Goal: Transaction & Acquisition: Purchase product/service

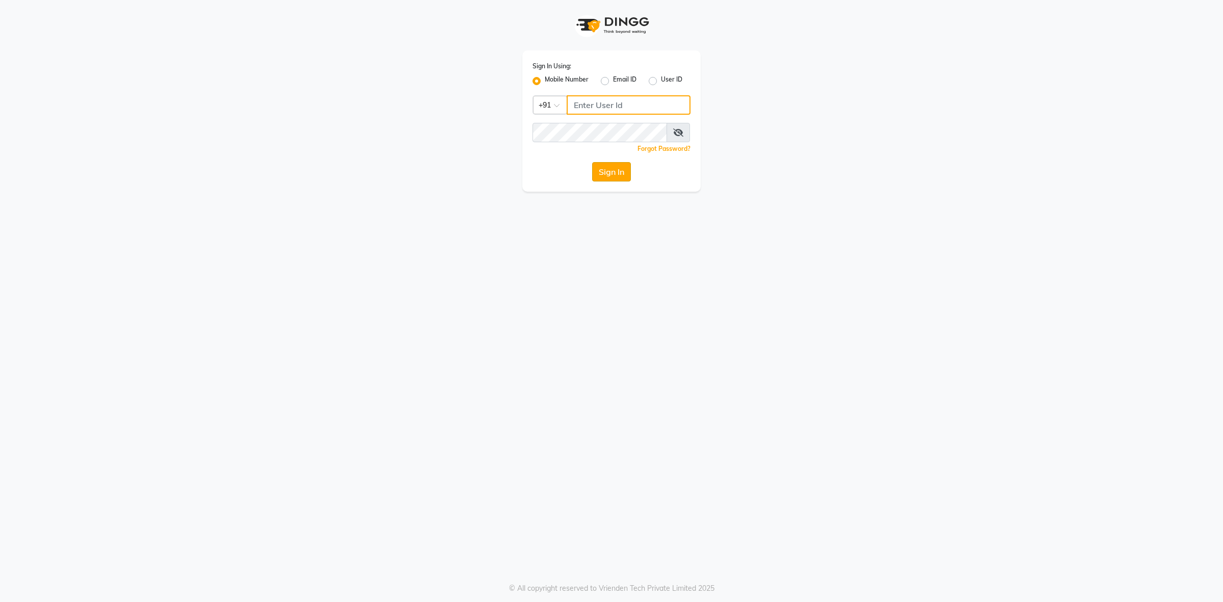
type input "9011299777"
click at [595, 171] on button "Sign In" at bounding box center [611, 171] width 39 height 19
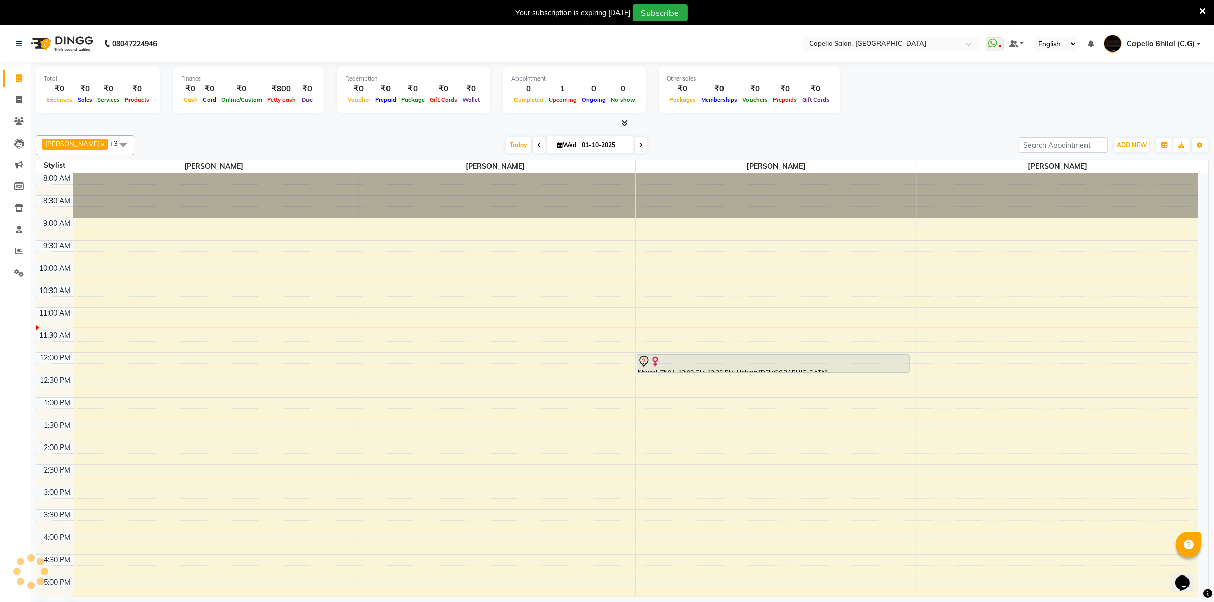
click at [701, 125] on div at bounding box center [622, 123] width 1173 height 11
click at [1203, 11] on icon at bounding box center [1202, 11] width 7 height 9
click at [1203, 36] on ul "WhatsApp Status ✕ Status: Disconnected Most Recent Message: 17-01-2025 05:46 PM…" at bounding box center [1095, 44] width 220 height 17
click at [1203, 25] on nav "08047224946 Select Location × Capello Salon, Bhilai WhatsApp Status ✕ Status: D…" at bounding box center [607, 43] width 1214 height 37
drag, startPoint x: 749, startPoint y: 373, endPoint x: 750, endPoint y: 381, distance: 8.7
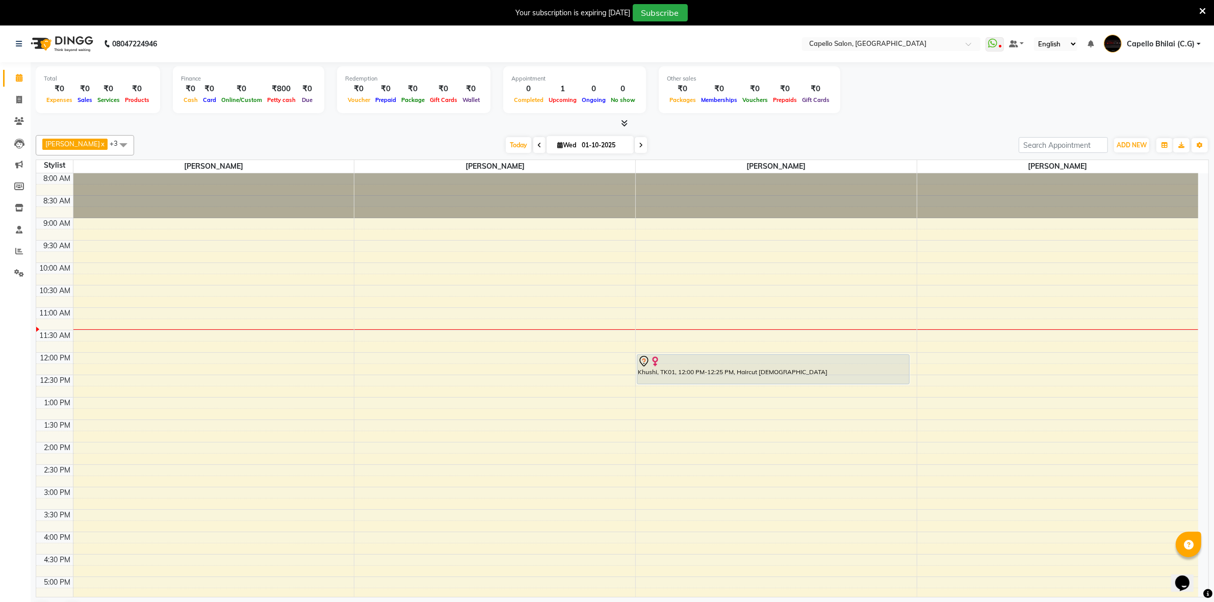
click at [750, 381] on div "Khushi, TK01, 12:00 PM-12:25 PM, Haircut female Khushi, TK01, 12:00 PM-12:25 PM…" at bounding box center [776, 486] width 281 height 627
click at [625, 125] on icon at bounding box center [624, 123] width 7 height 8
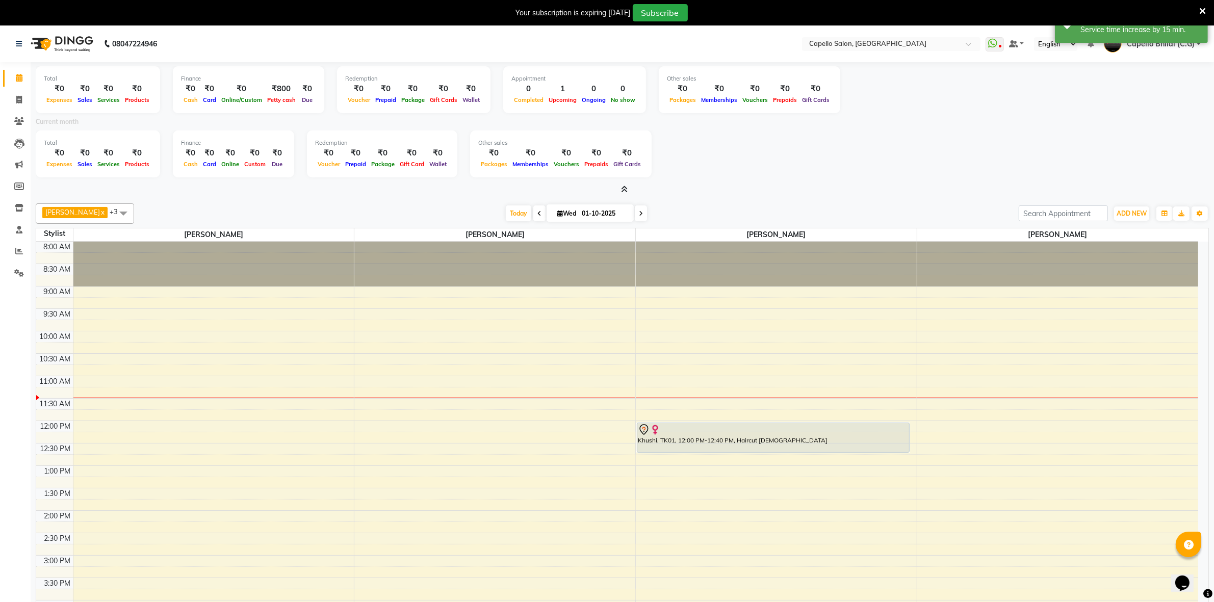
click at [623, 190] on icon at bounding box center [624, 190] width 7 height 8
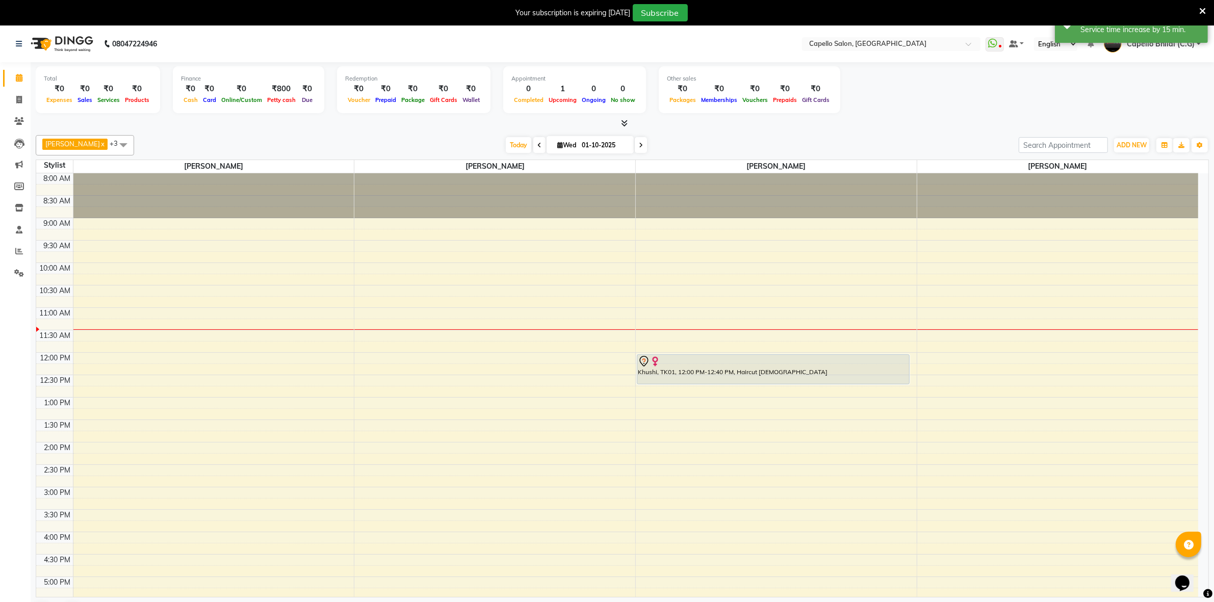
click at [625, 124] on icon at bounding box center [624, 123] width 7 height 8
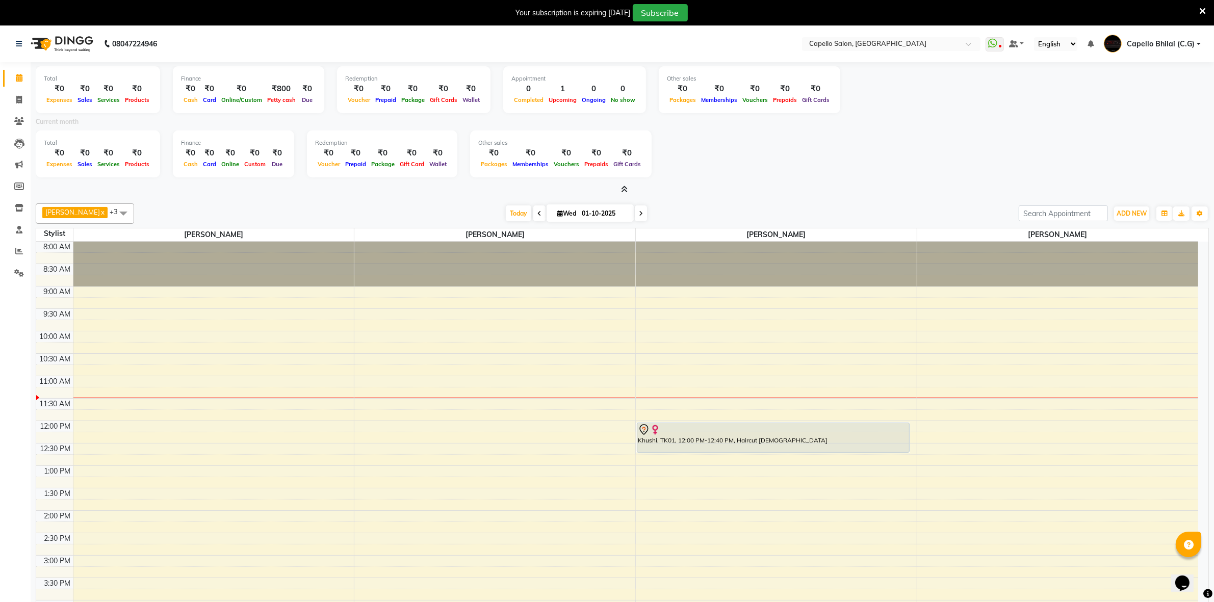
click at [623, 188] on icon at bounding box center [624, 190] width 7 height 8
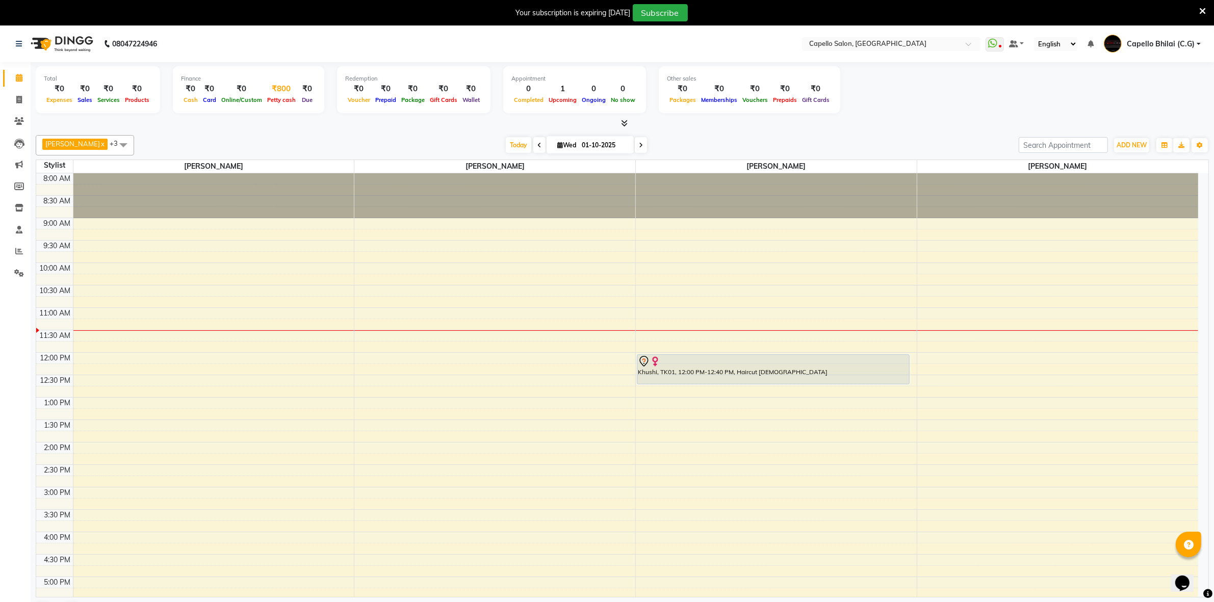
click at [287, 92] on div "₹800" at bounding box center [282, 89] width 34 height 12
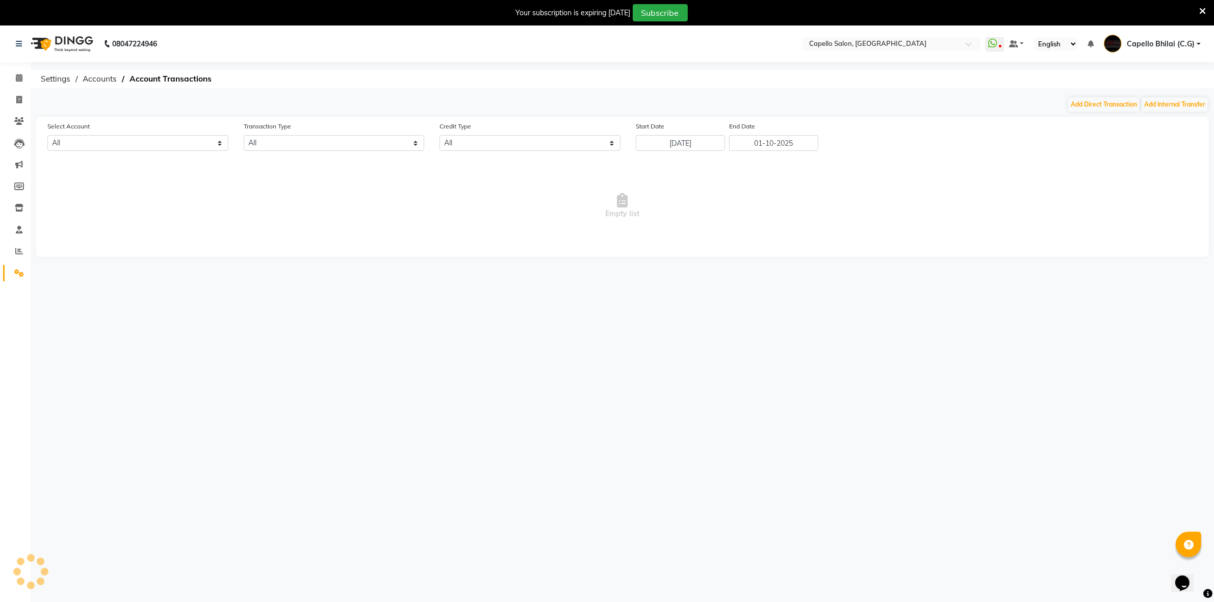
select select "2427"
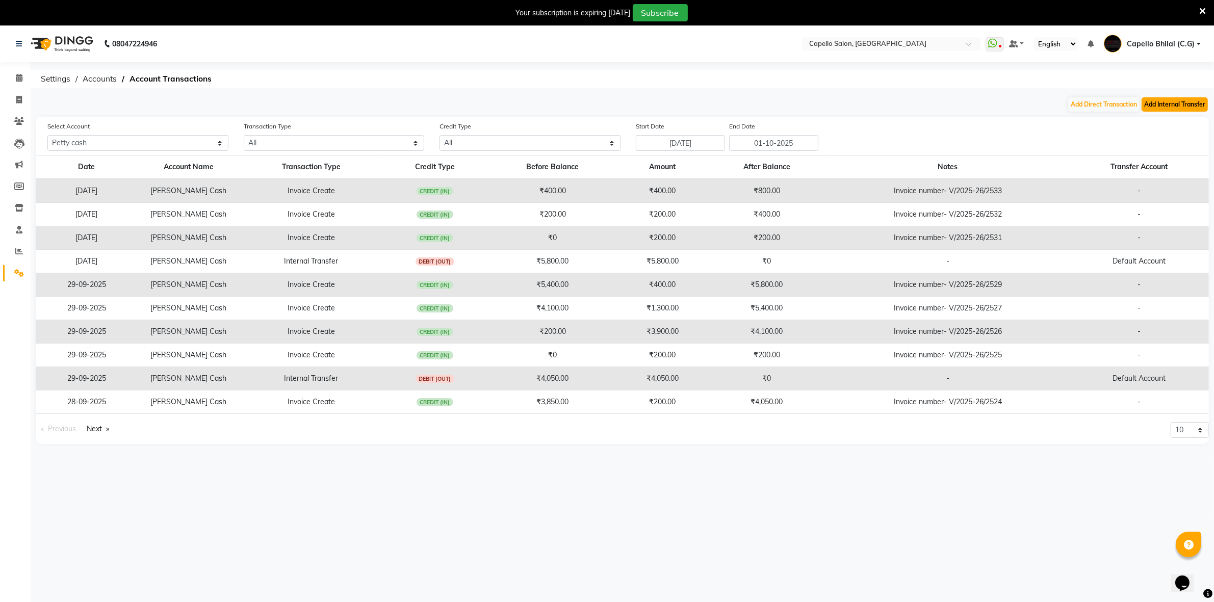
click at [1181, 101] on button "Add Internal Transfer" at bounding box center [1174, 104] width 66 height 14
select select "internal transfer"
select select "2427"
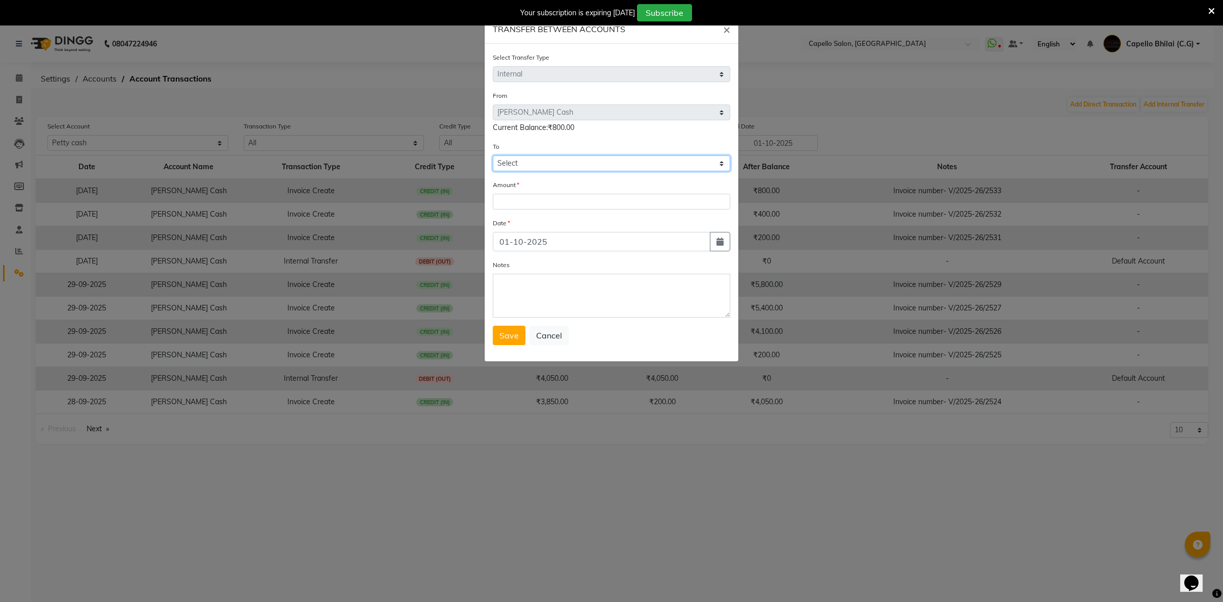
click at [542, 164] on select "Select Default Account Petty Cash" at bounding box center [612, 163] width 238 height 16
select select "893"
click at [493, 155] on select "Select Default Account Petty Cash" at bounding box center [612, 163] width 238 height 16
click at [532, 202] on input "number" at bounding box center [612, 202] width 238 height 16
type input "800"
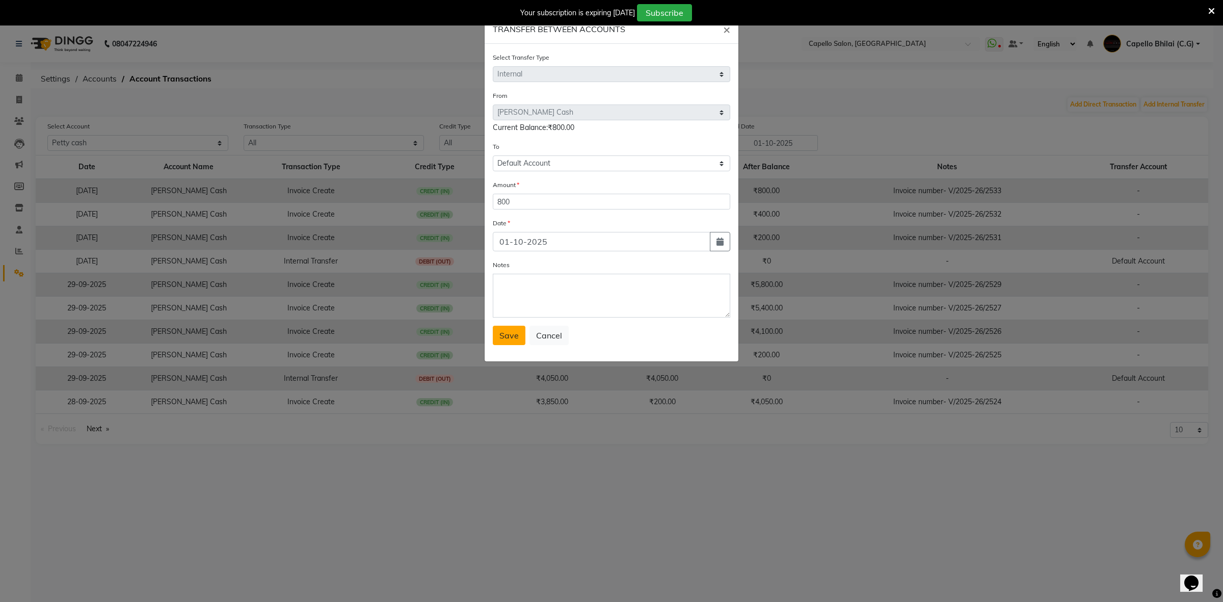
click at [494, 340] on button "Save" at bounding box center [509, 335] width 33 height 19
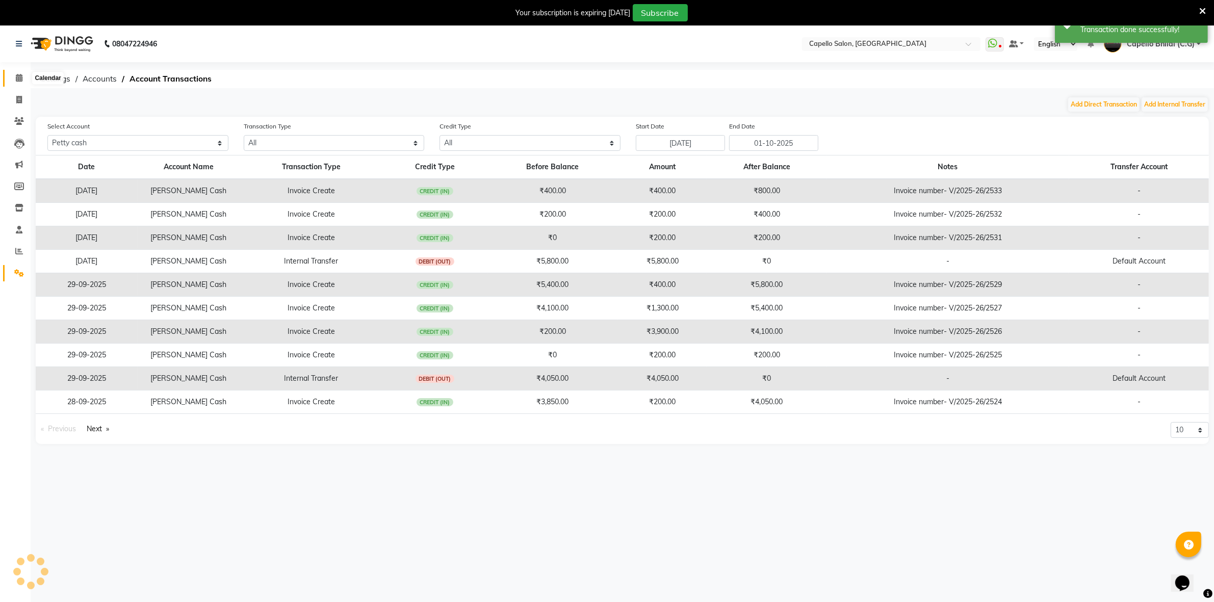
click at [16, 79] on icon at bounding box center [19, 78] width 7 height 8
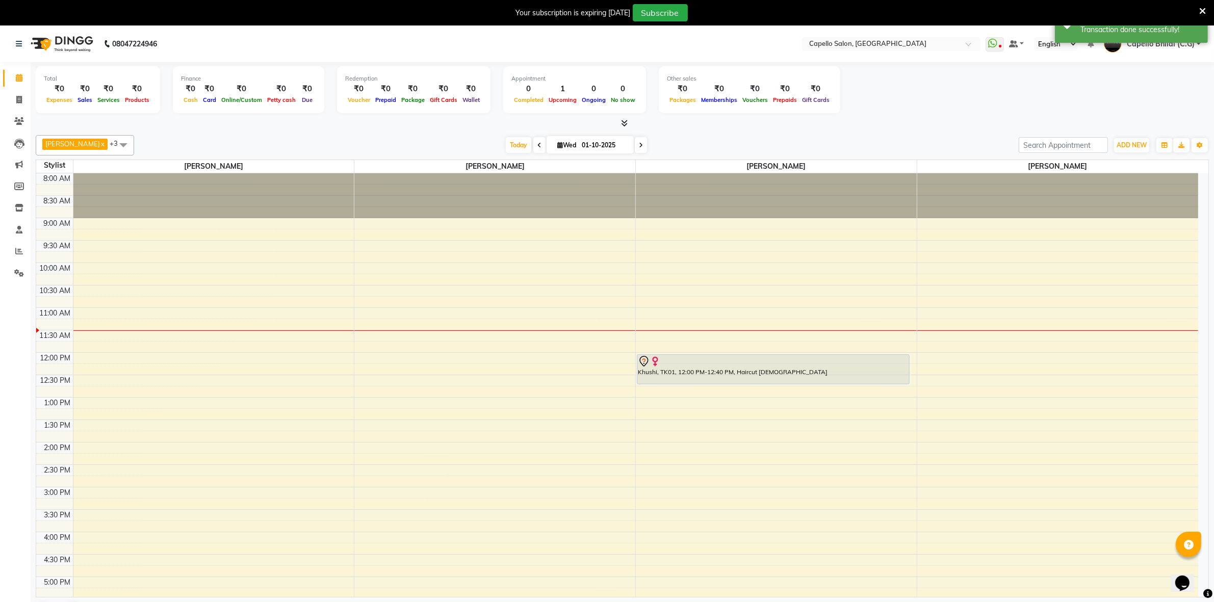
click at [622, 120] on icon at bounding box center [624, 123] width 7 height 8
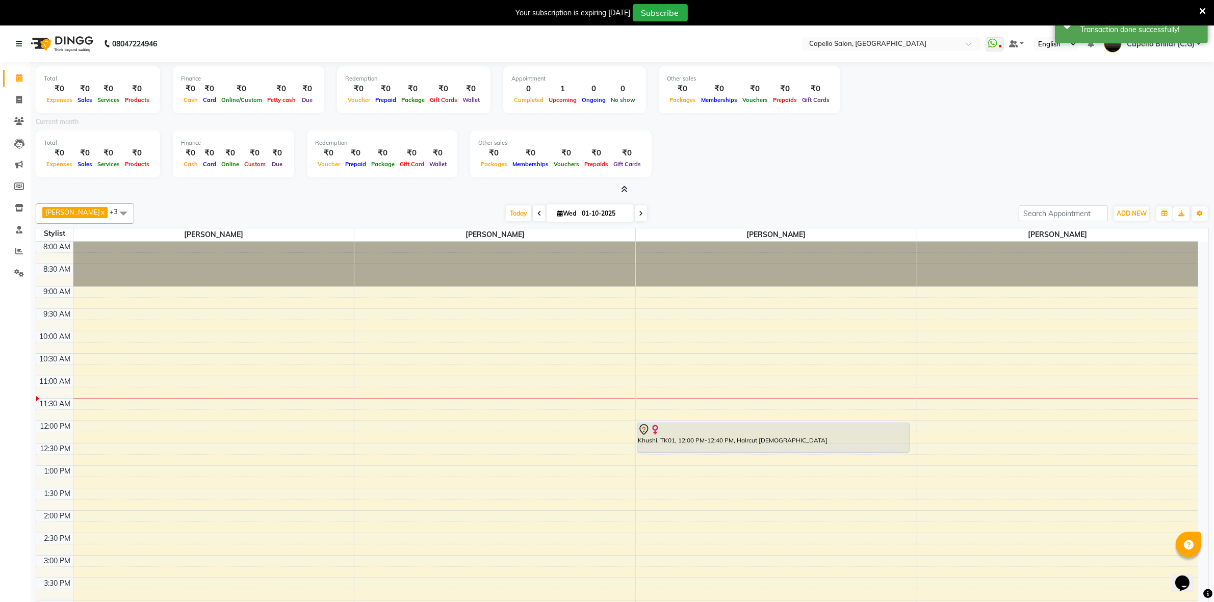
click at [625, 190] on icon at bounding box center [624, 190] width 7 height 8
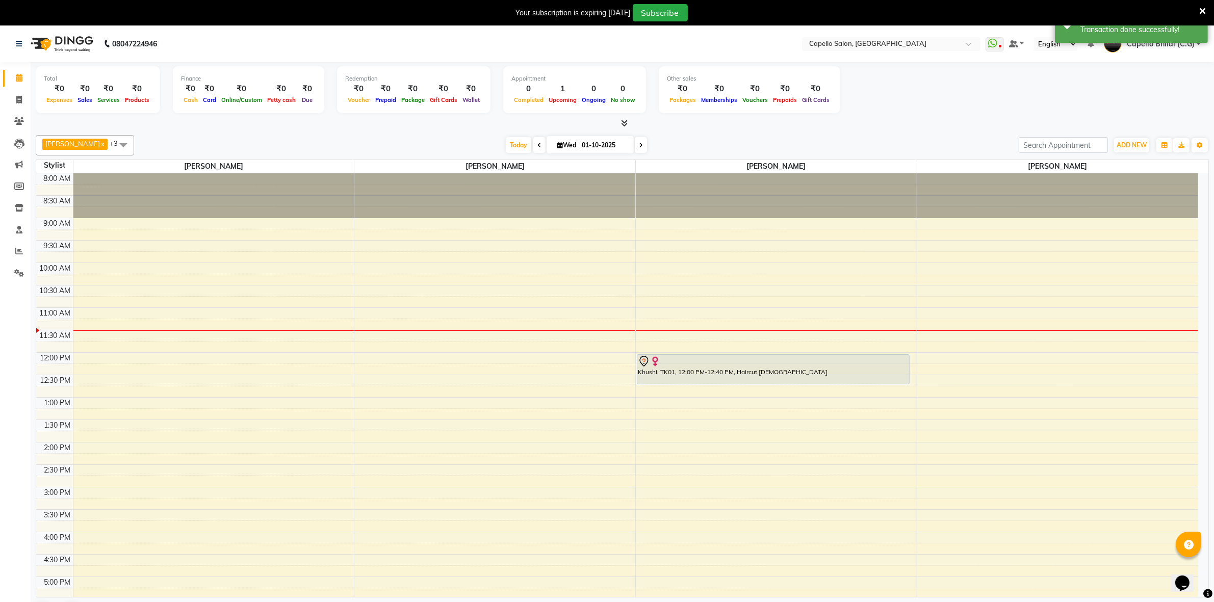
click at [1199, 9] on icon at bounding box center [1202, 11] width 7 height 9
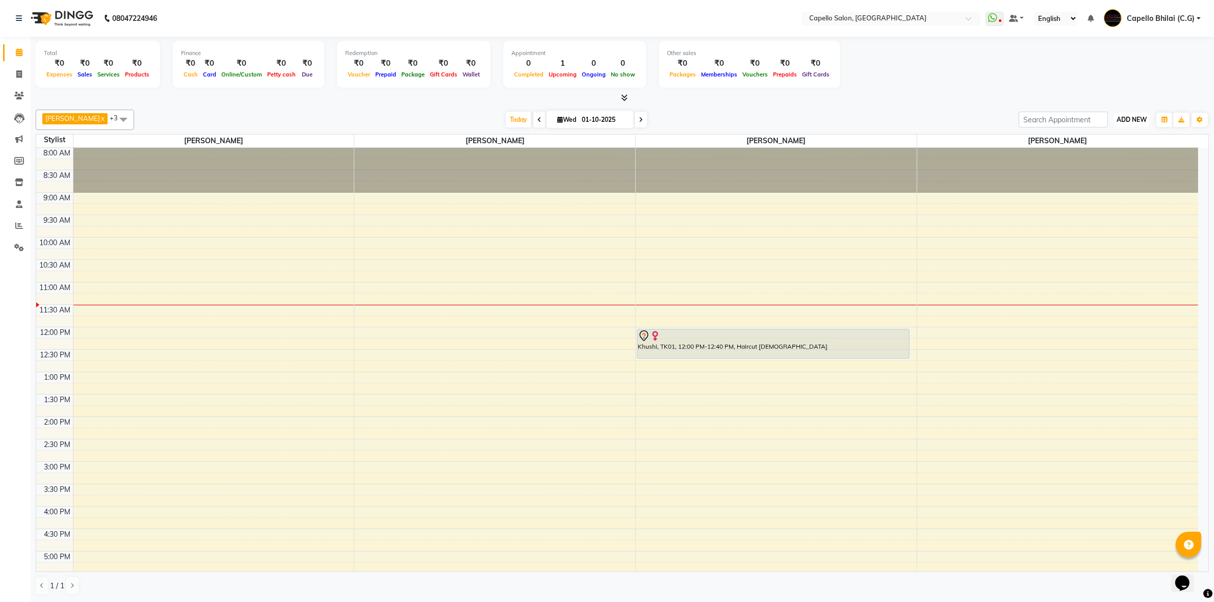
click at [1142, 121] on span "ADD NEW" at bounding box center [1131, 120] width 30 height 8
click at [1097, 181] on link "Add Attendance" at bounding box center [1108, 178] width 81 height 13
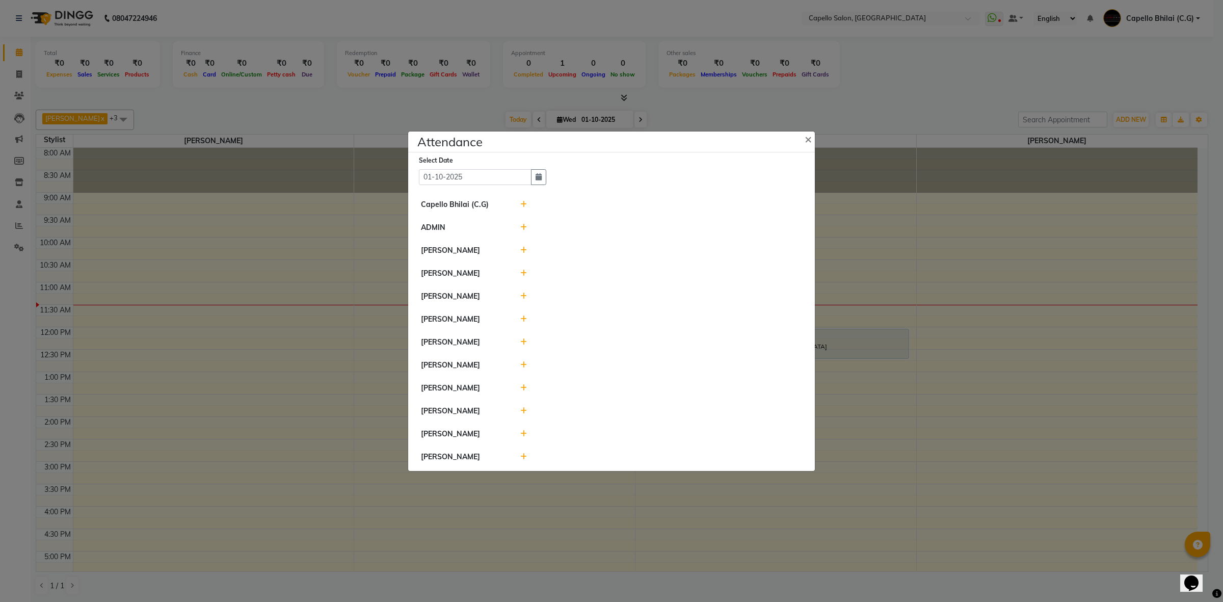
click at [526, 199] on div at bounding box center [662, 204] width 298 height 11
click at [520, 201] on icon at bounding box center [523, 204] width 7 height 7
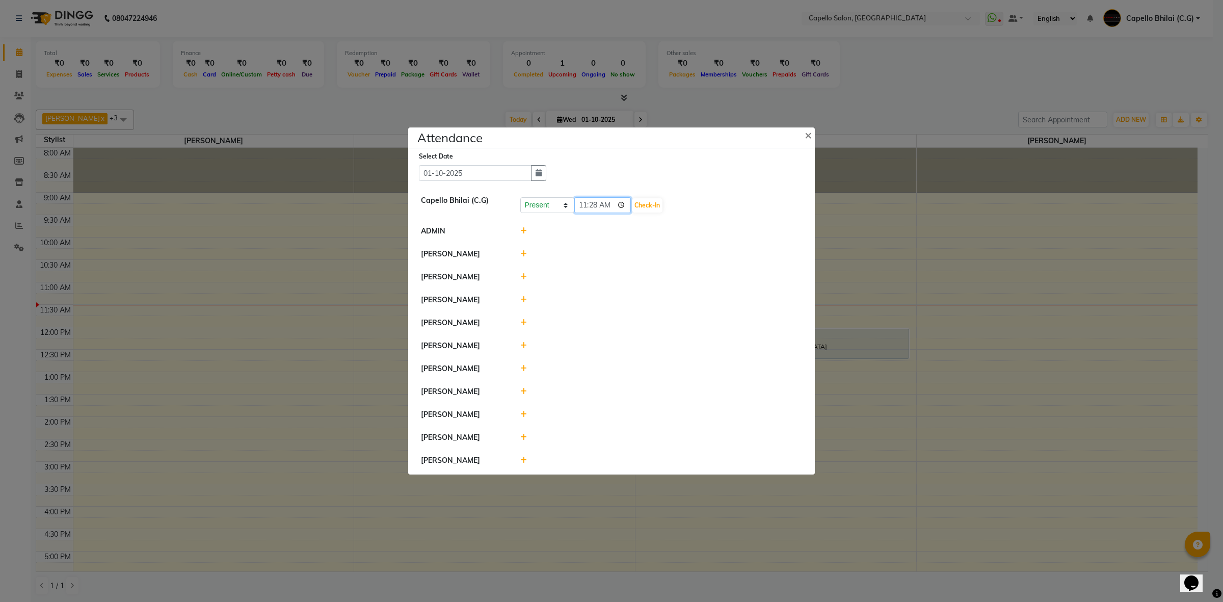
click at [580, 200] on input "11:28" at bounding box center [602, 205] width 57 height 16
type input "10:50"
click at [640, 205] on button "Check-In" at bounding box center [647, 205] width 31 height 14
click at [525, 249] on icon at bounding box center [523, 252] width 7 height 7
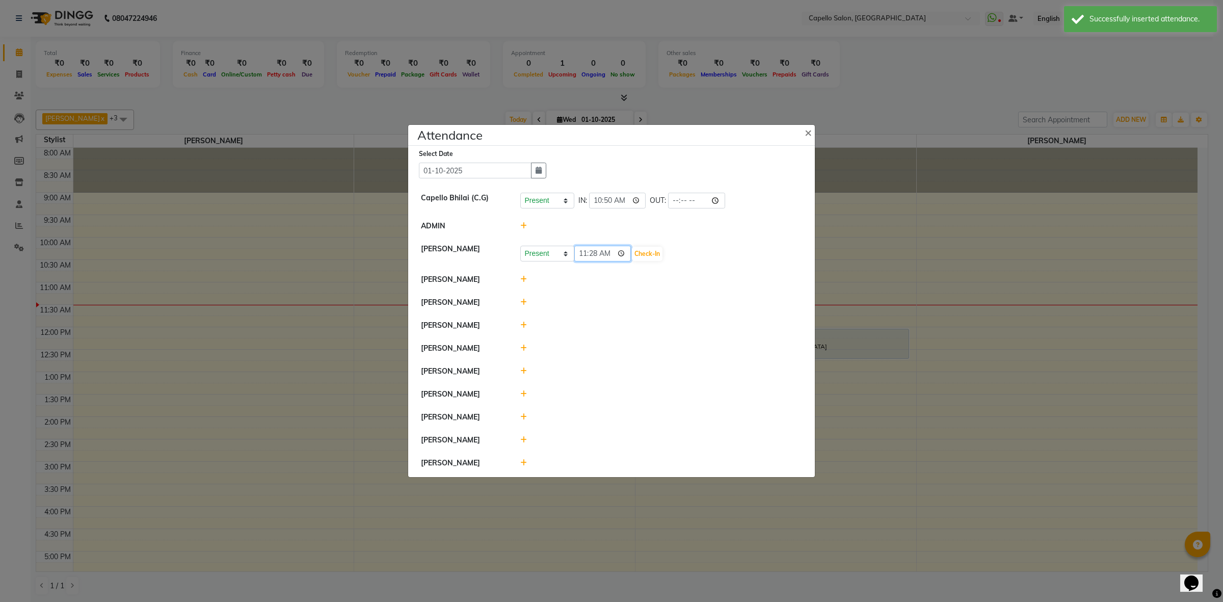
click at [587, 249] on input "11:28" at bounding box center [602, 254] width 57 height 16
click at [594, 246] on input "11:28" at bounding box center [602, 254] width 57 height 16
type input "11:00"
click at [650, 247] on button "Check-In" at bounding box center [647, 254] width 31 height 14
click at [528, 273] on div at bounding box center [662, 278] width 298 height 11
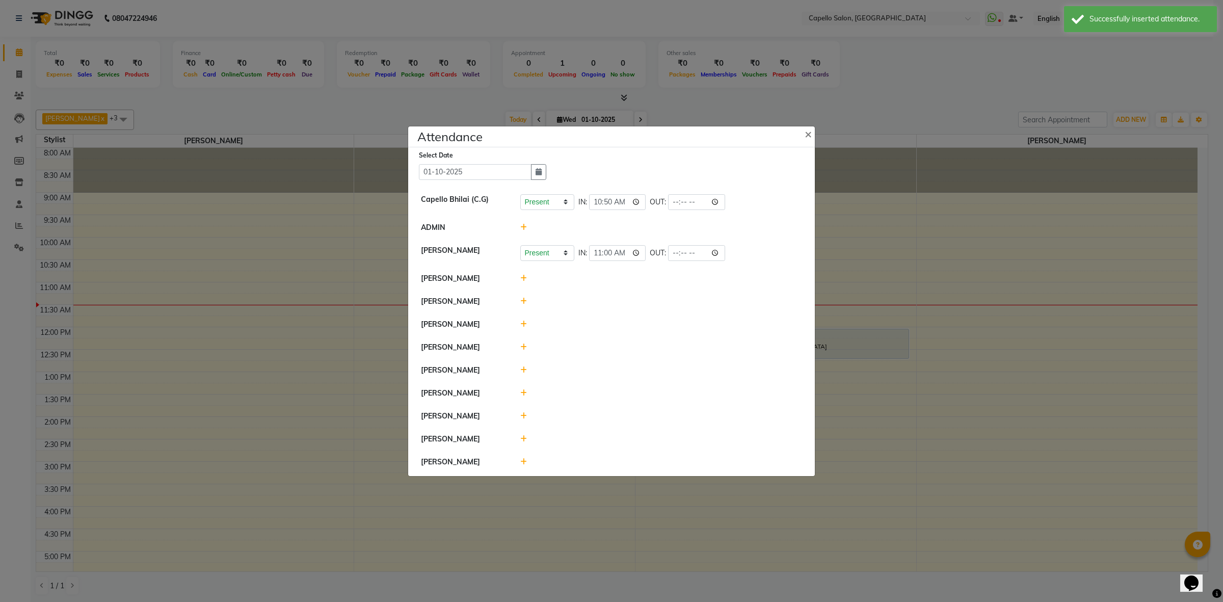
click at [525, 275] on icon at bounding box center [523, 278] width 7 height 7
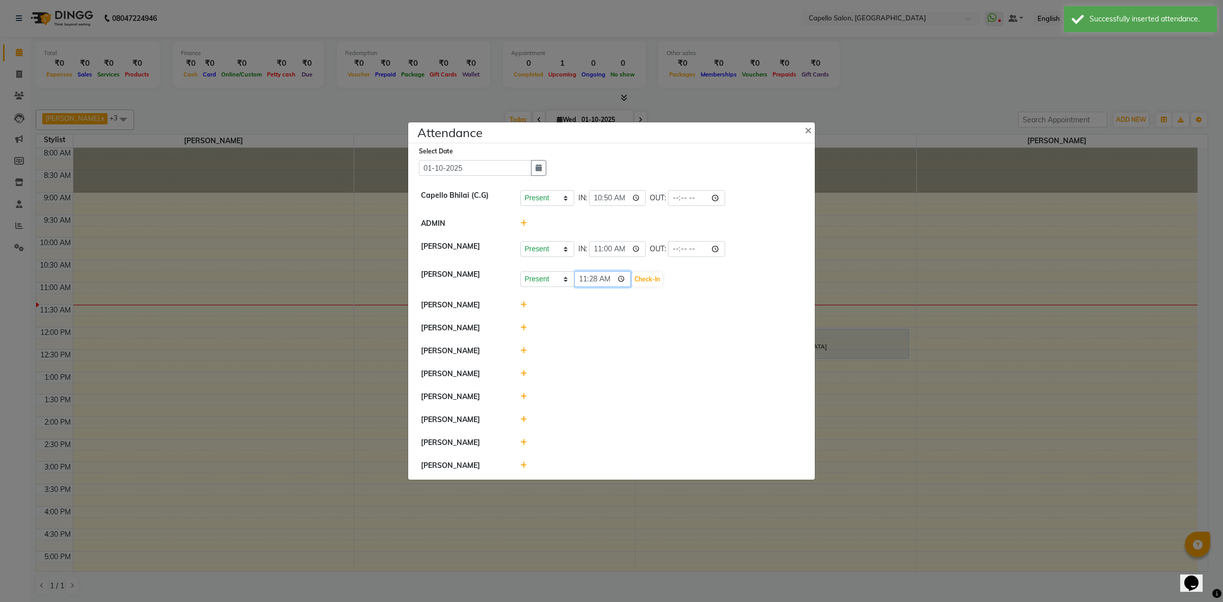
click at [584, 276] on input "11:28" at bounding box center [602, 279] width 57 height 16
type input "10:50"
click at [640, 275] on button "Check-In" at bounding box center [647, 279] width 31 height 14
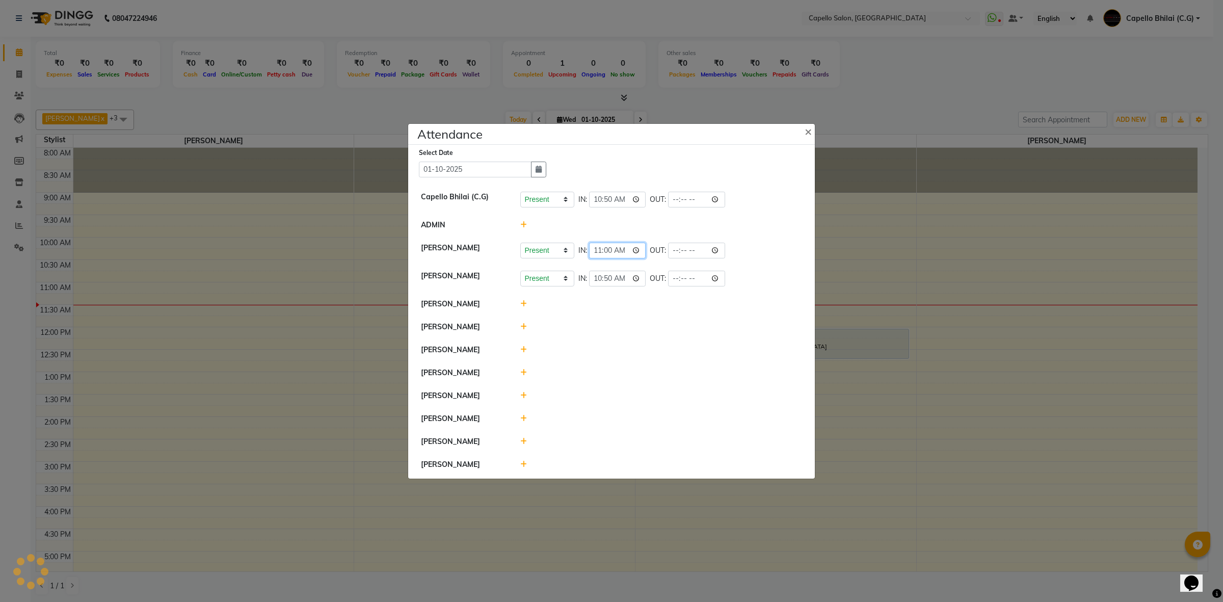
click at [602, 250] on input "11:00" at bounding box center [617, 251] width 57 height 16
type input "10:55"
click at [580, 330] on div at bounding box center [662, 327] width 298 height 11
click at [521, 329] on icon at bounding box center [523, 326] width 7 height 7
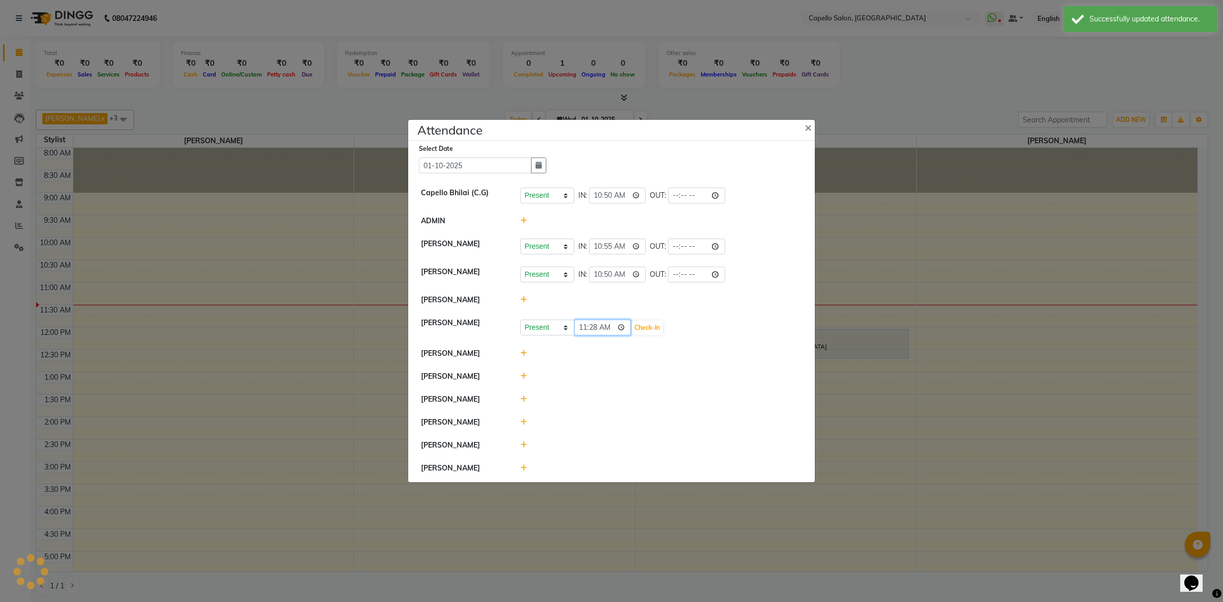
click at [584, 329] on input "11:28" at bounding box center [602, 328] width 57 height 16
type input "10:50"
click at [640, 329] on button "Check-In" at bounding box center [647, 328] width 31 height 14
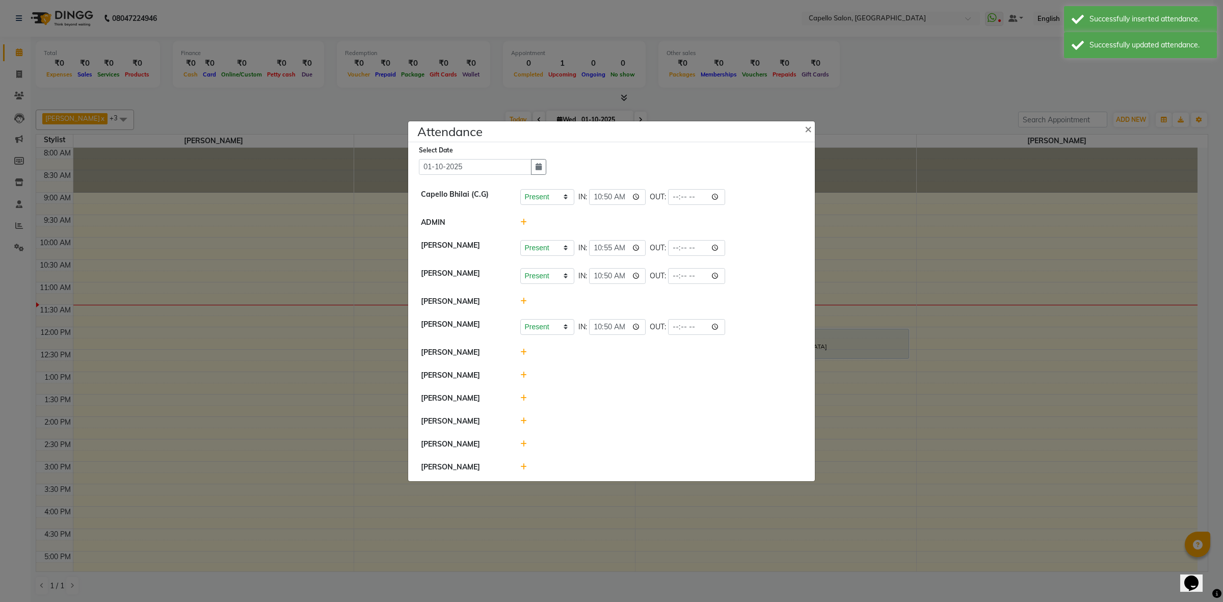
click at [519, 466] on div at bounding box center [662, 467] width 298 height 11
click at [523, 422] on icon at bounding box center [523, 420] width 7 height 7
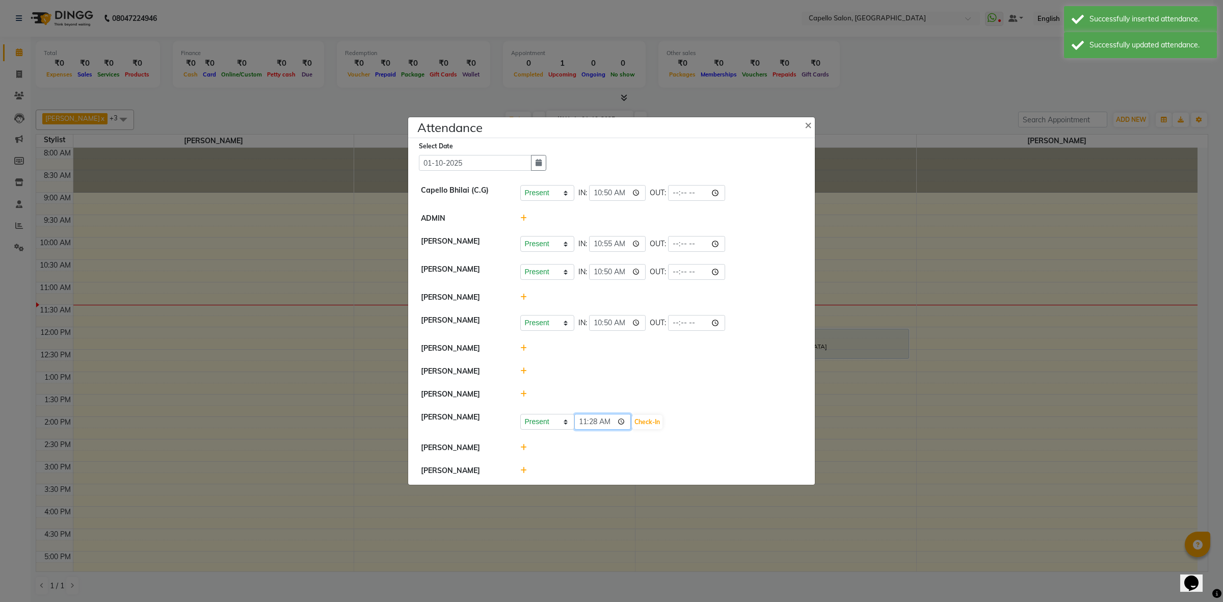
click at [578, 426] on input "11:28" at bounding box center [602, 422] width 57 height 16
type input "10:55"
click at [632, 429] on button "Check-In" at bounding box center [647, 422] width 31 height 14
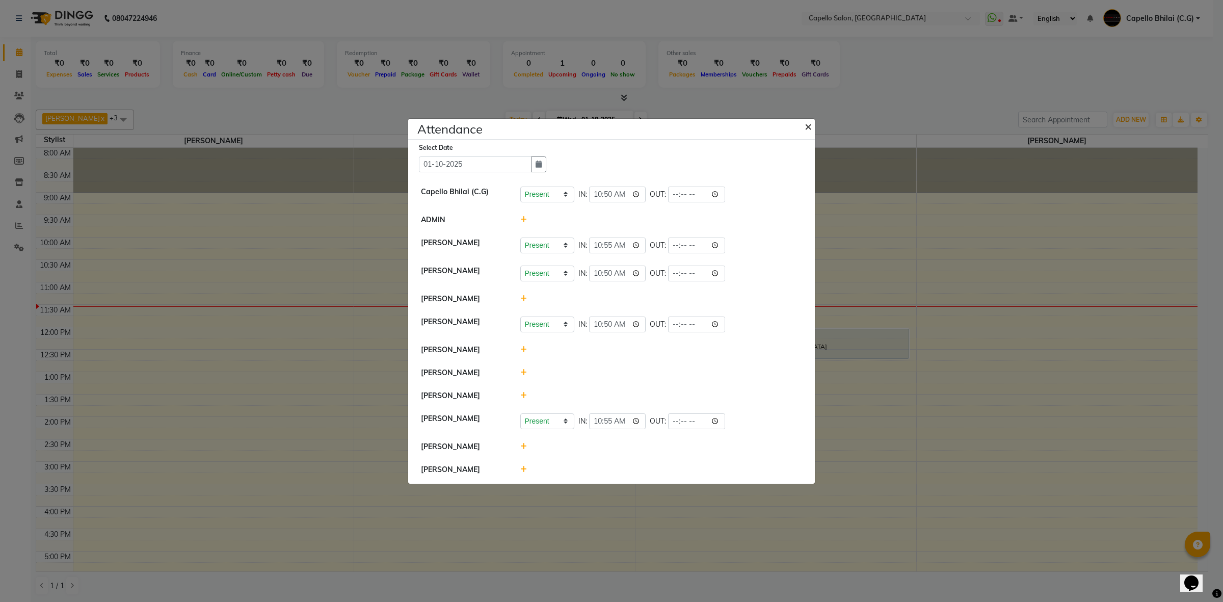
click at [805, 119] on span "×" at bounding box center [808, 125] width 7 height 15
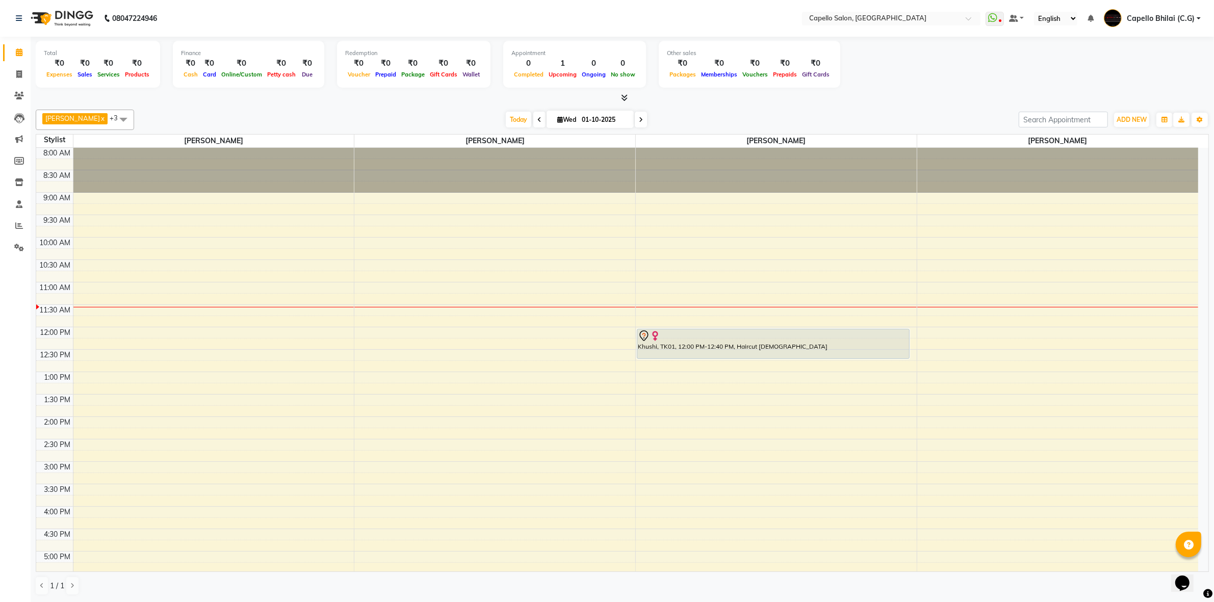
click at [966, 331] on div "8:00 AM 8:30 AM 9:00 AM 9:30 AM 10:00 AM 10:30 AM 11:00 AM 11:30 AM 12:00 PM 12…" at bounding box center [617, 461] width 1162 height 627
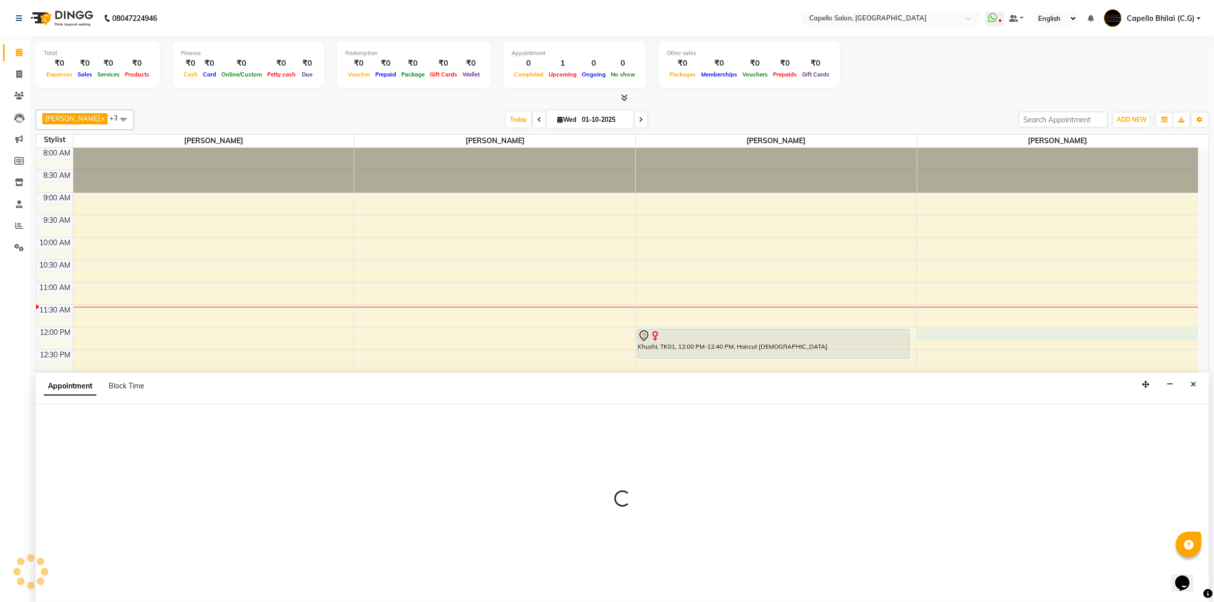
scroll to position [1, 0]
select select "60545"
select select "720"
select select "tentative"
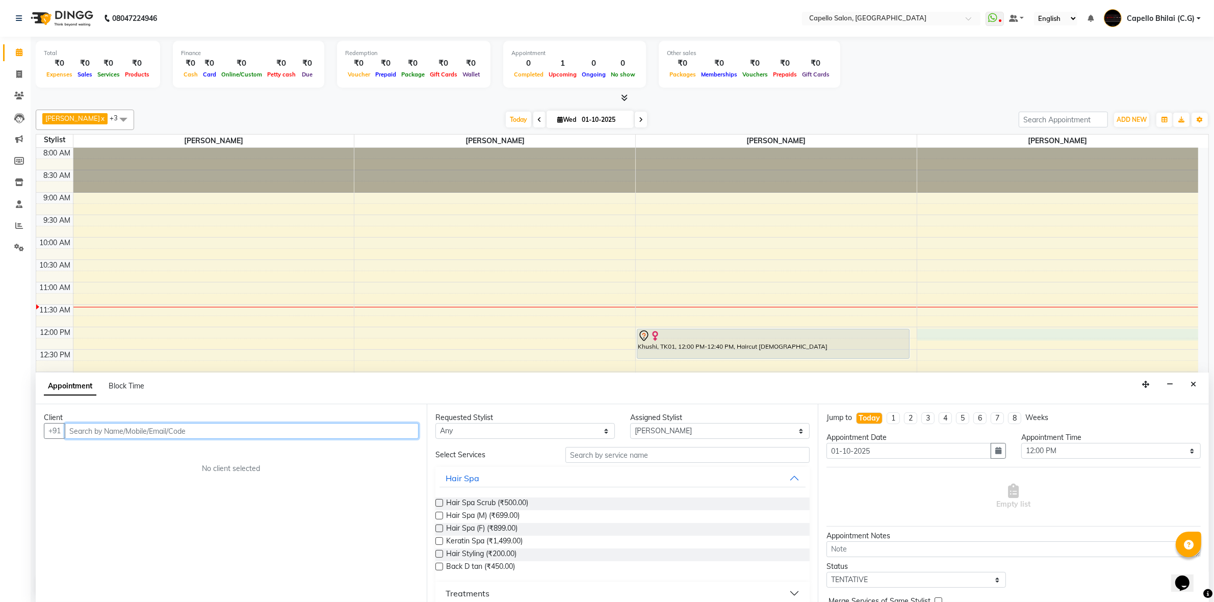
click at [340, 430] on input "text" at bounding box center [242, 431] width 354 height 16
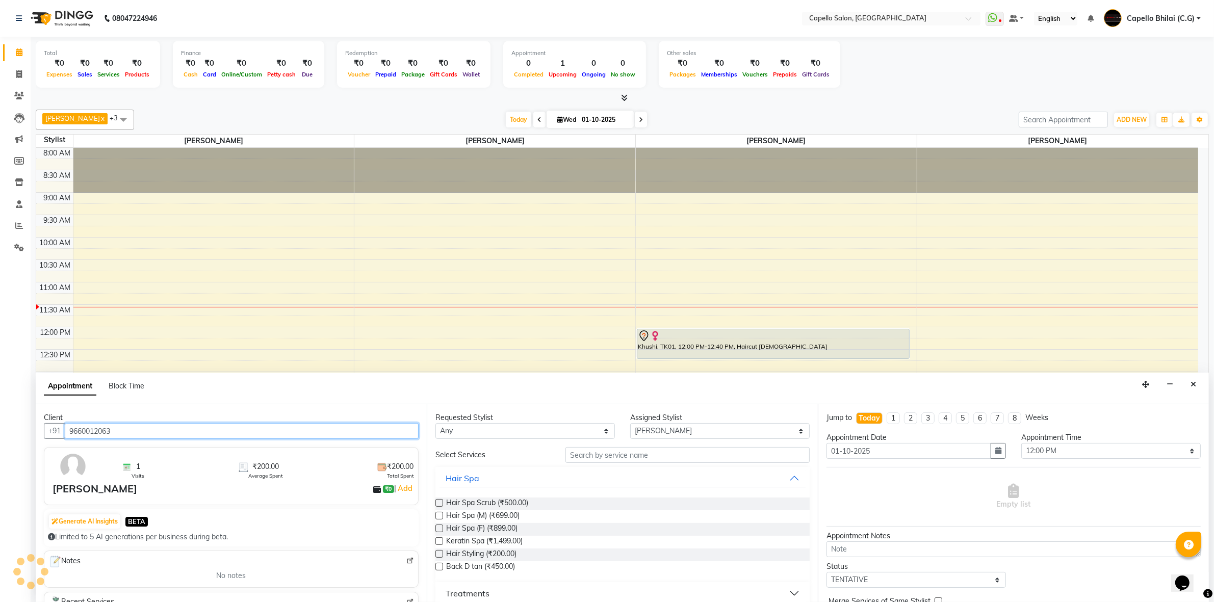
type input "9660012063"
click at [661, 455] on input "text" at bounding box center [687, 455] width 244 height 16
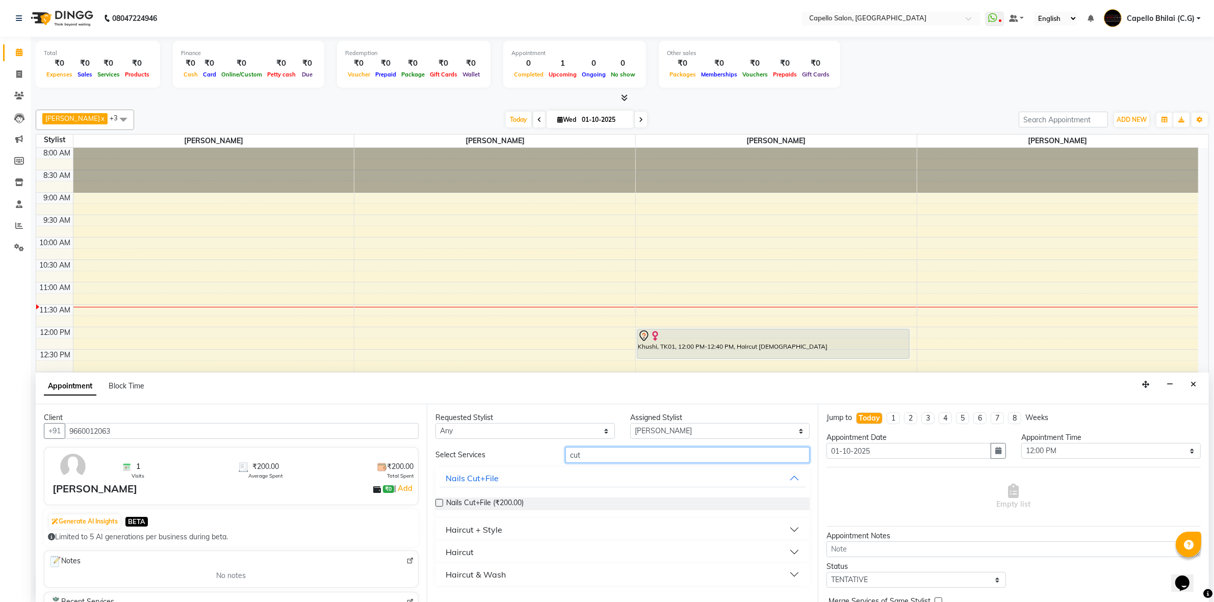
type input "cut"
click at [473, 525] on div "Haircut + Style" at bounding box center [473, 529] width 57 height 12
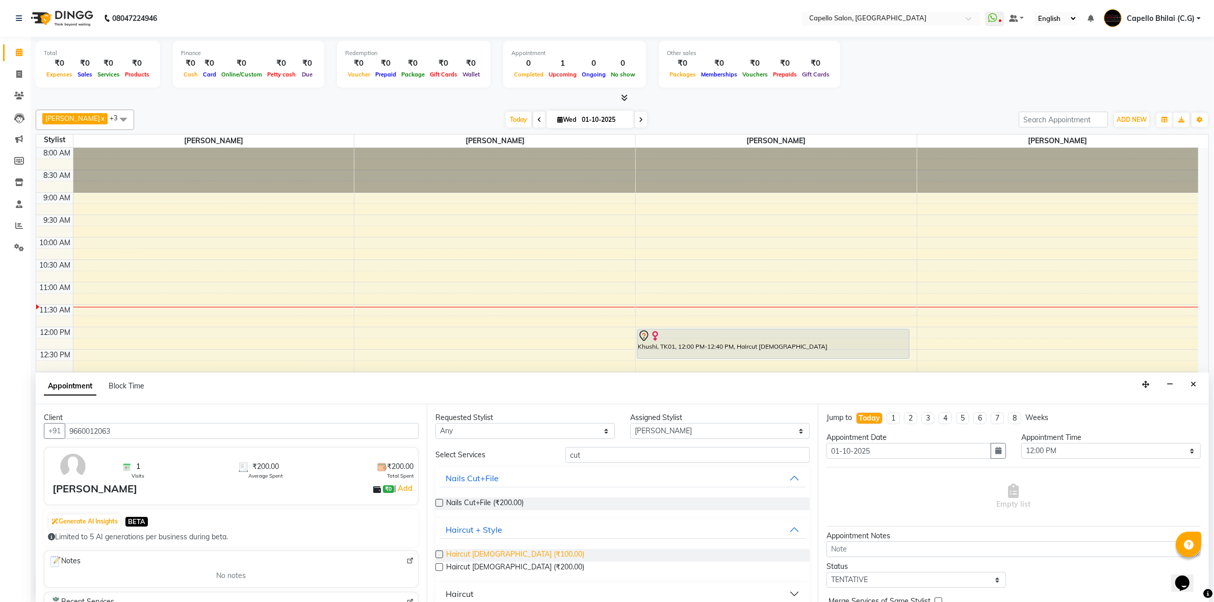
click at [485, 553] on span "Haircut male (₹100.00)" at bounding box center [515, 555] width 138 height 13
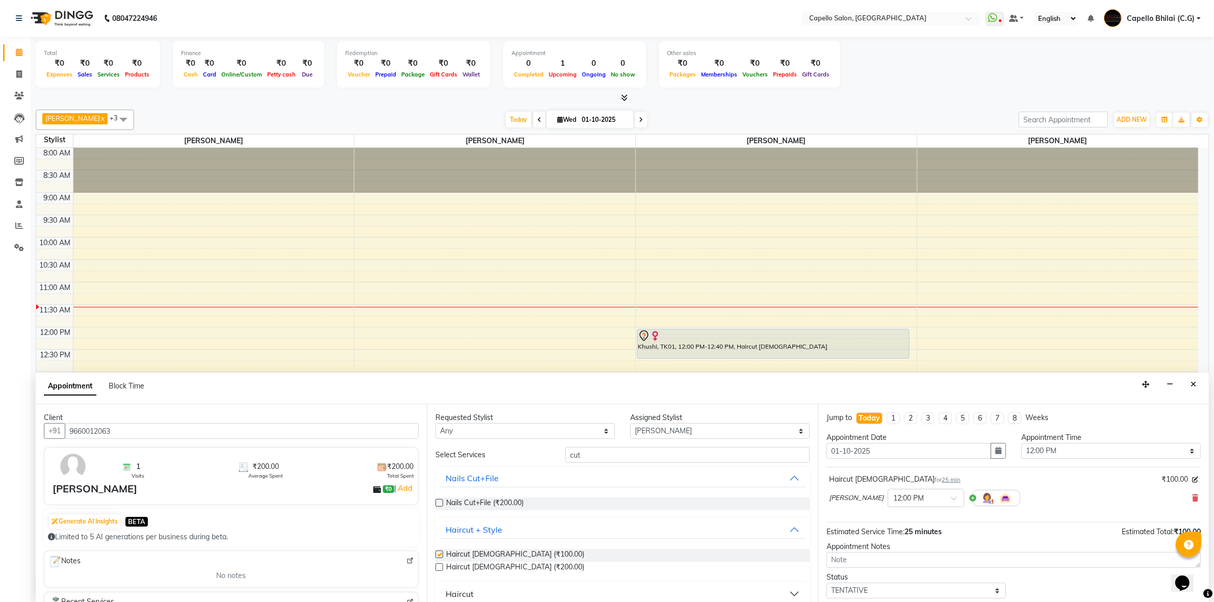
checkbox input "false"
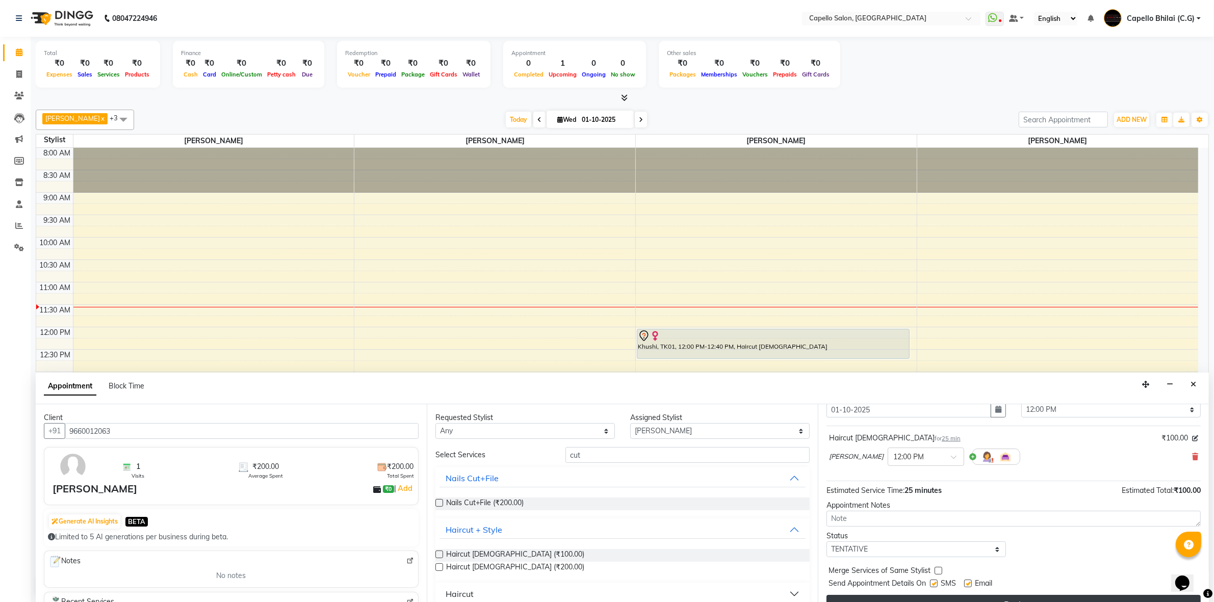
scroll to position [61, 0]
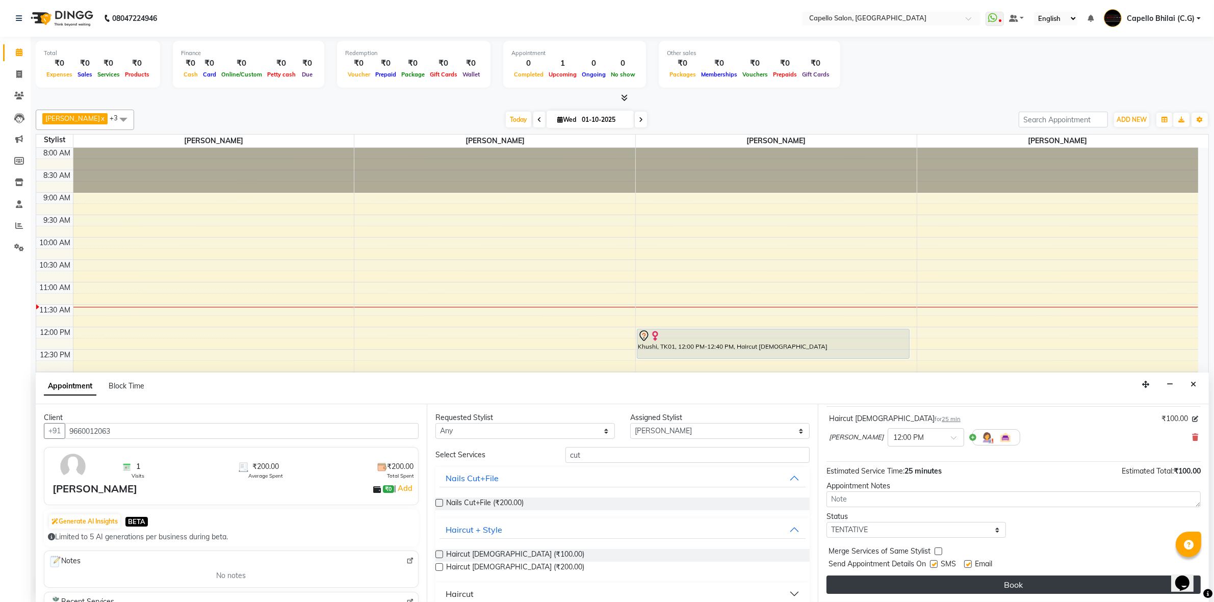
click at [905, 590] on button "Book" at bounding box center [1013, 584] width 374 height 18
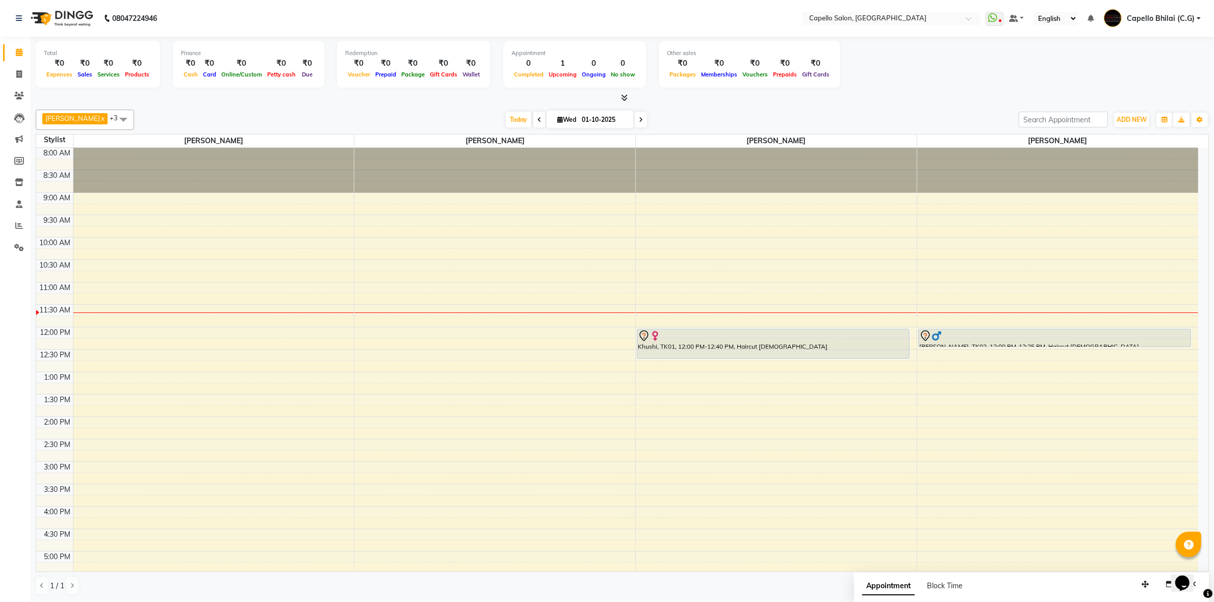
scroll to position [1, 0]
click at [27, 75] on span at bounding box center [19, 75] width 18 height 12
select select "809"
select select "service"
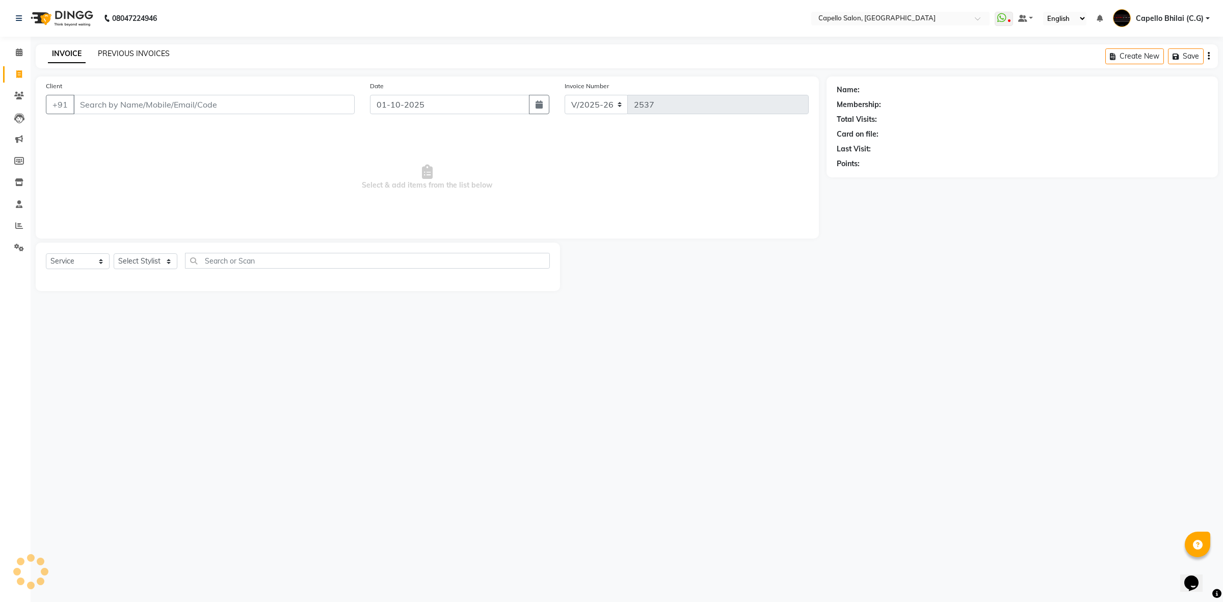
click at [157, 49] on link "PREVIOUS INVOICES" at bounding box center [134, 53] width 72 height 9
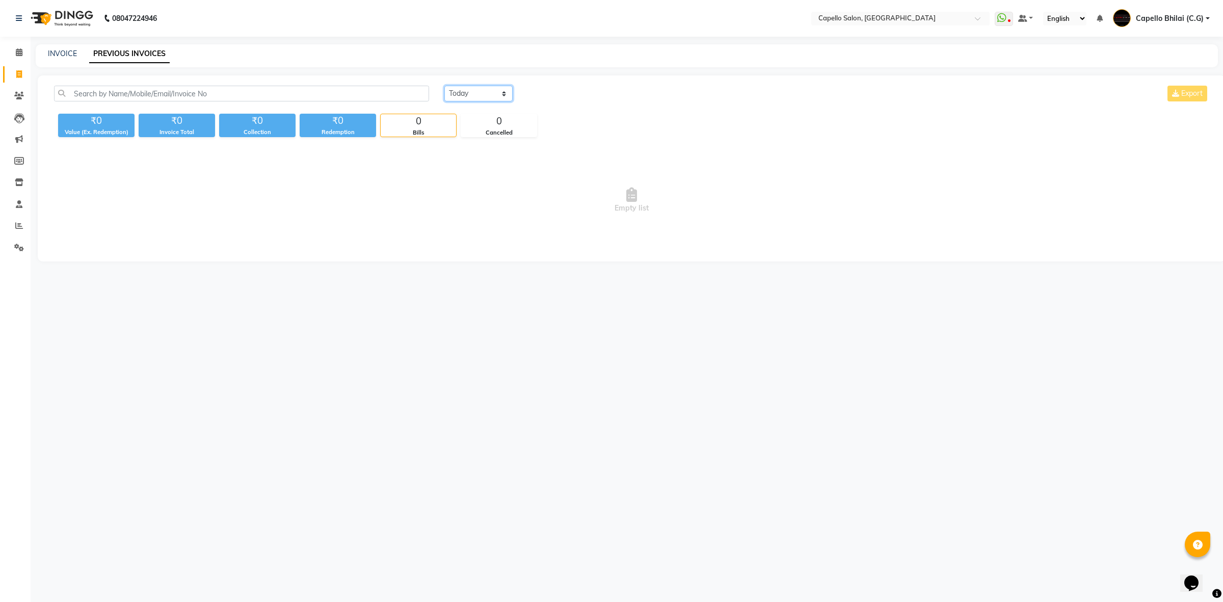
click at [485, 90] on select "Today Yesterday Custom Range" at bounding box center [478, 94] width 68 height 16
click at [444, 86] on select "Today Yesterday Custom Range" at bounding box center [478, 94] width 68 height 16
click at [466, 92] on select "Today Yesterday Custom Range" at bounding box center [482, 94] width 76 height 16
select select "yesterday"
click at [444, 86] on select "Today Yesterday Custom Range" at bounding box center [482, 94] width 76 height 16
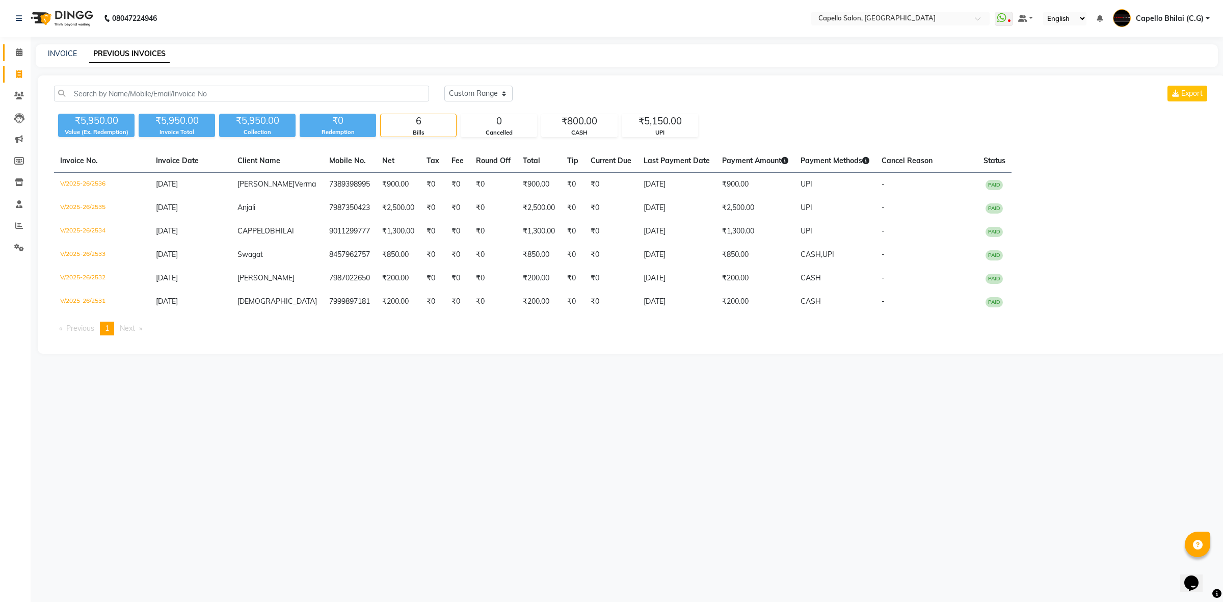
click at [10, 47] on span at bounding box center [19, 53] width 18 height 12
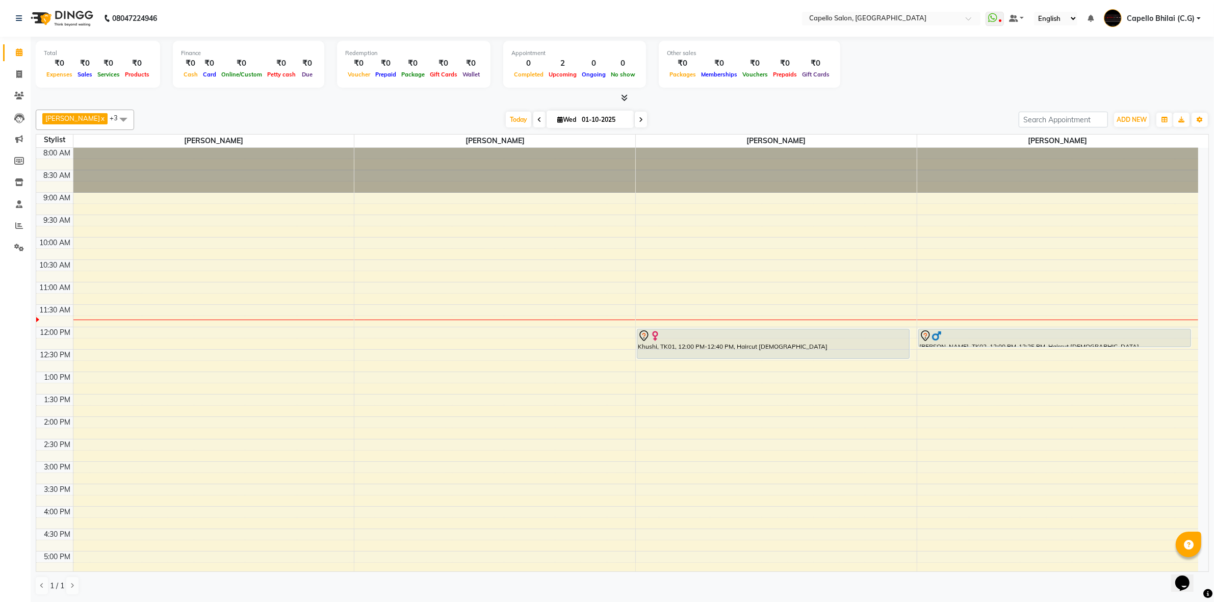
drag, startPoint x: 0, startPoint y: 520, endPoint x: 0, endPoint y: 575, distance: 55.0
click at [1002, 353] on div "8:00 AM 8:30 AM 9:00 AM 9:30 AM 10:00 AM 10:30 AM 11:00 AM 11:30 AM 12:00 PM 12…" at bounding box center [617, 461] width 1162 height 627
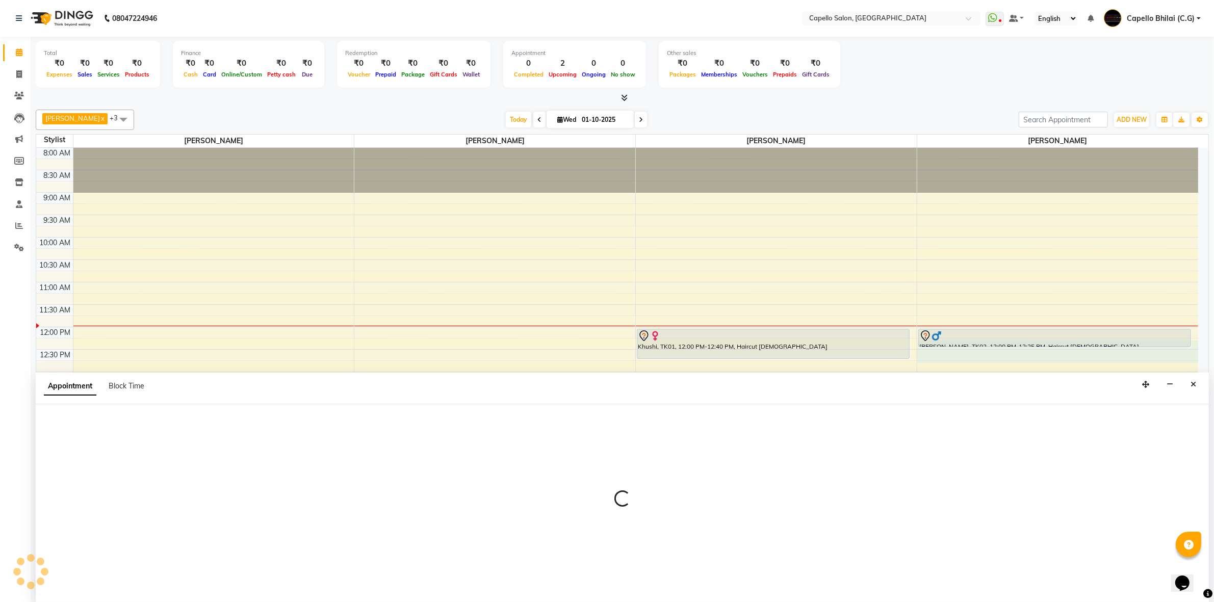
scroll to position [1, 0]
select select "60545"
select select "tentative"
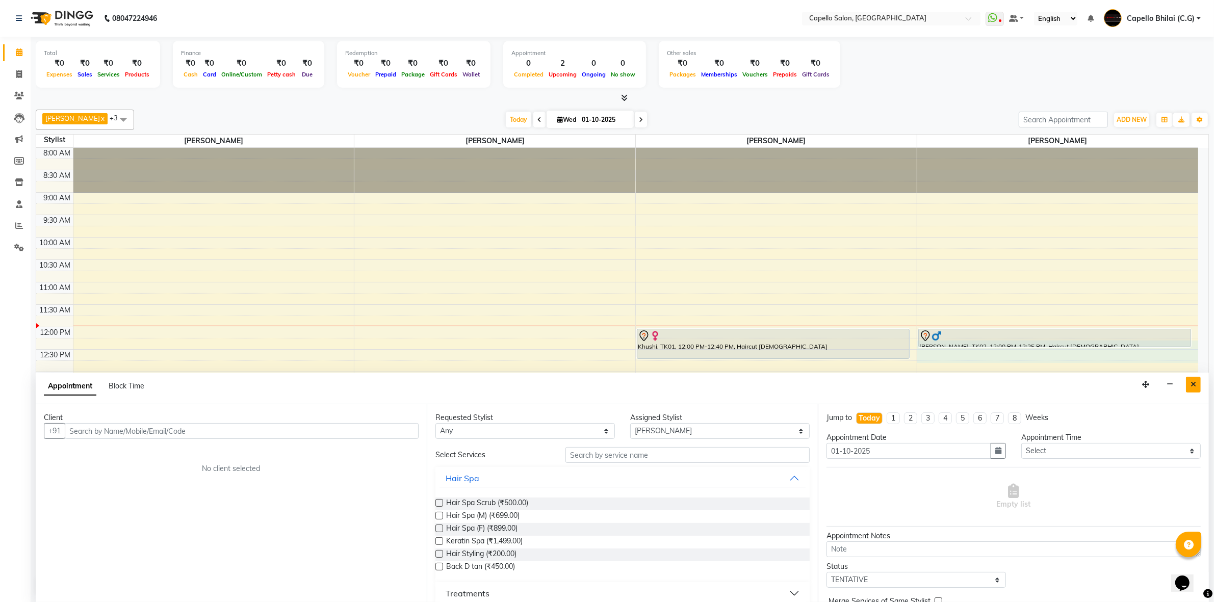
click at [1191, 390] on button "Close" at bounding box center [1192, 385] width 15 height 16
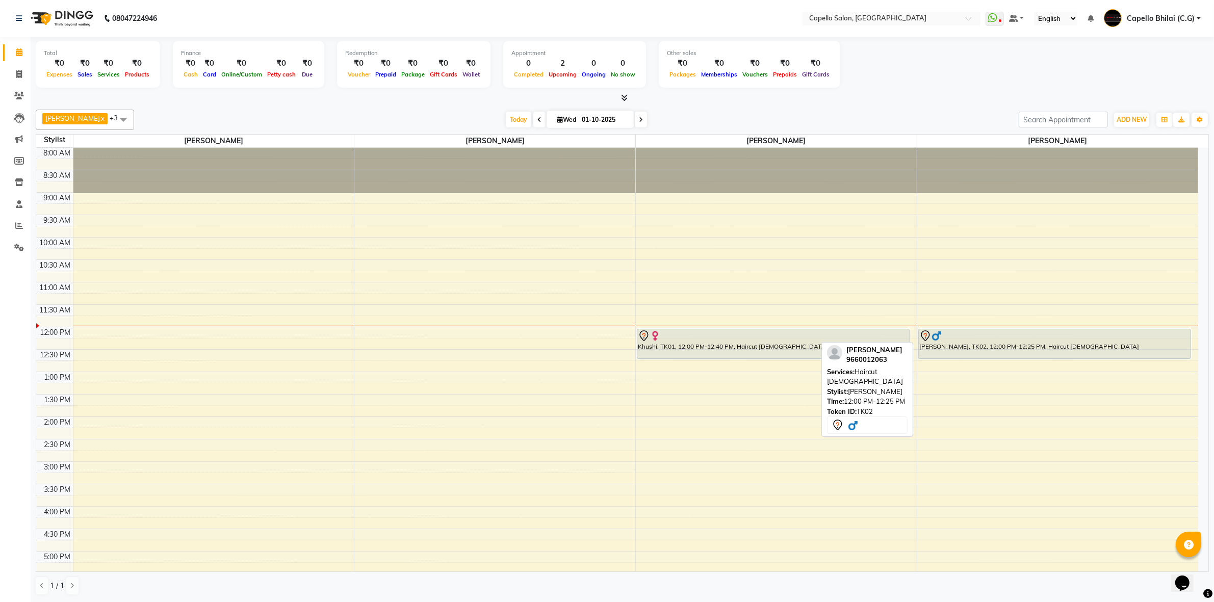
drag, startPoint x: 1039, startPoint y: 345, endPoint x: 1039, endPoint y: 353, distance: 8.7
click at [1039, 353] on div "KARAN PATEL, TK02, 12:00 PM-12:25 PM, Haircut male KARAN PATEL, TK02, 12:00 PM-…" at bounding box center [1057, 461] width 281 height 627
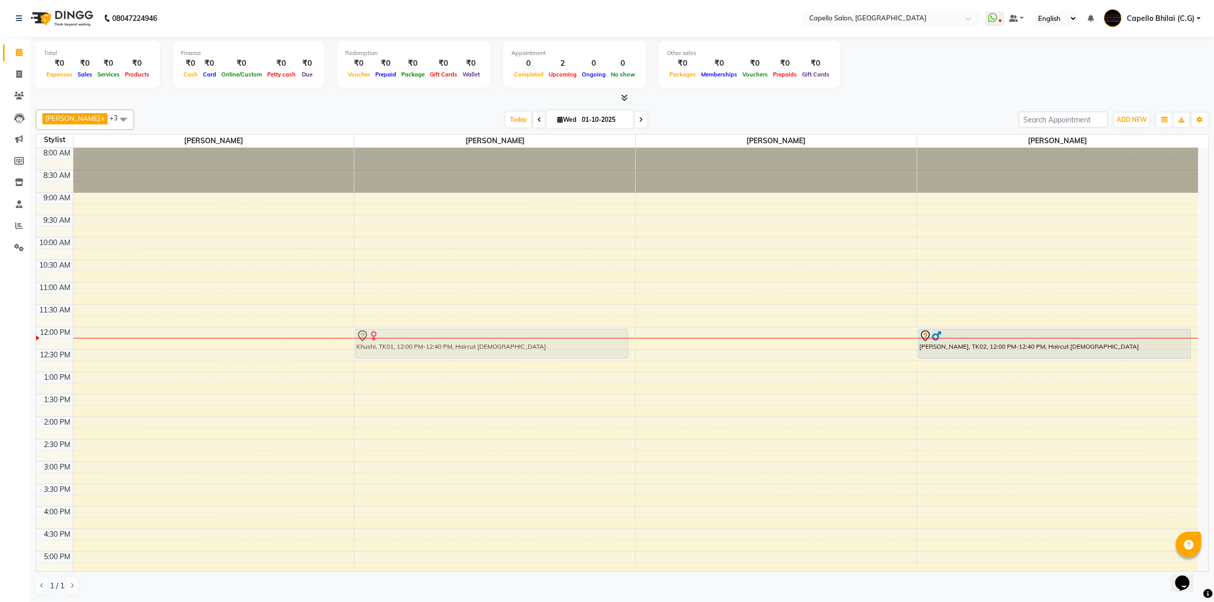
drag, startPoint x: 765, startPoint y: 337, endPoint x: 577, endPoint y: 339, distance: 187.1
click at [577, 339] on tr "Khushi, TK01, 12:00 PM-12:40 PM, Haircut female Khushi, TK01, 12:00 PM-12:40 PM…" at bounding box center [617, 461] width 1162 height 627
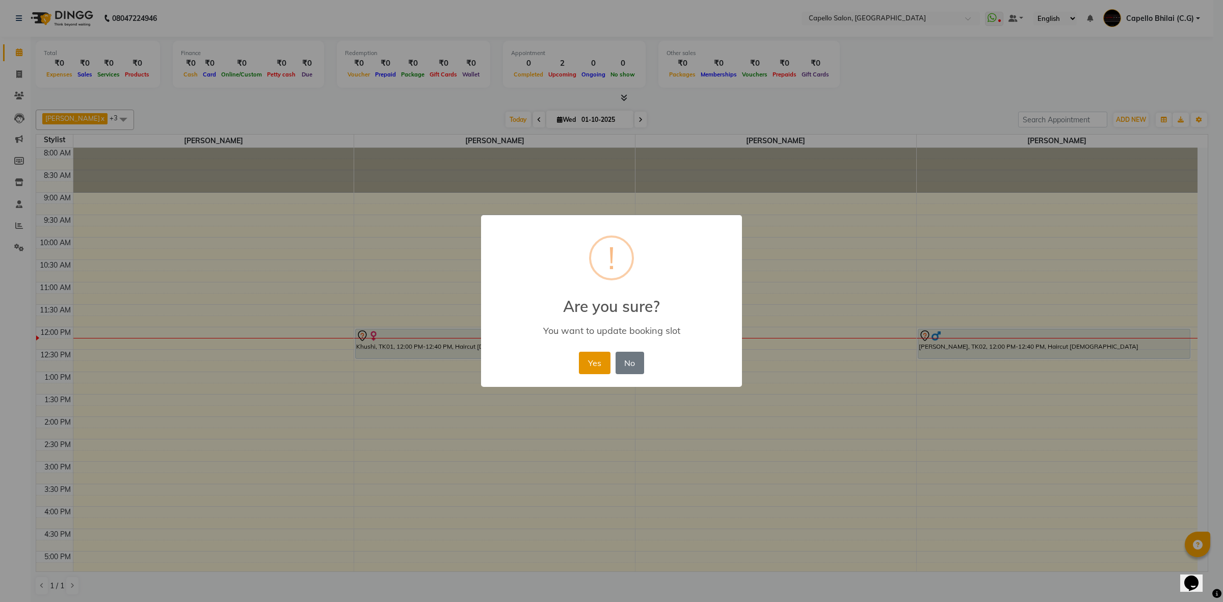
click at [582, 365] on button "Yes" at bounding box center [594, 363] width 31 height 22
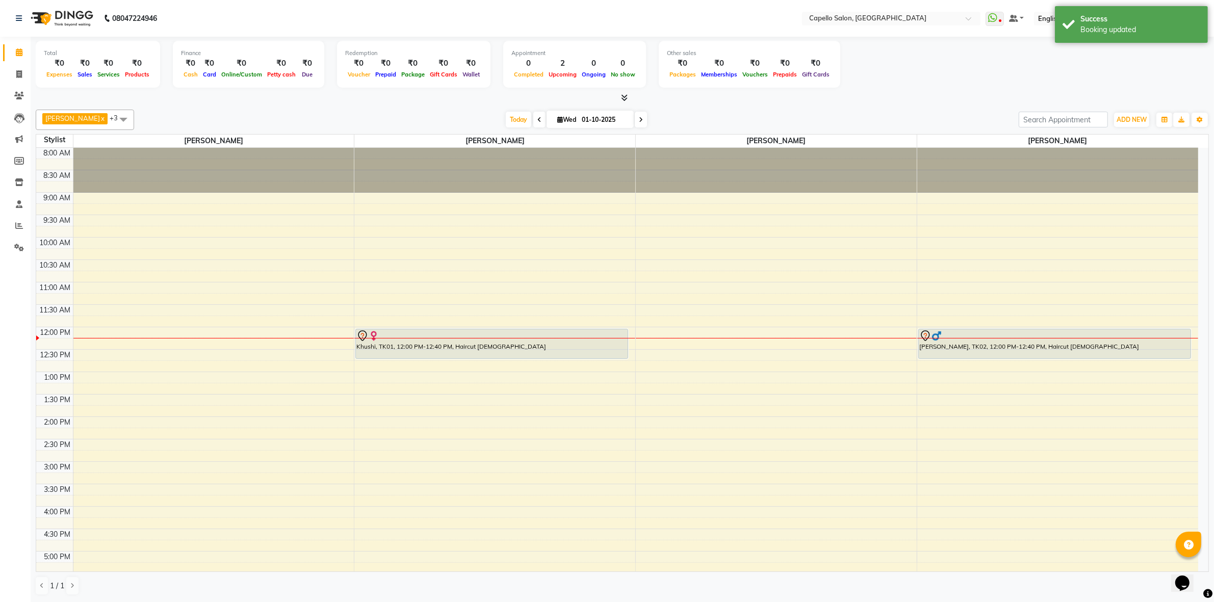
click at [691, 355] on div "8:00 AM 8:30 AM 9:00 AM 9:30 AM 10:00 AM 10:30 AM 11:00 AM 11:30 AM 12:00 PM 12…" at bounding box center [617, 461] width 1162 height 627
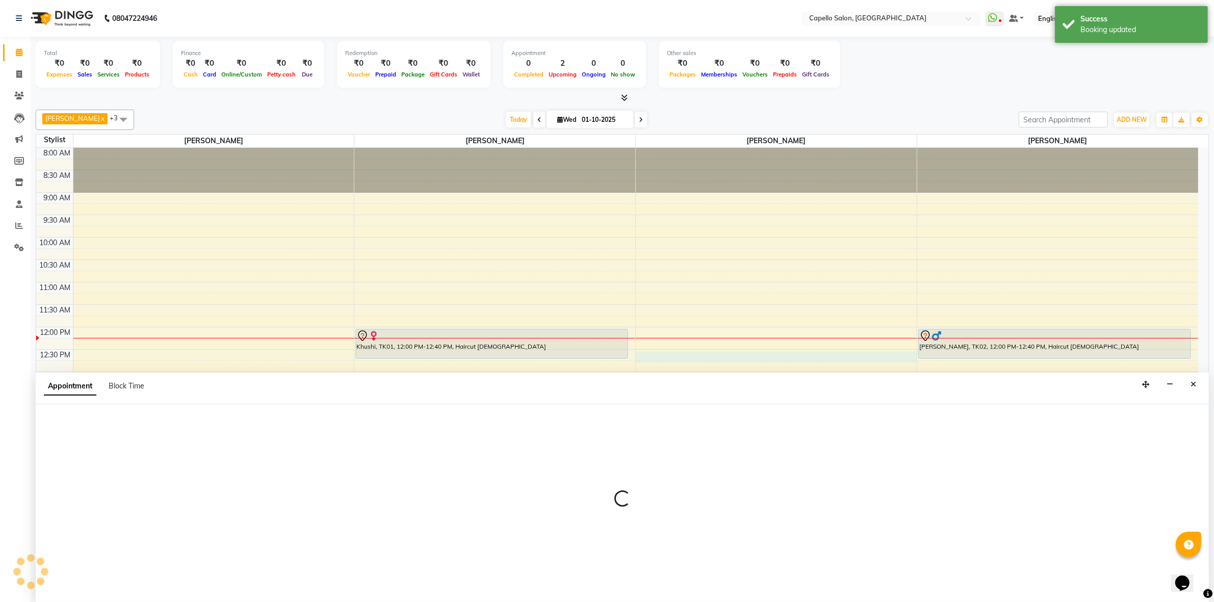
select select "17882"
select select "750"
select select "tentative"
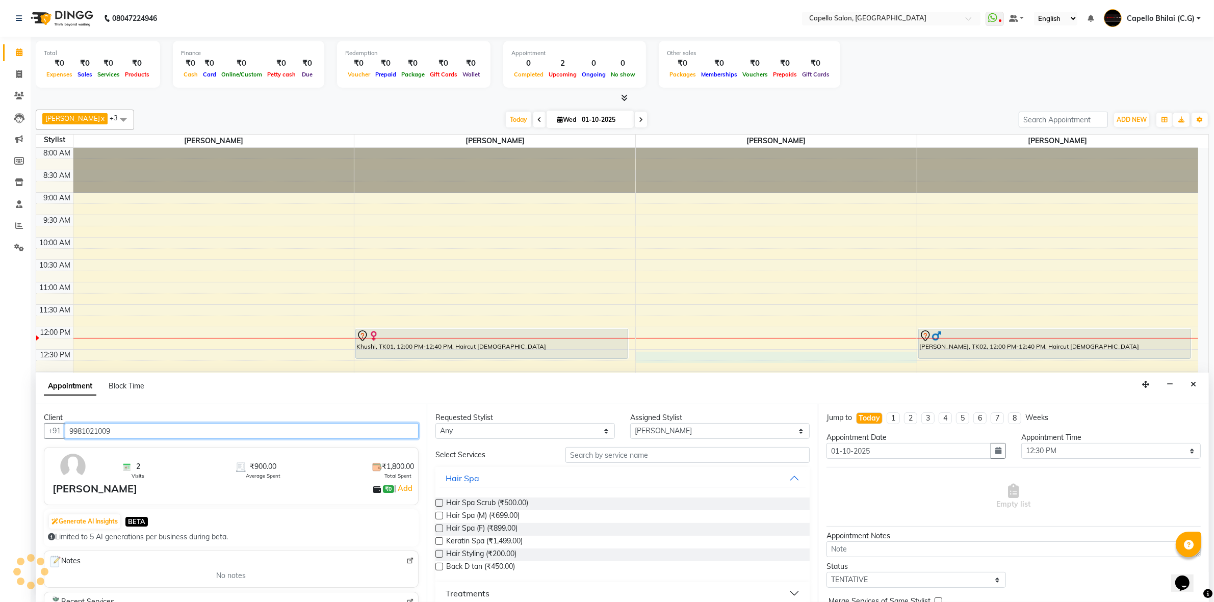
type input "9981021009"
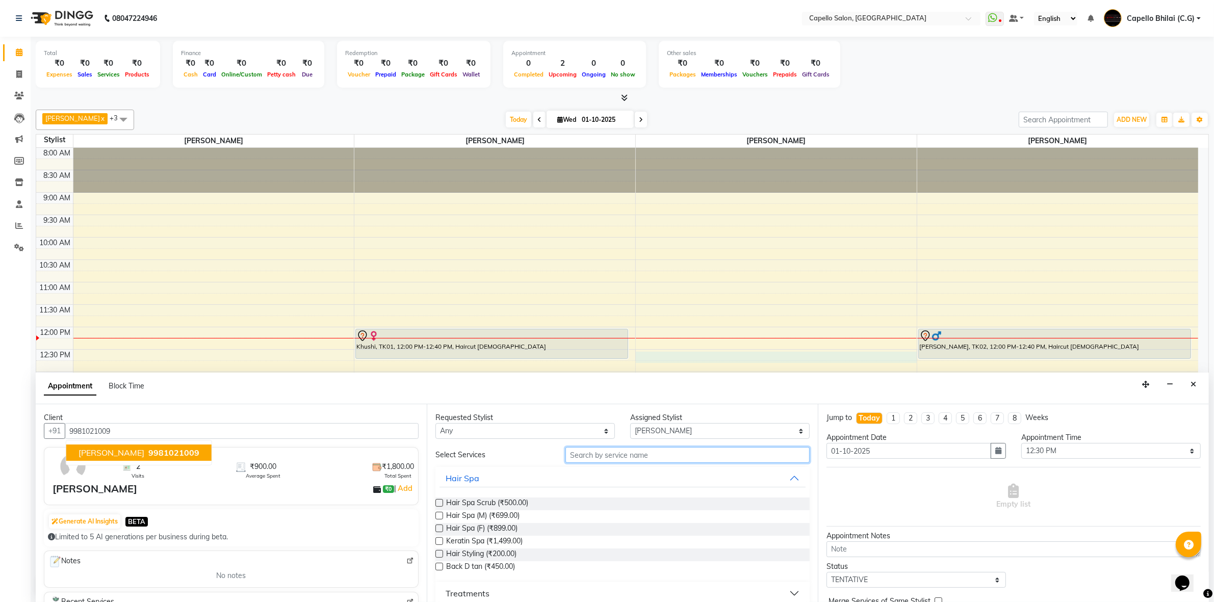
click at [636, 453] on input "text" at bounding box center [687, 455] width 244 height 16
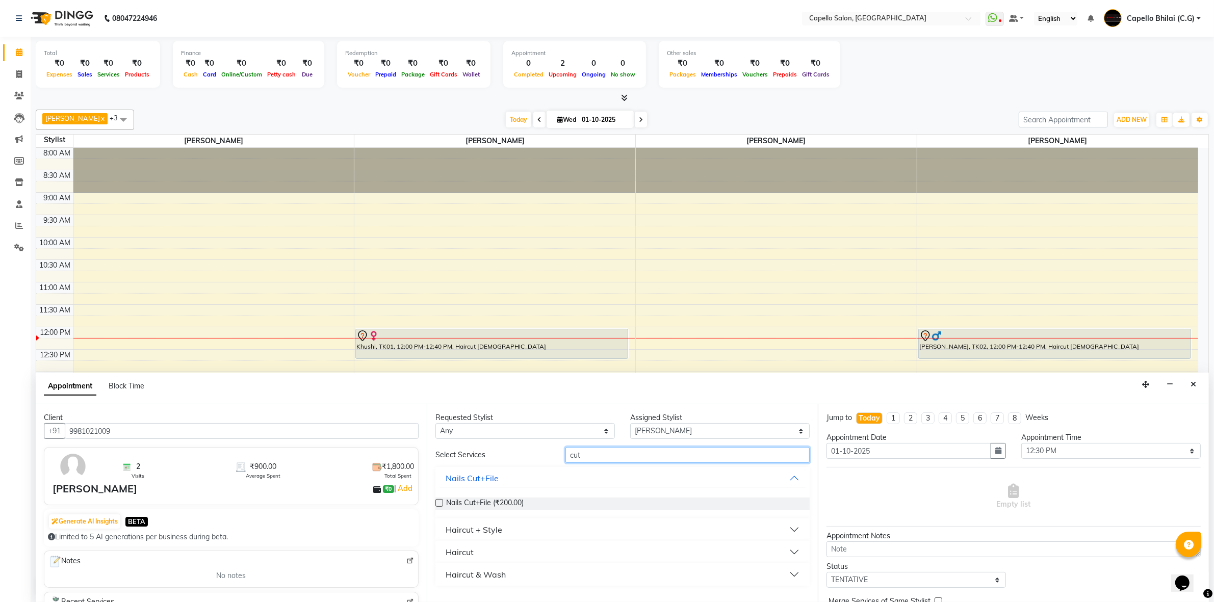
type input "cut"
click at [519, 533] on button "Haircut + Style" at bounding box center [622, 529] width 366 height 18
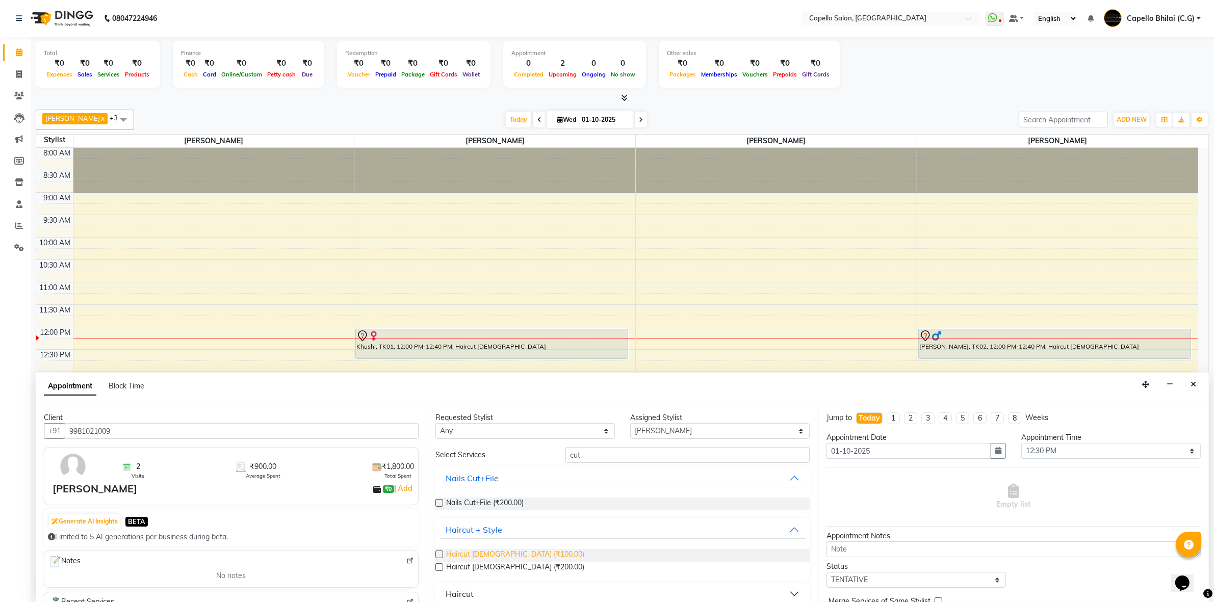
drag, startPoint x: 482, startPoint y: 554, endPoint x: 503, endPoint y: 552, distance: 21.0
click at [482, 554] on span "Haircut male (₹100.00)" at bounding box center [515, 555] width 138 height 13
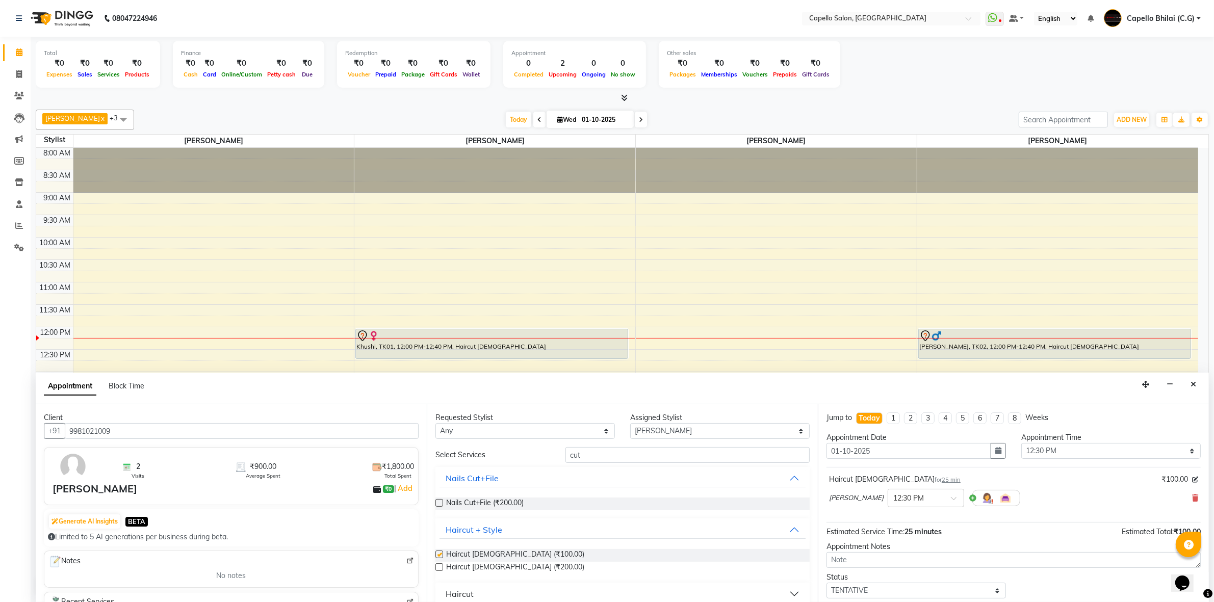
checkbox input "false"
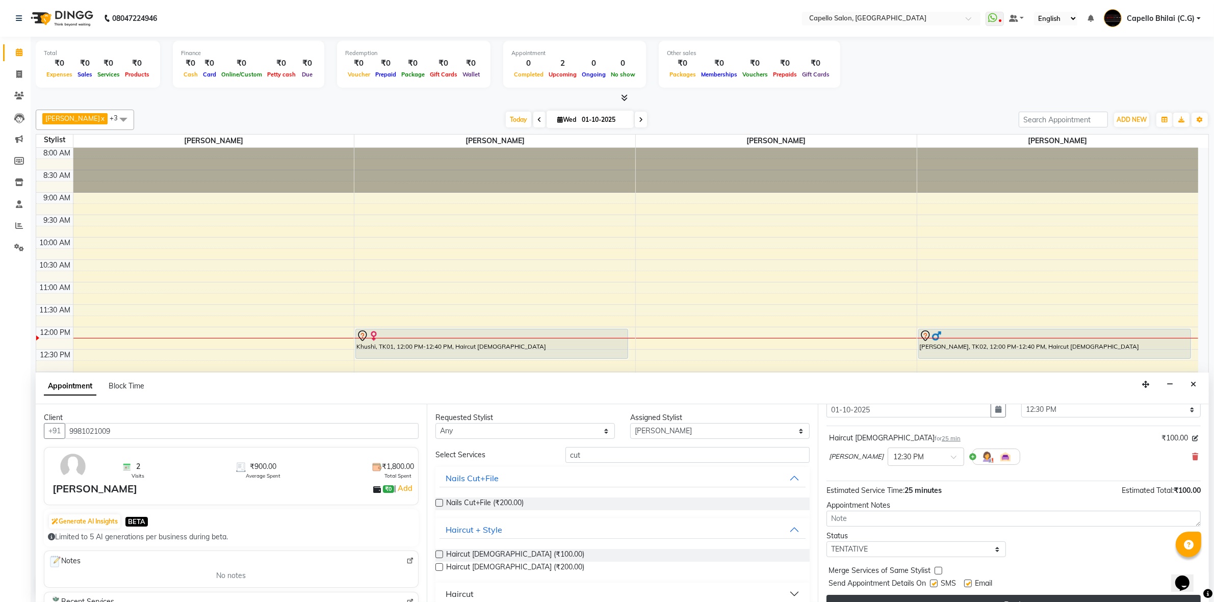
scroll to position [61, 0]
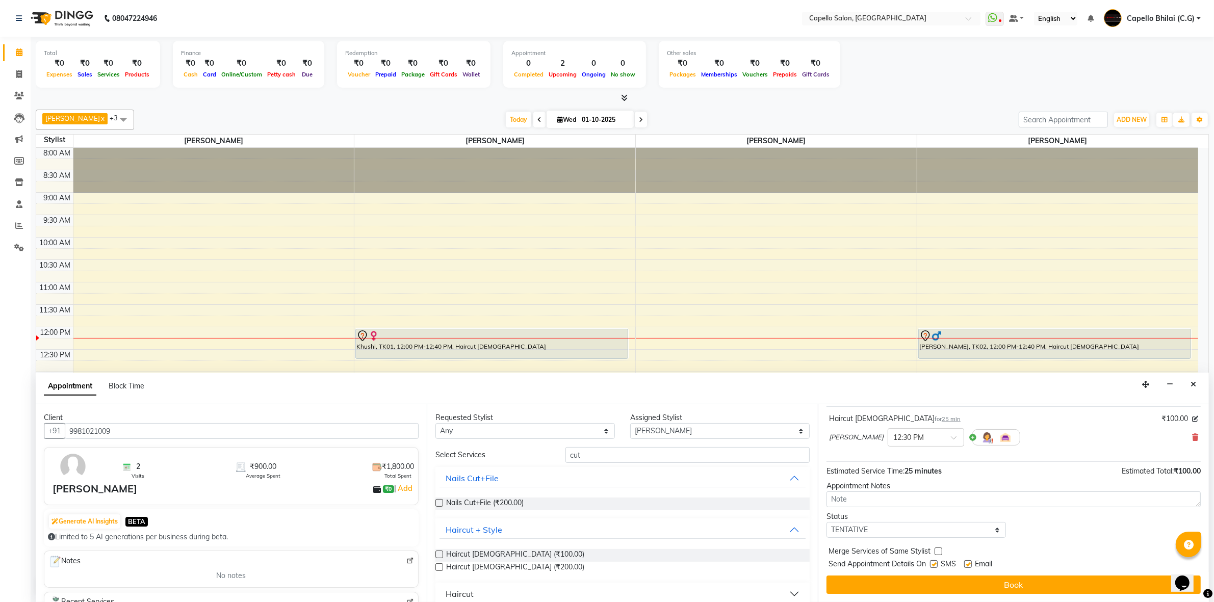
click at [928, 577] on button "Book" at bounding box center [1013, 584] width 374 height 18
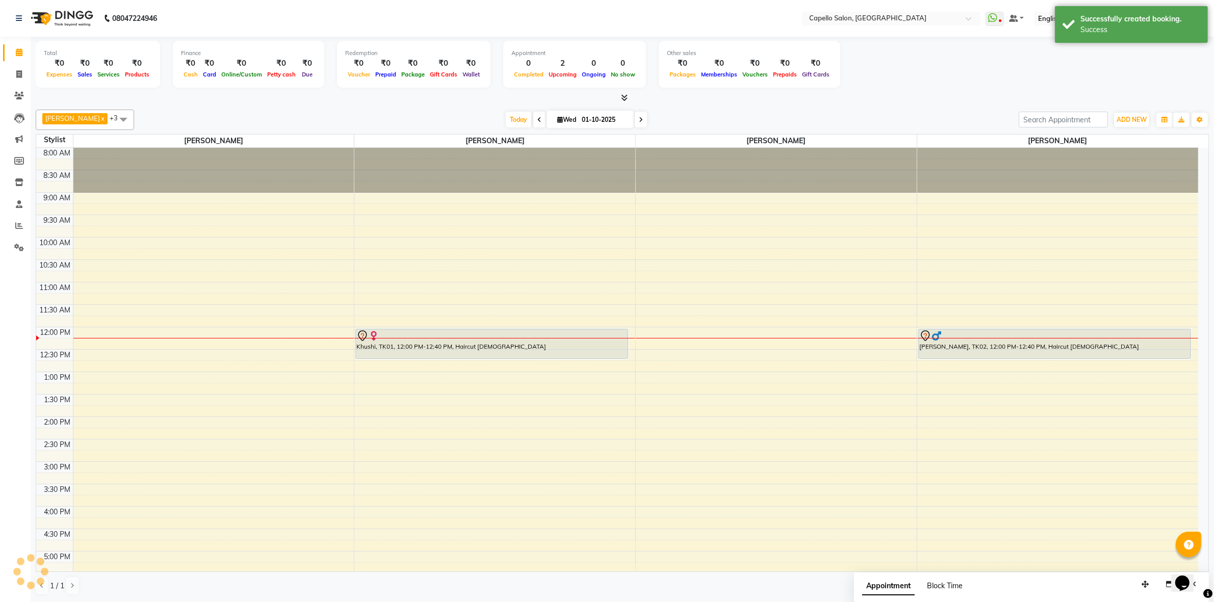
scroll to position [0, 0]
click at [926, 577] on div "Appointment Block Time" at bounding box center [918, 587] width 113 height 23
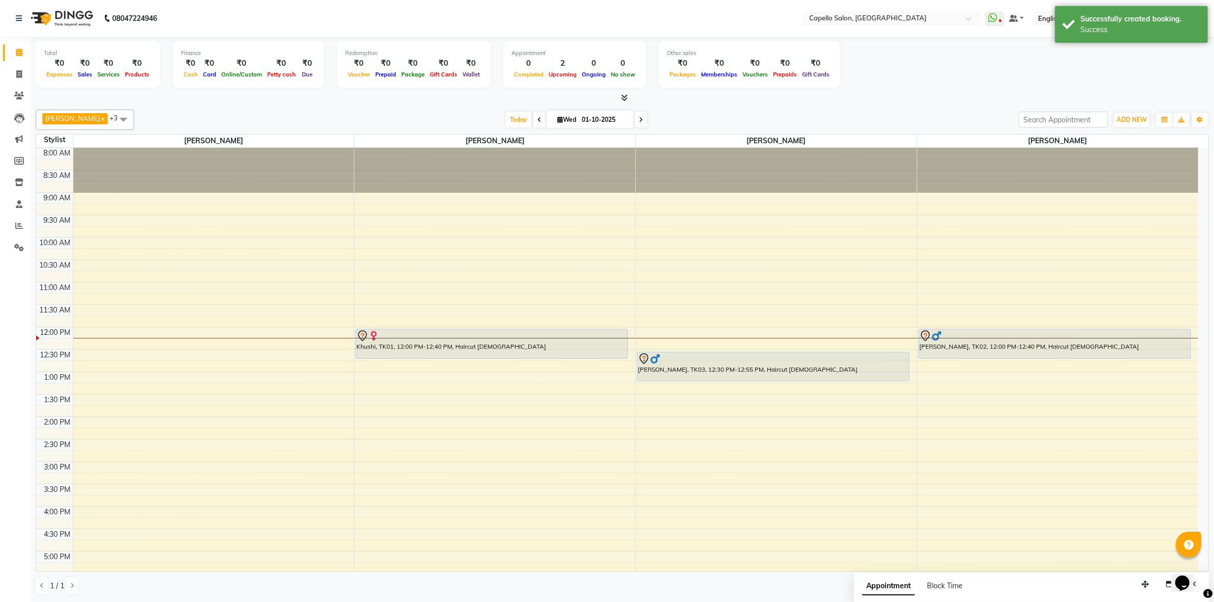
drag, startPoint x: 746, startPoint y: 371, endPoint x: 746, endPoint y: 383, distance: 12.7
click at [746, 383] on div "8:00 AM 8:30 AM 9:00 AM 9:30 AM 10:00 AM 10:30 AM 11:00 AM 11:30 AM 12:00 PM 12…" at bounding box center [617, 461] width 1162 height 627
click at [611, 101] on div at bounding box center [622, 98] width 1173 height 11
click at [617, 101] on span at bounding box center [622, 98] width 11 height 11
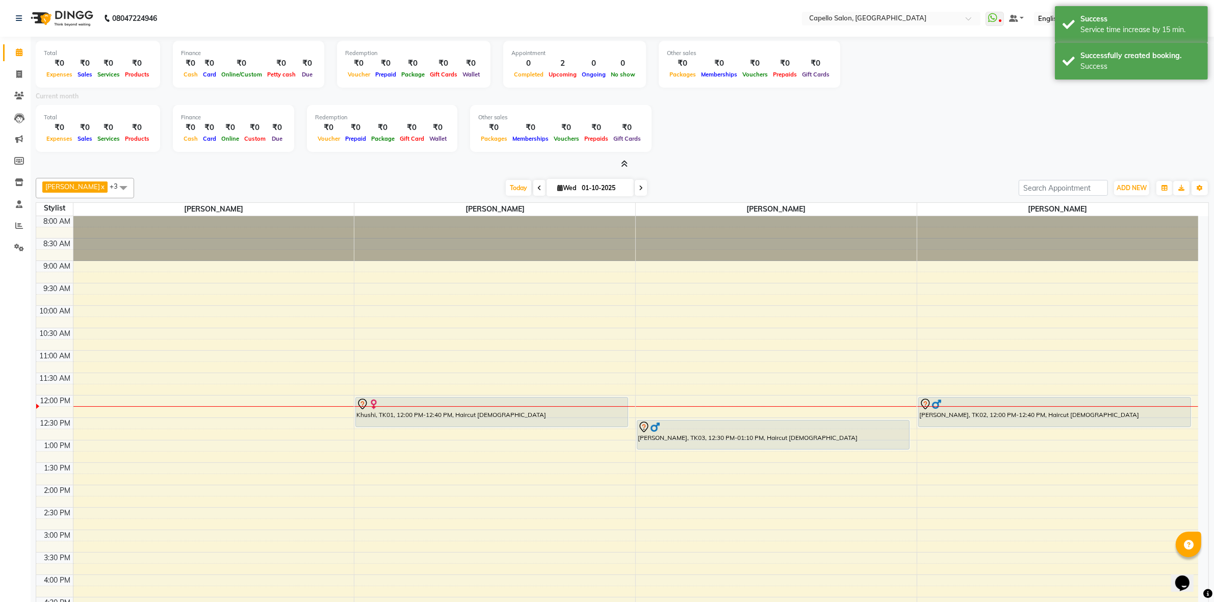
click at [627, 164] on div at bounding box center [622, 164] width 1173 height 11
click at [626, 164] on icon at bounding box center [624, 164] width 7 height 8
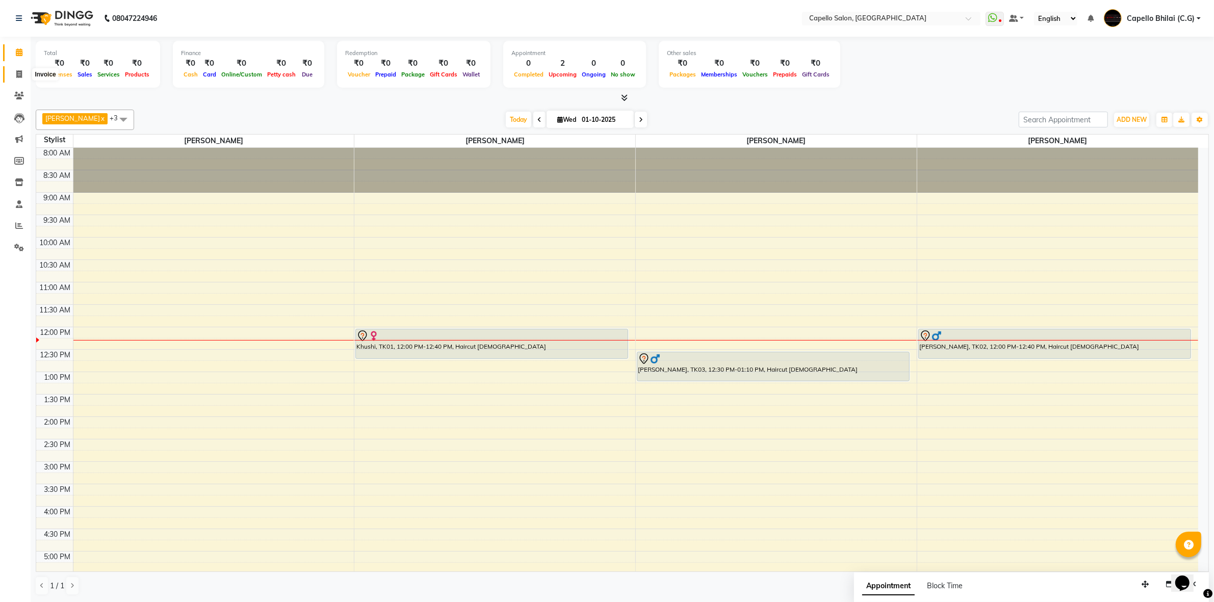
drag, startPoint x: 12, startPoint y: 75, endPoint x: 24, endPoint y: 82, distance: 13.7
click at [12, 75] on span at bounding box center [19, 75] width 18 height 12
select select "service"
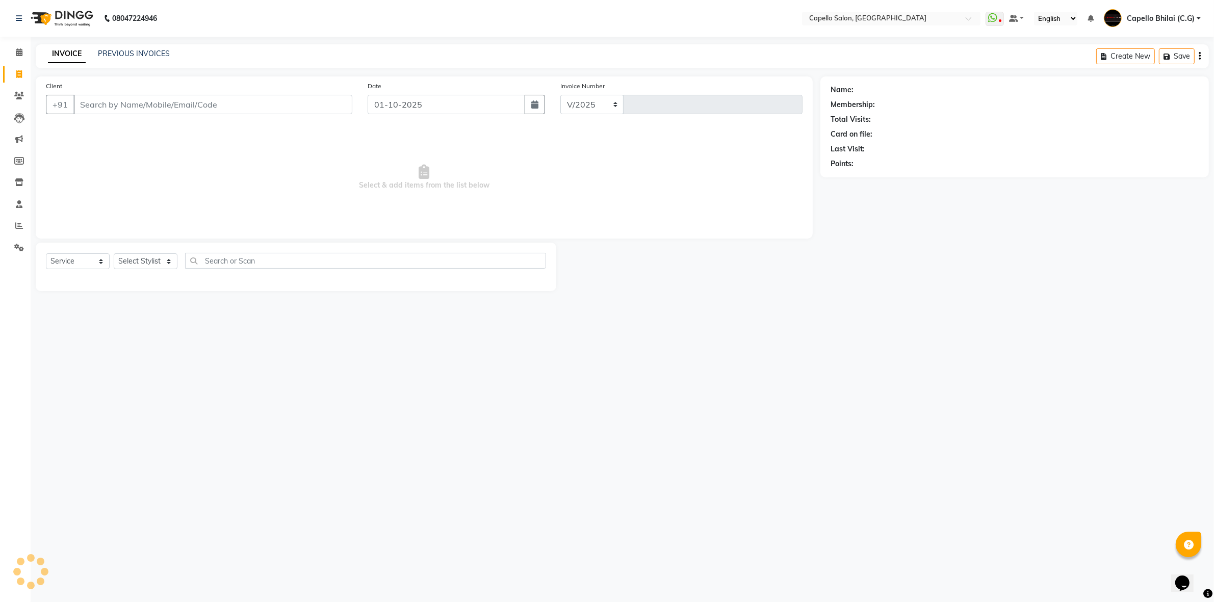
select select "809"
type input "2537"
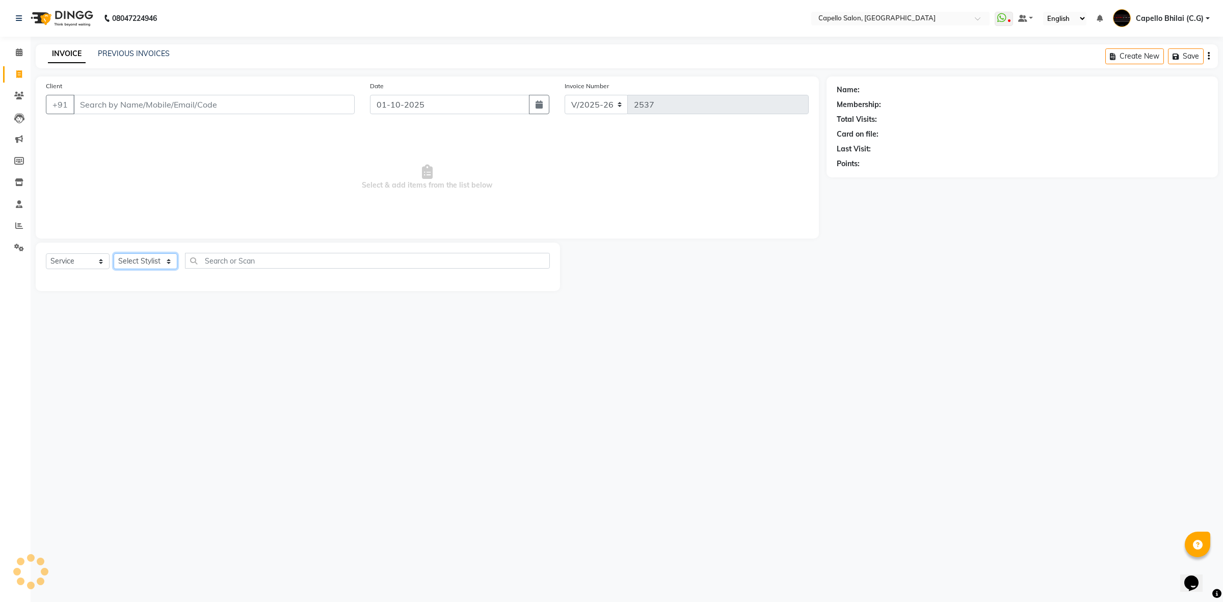
click at [150, 261] on select "Select Stylist" at bounding box center [146, 261] width 64 height 16
select select "21871"
click at [114, 253] on select "Select Stylist ADMIN [PERSON_NAME] [PERSON_NAME] [PERSON_NAME] Bhilai (C.G) [PE…" at bounding box center [146, 261] width 64 height 16
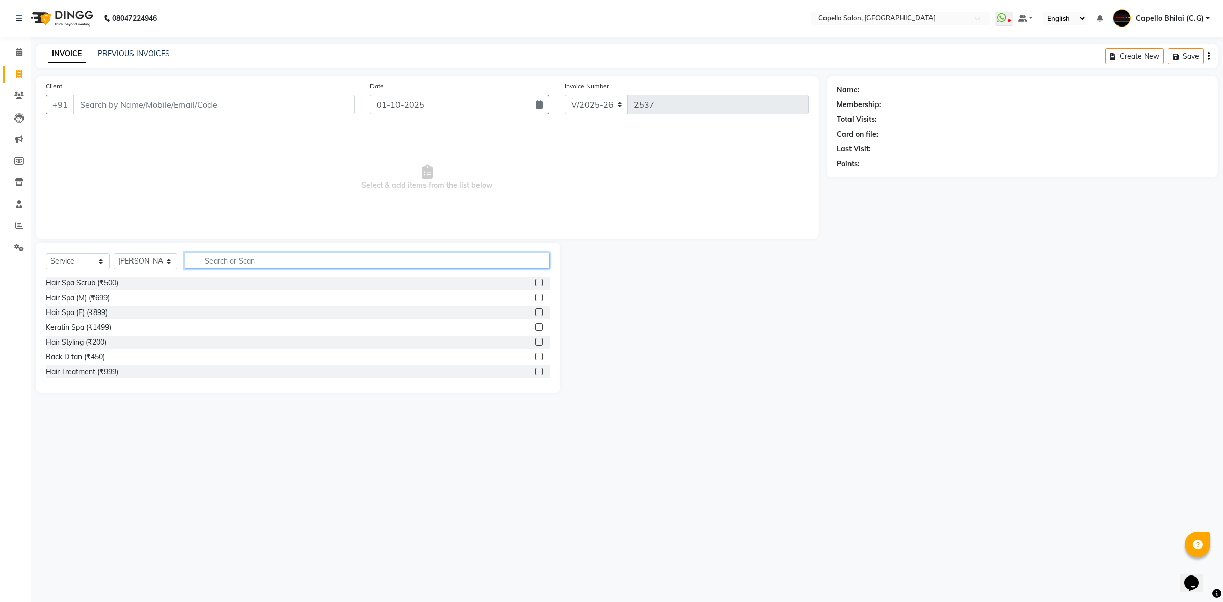
click at [259, 260] on input "text" at bounding box center [367, 261] width 365 height 16
click at [23, 52] on span at bounding box center [19, 53] width 18 height 12
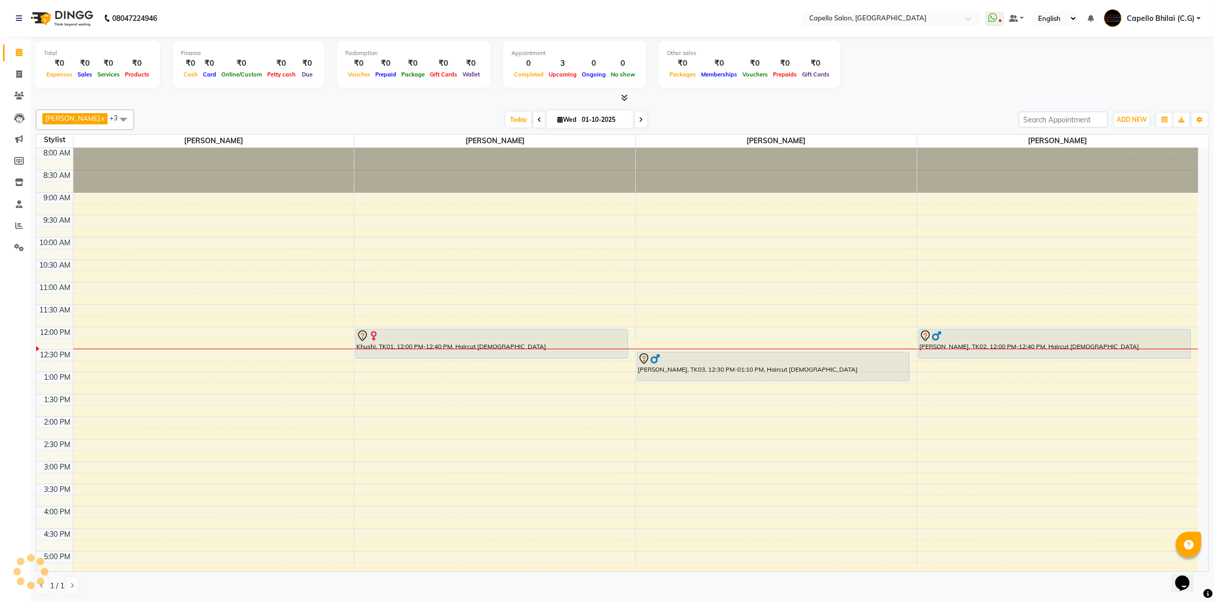
click at [625, 100] on icon at bounding box center [624, 98] width 7 height 8
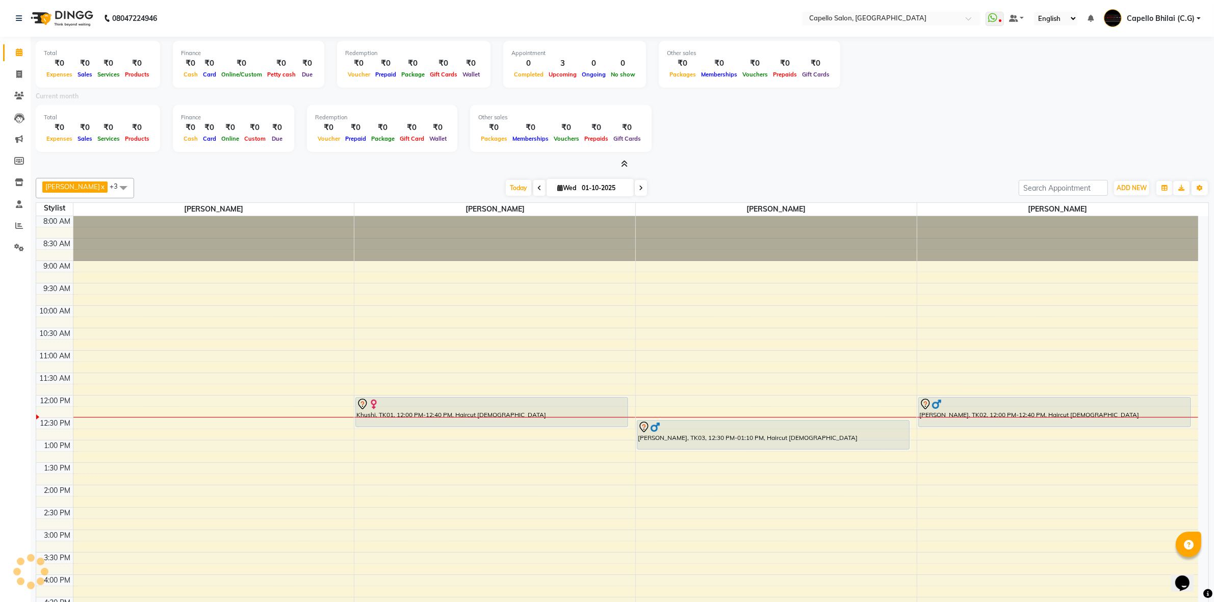
click at [620, 97] on div "Current month" at bounding box center [622, 98] width 1188 height 14
click at [626, 100] on div "Current month" at bounding box center [622, 98] width 1188 height 14
click at [621, 96] on div "Current month" at bounding box center [622, 98] width 1188 height 14
click at [625, 160] on icon at bounding box center [624, 164] width 7 height 8
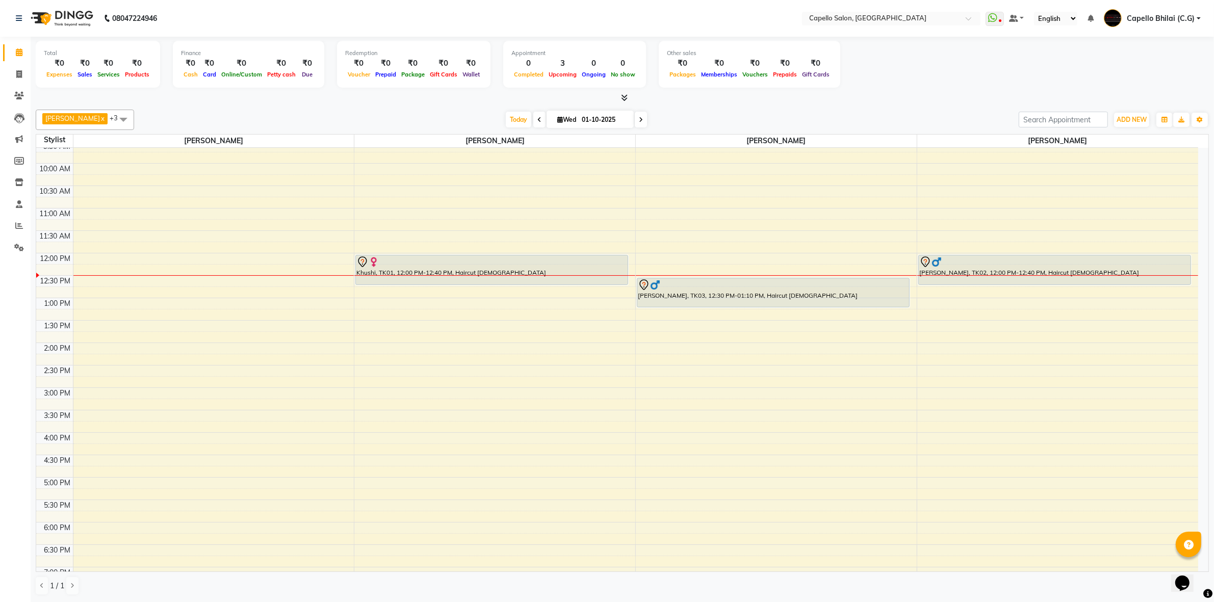
scroll to position [127, 0]
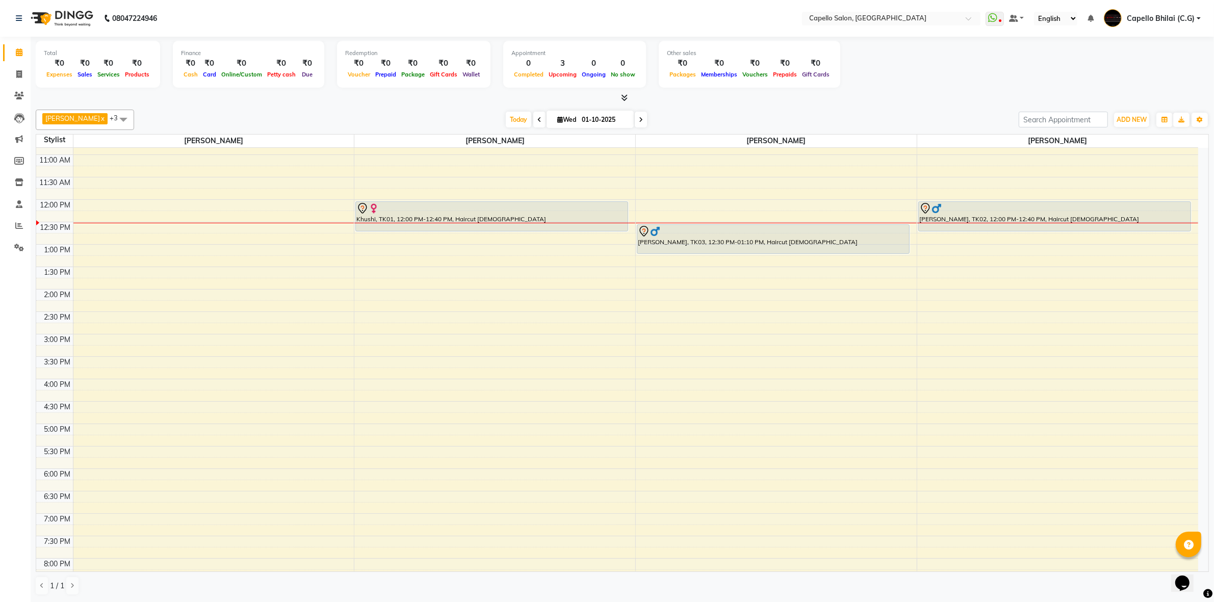
click at [622, 100] on icon at bounding box center [624, 98] width 7 height 8
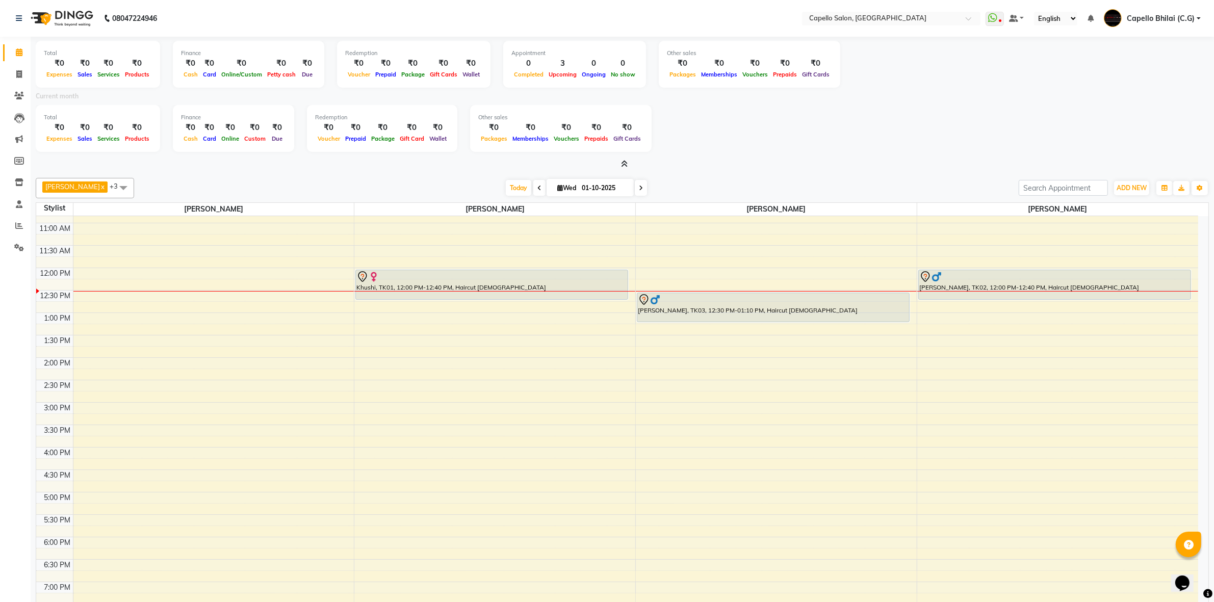
click at [622, 162] on icon at bounding box center [624, 164] width 7 height 8
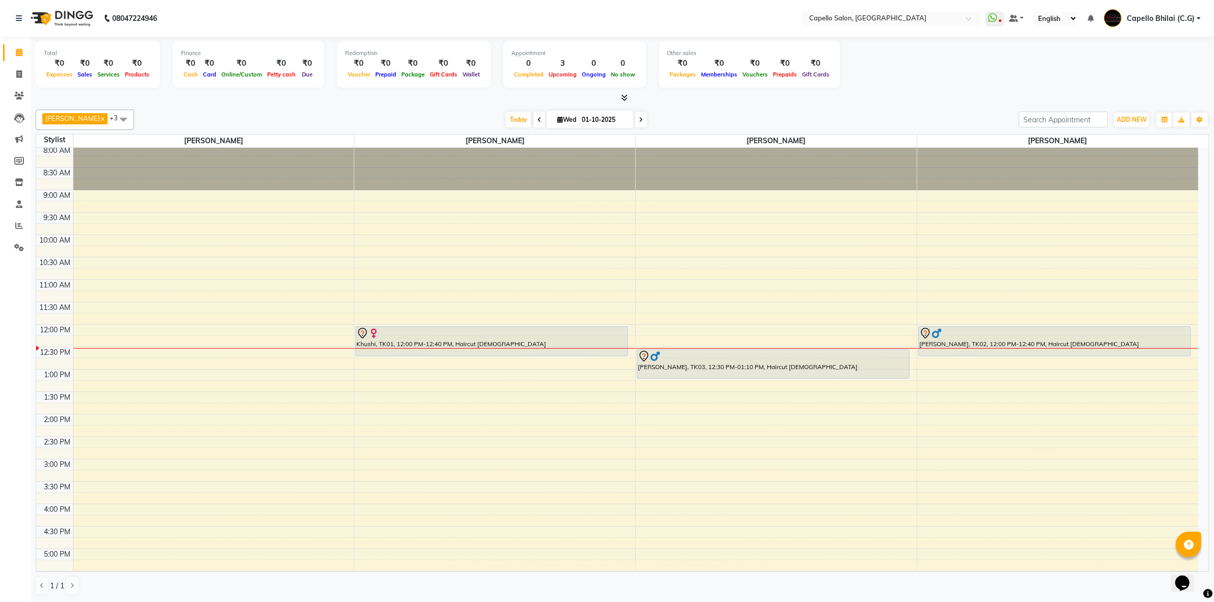
scroll to position [0, 0]
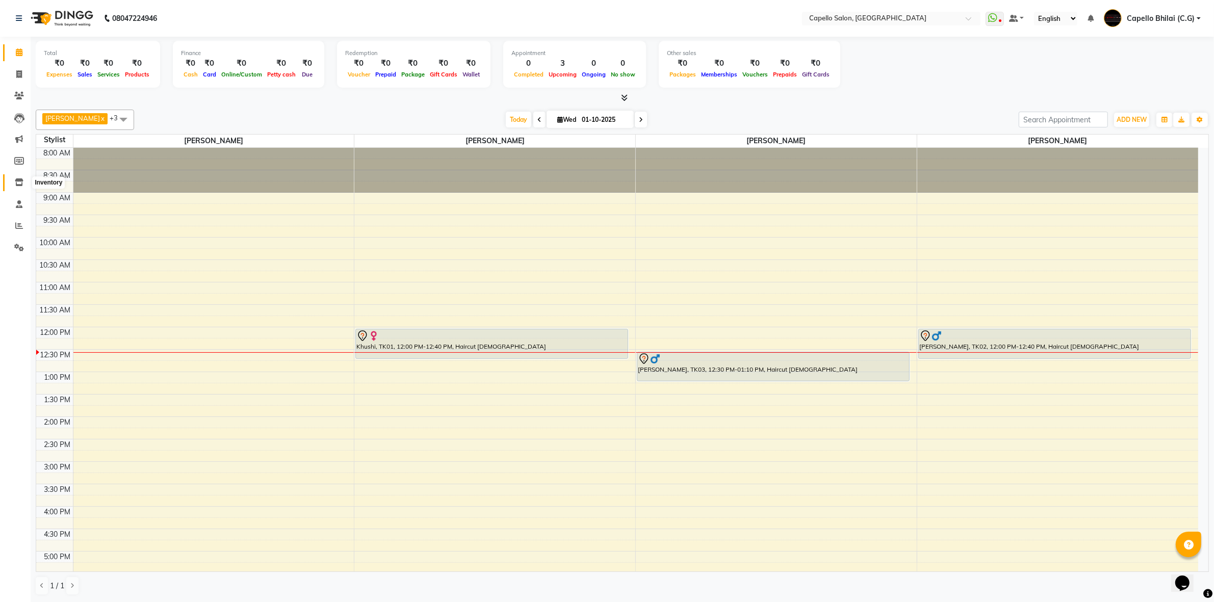
click at [15, 185] on icon at bounding box center [19, 182] width 9 height 8
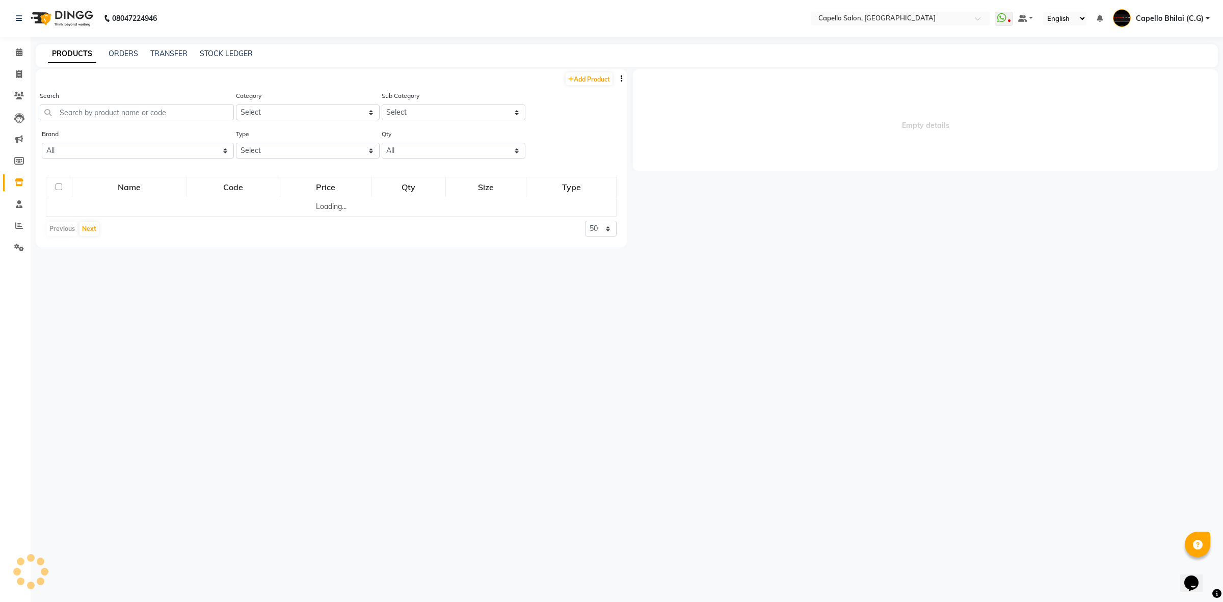
select select
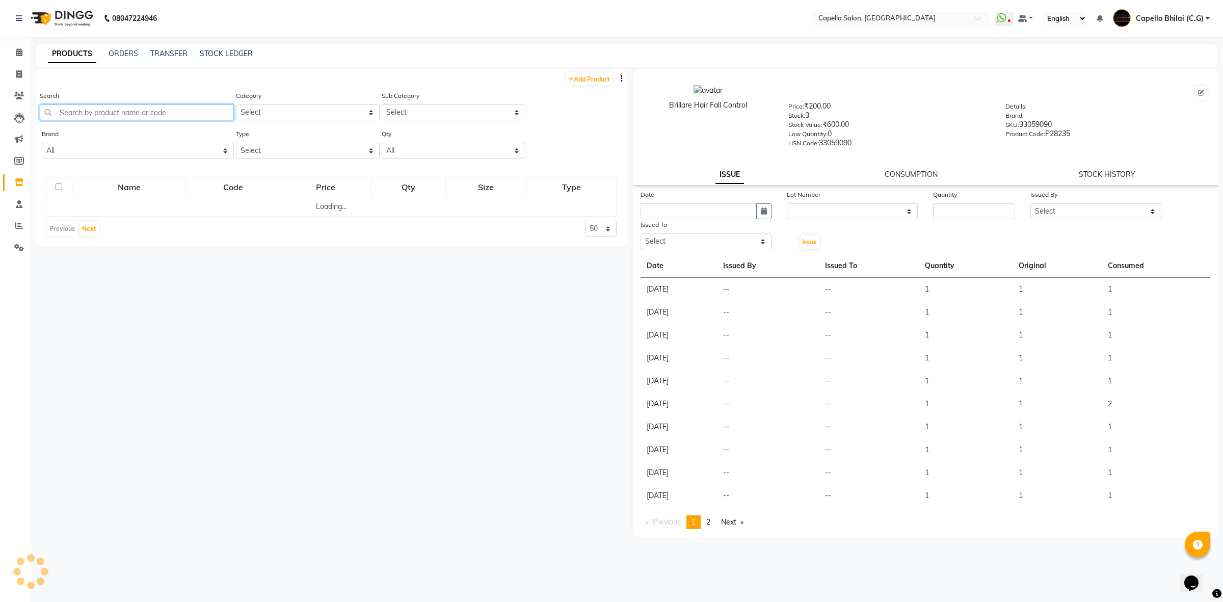
click at [65, 118] on input "text" at bounding box center [137, 112] width 194 height 16
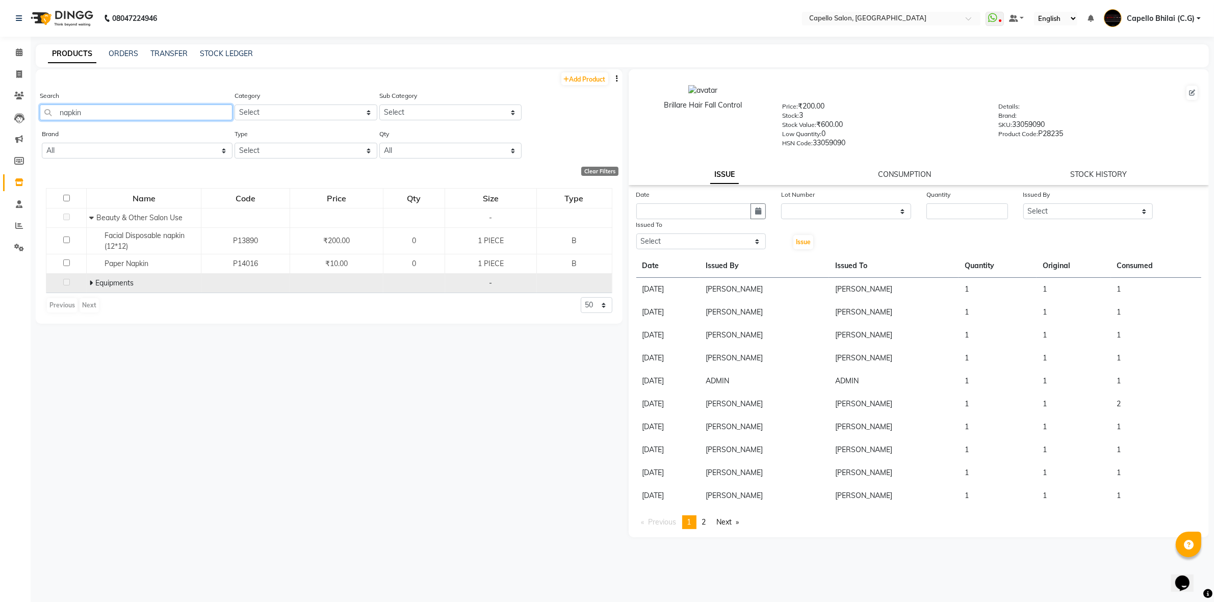
type input "napkin"
click at [97, 283] on span "Equipments" at bounding box center [114, 282] width 38 height 9
click at [89, 283] on icon at bounding box center [91, 282] width 4 height 7
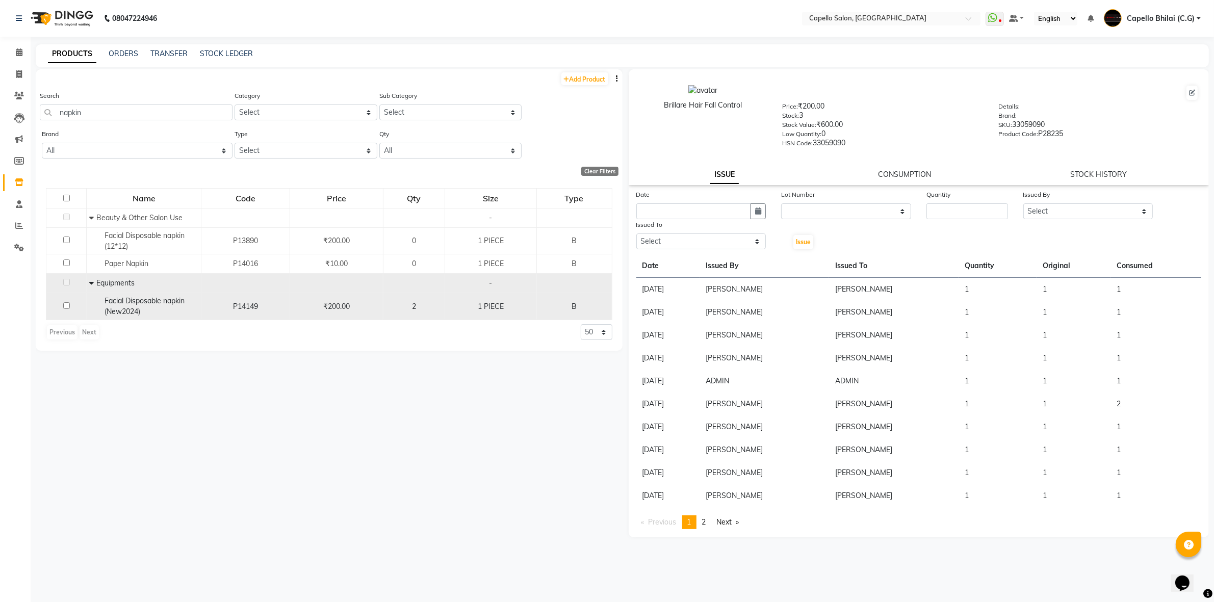
click at [70, 299] on td at bounding box center [66, 306] width 40 height 27
click at [64, 302] on input "checkbox" at bounding box center [66, 305] width 7 height 7
checkbox input "true"
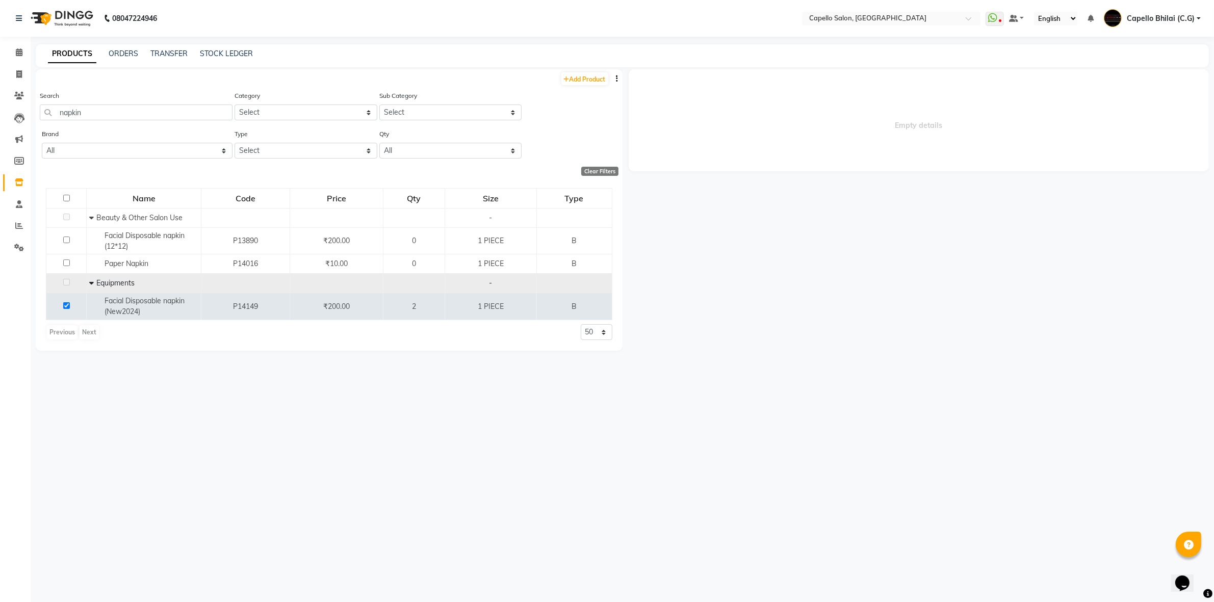
select select
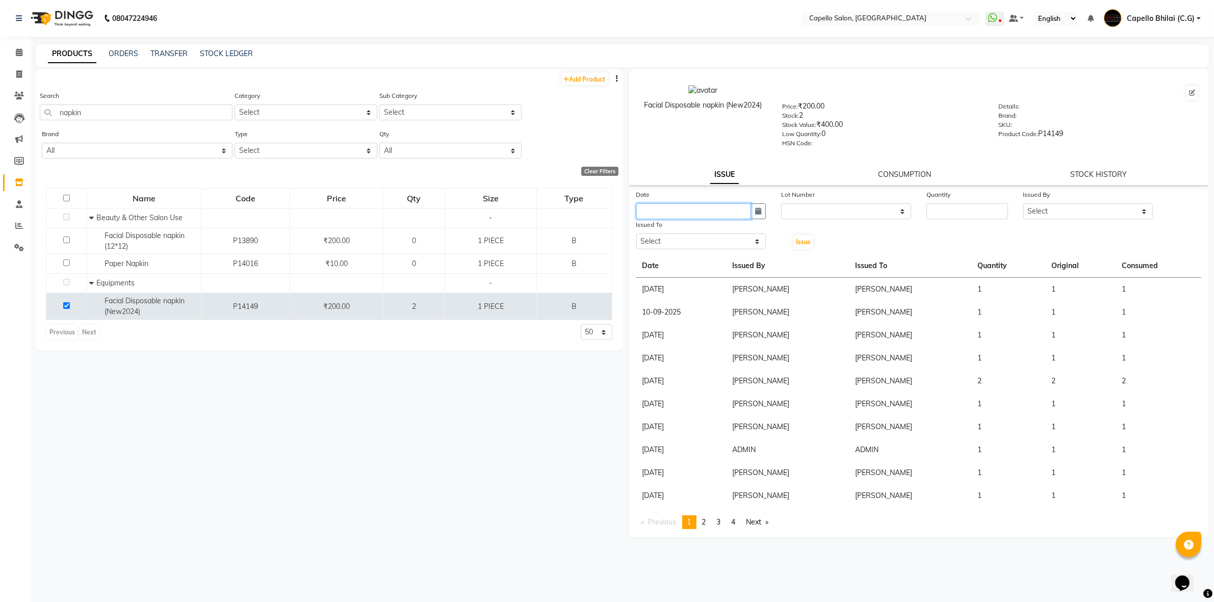
click at [711, 212] on input "text" at bounding box center [693, 211] width 115 height 16
select select "10"
select select "2025"
click at [686, 260] on div "1" at bounding box center [679, 264] width 16 height 16
type input "01-10-2025"
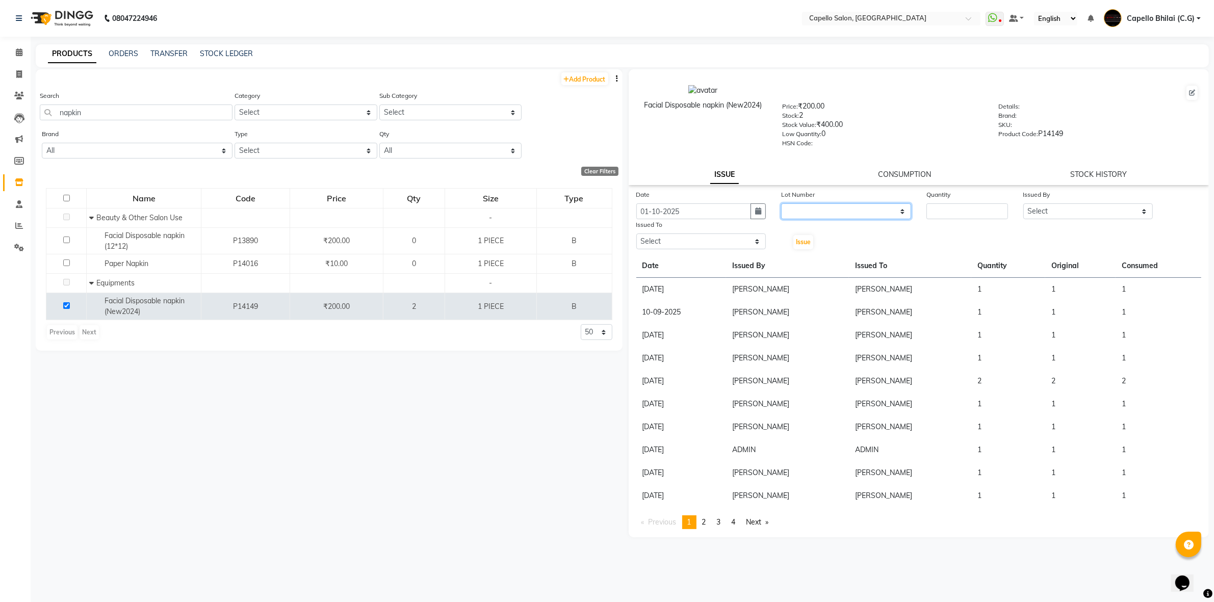
click at [858, 213] on select "None" at bounding box center [846, 211] width 130 height 16
select select "0: null"
click at [781, 203] on select "None" at bounding box center [846, 211] width 130 height 16
click at [972, 214] on input "number" at bounding box center [967, 211] width 82 height 16
type input "1"
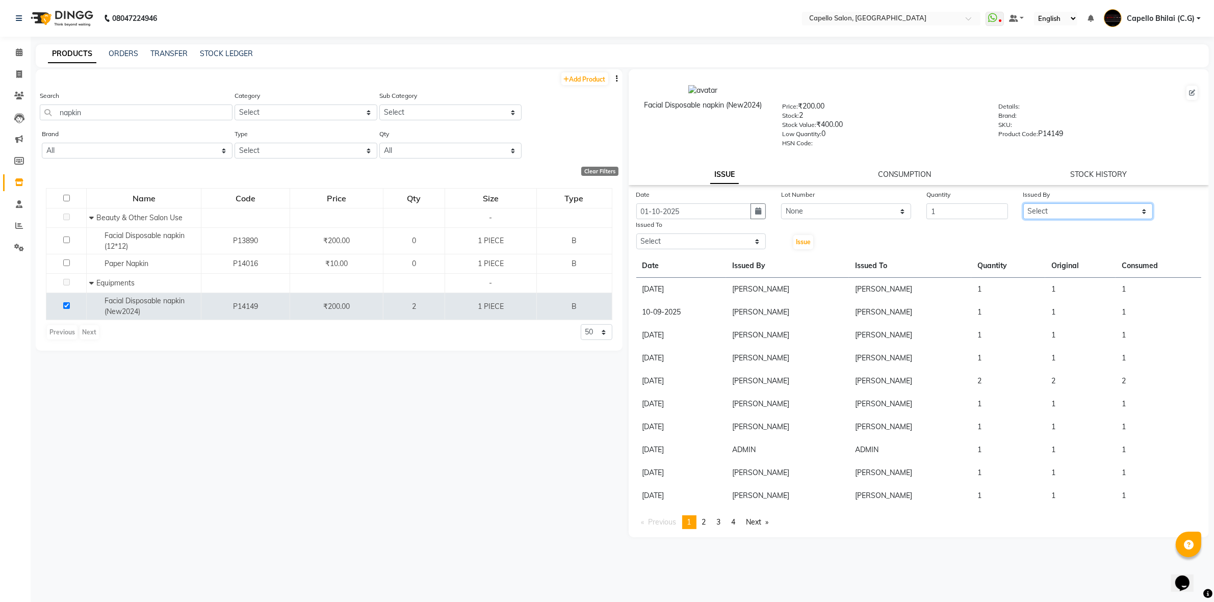
click at [1056, 209] on select "Select ADMIN Anjali Tandia Ashish Kadwe Capello Bhilai (C.G) Nazma Sheikh Nitis…" at bounding box center [1088, 211] width 130 height 16
select select "48401"
click at [1023, 203] on select "Select ADMIN Anjali Tandia Ashish Kadwe Capello Bhilai (C.G) Nazma Sheikh Nitis…" at bounding box center [1088, 211] width 130 height 16
drag, startPoint x: 665, startPoint y: 235, endPoint x: 664, endPoint y: 241, distance: 5.7
click at [665, 235] on select "Select ADMIN Anjali Tandia Ashish Kadwe Capello Bhilai (C.G) Nazma Sheikh Nitis…" at bounding box center [701, 241] width 130 height 16
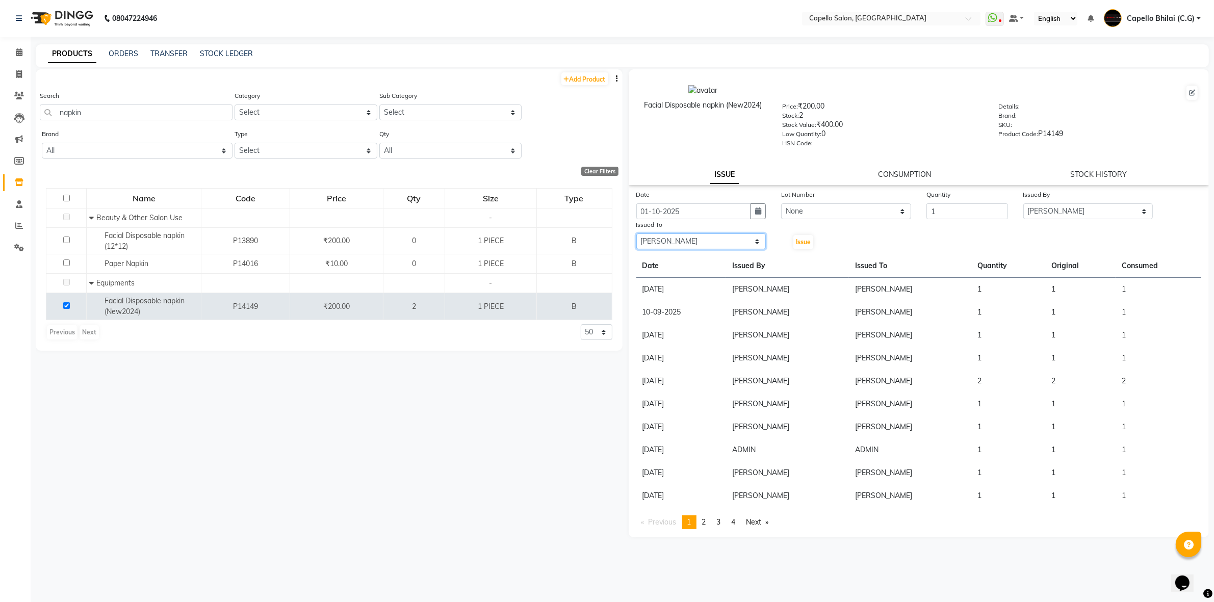
click at [636, 233] on select "Select ADMIN Anjali Tandia Ashish Kadwe Capello Bhilai (C.G) Nazma Sheikh Nitis…" at bounding box center [701, 241] width 130 height 16
click at [707, 241] on select "Select ADMIN Anjali Tandia Ashish Kadwe Capello Bhilai (C.G) Nazma Sheikh Nitis…" at bounding box center [701, 241] width 130 height 16
select select "48401"
click at [636, 233] on select "Select ADMIN Anjali Tandia Ashish Kadwe Capello Bhilai (C.G) Nazma Sheikh Nitis…" at bounding box center [701, 241] width 130 height 16
click at [816, 244] on div "Issue" at bounding box center [797, 234] width 48 height 31
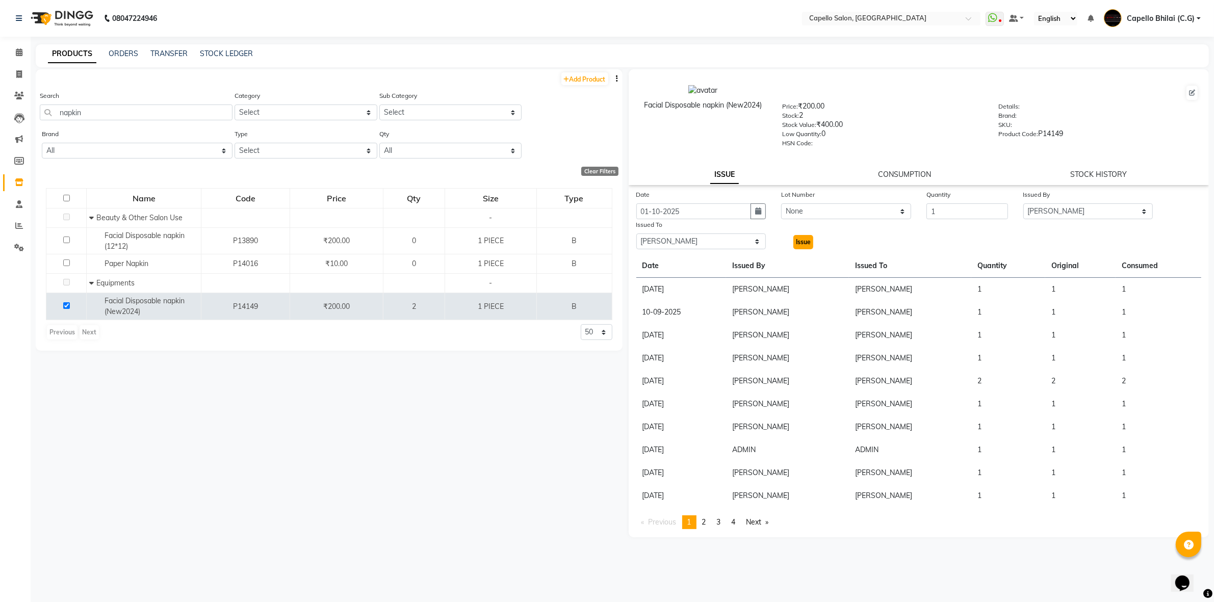
click at [797, 242] on span "Issue" at bounding box center [803, 242] width 15 height 8
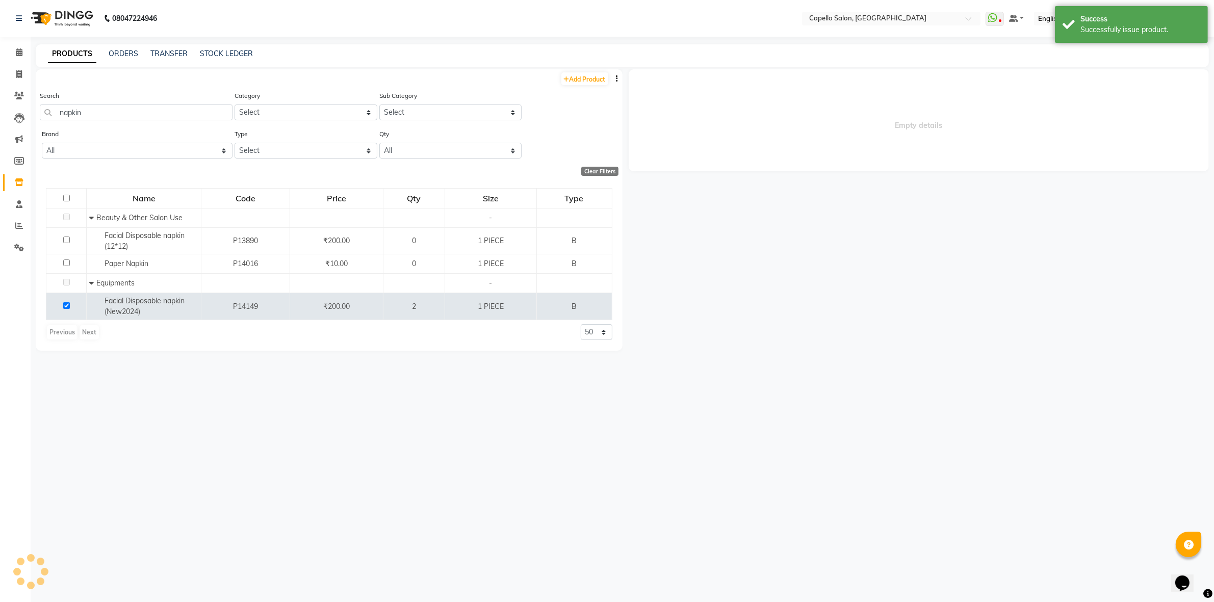
select select
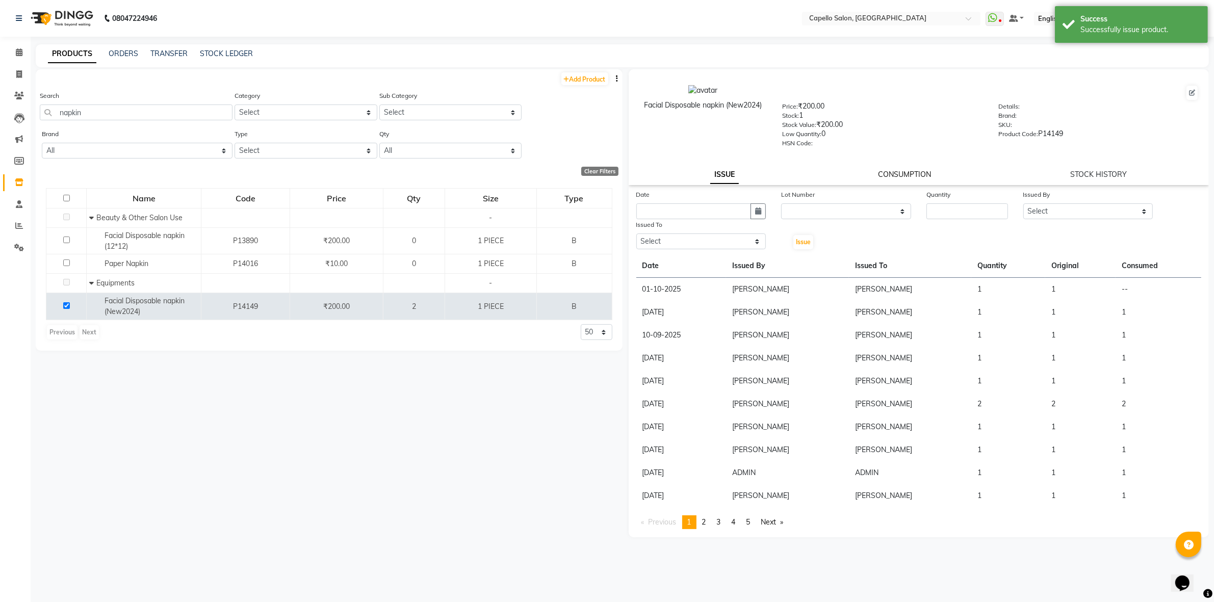
click at [921, 171] on link "CONSUMPTION" at bounding box center [904, 174] width 53 height 9
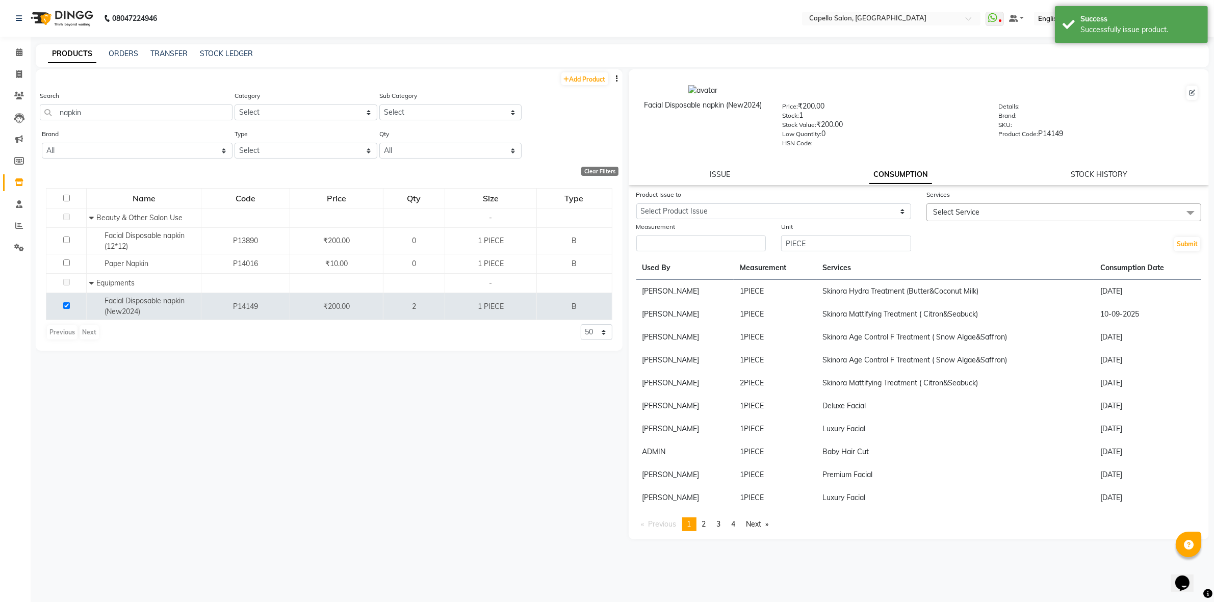
click at [766, 197] on div "Product Issue to" at bounding box center [773, 196] width 275 height 14
click at [754, 210] on select "Select Product Issue 2025-10-01, Issued to: Pragya Jaiswal, Balance: 1" at bounding box center [773, 211] width 275 height 16
click at [636, 203] on select "Select Product Issue 2025-10-01, Issued to: Pragya Jaiswal, Balance: 1" at bounding box center [773, 211] width 275 height 16
click at [716, 245] on input "number" at bounding box center [701, 243] width 130 height 16
click at [715, 209] on select "Select Product Issue 2025-10-01, Issued to: Pragya Jaiswal, Balance: 1" at bounding box center [773, 211] width 275 height 16
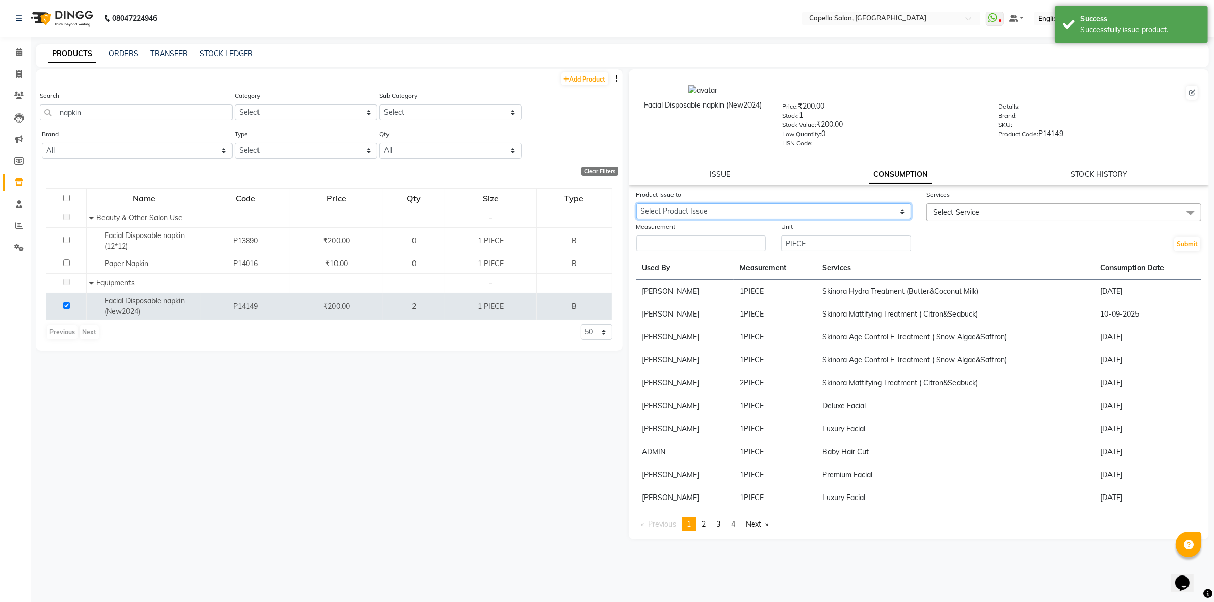
select select "1276467"
click at [636, 203] on select "Select Product Issue 2025-10-01, Issued to: Pragya Jaiswal, Balance: 1" at bounding box center [773, 211] width 275 height 16
click at [682, 240] on input "number" at bounding box center [701, 243] width 130 height 16
type input "1"
click at [985, 214] on span "Select Service" at bounding box center [1063, 212] width 275 height 18
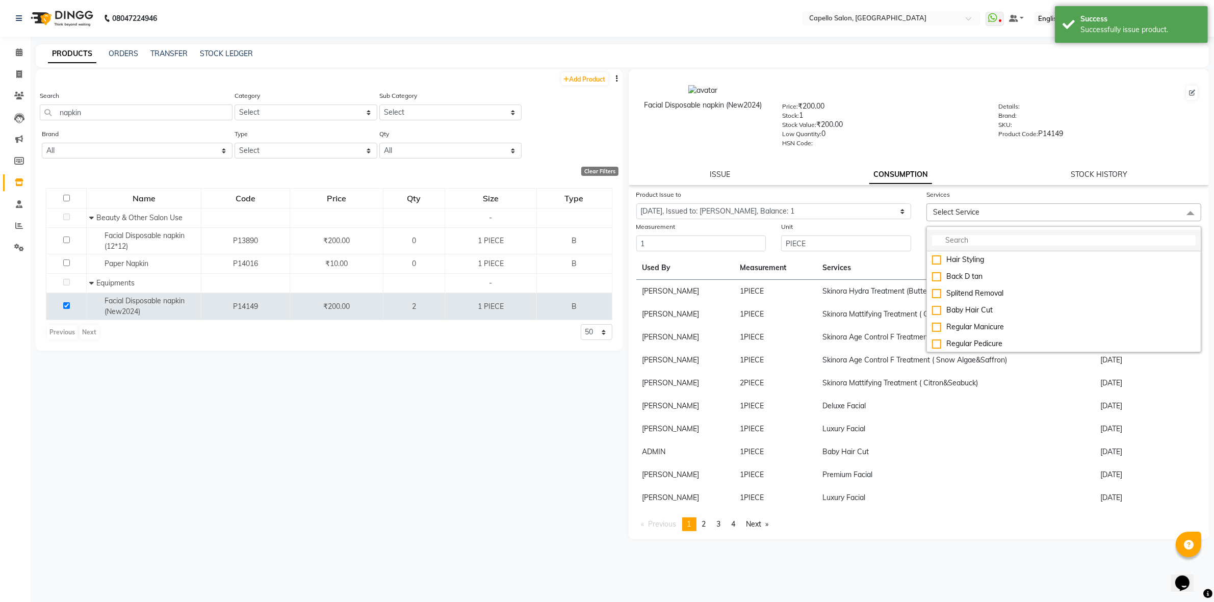
click at [967, 238] on input "multiselect-search" at bounding box center [1063, 240] width 263 height 11
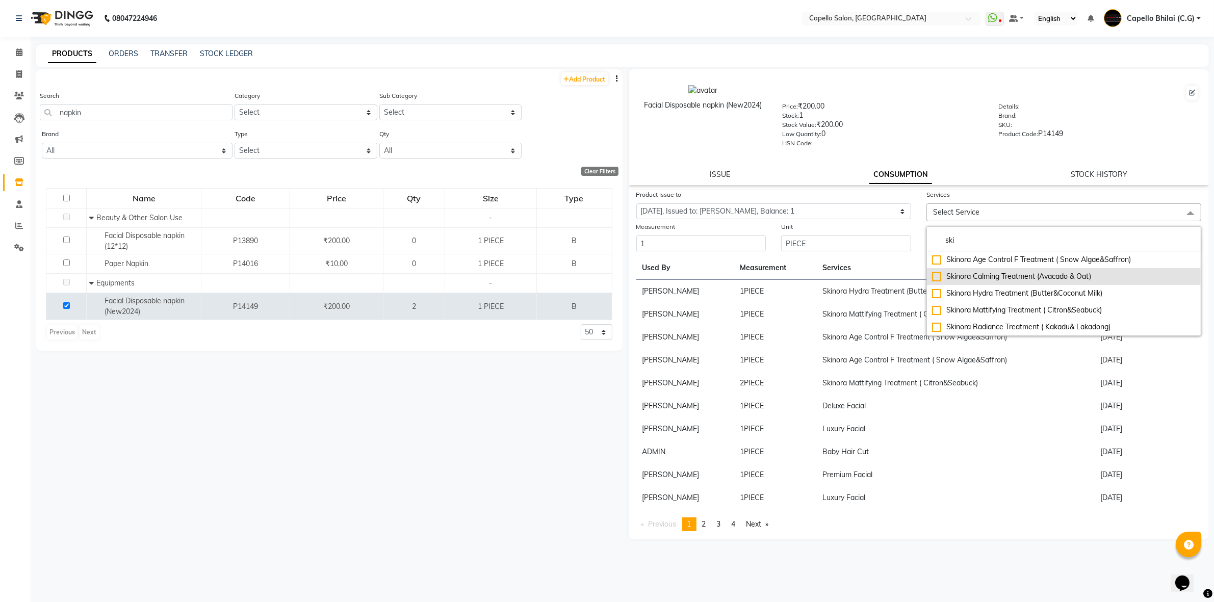
type input "ski"
click at [976, 274] on div "Skinora Calming Treatment (Avacado & Oat)" at bounding box center [1063, 276] width 263 height 11
checkbox input "true"
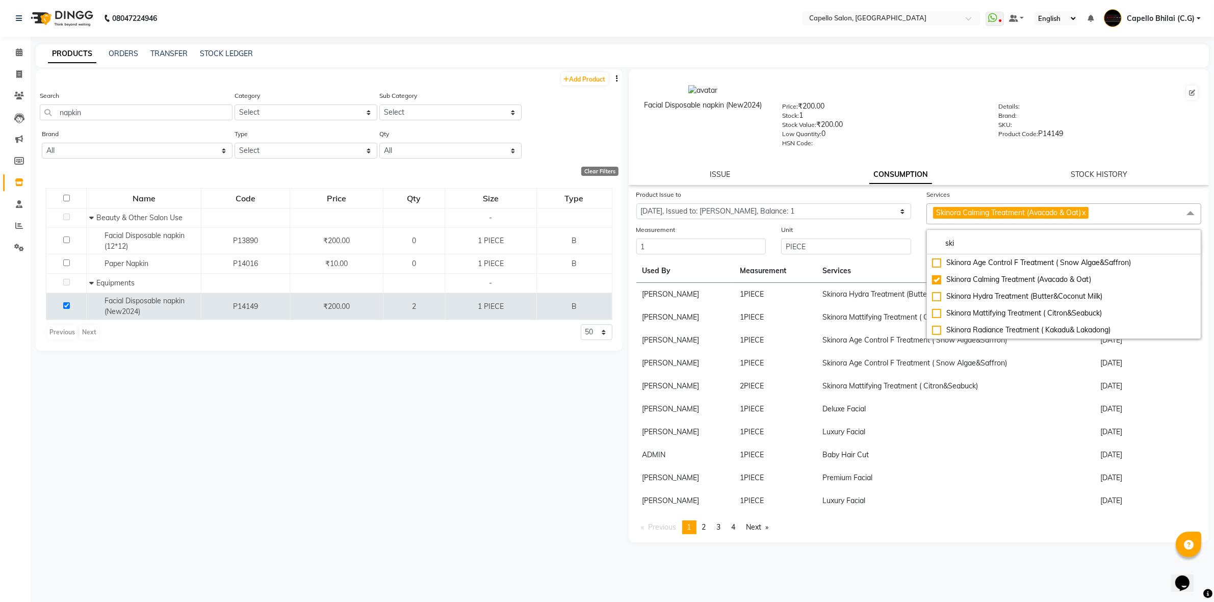
click at [969, 165] on div "Facial Disposable napkin (New2024) Price: ₹200.00 Stock: 1 Stock Value: ₹200.00…" at bounding box center [918, 127] width 581 height 116
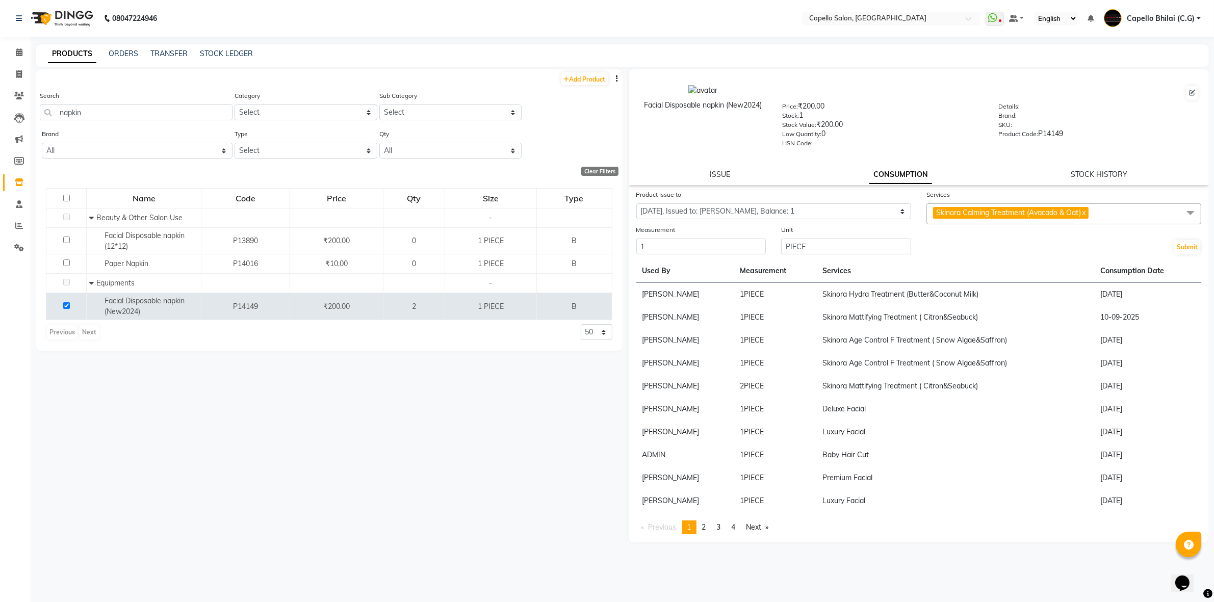
click at [1188, 237] on div "Submit" at bounding box center [1063, 239] width 290 height 31
click at [1188, 245] on button "Submit" at bounding box center [1187, 247] width 26 height 14
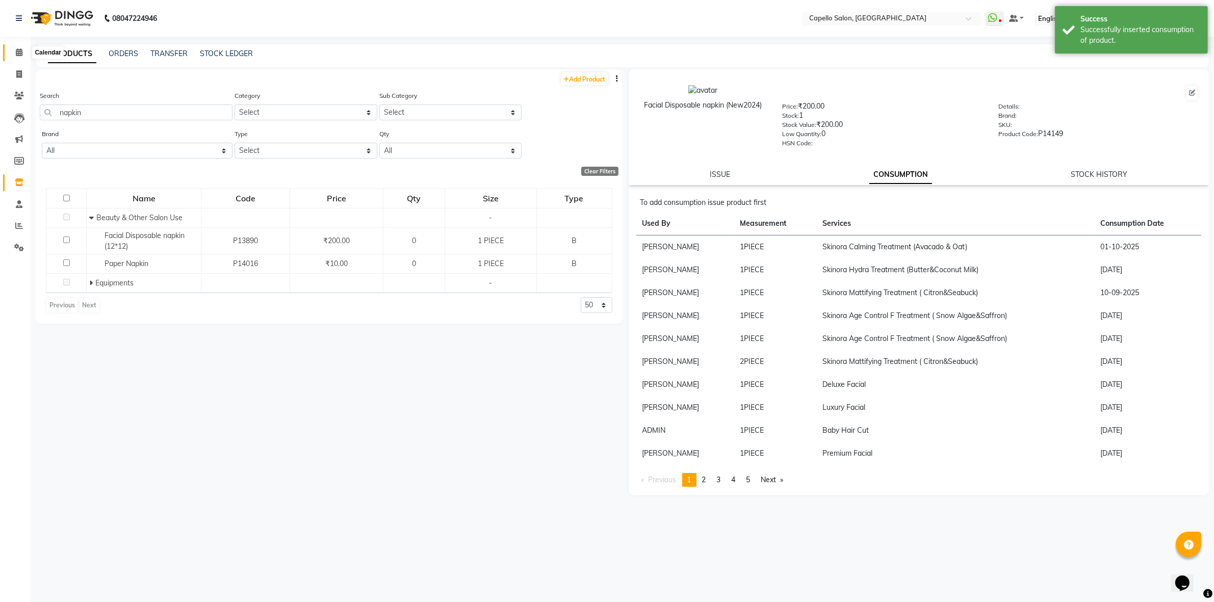
click at [16, 47] on span at bounding box center [19, 53] width 18 height 12
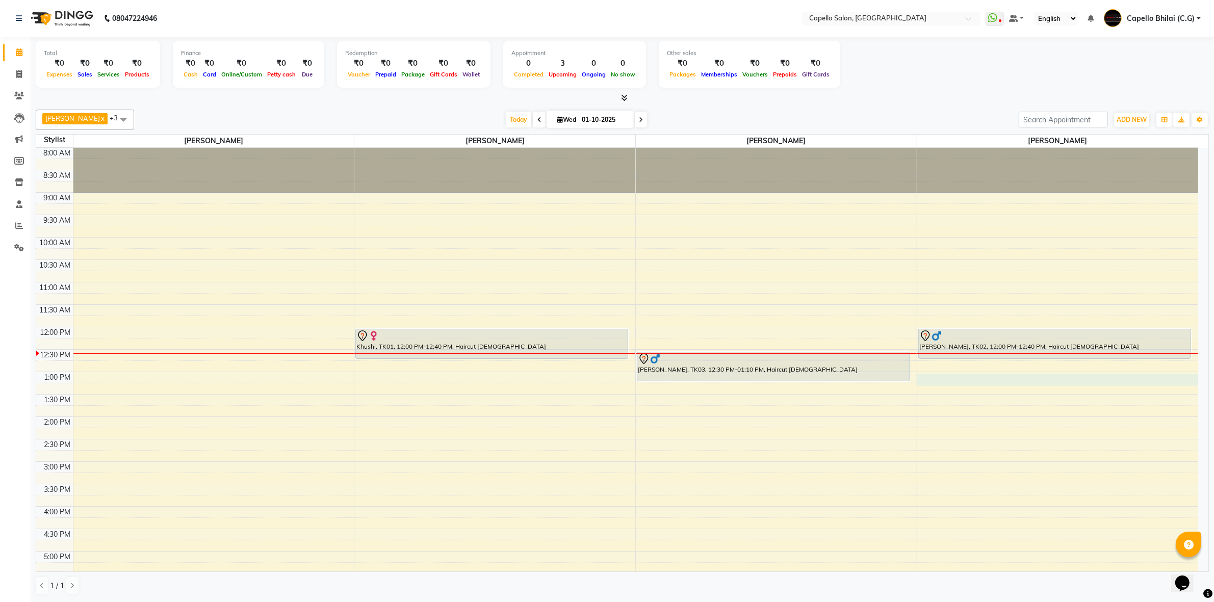
click at [952, 377] on div "8:00 AM 8:30 AM 9:00 AM 9:30 AM 10:00 AM 10:30 AM 11:00 AM 11:30 AM 12:00 PM 12…" at bounding box center [617, 461] width 1162 height 627
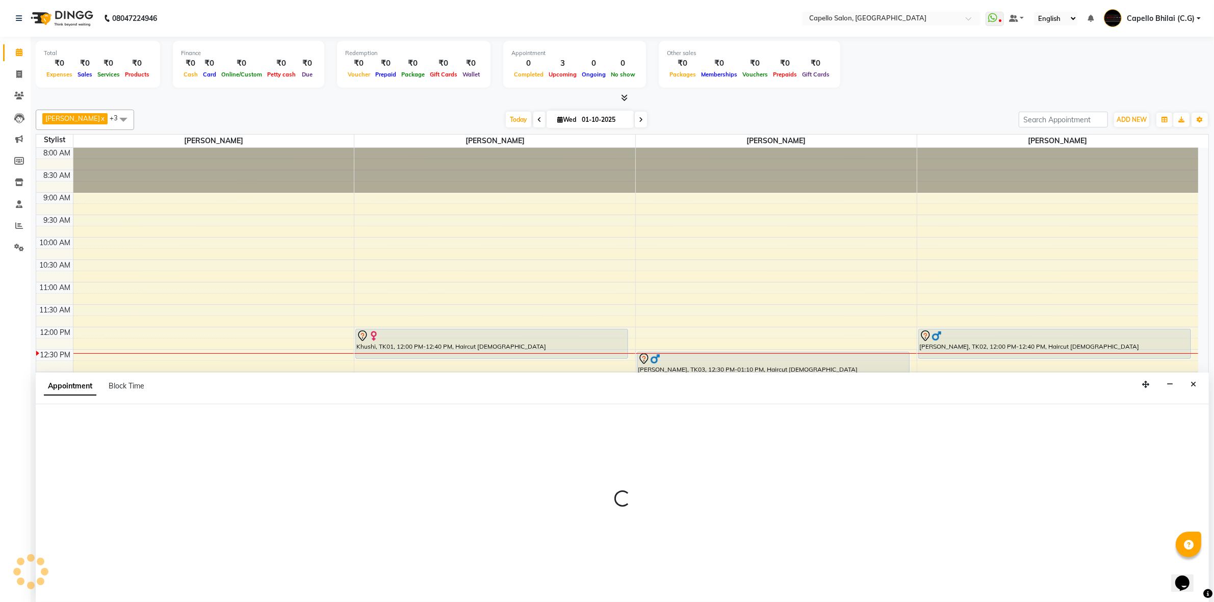
scroll to position [1, 0]
select select "60545"
select select "780"
select select "tentative"
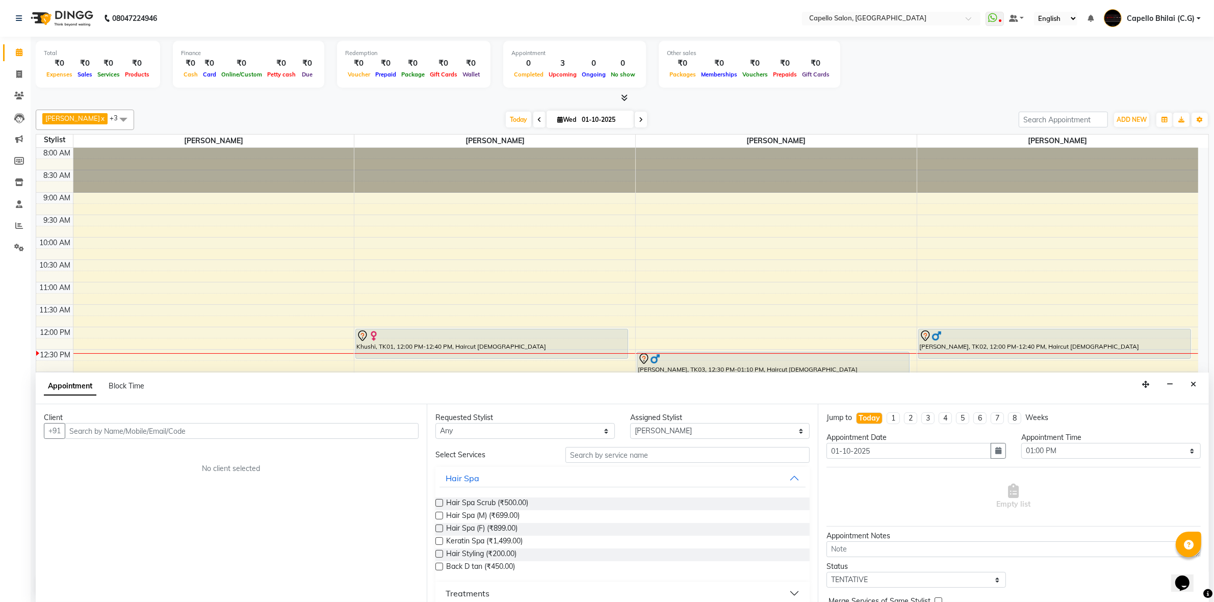
click at [166, 432] on input "text" at bounding box center [242, 431] width 354 height 16
type input "9399562275"
click at [391, 431] on span "Add Client" at bounding box center [397, 430] width 34 height 9
select select "7"
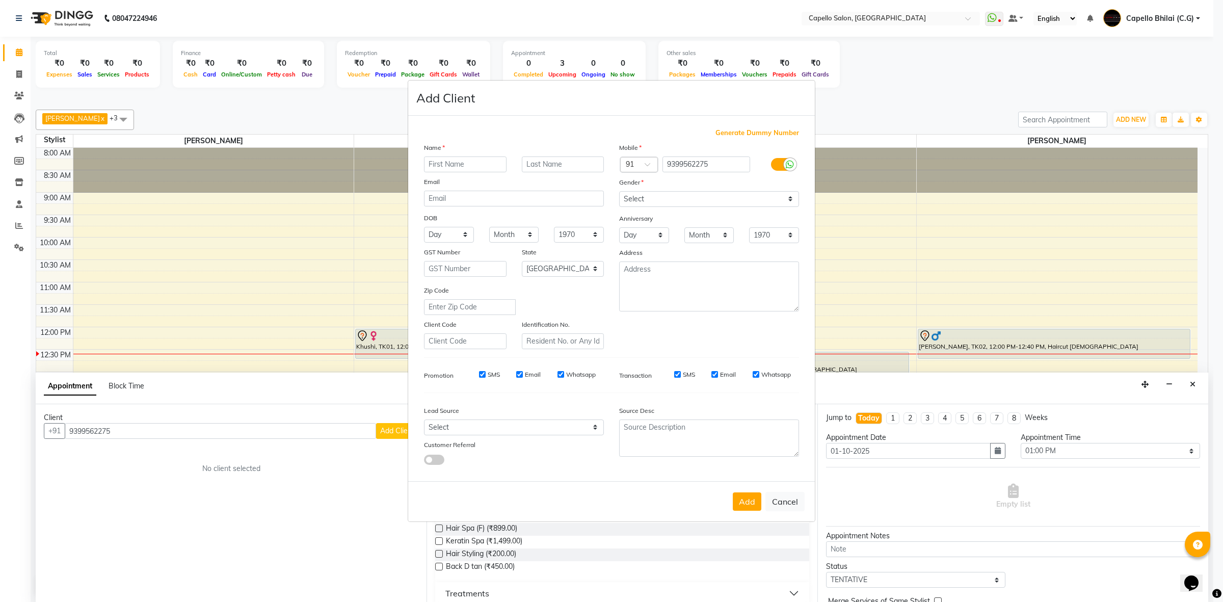
click at [477, 168] on input "text" at bounding box center [465, 164] width 83 height 16
type input "Ayush"
click at [698, 207] on select "Select Male Female Other Prefer Not To Say" at bounding box center [709, 199] width 180 height 16
select select "male"
click at [619, 192] on select "Select Male Female Other Prefer Not To Say" at bounding box center [709, 199] width 180 height 16
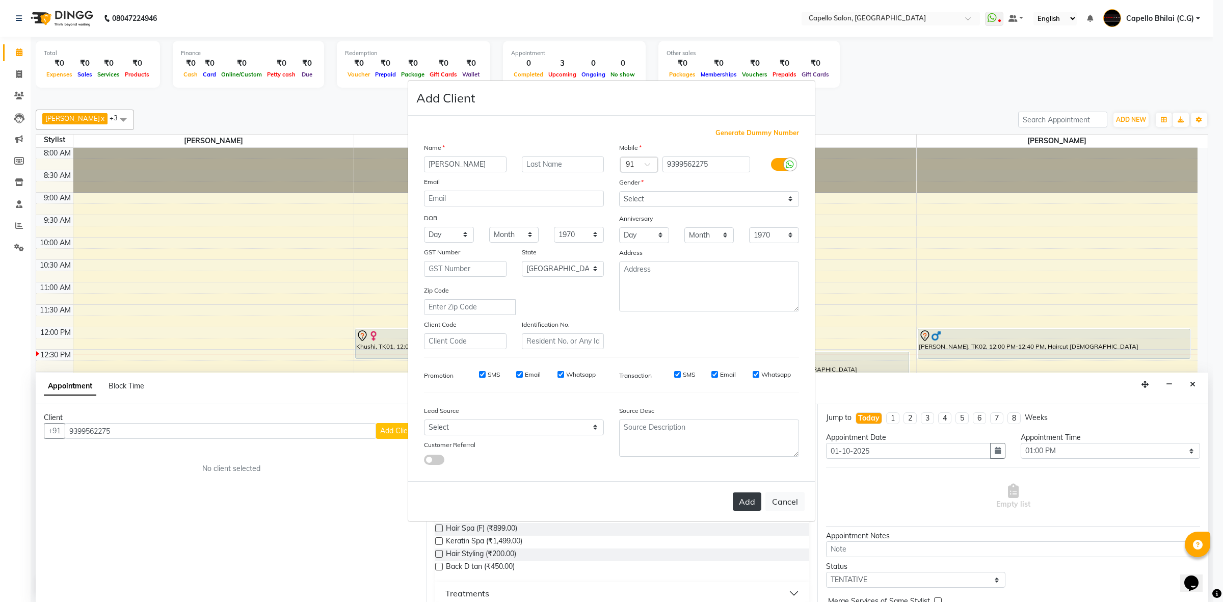
click at [737, 499] on button "Add" at bounding box center [747, 501] width 29 height 18
select select
select select "null"
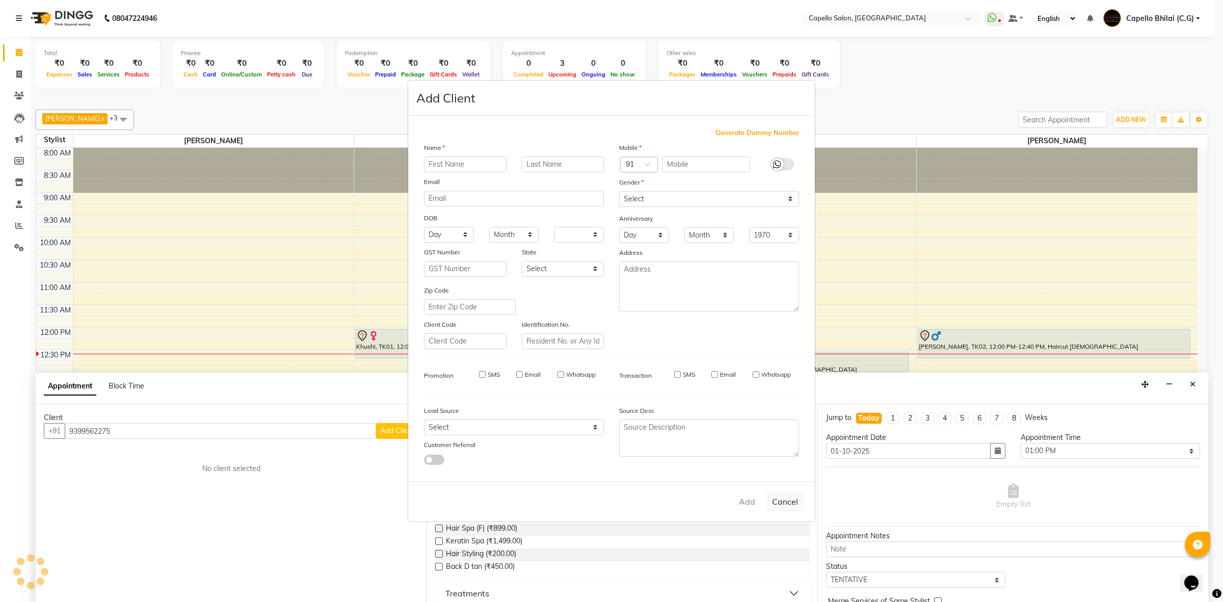
select select
checkbox input "false"
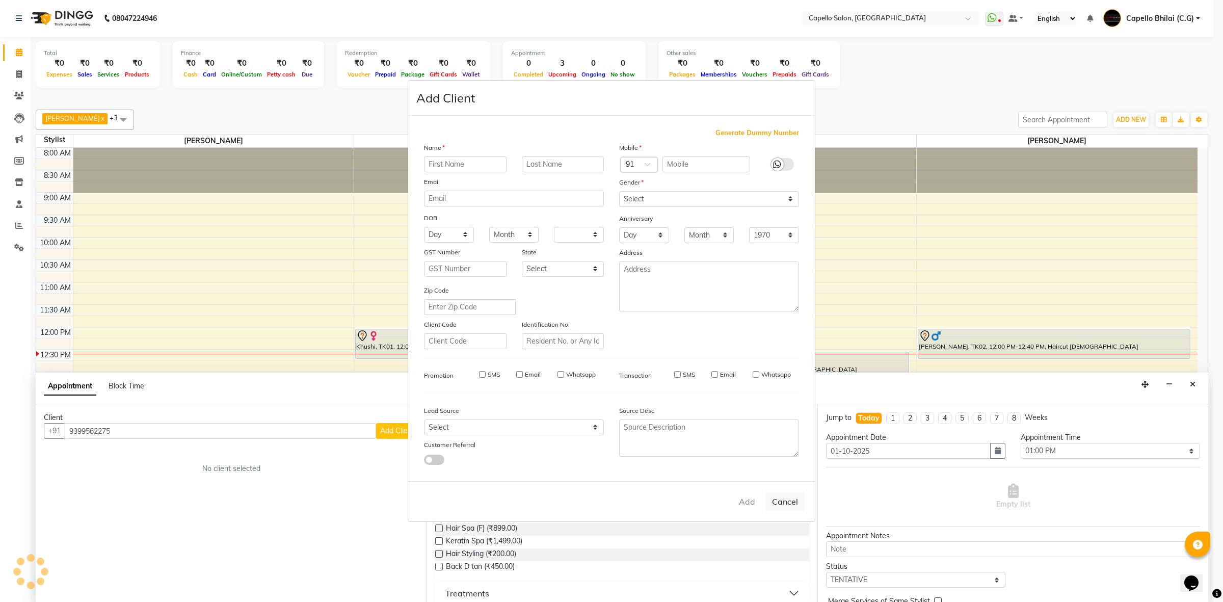
checkbox input "false"
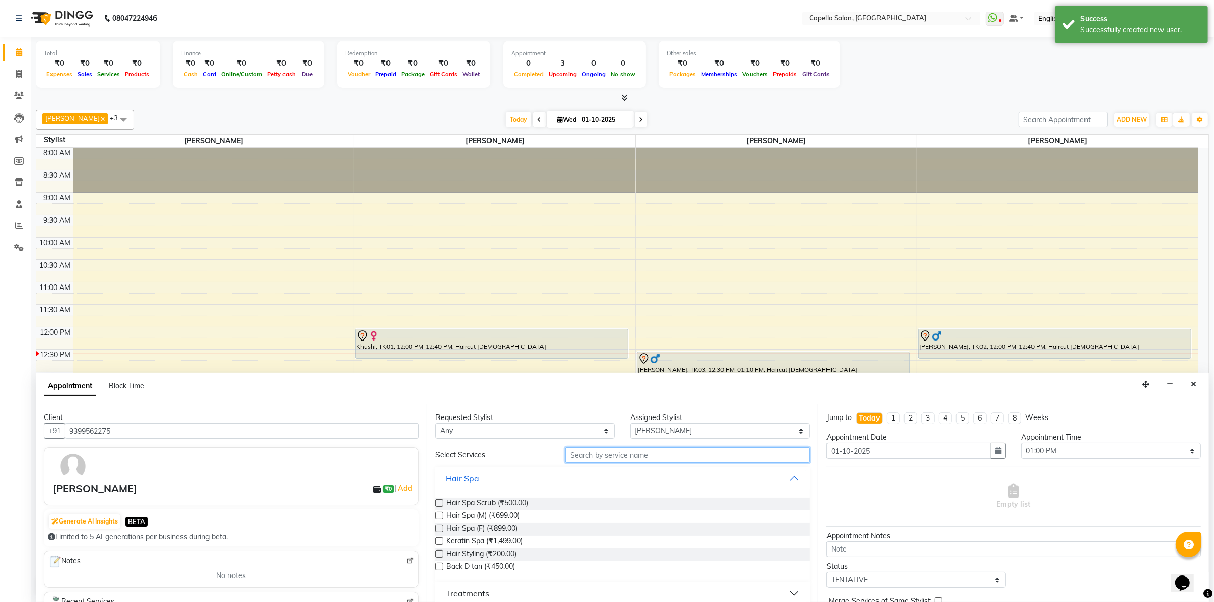
click at [600, 454] on input "text" at bounding box center [687, 455] width 244 height 16
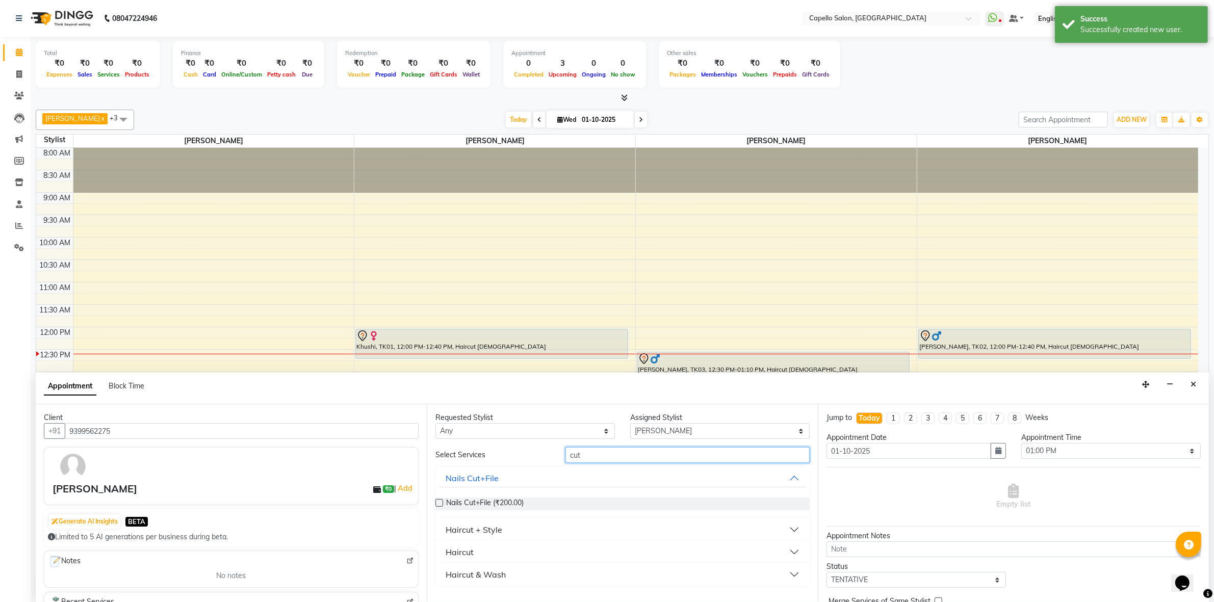
type input "cut"
click at [548, 529] on button "Haircut + Style" at bounding box center [622, 529] width 366 height 18
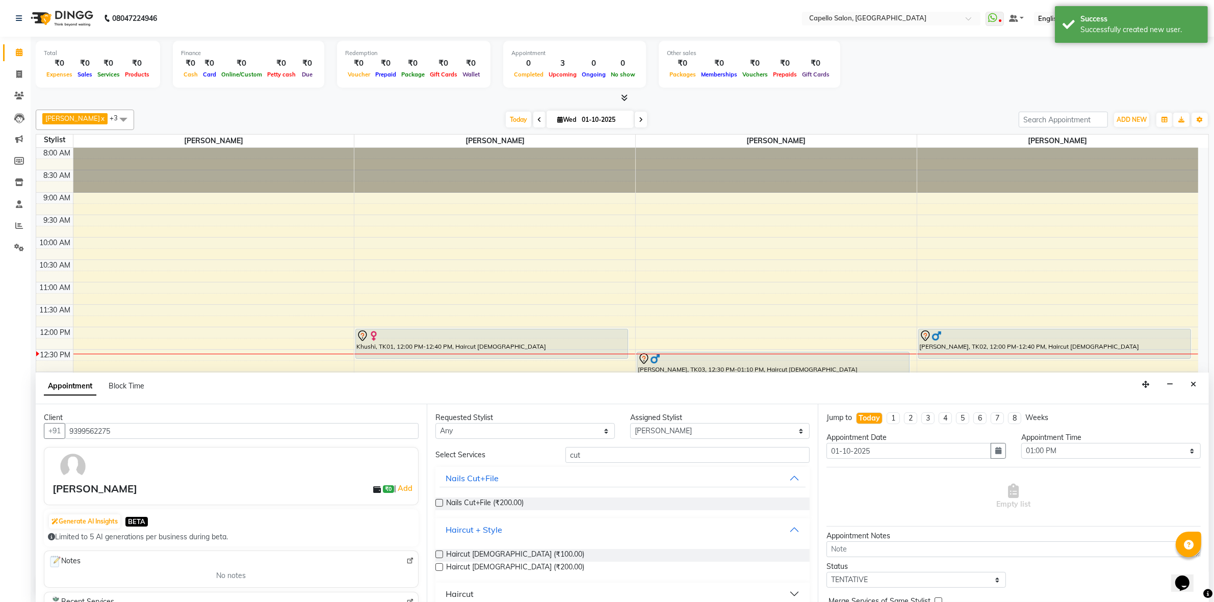
scroll to position [33, 0]
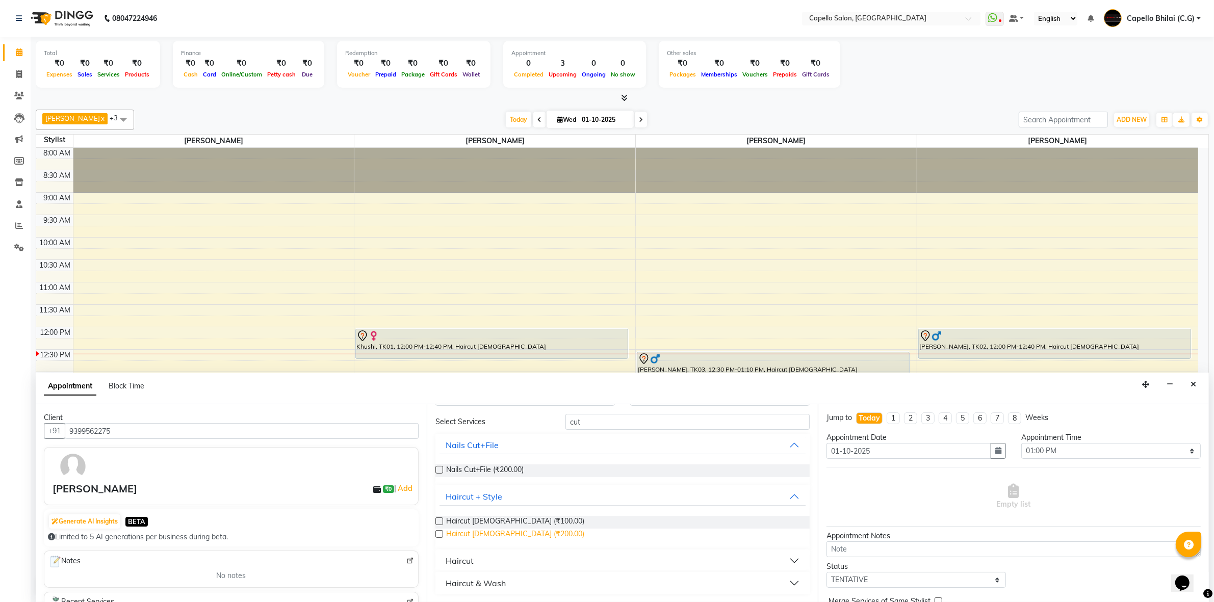
click at [487, 534] on span "Haircut female (₹200.00)" at bounding box center [515, 535] width 138 height 13
checkbox input "false"
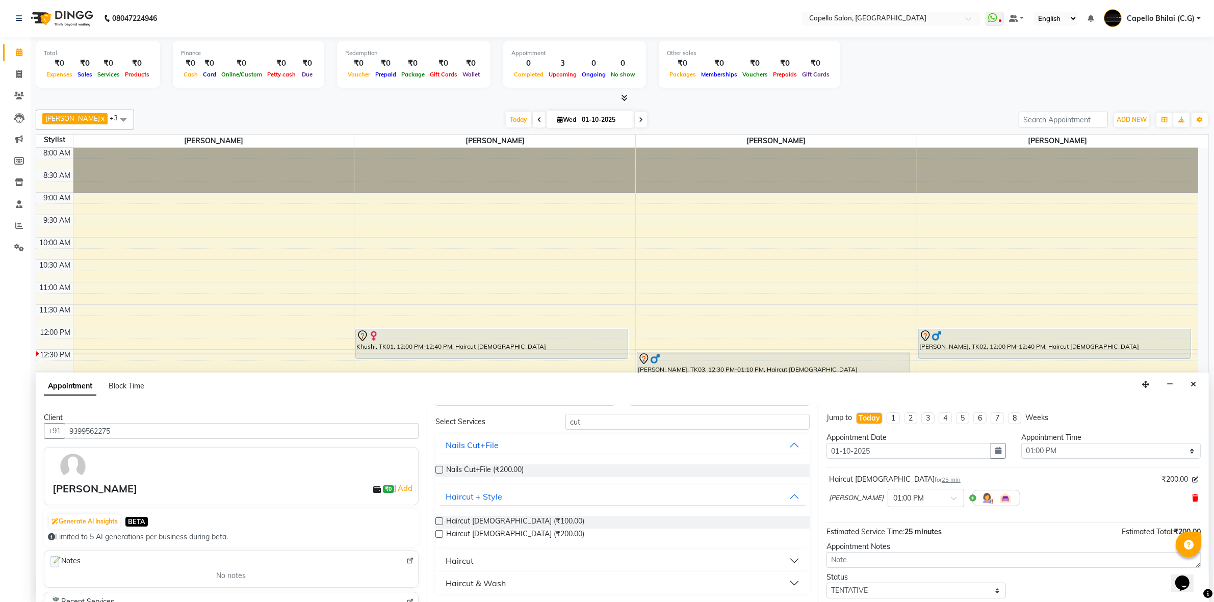
click at [1192, 497] on icon at bounding box center [1195, 497] width 6 height 7
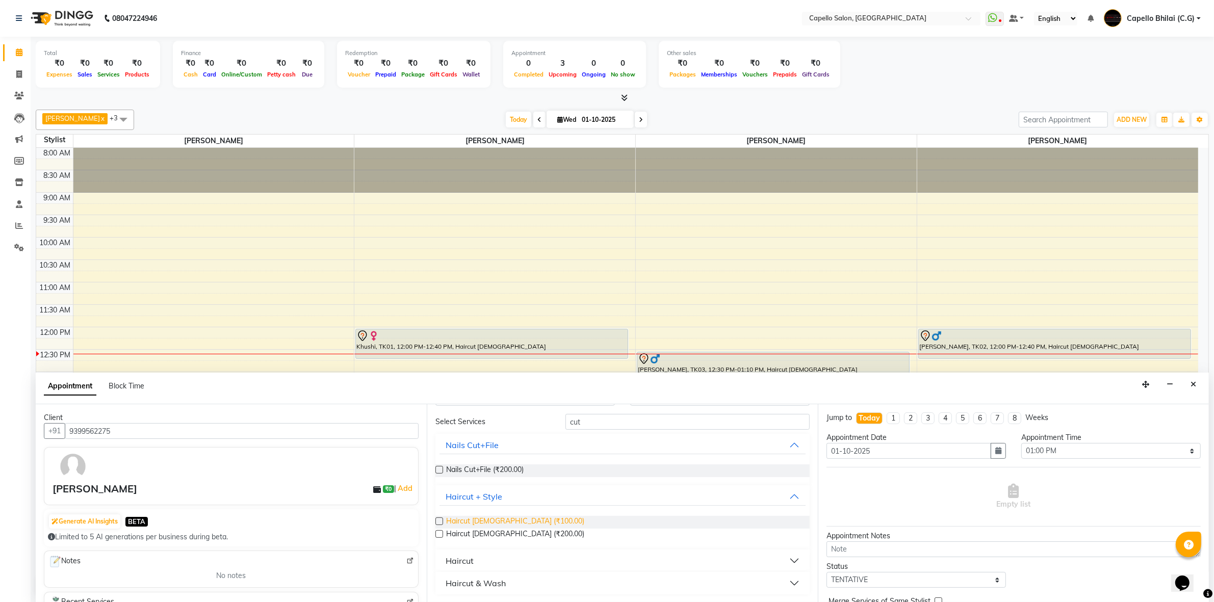
click at [476, 520] on span "Haircut [DEMOGRAPHIC_DATA] (₹100.00)" at bounding box center [515, 522] width 138 height 13
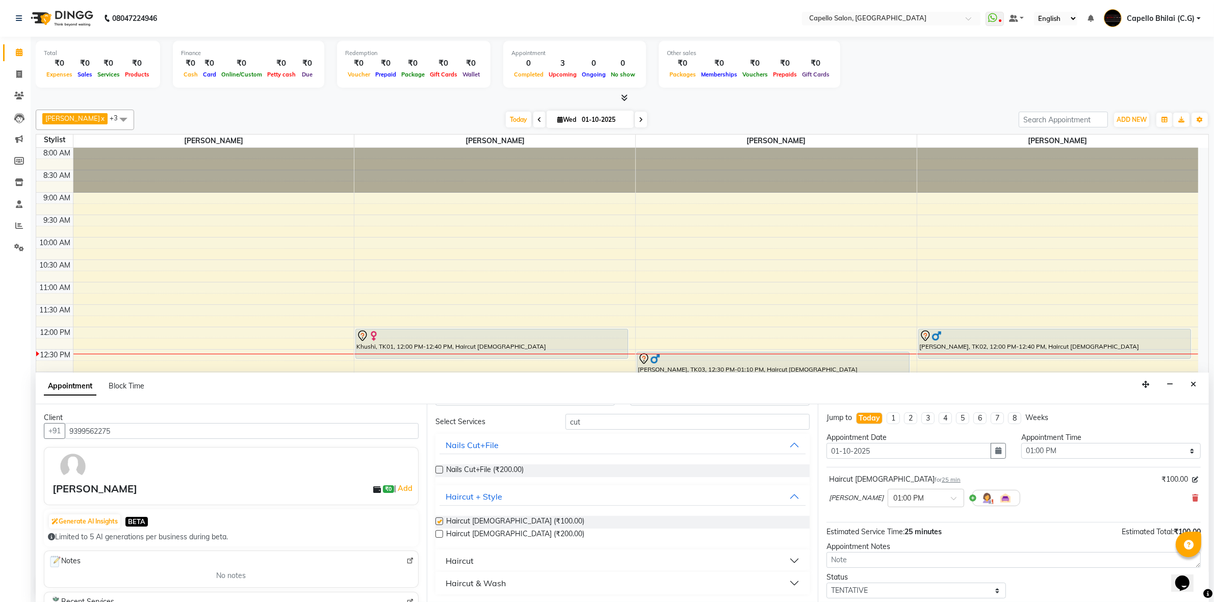
checkbox input "false"
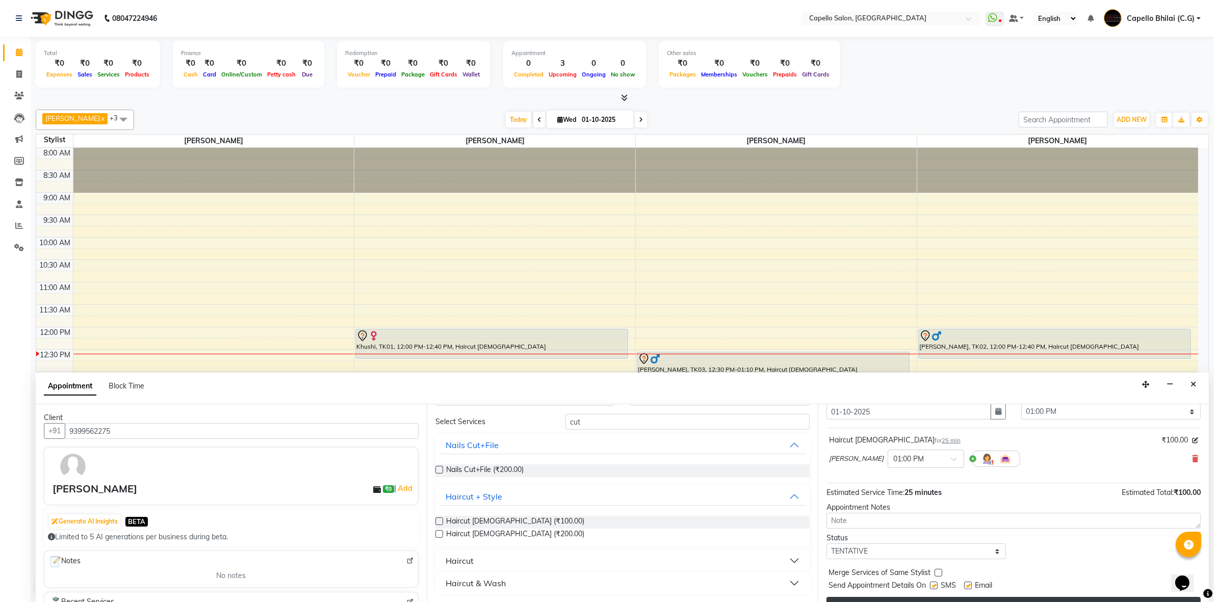
scroll to position [61, 0]
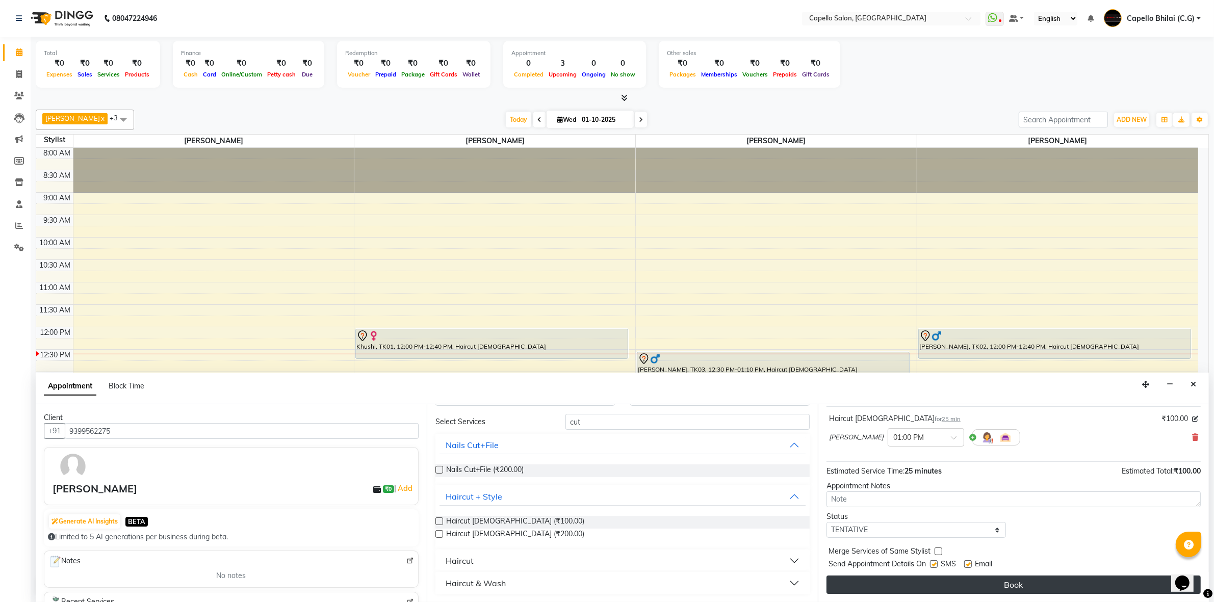
click at [935, 586] on button "Book" at bounding box center [1013, 584] width 374 height 18
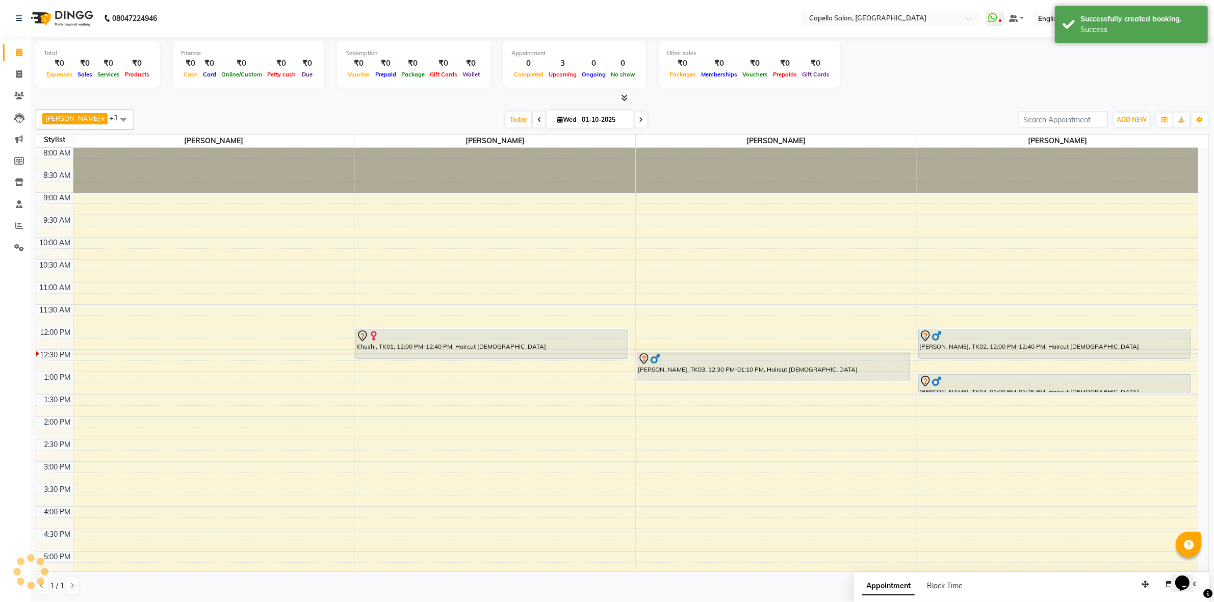
scroll to position [0, 0]
click at [1031, 403] on div "KARAN PATEL, TK02, 12:00 PM-12:40 PM, Haircut male Ayush, TK04, 01:00 PM-01:25 …" at bounding box center [1057, 461] width 281 height 627
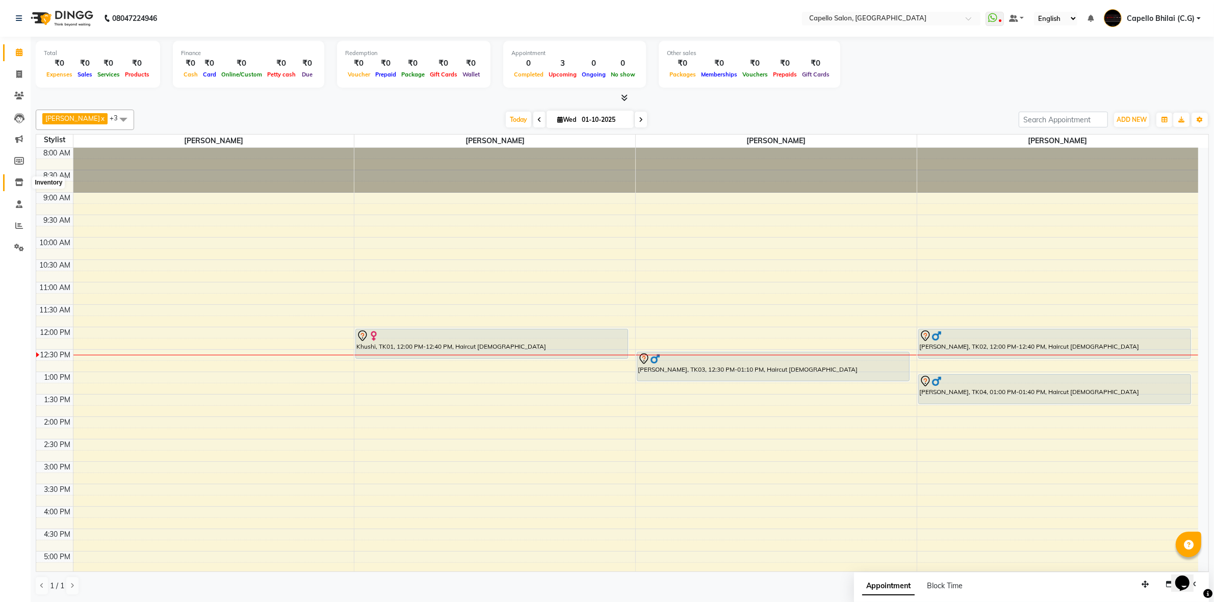
click at [24, 187] on span at bounding box center [19, 183] width 18 height 12
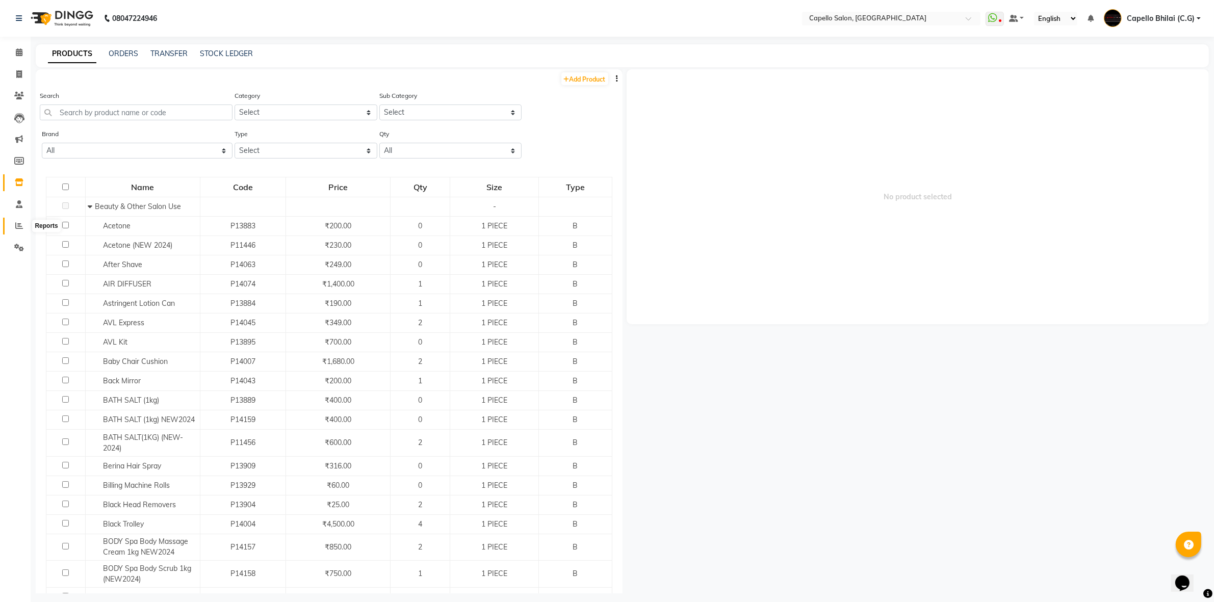
click at [16, 227] on icon at bounding box center [19, 226] width 8 height 8
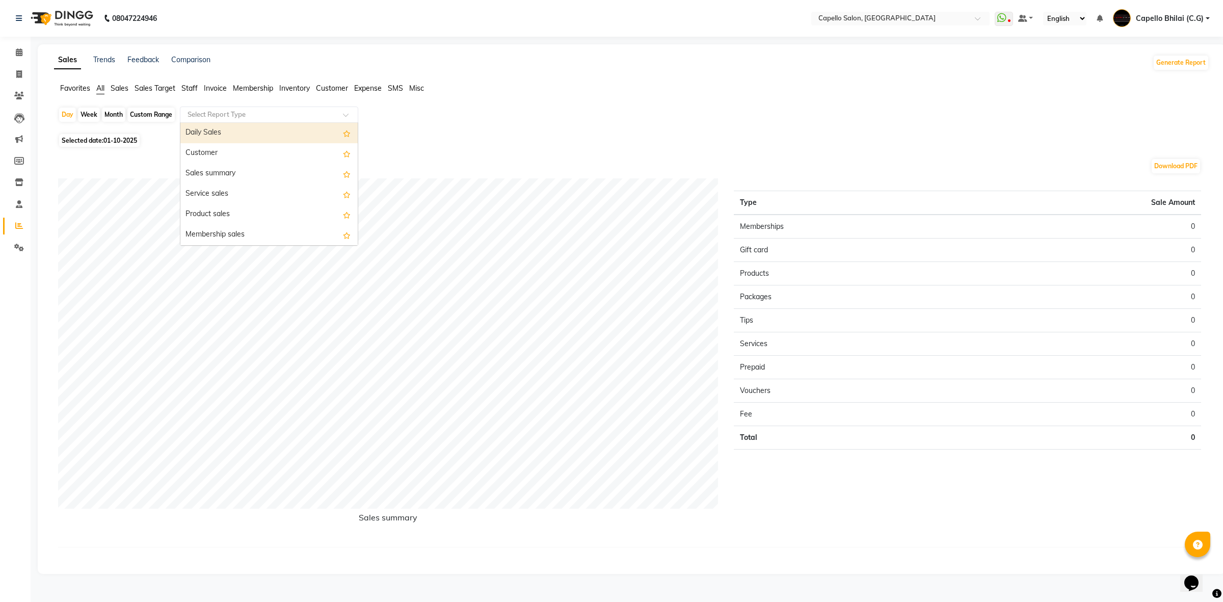
click at [218, 108] on div "Select Report Type" at bounding box center [269, 115] width 178 height 16
type input "ser"
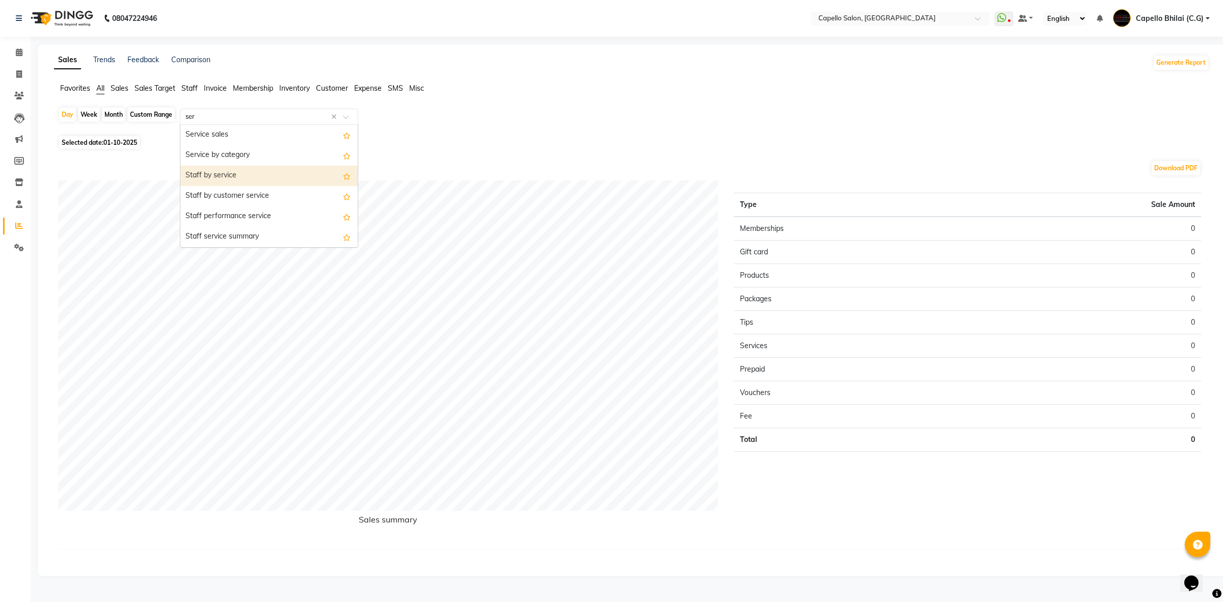
click at [215, 176] on div "Staff by service" at bounding box center [268, 176] width 177 height 20
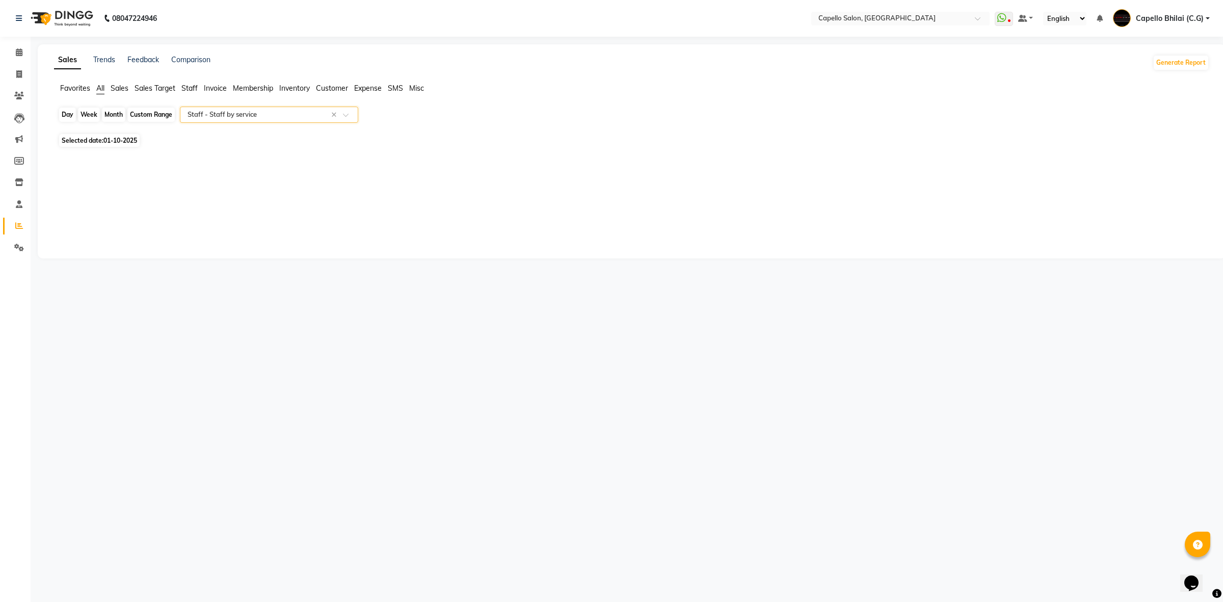
click at [64, 113] on div "Day" at bounding box center [67, 115] width 17 height 14
select select "10"
select select "2025"
click at [59, 162] on button "Previous month" at bounding box center [63, 160] width 8 height 16
select select "9"
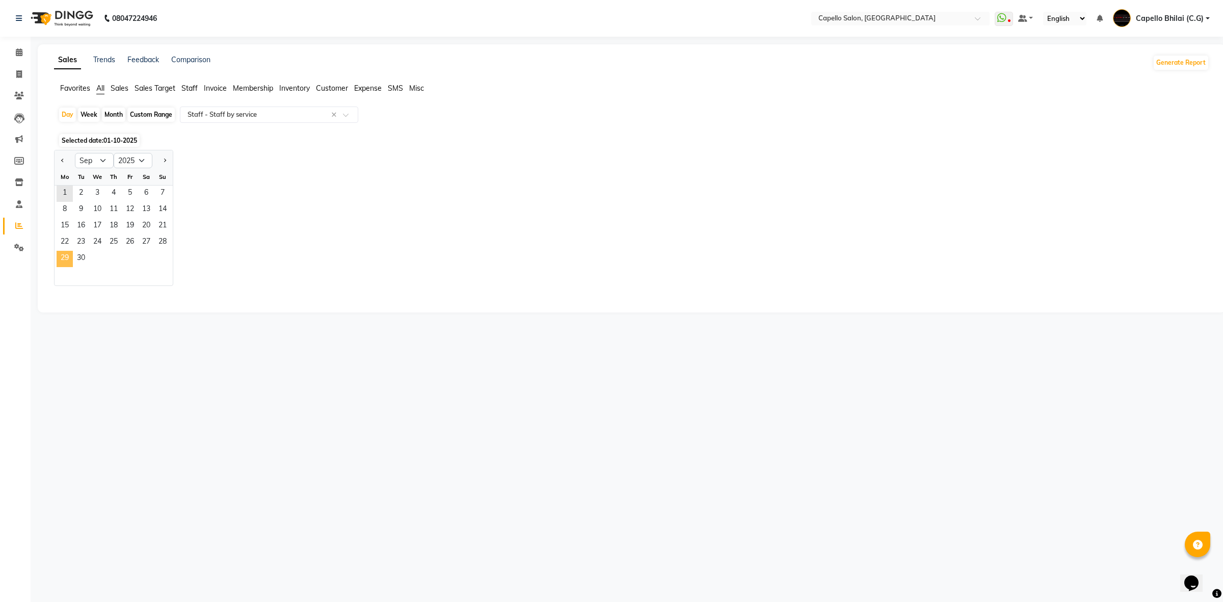
click at [58, 259] on span "29" at bounding box center [65, 259] width 16 height 16
select select "full_report"
select select "csv"
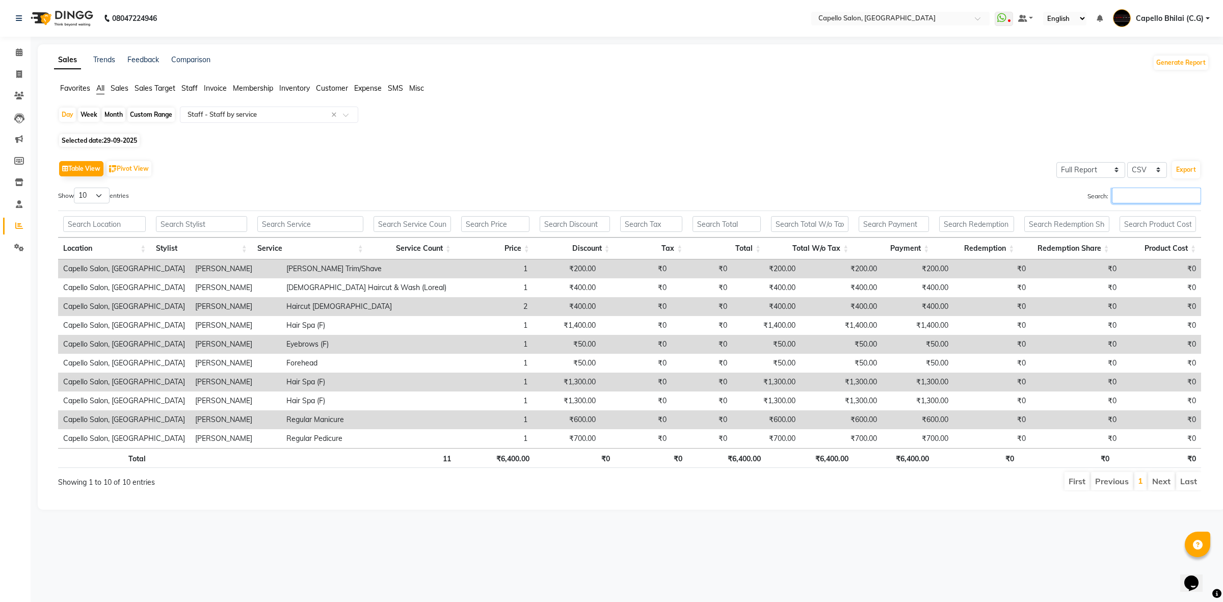
click at [1124, 195] on input "Search:" at bounding box center [1156, 196] width 89 height 16
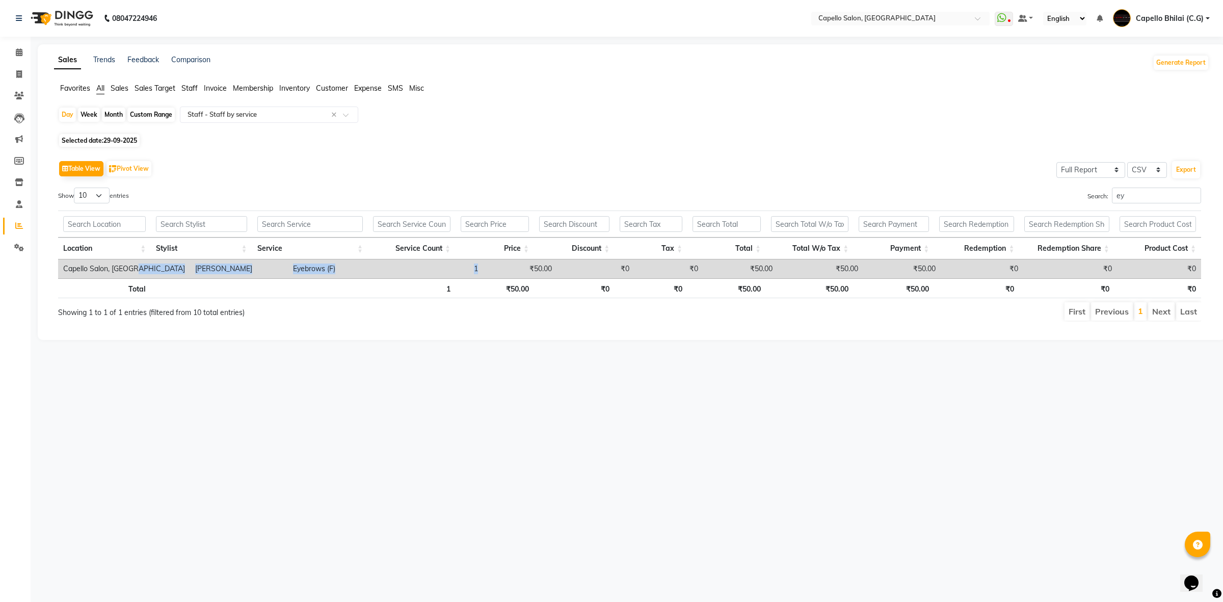
drag, startPoint x: 148, startPoint y: 270, endPoint x: 494, endPoint y: 269, distance: 346.1
click at [494, 269] on tr "Capello Salon, Bhilai SANDHYA TEMBHURKAR Eyebrows (F) 1 ₹50.00 ₹0 ₹0 ₹50.00 ₹50…" at bounding box center [629, 268] width 1143 height 19
copy tr "SANDHYA TEMBHURKAR Eyebrows (F) 1"
drag, startPoint x: 1133, startPoint y: 198, endPoint x: 1031, endPoint y: 205, distance: 102.7
click at [1031, 205] on div "Search: ey" at bounding box center [920, 198] width 564 height 20
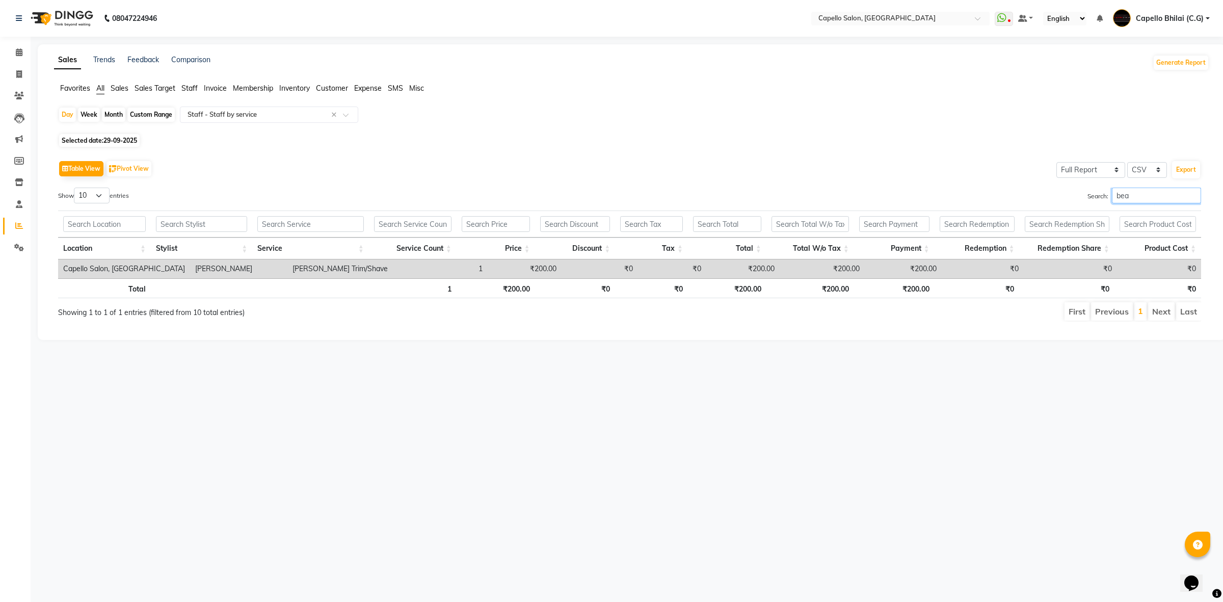
type input "bea"
drag, startPoint x: 159, startPoint y: 268, endPoint x: 466, endPoint y: 275, distance: 307.4
click at [466, 275] on tr "Capello Salon, Bhilai YOGENDRA SEN Beard Trim/Shave 1 ₹200.00 ₹0 ₹0 ₹200.00 ₹20…" at bounding box center [629, 268] width 1143 height 19
copy tr "OGENDRA SEN Beard Trim/Shave 1"
drag, startPoint x: 144, startPoint y: 268, endPoint x: 468, endPoint y: 271, distance: 324.2
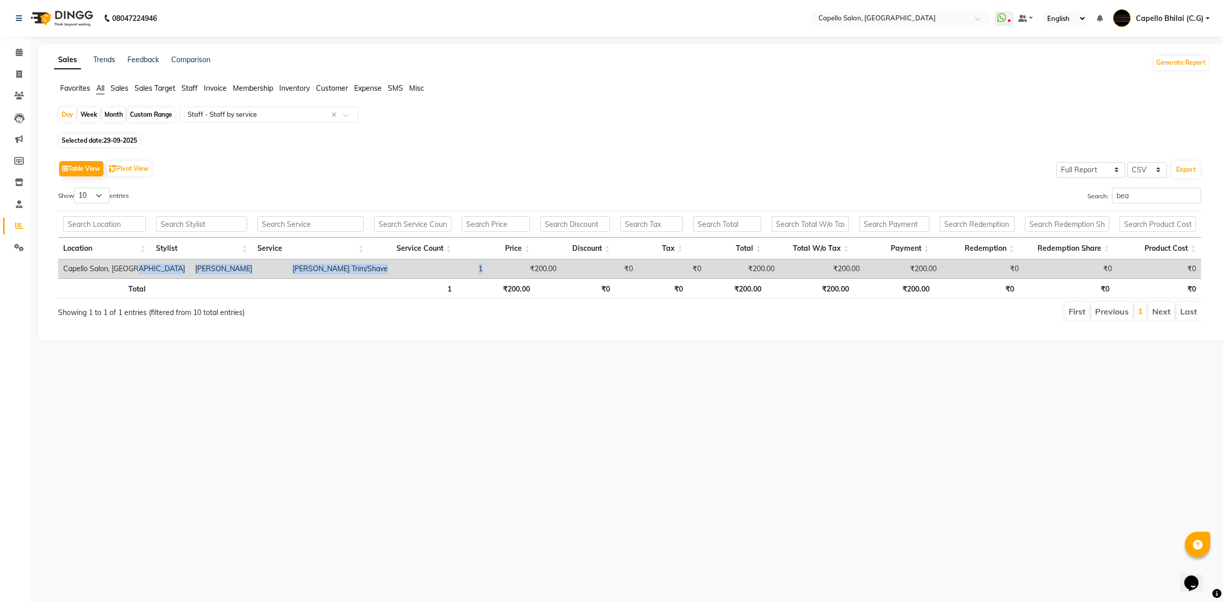
click at [468, 271] on tr "Capello Salon, Bhilai YOGENDRA SEN Beard Trim/Shave 1 ₹200.00 ₹0 ₹0 ₹200.00 ₹20…" at bounding box center [629, 268] width 1143 height 19
copy tr "YOGENDRA SEN Beard Trim/Shave 1"
drag, startPoint x: 1093, startPoint y: 199, endPoint x: 1064, endPoint y: 208, distance: 30.5
click at [1064, 208] on div "Show 10 25 50 100 entries Search: bea Location Stylist Service Service Count Pr…" at bounding box center [629, 255] width 1143 height 134
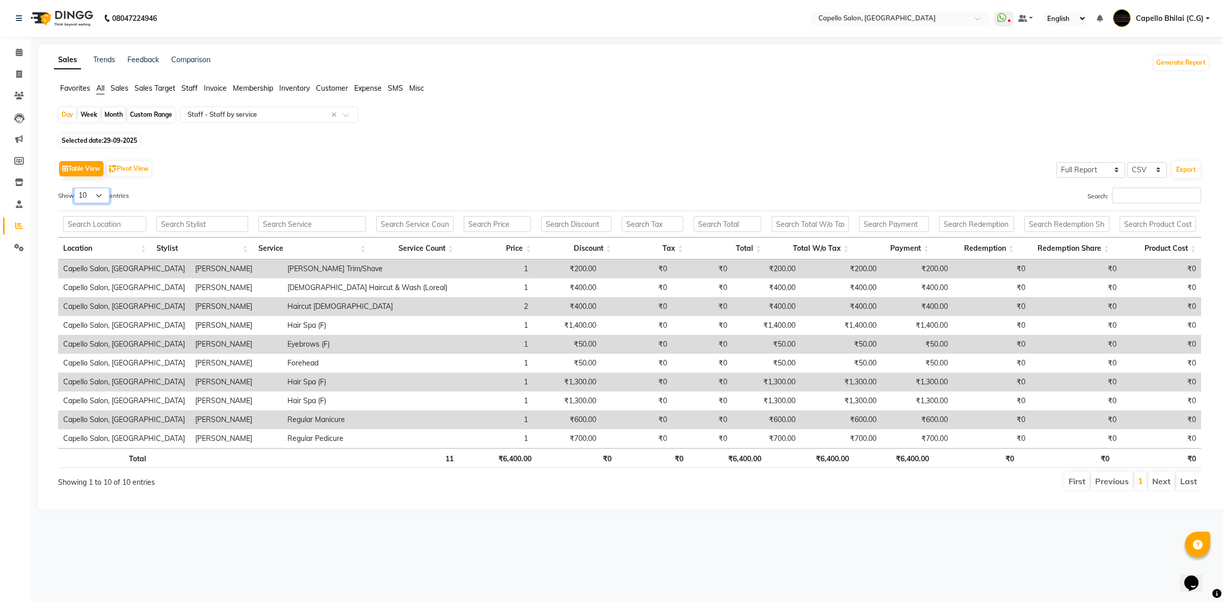
click at [87, 194] on select "10 25 50 100" at bounding box center [92, 196] width 36 height 16
select select "100"
click at [75, 188] on select "10 25 50 100" at bounding box center [92, 196] width 36 height 16
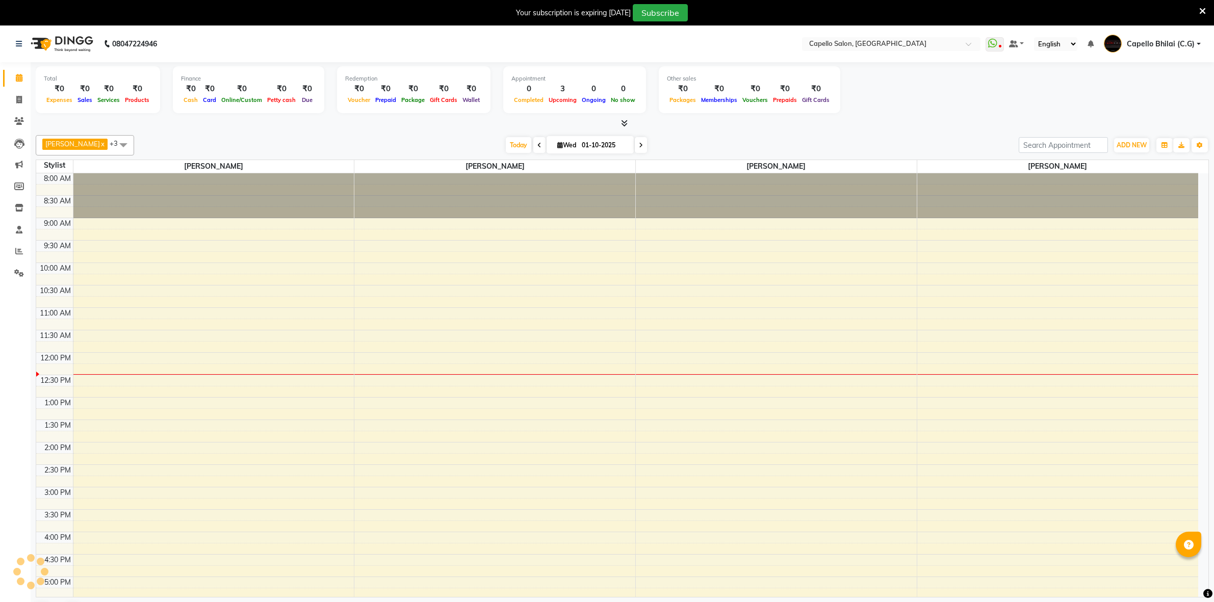
select select "en"
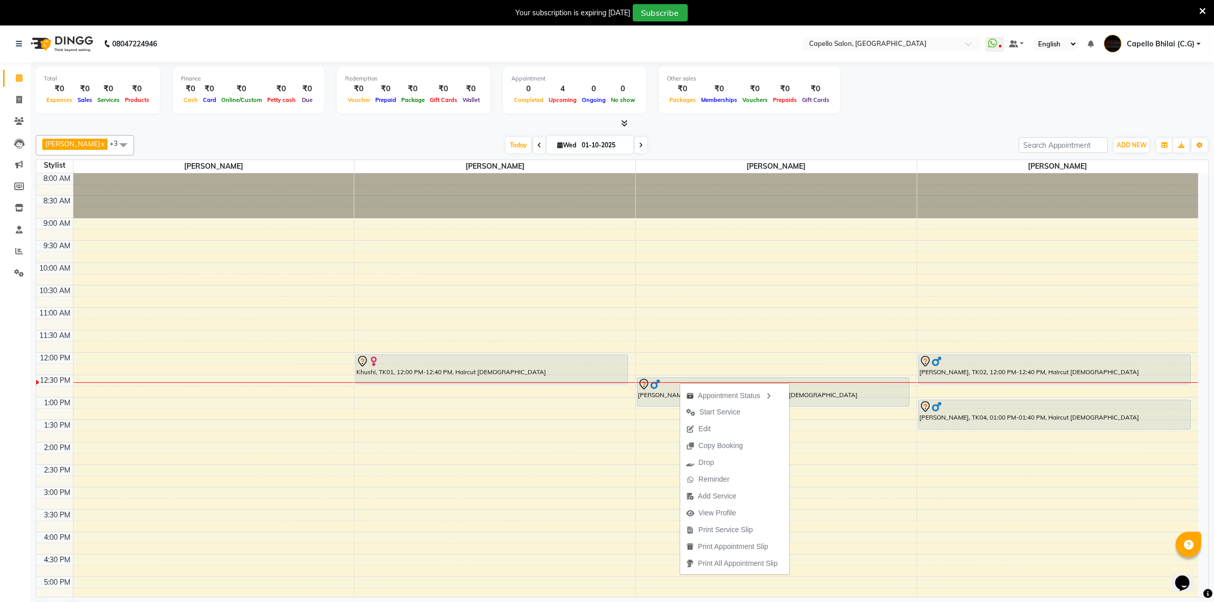
click at [694, 136] on div "SANDHYA TEMBHURKAR x Nazma Sheikh x YOGENDRA SEN x Nitish Sen x +3 Select All A…" at bounding box center [622, 145] width 1173 height 20
click at [829, 387] on div at bounding box center [773, 384] width 271 height 12
select select "7"
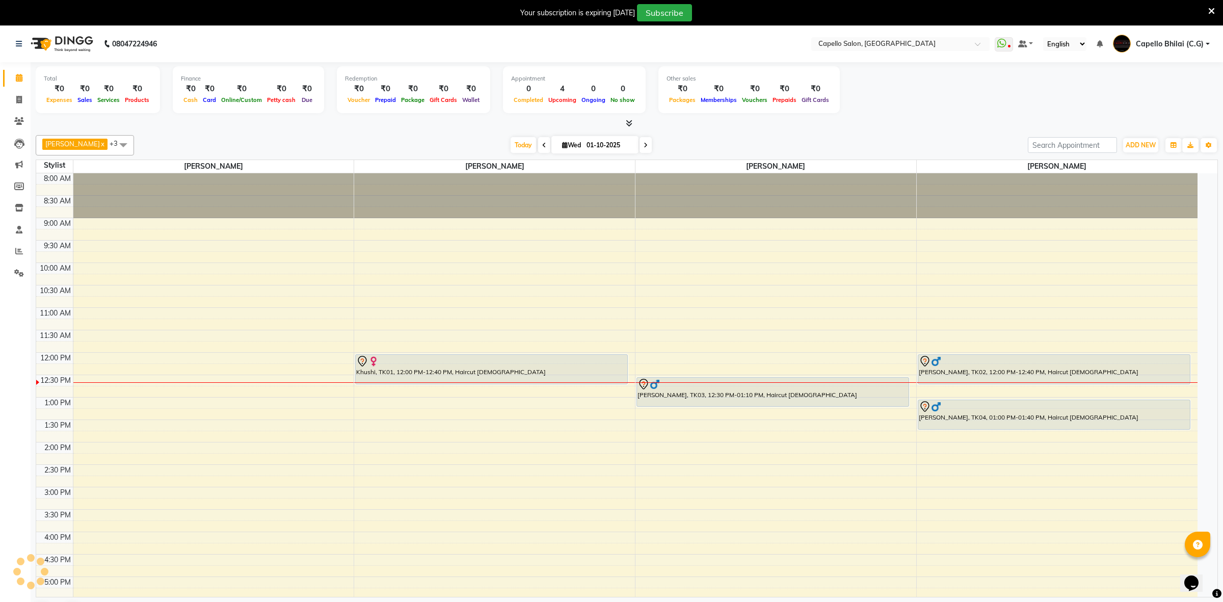
click at [829, 387] on div at bounding box center [773, 384] width 271 height 12
select select "7"
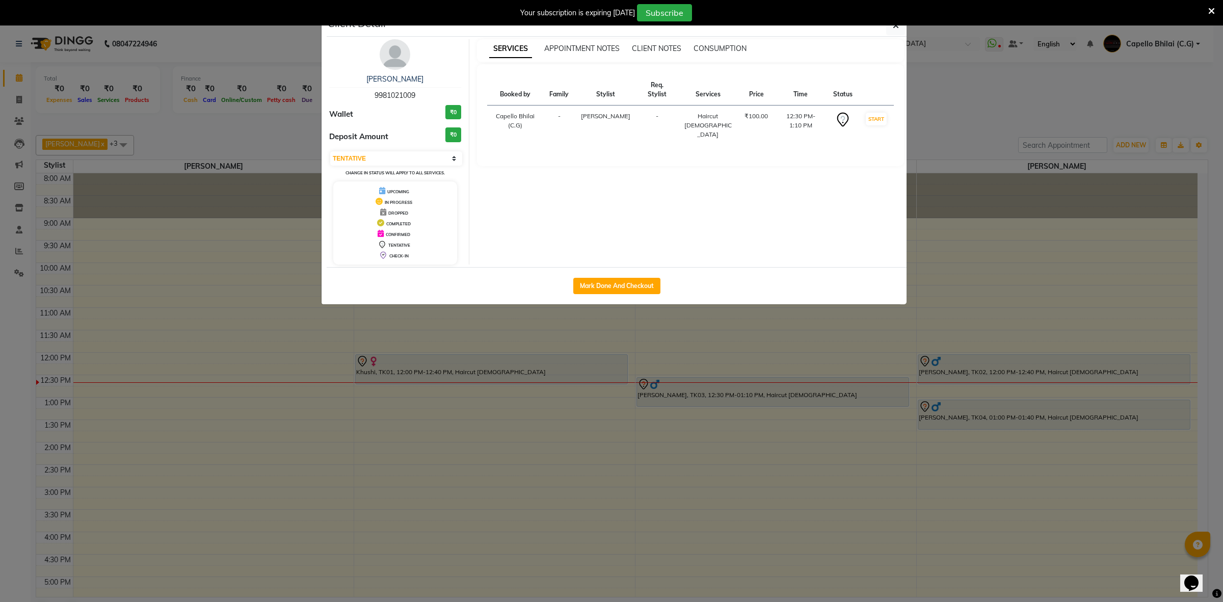
click at [827, 386] on ngb-modal-window "Client Detail Amaan 9981021009 Wallet ₹0 Deposit Amount ₹0 Select IN SERVICE CO…" at bounding box center [611, 301] width 1223 height 602
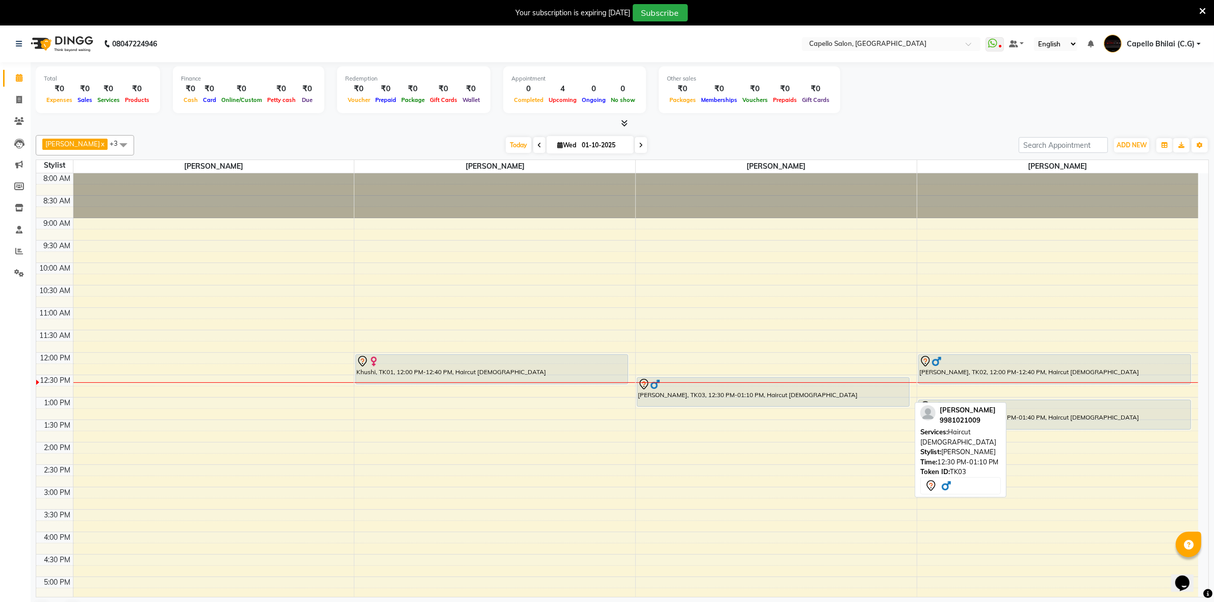
click at [757, 394] on div "[PERSON_NAME], TK03, 12:30 PM-01:10 PM, Haircut [DEMOGRAPHIC_DATA]" at bounding box center [773, 392] width 272 height 29
select select "7"
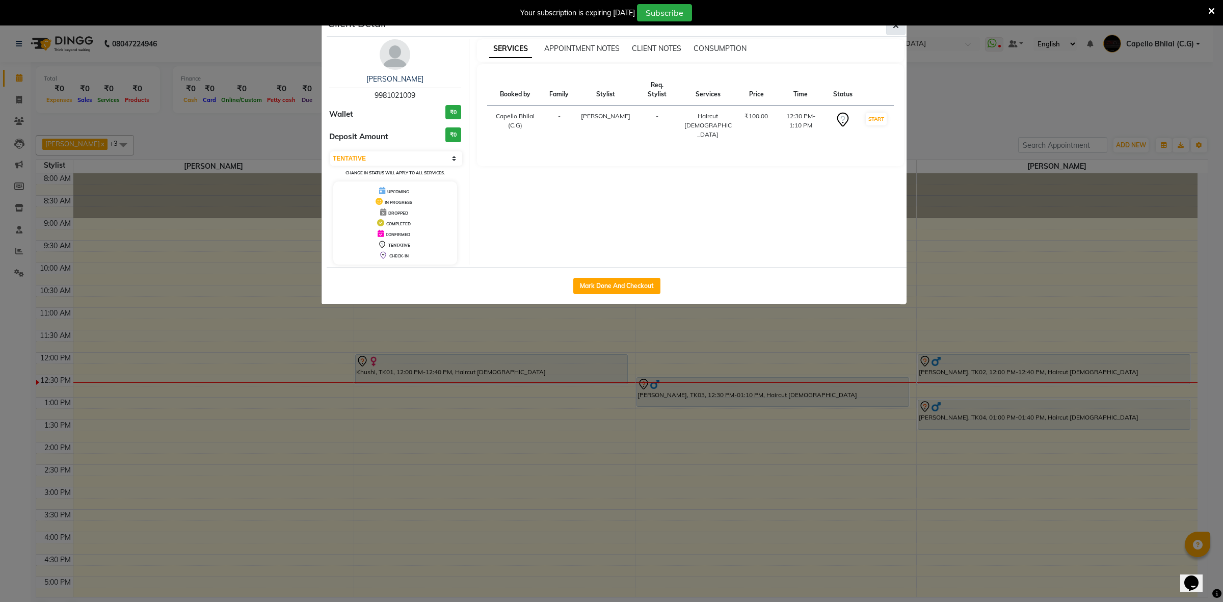
click at [894, 33] on button "button" at bounding box center [895, 25] width 19 height 19
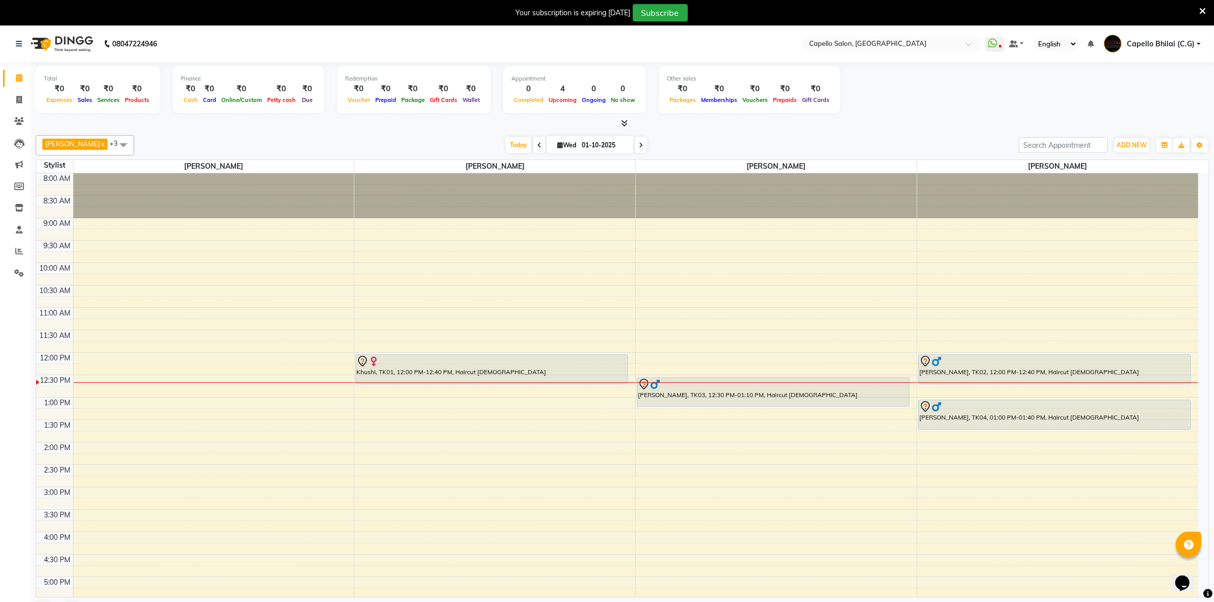
click at [1204, 8] on icon at bounding box center [1202, 11] width 7 height 9
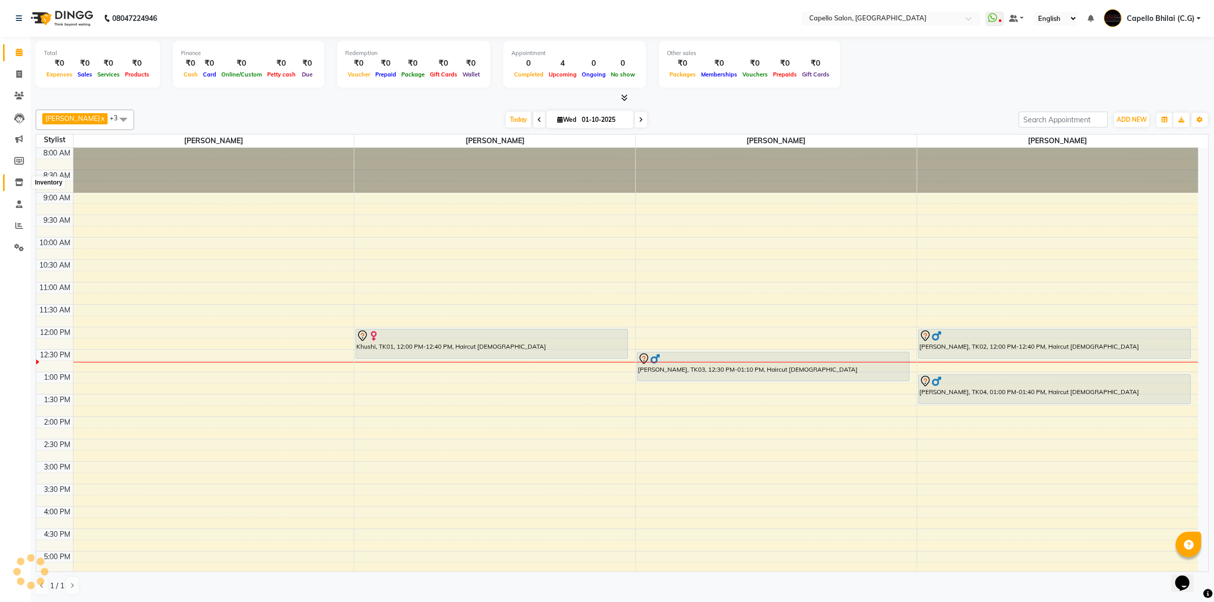
click at [17, 182] on icon at bounding box center [19, 182] width 9 height 8
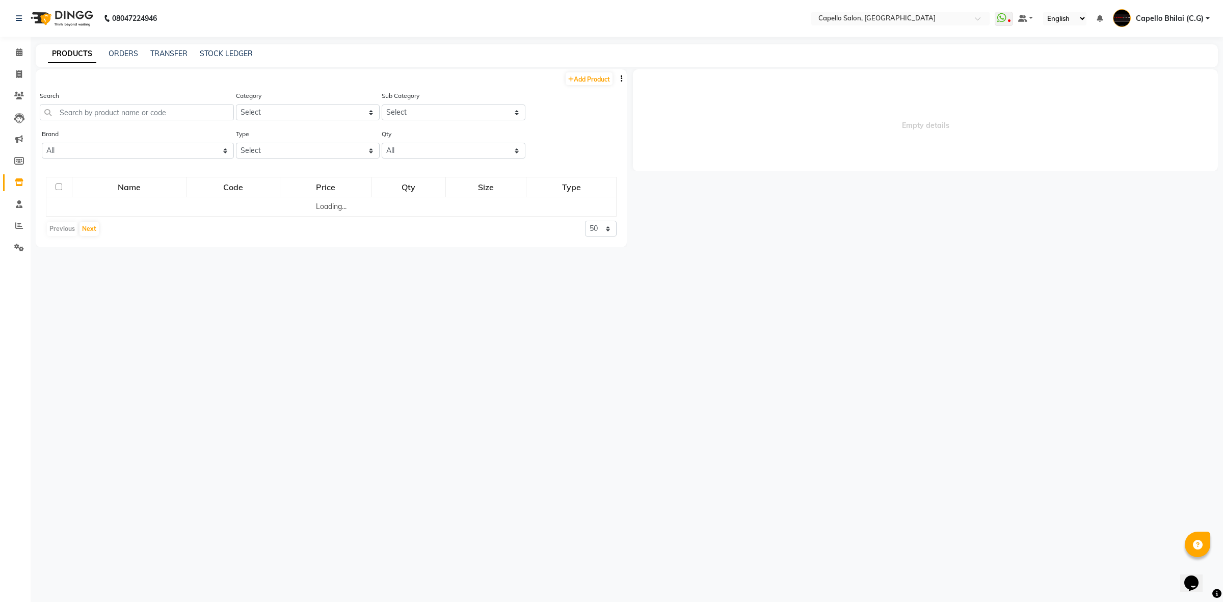
select select
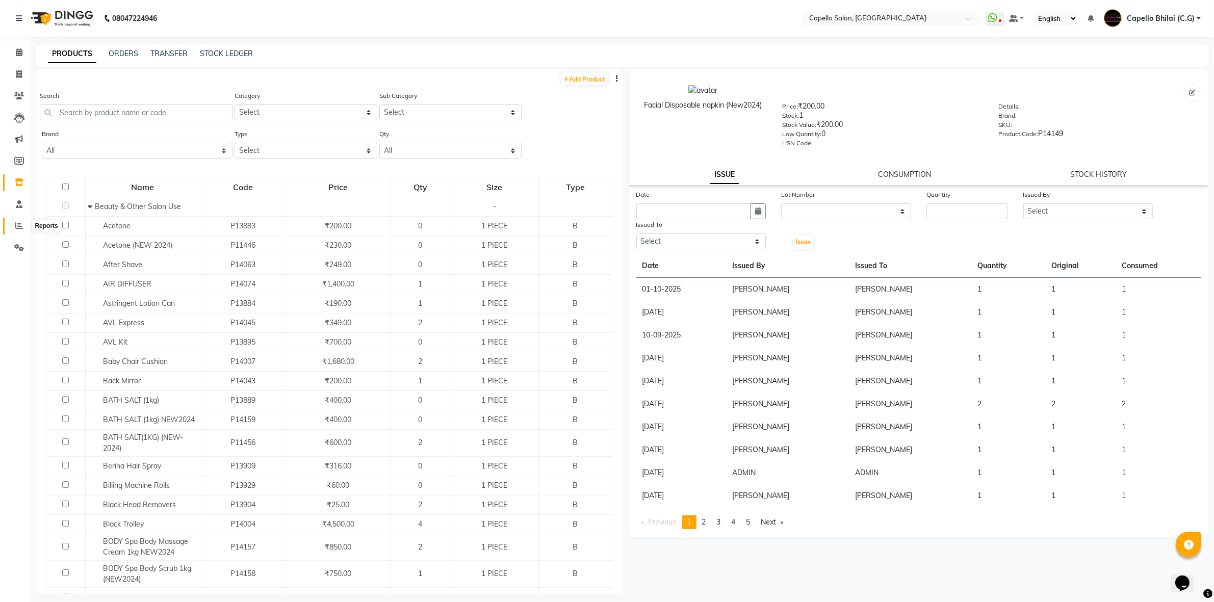
click at [11, 225] on span at bounding box center [19, 226] width 18 height 12
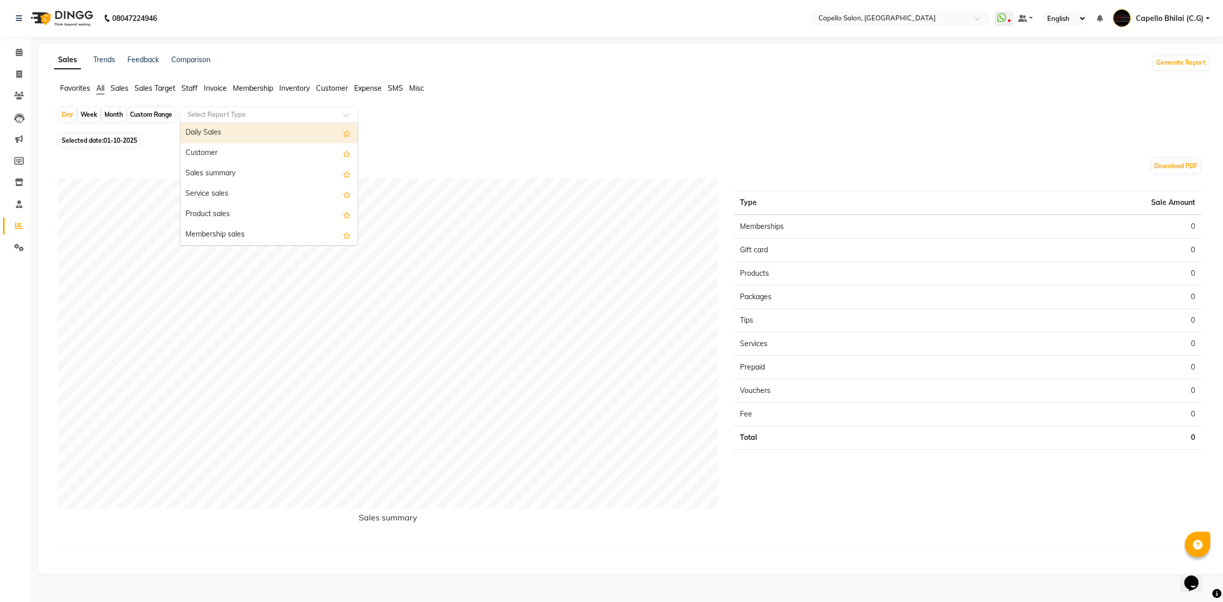
click at [234, 113] on input "text" at bounding box center [259, 115] width 147 height 10
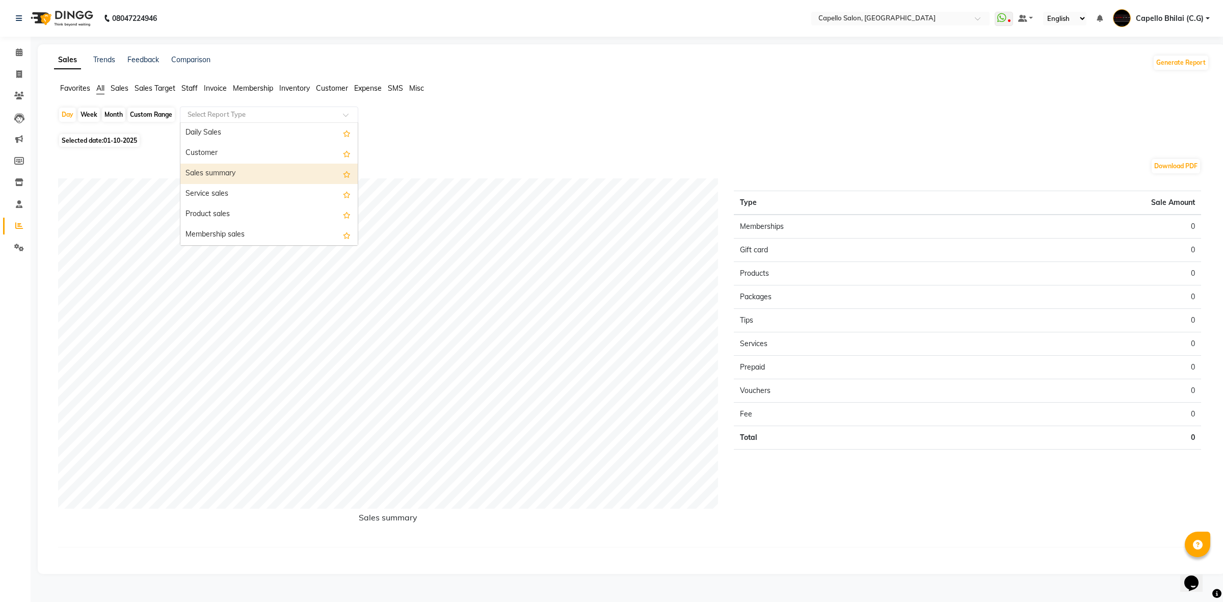
click at [219, 170] on div "Sales summary" at bounding box center [268, 174] width 177 height 20
select select "full_report"
select select "csv"
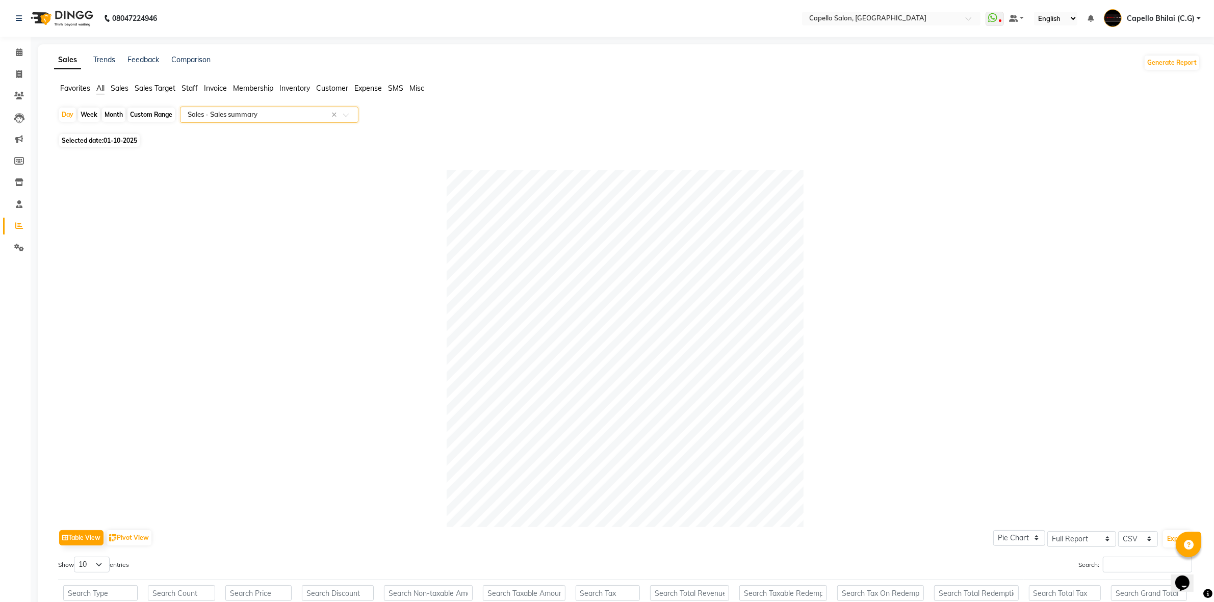
click at [116, 119] on div "Month" at bounding box center [113, 115] width 23 height 14
select select "10"
select select "2025"
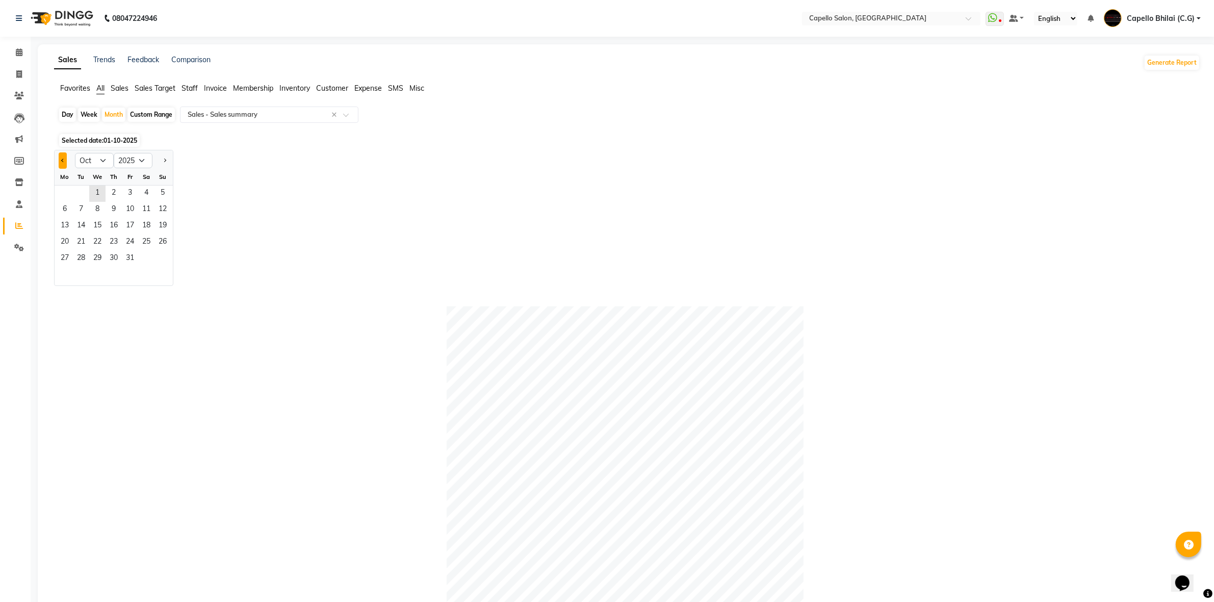
click at [59, 162] on button "Previous month" at bounding box center [63, 160] width 8 height 16
select select "9"
click at [63, 194] on span "1" at bounding box center [65, 194] width 16 height 16
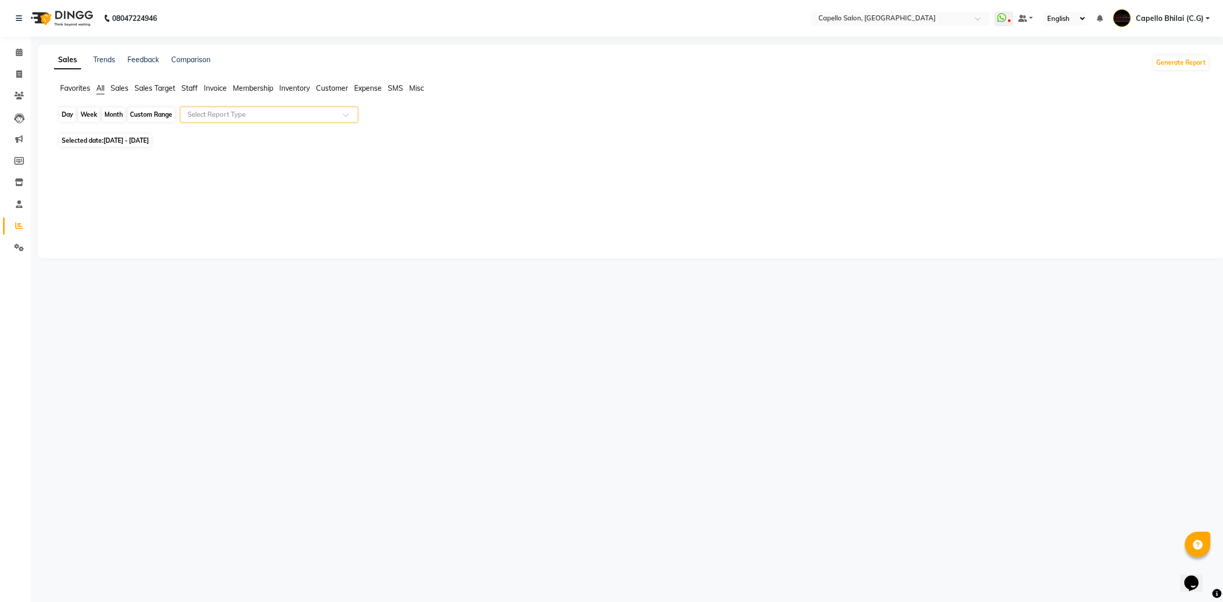
click at [124, 114] on div "Month" at bounding box center [113, 115] width 23 height 14
select select "9"
select select "2025"
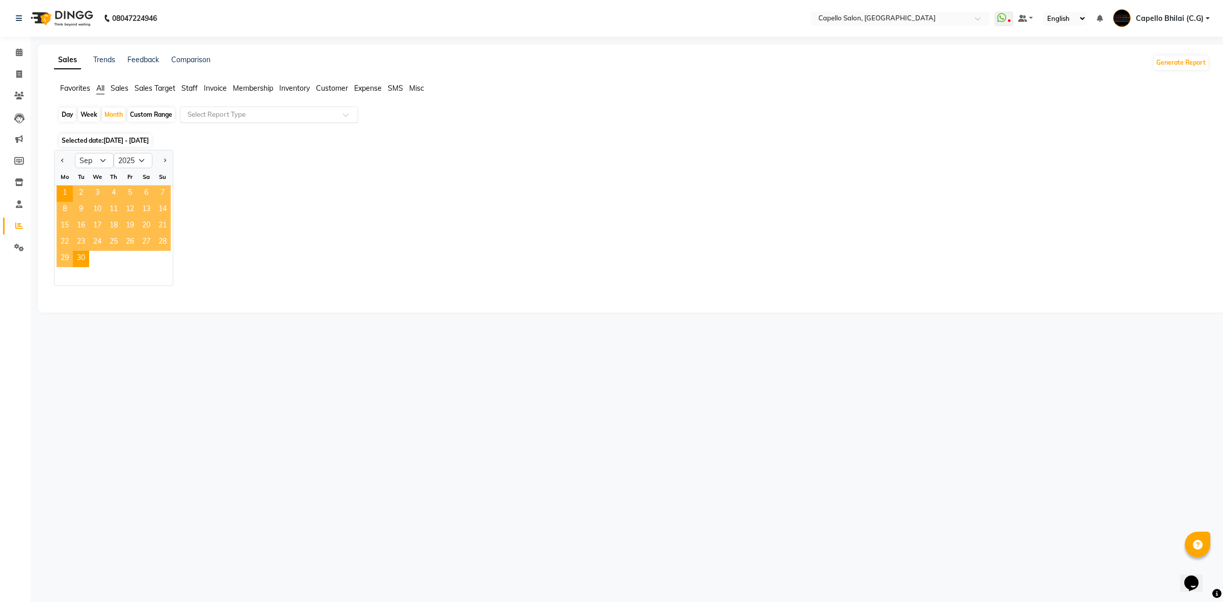
click at [72, 163] on div at bounding box center [65, 160] width 20 height 16
click at [62, 161] on span "Previous month" at bounding box center [63, 160] width 4 height 4
select select "8"
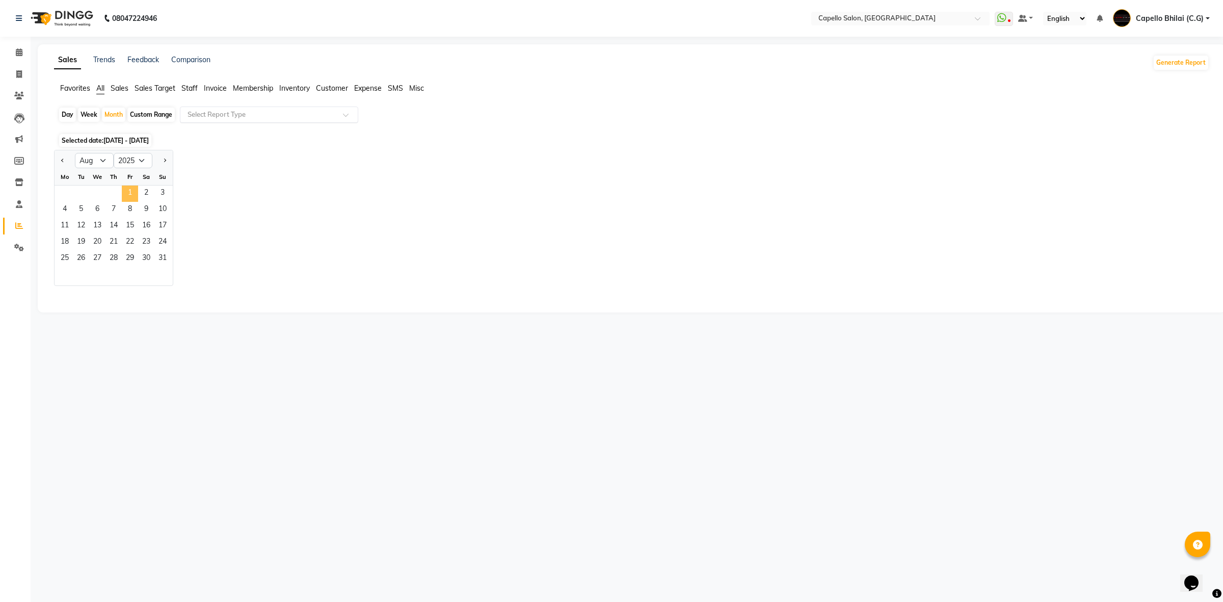
click at [127, 190] on span "1" at bounding box center [130, 194] width 16 height 16
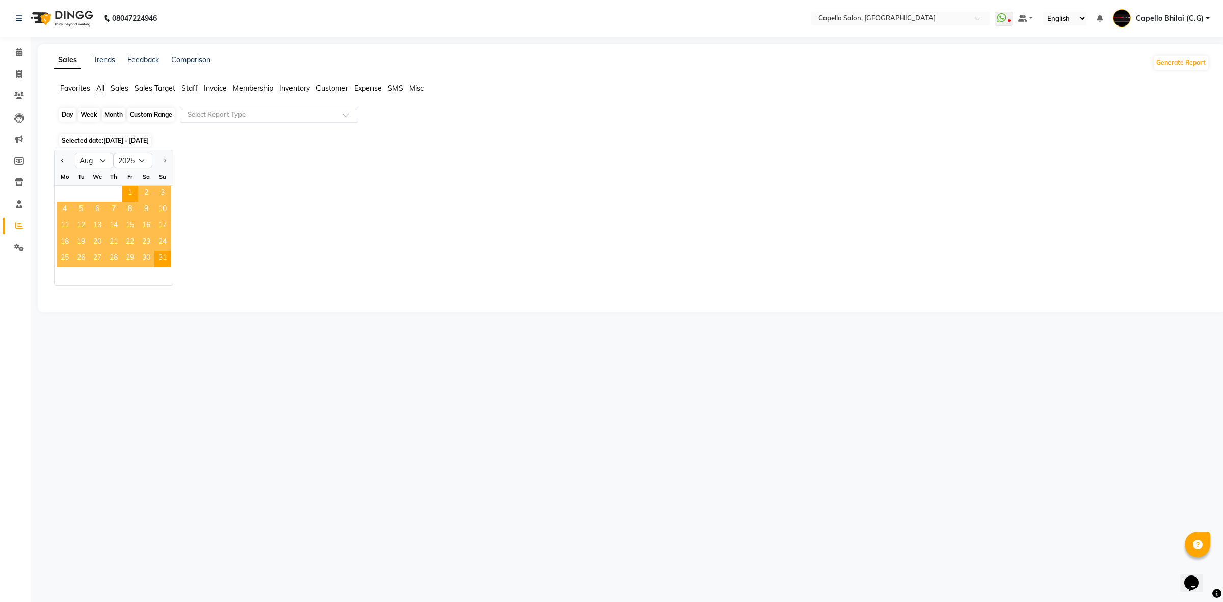
click at [120, 117] on div "Month" at bounding box center [113, 115] width 23 height 14
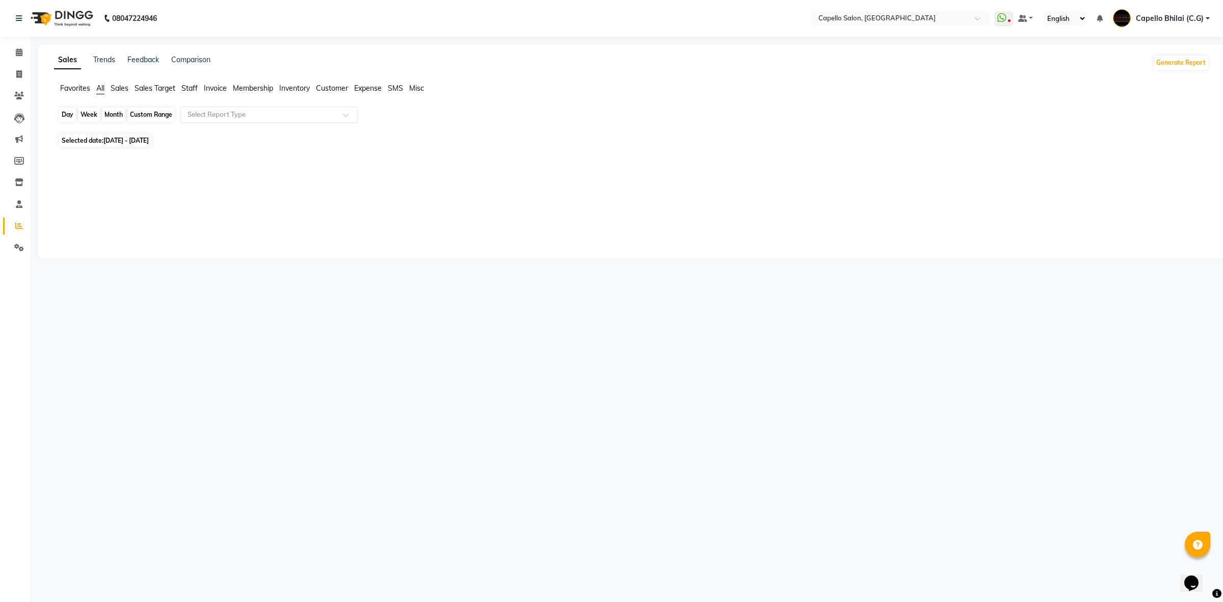
click at [111, 115] on div "Month" at bounding box center [113, 115] width 23 height 14
select select "8"
select select "2025"
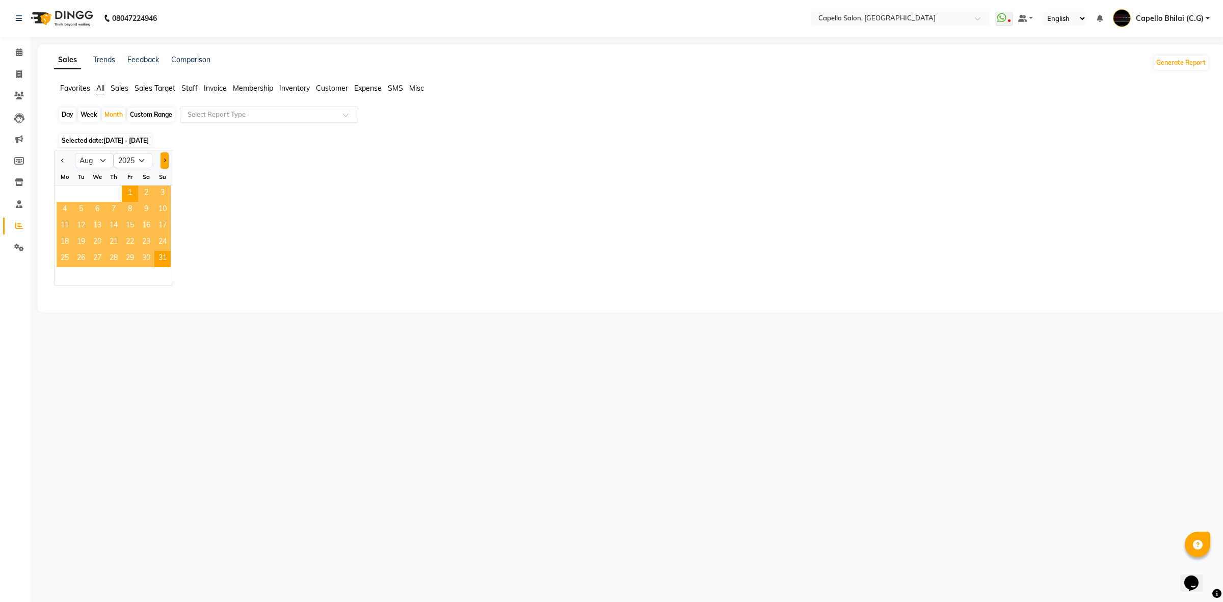
click at [167, 160] on button "Next month" at bounding box center [165, 160] width 8 height 16
select select "9"
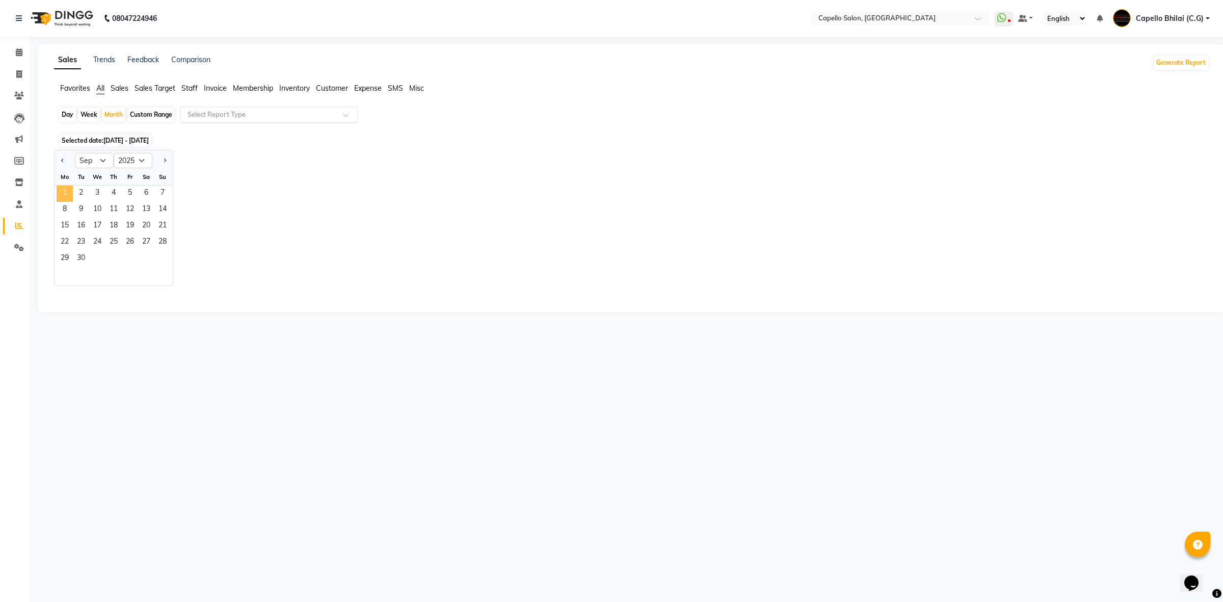
click at [62, 189] on span "1" at bounding box center [65, 194] width 16 height 16
click at [62, 196] on span "1" at bounding box center [65, 194] width 16 height 16
click at [230, 118] on input "text" at bounding box center [259, 115] width 147 height 10
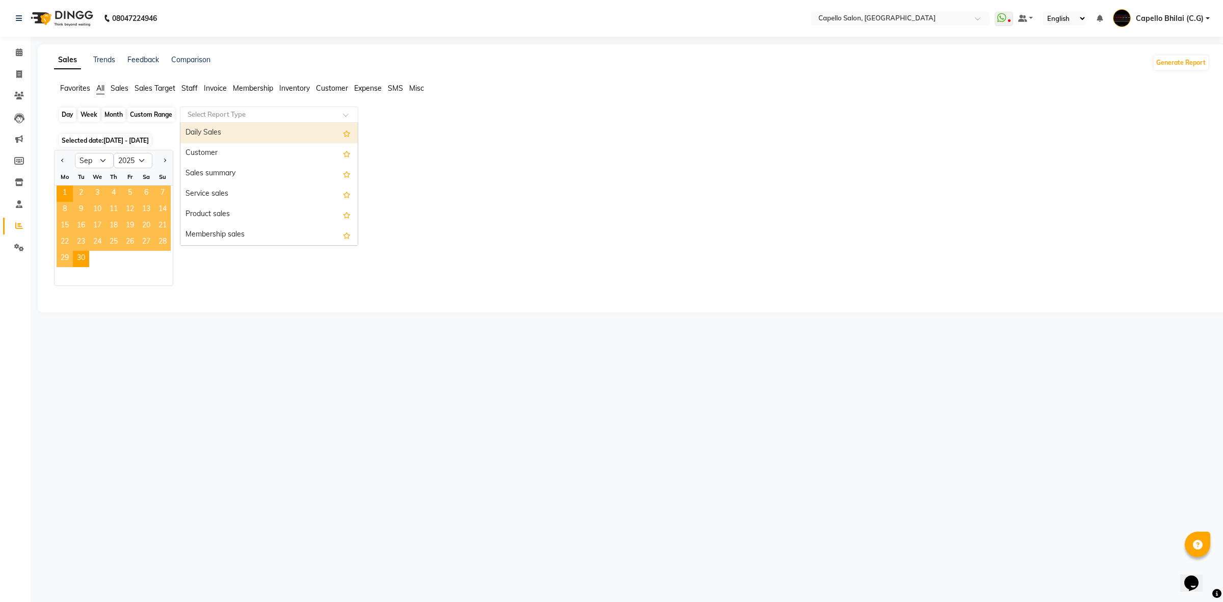
click at [106, 118] on div "Month" at bounding box center [113, 115] width 23 height 14
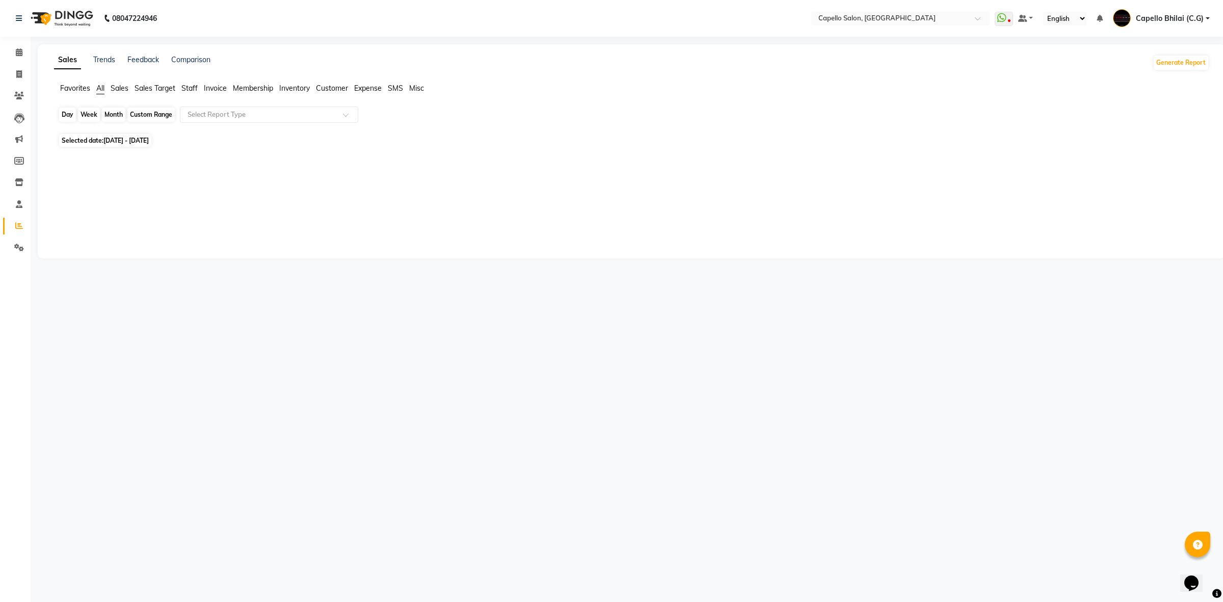
click at [105, 120] on div "Month" at bounding box center [113, 115] width 23 height 14
select select "9"
select select "2025"
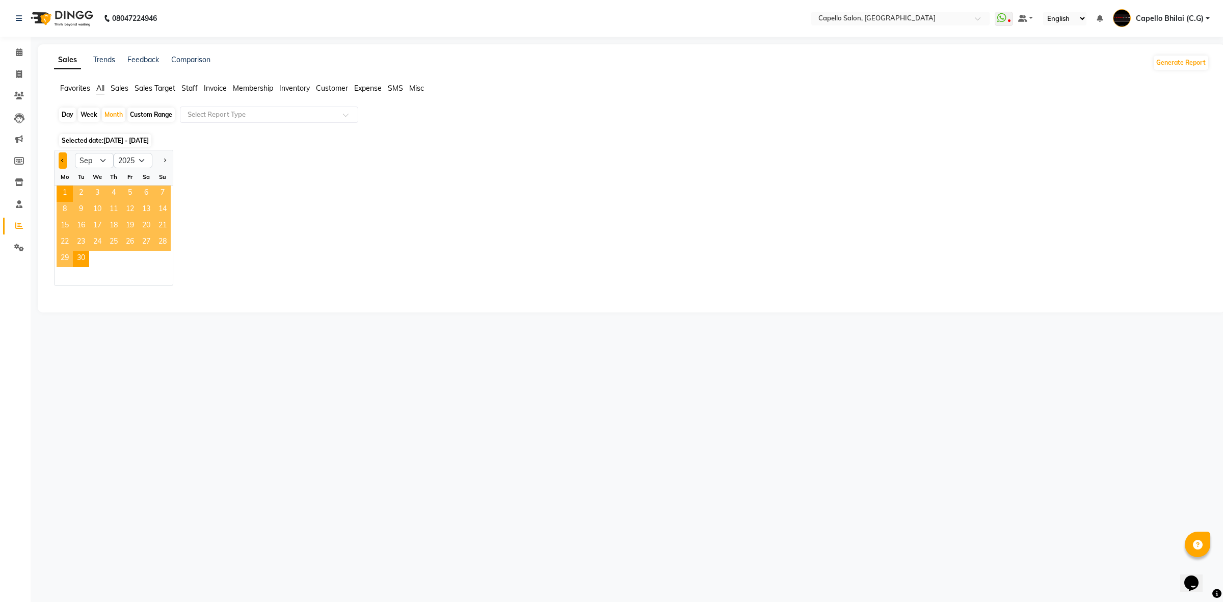
click at [64, 159] on button "Previous month" at bounding box center [63, 160] width 8 height 16
select select "8"
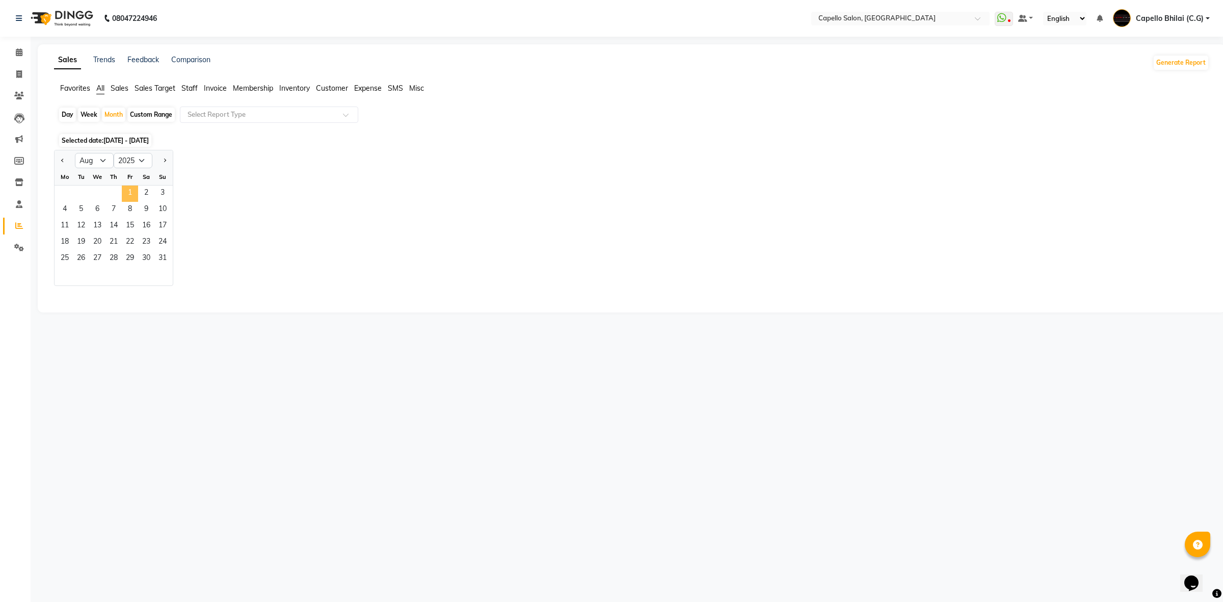
click at [125, 196] on span "1" at bounding box center [130, 194] width 16 height 16
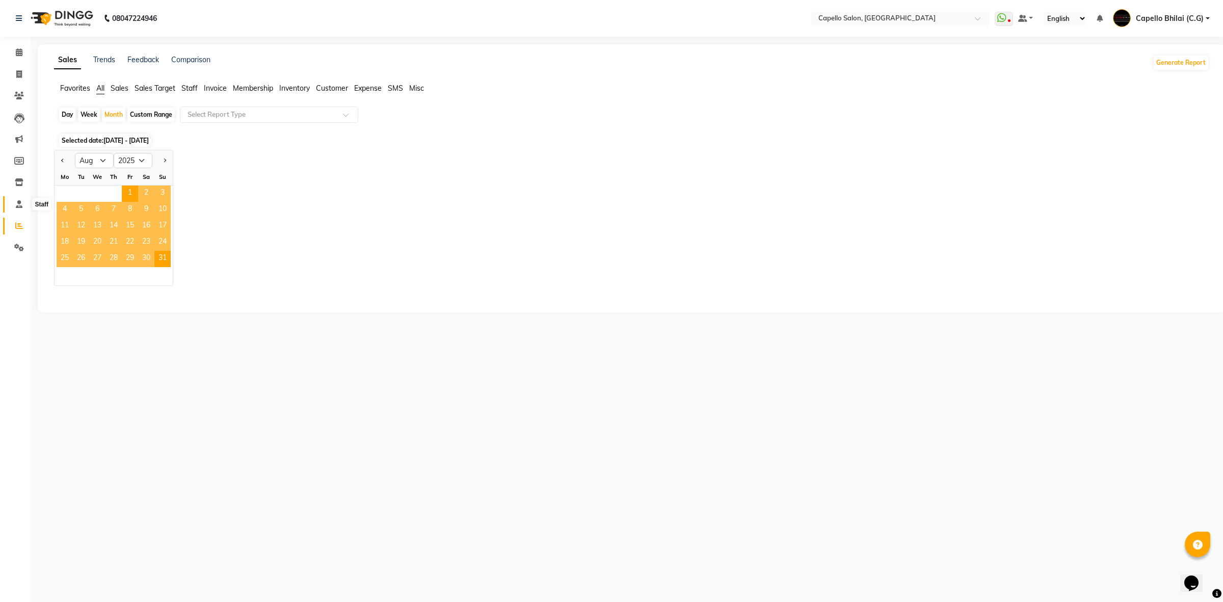
drag, startPoint x: 13, startPoint y: 202, endPoint x: 14, endPoint y: 210, distance: 8.2
click at [13, 202] on span at bounding box center [19, 205] width 18 height 12
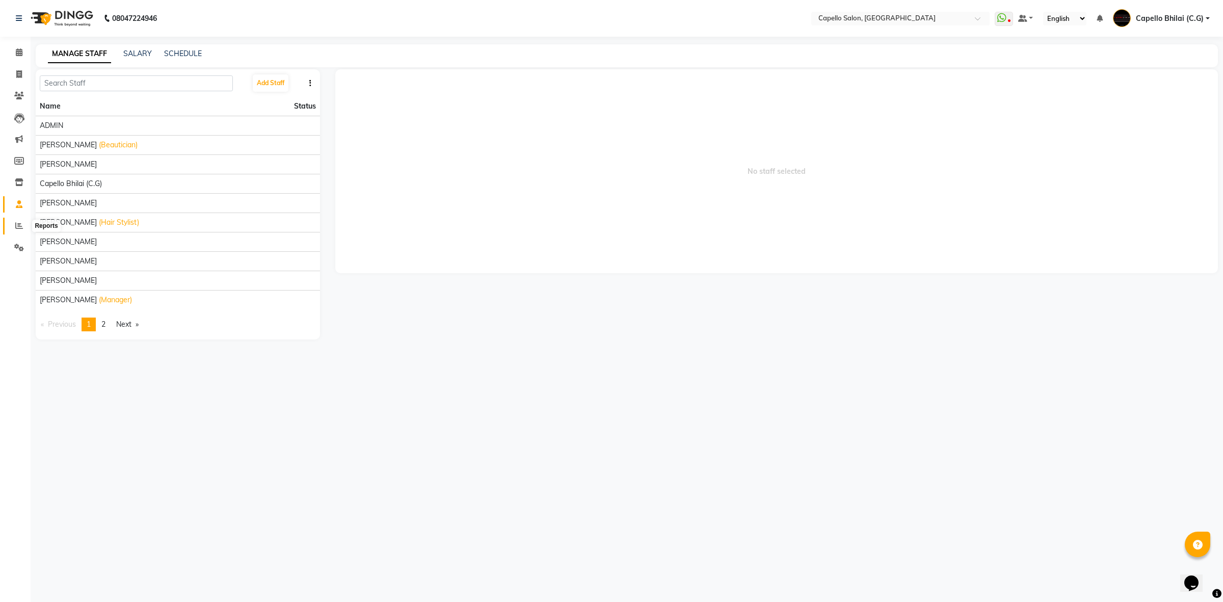
click at [17, 220] on span at bounding box center [19, 226] width 18 height 12
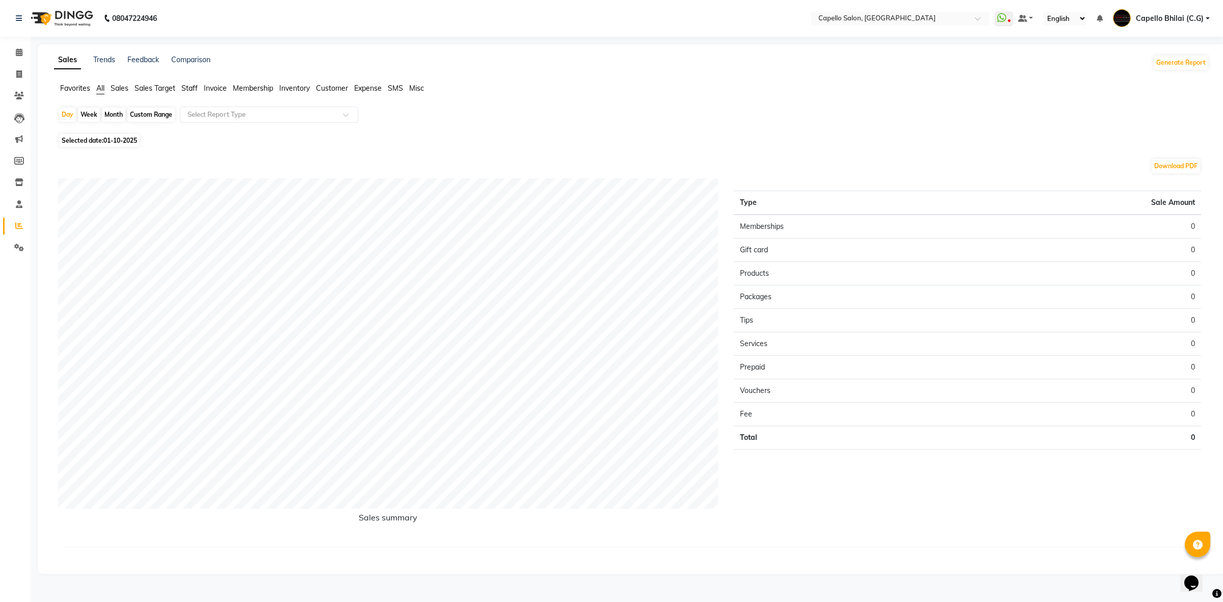
click at [116, 116] on div "Month" at bounding box center [113, 115] width 23 height 14
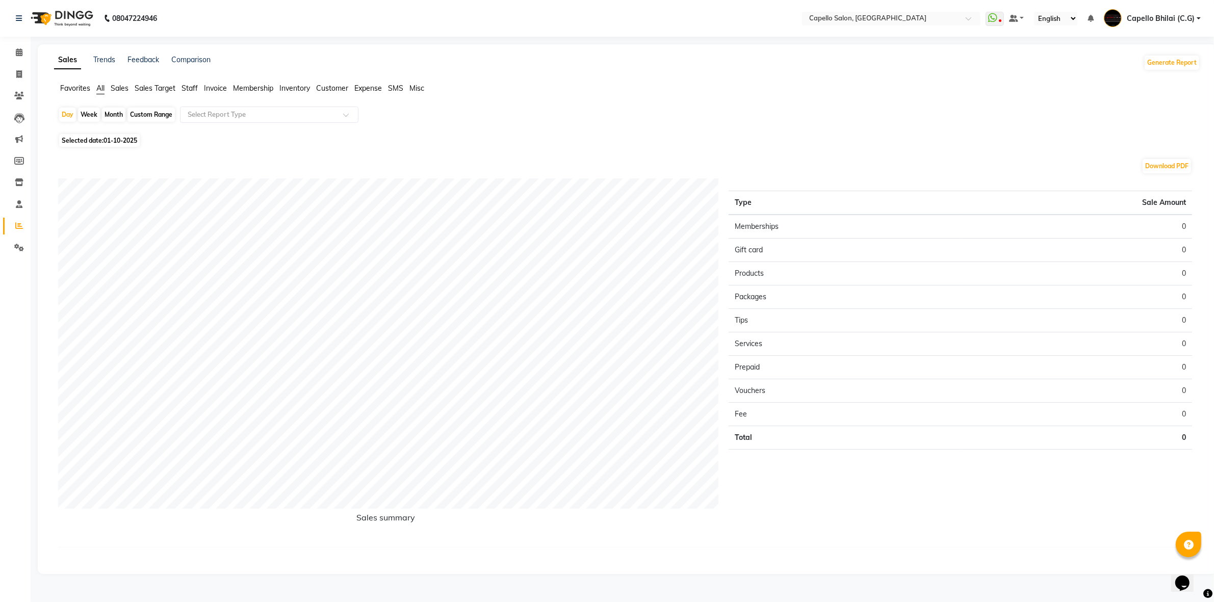
select select "10"
select select "2025"
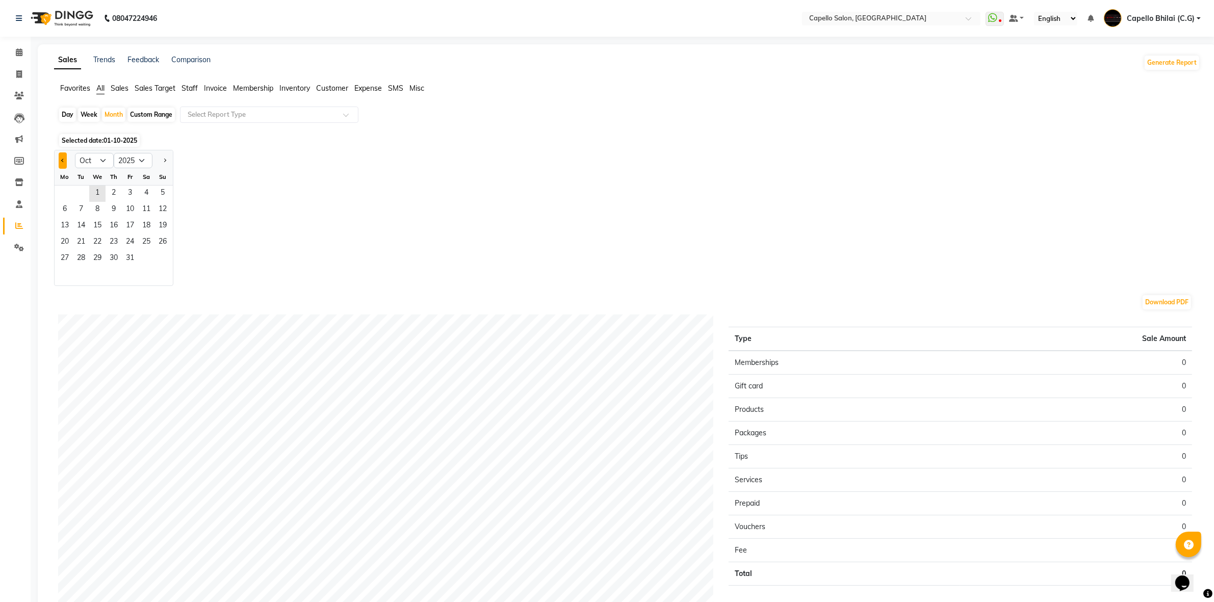
click at [60, 163] on button "Previous month" at bounding box center [63, 160] width 8 height 16
select select "9"
click at [64, 194] on span "1" at bounding box center [65, 194] width 16 height 16
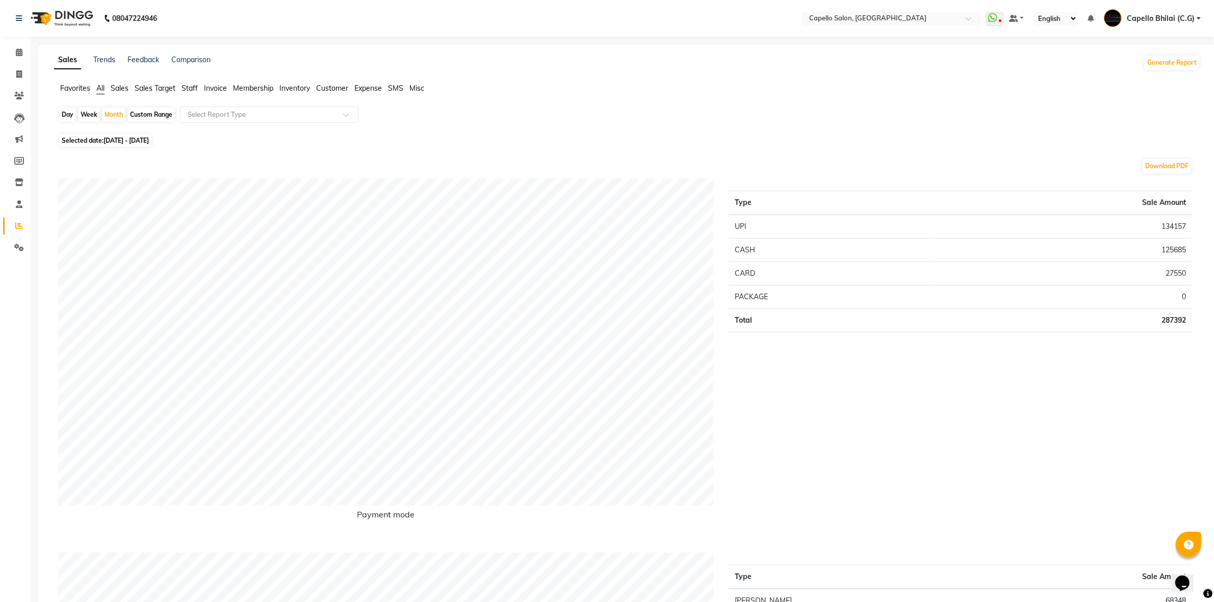
scroll to position [319, 0]
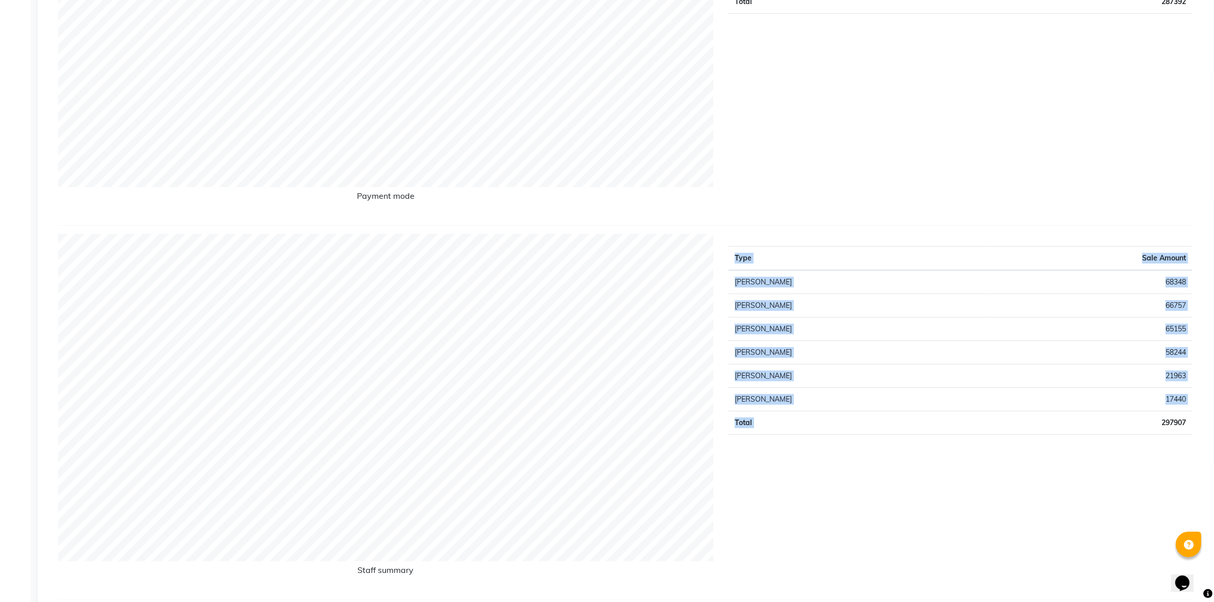
drag, startPoint x: 1158, startPoint y: 425, endPoint x: 1193, endPoint y: 429, distance: 35.0
click at [1193, 429] on div "Type Sale Amount Nitish Sen 68348 Nazma Sheikh 66757 Sandhya Tembhurkar 65155 Y…" at bounding box center [960, 412] width 479 height 357
click at [1101, 447] on div "Type Sale Amount Nitish Sen 68348 Nazma Sheikh 66757 Sandhya Tembhurkar 65155 Y…" at bounding box center [960, 412] width 479 height 357
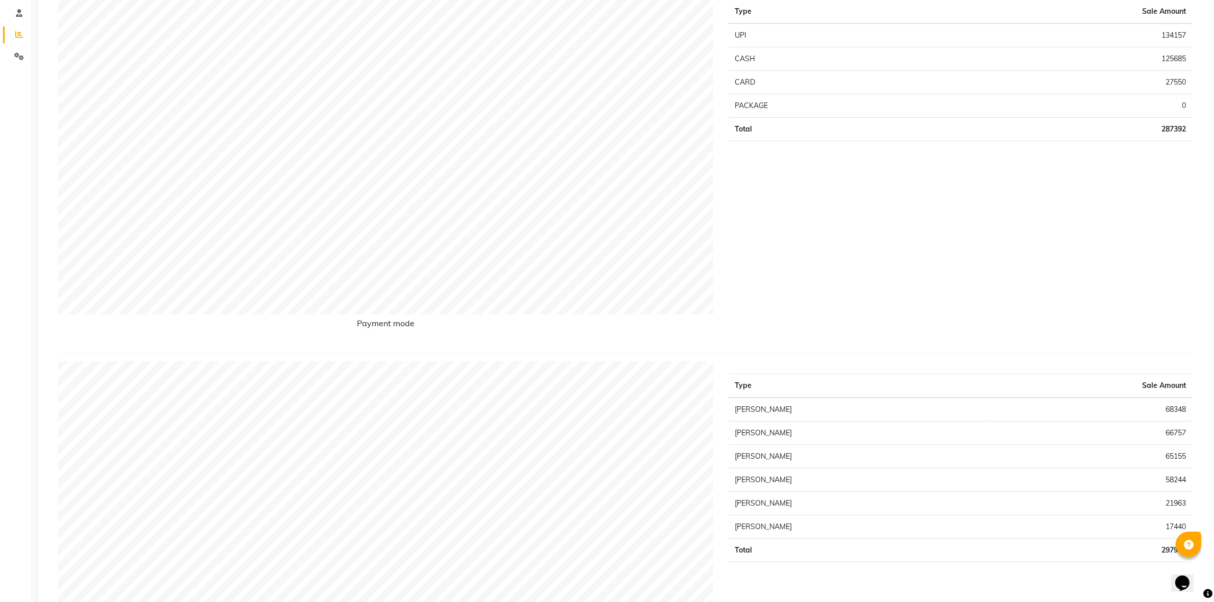
scroll to position [0, 0]
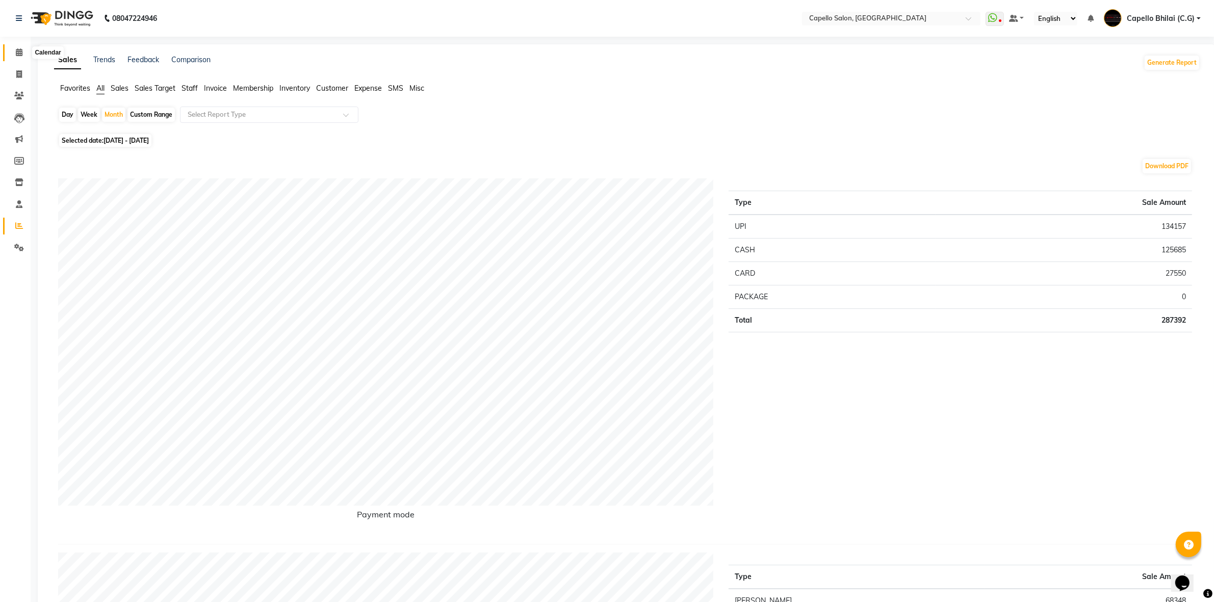
click at [12, 49] on span at bounding box center [19, 53] width 18 height 12
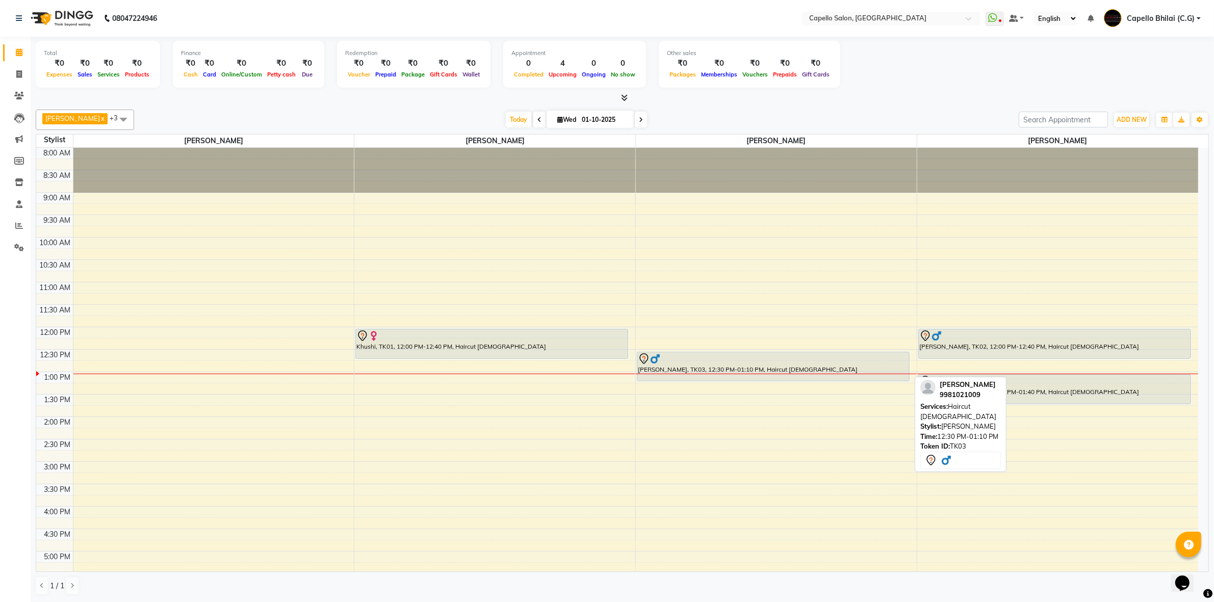
click at [3, 44] on link "Calendar" at bounding box center [15, 52] width 24 height 17
click at [22, 74] on span at bounding box center [19, 75] width 18 height 12
select select "service"
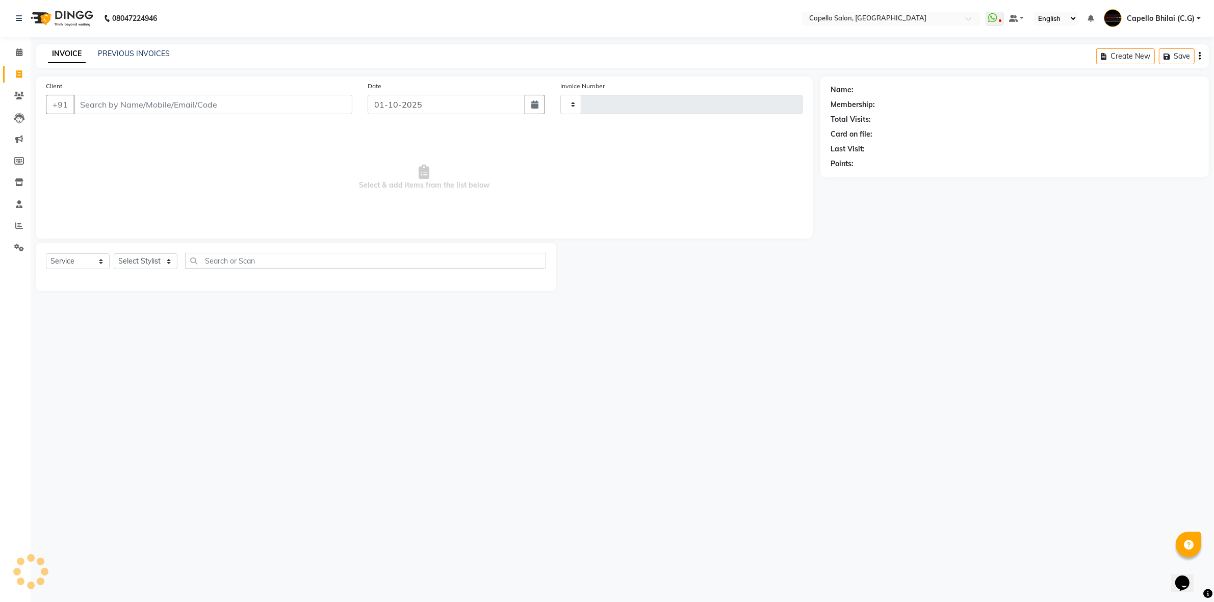
type input "2537"
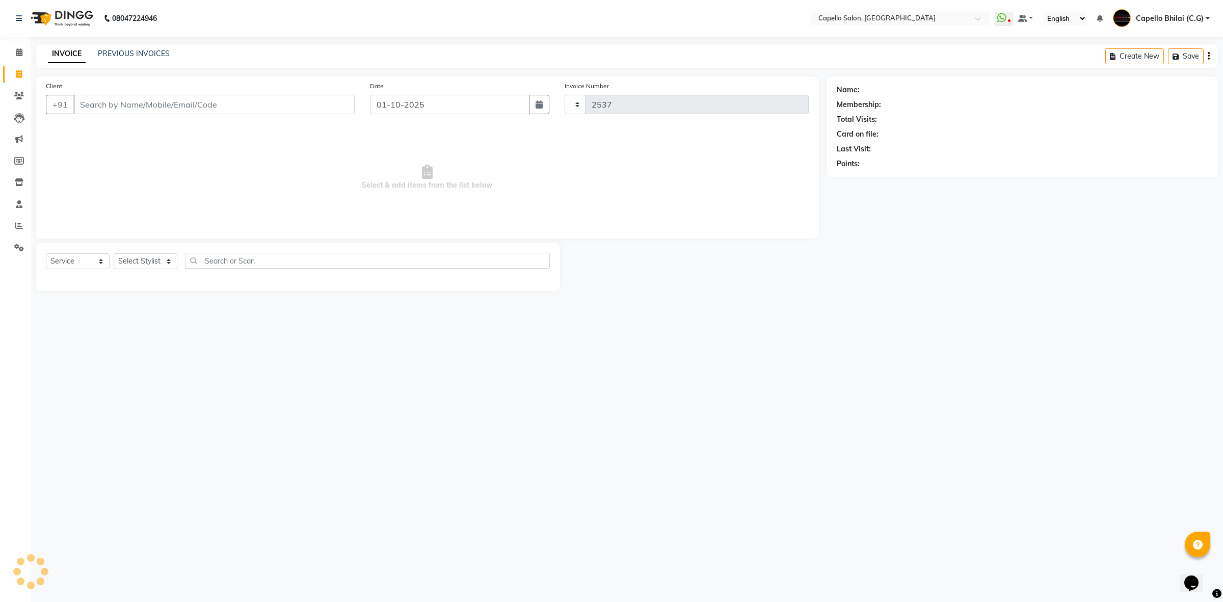
select select "809"
click at [166, 256] on select "Select Stylist ADMIN [PERSON_NAME] [PERSON_NAME] [PERSON_NAME] Bhilai (C.G) [PE…" at bounding box center [146, 261] width 64 height 16
click at [16, 51] on icon at bounding box center [19, 52] width 7 height 8
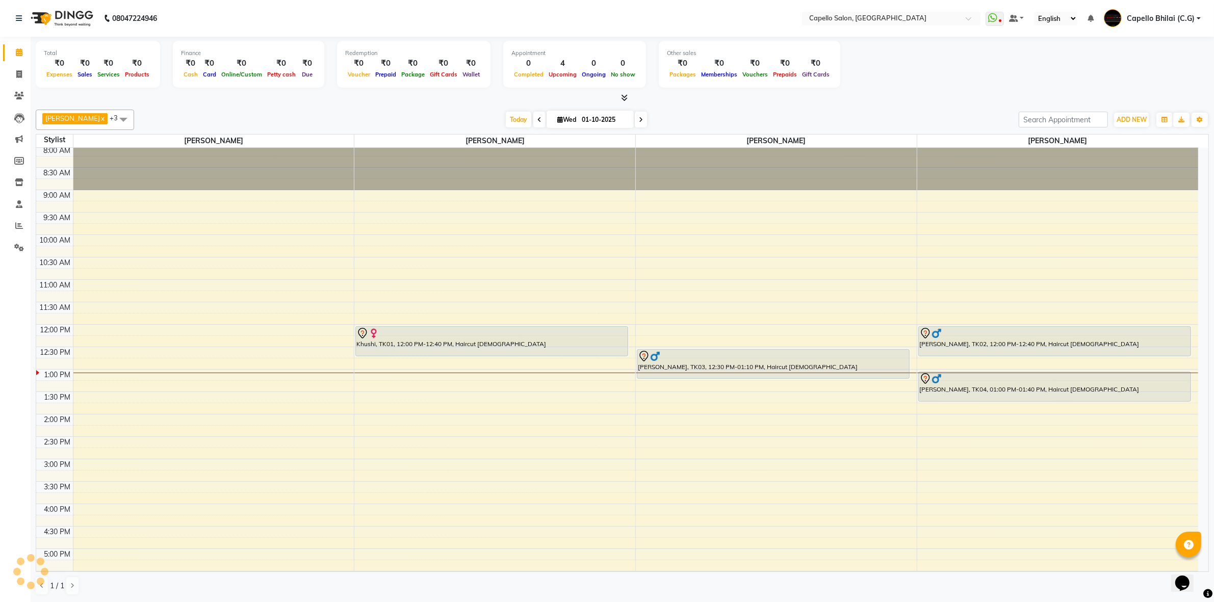
scroll to position [212, 0]
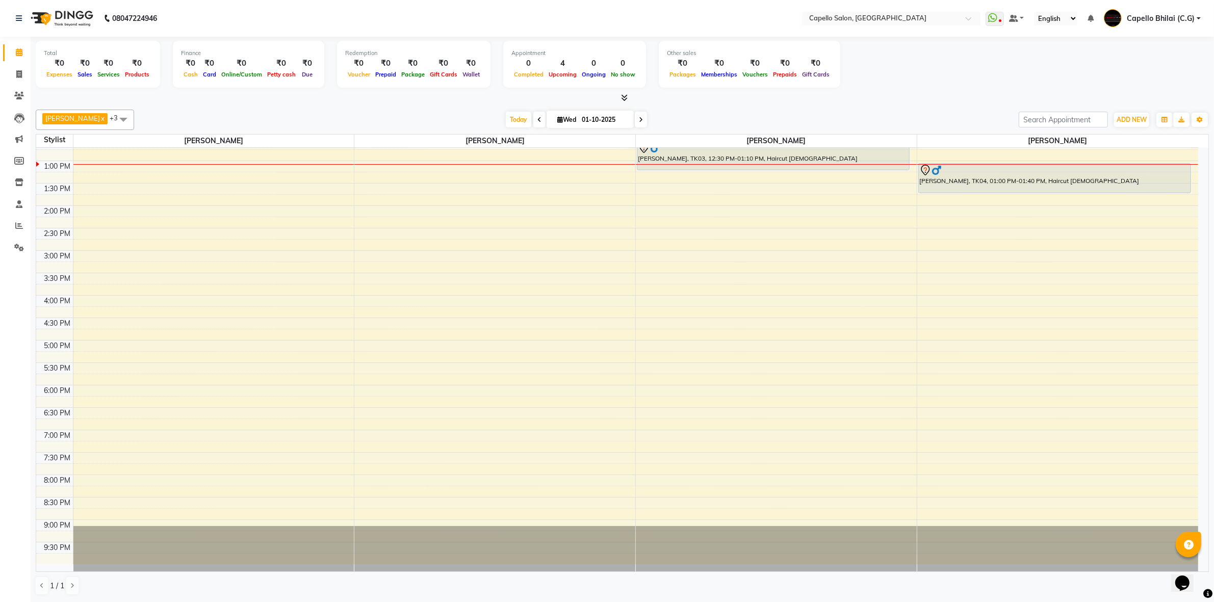
click at [240, 189] on div "8:00 AM 8:30 AM 9:00 AM 9:30 AM 10:00 AM 10:30 AM 11:00 AM 11:30 AM 12:00 PM 12…" at bounding box center [617, 250] width 1162 height 627
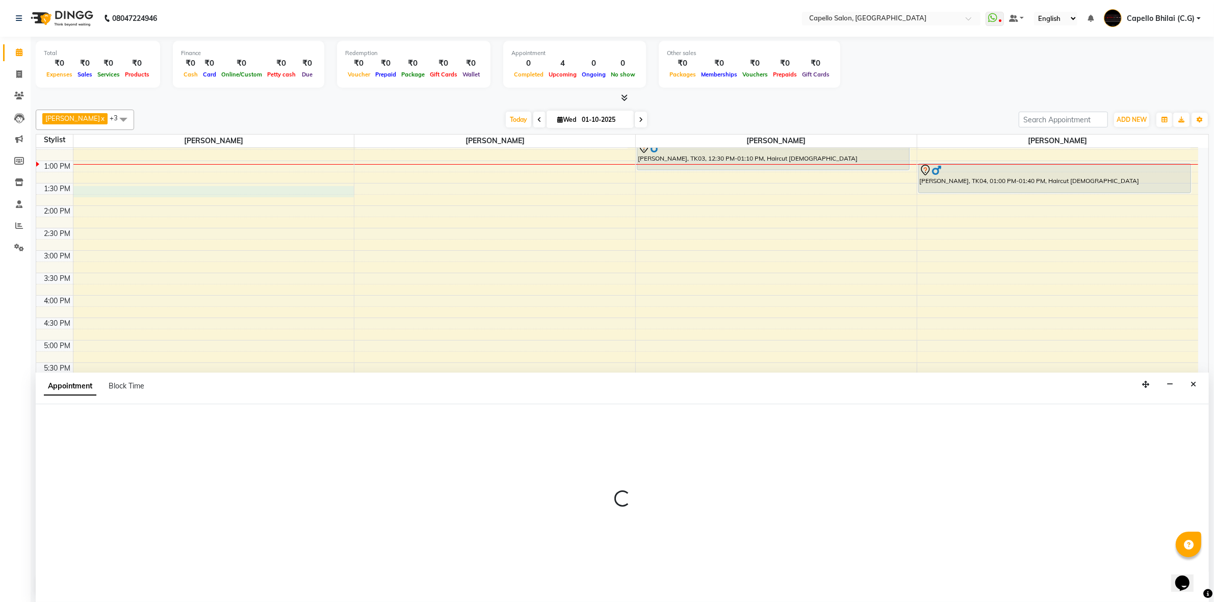
scroll to position [1, 0]
select select "49122"
select select "tentative"
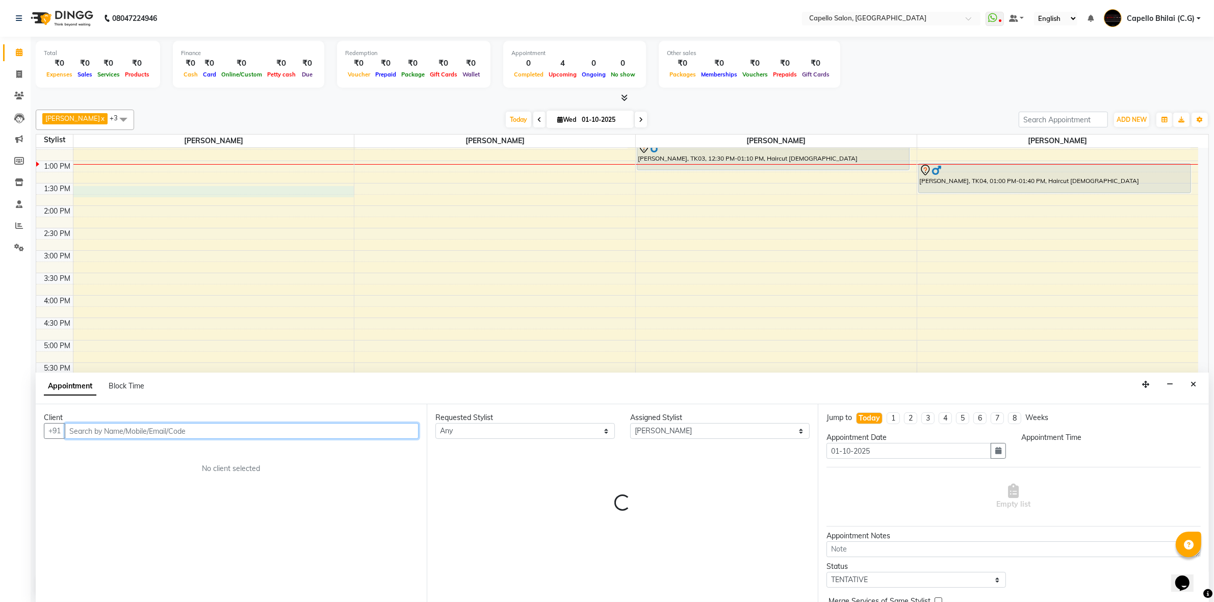
select select "810"
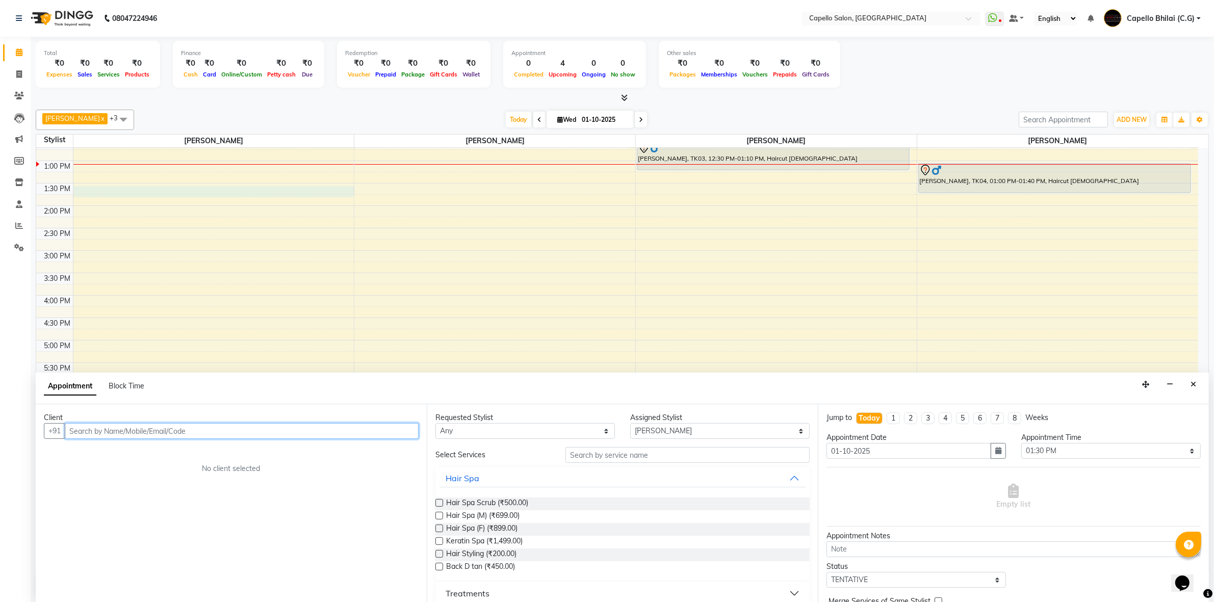
click at [234, 427] on input "text" at bounding box center [242, 431] width 354 height 16
click at [216, 427] on input "text" at bounding box center [242, 431] width 354 height 16
click at [1193, 386] on icon "Close" at bounding box center [1193, 384] width 6 height 7
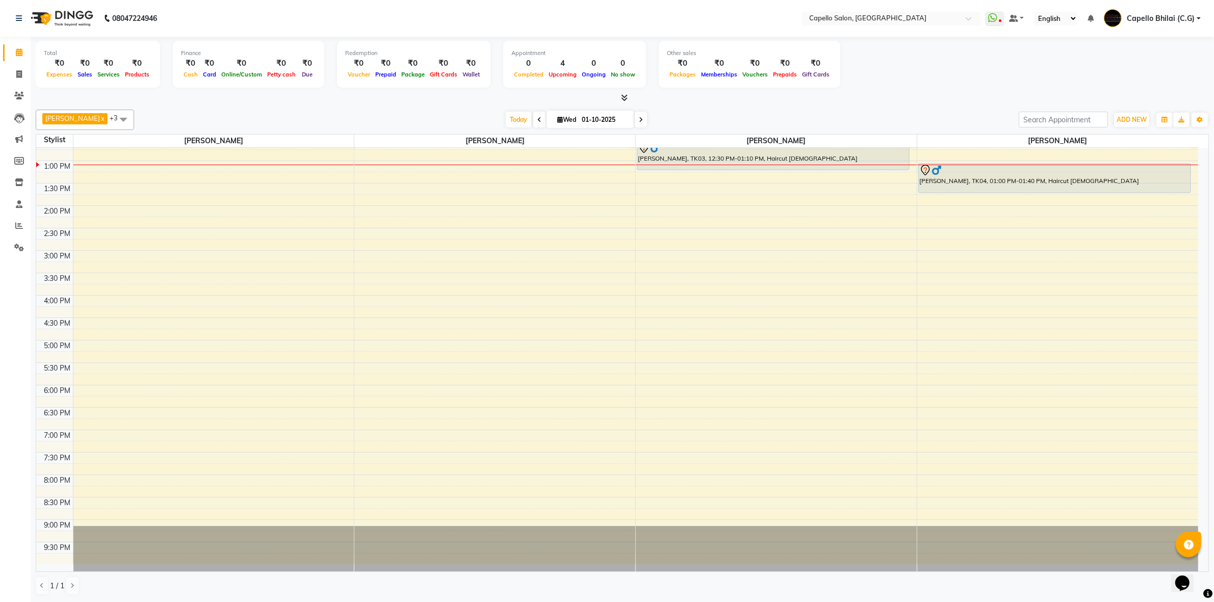
click at [414, 178] on div "8:00 AM 8:30 AM 9:00 AM 9:30 AM 10:00 AM 10:30 AM 11:00 AM 11:30 AM 12:00 PM 12…" at bounding box center [617, 250] width 1162 height 627
select select "21871"
select select "tentative"
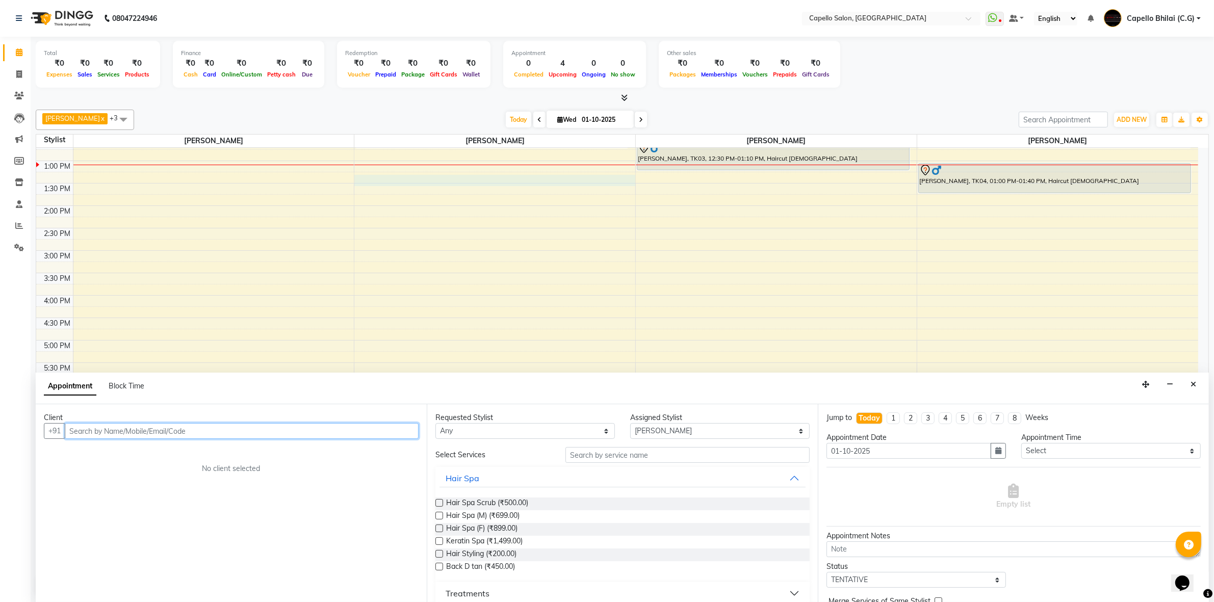
click at [147, 427] on input "text" at bounding box center [242, 431] width 354 height 16
type input "7804898670"
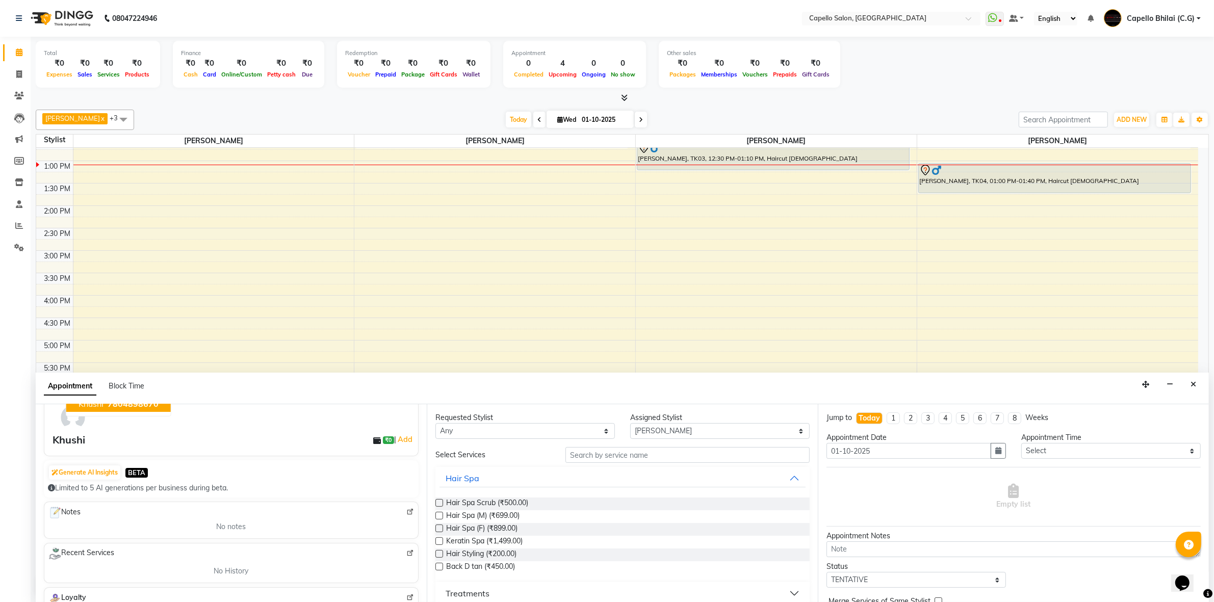
scroll to position [0, 0]
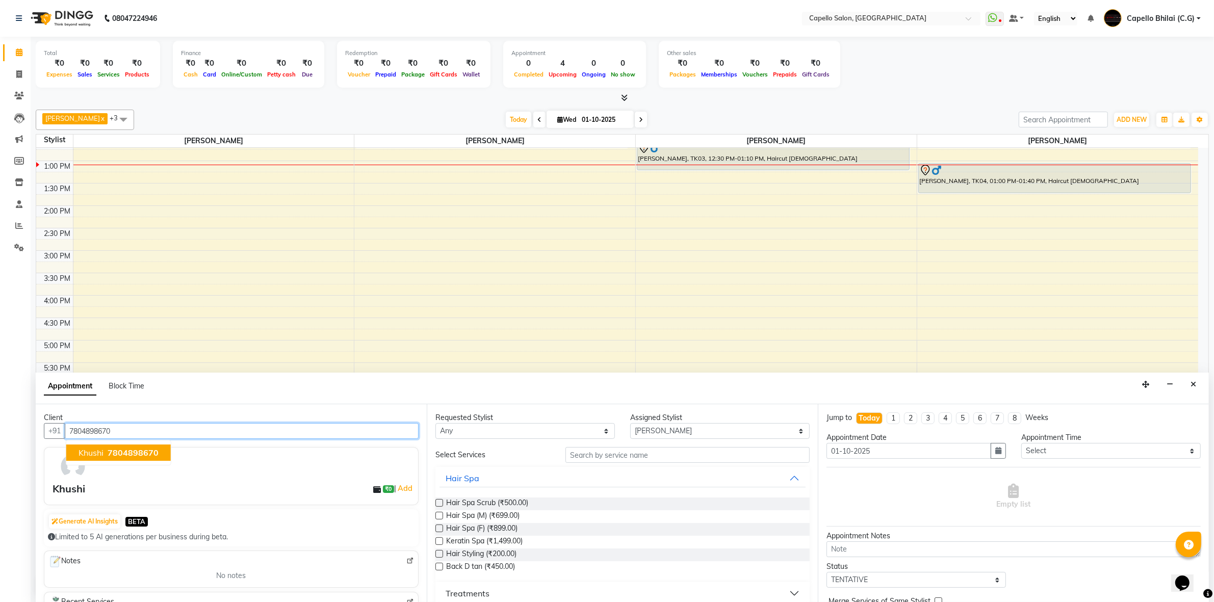
click at [153, 431] on input "7804898670" at bounding box center [242, 431] width 354 height 16
drag, startPoint x: 97, startPoint y: 420, endPoint x: 47, endPoint y: 432, distance: 50.7
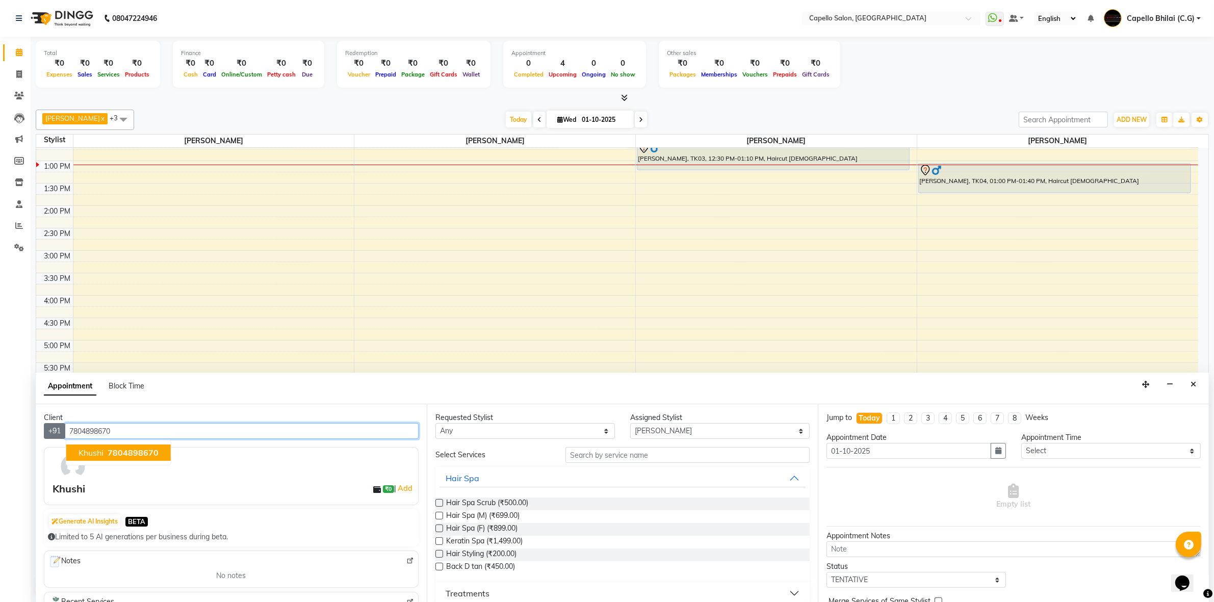
click at [47, 432] on div "+91 7804898670 Khushi 7804898670" at bounding box center [231, 431] width 375 height 16
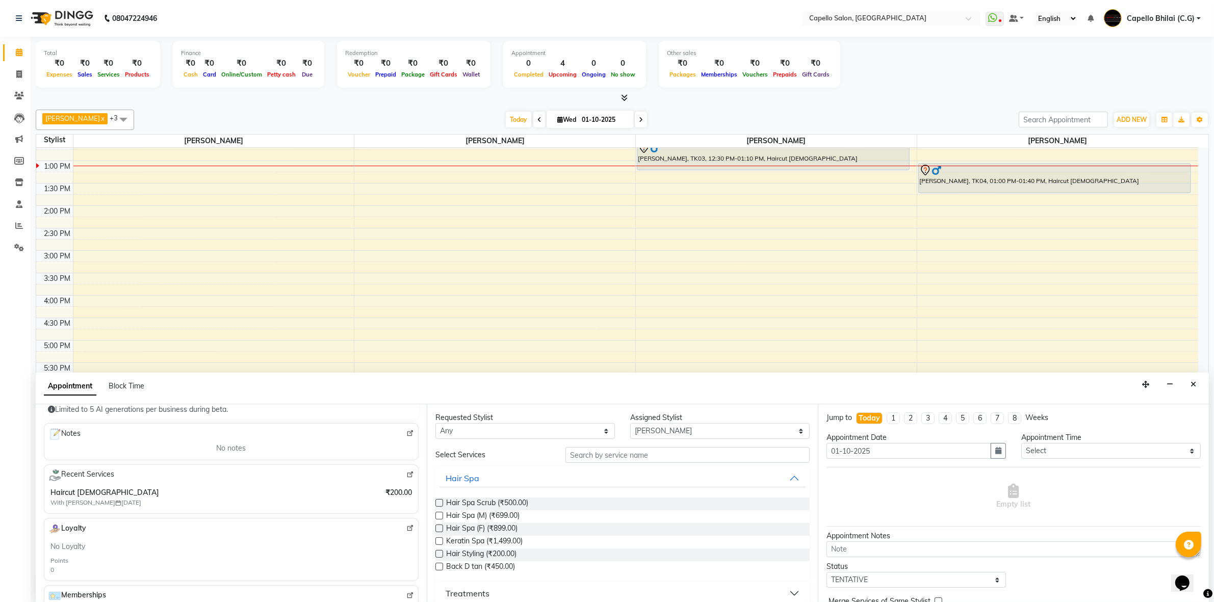
scroll to position [0, 0]
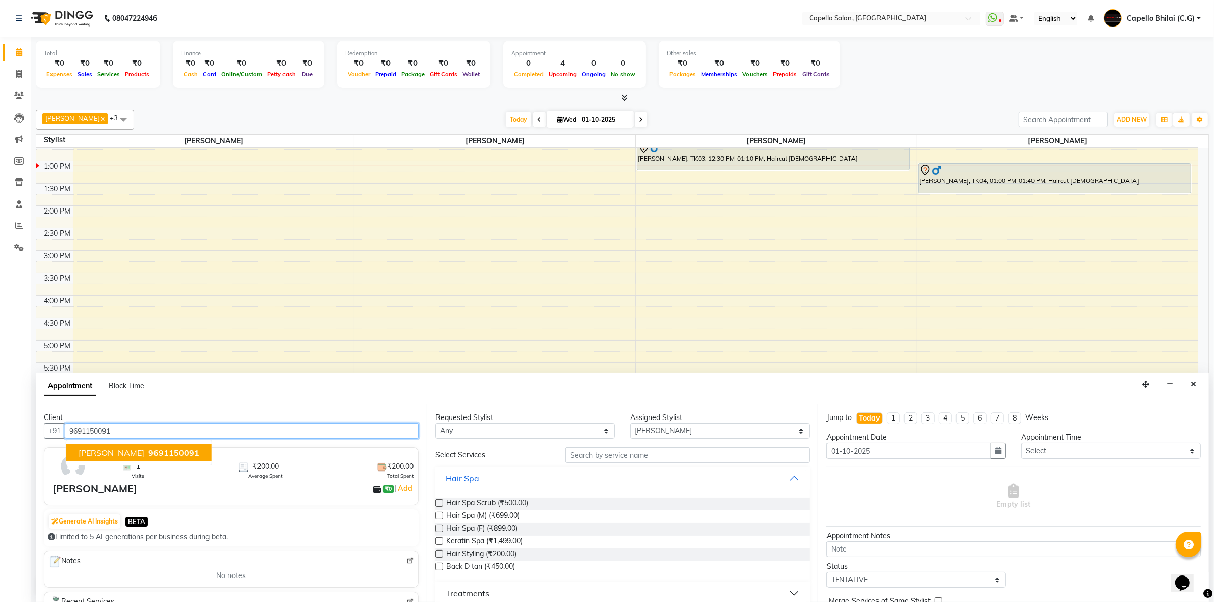
click at [133, 427] on input "9691150091" at bounding box center [242, 431] width 354 height 16
click at [143, 429] on input "9691150091" at bounding box center [242, 431] width 354 height 16
click at [134, 425] on input "9691150091" at bounding box center [242, 431] width 354 height 16
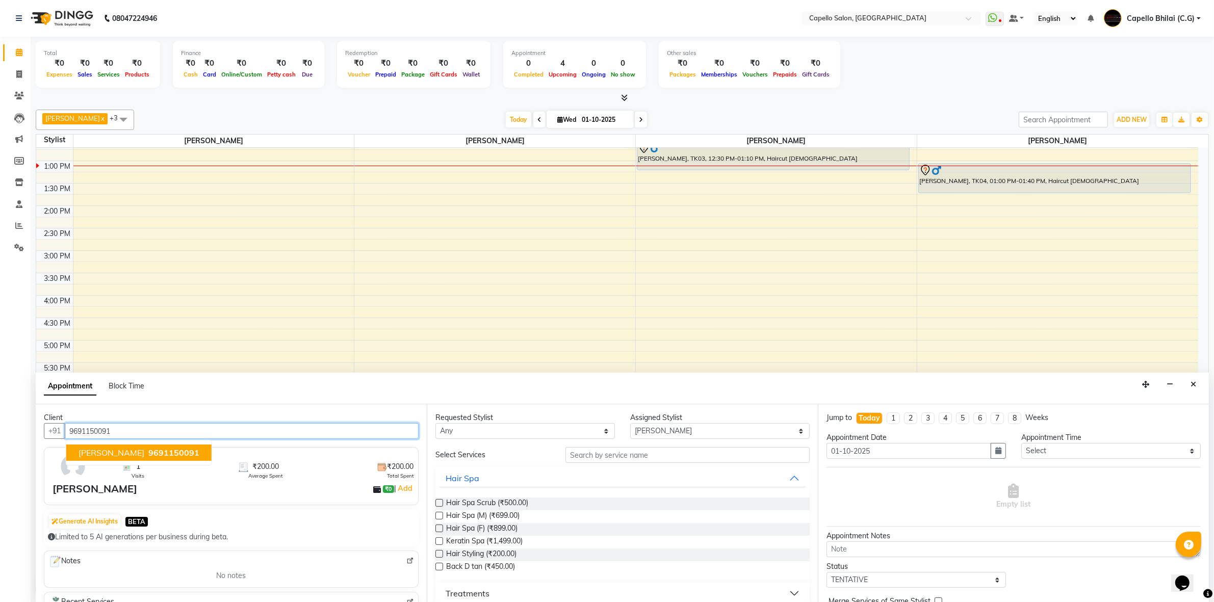
type input "9691150091"
click at [6, 83] on li "Invoice" at bounding box center [15, 75] width 31 height 22
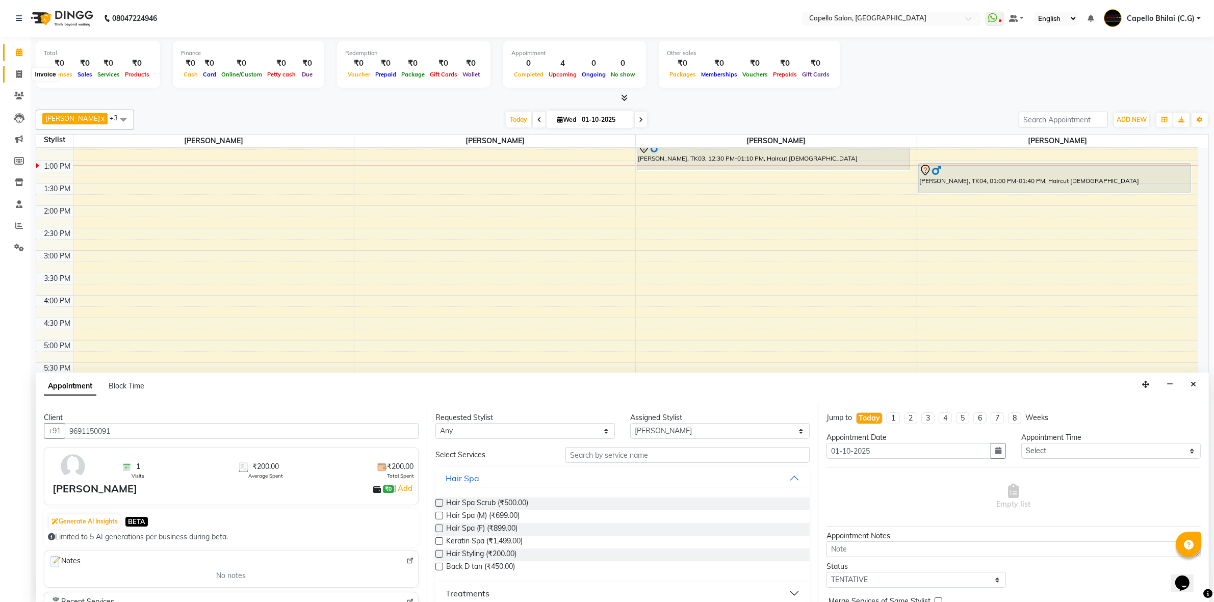
click at [15, 74] on span at bounding box center [19, 75] width 18 height 12
select select "service"
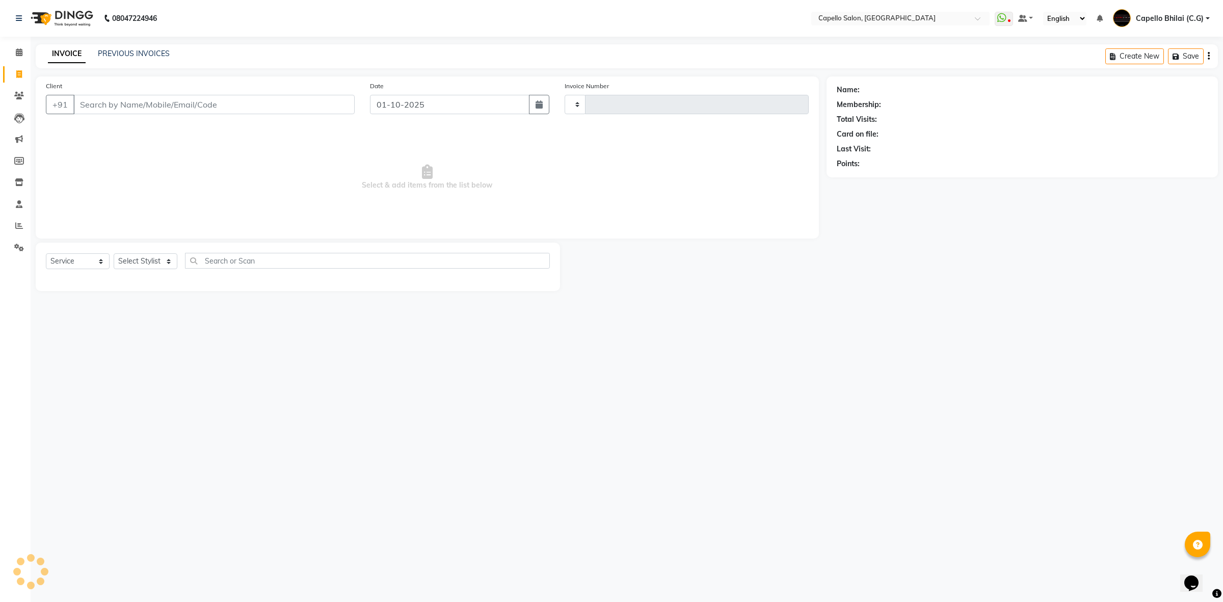
type input "2537"
select select "809"
click at [100, 106] on input "Client" at bounding box center [213, 104] width 281 height 19
click at [148, 110] on input "Client" at bounding box center [213, 104] width 281 height 19
click at [204, 103] on input "Client" at bounding box center [213, 104] width 281 height 19
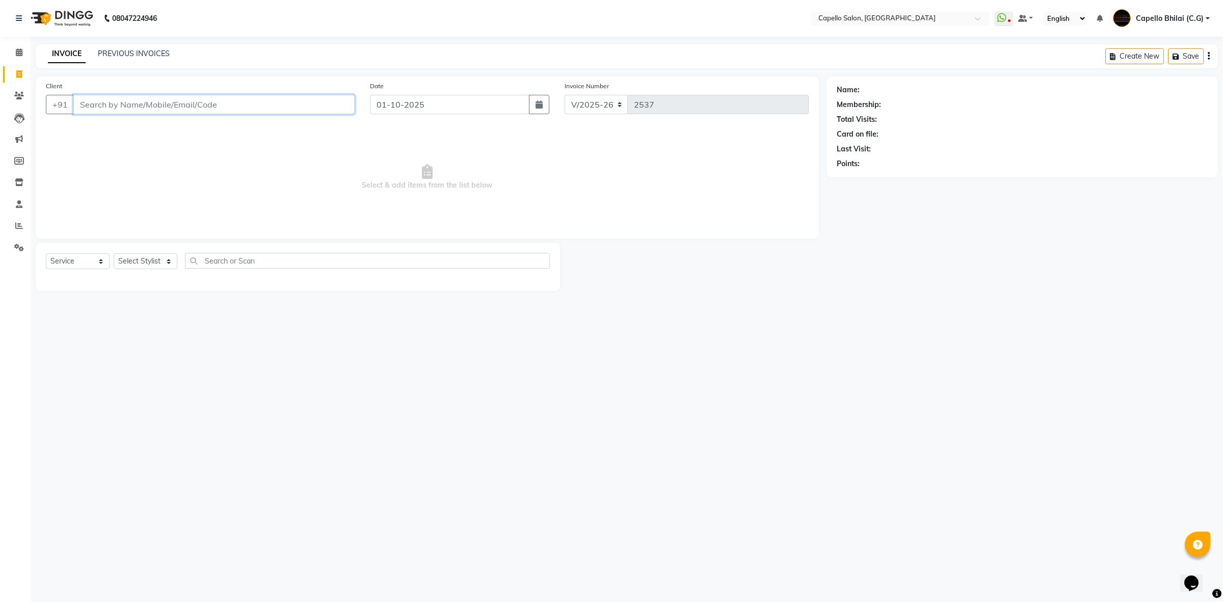
paste input "9691150091"
type input "9691150091"
click at [149, 267] on select "Select Stylist ADMIN [PERSON_NAME] [PERSON_NAME] [PERSON_NAME] Bhilai (C.G) [PE…" at bounding box center [146, 261] width 64 height 16
select select "60545"
click at [114, 253] on select "Select Stylist ADMIN [PERSON_NAME] [PERSON_NAME] [PERSON_NAME] Bhilai (C.G) [PE…" at bounding box center [146, 261] width 64 height 16
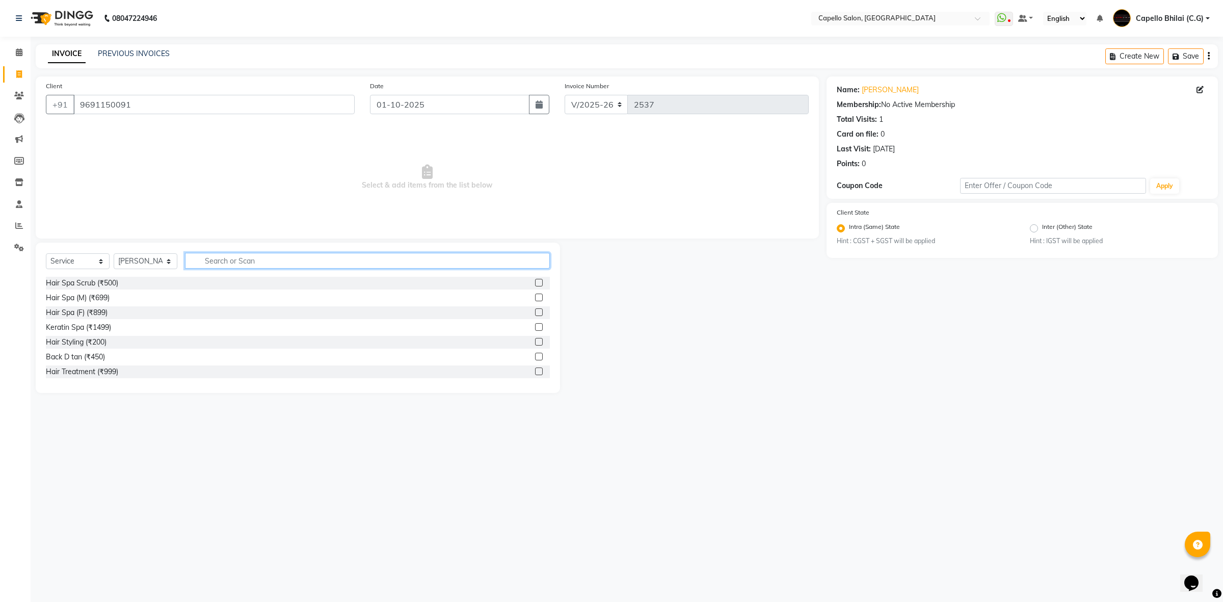
click at [234, 261] on input "text" at bounding box center [367, 261] width 365 height 16
type input "cut"
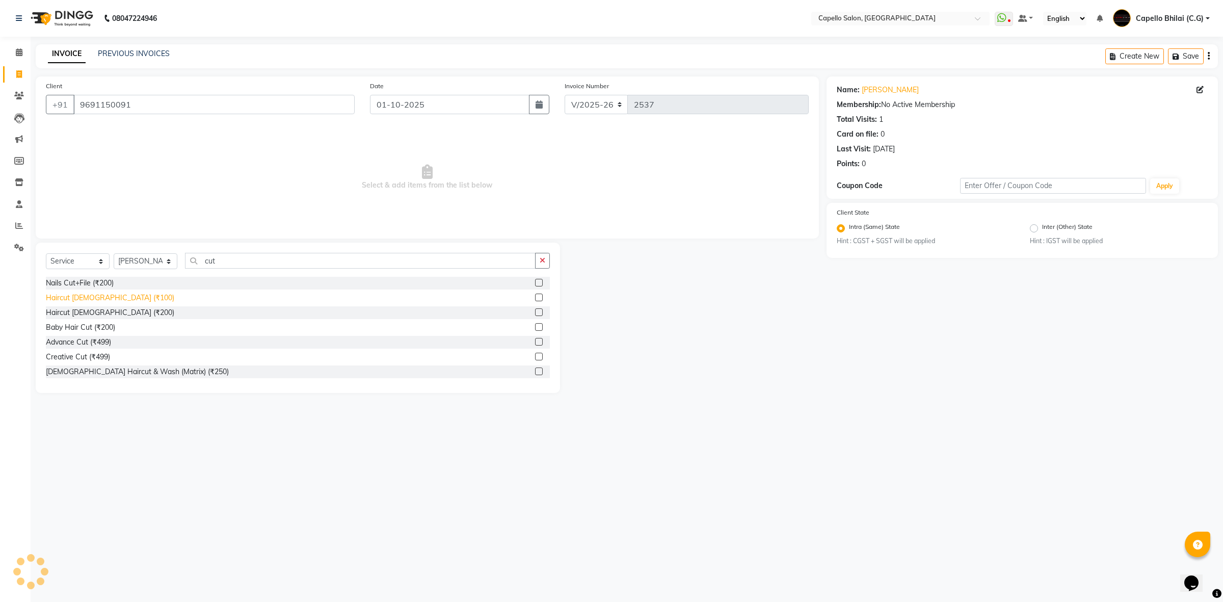
click at [51, 294] on div "Haircut [DEMOGRAPHIC_DATA] (₹100)" at bounding box center [110, 298] width 128 height 11
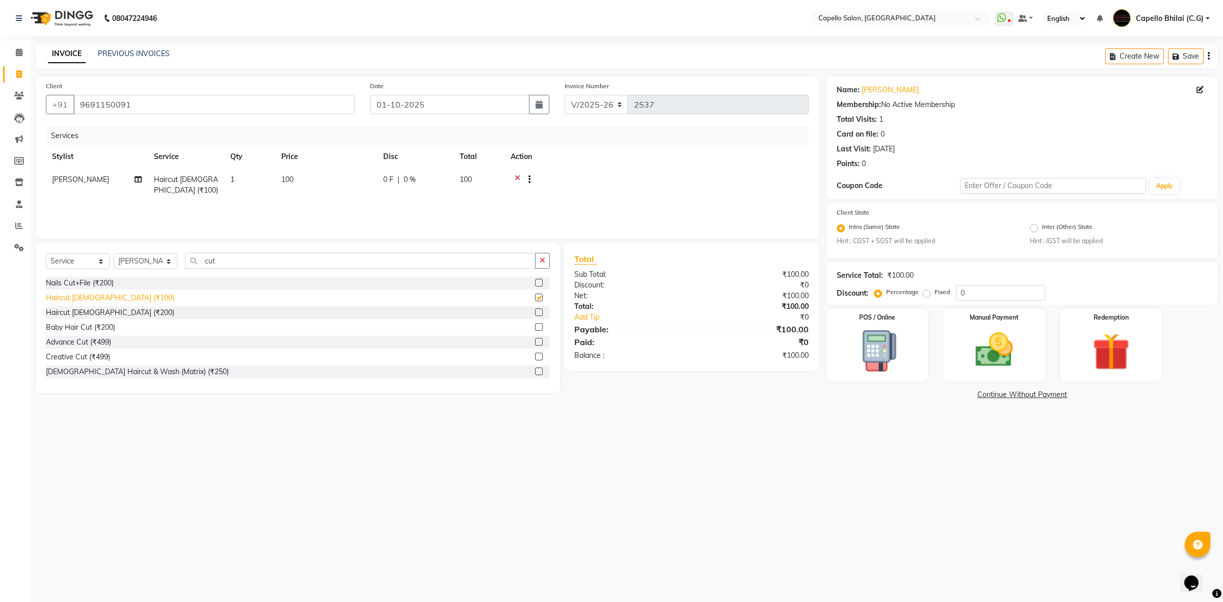
checkbox input "false"
click at [65, 314] on div "Haircut [DEMOGRAPHIC_DATA] (₹200)" at bounding box center [110, 312] width 128 height 11
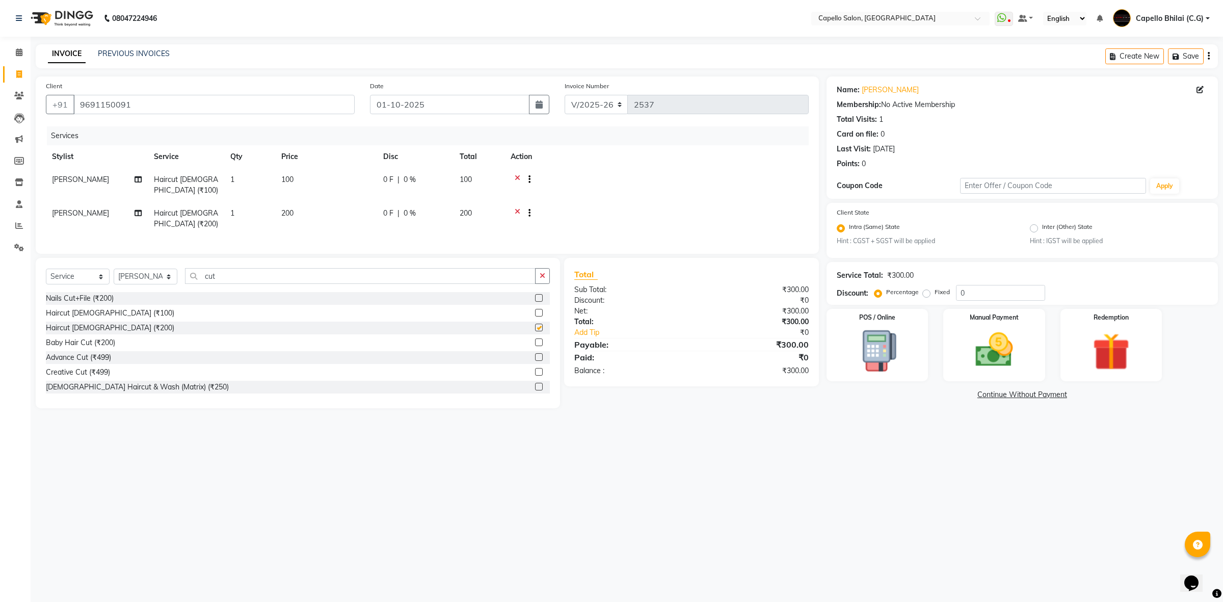
checkbox input "false"
click at [516, 176] on icon at bounding box center [518, 180] width 6 height 13
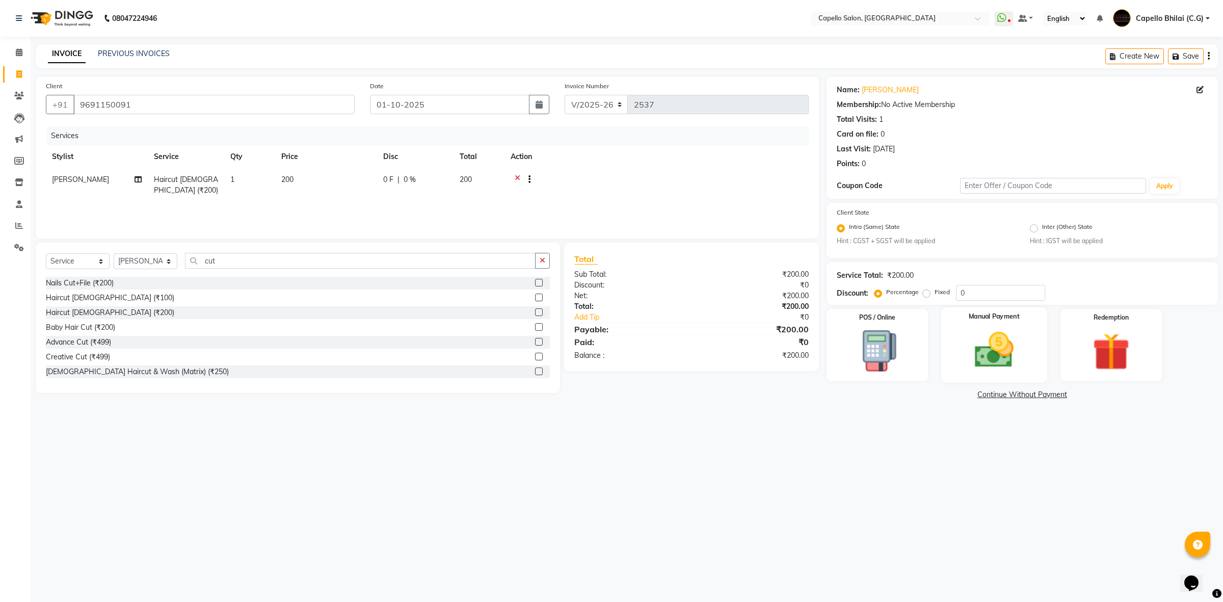
click at [990, 364] on img at bounding box center [994, 350] width 63 height 45
click at [936, 398] on span "UPI" at bounding box center [934, 395] width 16 height 12
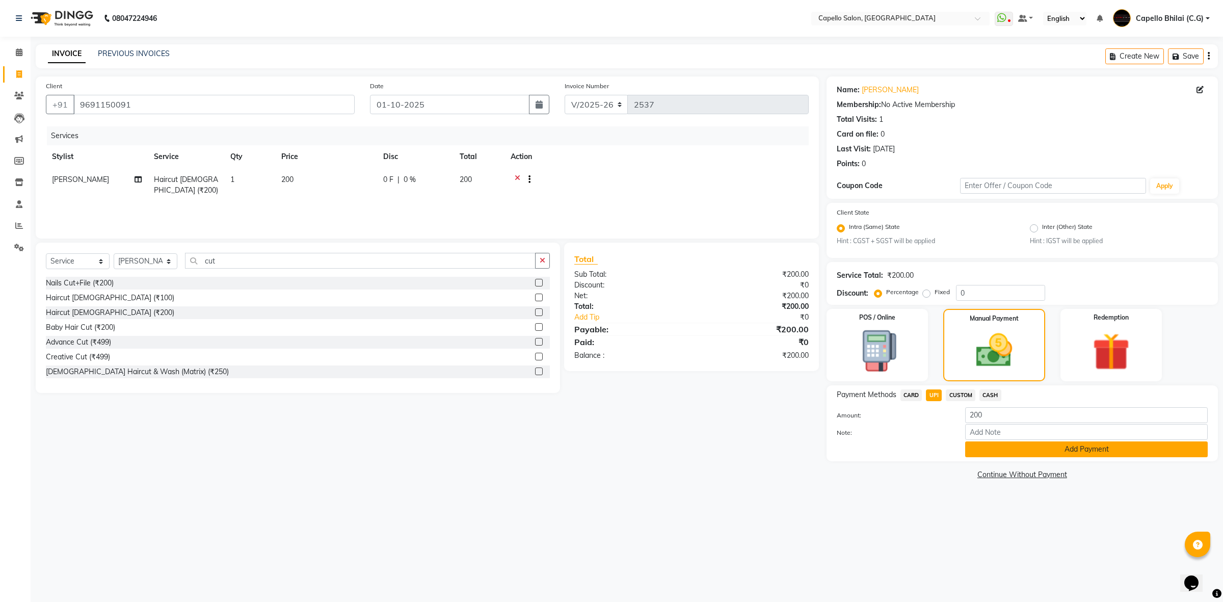
click at [996, 453] on button "Add Payment" at bounding box center [1086, 449] width 243 height 16
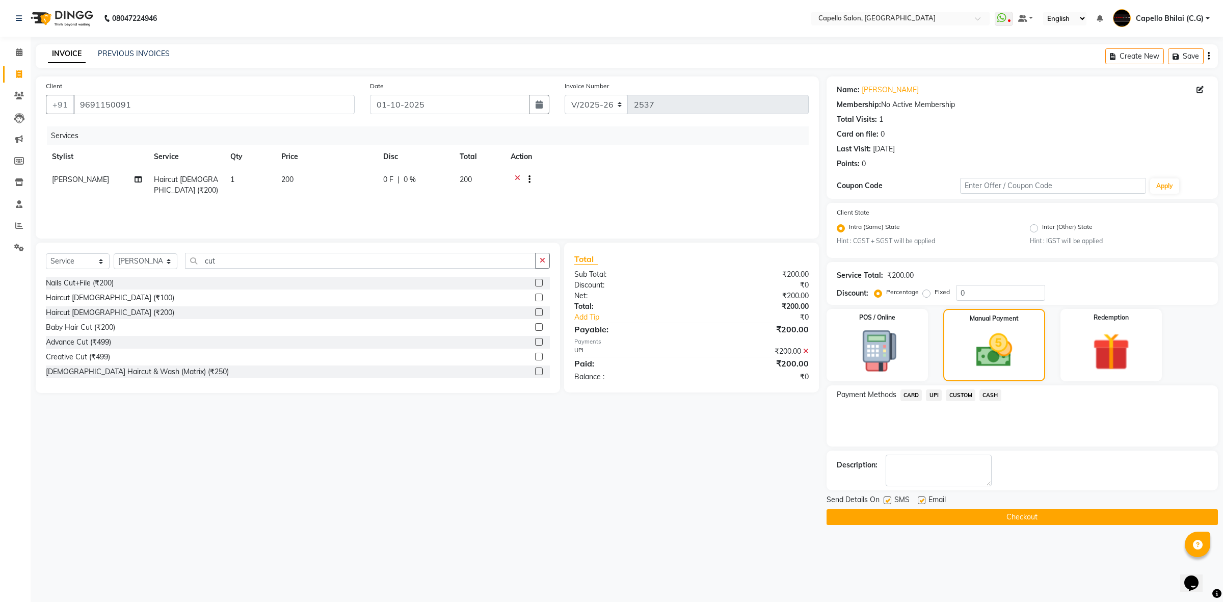
click at [852, 511] on button "Checkout" at bounding box center [1022, 517] width 391 height 16
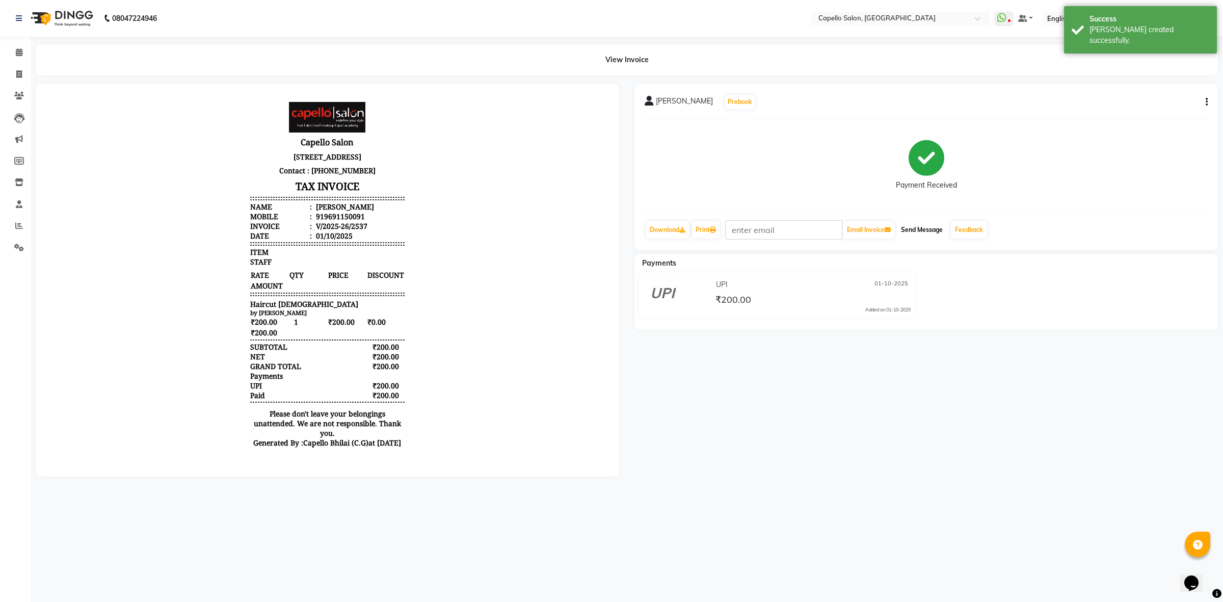
click at [924, 232] on button "Send Message" at bounding box center [922, 229] width 50 height 17
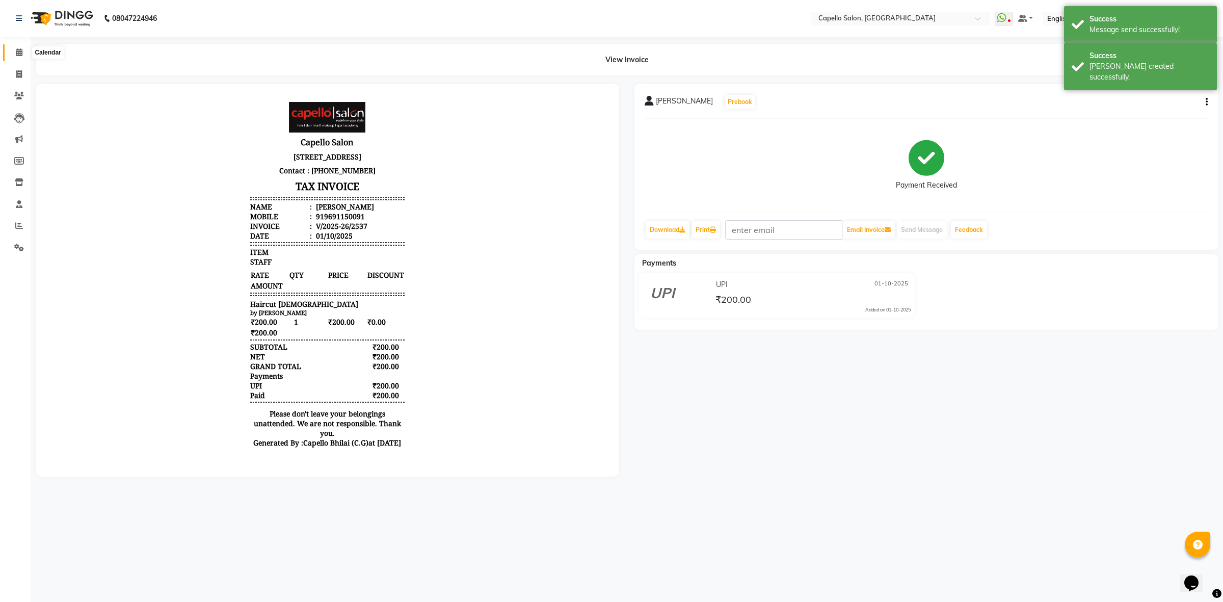
click at [14, 49] on span at bounding box center [19, 53] width 18 height 12
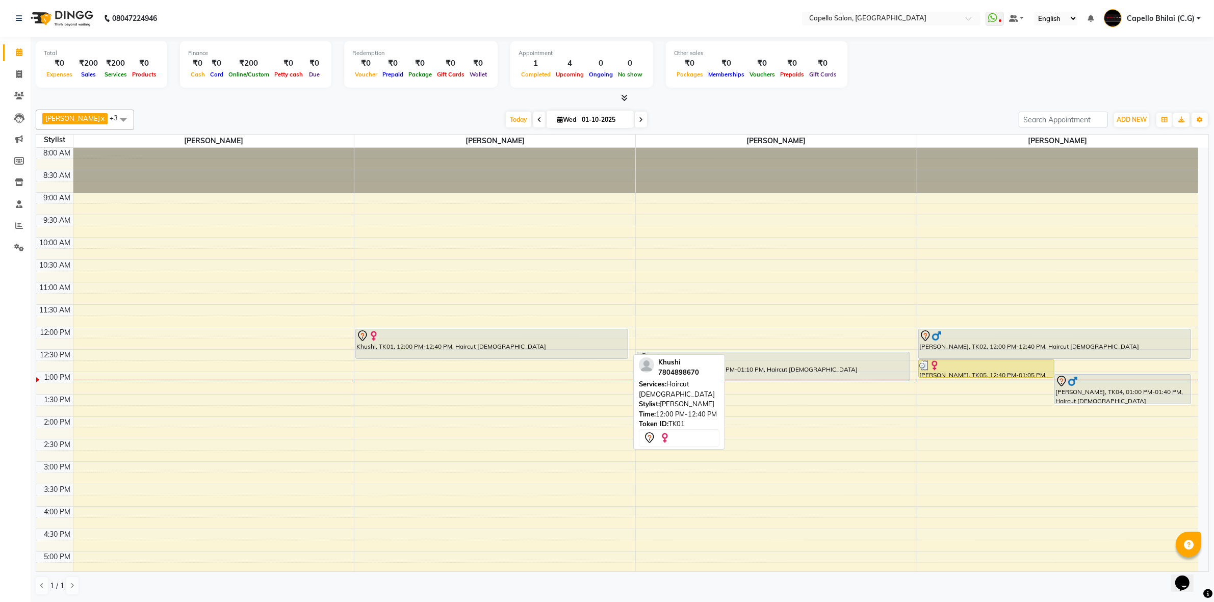
click at [483, 338] on div at bounding box center [491, 336] width 271 height 12
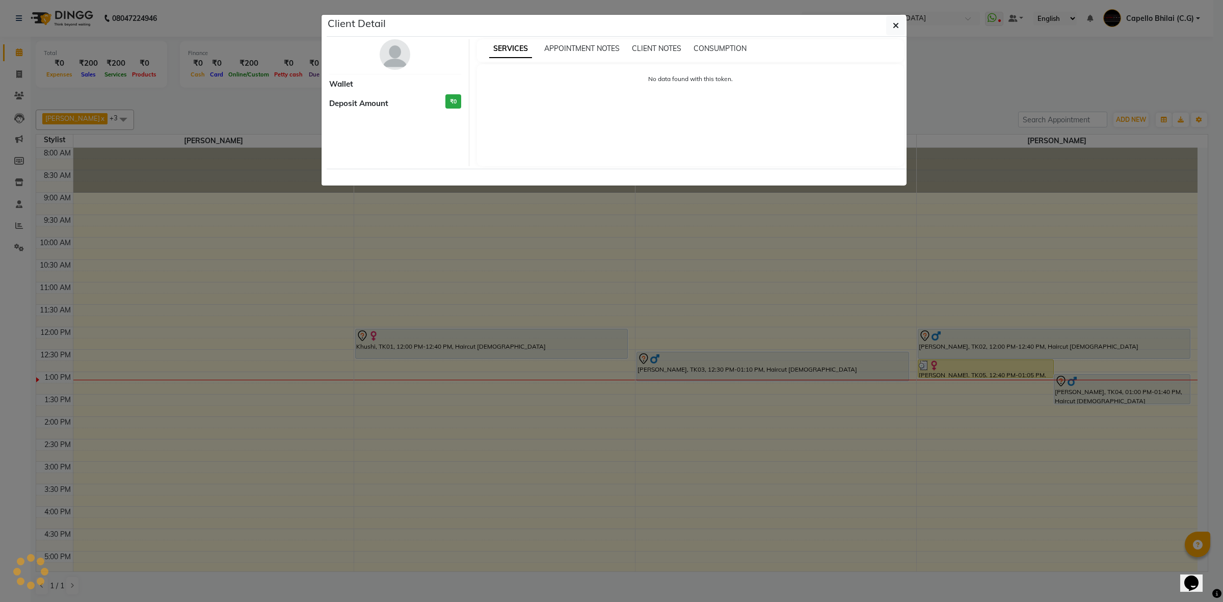
select select "7"
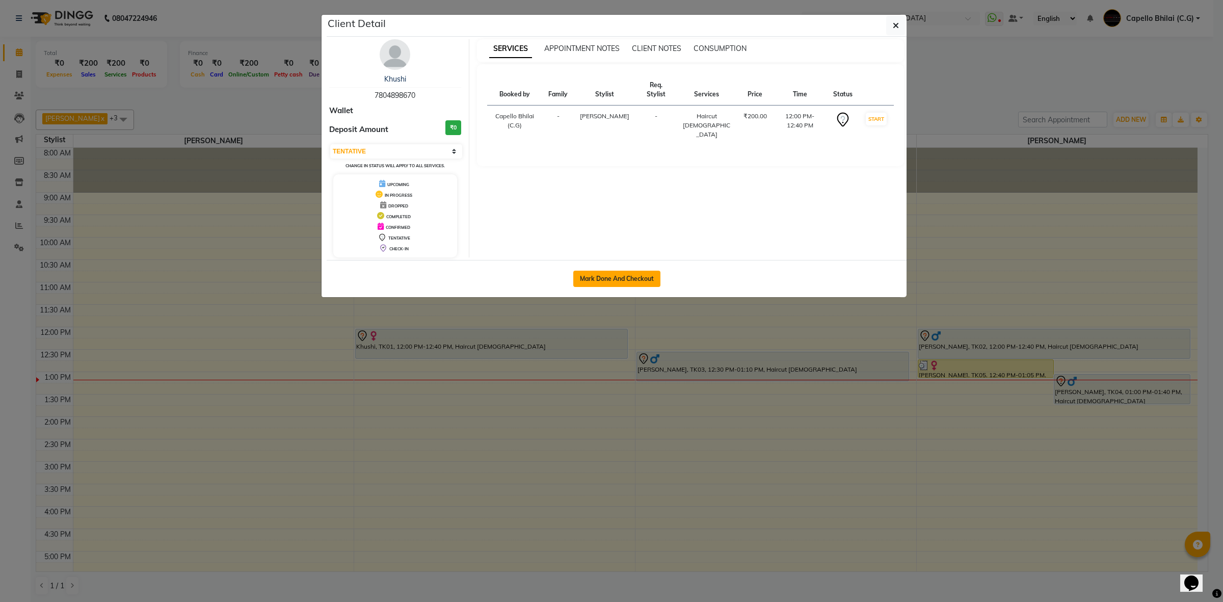
click at [610, 281] on button "Mark Done And Checkout" at bounding box center [616, 279] width 87 height 16
select select "service"
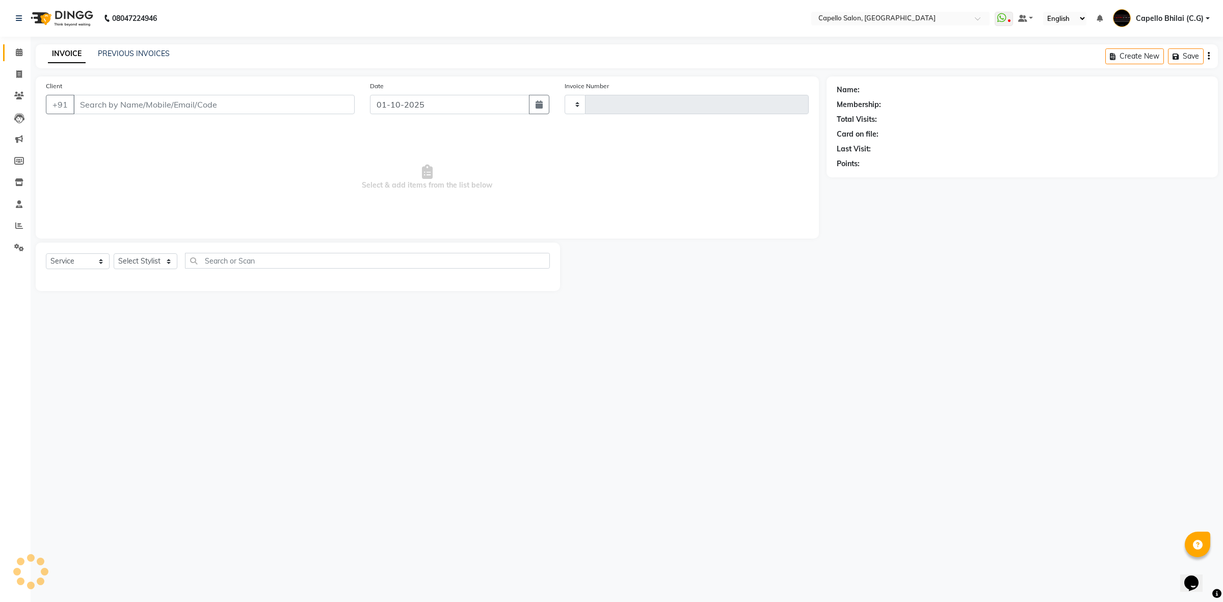
type input "2538"
select select "809"
type input "7804898670"
select select "21871"
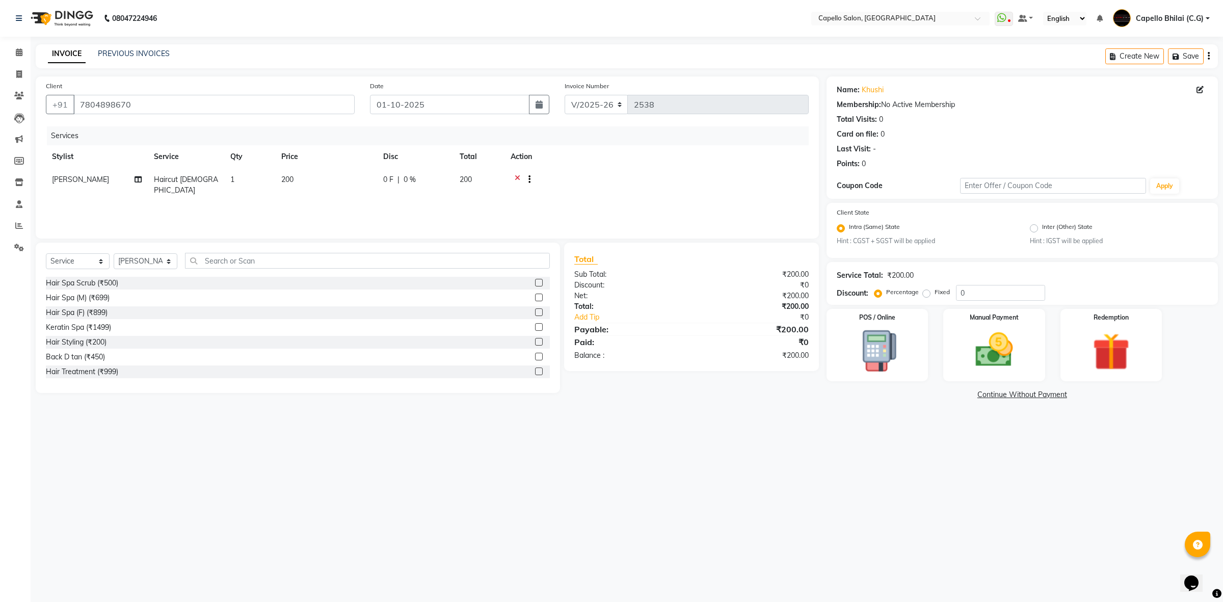
click at [517, 175] on icon at bounding box center [518, 180] width 6 height 13
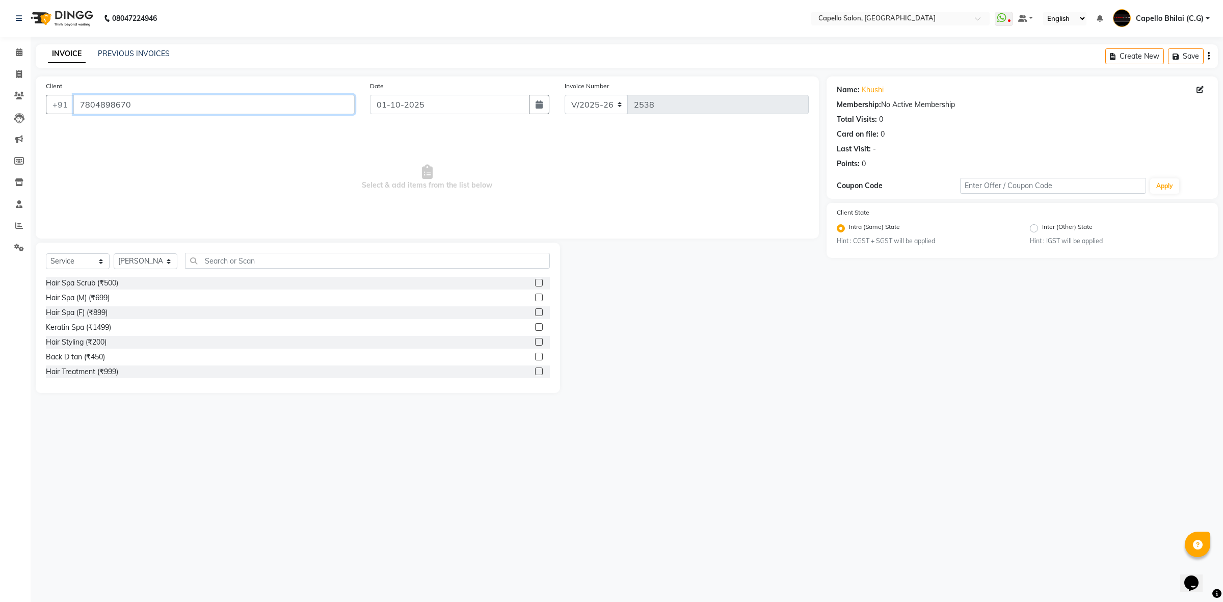
drag, startPoint x: 107, startPoint y: 100, endPoint x: 79, endPoint y: 106, distance: 28.6
click at [79, 106] on input "7804898670" at bounding box center [213, 104] width 281 height 19
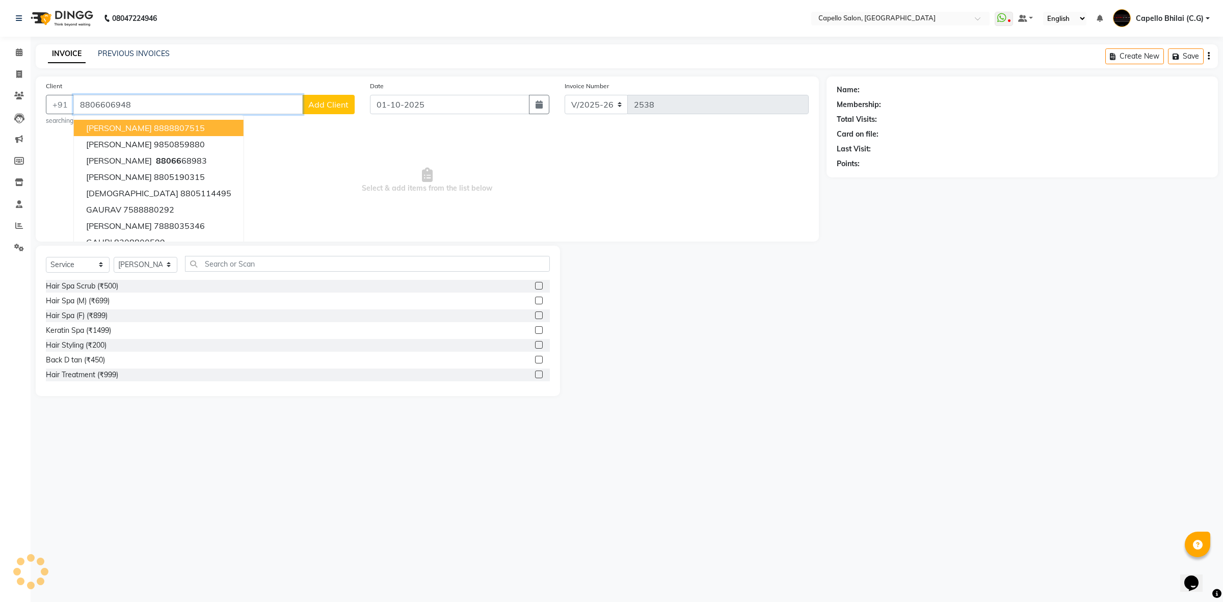
type input "8806606948"
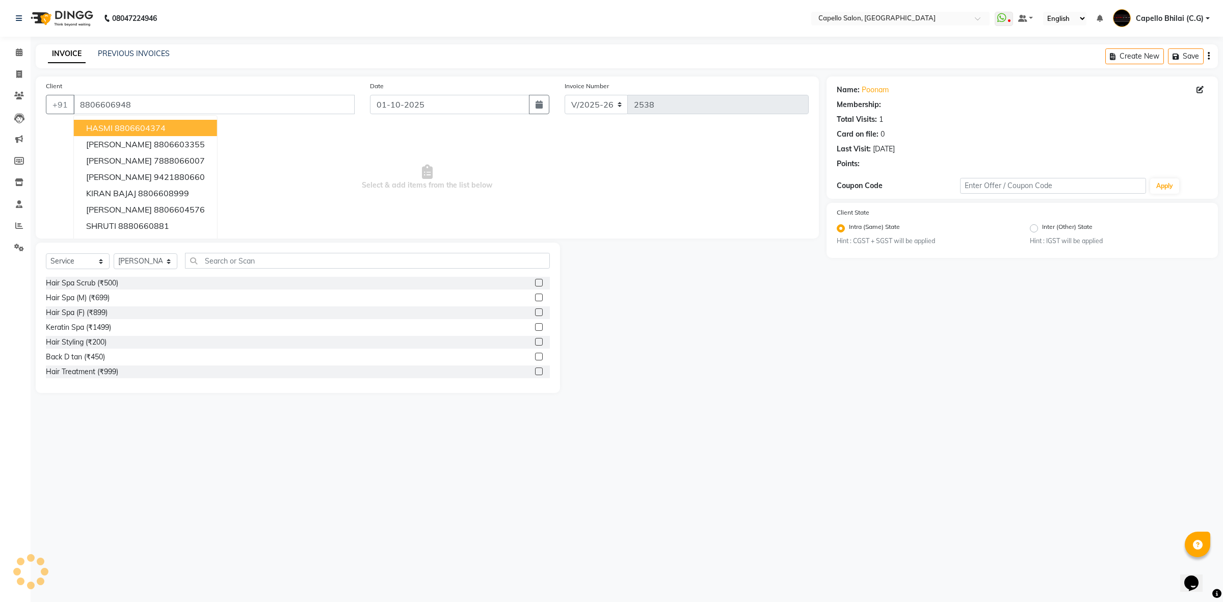
radio input "false"
radio input "true"
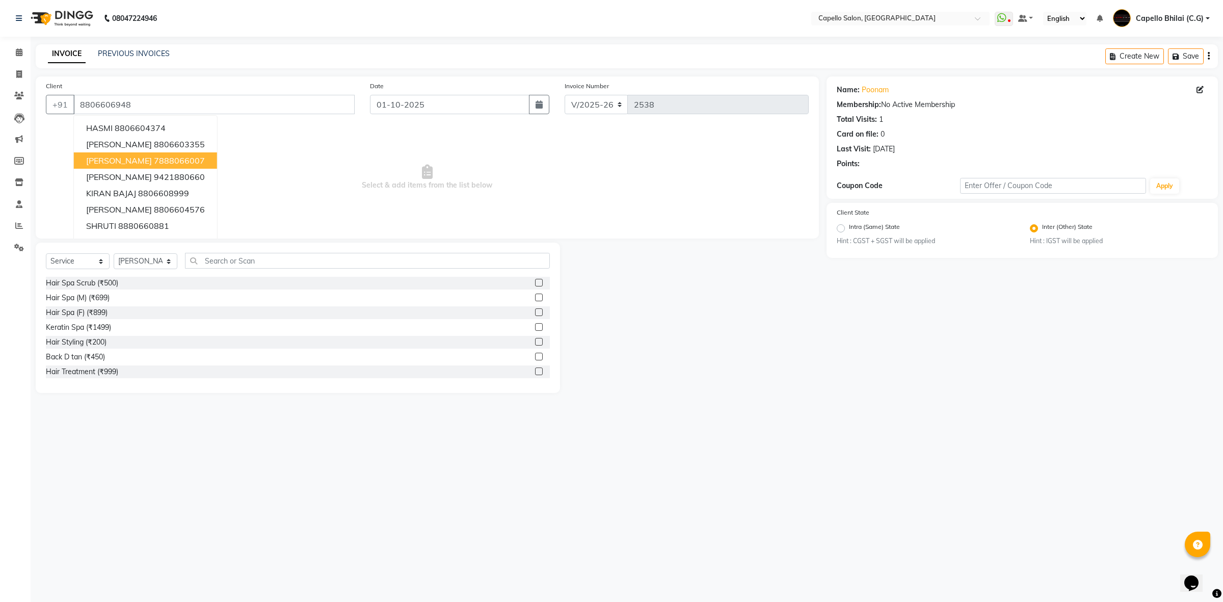
click at [516, 190] on span "Select & add items from the list below" at bounding box center [427, 177] width 763 height 102
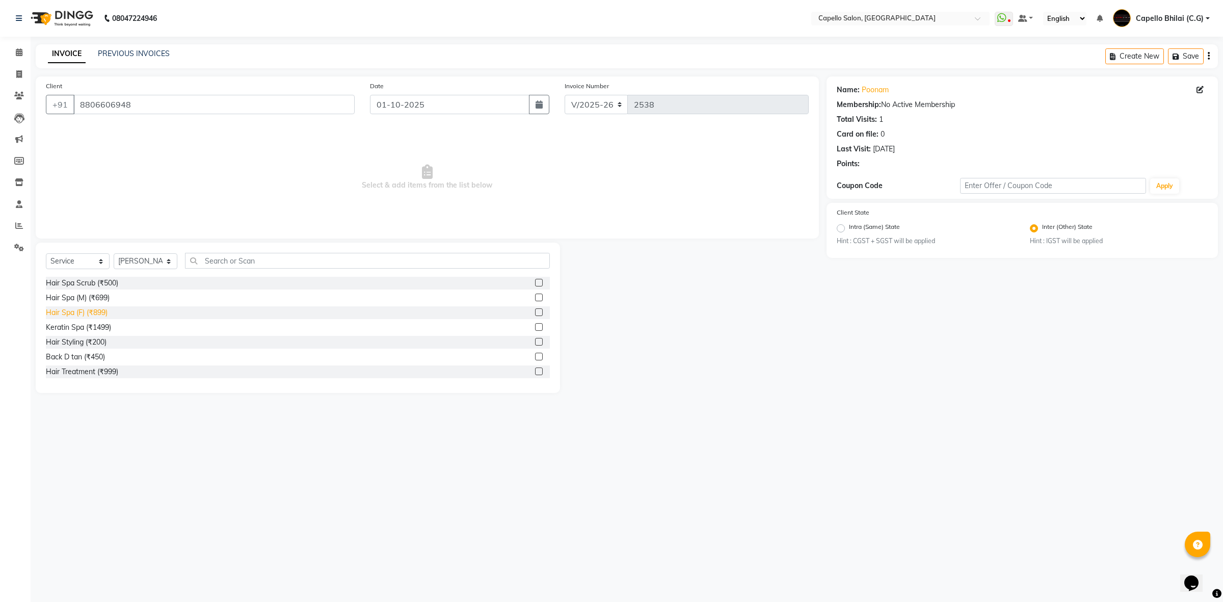
click at [100, 310] on div "Hair Spa (F) (₹899)" at bounding box center [77, 312] width 62 height 11
checkbox input "false"
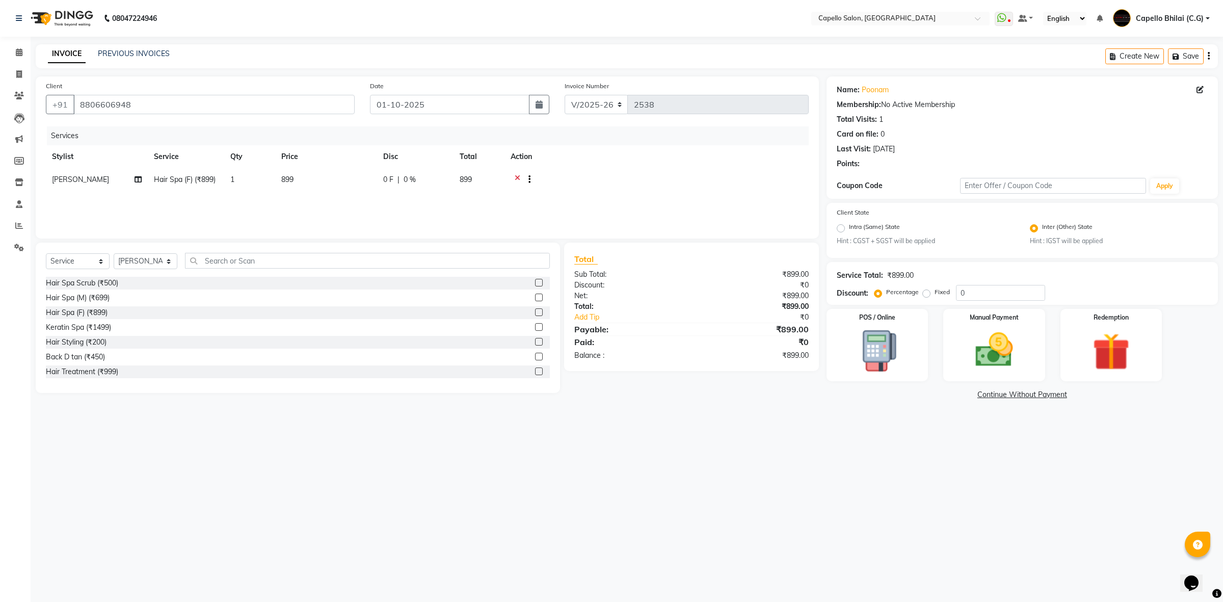
click at [318, 178] on td "899" at bounding box center [326, 180] width 102 height 25
select select "21871"
drag, startPoint x: 357, startPoint y: 182, endPoint x: 262, endPoint y: 188, distance: 94.4
click at [262, 188] on tr "ADMIN Anjali Tandia Ashish Kadwe Capello Bhilai (C.G) Nazma Sheikh Nitish Sen P…" at bounding box center [427, 187] width 763 height 39
type input "1200"
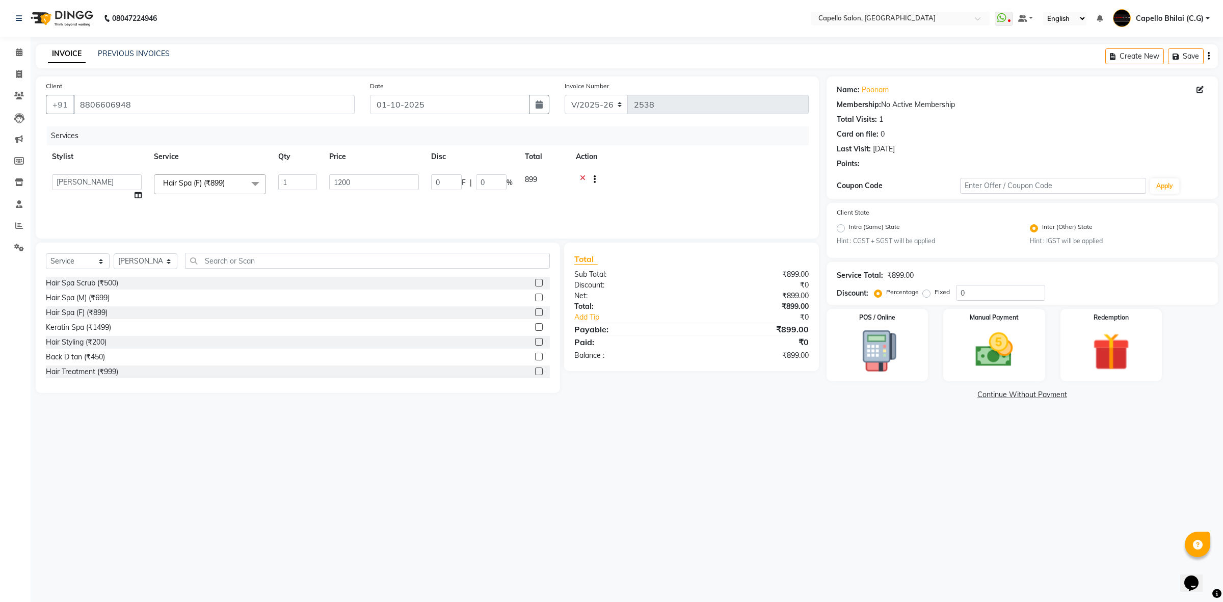
click at [792, 426] on div "08047224946 Select Location × Capello Salon, Bhilai WhatsApp Status ✕ Status: D…" at bounding box center [611, 301] width 1223 height 602
click at [732, 389] on div "Total Sub Total: ₹1,200.00 Discount: ₹0 Net: ₹1,200.00 Total: ₹1,200.00 Add Tip…" at bounding box center [693, 318] width 266 height 150
click at [989, 350] on img at bounding box center [994, 350] width 63 height 45
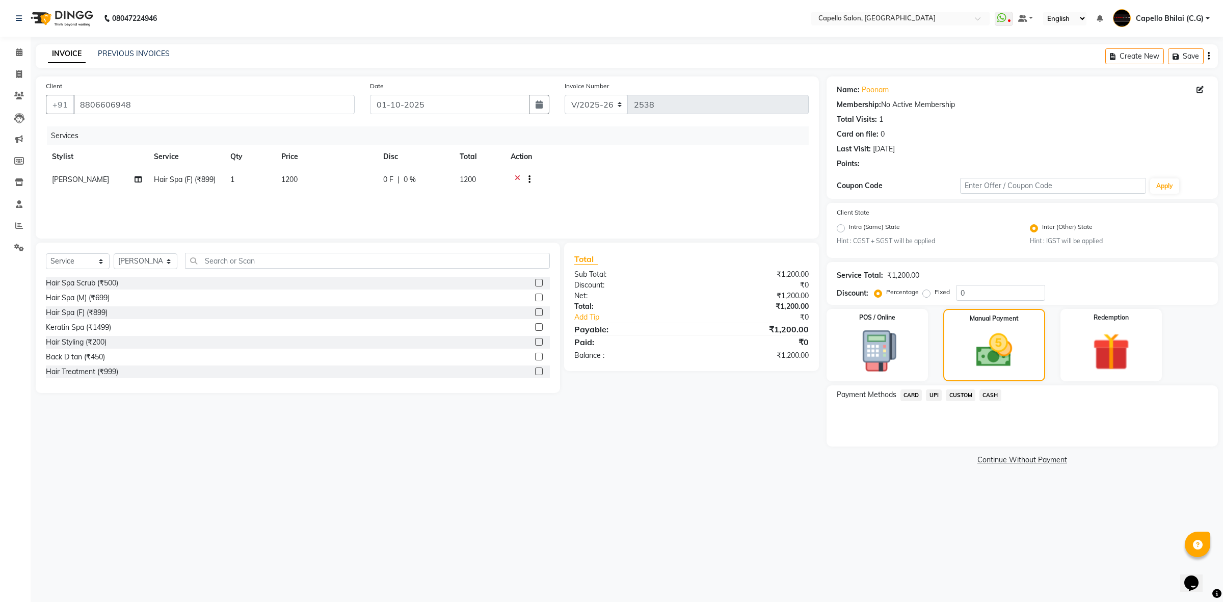
click at [936, 398] on span "UPI" at bounding box center [934, 395] width 16 height 12
click at [992, 451] on button "Add Payment" at bounding box center [1086, 449] width 243 height 16
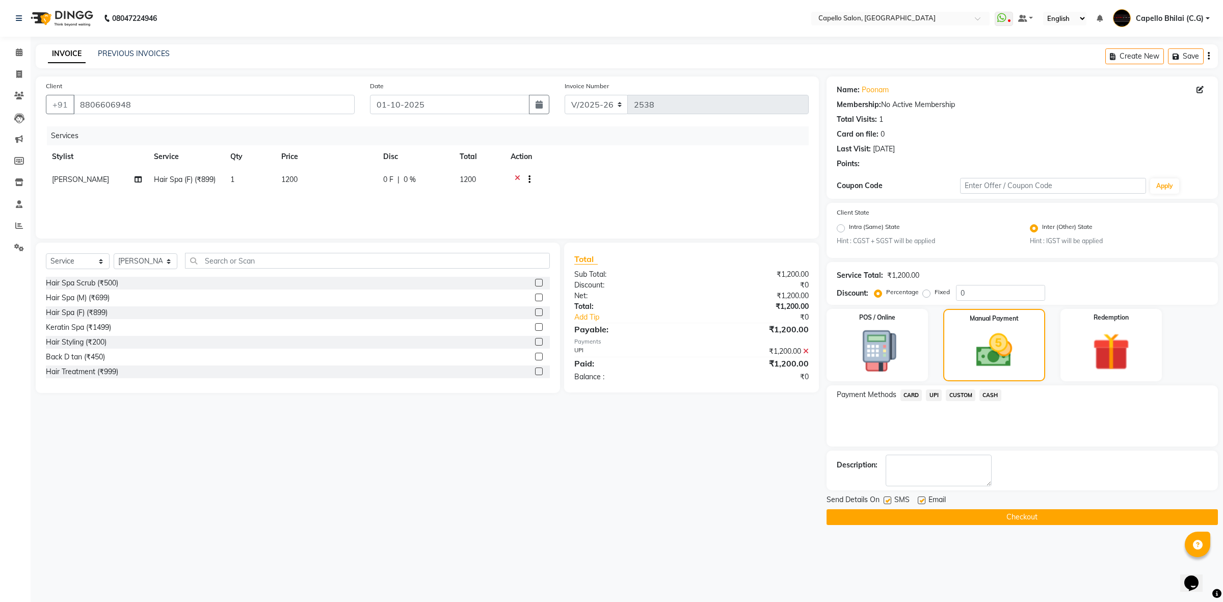
click at [933, 513] on button "Checkout" at bounding box center [1022, 517] width 391 height 16
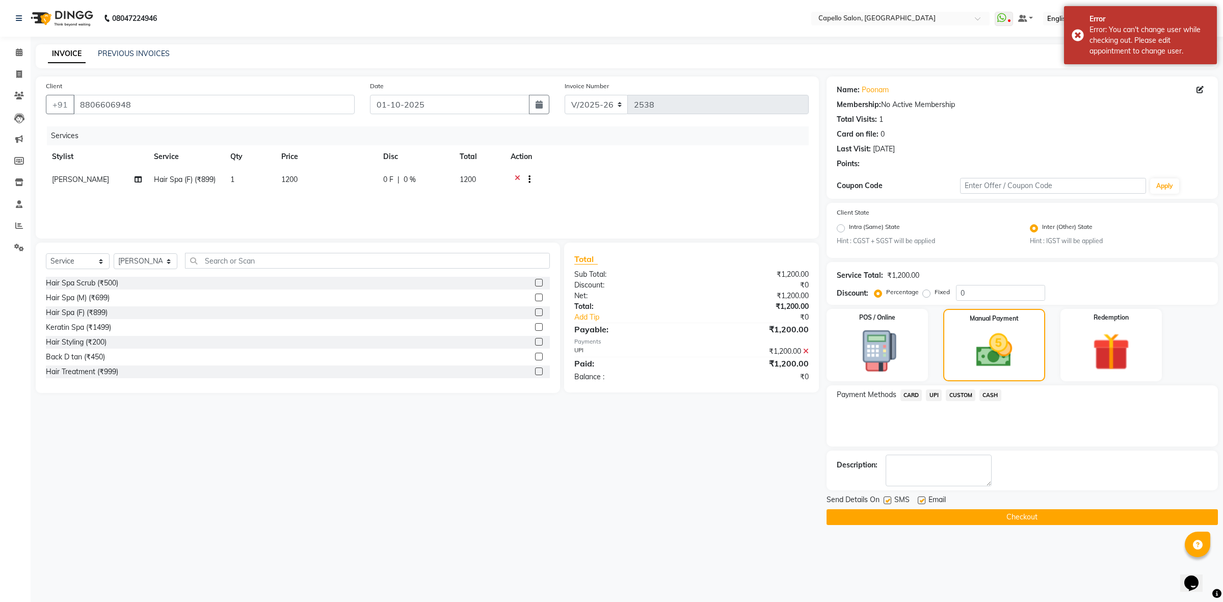
click at [933, 513] on button "Checkout" at bounding box center [1022, 517] width 391 height 16
click at [157, 104] on input "8806606948" at bounding box center [213, 104] width 281 height 19
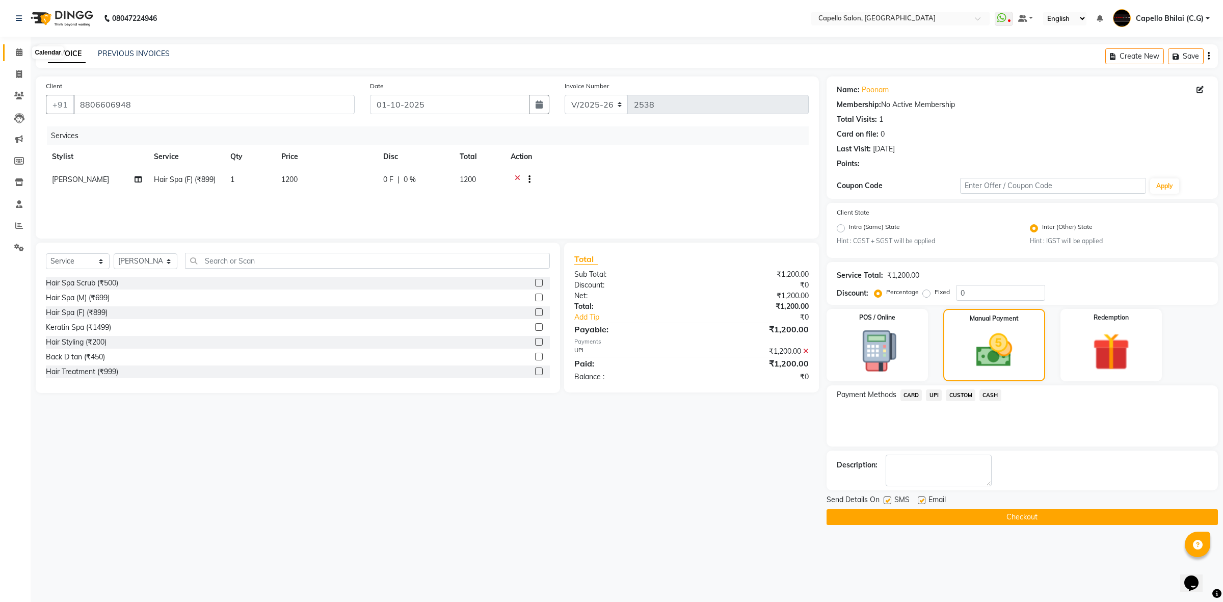
click at [24, 51] on span at bounding box center [19, 53] width 18 height 12
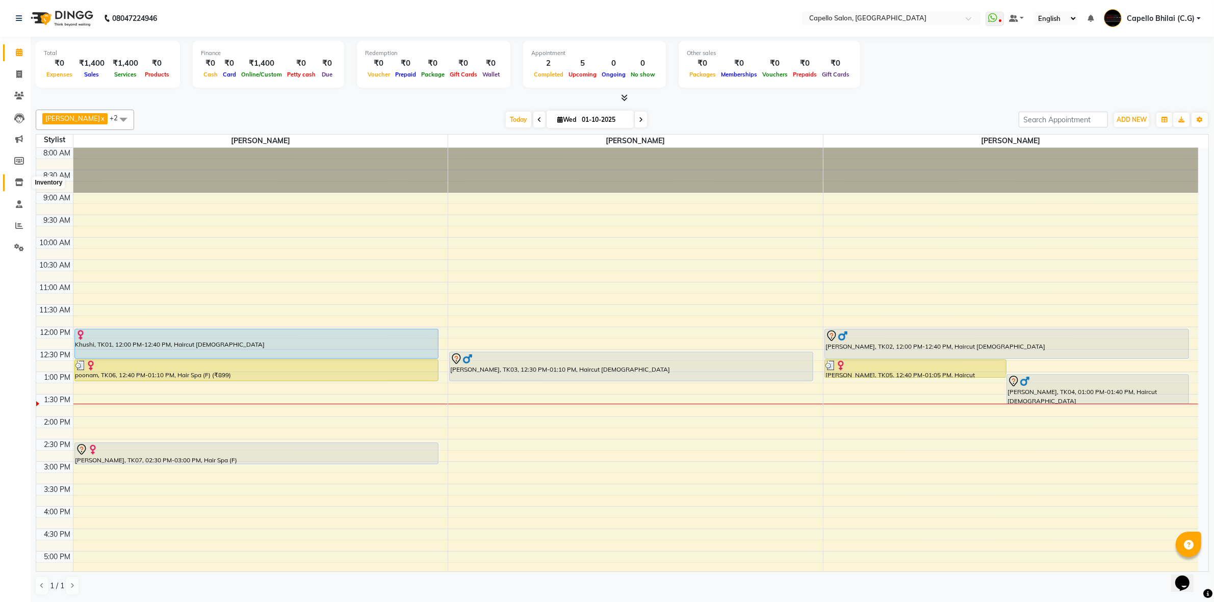
click at [23, 181] on icon at bounding box center [19, 182] width 9 height 8
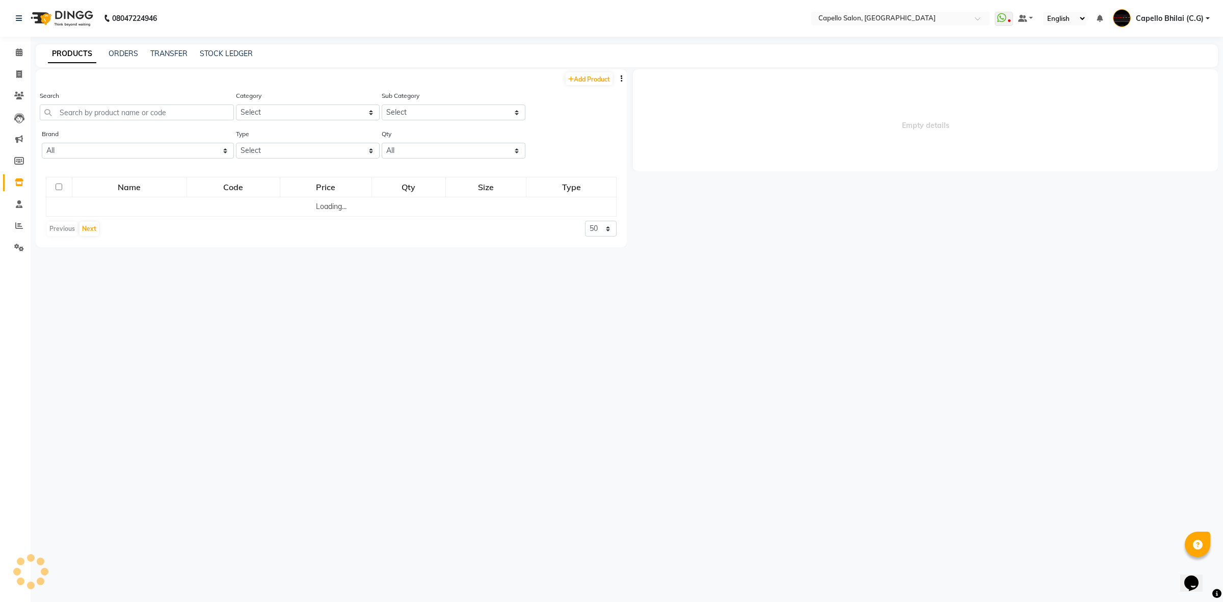
select select
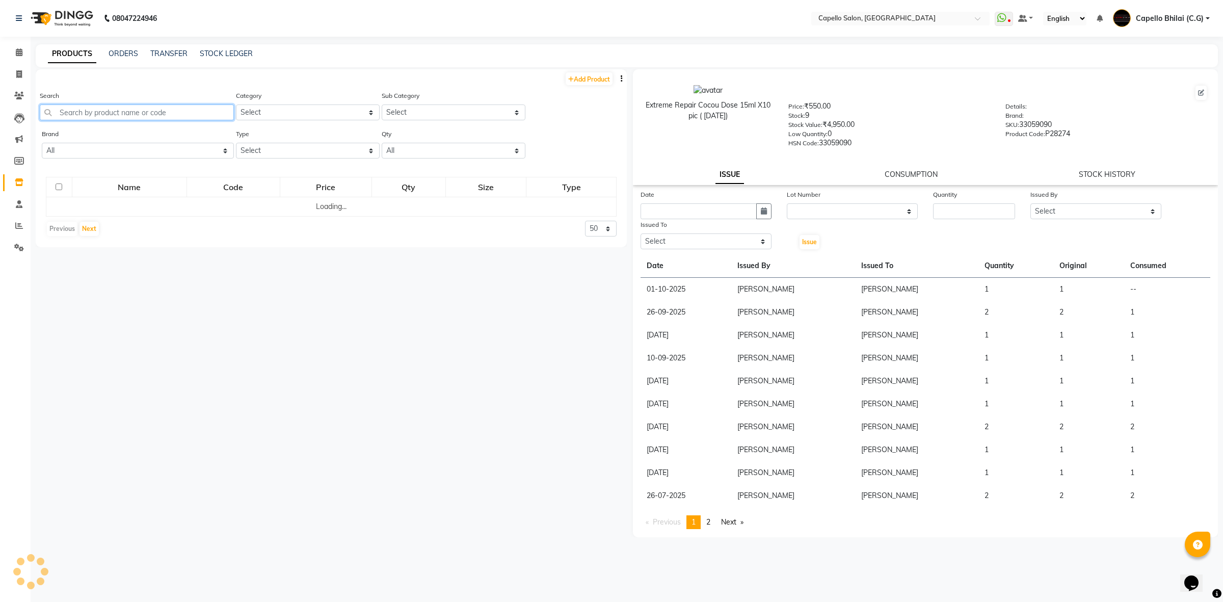
click at [103, 104] on input "text" at bounding box center [137, 112] width 194 height 16
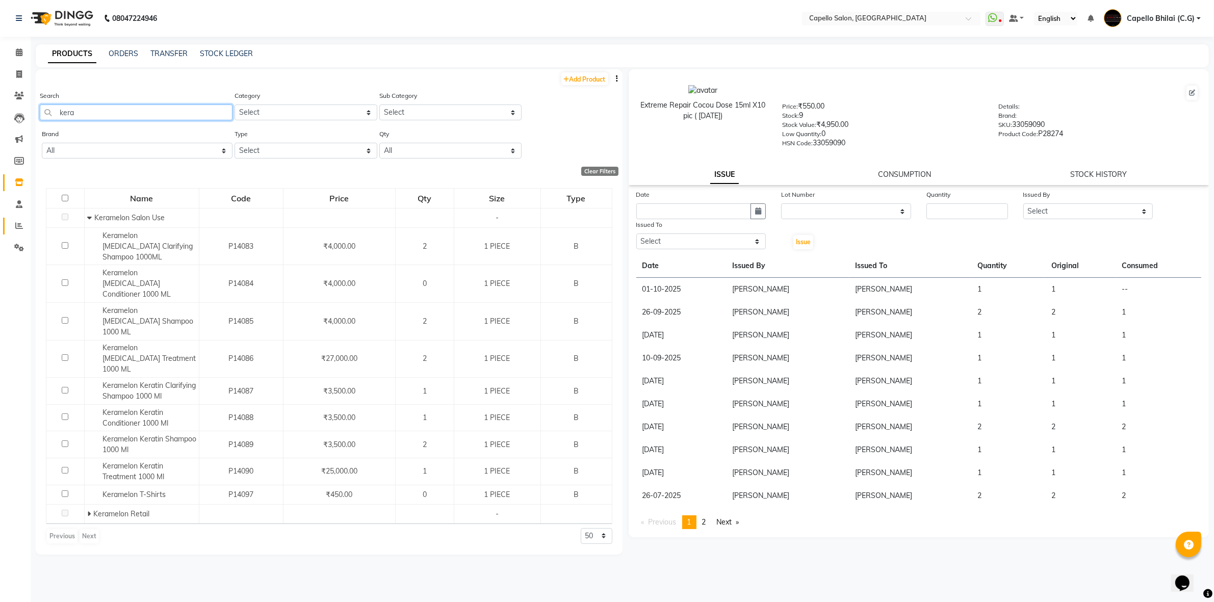
type input "kera"
click at [18, 226] on icon at bounding box center [19, 226] width 8 height 8
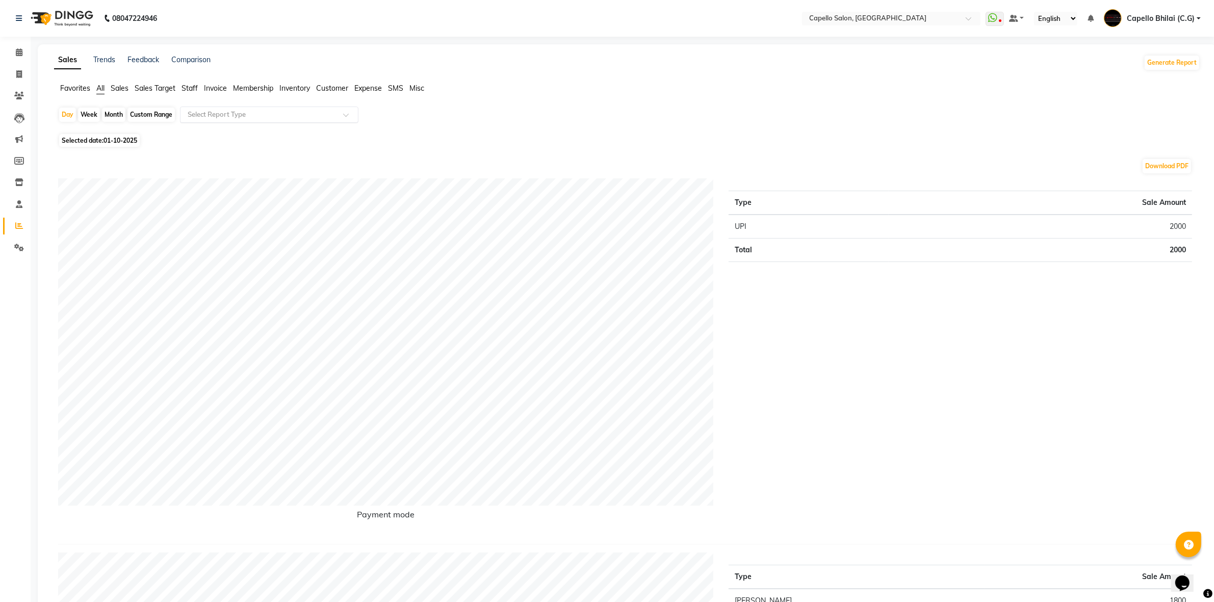
click at [209, 112] on input "text" at bounding box center [259, 115] width 147 height 10
type input "ser"
click at [238, 167] on div "Staff by service" at bounding box center [268, 176] width 177 height 20
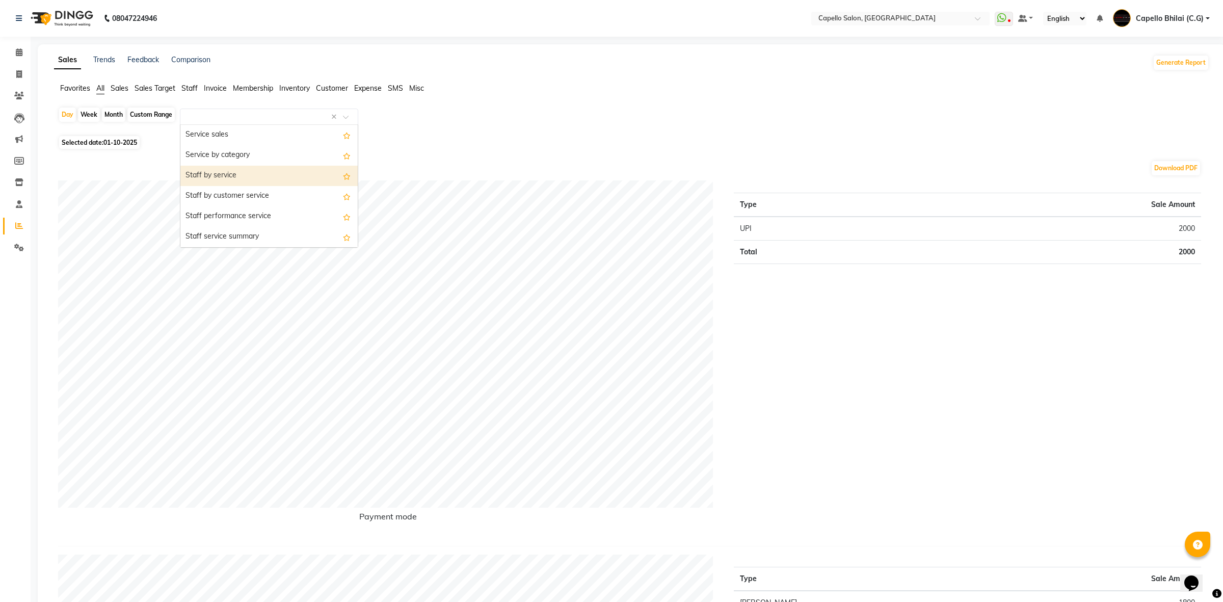
select select "full_report"
select select "csv"
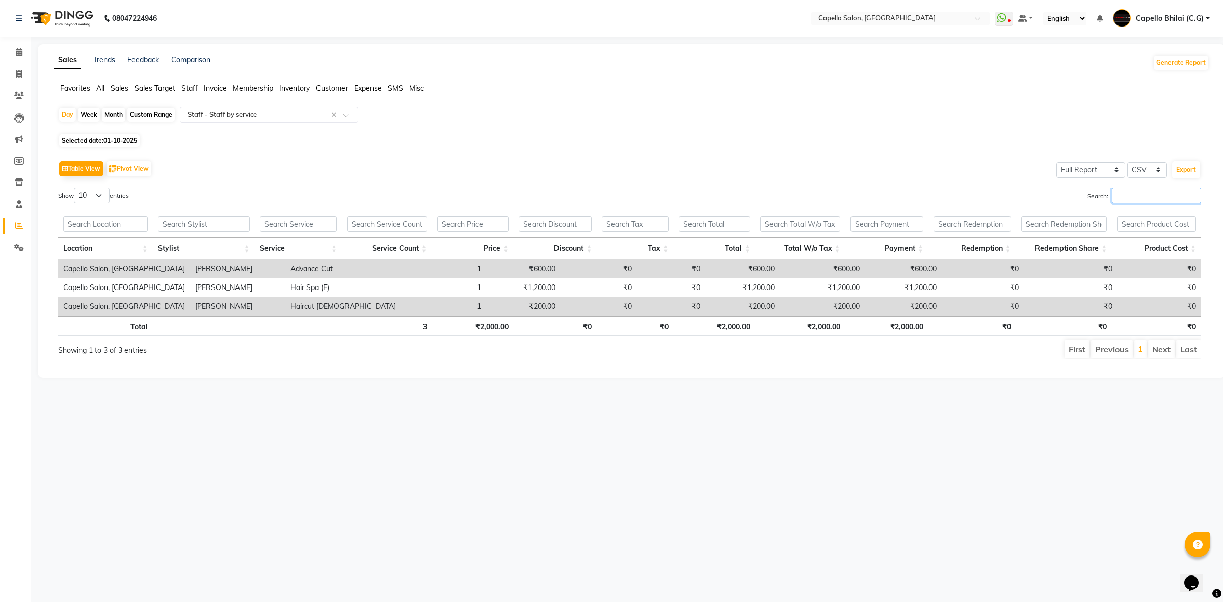
click at [1152, 196] on input "Search:" at bounding box center [1156, 196] width 89 height 16
click at [60, 119] on div "Day" at bounding box center [67, 115] width 17 height 14
select select "10"
select select "2025"
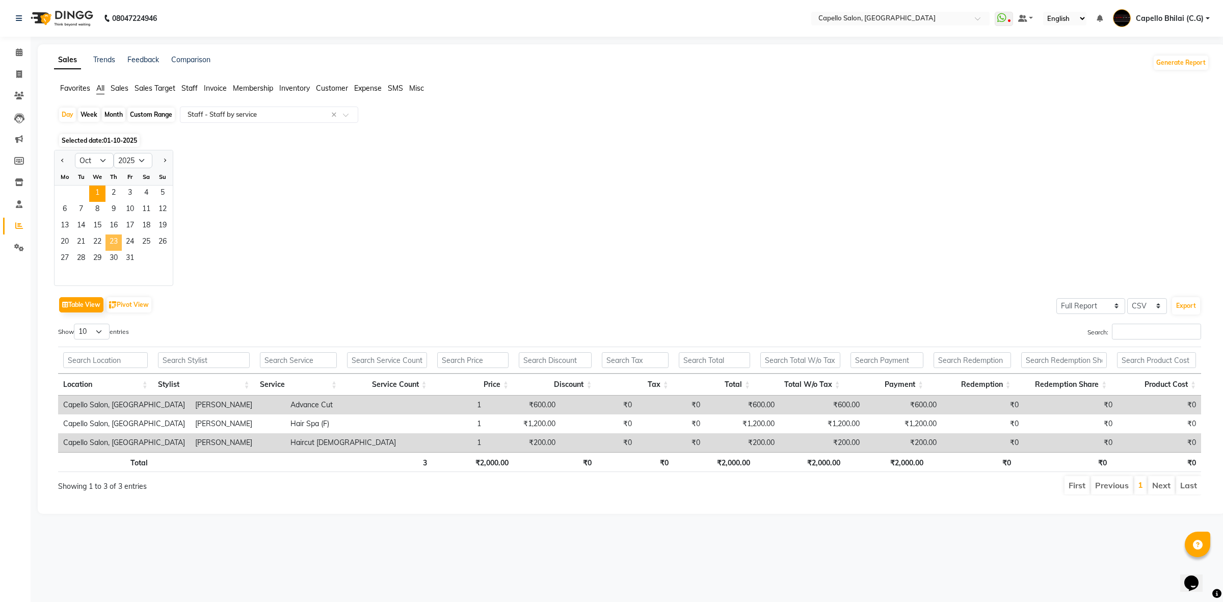
click at [106, 245] on span "23" at bounding box center [114, 242] width 16 height 16
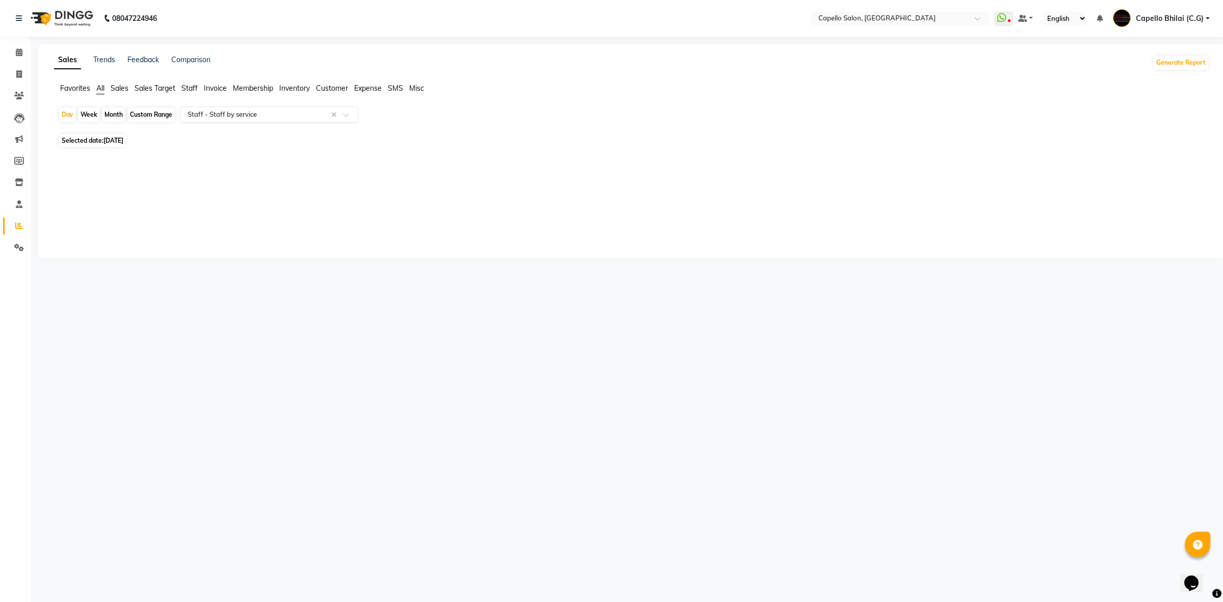
click at [330, 113] on input "text" at bounding box center [259, 115] width 147 height 10
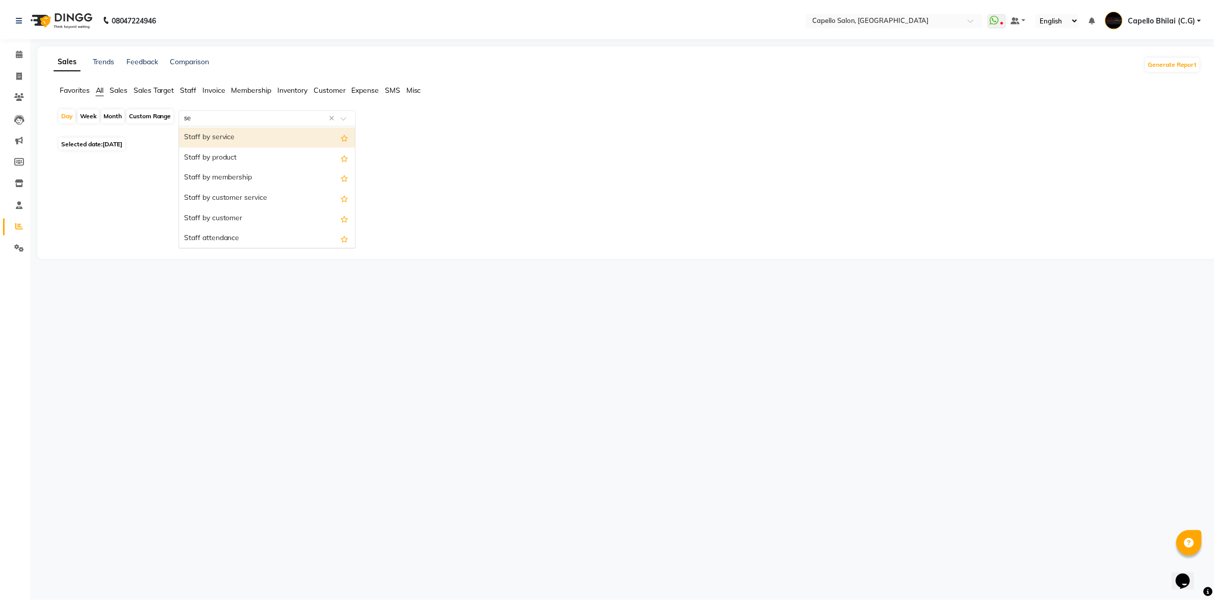
scroll to position [40, 0]
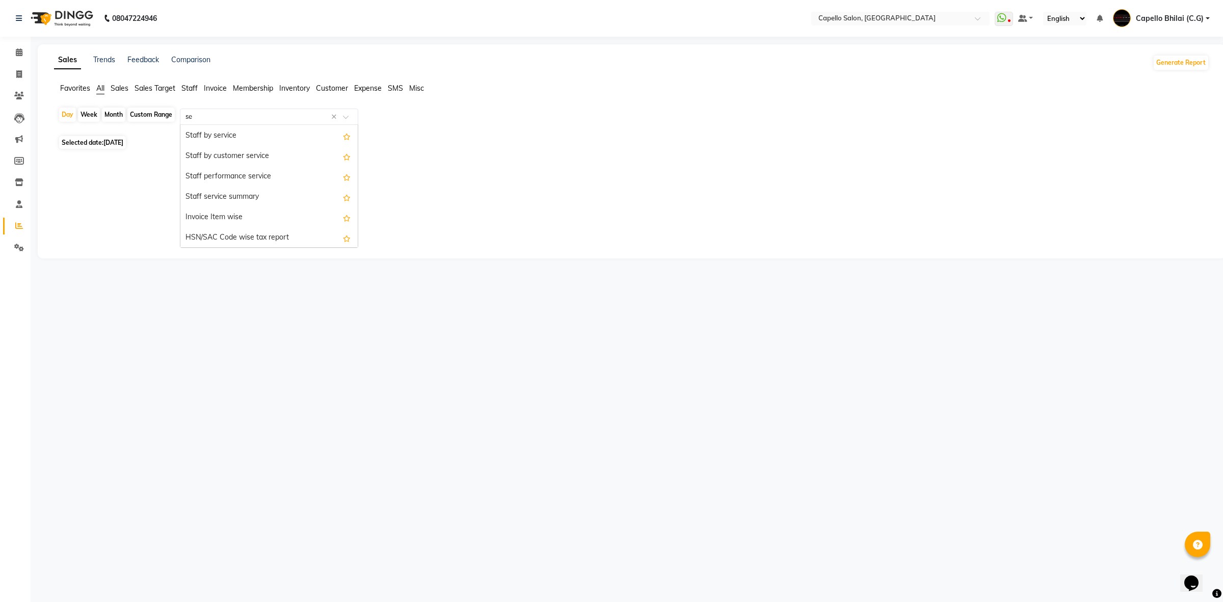
type input "ser"
click at [229, 138] on div "Staff by service" at bounding box center [268, 136] width 177 height 20
click at [69, 115] on div "Day" at bounding box center [67, 115] width 17 height 14
select select "10"
select select "2025"
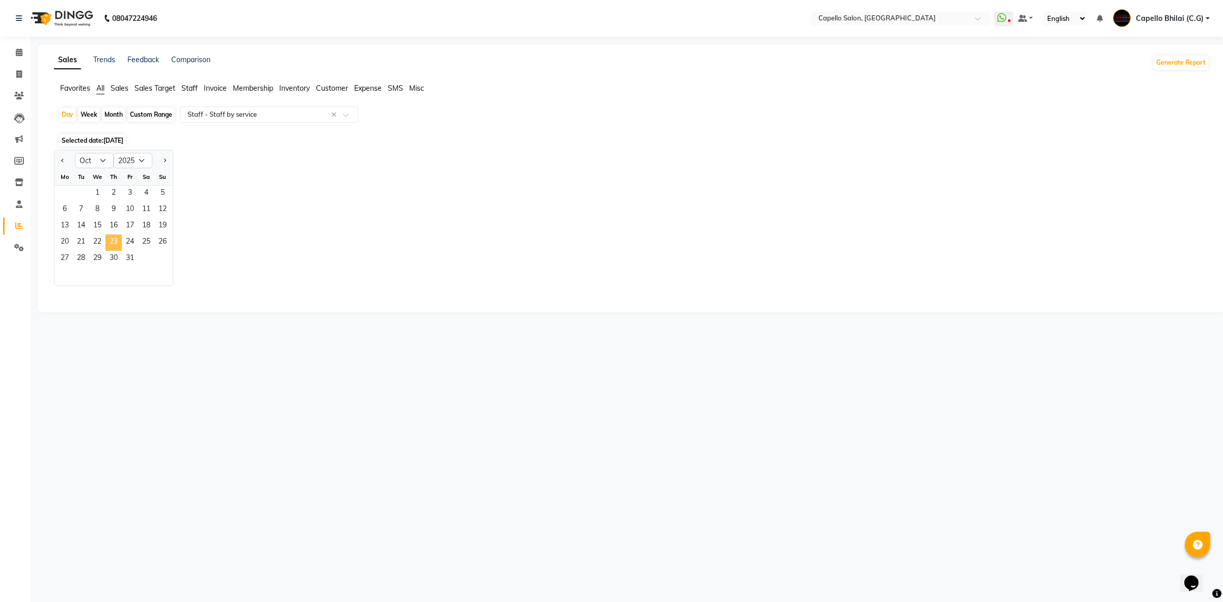
click at [114, 236] on span "23" at bounding box center [114, 242] width 16 height 16
click at [68, 116] on div "Day" at bounding box center [67, 115] width 17 height 14
select select "10"
select select "2025"
click at [102, 242] on span "22" at bounding box center [97, 242] width 16 height 16
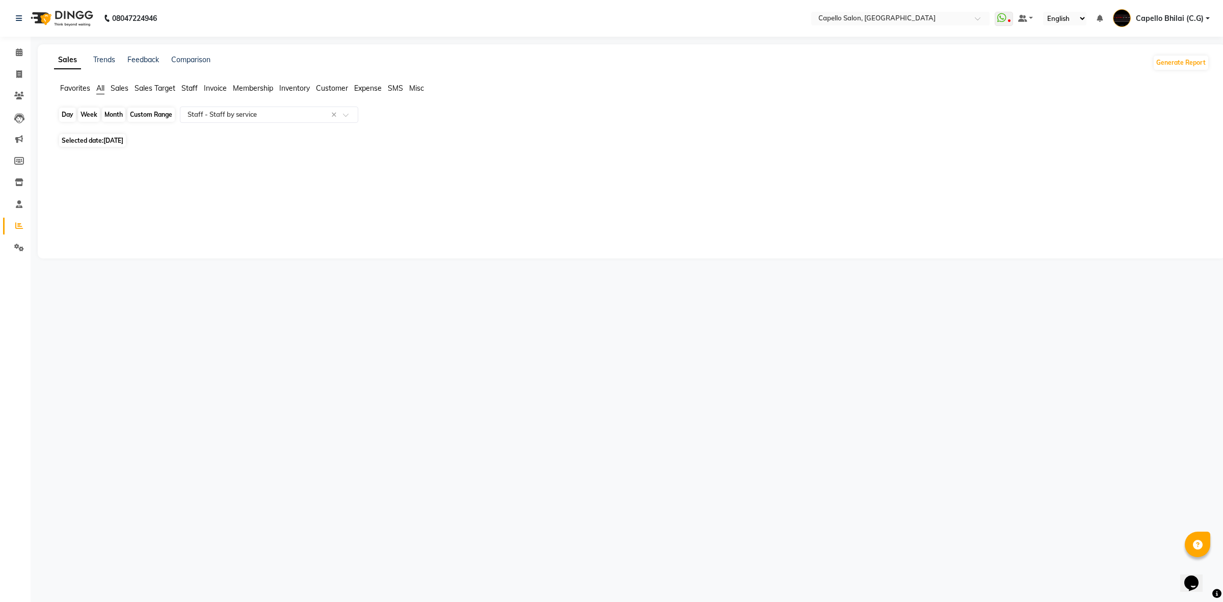
click at [69, 114] on div "Day" at bounding box center [67, 115] width 17 height 14
select select "10"
select select "2025"
click at [113, 237] on span "23" at bounding box center [114, 242] width 16 height 16
click at [64, 118] on div "Day" at bounding box center [67, 115] width 17 height 14
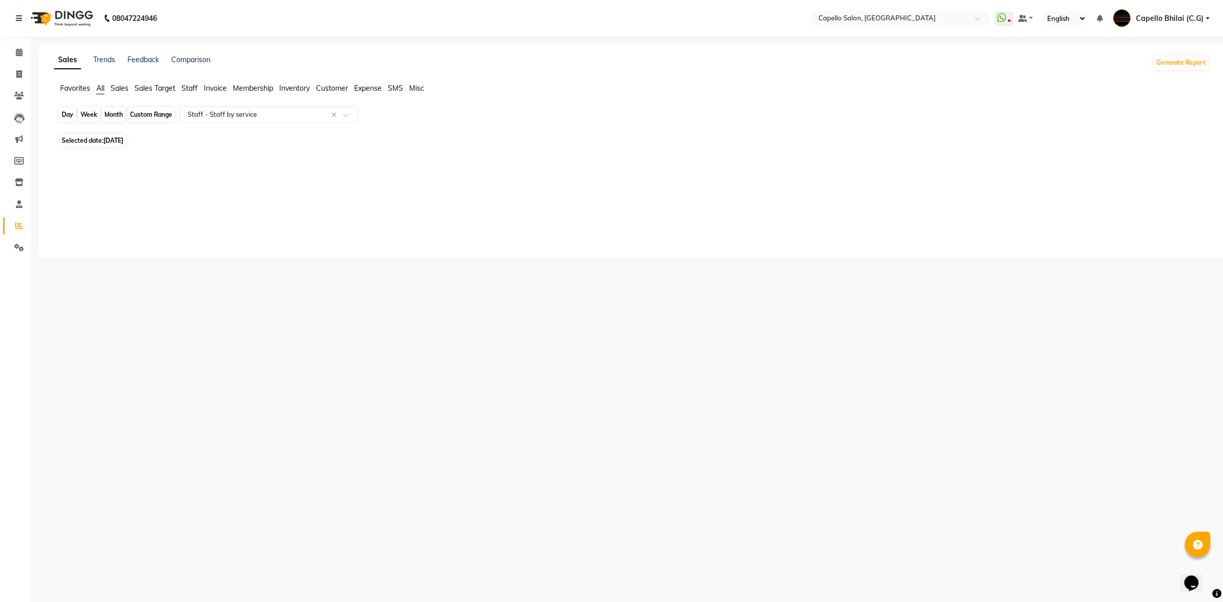
select select "10"
select select "2025"
click at [64, 161] on span "Previous month" at bounding box center [63, 160] width 4 height 4
select select "9"
click at [86, 241] on span "23" at bounding box center [81, 242] width 16 height 16
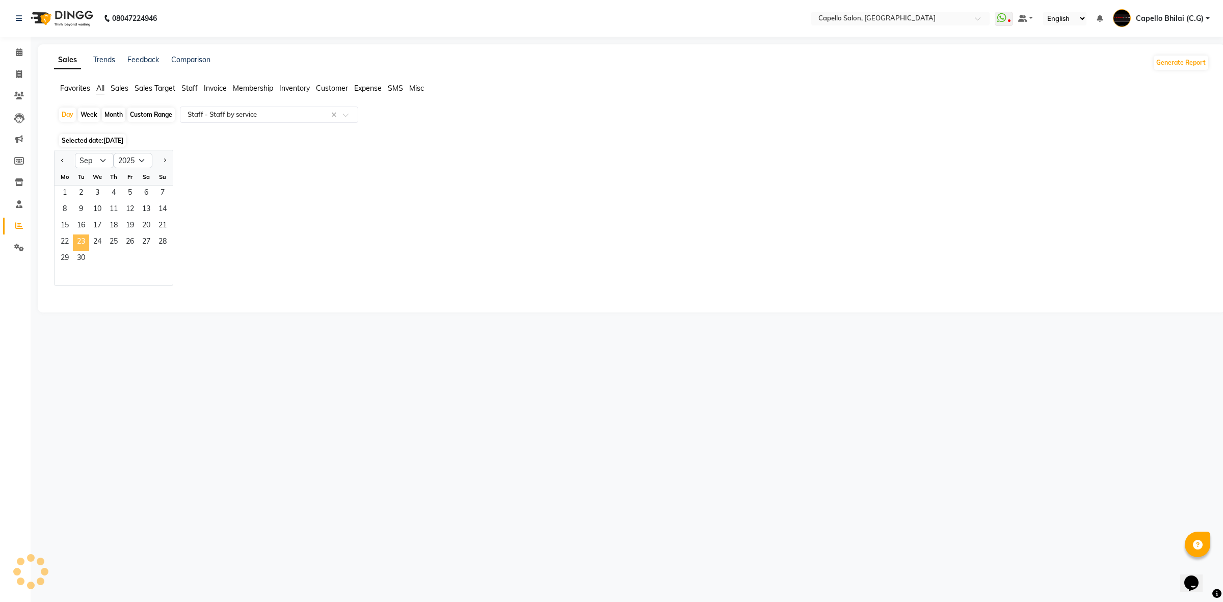
select select "full_report"
select select "csv"
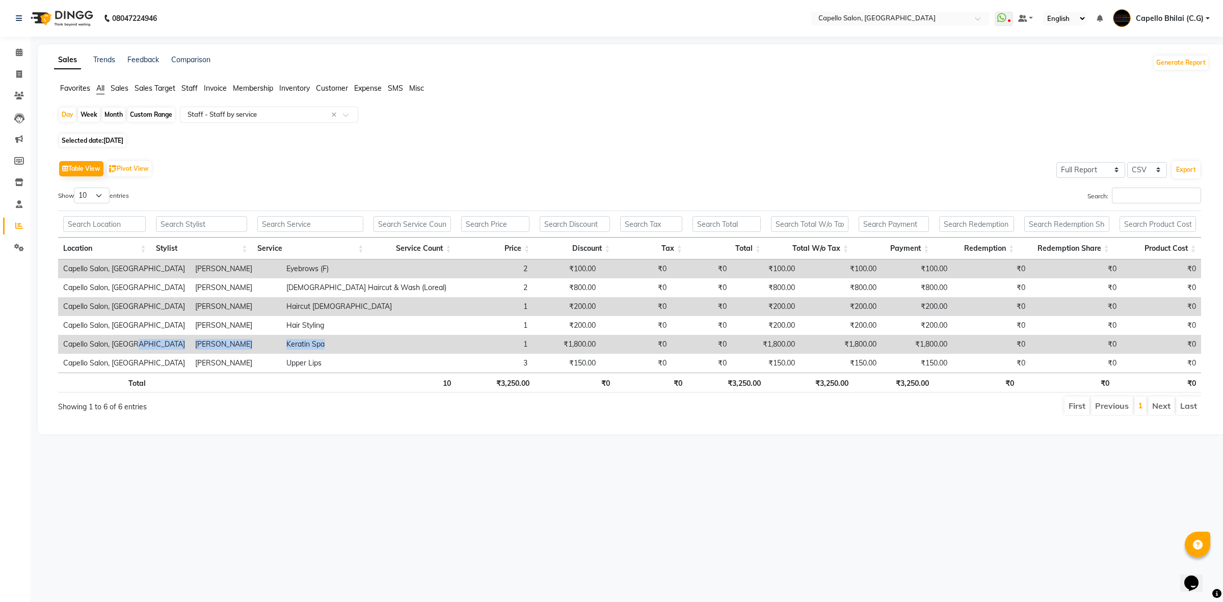
drag, startPoint x: 144, startPoint y: 340, endPoint x: 316, endPoint y: 350, distance: 172.0
click at [316, 350] on tr "Capello Salon, Bhilai SANDHYA TEMBHURKAR Keratin Spa 1 ₹1,800.00 ₹0 ₹0 ₹1,800.0…" at bounding box center [629, 344] width 1143 height 19
click at [74, 114] on div "Day" at bounding box center [67, 115] width 17 height 14
select select "9"
select select "2025"
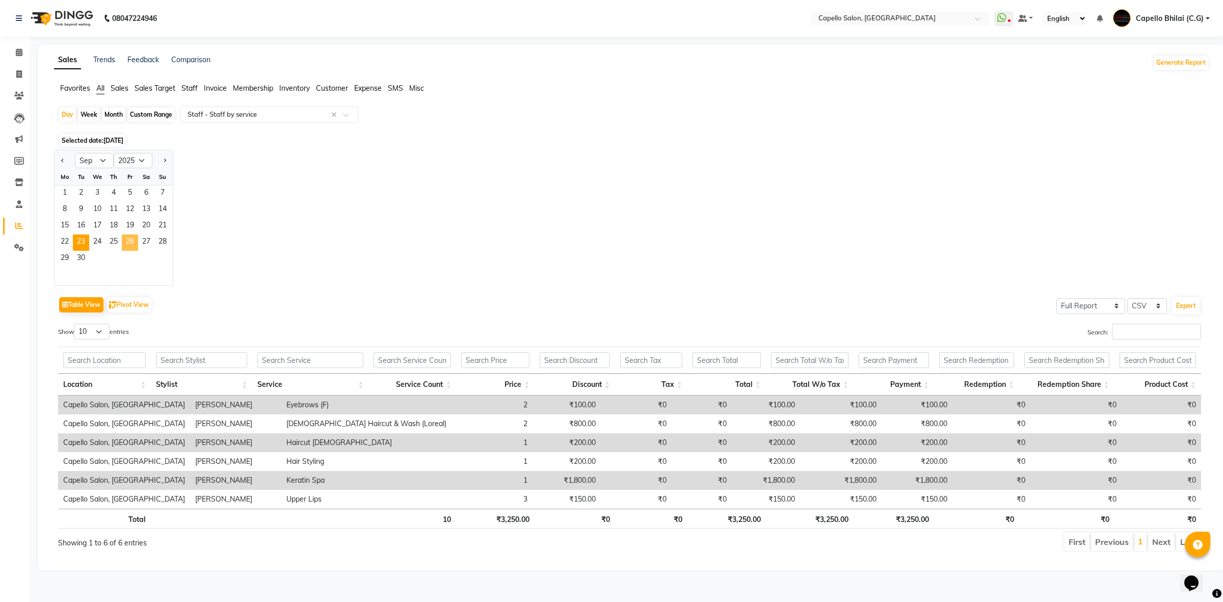
click at [136, 245] on span "26" at bounding box center [130, 242] width 16 height 16
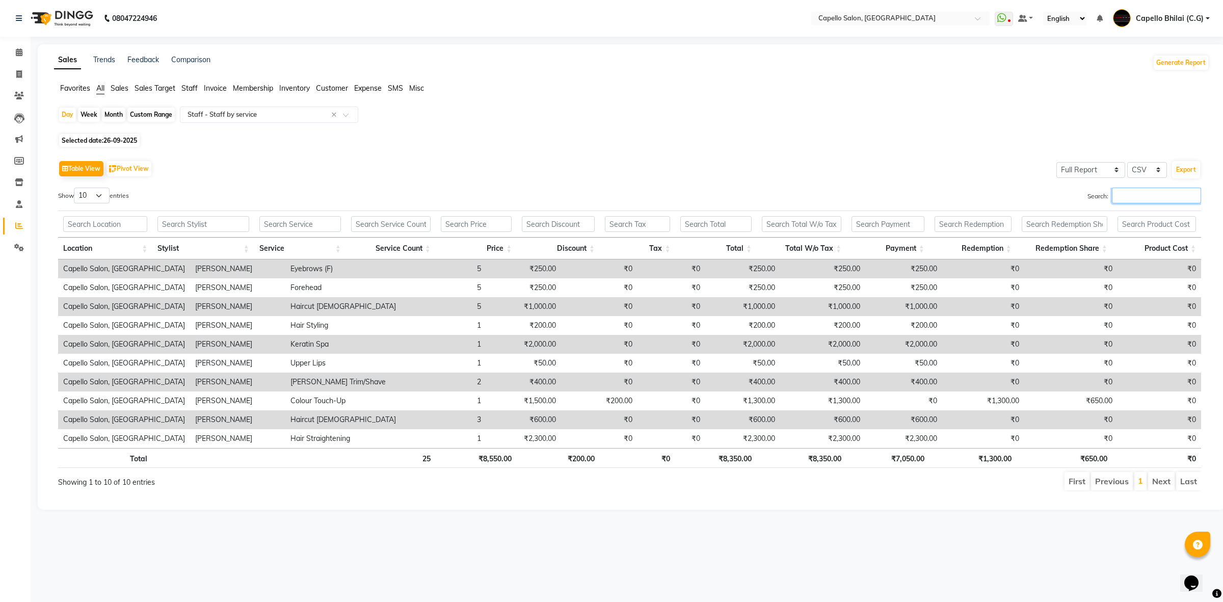
click at [1125, 195] on input "Search:" at bounding box center [1156, 196] width 89 height 16
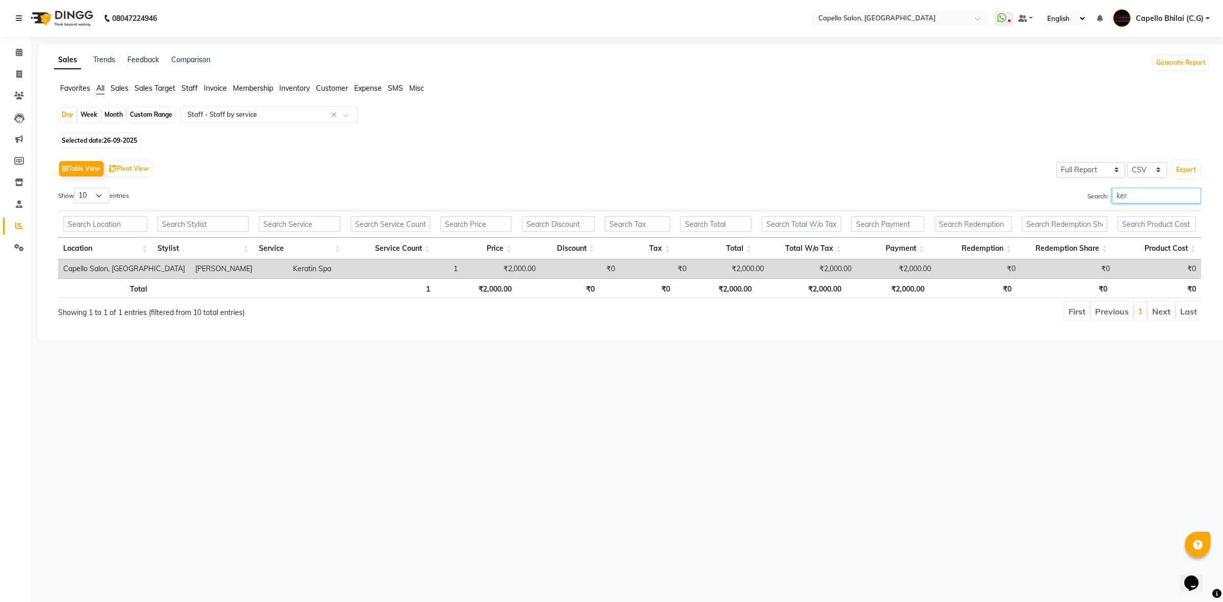
type input "ker"
click at [17, 72] on icon at bounding box center [19, 74] width 6 height 8
select select "service"
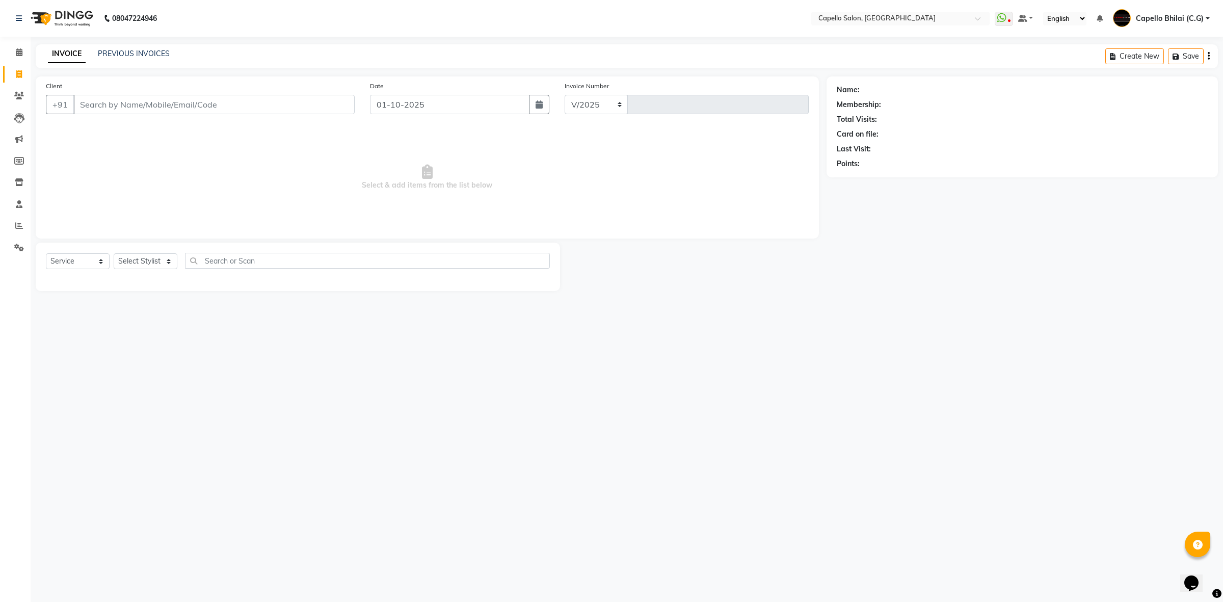
select select "809"
type input "2540"
click at [169, 102] on input "Client" at bounding box center [213, 104] width 281 height 19
type input "7987255502"
select select "1: Object"
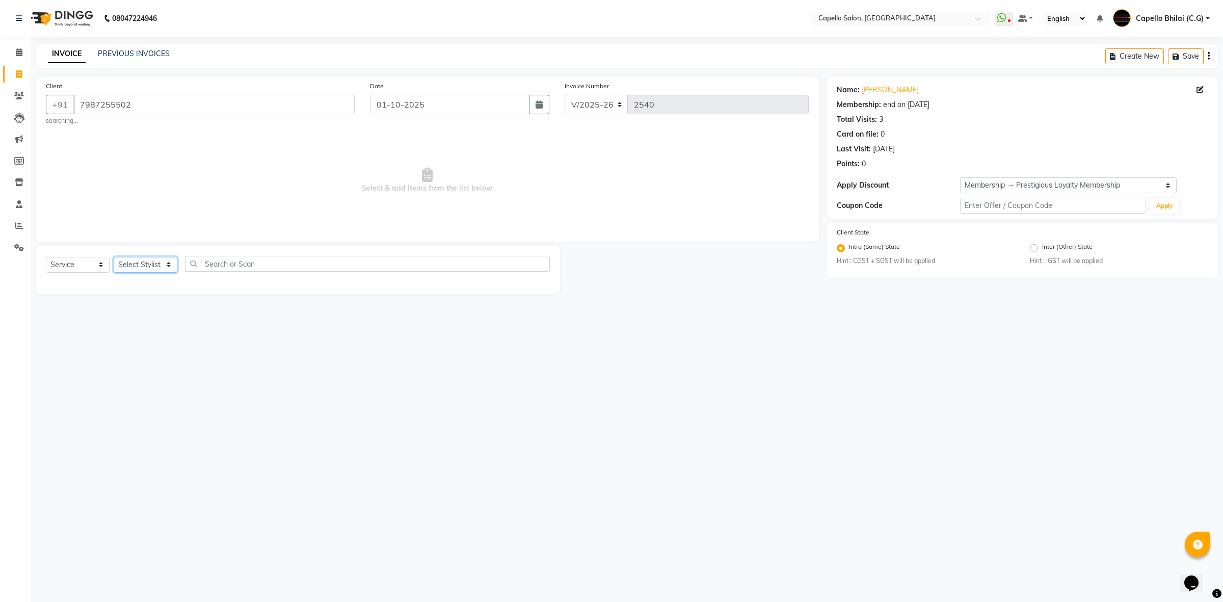
drag, startPoint x: 136, startPoint y: 260, endPoint x: 138, endPoint y: 266, distance: 5.8
click at [136, 260] on select "Select Stylist ADMIN [PERSON_NAME] [PERSON_NAME] [PERSON_NAME] Bhilai (C.G) [PE…" at bounding box center [146, 265] width 64 height 16
click at [114, 257] on select "Select Stylist ADMIN [PERSON_NAME] [PERSON_NAME] [PERSON_NAME] Bhilai (C.G) [PE…" at bounding box center [146, 265] width 64 height 16
click at [141, 265] on select "Select Stylist ADMIN [PERSON_NAME] [PERSON_NAME] [PERSON_NAME] Bhilai (C.G) [PE…" at bounding box center [146, 265] width 64 height 16
select select "14135"
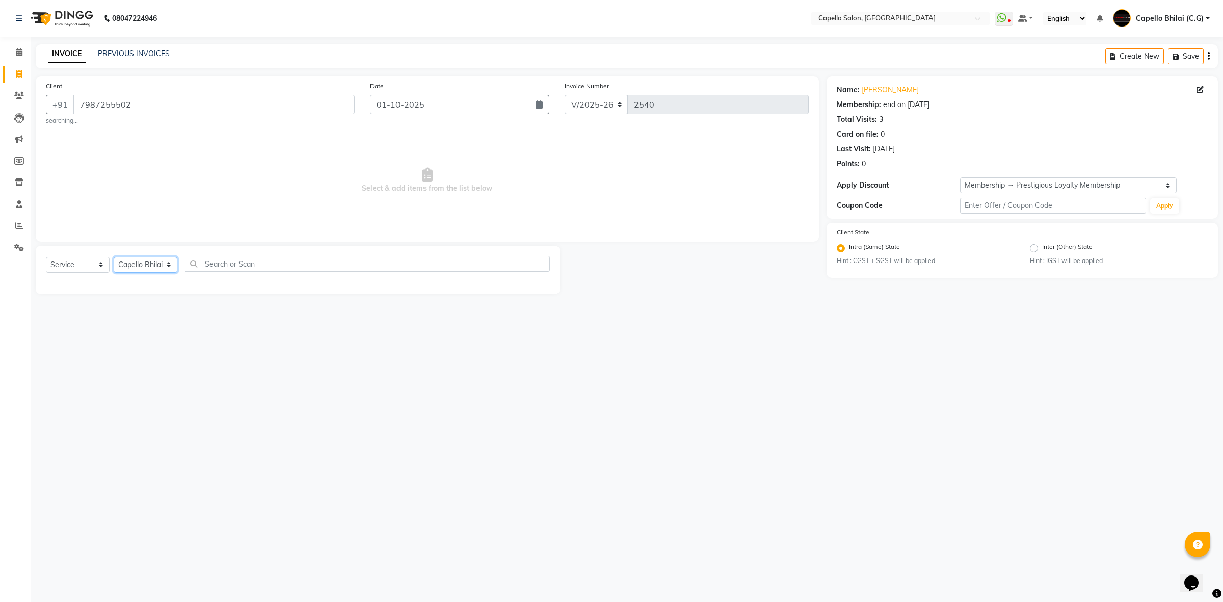
click at [114, 257] on select "Select Stylist ADMIN [PERSON_NAME] [PERSON_NAME] [PERSON_NAME] Bhilai (C.G) [PE…" at bounding box center [146, 265] width 64 height 16
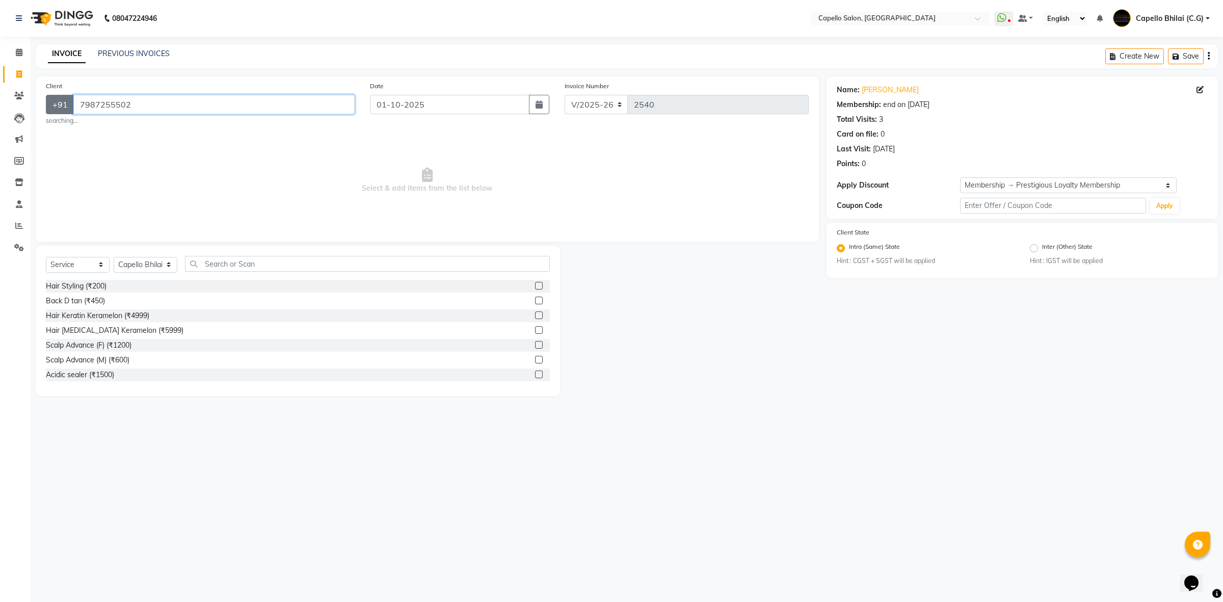
drag, startPoint x: 154, startPoint y: 102, endPoint x: 70, endPoint y: 107, distance: 83.7
click at [70, 107] on div "+91 7987255502" at bounding box center [200, 104] width 309 height 19
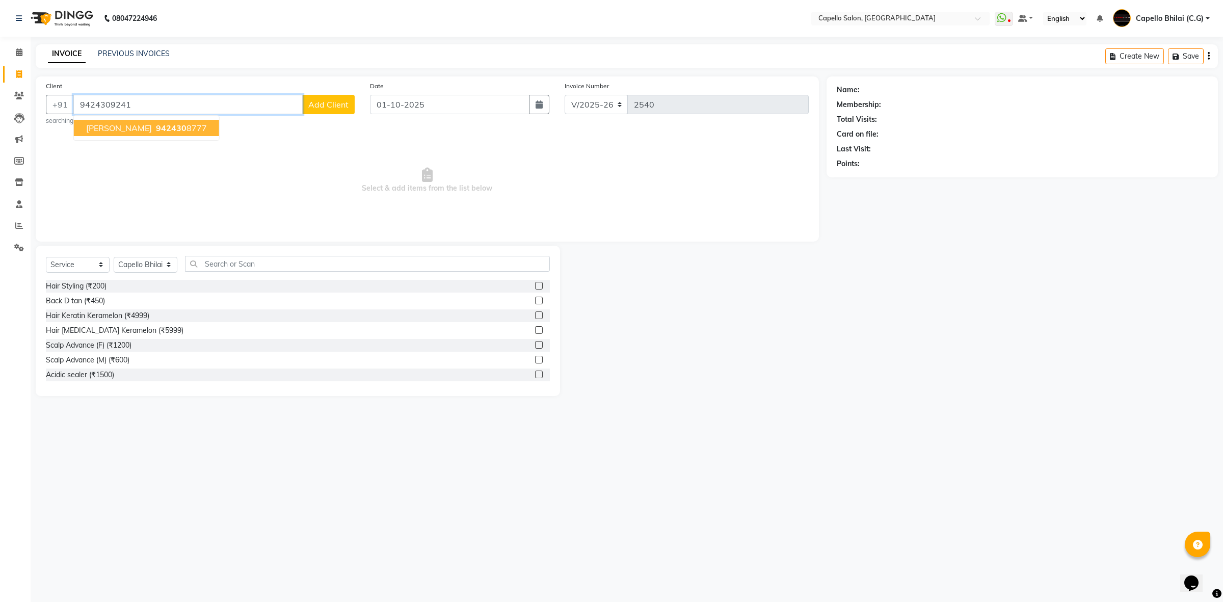
type input "9424309241"
click at [205, 181] on span "Select & add items from the list below" at bounding box center [427, 180] width 763 height 102
drag, startPoint x: 186, startPoint y: 106, endPoint x: 78, endPoint y: 116, distance: 108.6
click at [78, 116] on div "Client +91 9424309241 Add Client searching..." at bounding box center [200, 103] width 324 height 45
type input "9424309241"
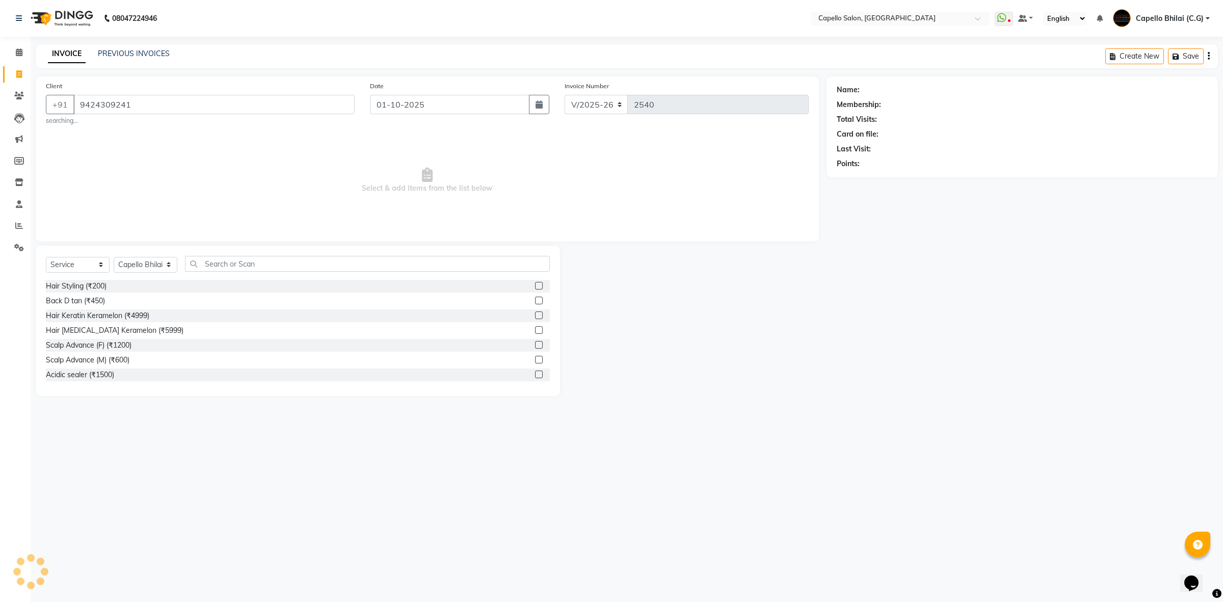
click at [160, 228] on span "Select & add items from the list below" at bounding box center [427, 180] width 763 height 102
drag, startPoint x: 150, startPoint y: 105, endPoint x: 9, endPoint y: 123, distance: 142.9
click at [9, 123] on app-home "08047224946 Select Location × Capello Salon, Bhilai WhatsApp Status ✕ Status: D…" at bounding box center [611, 205] width 1223 height 411
click at [19, 88] on link "Clients" at bounding box center [15, 96] width 24 height 17
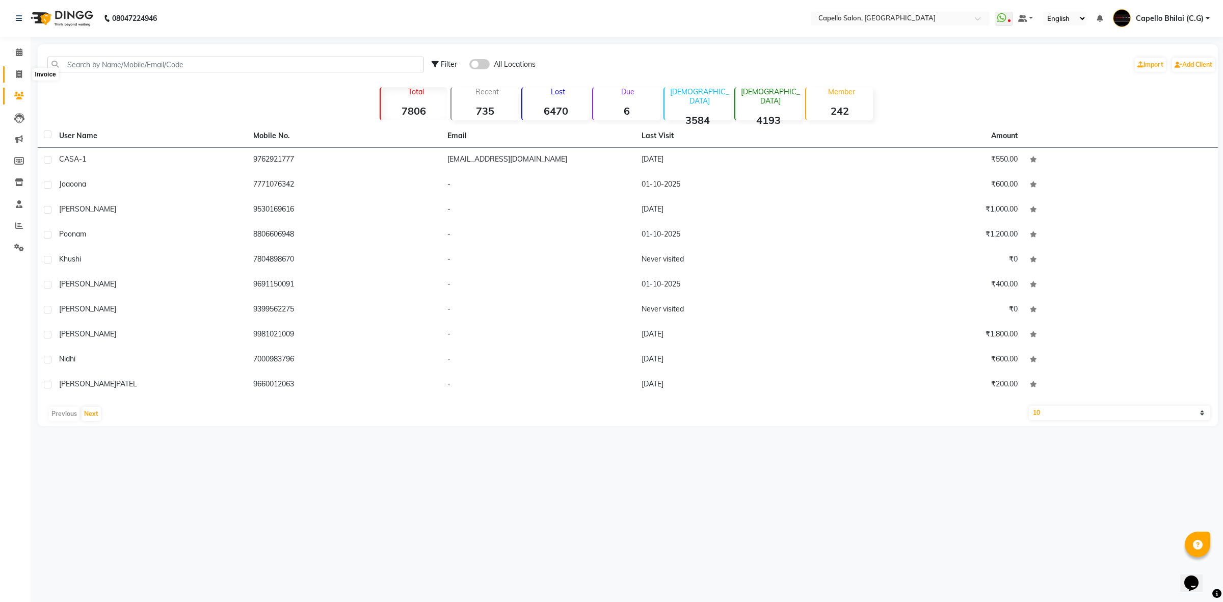
click at [21, 71] on icon at bounding box center [19, 74] width 6 height 8
select select "service"
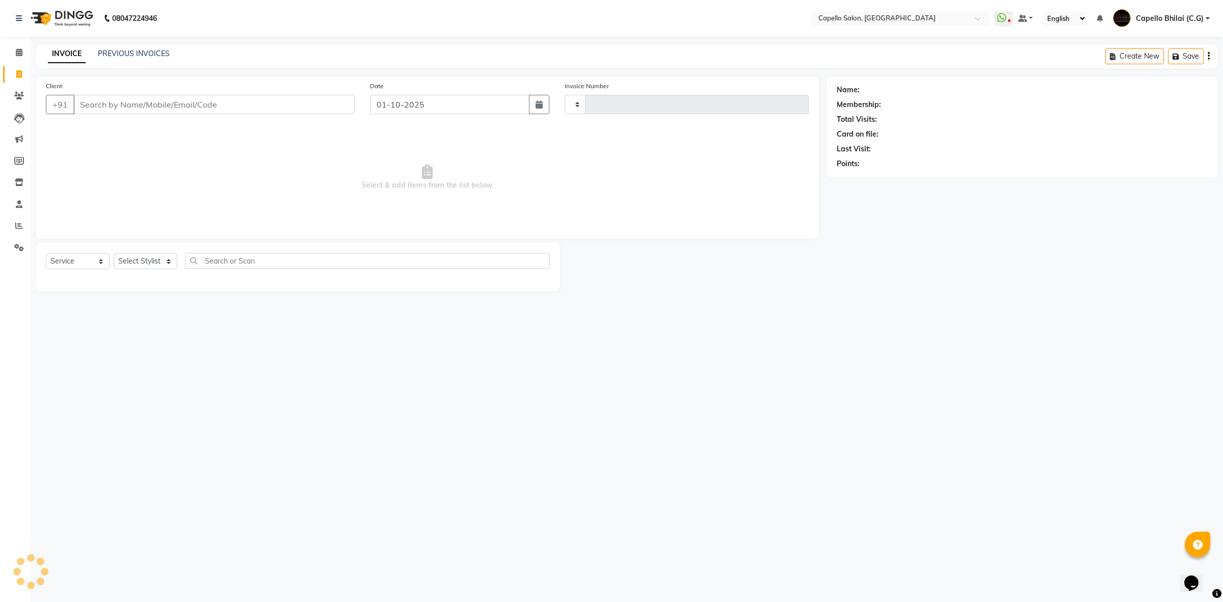
type input "2540"
select select "809"
click at [146, 108] on input "Client" at bounding box center [213, 104] width 281 height 19
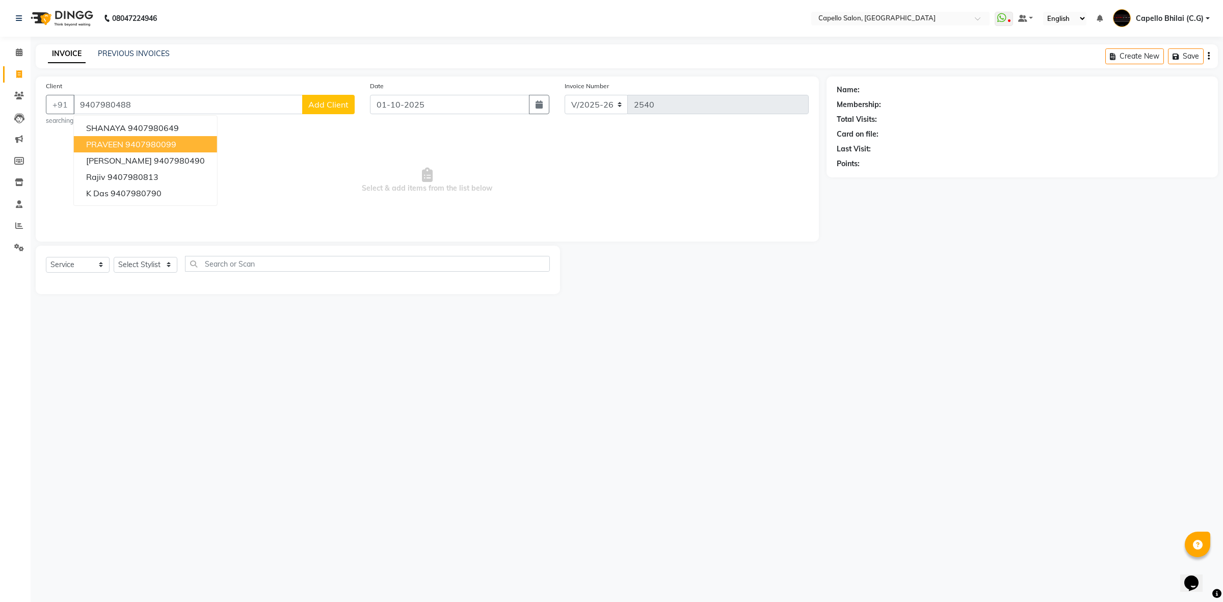
type input "9407980488"
click at [319, 190] on span "Select & add items from the list below" at bounding box center [427, 180] width 763 height 102
drag, startPoint x: 13, startPoint y: 57, endPoint x: 236, endPoint y: 3, distance: 229.2
click at [13, 57] on span at bounding box center [19, 53] width 18 height 12
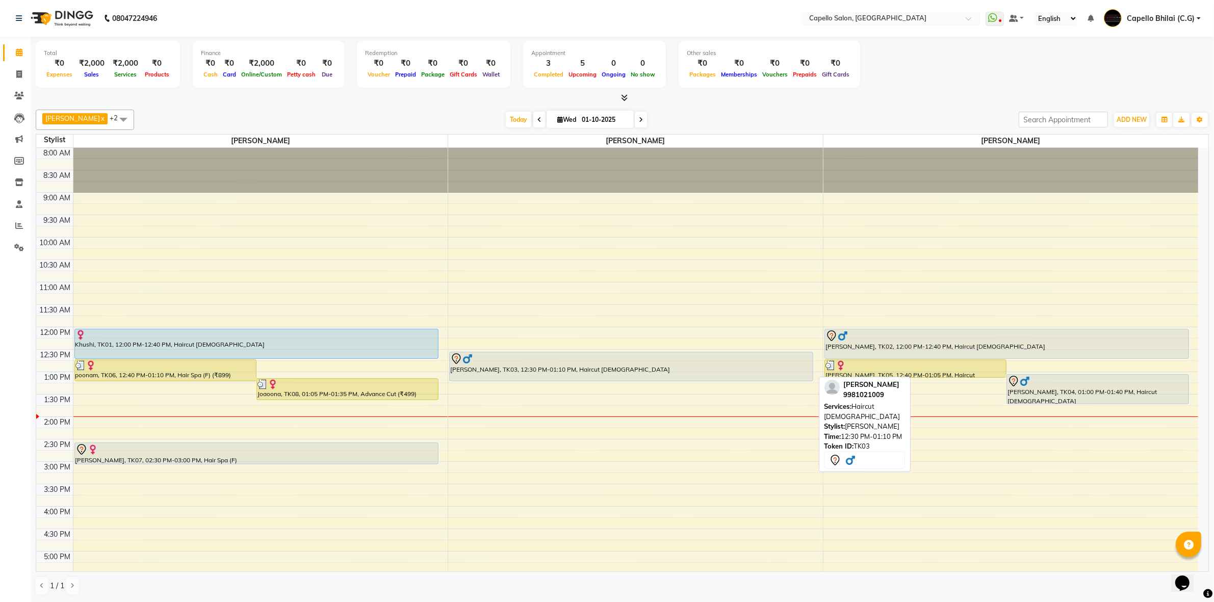
click at [625, 376] on div "[PERSON_NAME], TK03, 12:30 PM-01:10 PM, Haircut [DEMOGRAPHIC_DATA]" at bounding box center [631, 366] width 363 height 29
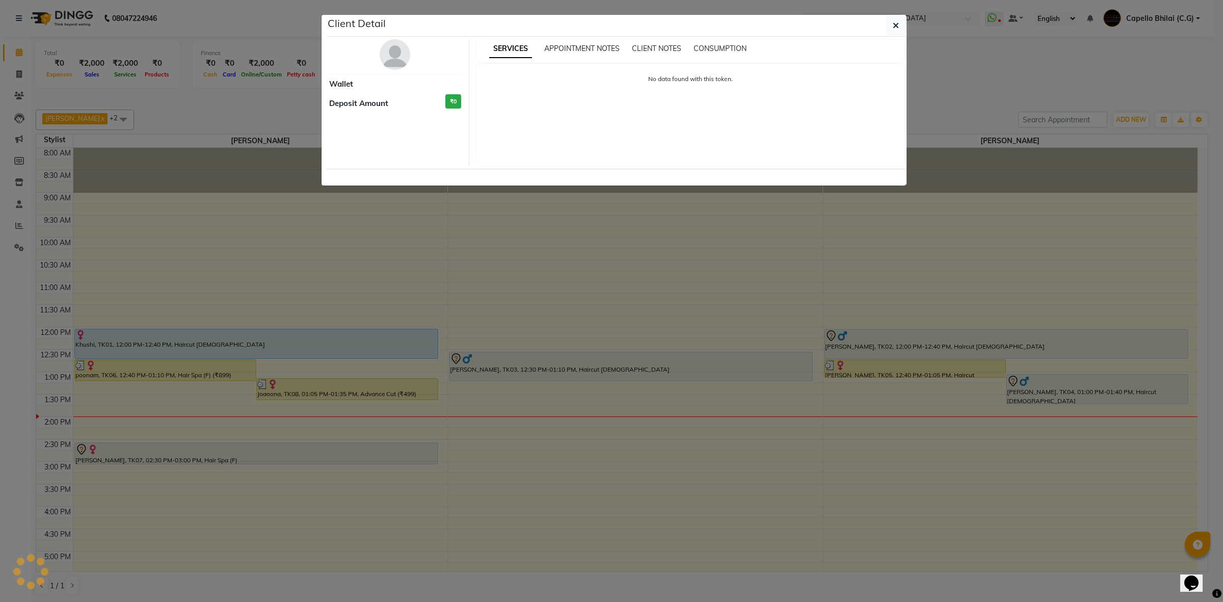
select select "7"
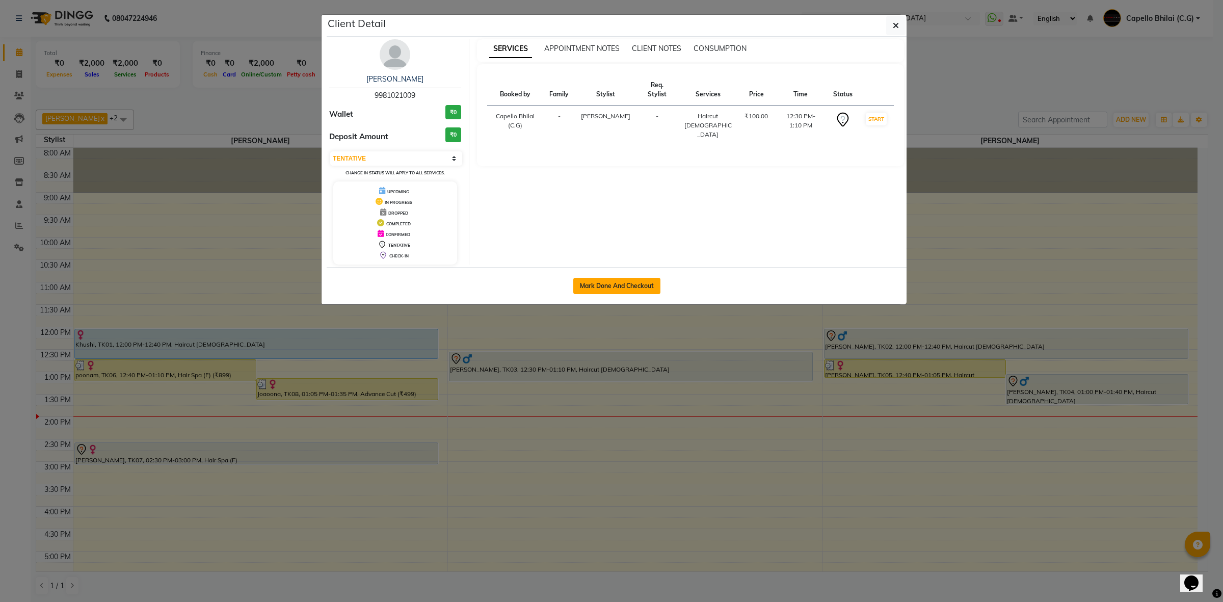
click at [622, 289] on button "Mark Done And Checkout" at bounding box center [616, 286] width 87 height 16
select select "service"
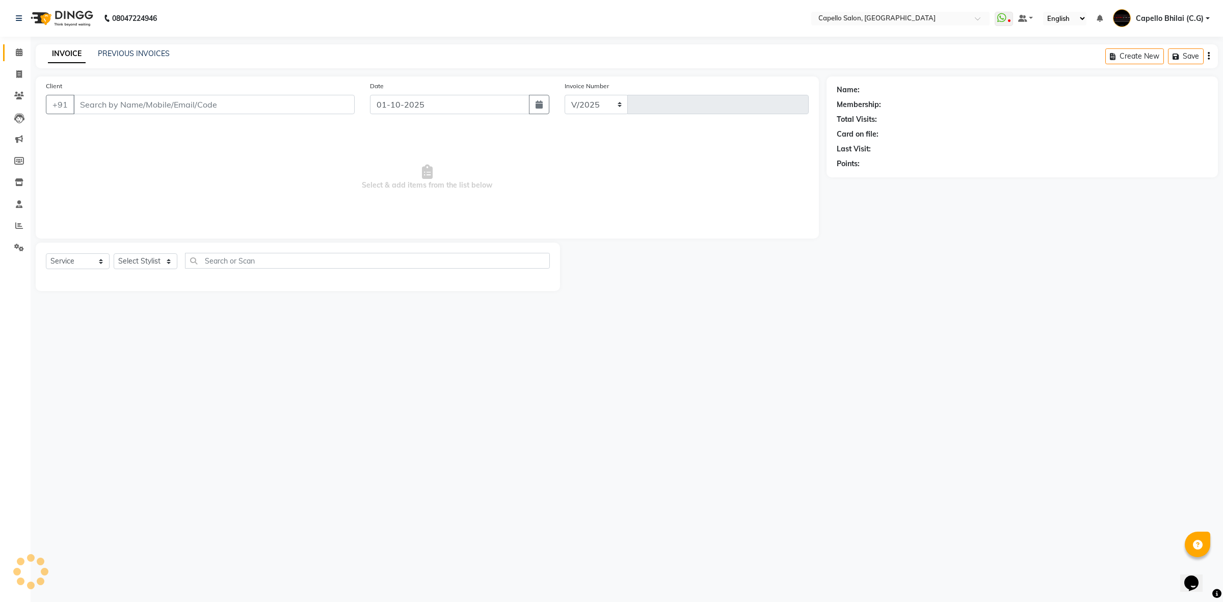
select select "809"
type input "2540"
type input "9981021009"
select select "17882"
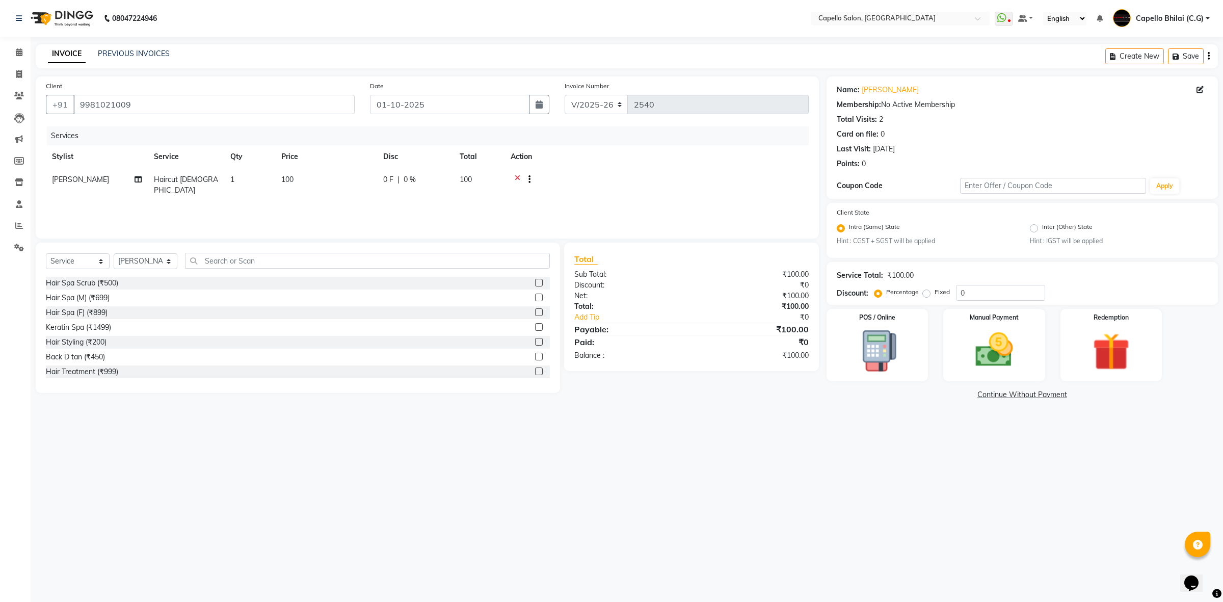
click at [295, 179] on td "100" at bounding box center [326, 185] width 102 height 34
select select "17882"
drag, startPoint x: 354, startPoint y: 171, endPoint x: 293, endPoint y: 184, distance: 62.6
click at [293, 184] on tr "ADMIN Anjali Tandia Ashish Kadwe Capello Bhilai (C.G) Nazma Sheikh Nitish Sen P…" at bounding box center [427, 189] width 763 height 43
drag, startPoint x: 324, startPoint y: 180, endPoint x: 282, endPoint y: 189, distance: 42.8
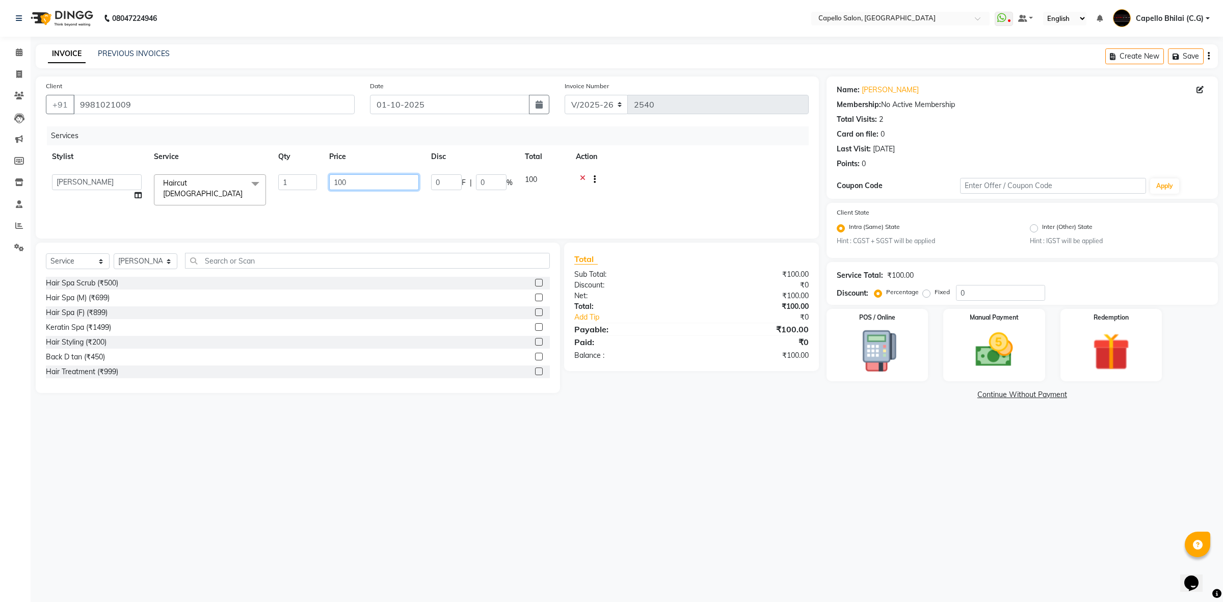
click at [286, 189] on tr "ADMIN Anjali Tandia Ashish Kadwe Capello Bhilai (C.G) Nazma Sheikh Nitish Sen P…" at bounding box center [427, 189] width 763 height 43
type input "200"
click at [192, 436] on div "08047224946 Select Location × Capello Salon, Bhilai WhatsApp Status ✕ Status: D…" at bounding box center [611, 301] width 1223 height 602
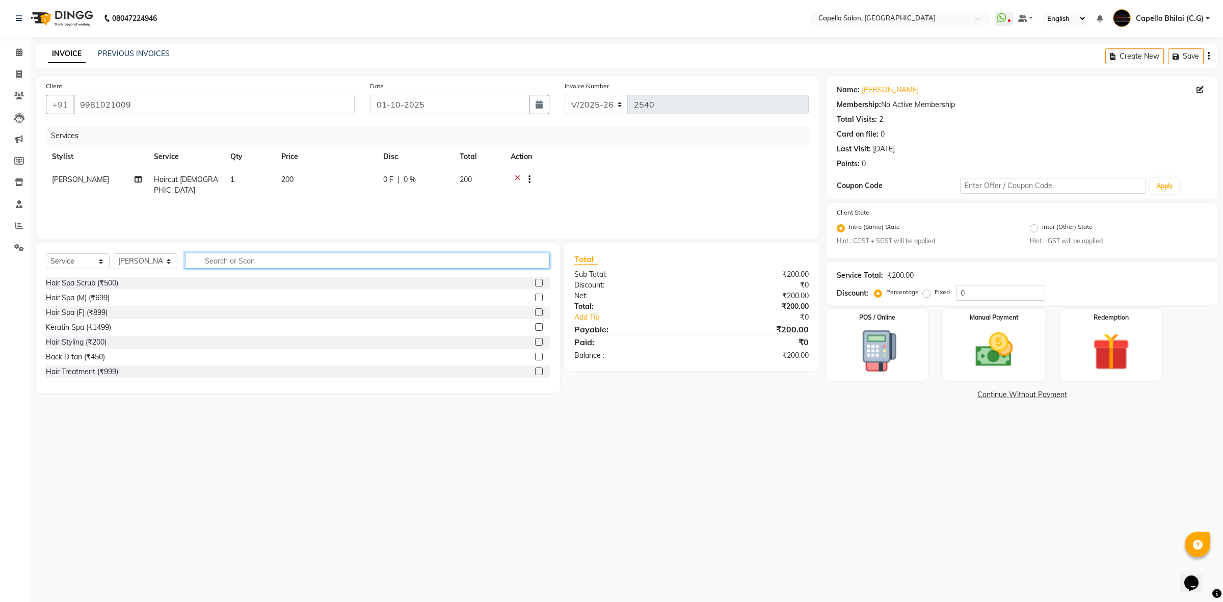
click at [270, 258] on input "text" at bounding box center [367, 261] width 365 height 16
type input "cut"
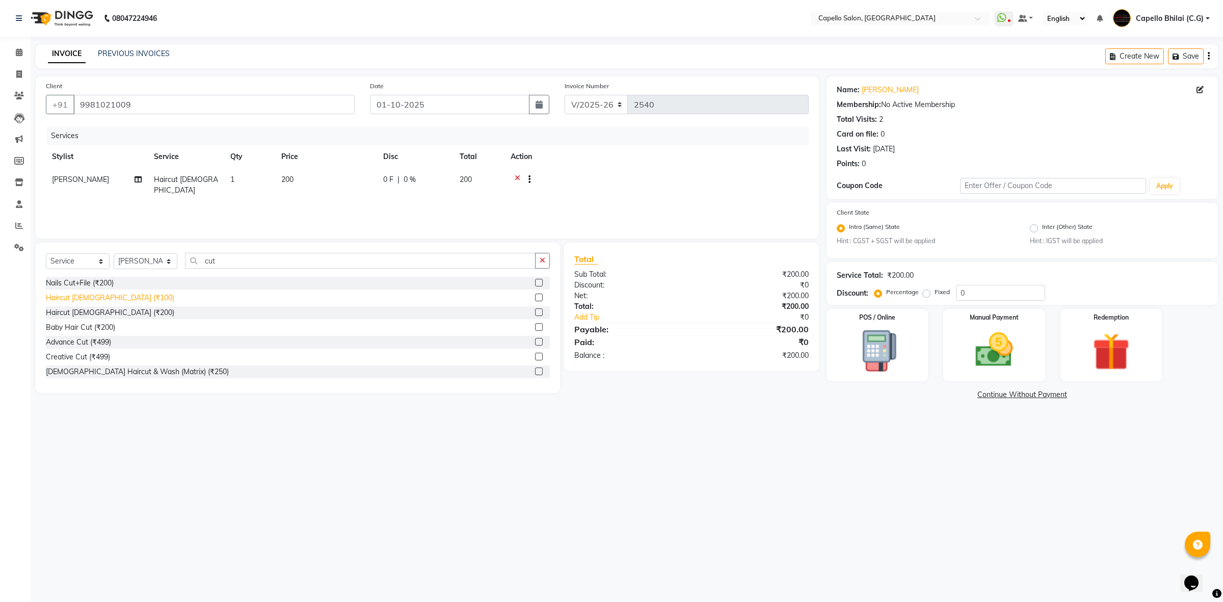
click at [79, 294] on div "Haircut [DEMOGRAPHIC_DATA] (₹100)" at bounding box center [110, 298] width 128 height 11
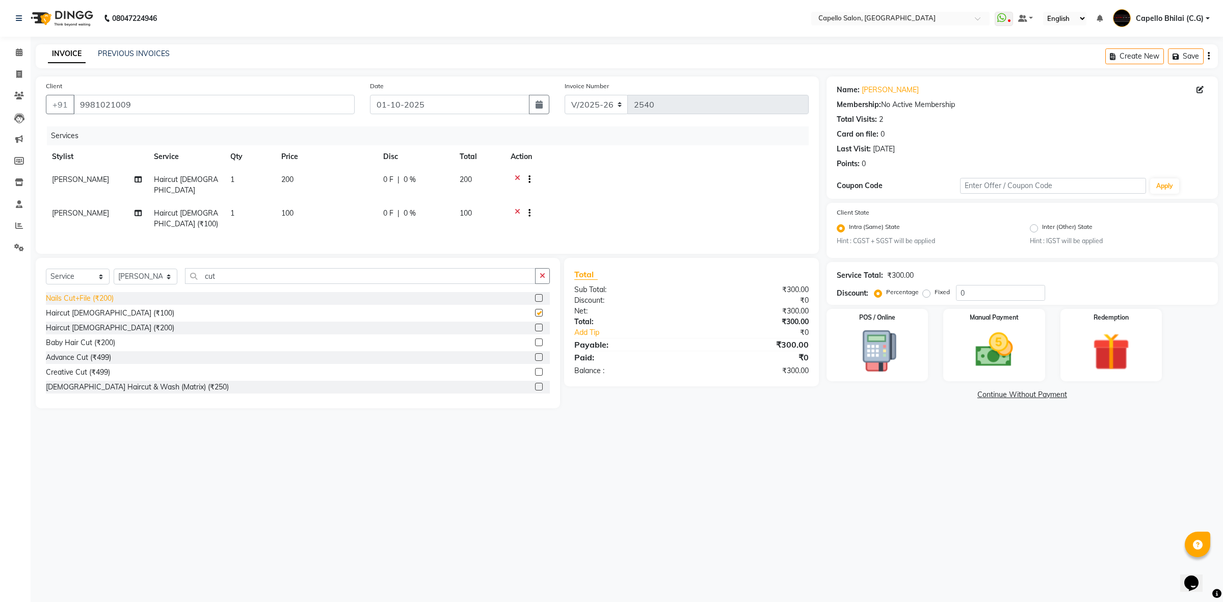
checkbox input "false"
drag, startPoint x: 251, startPoint y: 279, endPoint x: 162, endPoint y: 294, distance: 90.9
click at [162, 294] on div "Select Service Product Membership Package Voucher Prepaid Gift Card Select Styl…" at bounding box center [298, 333] width 524 height 150
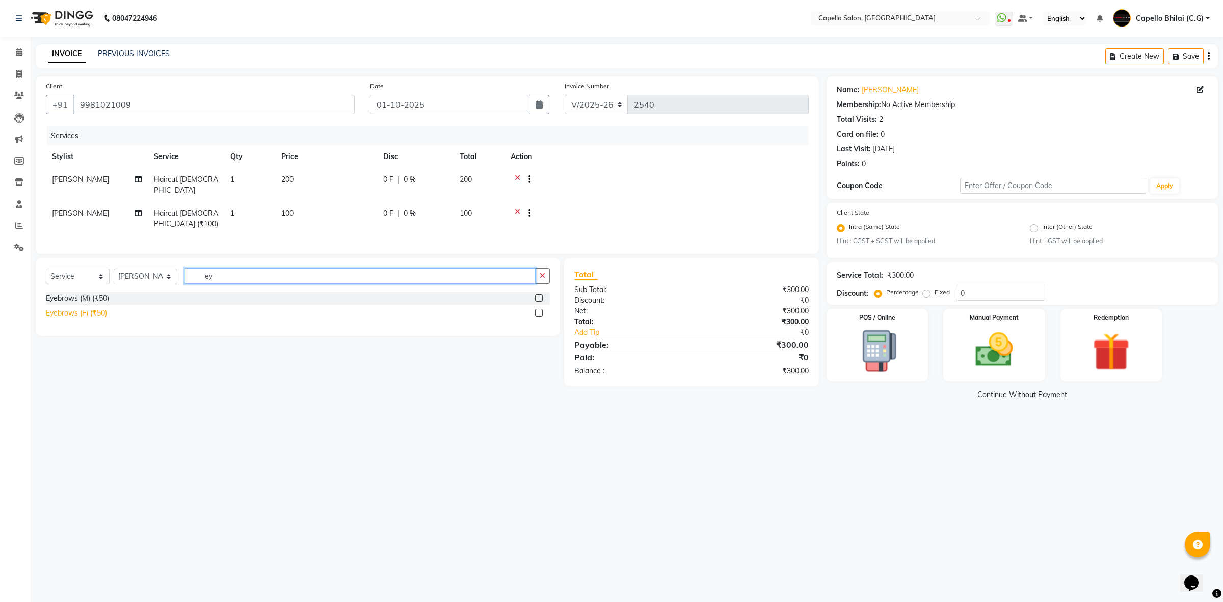
type input "ey"
click at [77, 312] on div "Eyebrows (F) (₹50)" at bounding box center [76, 313] width 61 height 11
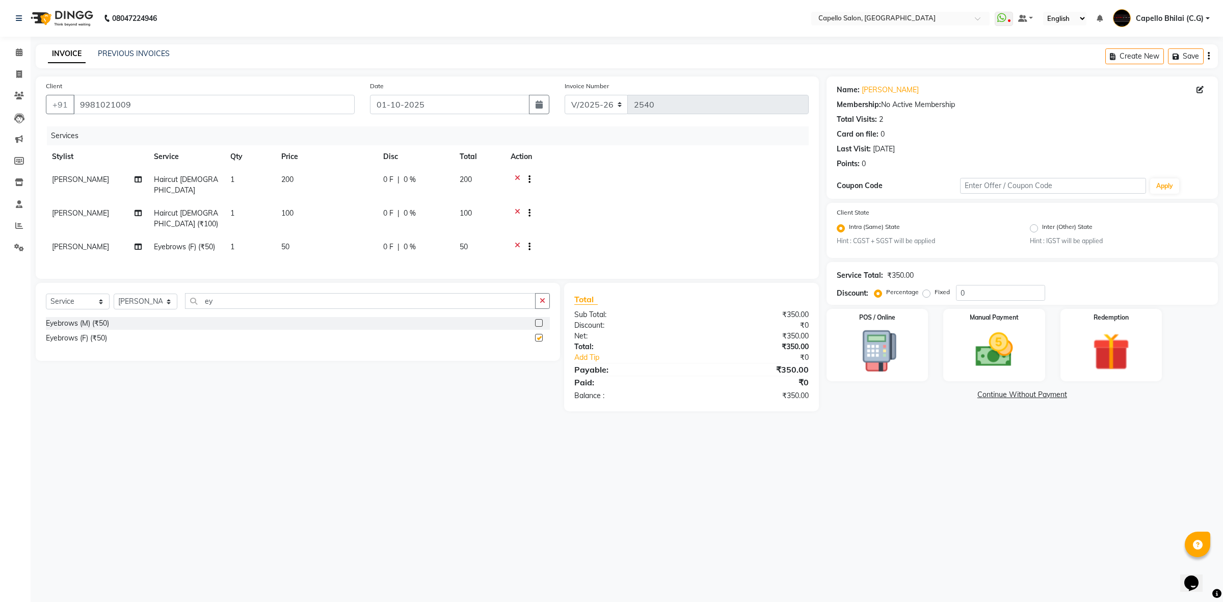
checkbox input "false"
click at [251, 210] on td "1" at bounding box center [249, 219] width 51 height 34
select select "17882"
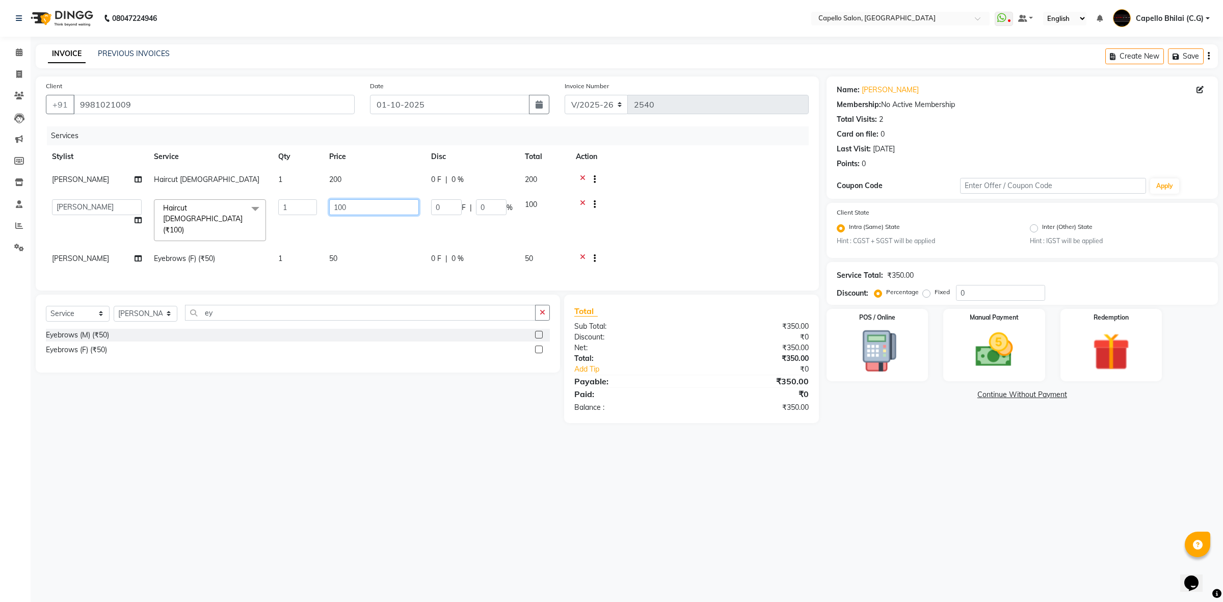
drag, startPoint x: 358, startPoint y: 204, endPoint x: 289, endPoint y: 212, distance: 69.7
click at [289, 212] on tr "ADMIN Anjali Tandia Ashish Kadwe Capello Bhilai (C.G) Nazma Sheikh Nitish Sen P…" at bounding box center [427, 220] width 763 height 54
type input "200"
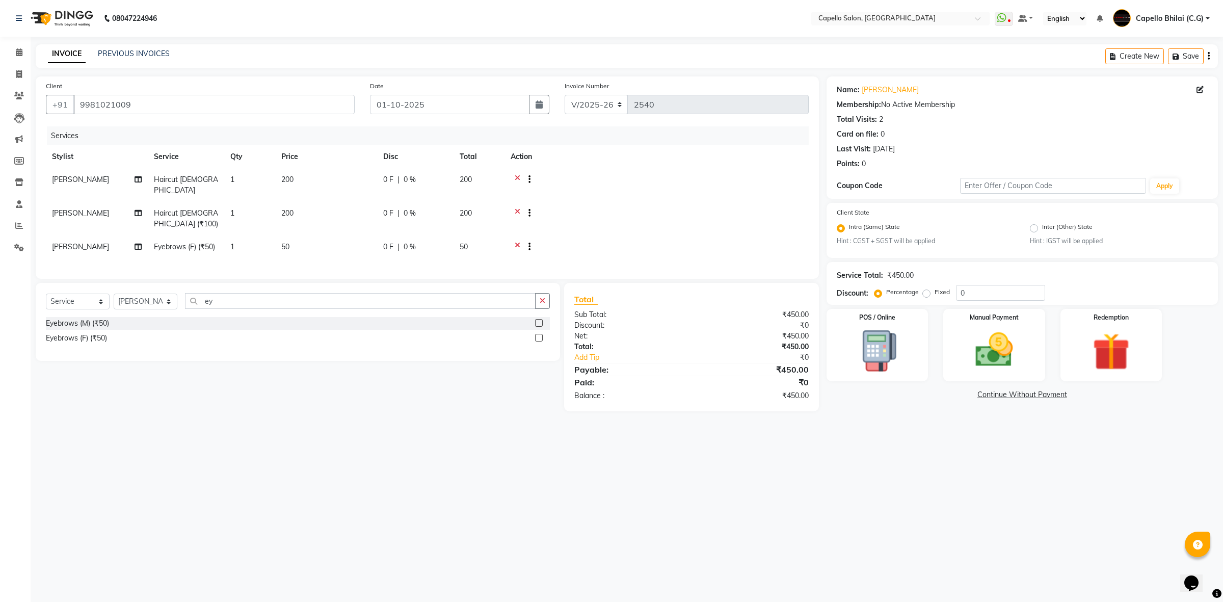
click at [356, 459] on div "08047224946 Select Location × Capello Salon, Bhilai WhatsApp Status ✕ Status: D…" at bounding box center [611, 301] width 1223 height 602
click at [95, 202] on td "[PERSON_NAME]" at bounding box center [97, 219] width 102 height 34
select select "17882"
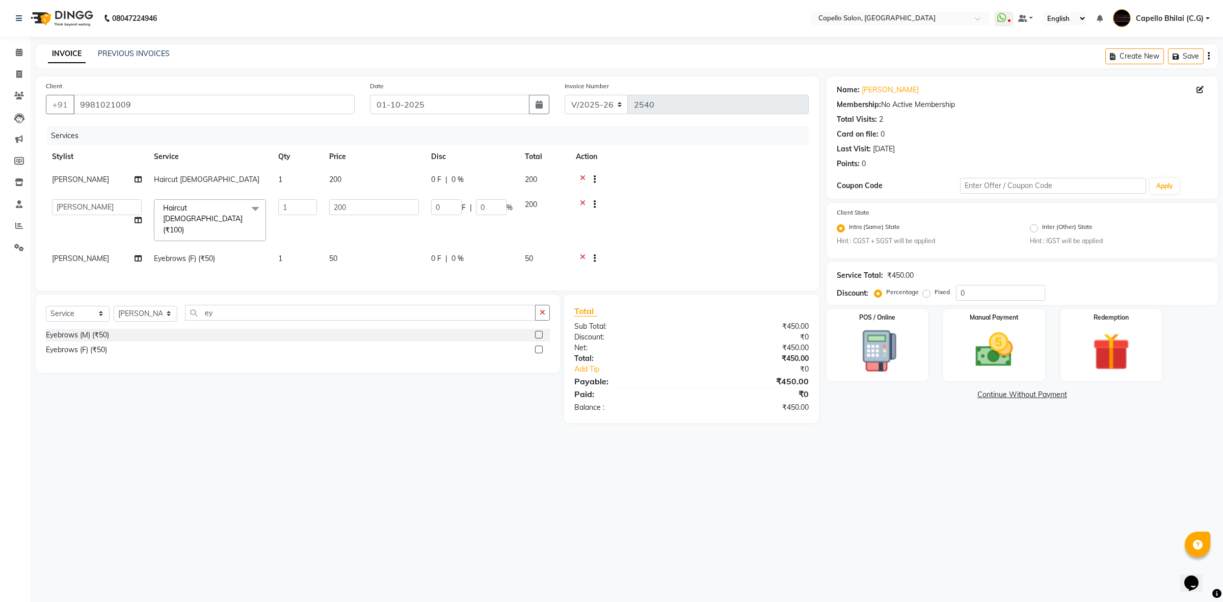
click at [95, 198] on td "ADMIN Anjali Tandia Ashish Kadwe Capello Bhilai (C.G) Nazma Sheikh Nitish Sen P…" at bounding box center [97, 220] width 102 height 54
click at [88, 198] on td "ADMIN Anjali Tandia Ashish Kadwe Capello Bhilai (C.G) Nazma Sheikh Nitish Sen P…" at bounding box center [97, 220] width 102 height 54
click at [75, 198] on td "ADMIN Anjali Tandia Ashish Kadwe Capello Bhilai (C.G) Nazma Sheikh Nitish Sen P…" at bounding box center [97, 220] width 102 height 54
click at [76, 210] on select "ADMIN Anjali Tandia Ashish Kadwe Capello Bhilai (C.G) Nazma Sheikh Nitish Sen P…" at bounding box center [97, 207] width 90 height 16
select select "60545"
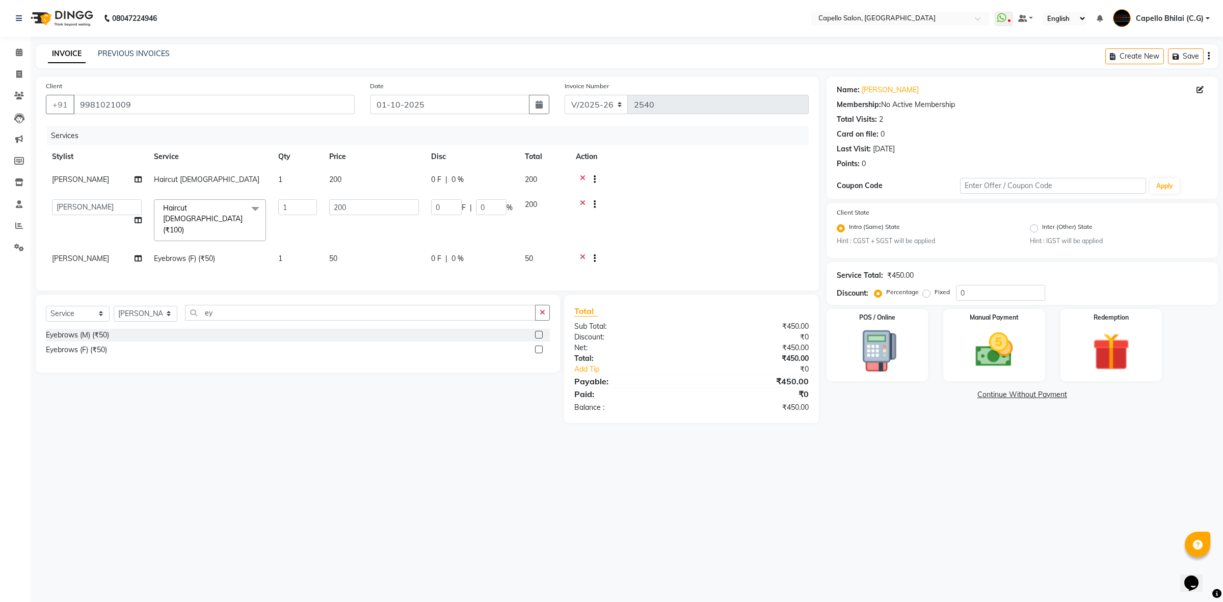
click at [470, 416] on div "Select Service Product Membership Package Voucher Prepaid Gift Card Select Styl…" at bounding box center [294, 359] width 532 height 128
click at [78, 254] on span "[PERSON_NAME]" at bounding box center [80, 258] width 57 height 9
select select "17882"
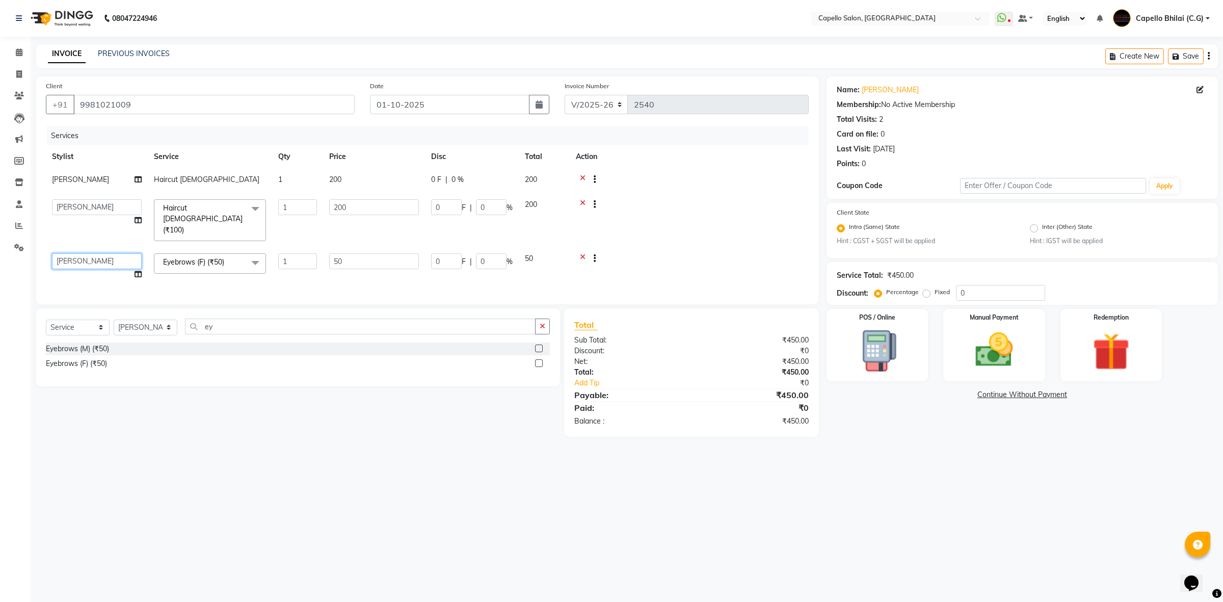
click at [78, 253] on select "ADMIN Anjali Tandia Ashish Kadwe Capello Bhilai (C.G) Nazma Sheikh Nitish Sen P…" at bounding box center [97, 261] width 90 height 16
select select "21871"
click at [408, 449] on div "08047224946 Select Location × Capello Salon, Bhilai WhatsApp Status ✕ Status: D…" at bounding box center [611, 301] width 1223 height 602
click at [1010, 351] on img at bounding box center [994, 350] width 63 height 45
click at [989, 393] on span "CASH" at bounding box center [991, 395] width 22 height 12
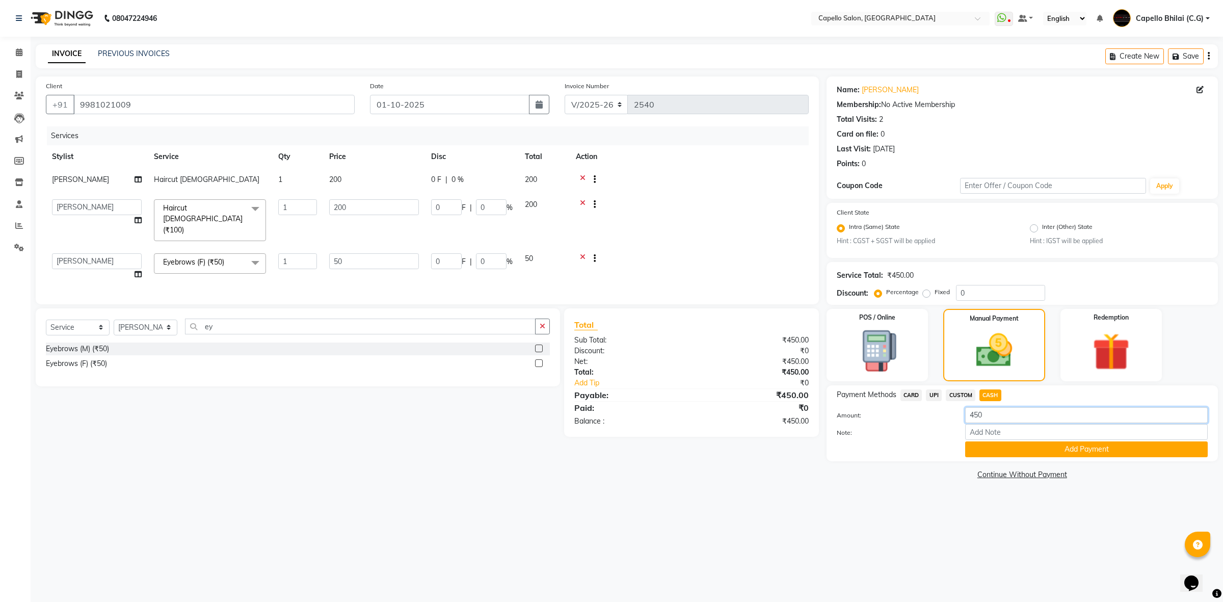
drag, startPoint x: 1022, startPoint y: 416, endPoint x: 961, endPoint y: 421, distance: 60.8
click at [961, 421] on div "450" at bounding box center [1087, 415] width 258 height 16
type input "50"
click at [1015, 454] on button "Add Payment" at bounding box center [1086, 449] width 243 height 16
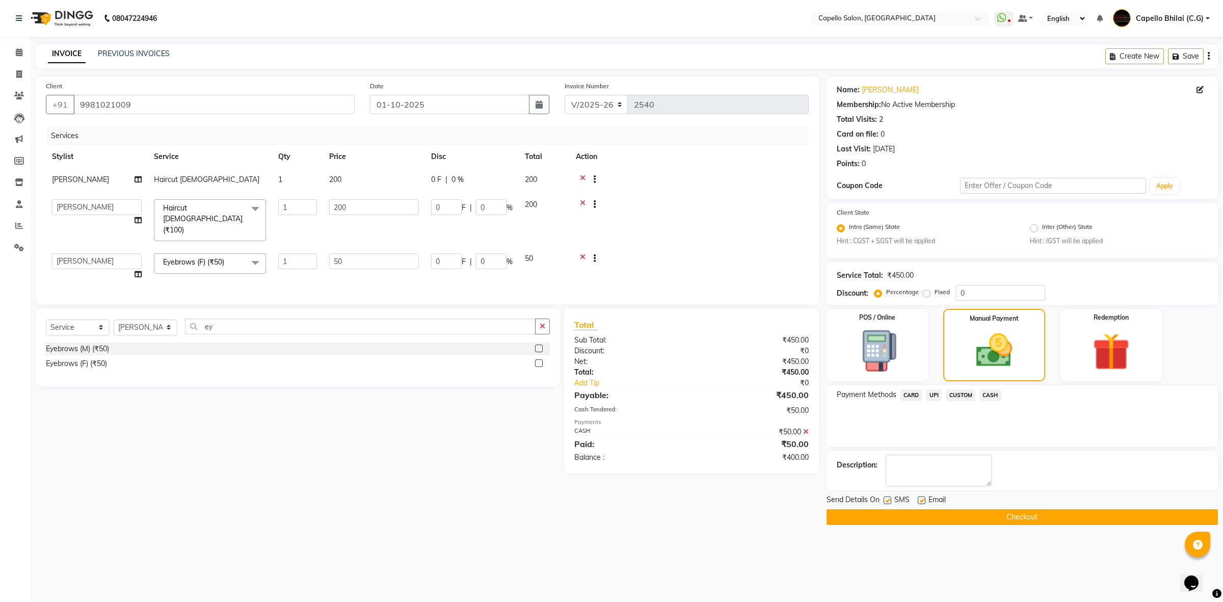
click at [931, 392] on span "UPI" at bounding box center [934, 395] width 16 height 12
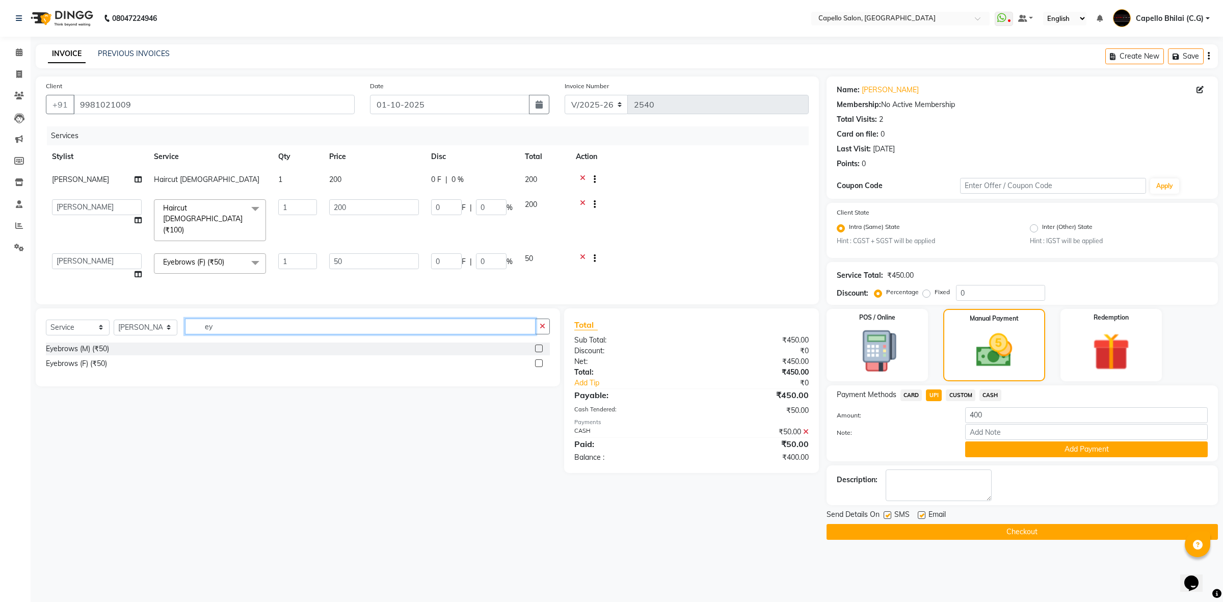
click at [112, 325] on div "Select Service Product Membership Package Voucher Prepaid Gift Card Select Styl…" at bounding box center [298, 331] width 504 height 24
type input "bea"
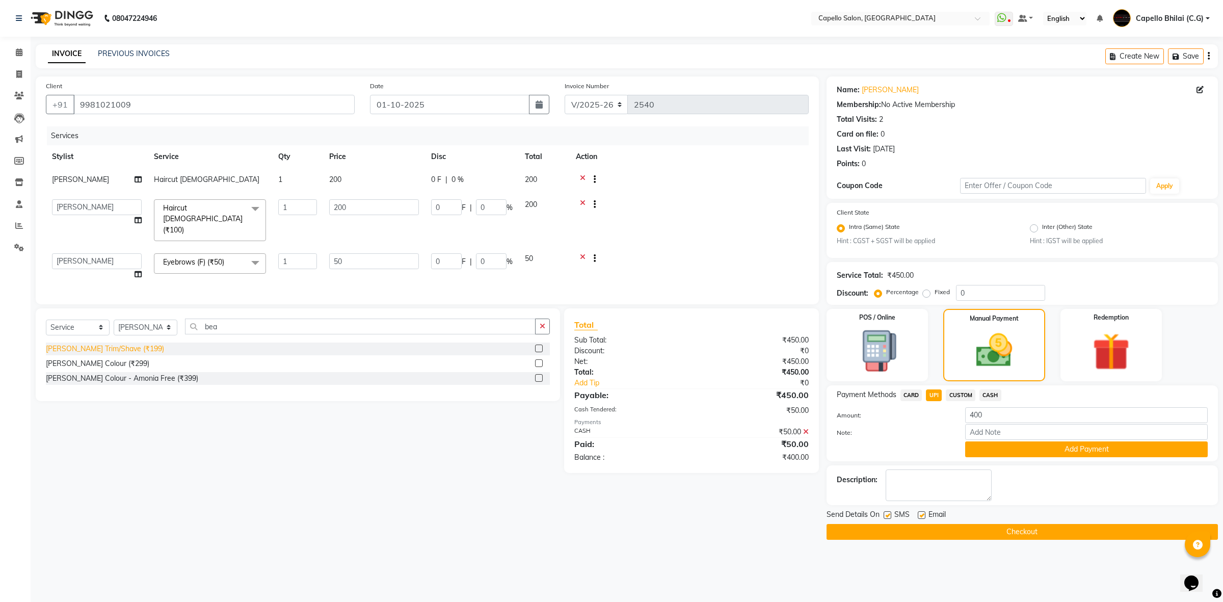
click at [116, 345] on div "[PERSON_NAME] Trim/Shave (₹199)" at bounding box center [105, 349] width 118 height 11
click at [116, 335] on select "Select Stylist ADMIN [PERSON_NAME] [PERSON_NAME] [PERSON_NAME] Bhilai (C.G) [PE…" at bounding box center [146, 328] width 64 height 16
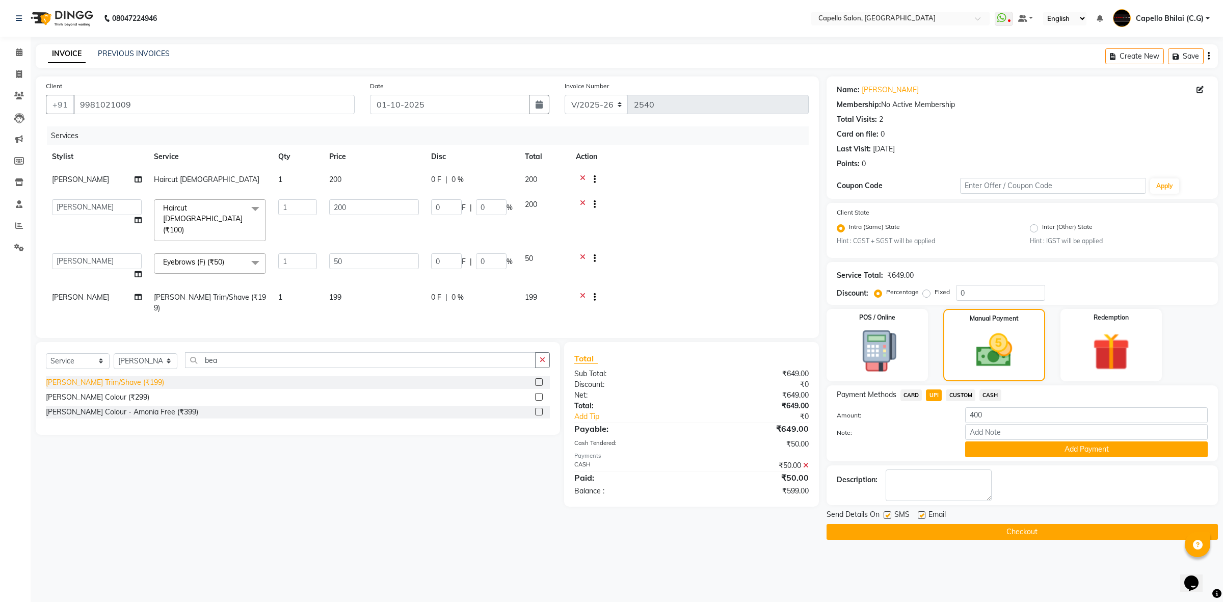
click at [94, 377] on div "[PERSON_NAME] Trim/Shave (₹199)" at bounding box center [105, 382] width 118 height 11
checkbox input "false"
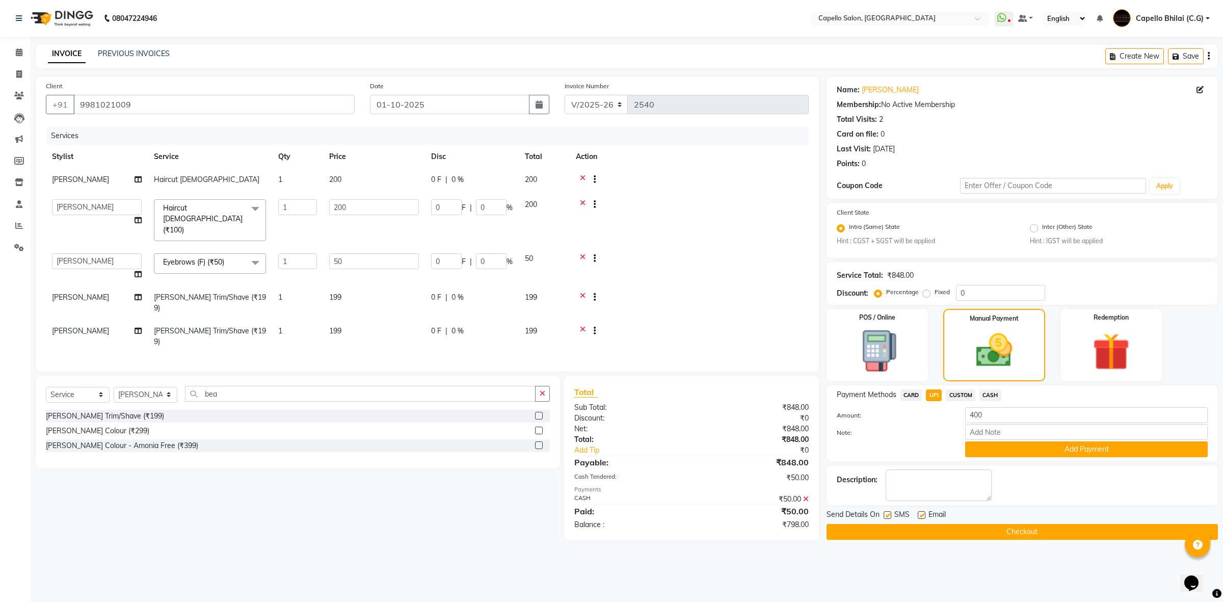
click at [359, 286] on td "199" at bounding box center [374, 303] width 102 height 34
select select "17882"
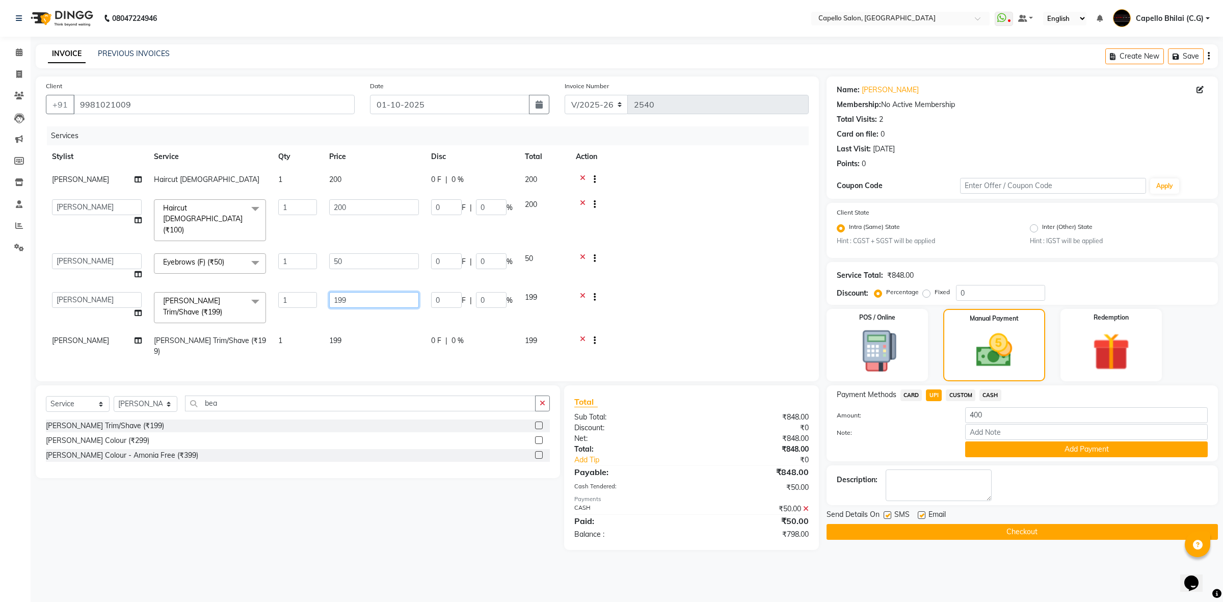
drag, startPoint x: 411, startPoint y: 281, endPoint x: 327, endPoint y: 283, distance: 83.6
click at [329, 292] on input "199" at bounding box center [374, 300] width 90 height 16
type input "0"
type input "200"
click at [340, 334] on div "Services Stylist Service Qty Price Disc Total Action YOGENDRA SEN Haircut male …" at bounding box center [427, 248] width 763 height 245
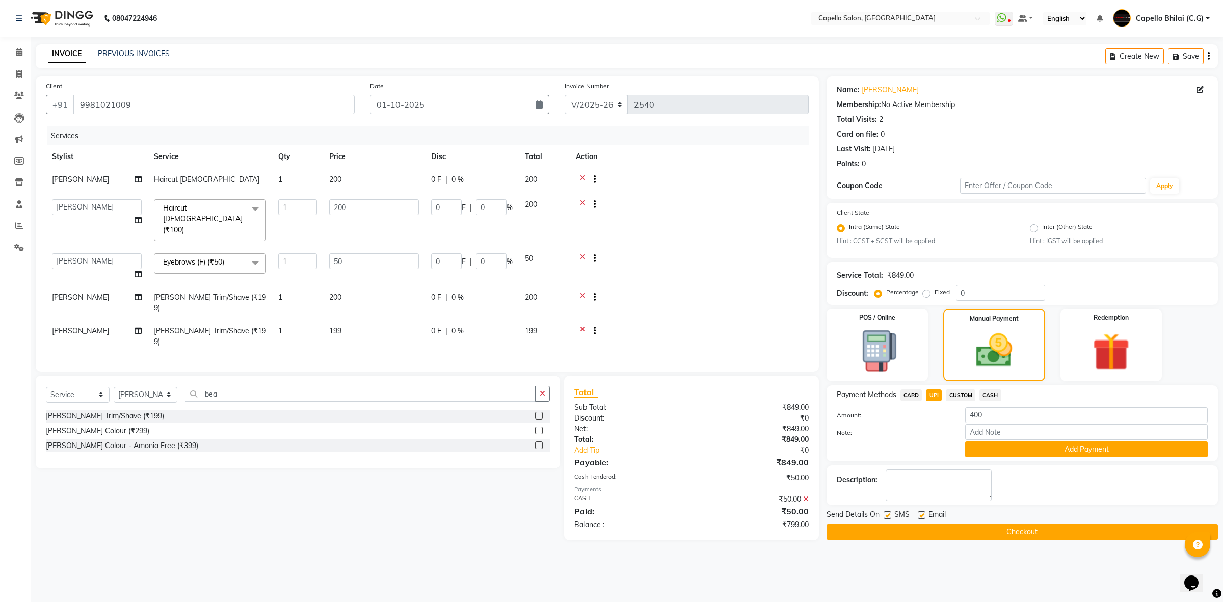
drag, startPoint x: 383, startPoint y: 307, endPoint x: 420, endPoint y: 306, distance: 37.7
click at [383, 320] on td "199" at bounding box center [374, 337] width 102 height 34
select select "17882"
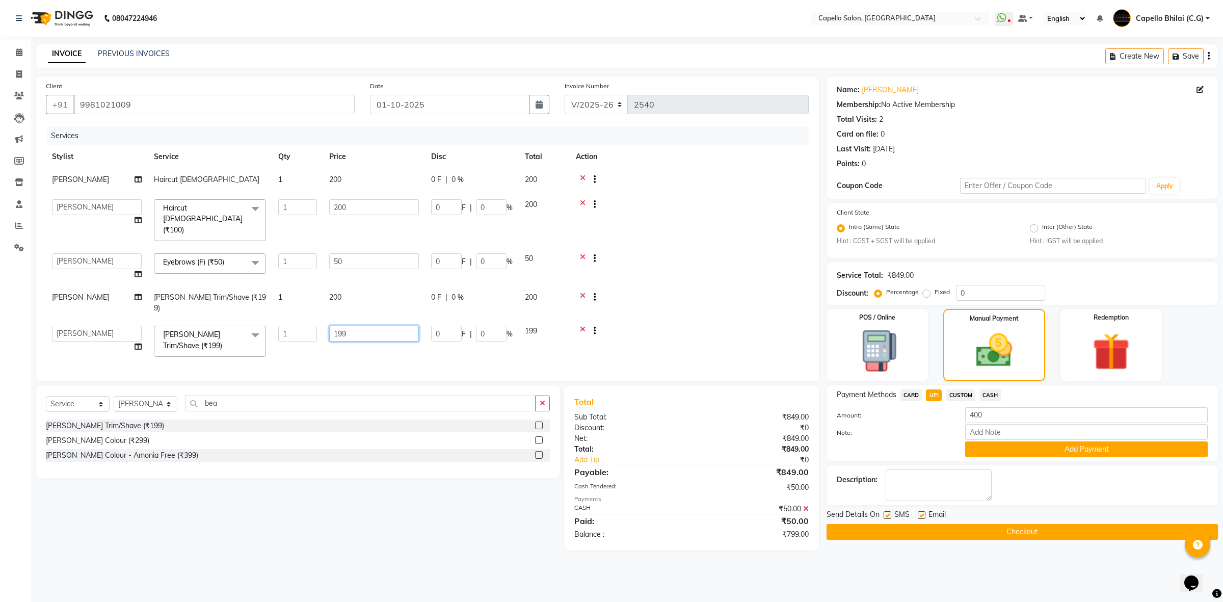
drag, startPoint x: 421, startPoint y: 306, endPoint x: 350, endPoint y: 315, distance: 71.4
click at [350, 320] on td "199" at bounding box center [374, 341] width 102 height 43
click at [243, 322] on tr "ADMIN Anjali Tandia Ashish Kadwe Capello Bhilai (C.G) Nazma Sheikh Nitish Sen P…" at bounding box center [427, 341] width 763 height 43
type input "200"
click at [216, 514] on div "Select Service Product Membership Package Voucher Prepaid Gift Card Select Styl…" at bounding box center [294, 467] width 532 height 165
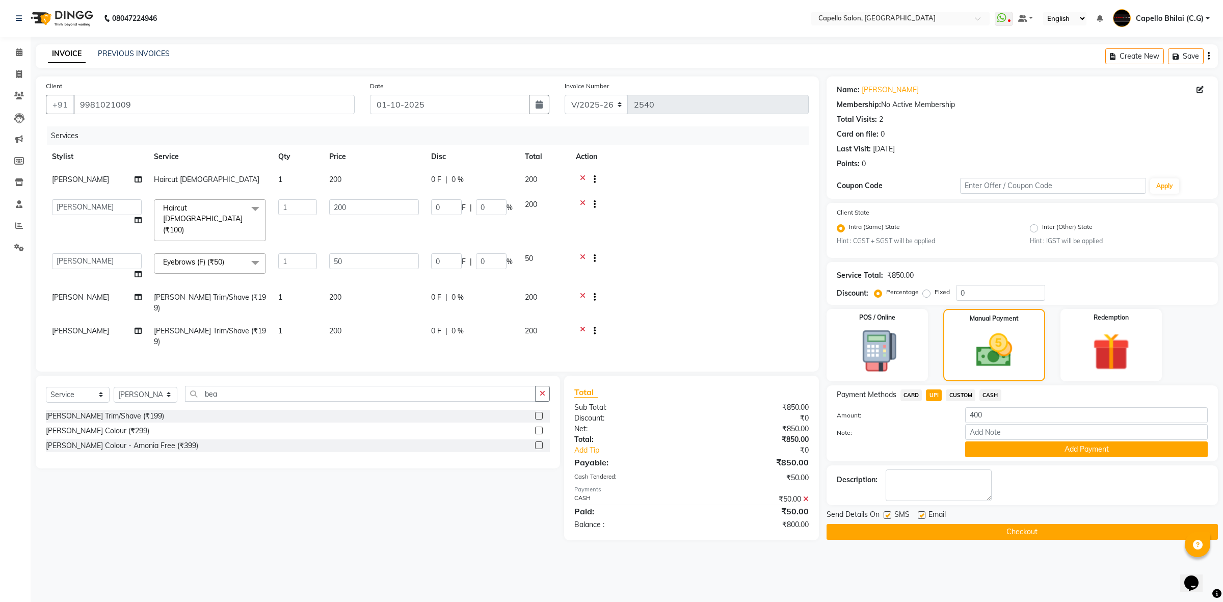
click at [90, 326] on span "[PERSON_NAME]" at bounding box center [80, 330] width 57 height 9
select select "17882"
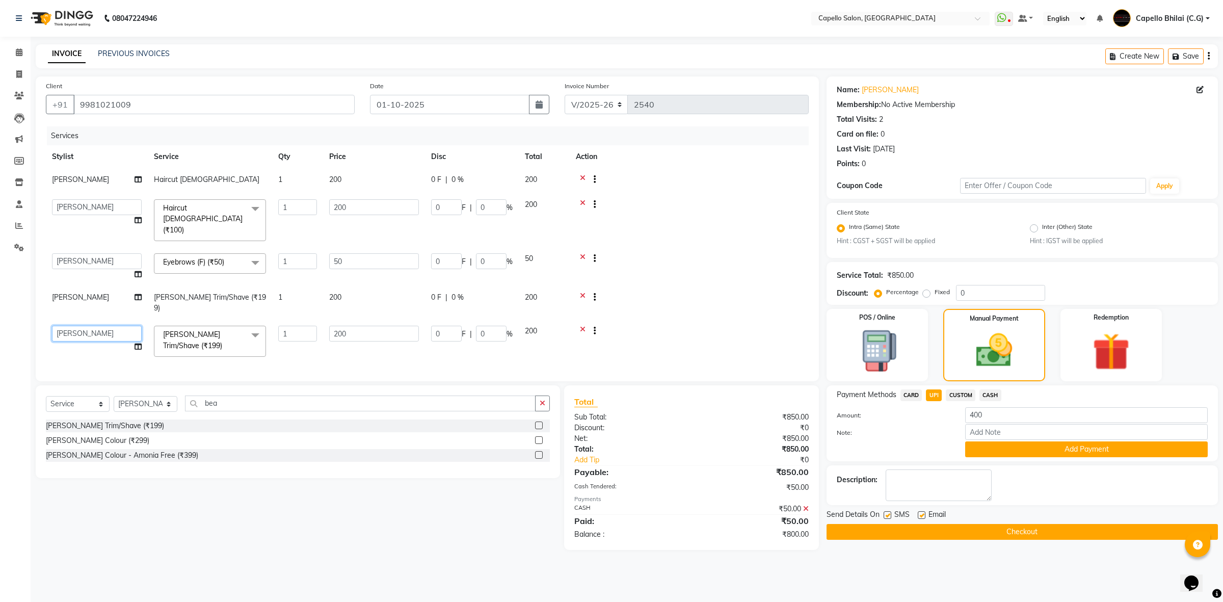
click at [90, 326] on select "ADMIN Anjali Tandia Ashish Kadwe Capello Bhilai (C.G) Nazma Sheikh Nitish Sen P…" at bounding box center [97, 334] width 90 height 16
select select "60545"
click at [679, 444] on div "Total:" at bounding box center [629, 449] width 125 height 11
click at [984, 391] on span "CASH" at bounding box center [991, 395] width 22 height 12
type input "800"
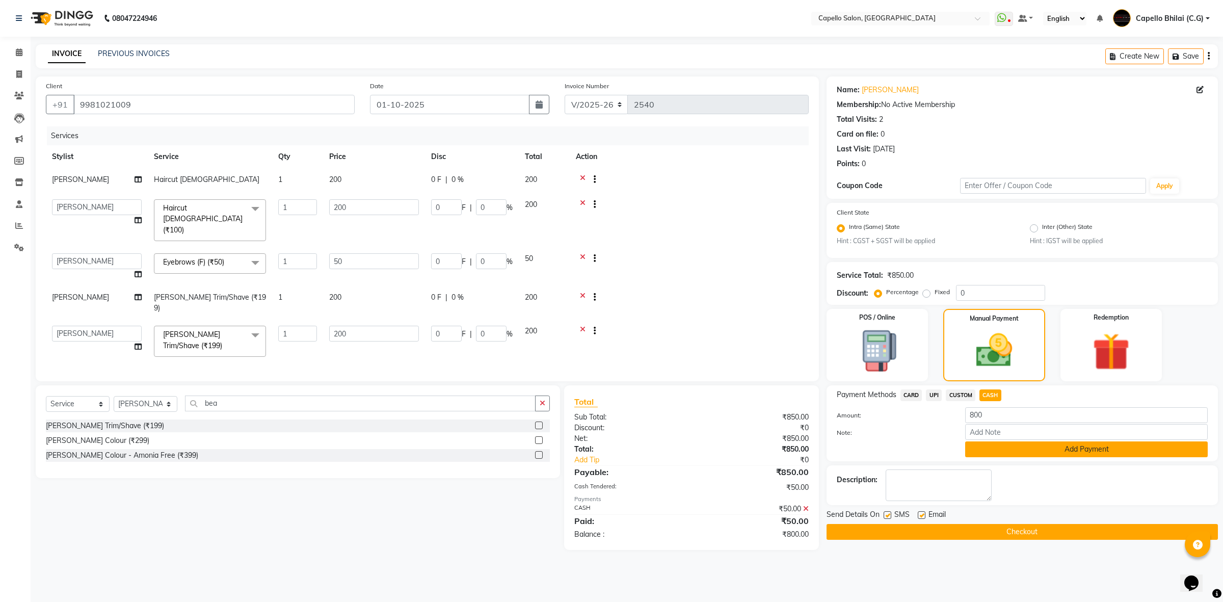
click at [1003, 449] on button "Add Payment" at bounding box center [1086, 449] width 243 height 16
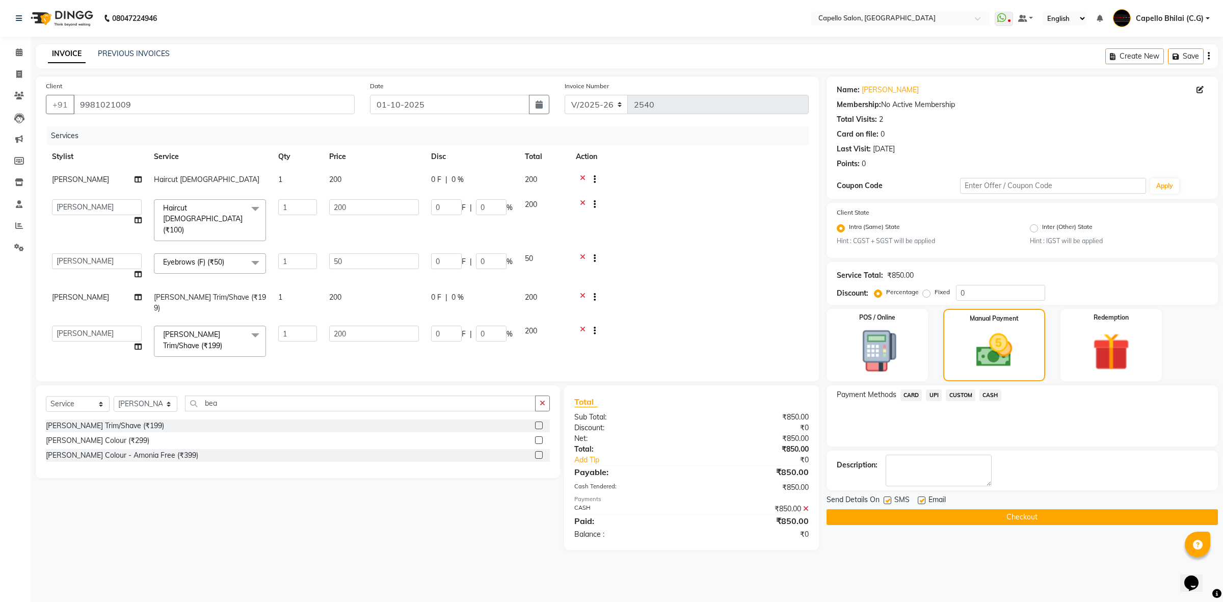
click at [944, 523] on button "Checkout" at bounding box center [1022, 517] width 391 height 16
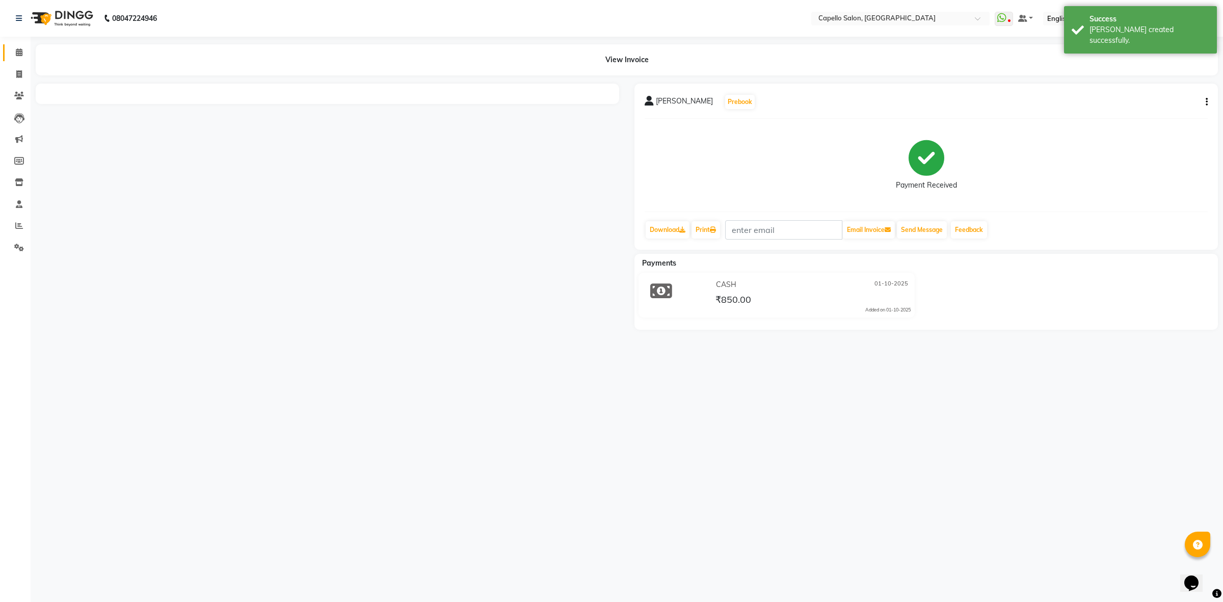
click at [17, 52] on icon at bounding box center [19, 52] width 7 height 8
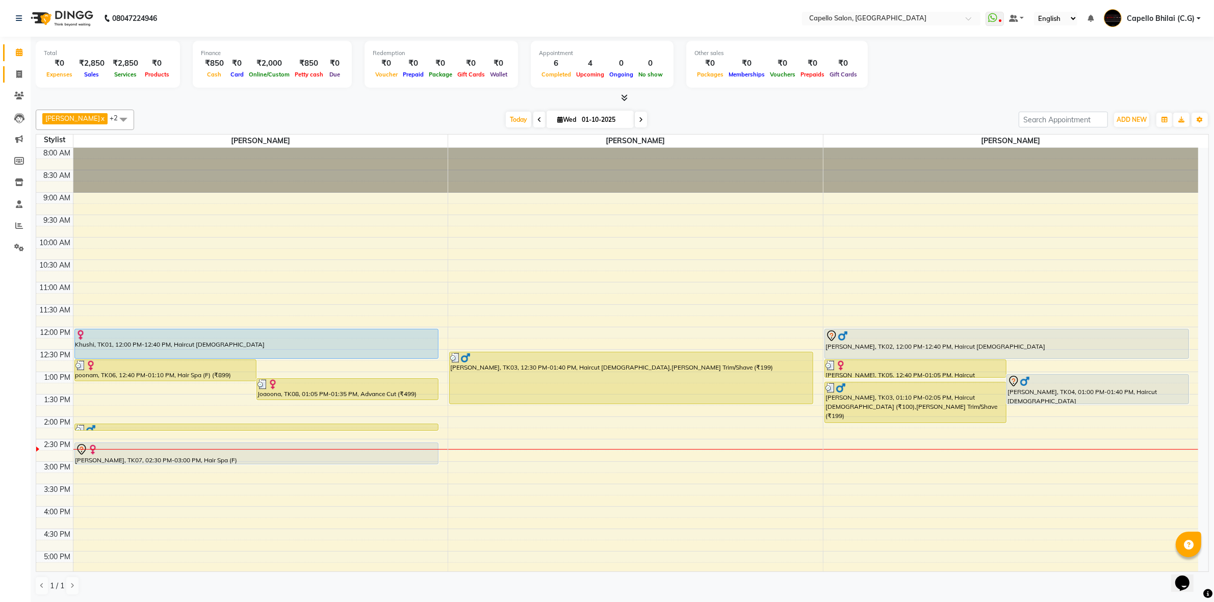
click at [13, 80] on link "Invoice" at bounding box center [15, 74] width 24 height 17
select select "service"
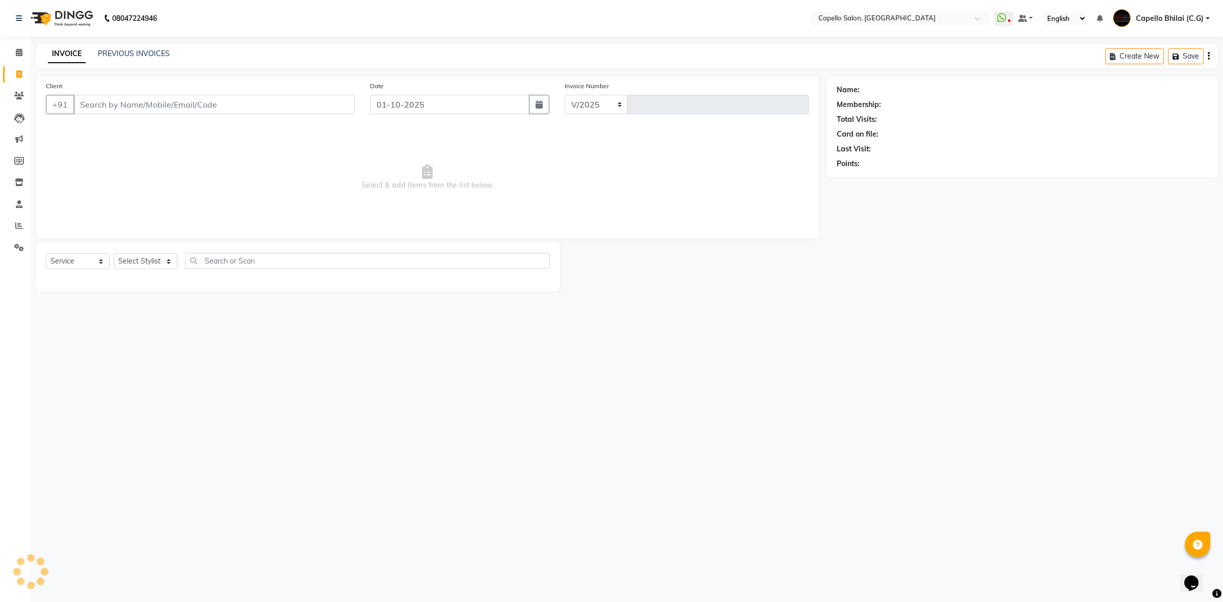
select select "809"
type input "2541"
click at [170, 103] on input "Client" at bounding box center [213, 104] width 281 height 19
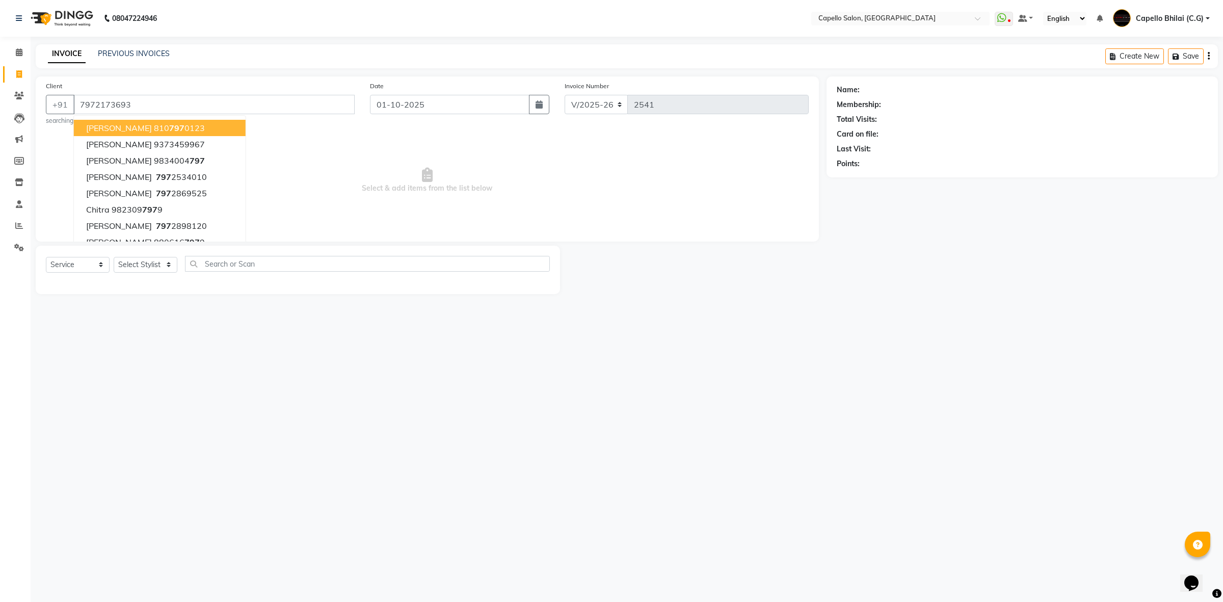
type input "7972173693"
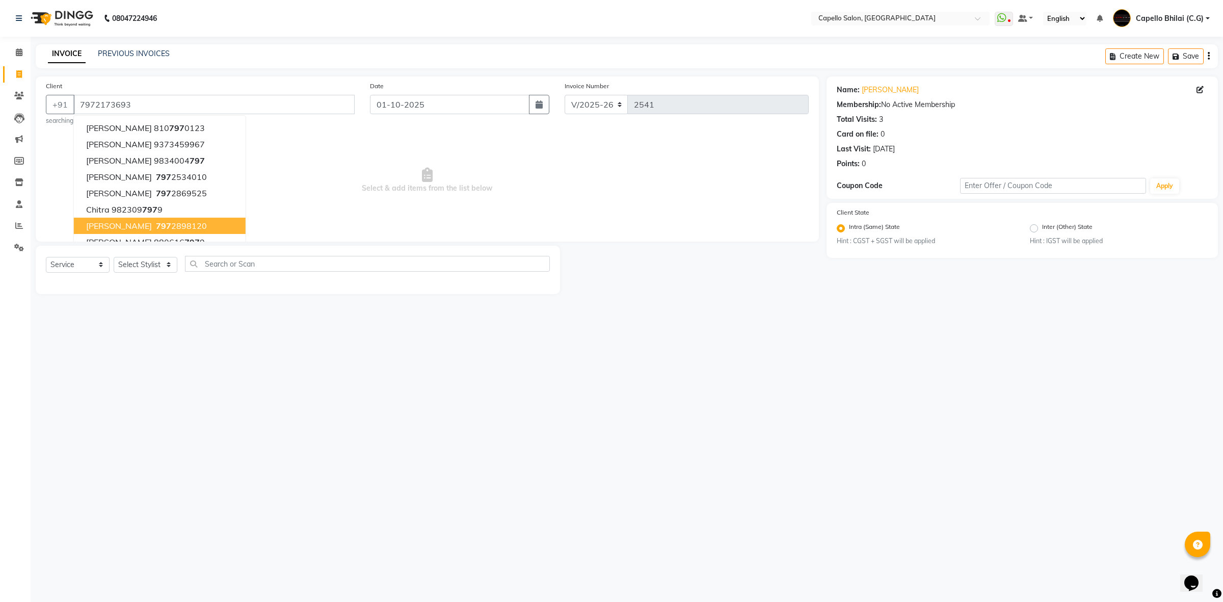
drag, startPoint x: 261, startPoint y: 339, endPoint x: 250, endPoint y: 329, distance: 14.8
click at [261, 338] on div "08047224946 Select Location × Capello Salon, Bhilai WhatsApp Status ✕ Status: D…" at bounding box center [611, 301] width 1223 height 602
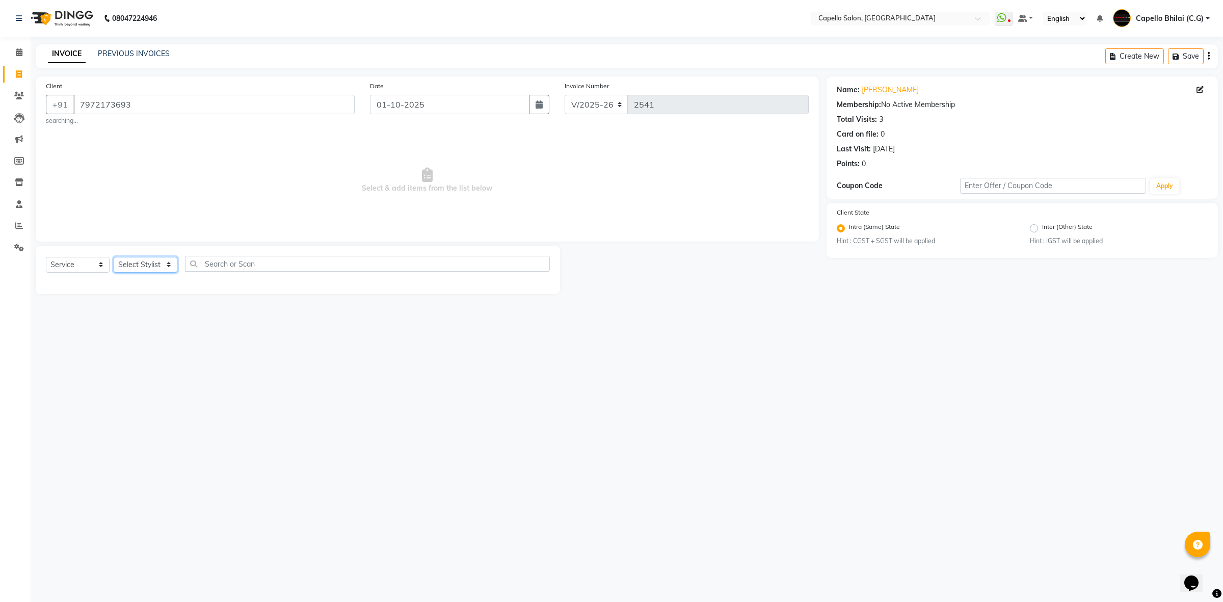
click at [150, 262] on select "Select Stylist ADMIN [PERSON_NAME] [PERSON_NAME] [PERSON_NAME] Bhilai (C.G) [PE…" at bounding box center [146, 265] width 64 height 16
select select "17882"
click at [114, 257] on select "Select Stylist ADMIN [PERSON_NAME] [PERSON_NAME] [PERSON_NAME] Bhilai (C.G) [PE…" at bounding box center [146, 265] width 64 height 16
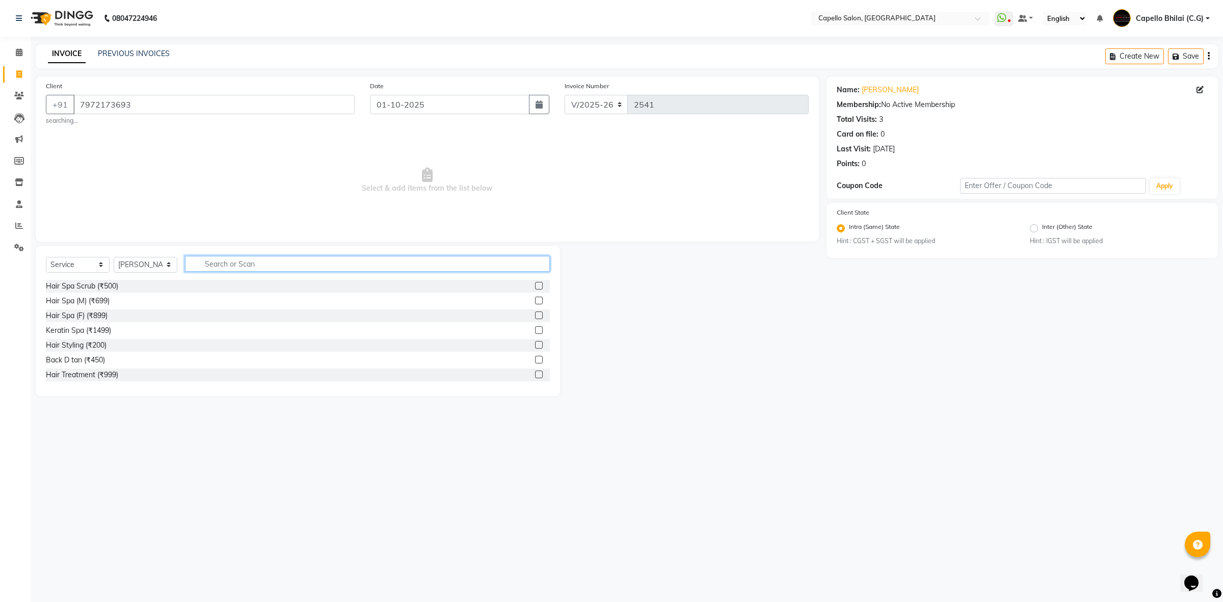
click at [253, 261] on input "text" at bounding box center [367, 264] width 365 height 16
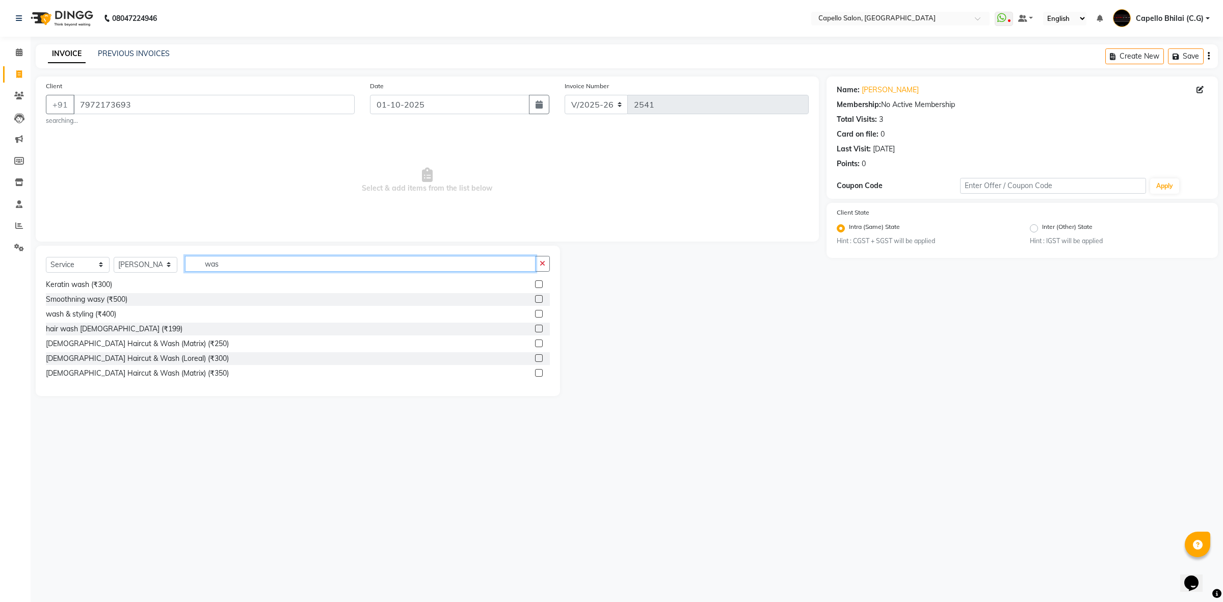
scroll to position [31, 0]
type input "was"
click at [162, 380] on div "[DEMOGRAPHIC_DATA] Haircut & Wash (Loreal) (₹400)" at bounding box center [298, 373] width 504 height 13
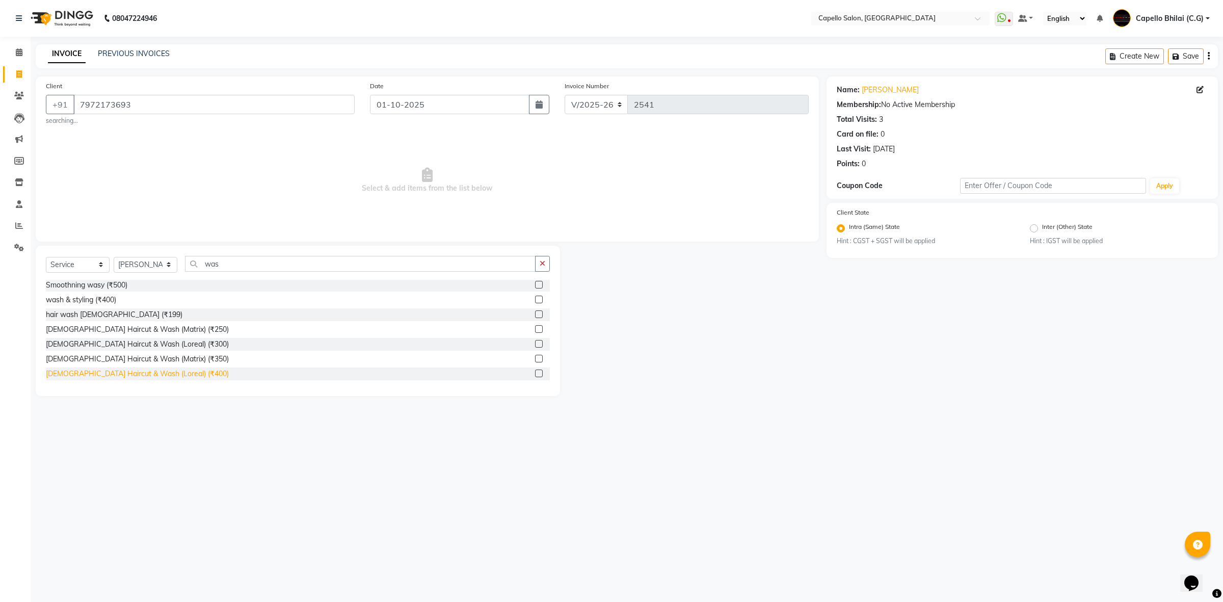
click at [163, 370] on div "[DEMOGRAPHIC_DATA] Haircut & Wash (Loreal) (₹400)" at bounding box center [137, 373] width 183 height 11
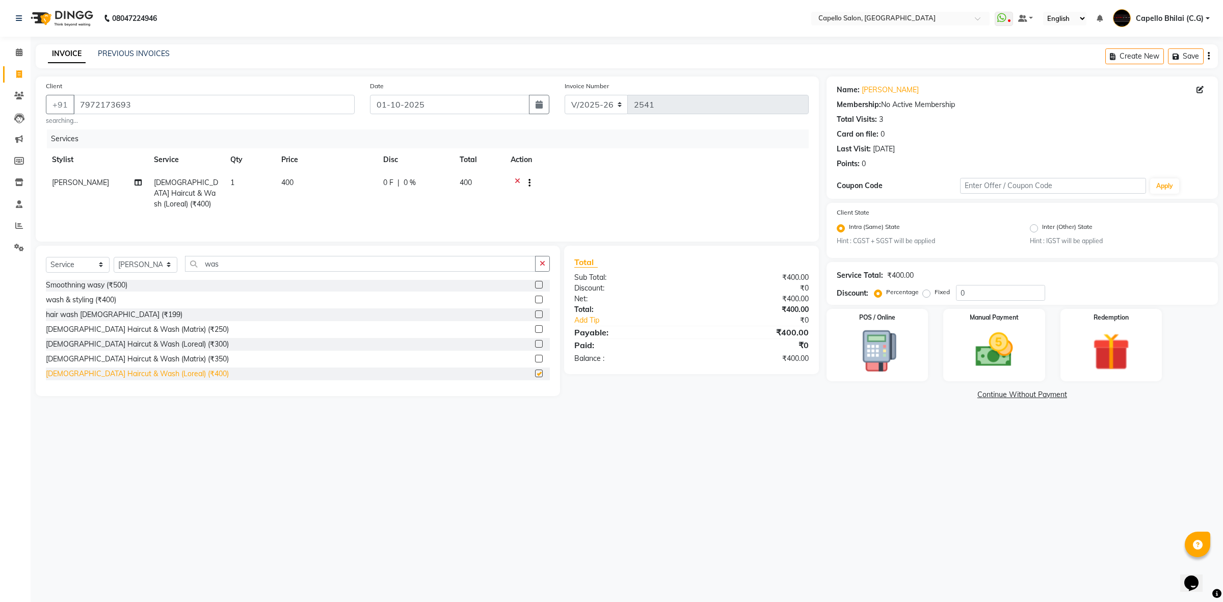
checkbox input "false"
click at [974, 345] on img at bounding box center [994, 350] width 63 height 45
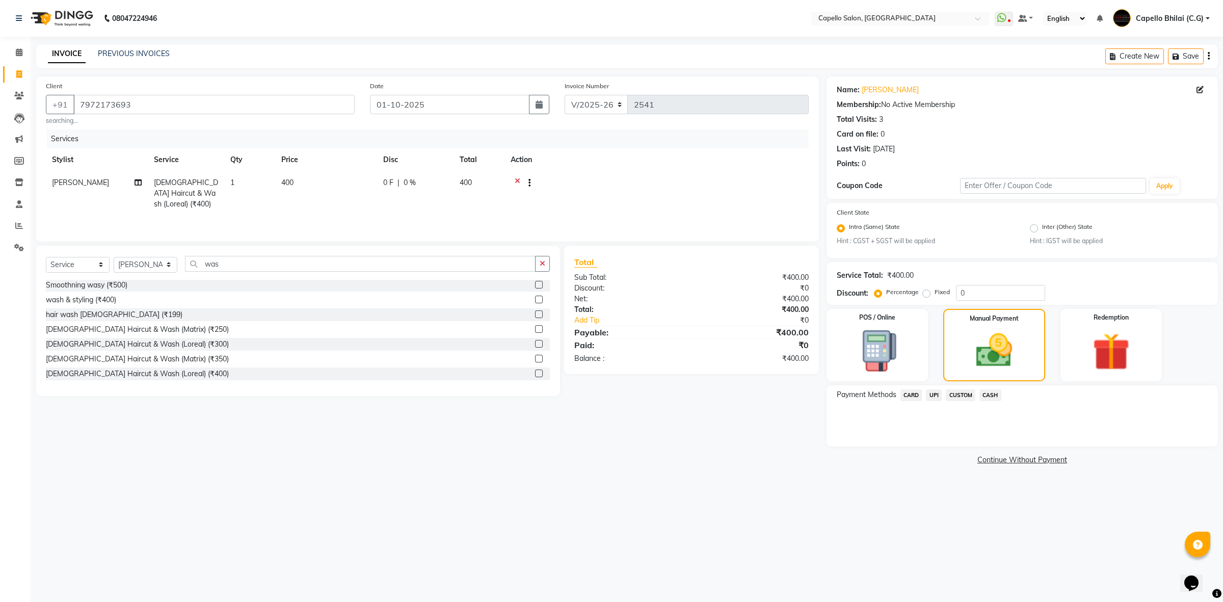
click at [929, 397] on span "UPI" at bounding box center [934, 395] width 16 height 12
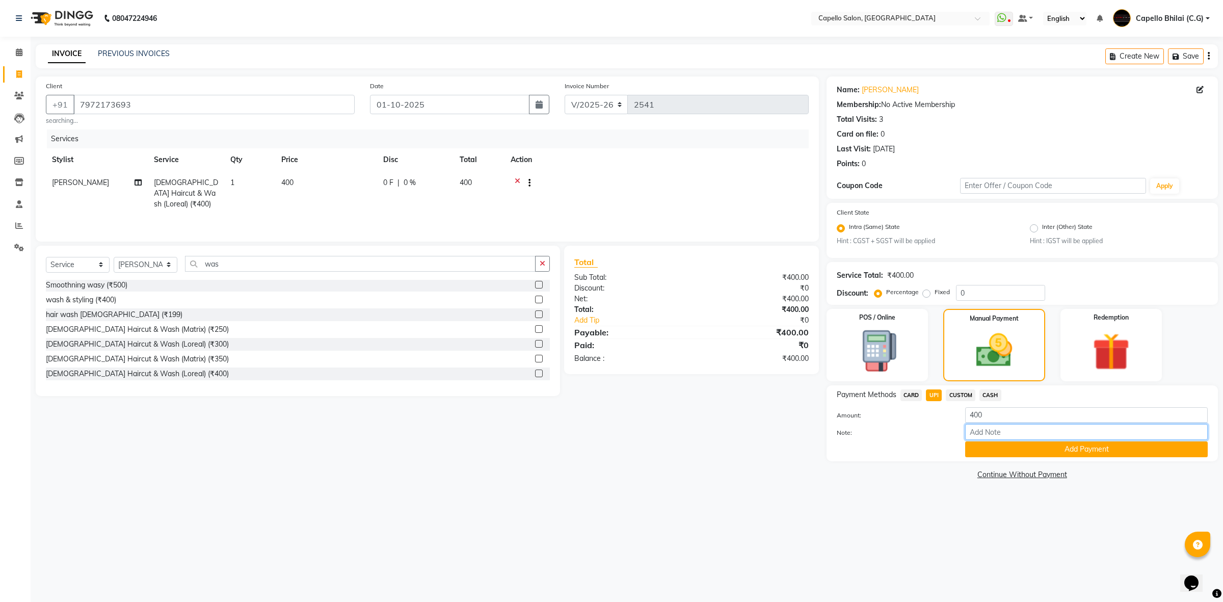
click at [991, 438] on input "Note:" at bounding box center [1086, 432] width 243 height 16
click at [1002, 447] on button "Add Payment" at bounding box center [1086, 449] width 243 height 16
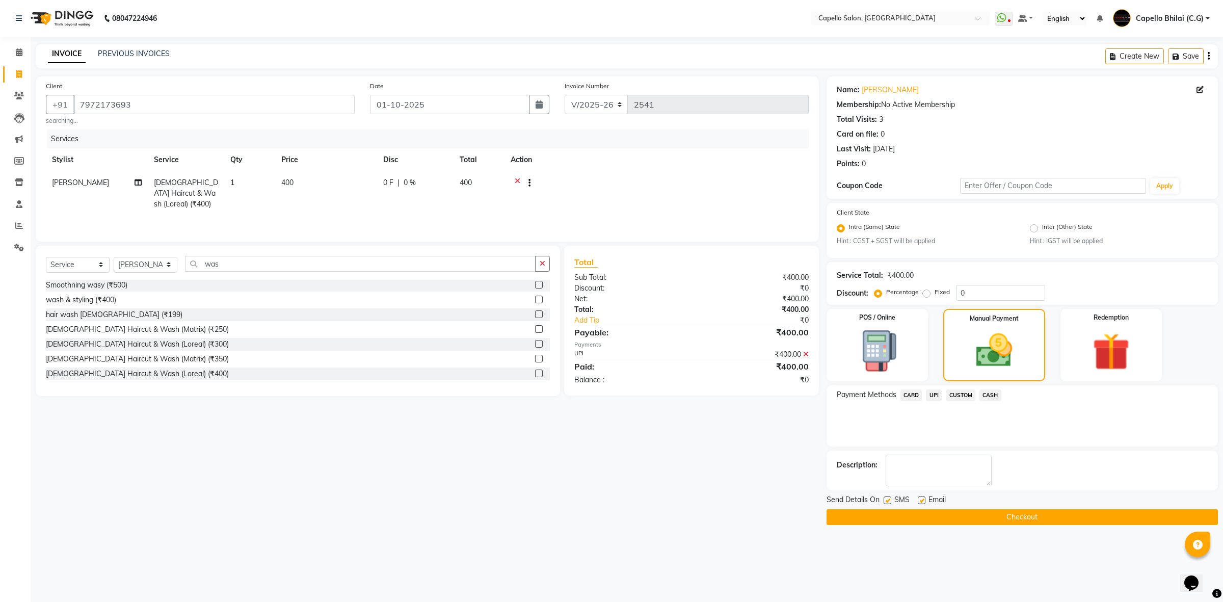
click at [890, 517] on button "Checkout" at bounding box center [1022, 517] width 391 height 16
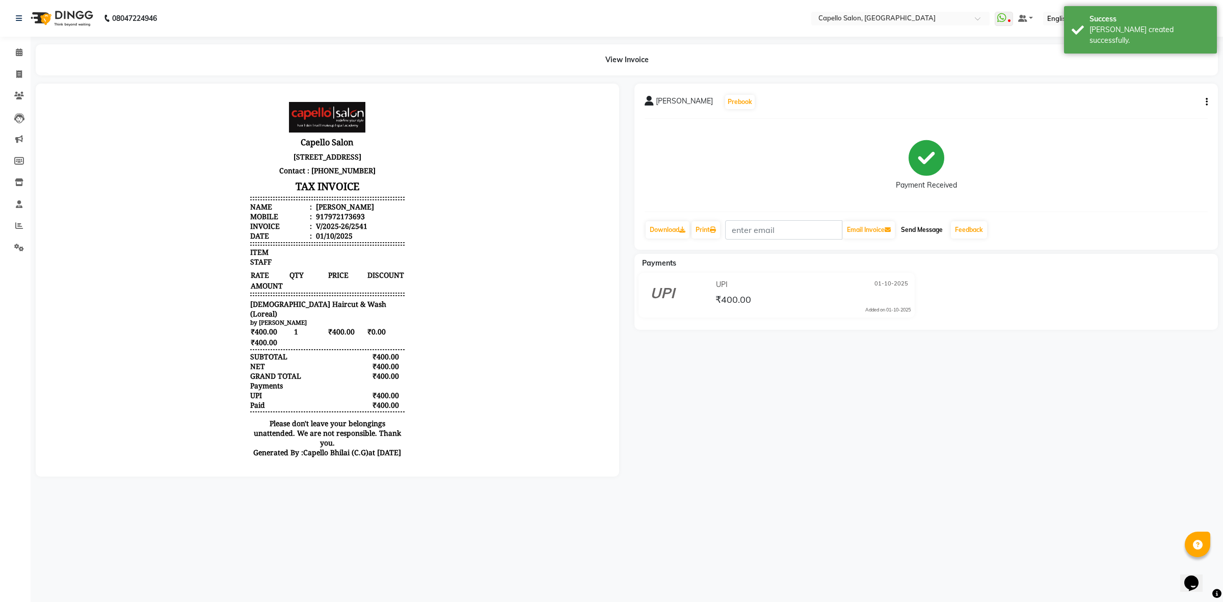
click at [926, 227] on button "Send Message" at bounding box center [922, 229] width 50 height 17
click at [18, 60] on link "Calendar" at bounding box center [15, 52] width 24 height 17
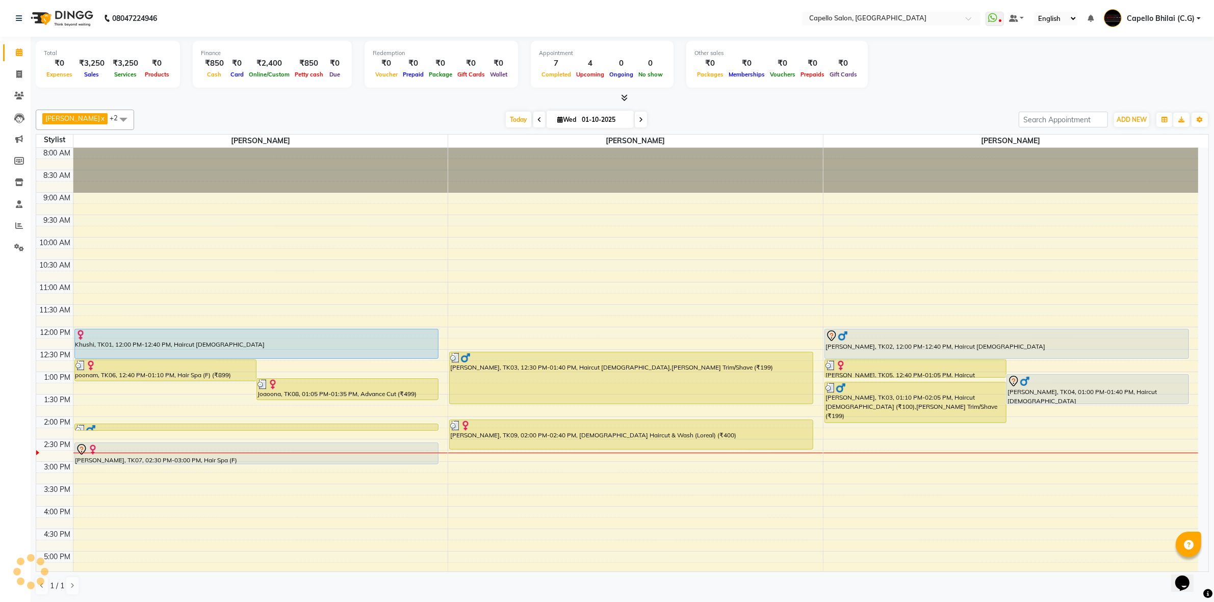
click at [962, 594] on div "1 / 1" at bounding box center [622, 585] width 1173 height 19
click at [931, 91] on div "Total ₹0 Expenses ₹3,250 Sales ₹3,250 Services ₹0 Products Finance ₹850 Cash ₹0…" at bounding box center [622, 70] width 1173 height 67
click at [923, 91] on div "Total ₹0 Expenses ₹3,250 Sales ₹3,250 Services ₹0 Products Finance ₹850 Cash ₹0…" at bounding box center [622, 70] width 1173 height 67
click at [886, 84] on div "Total ₹0 Expenses ₹3,250 Sales ₹3,250 Services ₹0 Products Finance ₹850 Cash ₹0…" at bounding box center [622, 66] width 1173 height 50
drag, startPoint x: 14, startPoint y: 76, endPoint x: 21, endPoint y: 89, distance: 14.6
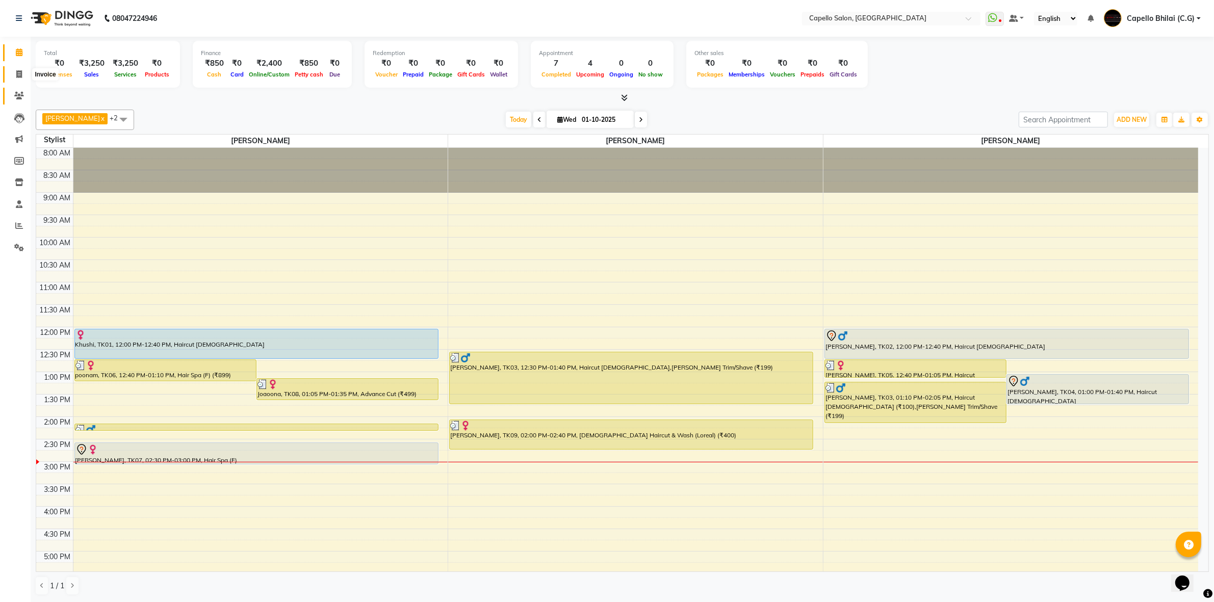
click at [14, 76] on span at bounding box center [19, 75] width 18 height 12
select select "service"
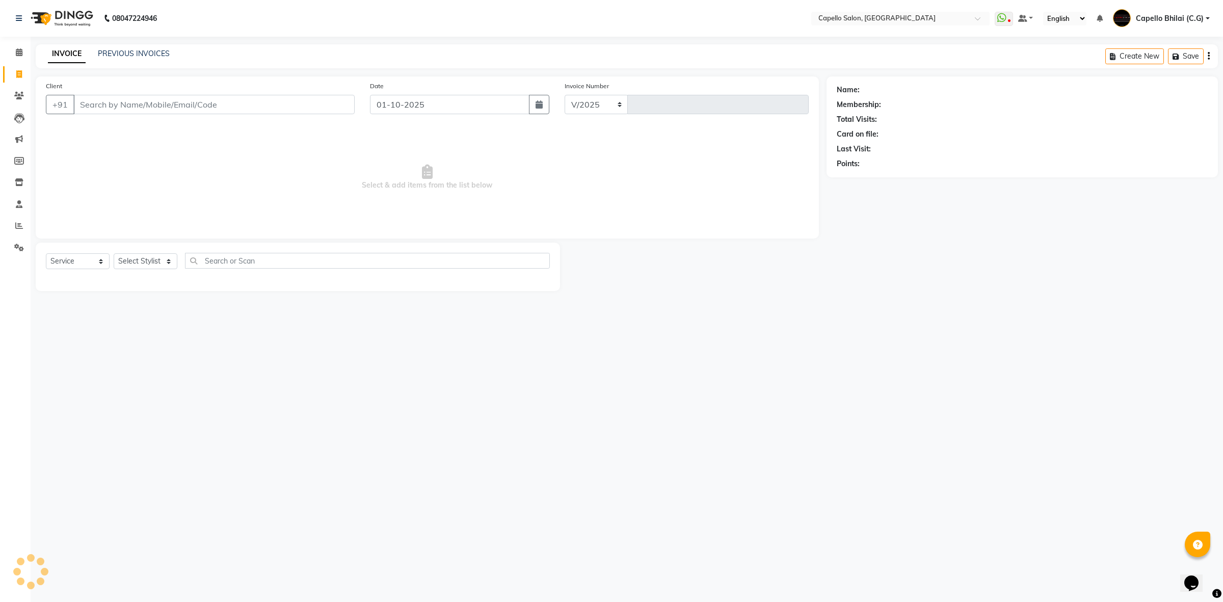
select select "809"
type input "2542"
click at [128, 101] on input "Client" at bounding box center [213, 104] width 281 height 19
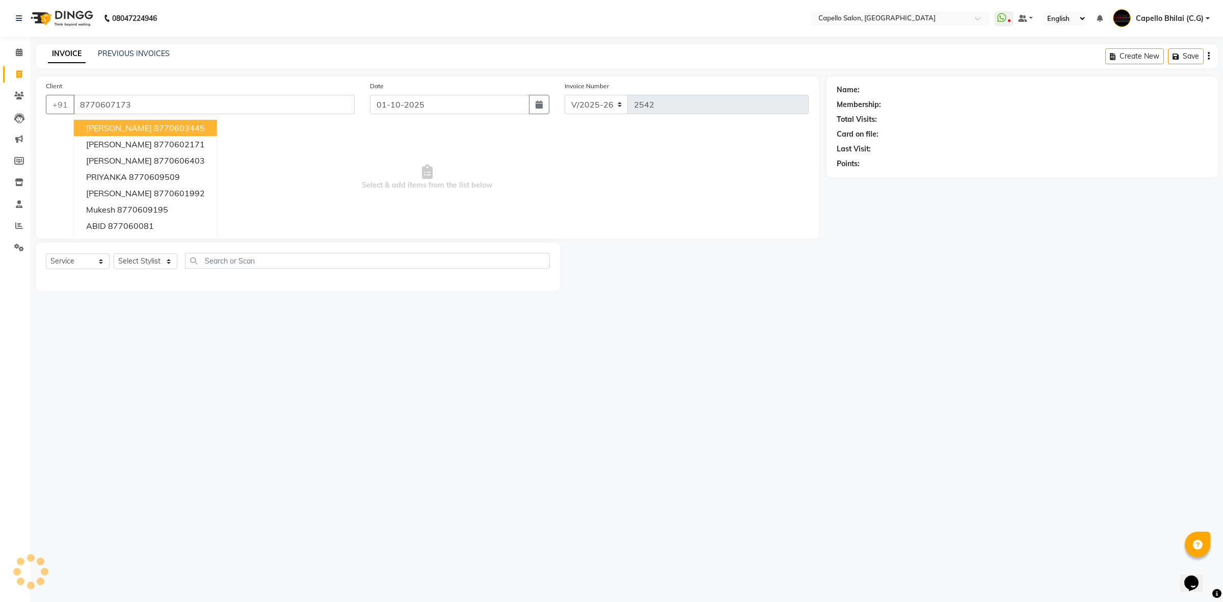
type input "8770607173"
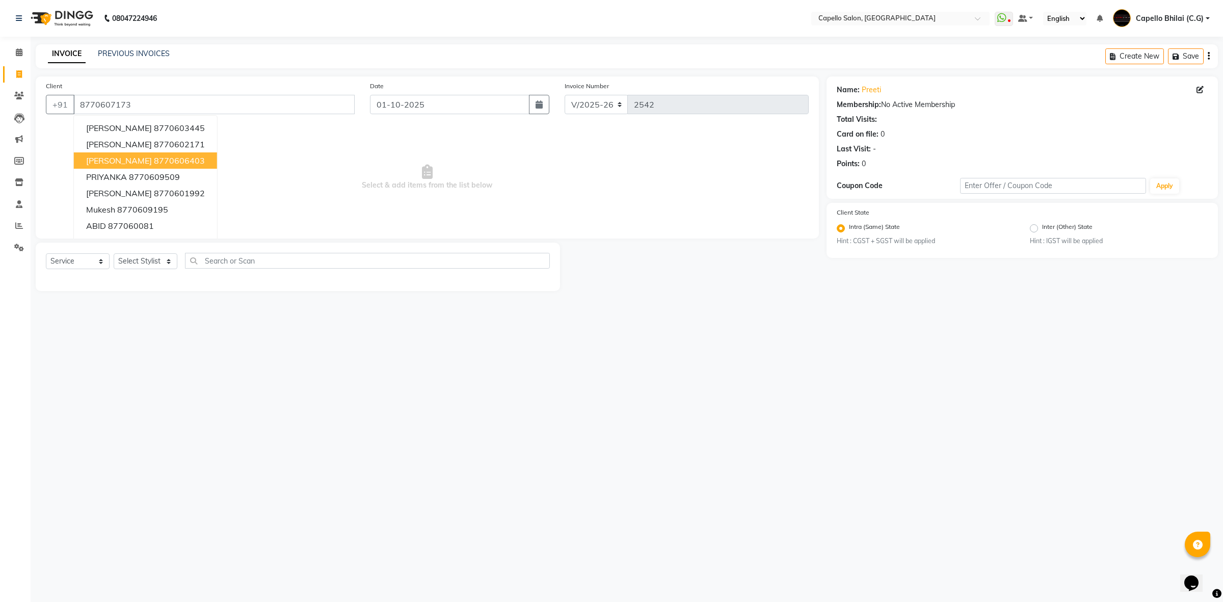
click at [326, 209] on span "Select & add items from the list below" at bounding box center [427, 177] width 763 height 102
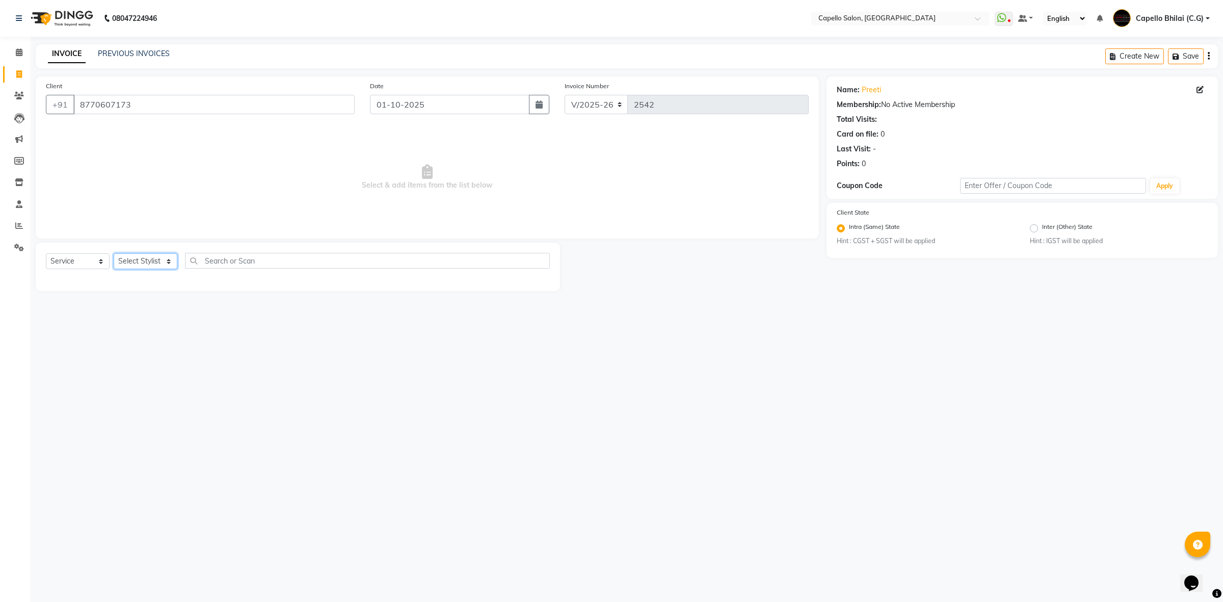
click at [149, 261] on select "Select Stylist ADMIN [PERSON_NAME] [PERSON_NAME] [PERSON_NAME] Bhilai (C.G) [PE…" at bounding box center [146, 261] width 64 height 16
select select "21871"
click at [114, 253] on select "Select Stylist ADMIN [PERSON_NAME] [PERSON_NAME] [PERSON_NAME] Bhilai (C.G) [PE…" at bounding box center [146, 261] width 64 height 16
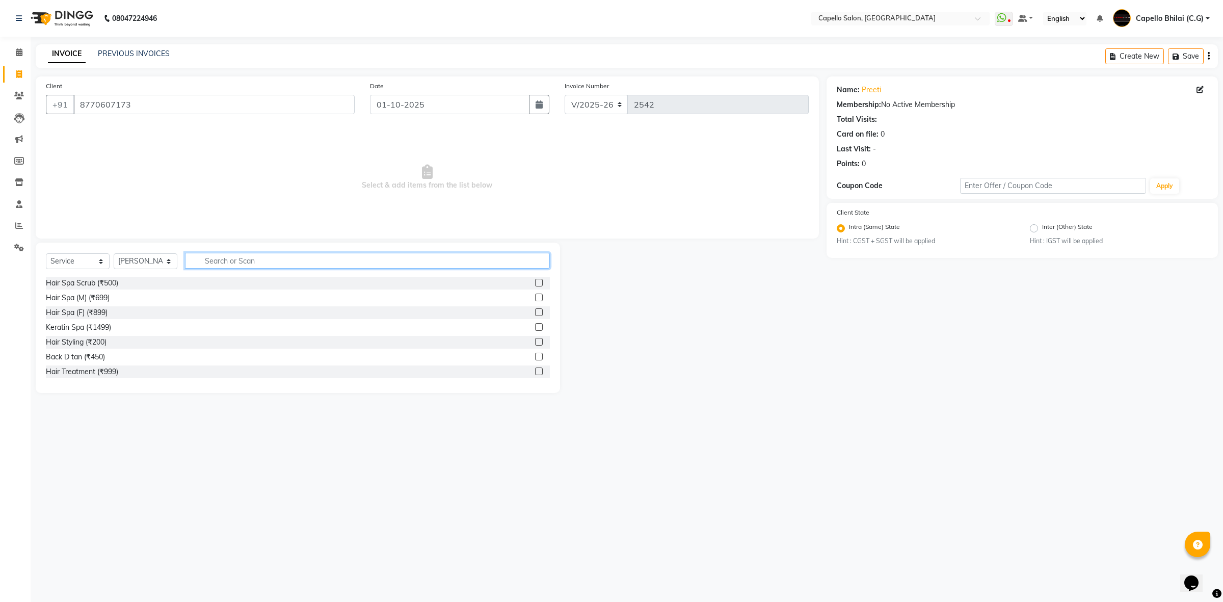
click at [331, 256] on input "text" at bounding box center [367, 261] width 365 height 16
type input "was"
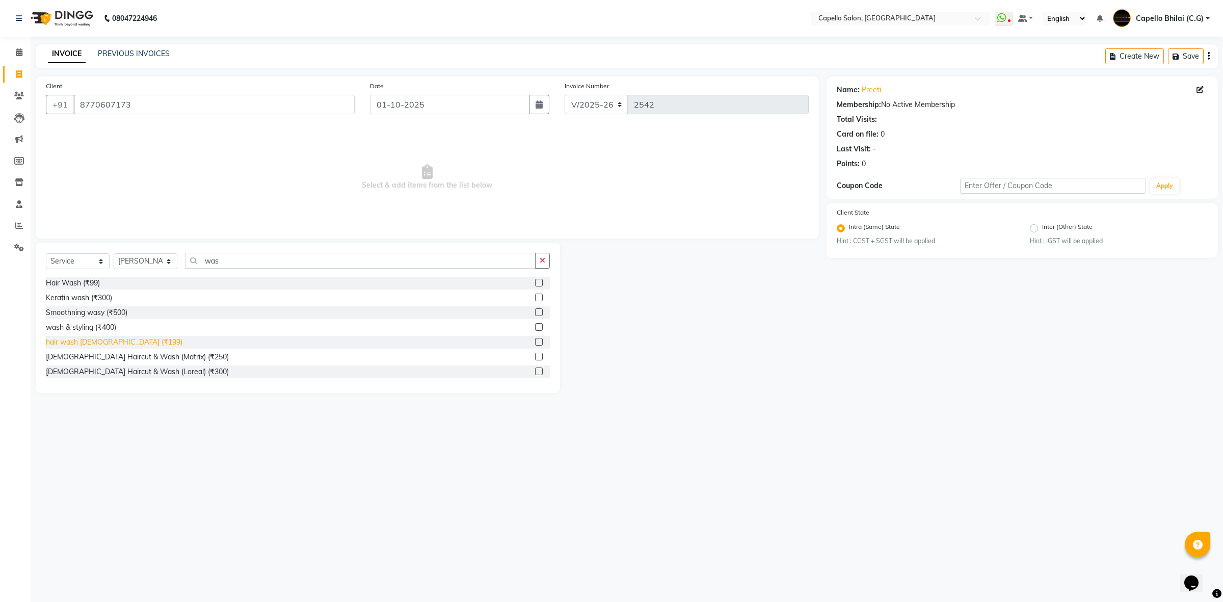
click at [98, 339] on div "hair wash [DEMOGRAPHIC_DATA] (₹199)" at bounding box center [114, 342] width 137 height 11
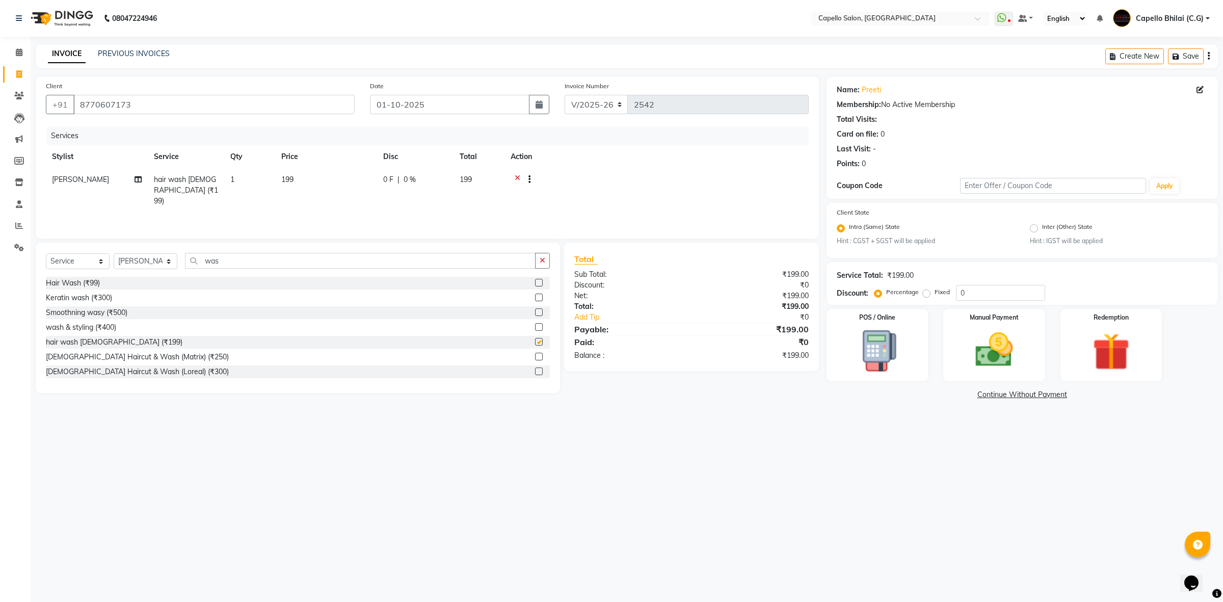
checkbox input "false"
click at [317, 167] on th "Price" at bounding box center [326, 156] width 102 height 23
click at [324, 178] on td "199" at bounding box center [326, 190] width 102 height 44
select select "21871"
drag, startPoint x: 374, startPoint y: 182, endPoint x: 314, endPoint y: 187, distance: 59.3
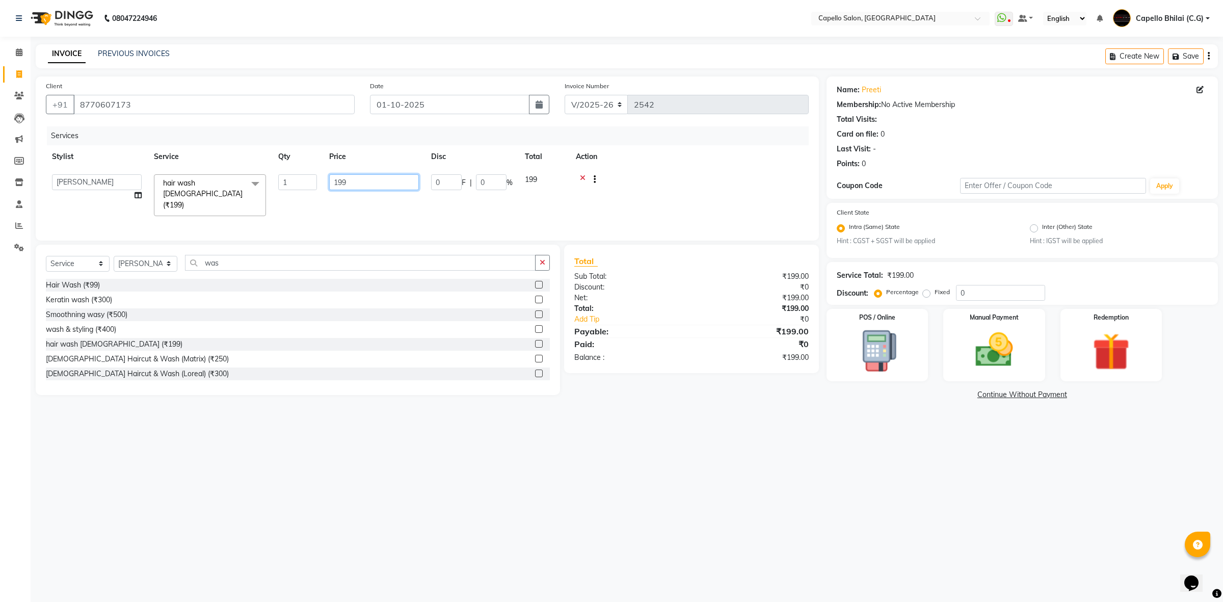
click at [314, 187] on tr "ADMIN Anjali Tandia Ashish Kadwe Capello Bhilai (C.G) Nazma Sheikh Nitish Sen P…" at bounding box center [427, 195] width 763 height 54
type input "200"
click at [715, 492] on div "08047224946 Select Location × Capello Salon, Bhilai WhatsApp Status ✕ Status: D…" at bounding box center [611, 301] width 1223 height 602
click at [1008, 350] on img at bounding box center [994, 350] width 63 height 45
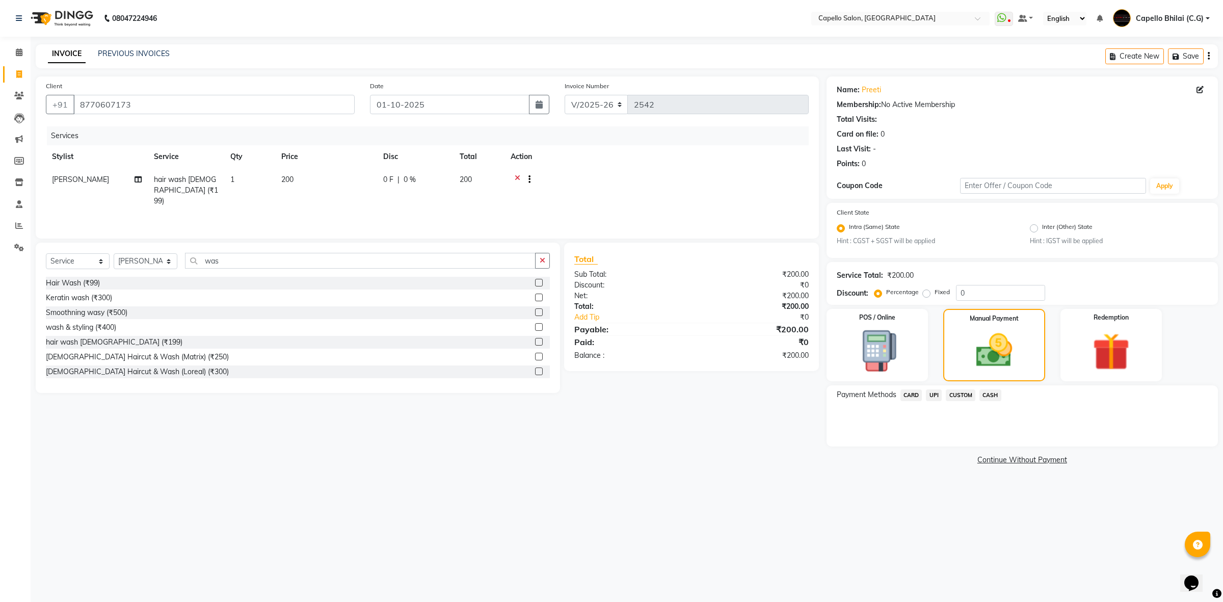
click at [987, 394] on span "CASH" at bounding box center [991, 395] width 22 height 12
click at [928, 399] on span "UPI" at bounding box center [934, 395] width 16 height 12
click at [1011, 455] on button "Add Payment" at bounding box center [1086, 449] width 243 height 16
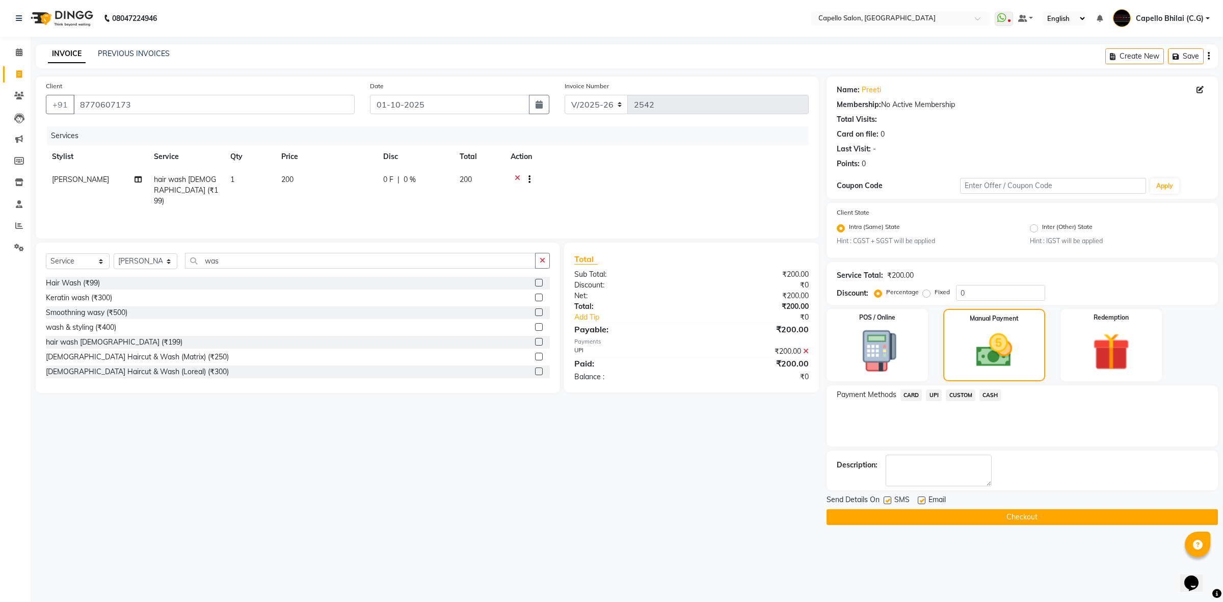
click at [888, 511] on button "Checkout" at bounding box center [1022, 517] width 391 height 16
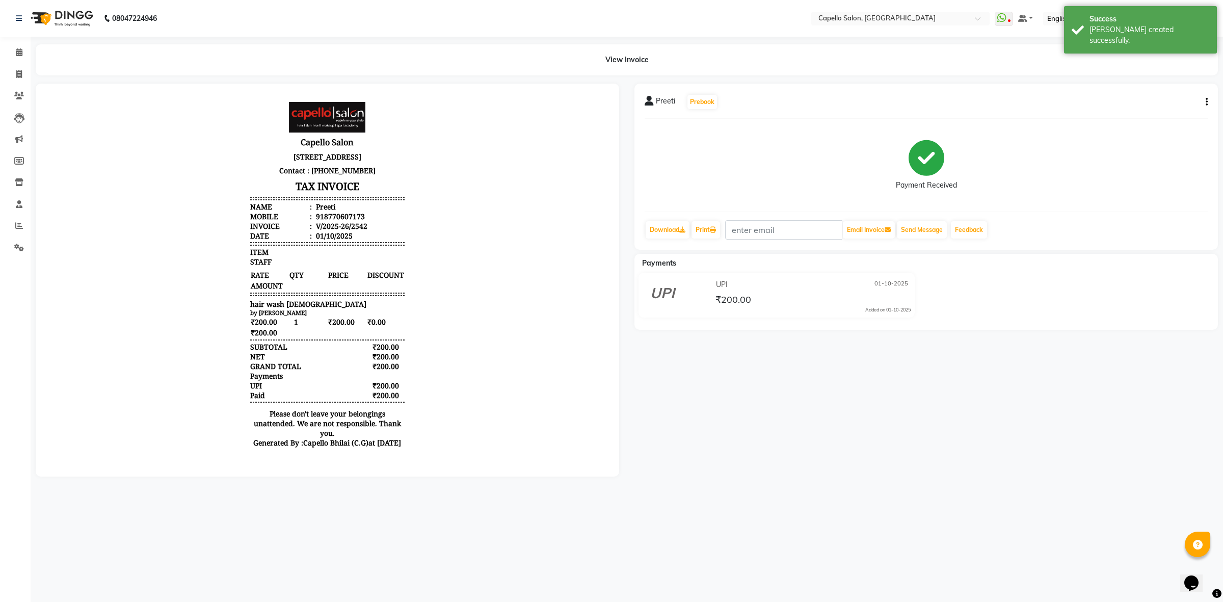
click at [921, 240] on div "Preeti Prebook Payment Received Download Print Email Invoice Send Message Feedb…" at bounding box center [927, 167] width 584 height 166
click at [926, 228] on button "Send Message" at bounding box center [922, 229] width 50 height 17
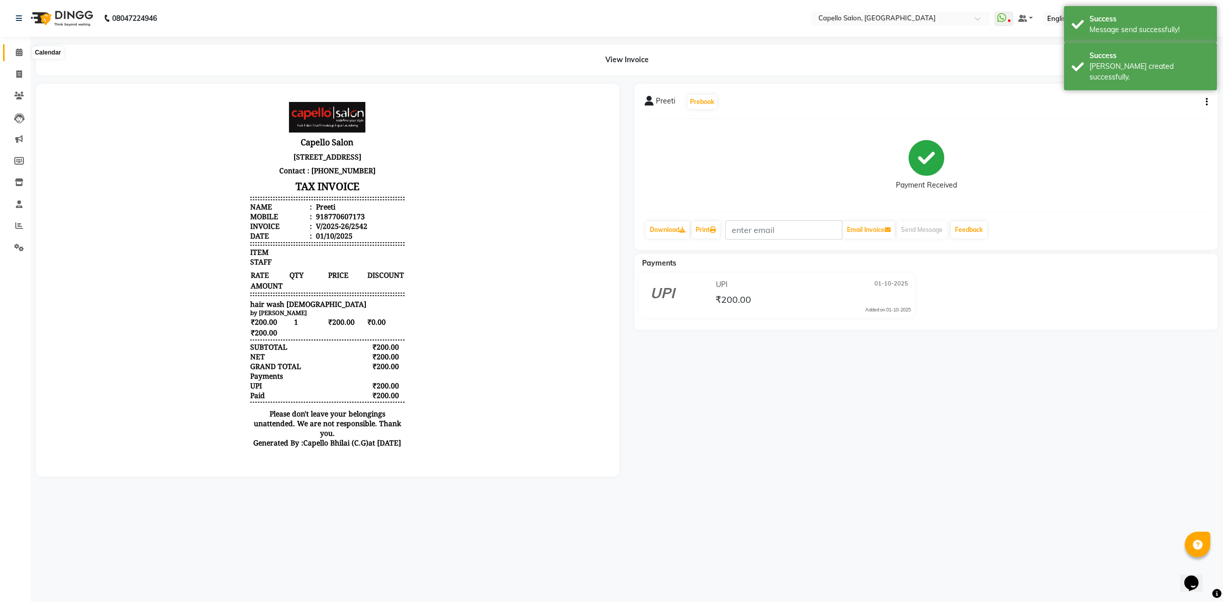
click at [18, 54] on icon at bounding box center [19, 52] width 7 height 8
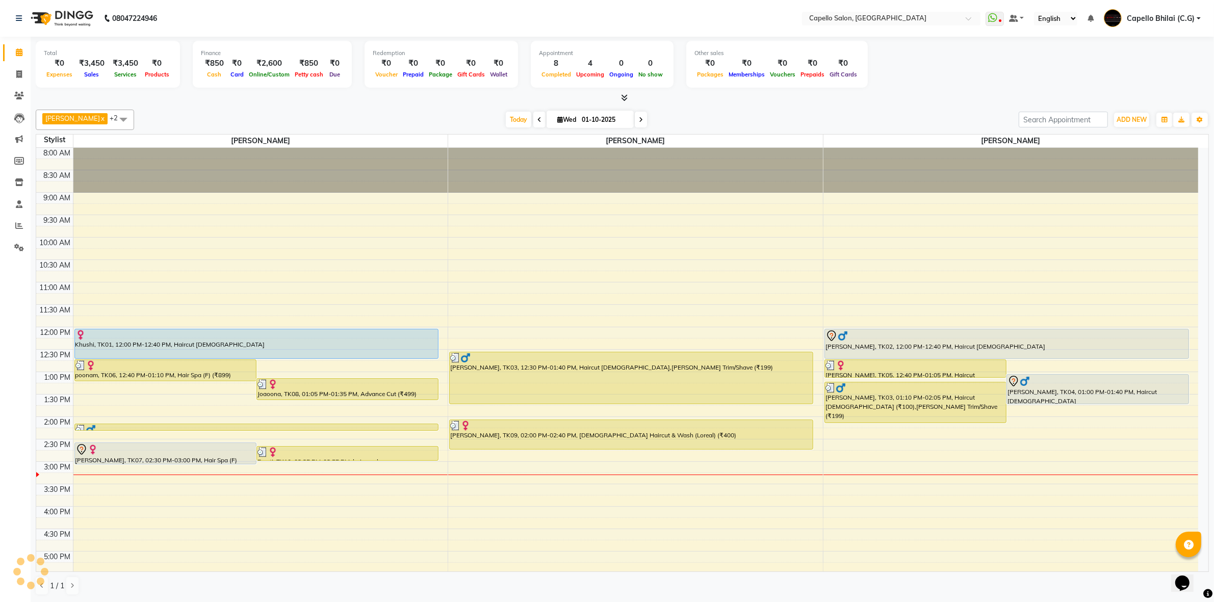
scroll to position [212, 0]
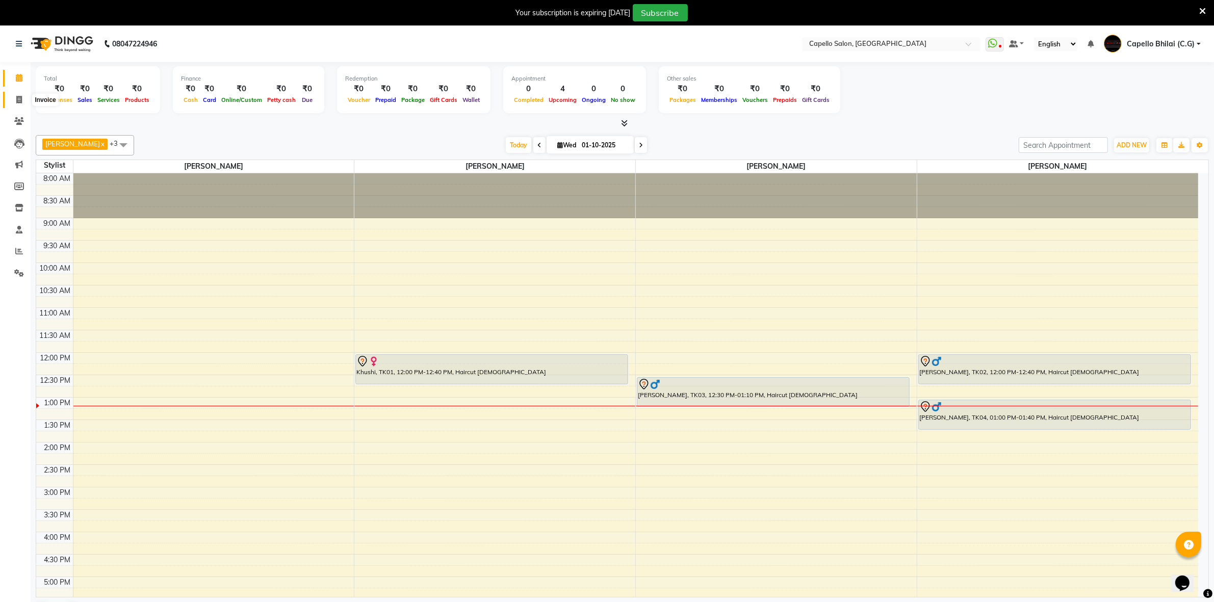
click at [18, 102] on icon at bounding box center [19, 100] width 6 height 8
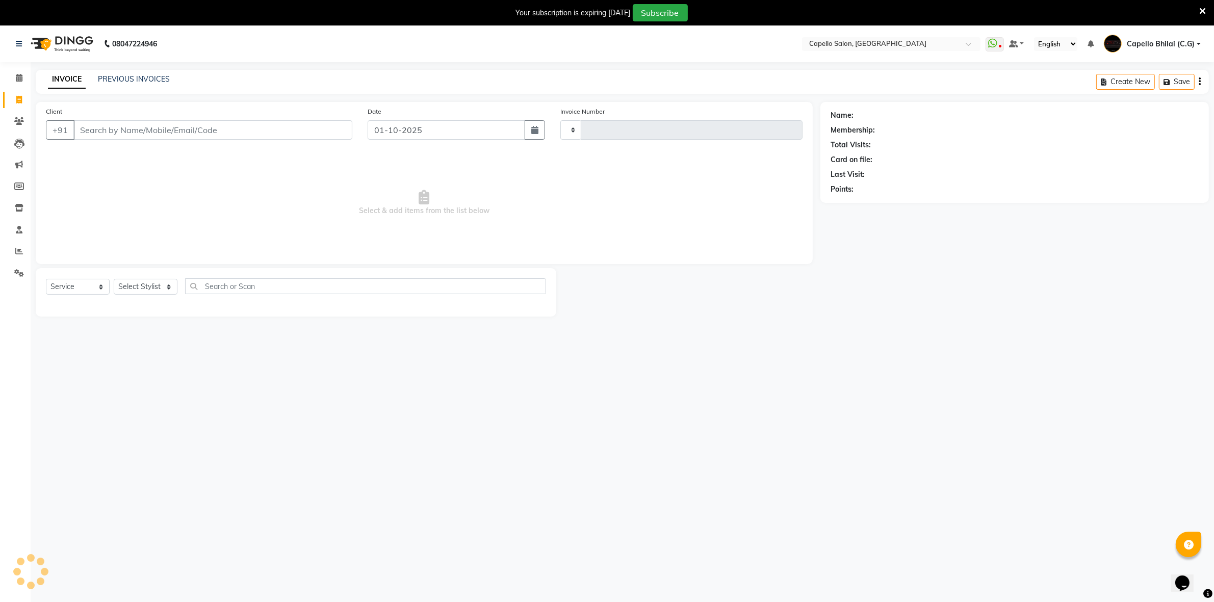
click at [16, 99] on icon at bounding box center [19, 100] width 6 height 8
select select "service"
type input "8806606948"
select select "809"
type input "2538"
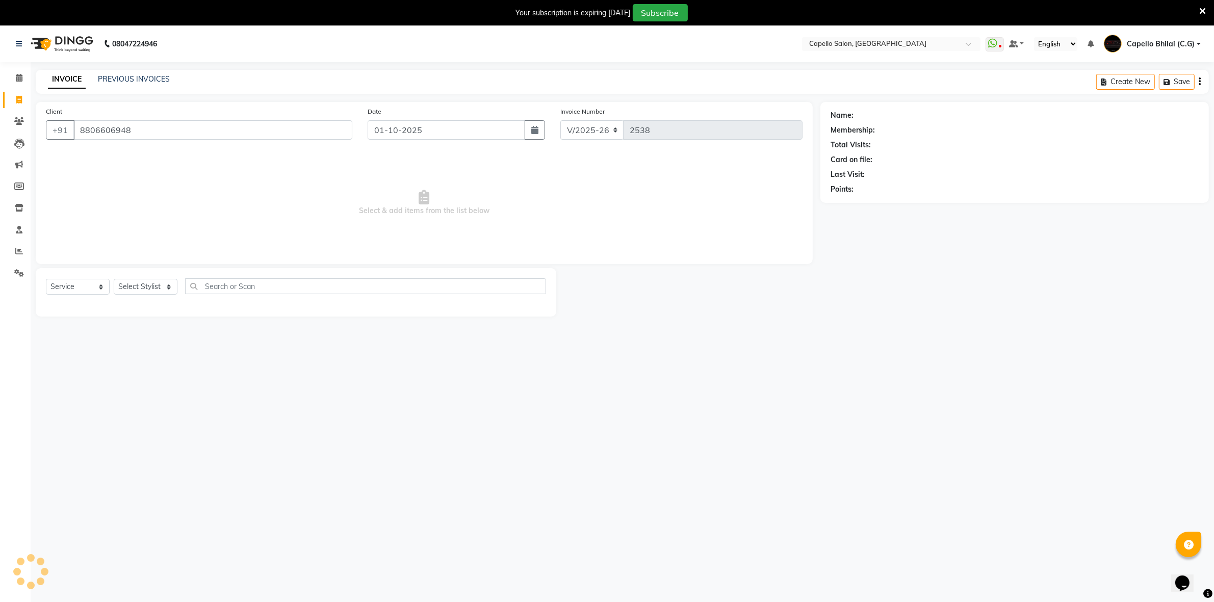
type input "8806606948"
radio input "false"
radio input "true"
click at [131, 284] on select "Select Stylist ADMIN [PERSON_NAME] [PERSON_NAME] [PERSON_NAME] Bhilai (C.G) [PE…" at bounding box center [146, 287] width 64 height 16
select select "21871"
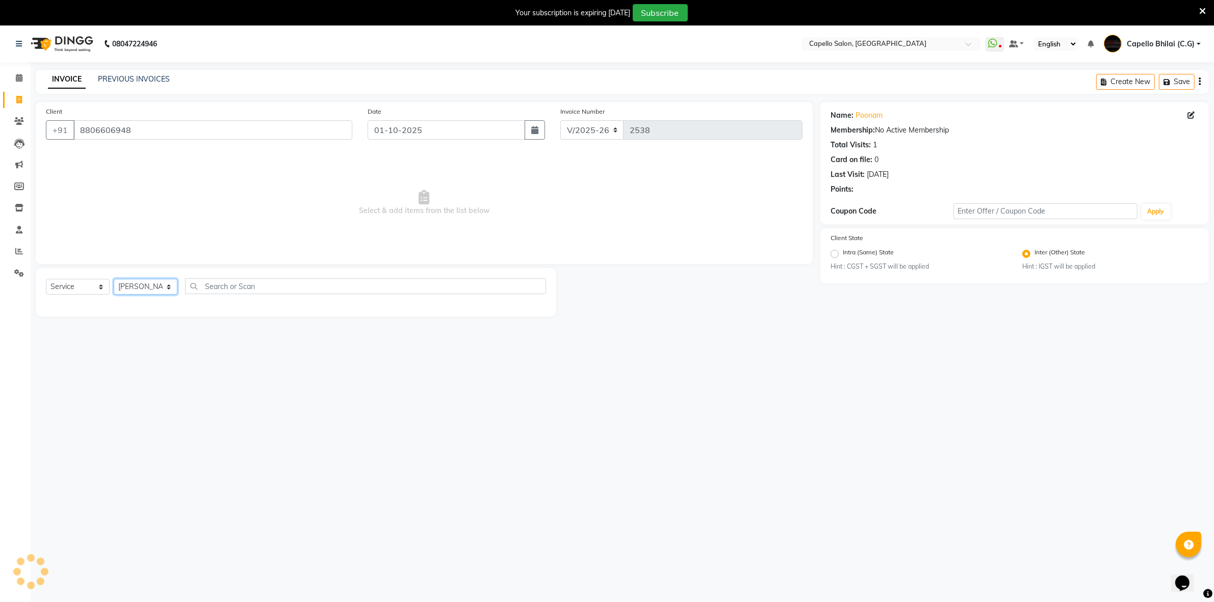
click at [114, 279] on select "Select Stylist ADMIN [PERSON_NAME] [PERSON_NAME] [PERSON_NAME] Bhilai (C.G) [PE…" at bounding box center [146, 287] width 64 height 16
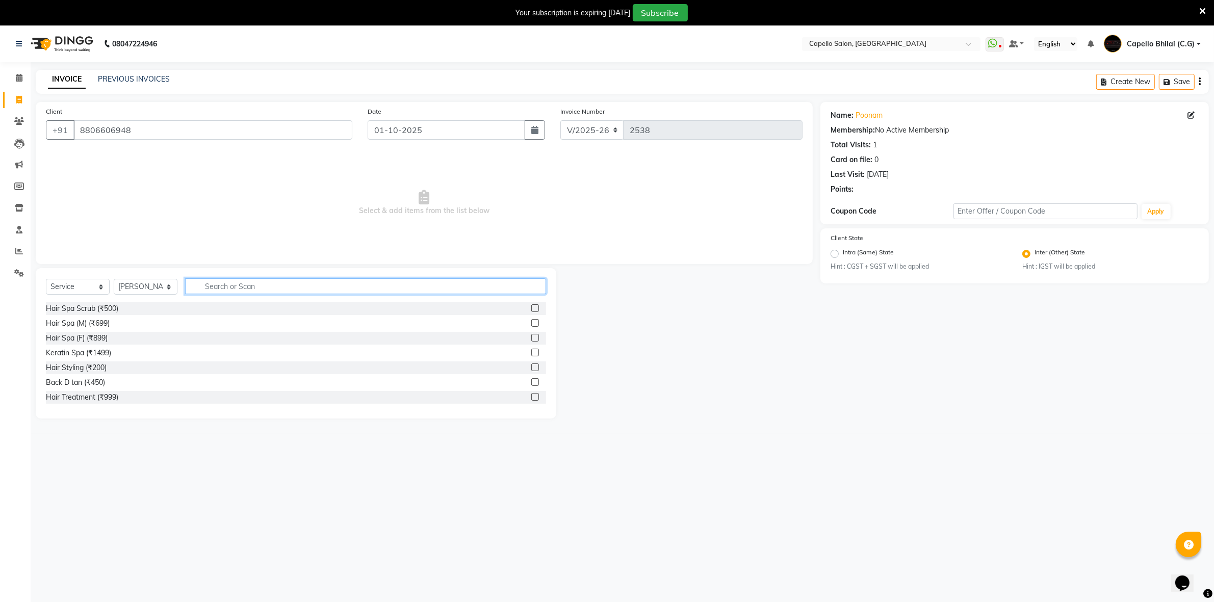
click at [252, 291] on input "text" at bounding box center [365, 286] width 361 height 16
click at [75, 339] on div "Hair Spa (F) (₹899)" at bounding box center [77, 338] width 62 height 11
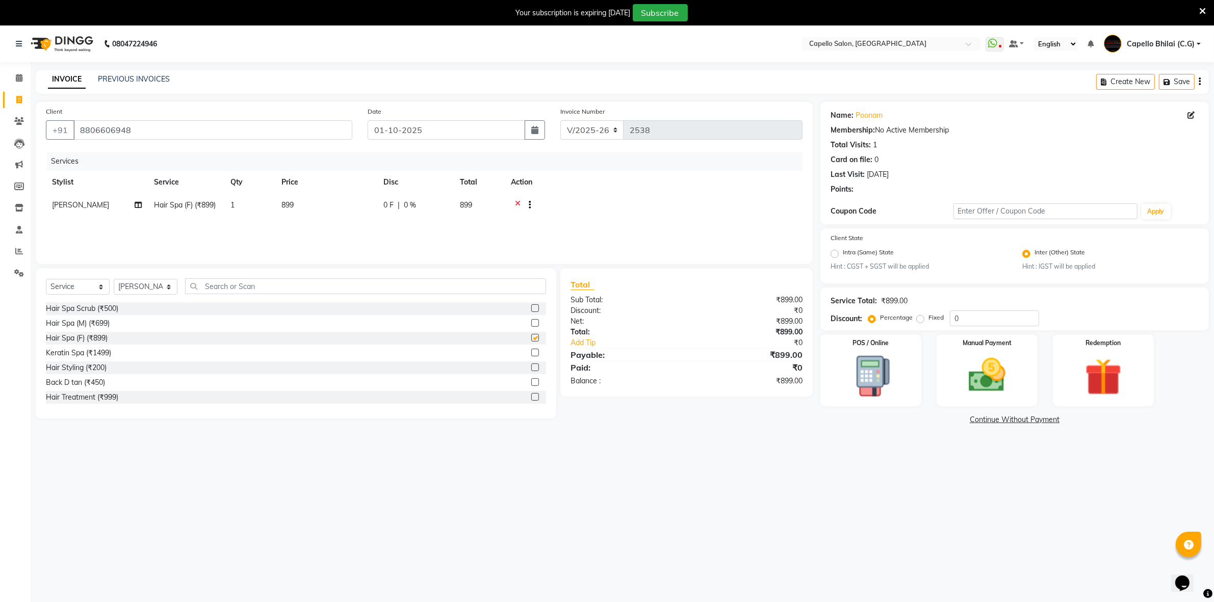
checkbox input "false"
click at [350, 202] on td "899" at bounding box center [326, 206] width 102 height 25
select select "21871"
click at [284, 203] on tr "ADMIN Anjali Tandia Ashish Kadwe Capello Bhilai (C.G) Nazma Sheikh Nitish Sen P…" at bounding box center [424, 213] width 756 height 39
type input "1200"
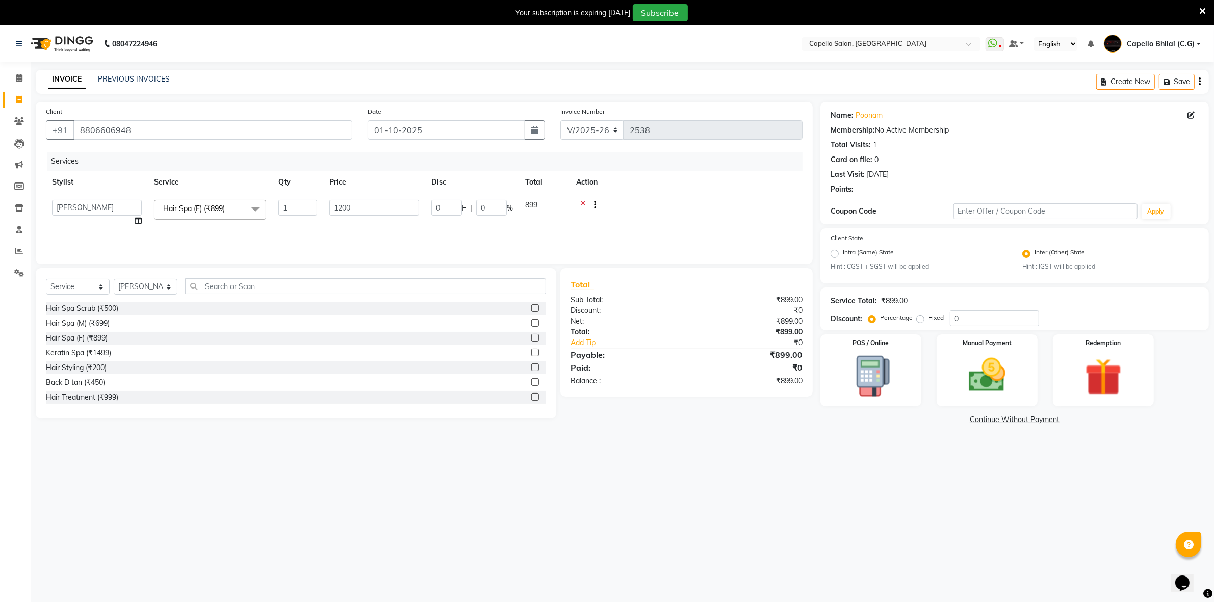
click at [943, 452] on div "08047224946 Select Location × Capello Salon, Bhilai WhatsApp Status ✕ Status: D…" at bounding box center [607, 326] width 1214 height 602
click at [971, 368] on img at bounding box center [986, 375] width 63 height 44
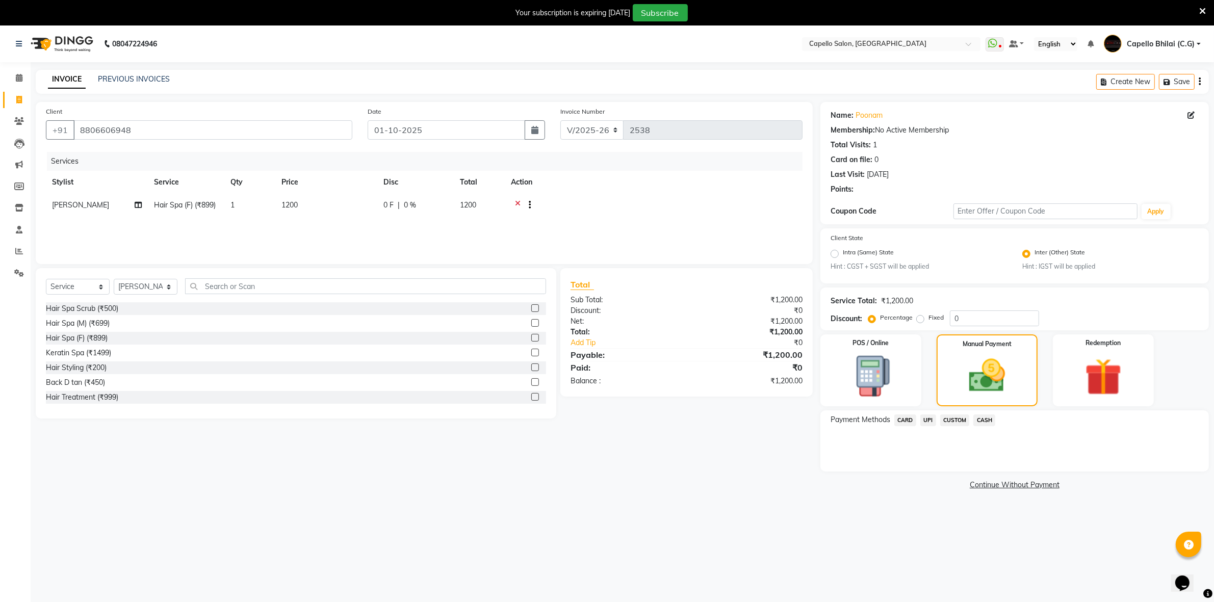
scroll to position [25, 0]
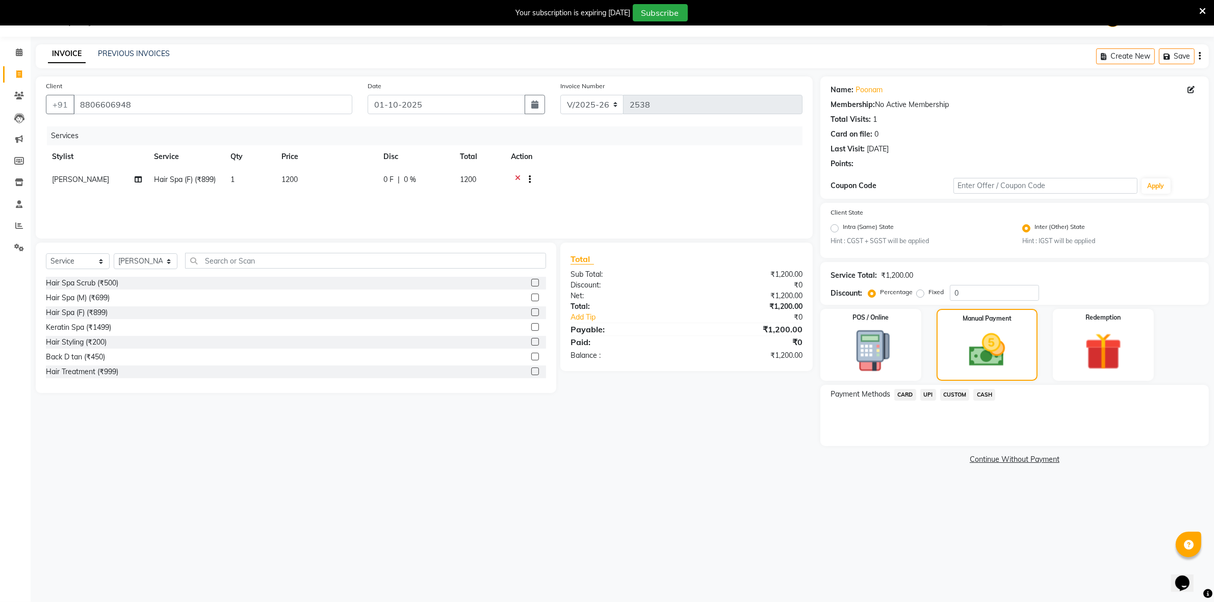
click at [930, 396] on span "UPI" at bounding box center [928, 395] width 16 height 12
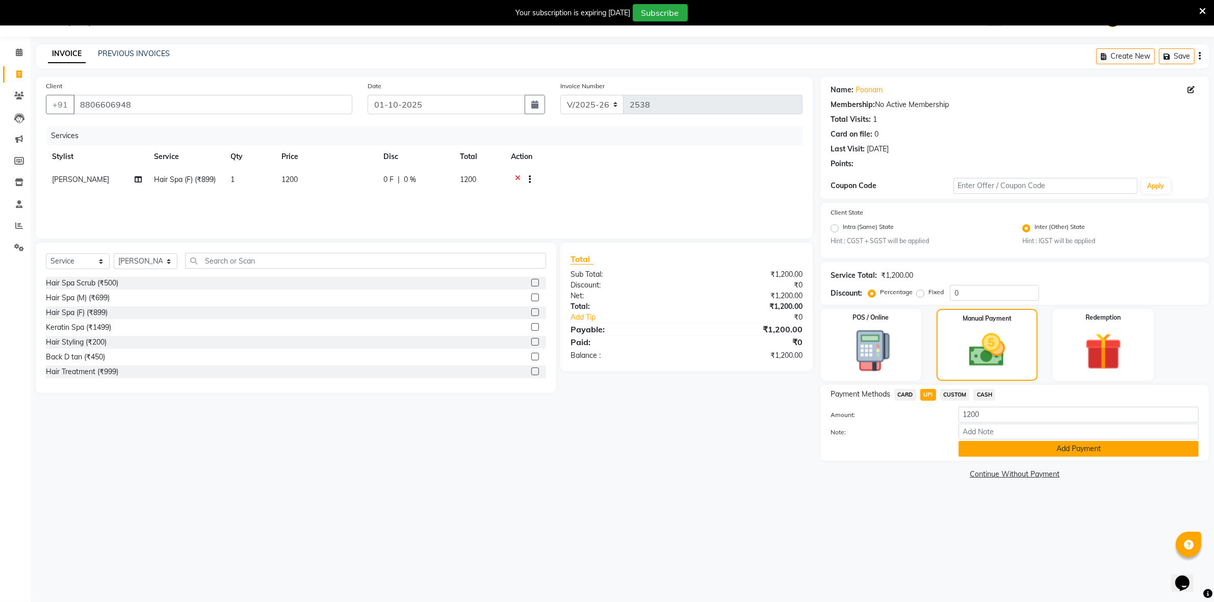
click at [994, 450] on button "Add Payment" at bounding box center [1078, 449] width 240 height 16
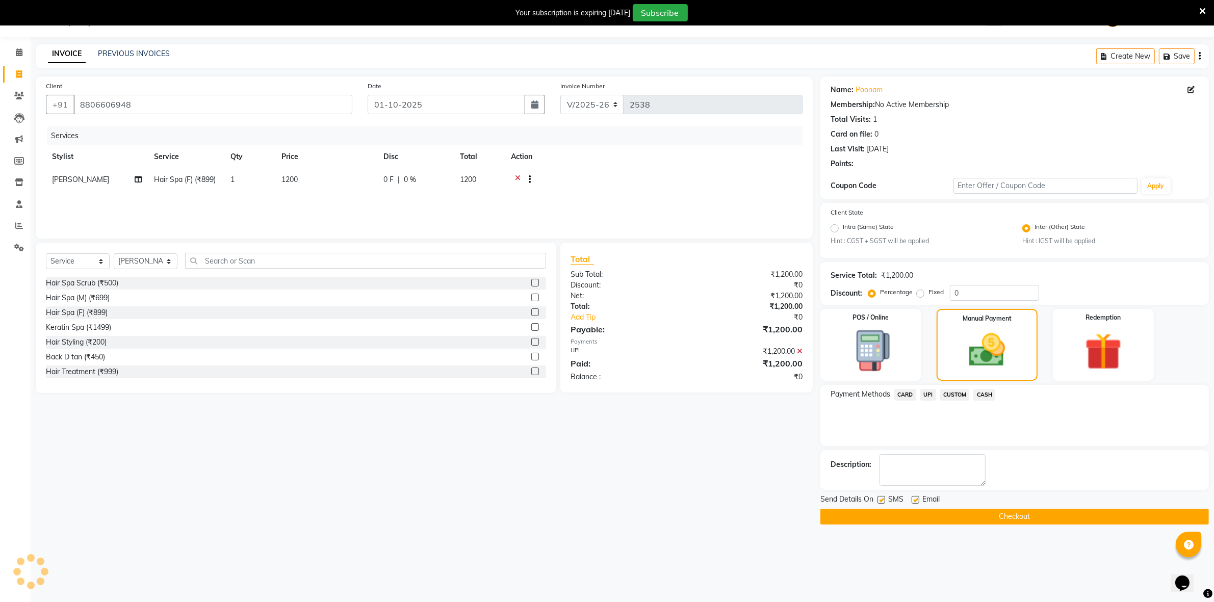
click at [895, 509] on button "Checkout" at bounding box center [1014, 517] width 388 height 16
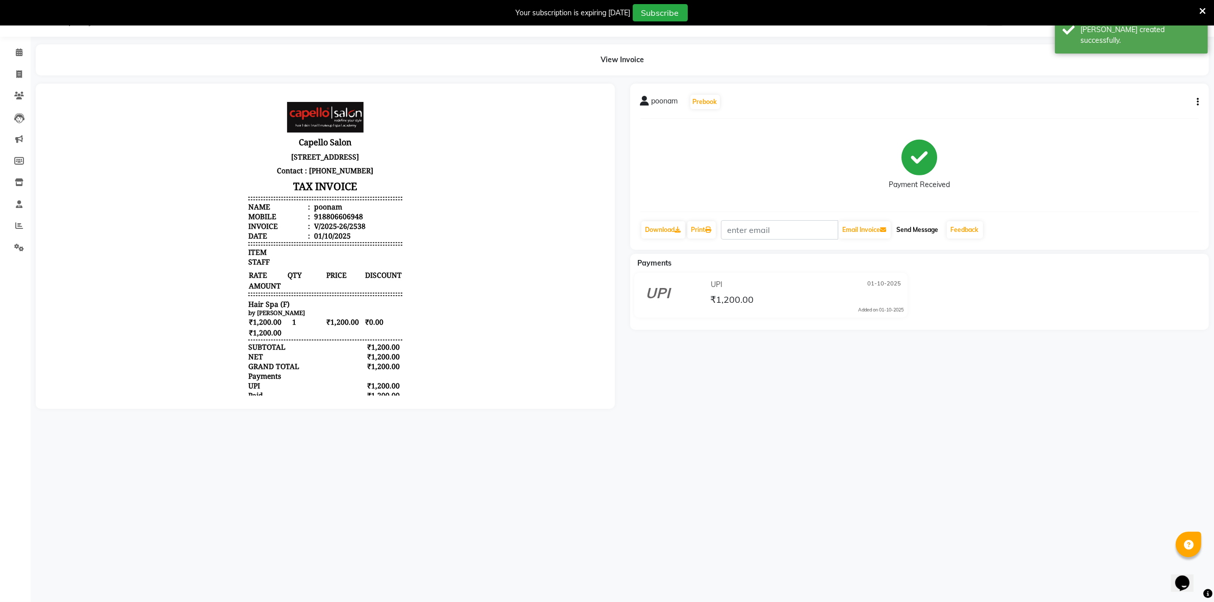
click at [923, 224] on button "Send Message" at bounding box center [917, 229] width 50 height 17
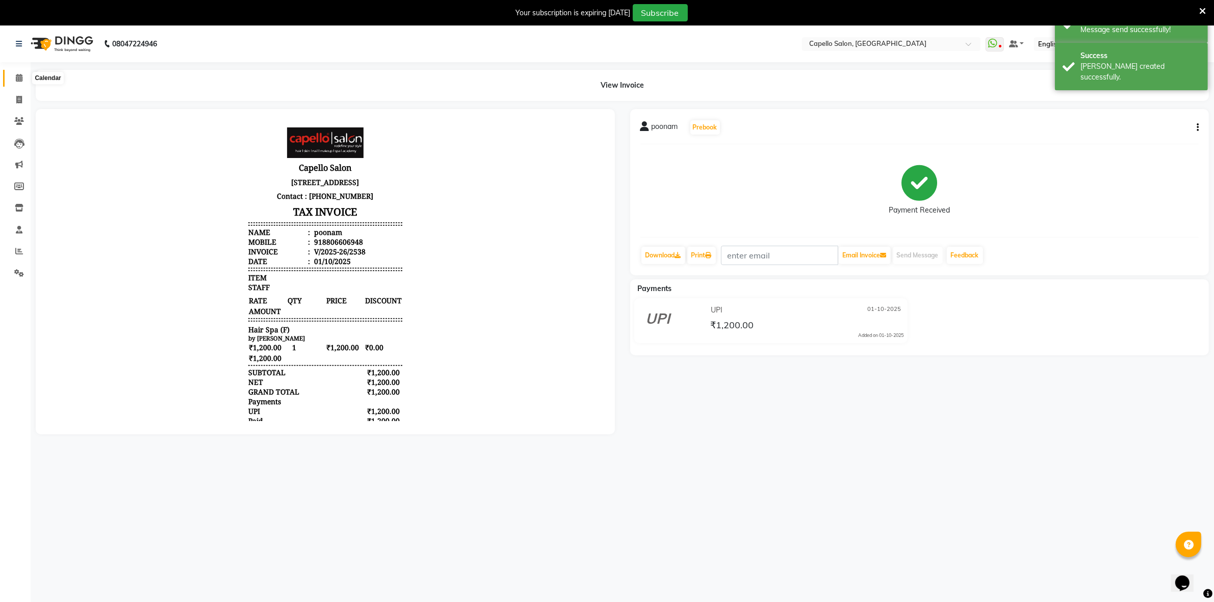
click at [16, 79] on icon at bounding box center [19, 78] width 7 height 8
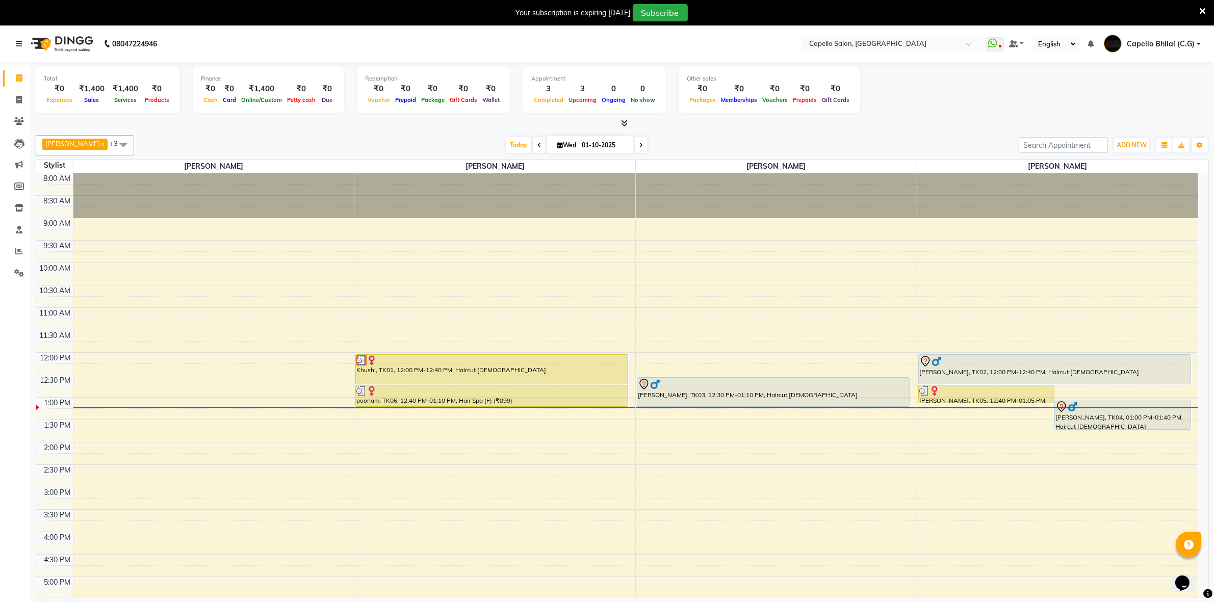
click at [1199, 12] on icon at bounding box center [1202, 11] width 7 height 9
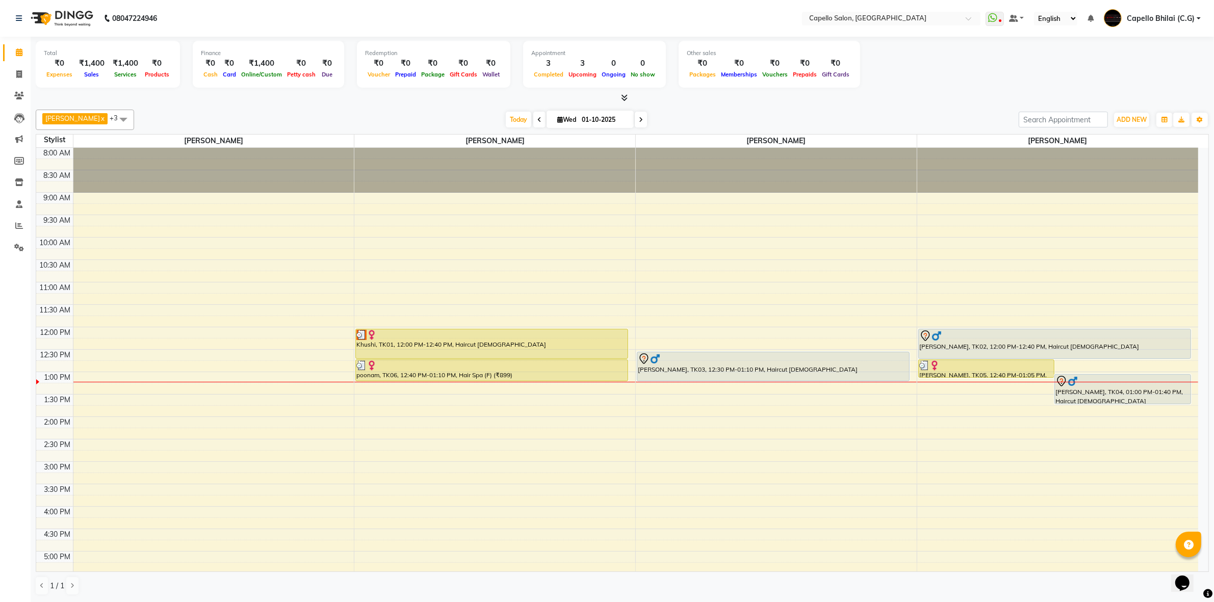
click at [623, 95] on icon at bounding box center [624, 98] width 7 height 8
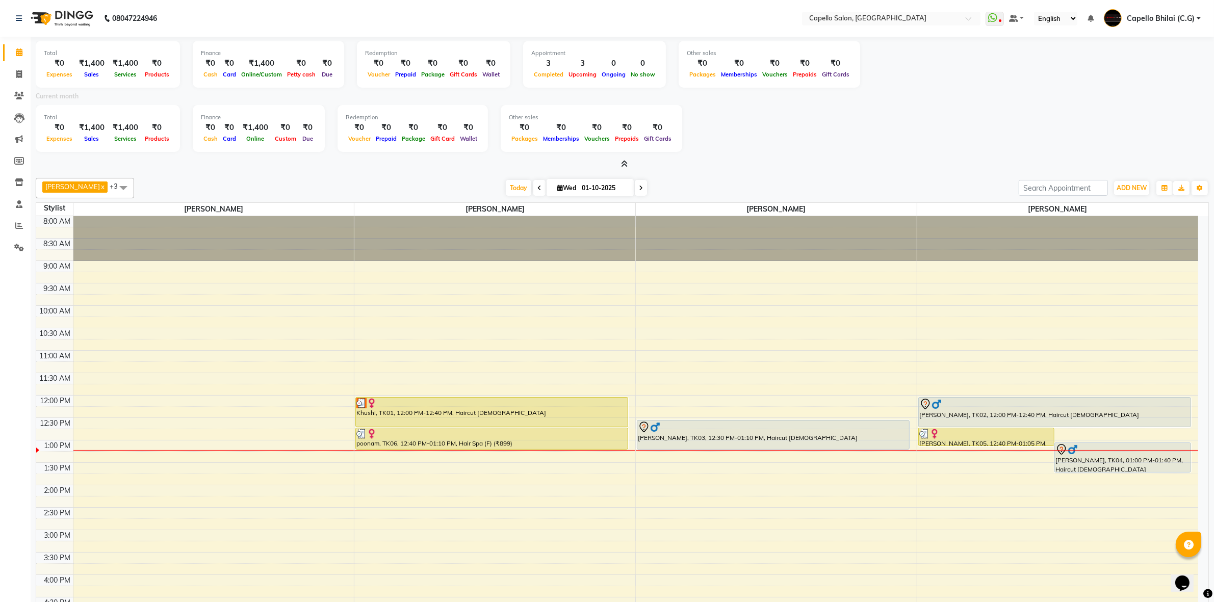
click at [622, 161] on icon at bounding box center [624, 164] width 7 height 8
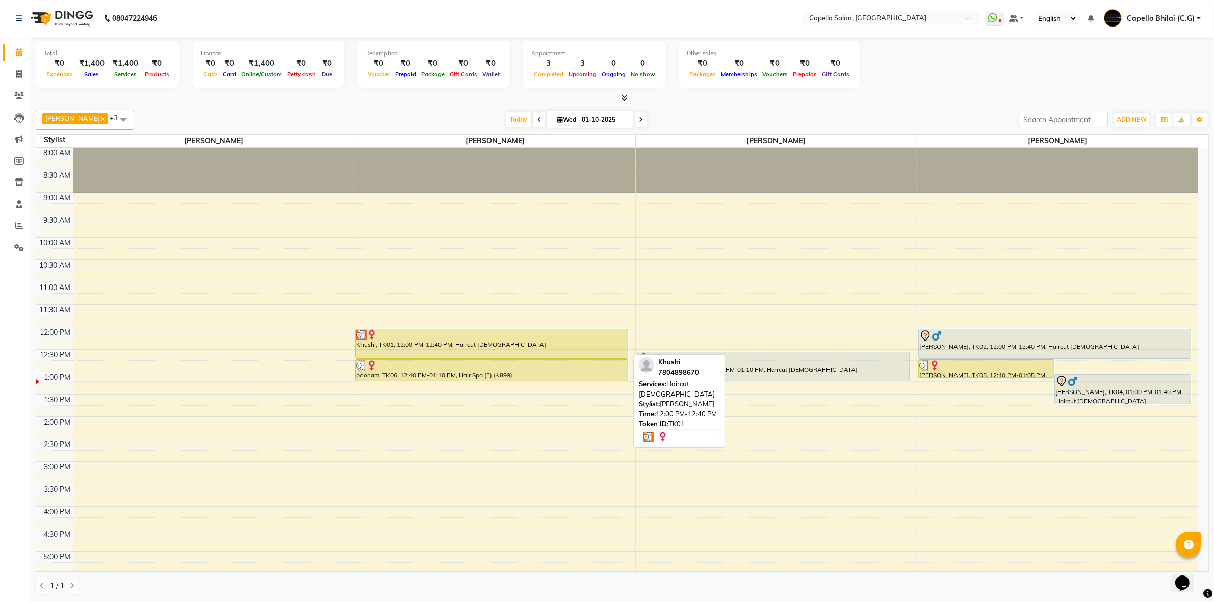
click at [431, 339] on div at bounding box center [491, 335] width 271 height 10
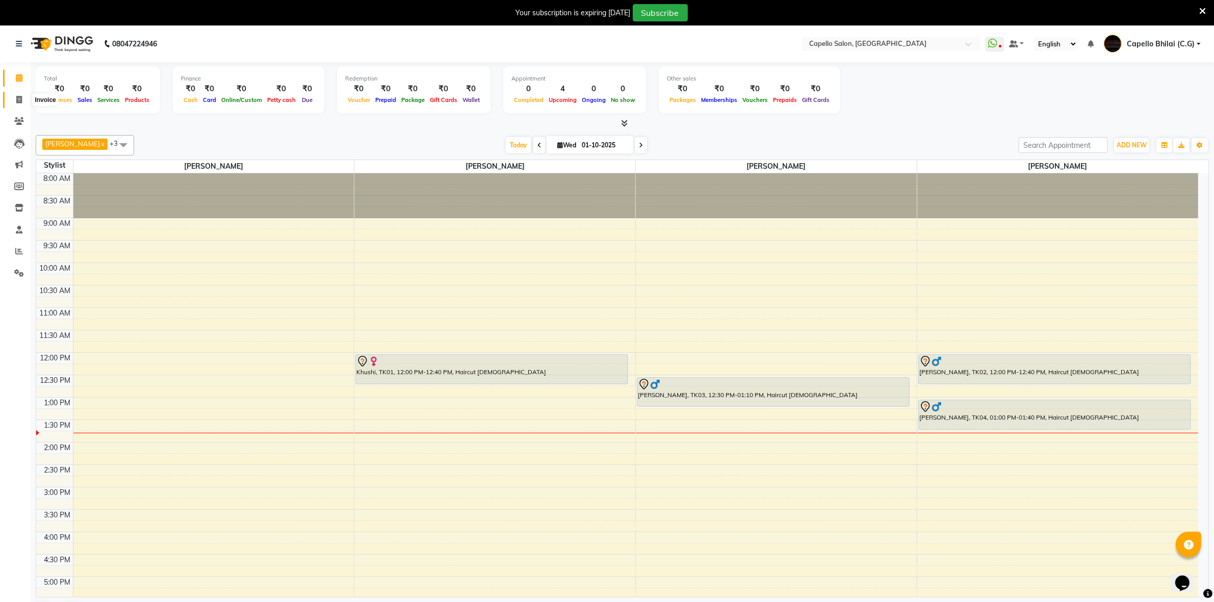
click at [18, 95] on span at bounding box center [19, 100] width 18 height 12
select select "service"
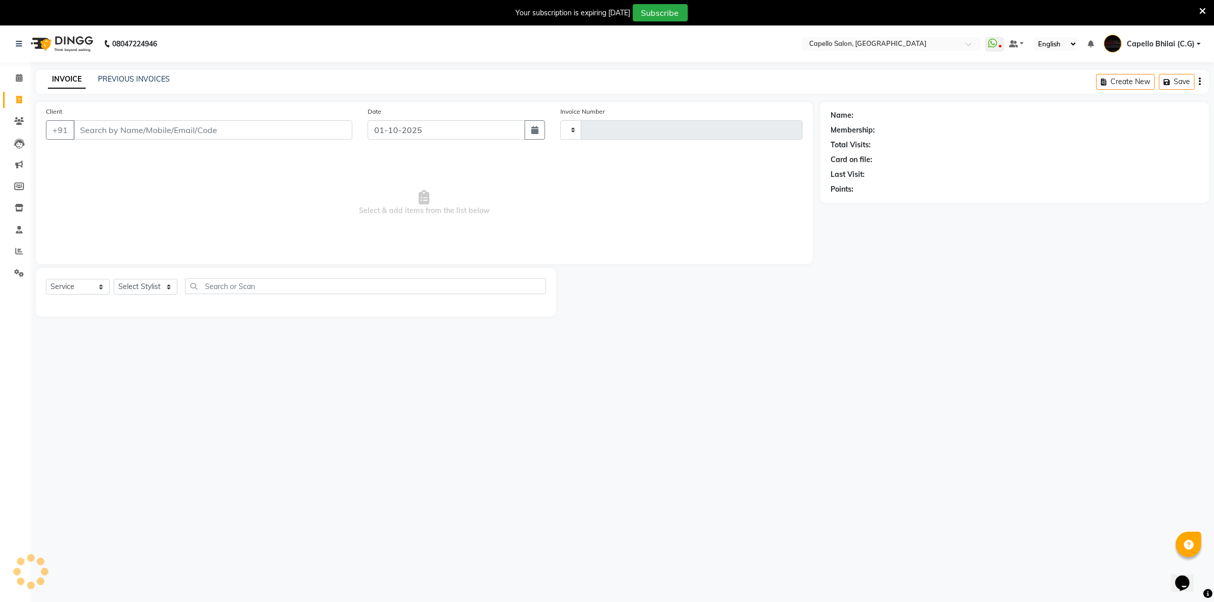
click at [122, 133] on input "Client" at bounding box center [212, 129] width 279 height 19
type input "7987255502"
type input "2540"
select select "809"
select select "1: Object"
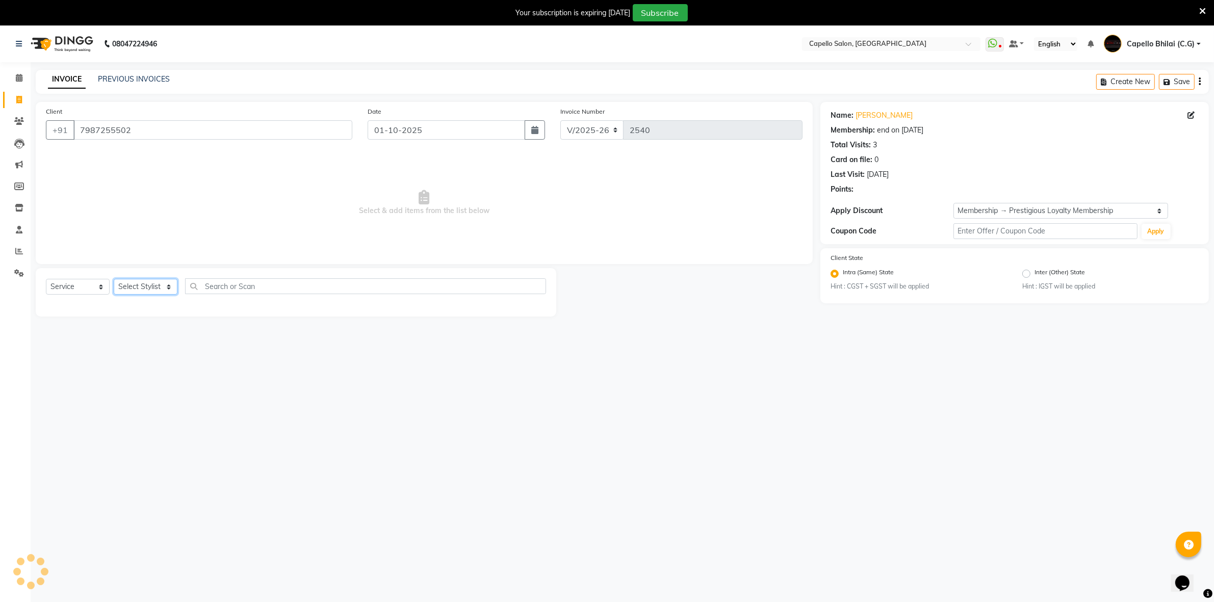
click at [135, 291] on select "Select Stylist" at bounding box center [146, 287] width 64 height 16
click at [114, 279] on select "Select Stylist ADMIN [PERSON_NAME] [PERSON_NAME] [PERSON_NAME] Bhilai (C.G) [PE…" at bounding box center [146, 287] width 64 height 16
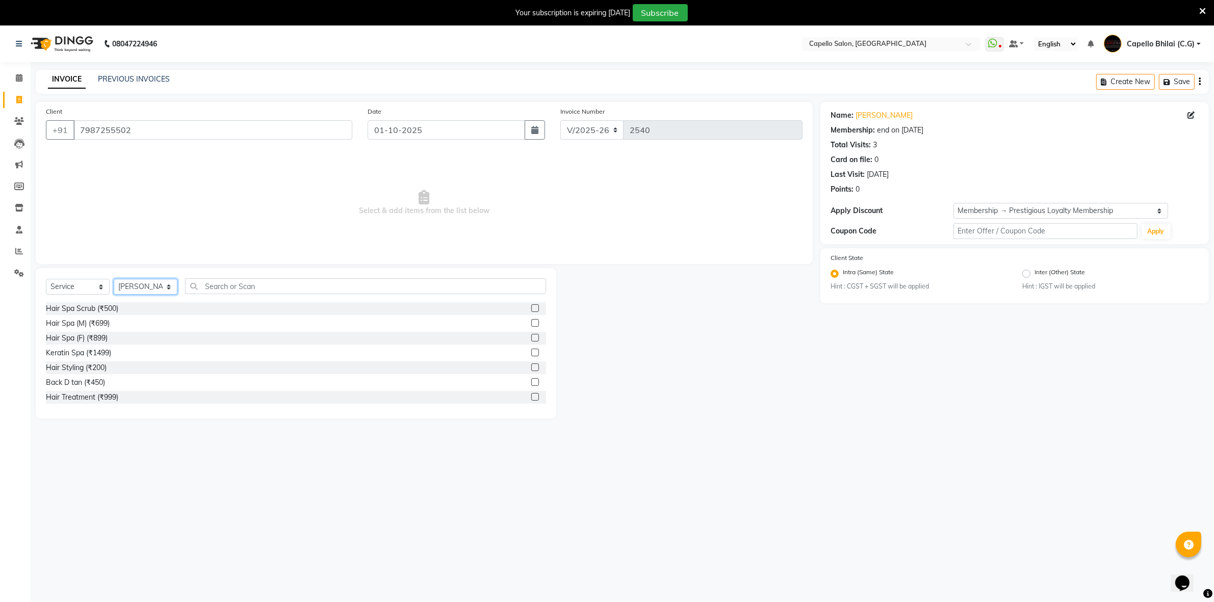
click at [143, 281] on select "Select Stylist ADMIN [PERSON_NAME] [PERSON_NAME] [PERSON_NAME] Bhilai (C.G) [PE…" at bounding box center [146, 287] width 64 height 16
select select "48401"
click at [114, 279] on select "Select Stylist ADMIN [PERSON_NAME] [PERSON_NAME] [PERSON_NAME] Bhilai (C.G) [PE…" at bounding box center [146, 287] width 64 height 16
click at [157, 130] on input "7987255502" at bounding box center [212, 129] width 279 height 19
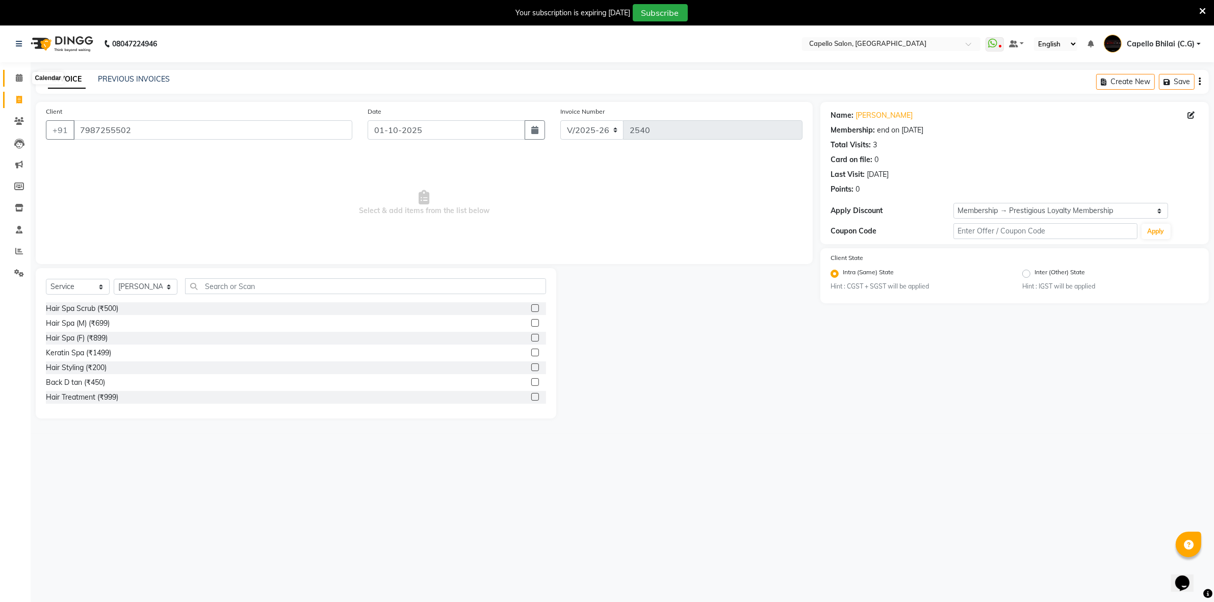
click at [14, 75] on span at bounding box center [19, 78] width 18 height 12
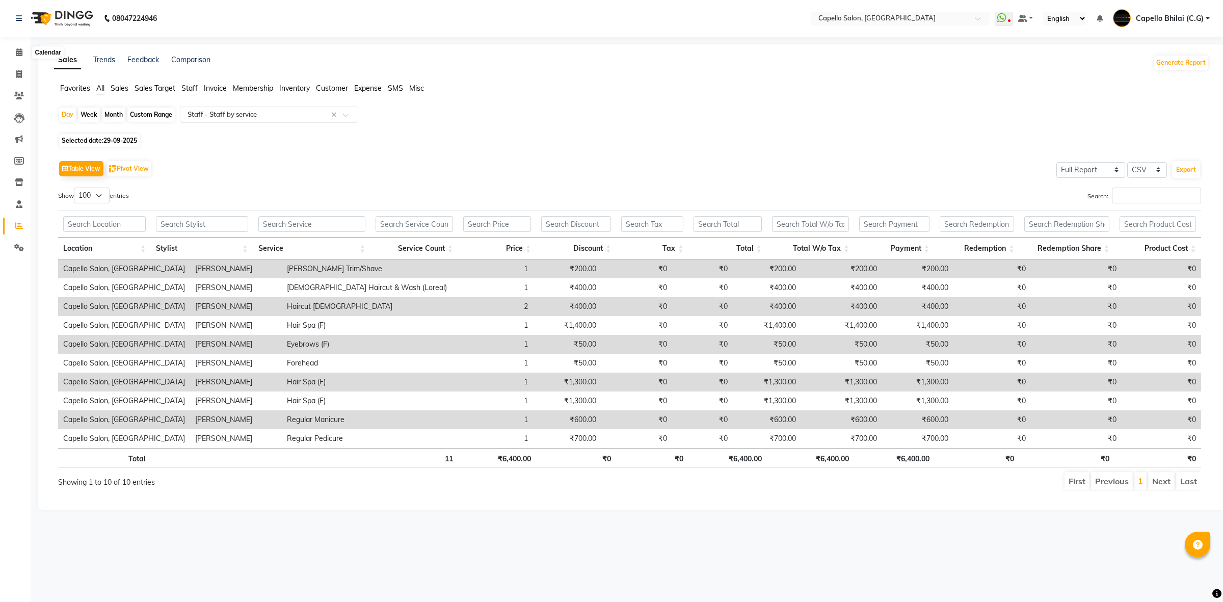
click at [16, 49] on icon at bounding box center [19, 52] width 7 height 8
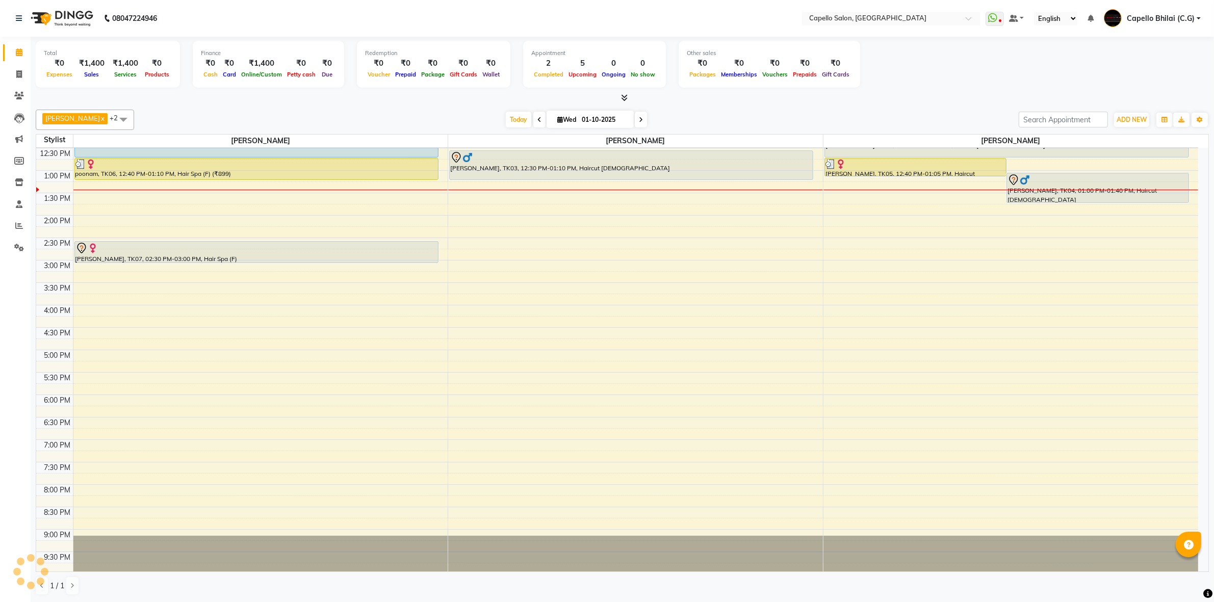
scroll to position [20, 0]
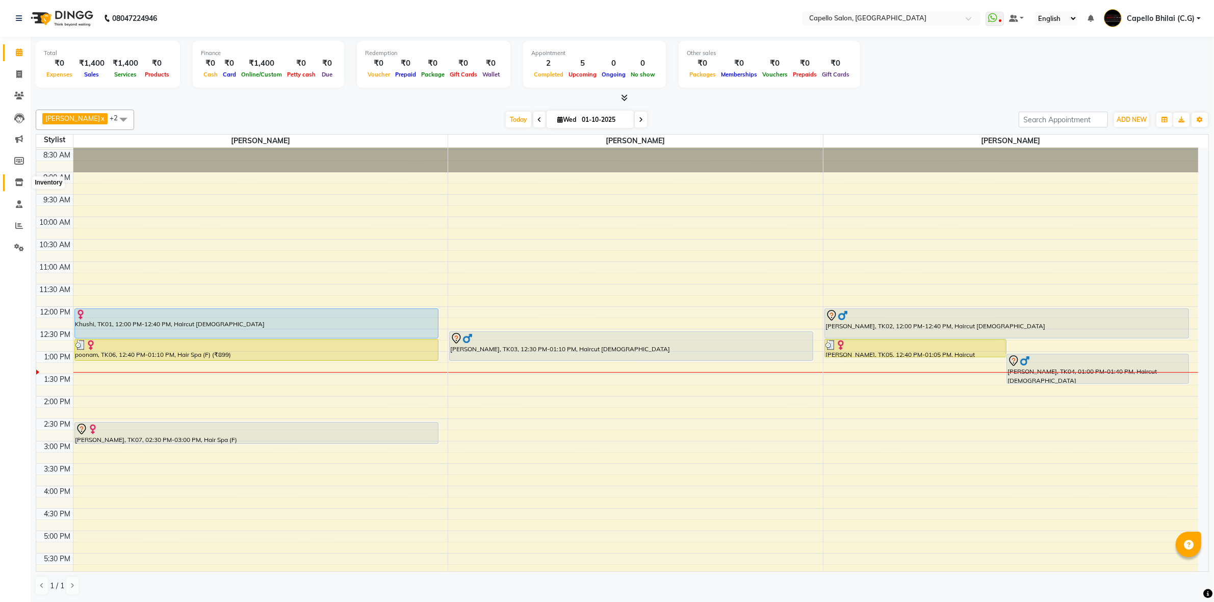
click at [24, 184] on span at bounding box center [19, 183] width 18 height 12
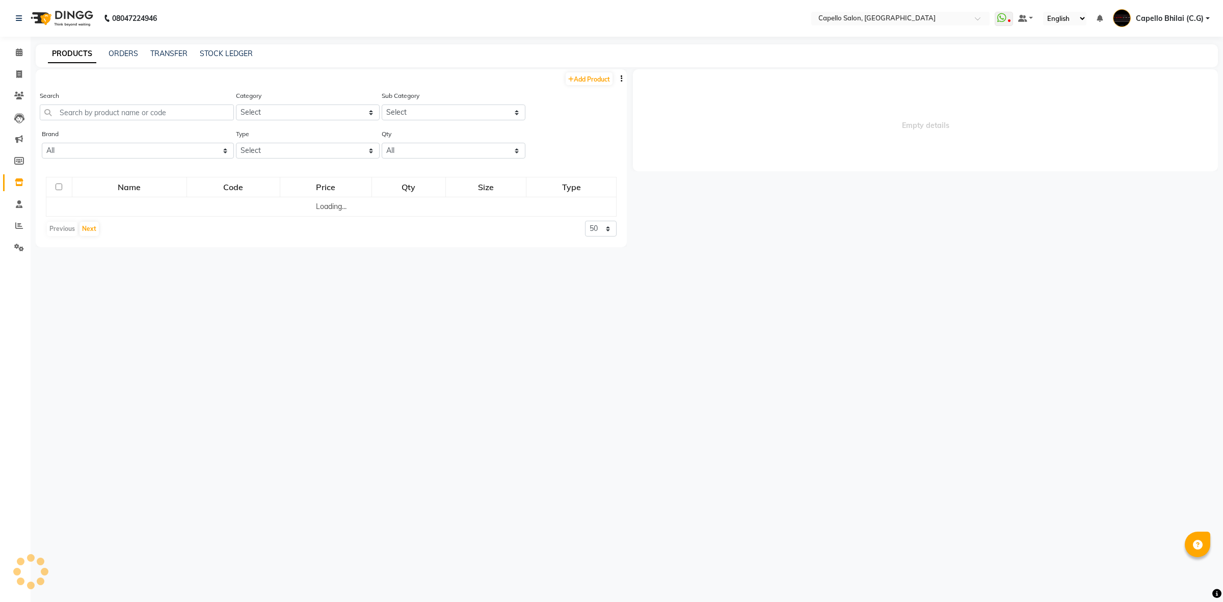
select select
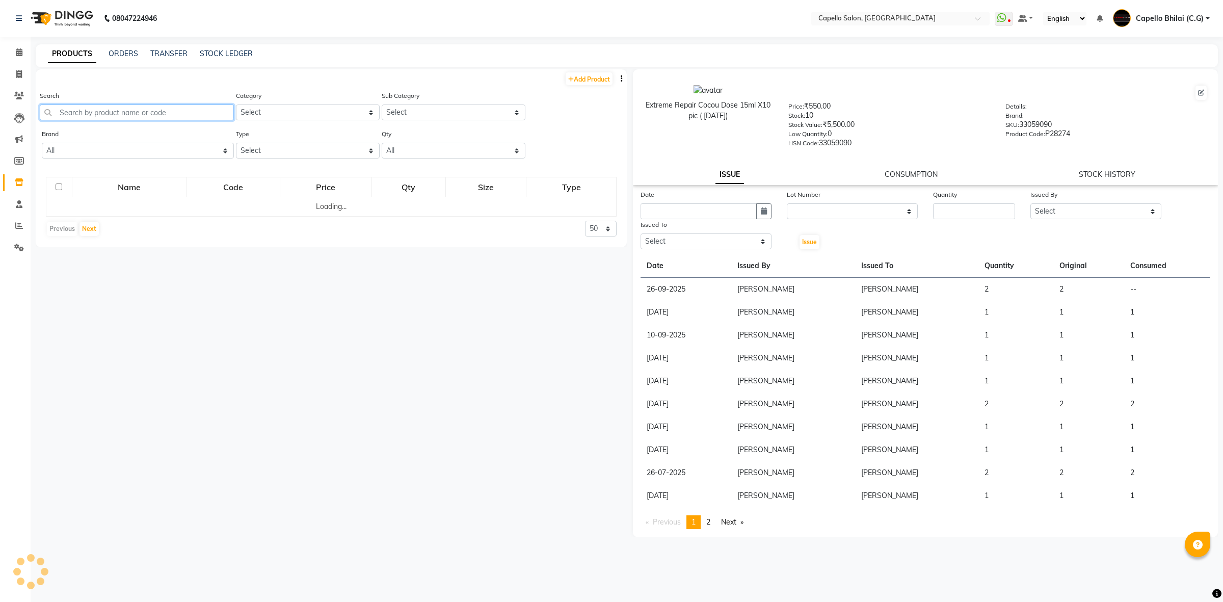
click at [116, 108] on input "text" at bounding box center [137, 112] width 194 height 16
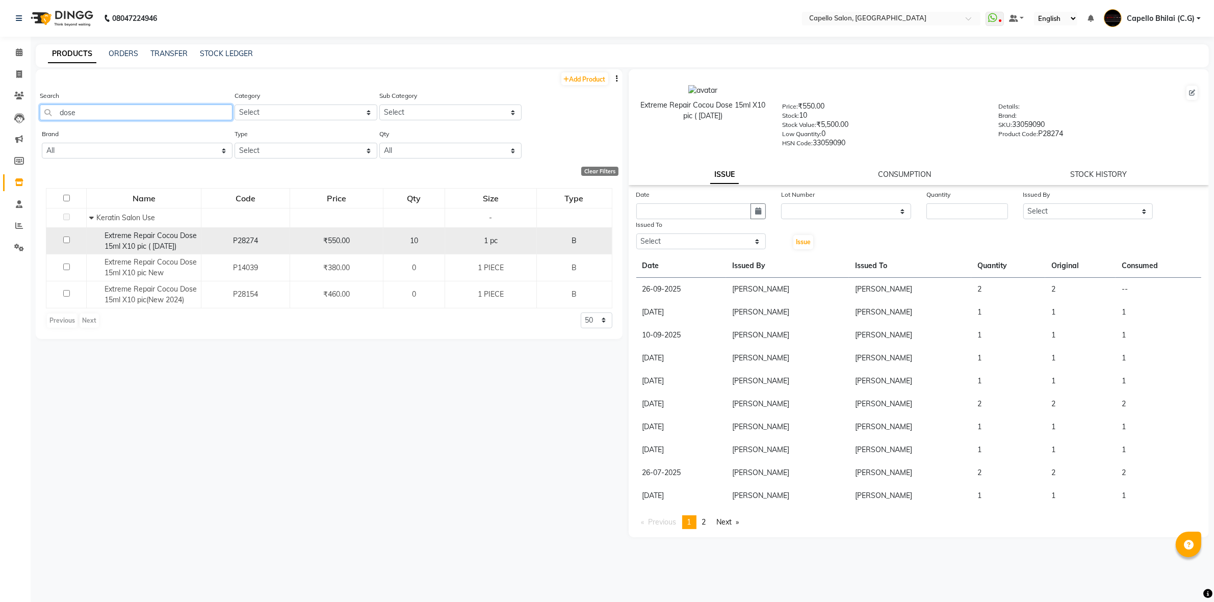
type input "dose"
click at [64, 241] on input "checkbox" at bounding box center [66, 239] width 7 height 7
checkbox input "true"
select select
drag, startPoint x: 645, startPoint y: 278, endPoint x: 664, endPoint y: 285, distance: 20.6
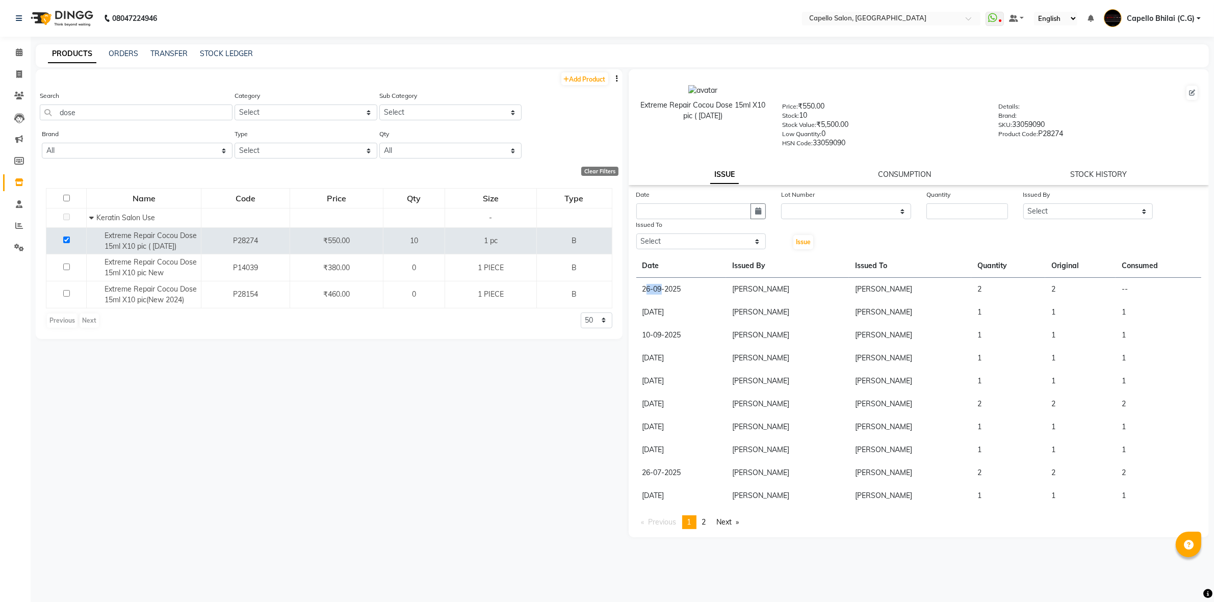
click at [664, 285] on td "26-09-2025" at bounding box center [681, 289] width 90 height 23
drag, startPoint x: 643, startPoint y: 309, endPoint x: 673, endPoint y: 312, distance: 29.7
click at [673, 312] on td "[DATE]" at bounding box center [681, 312] width 90 height 23
drag, startPoint x: 658, startPoint y: 335, endPoint x: 673, endPoint y: 335, distance: 14.8
click at [673, 335] on td "10-09-2025" at bounding box center [681, 335] width 90 height 23
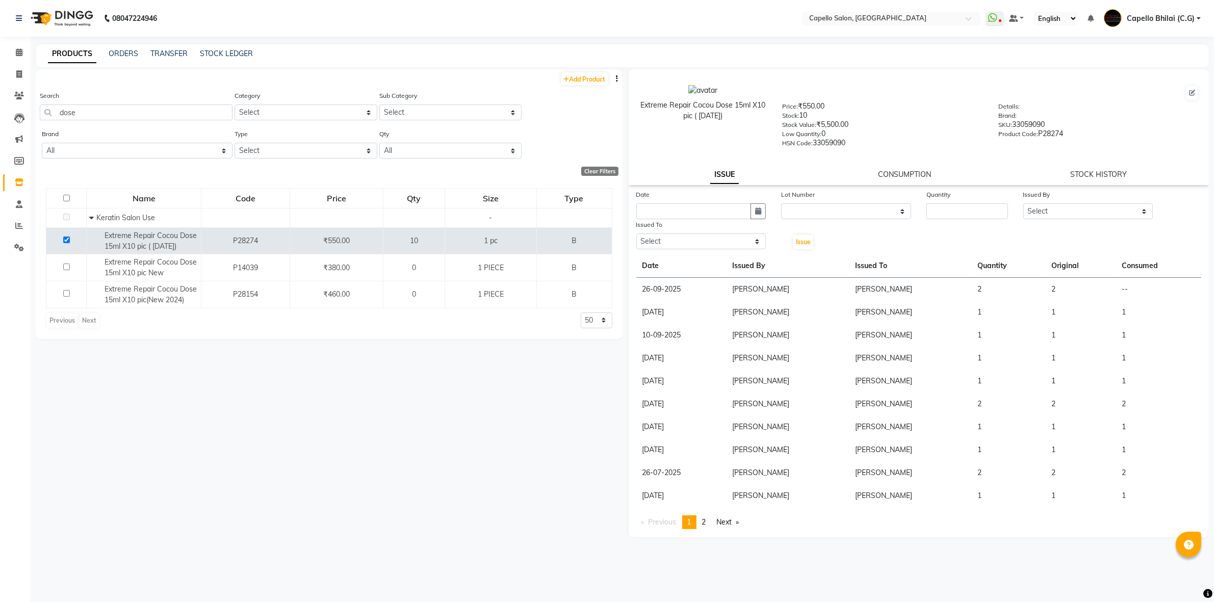
click at [678, 332] on td "10-09-2025" at bounding box center [681, 335] width 90 height 23
click at [21, 49] on icon at bounding box center [19, 52] width 7 height 8
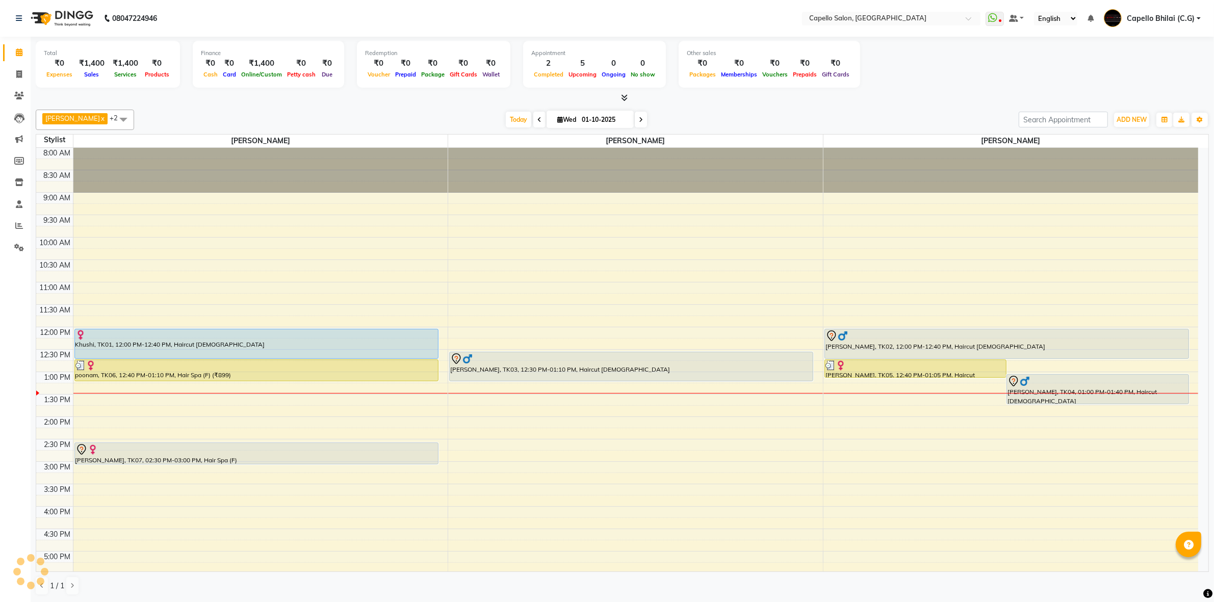
scroll to position [192, 0]
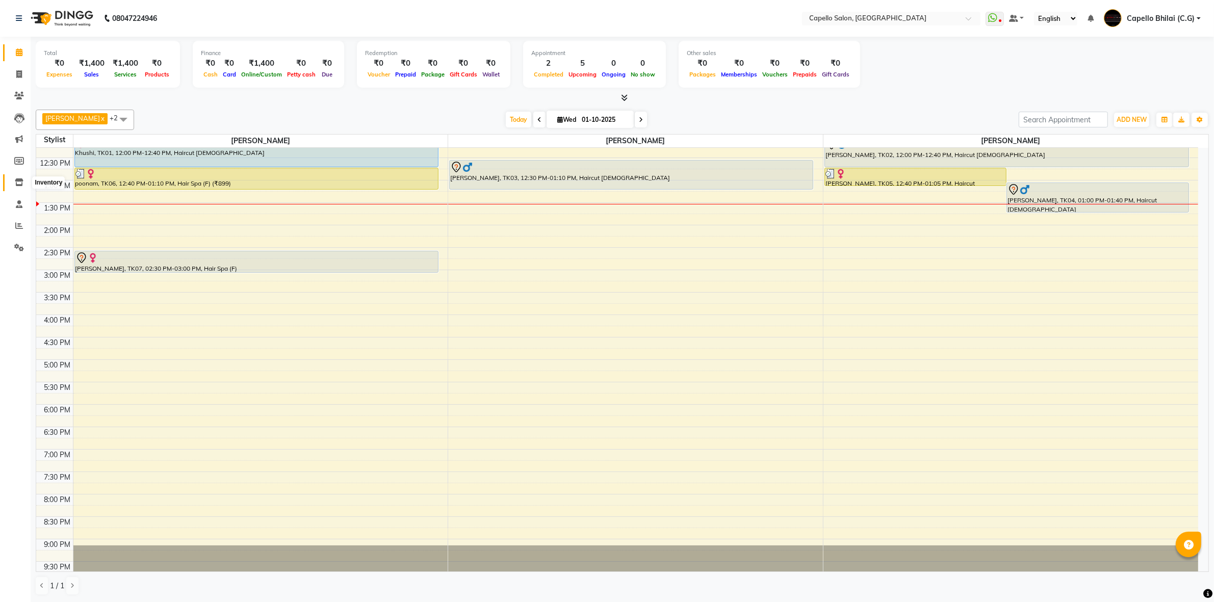
click at [19, 179] on icon at bounding box center [19, 182] width 9 height 8
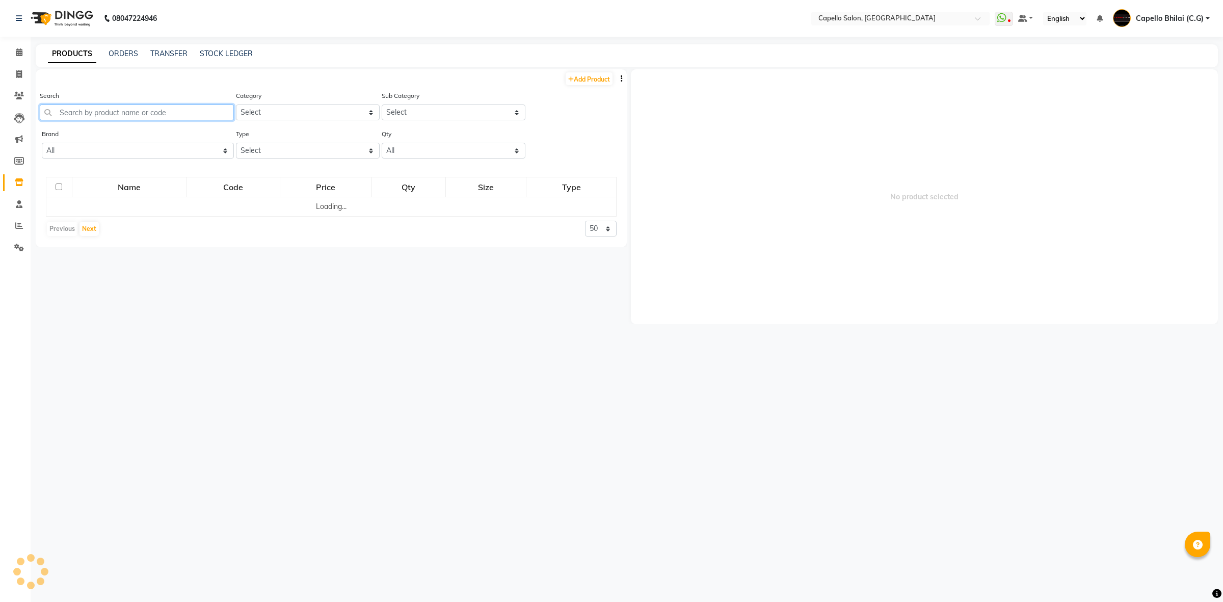
click at [107, 110] on input "text" at bounding box center [137, 112] width 194 height 16
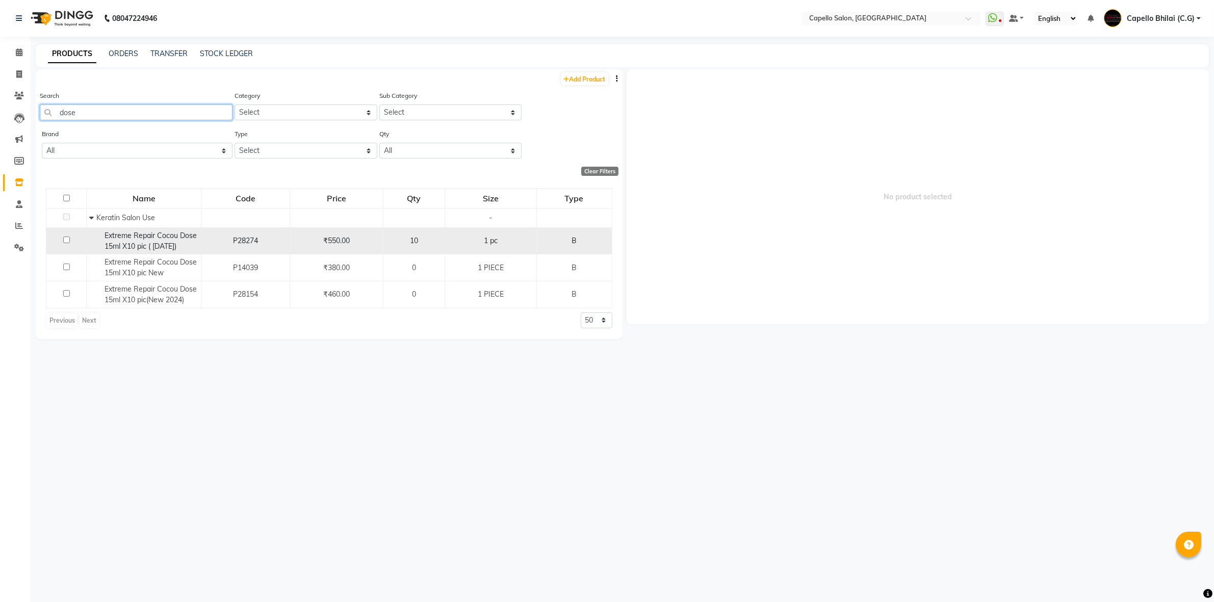
type input "dose"
click at [66, 238] on input "checkbox" at bounding box center [66, 239] width 7 height 7
checkbox input "true"
select select
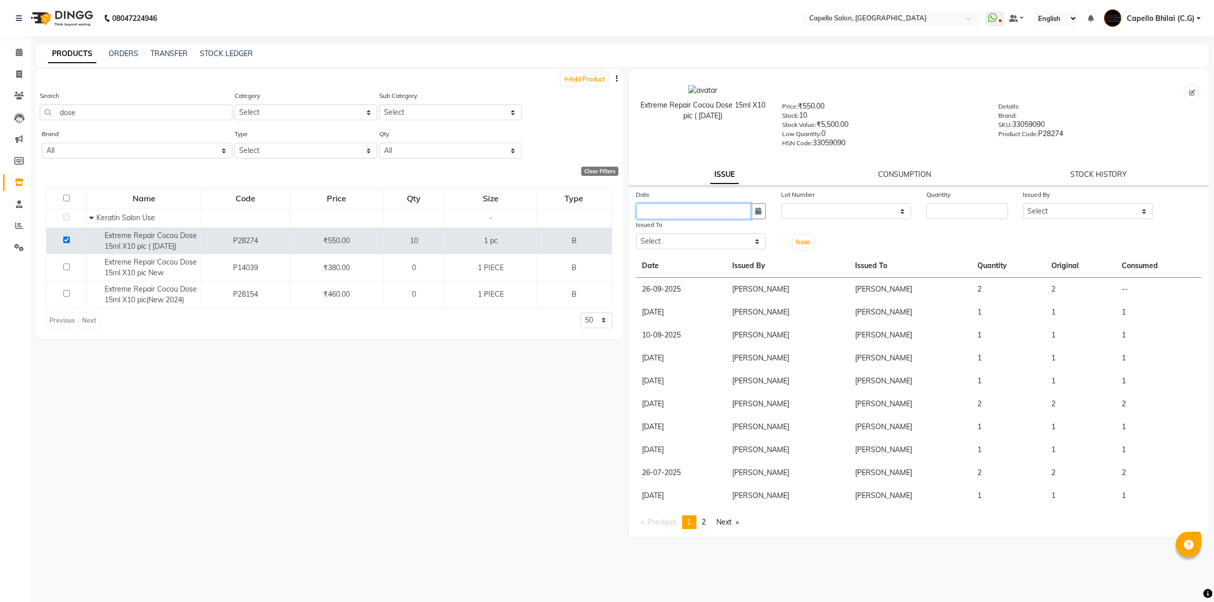
click at [696, 204] on input "text" at bounding box center [693, 211] width 115 height 16
select select "10"
select select "2025"
click at [678, 256] on div "1" at bounding box center [679, 264] width 16 height 16
type input "01-10-2025"
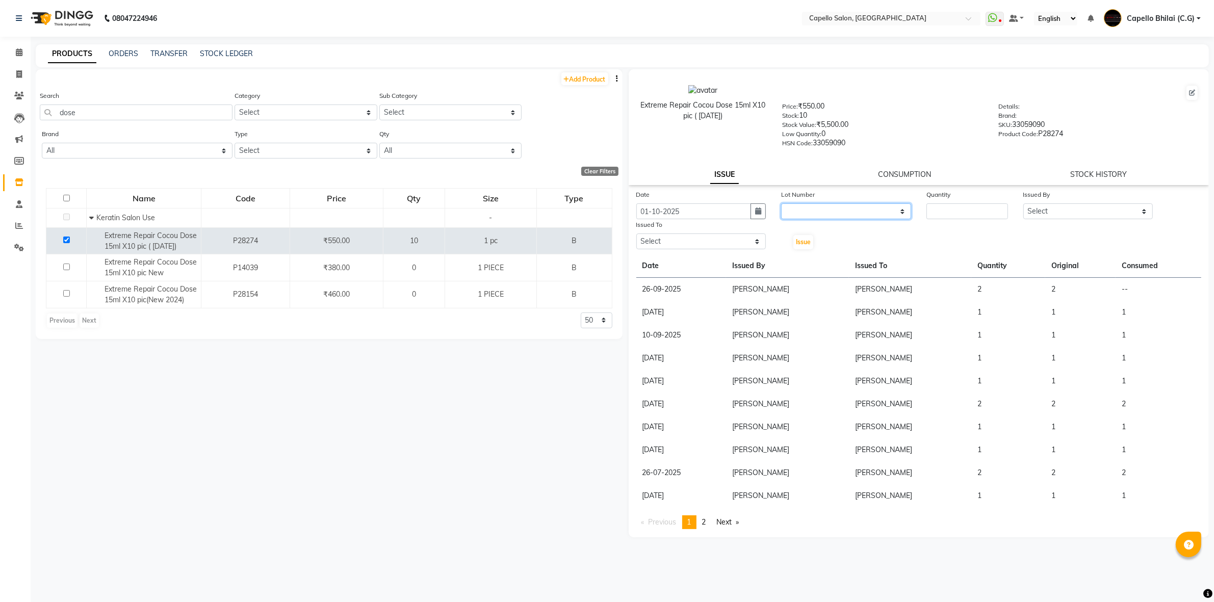
click at [835, 206] on select "None" at bounding box center [846, 211] width 130 height 16
select select "0: null"
click at [781, 203] on select "None" at bounding box center [846, 211] width 130 height 16
click at [951, 214] on input "number" at bounding box center [967, 211] width 82 height 16
type input "1"
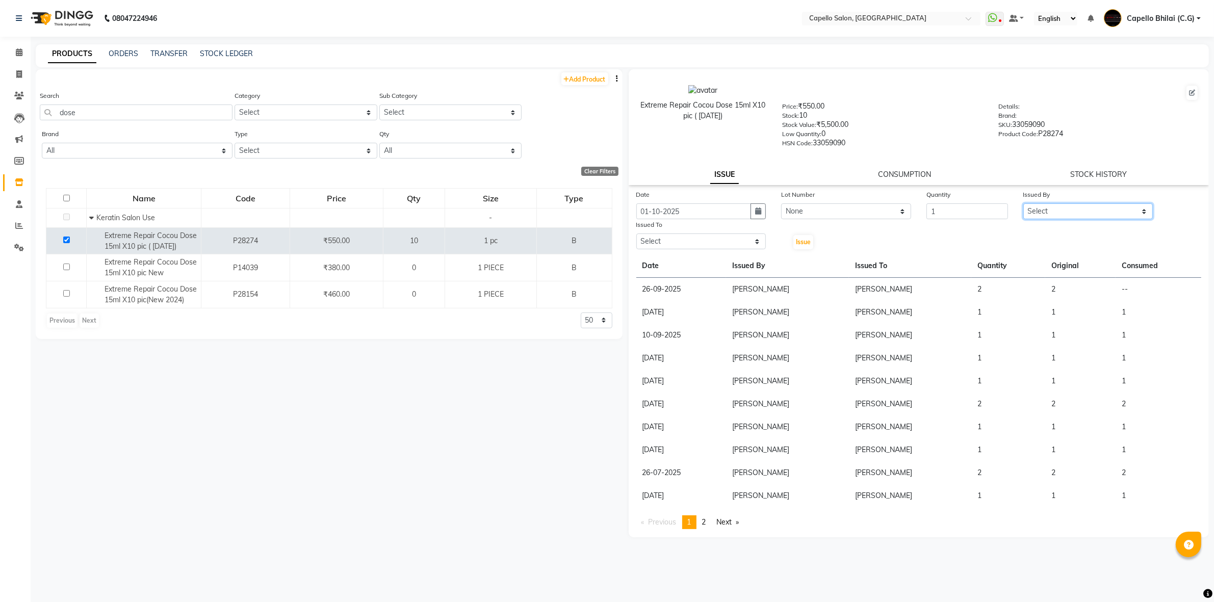
drag, startPoint x: 1057, startPoint y: 208, endPoint x: 1057, endPoint y: 214, distance: 6.1
click at [1057, 208] on select "Select ADMIN [PERSON_NAME] [PERSON_NAME] [PERSON_NAME] Bhilai (C.G) [PERSON_NAM…" at bounding box center [1088, 211] width 130 height 16
select select "48401"
click at [1023, 203] on select "Select ADMIN [PERSON_NAME] [PERSON_NAME] [PERSON_NAME] Bhilai (C.G) [PERSON_NAM…" at bounding box center [1088, 211] width 130 height 16
click at [669, 237] on select "Select ADMIN [PERSON_NAME] [PERSON_NAME] [PERSON_NAME] Bhilai (C.G) [PERSON_NAM…" at bounding box center [701, 241] width 130 height 16
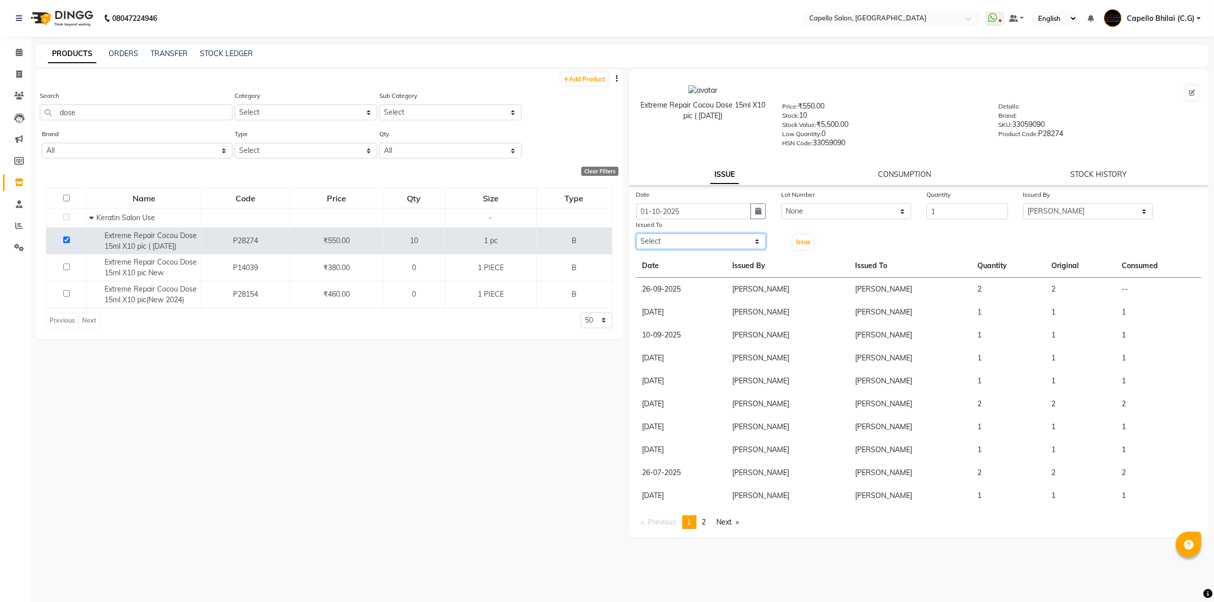
select select "48401"
click at [636, 233] on select "Select ADMIN [PERSON_NAME] [PERSON_NAME] [PERSON_NAME] Bhilai (C.G) [PERSON_NAM…" at bounding box center [701, 241] width 130 height 16
click at [804, 243] on span "Issue" at bounding box center [803, 242] width 15 height 8
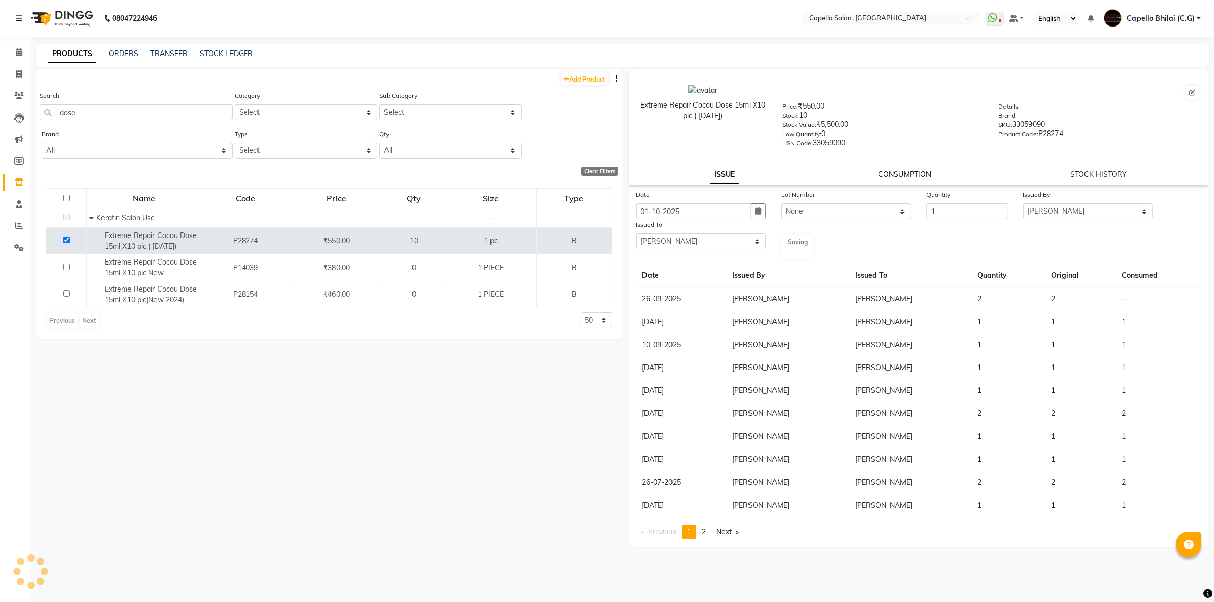
click at [898, 172] on link "CONSUMPTION" at bounding box center [904, 174] width 53 height 9
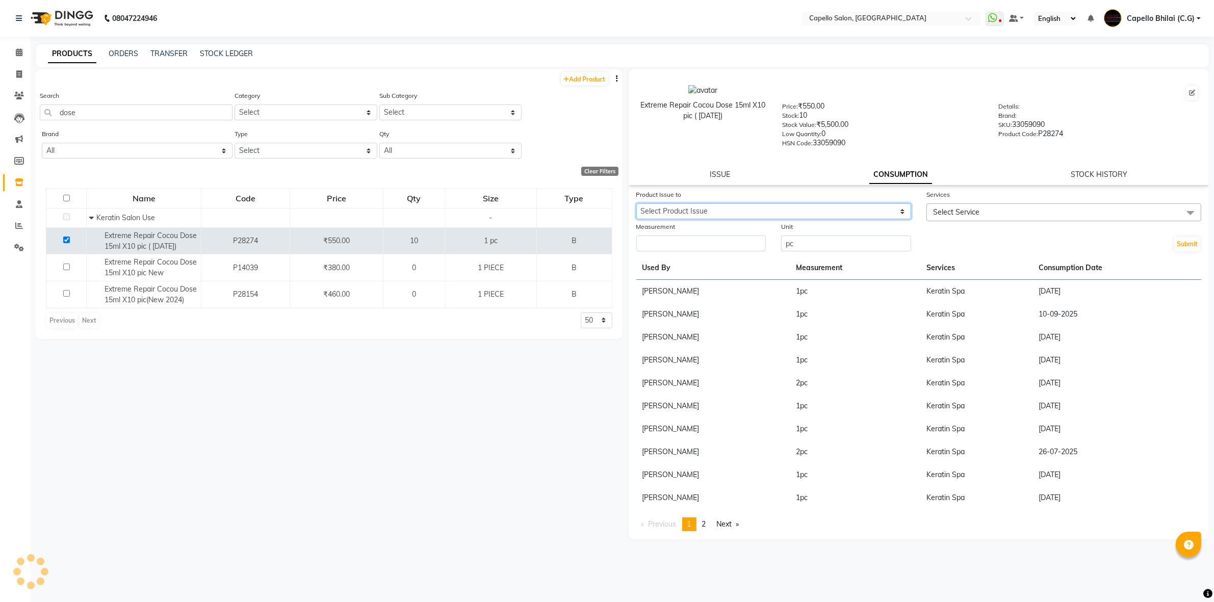
click at [770, 213] on select "Select Product Issue [DATE], Issued to: [PERSON_NAME], Balance: 2 [DATE], Issue…" at bounding box center [773, 211] width 275 height 16
select select "1264334"
click at [636, 203] on select "Select Product Issue [DATE], Issued to: [PERSON_NAME], Balance: 2 [DATE], Issue…" at bounding box center [773, 211] width 275 height 16
click at [700, 242] on input "number" at bounding box center [701, 243] width 130 height 16
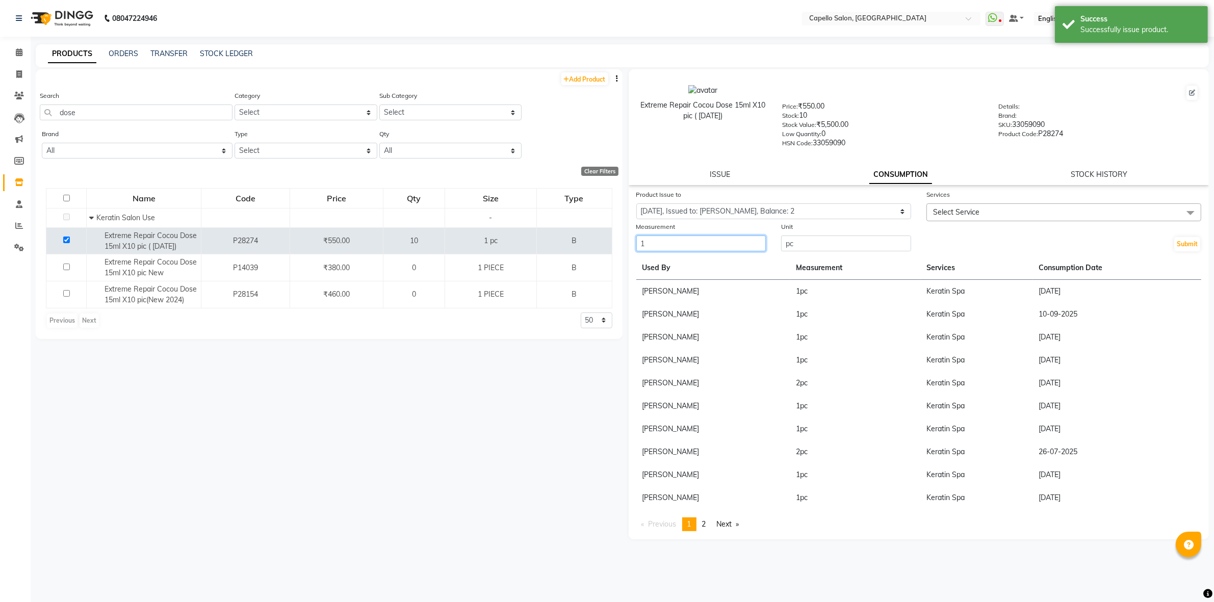
type input "1"
click at [987, 204] on span "Select Service" at bounding box center [1063, 212] width 275 height 18
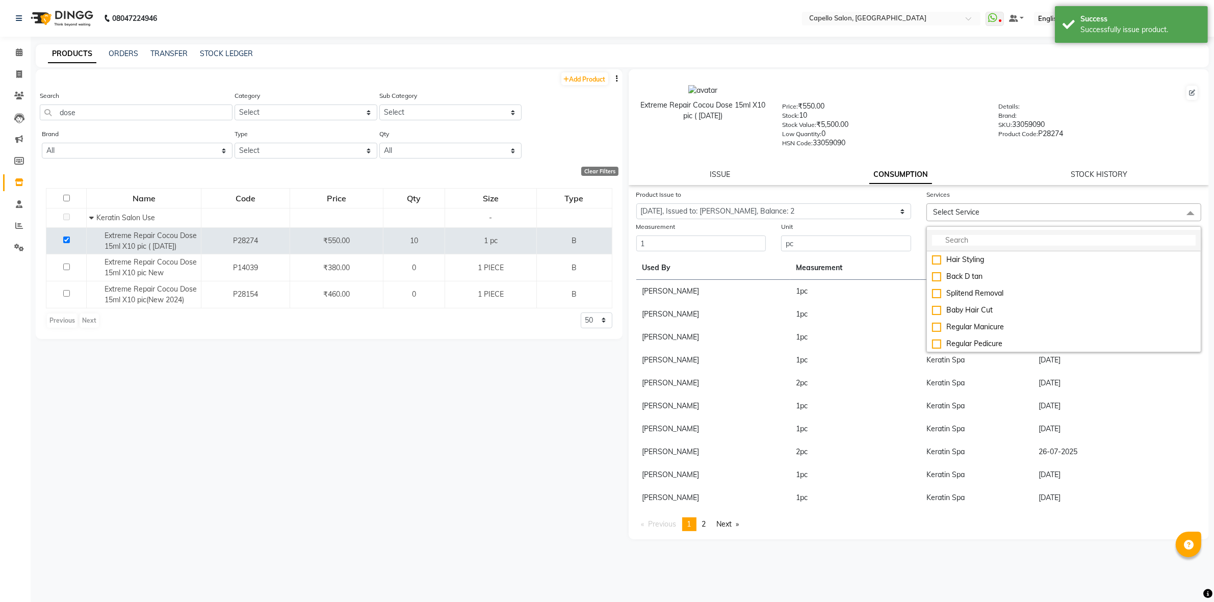
click at [977, 236] on input "multiselect-search" at bounding box center [1063, 240] width 263 height 11
click at [977, 235] on input "multiselect-search" at bounding box center [1063, 240] width 263 height 11
type input "ker"
click at [979, 265] on li "Keratin wash" at bounding box center [1064, 259] width 274 height 17
checkbox input "true"
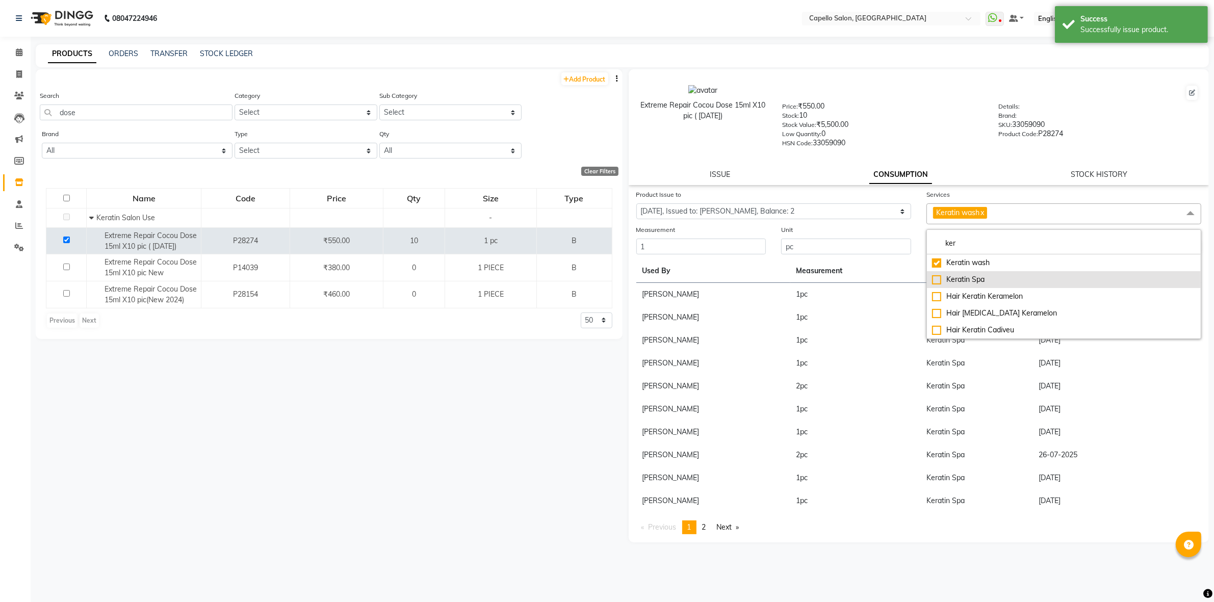
click at [964, 277] on div "Keratin Spa" at bounding box center [1063, 279] width 263 height 11
checkbox input "true"
click at [984, 209] on link "x" at bounding box center [981, 212] width 5 height 9
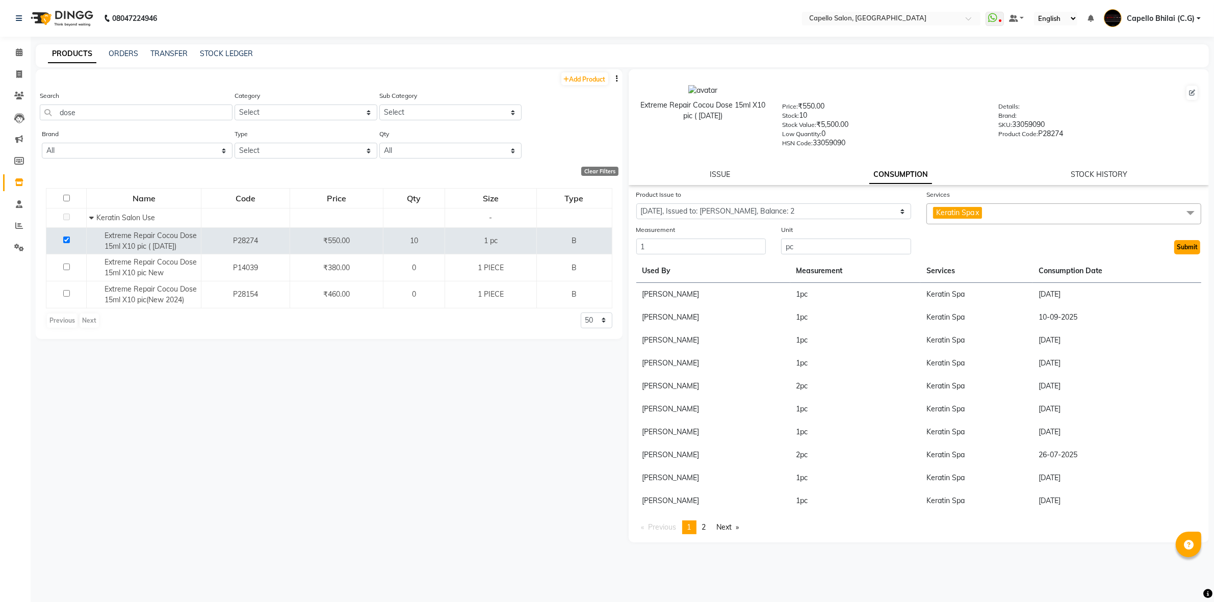
click at [1181, 243] on button "Submit" at bounding box center [1187, 247] width 26 height 14
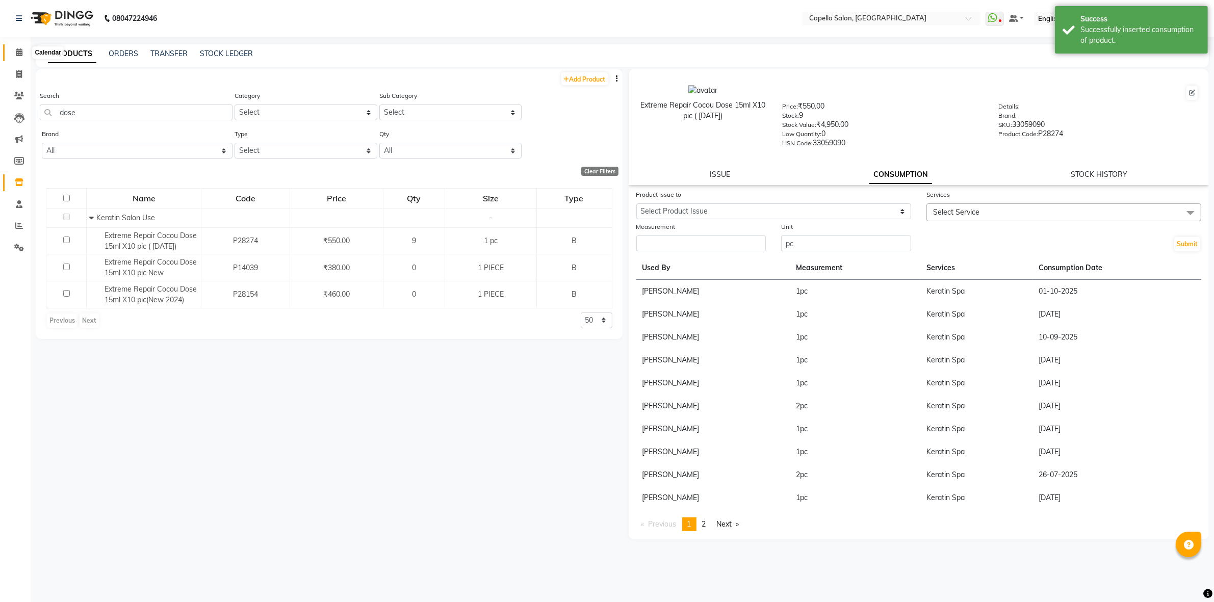
click at [24, 48] on span at bounding box center [19, 53] width 18 height 12
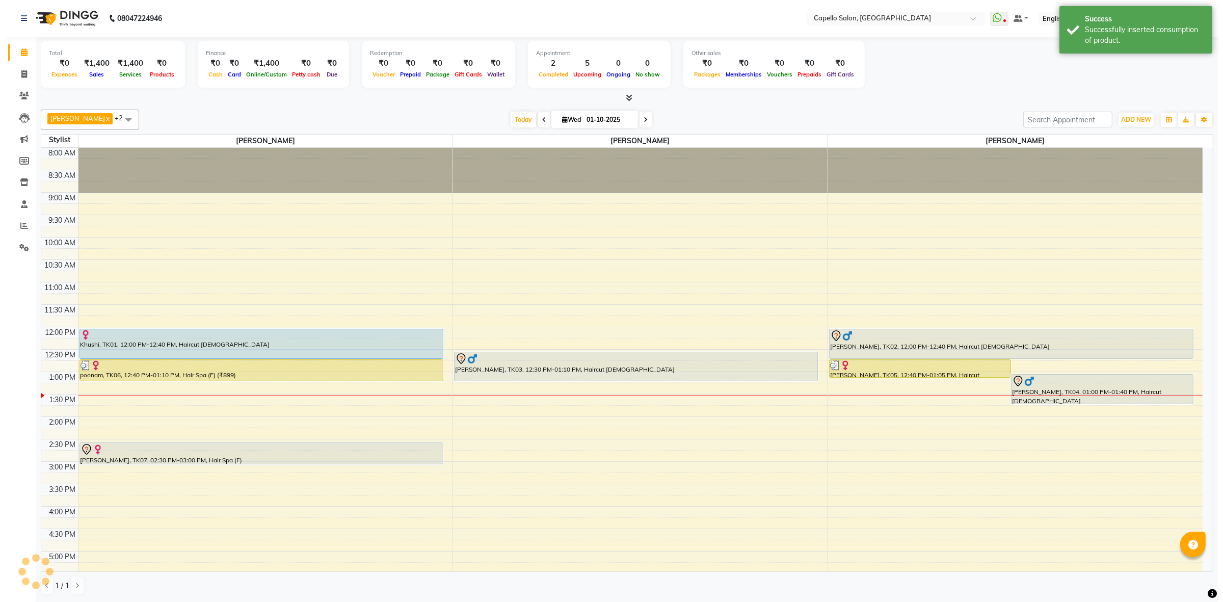
scroll to position [212, 0]
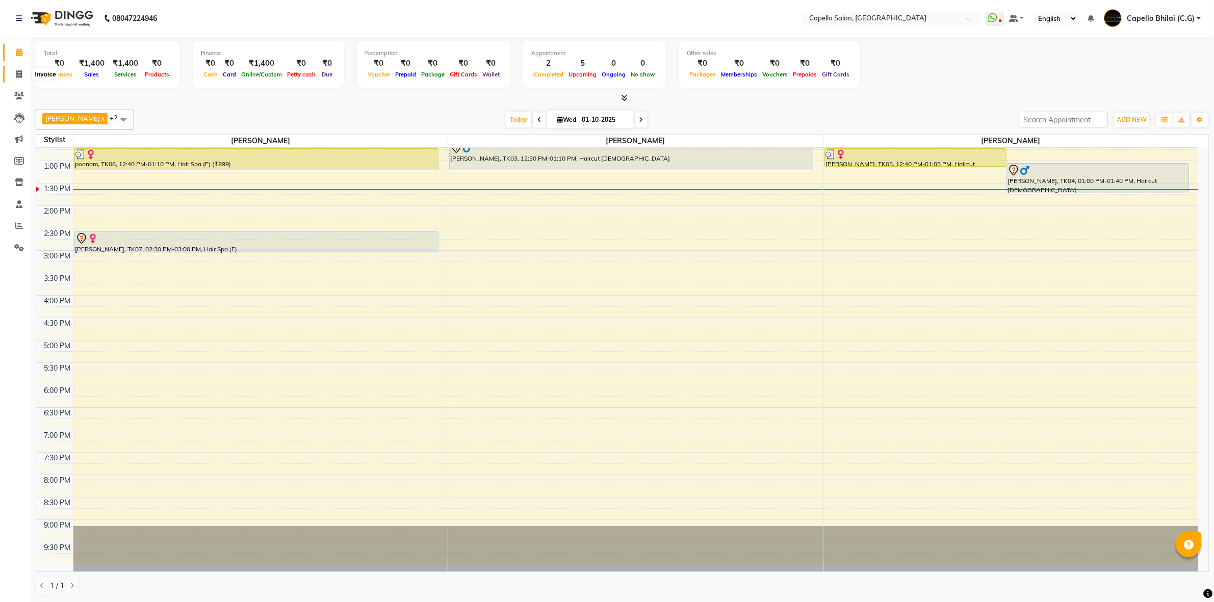
drag, startPoint x: 14, startPoint y: 77, endPoint x: 49, endPoint y: 82, distance: 36.0
click at [14, 77] on span at bounding box center [19, 75] width 18 height 12
select select "service"
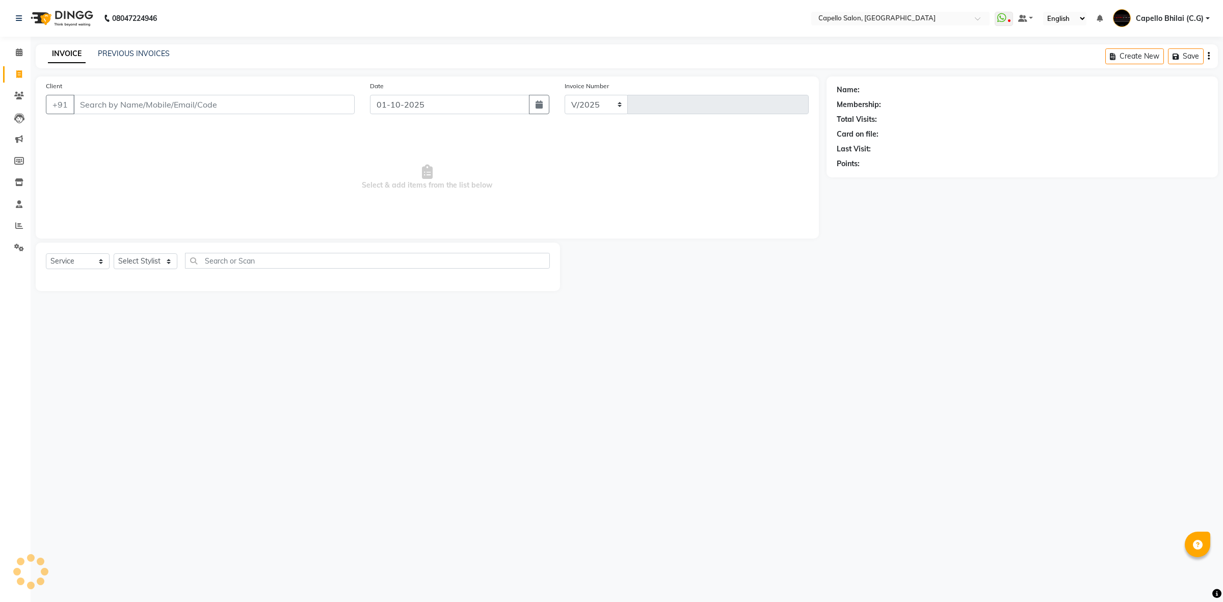
click at [134, 102] on input "Client" at bounding box center [213, 104] width 281 height 19
select select "809"
type input "2539"
type input "7771076342"
click at [335, 103] on span "Add Client" at bounding box center [328, 104] width 40 height 10
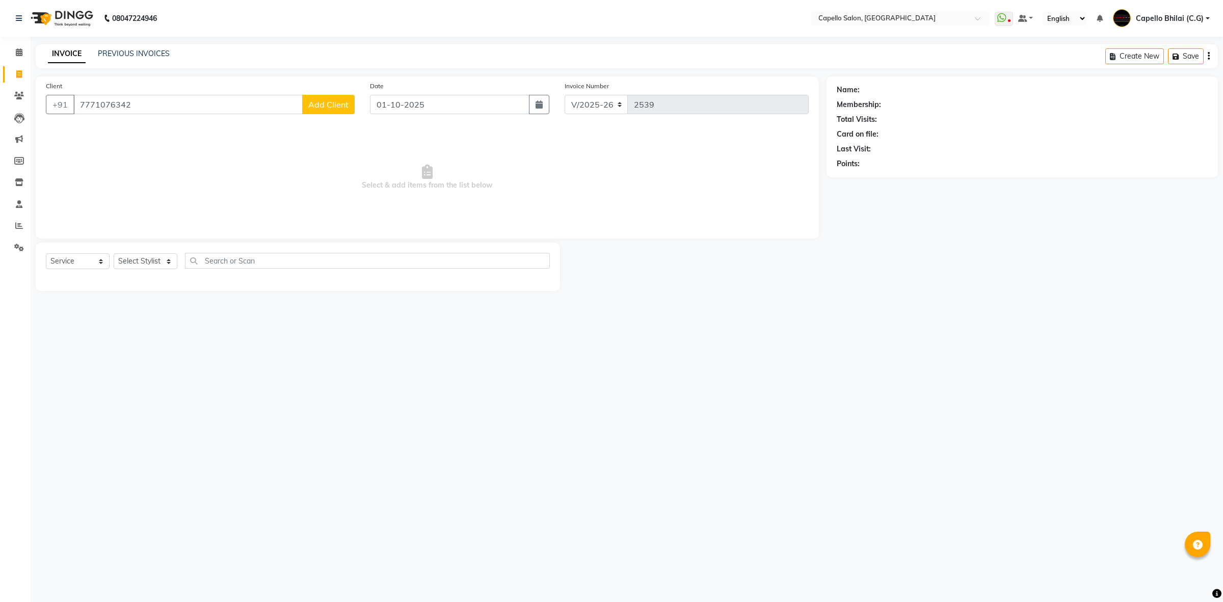
select select "7"
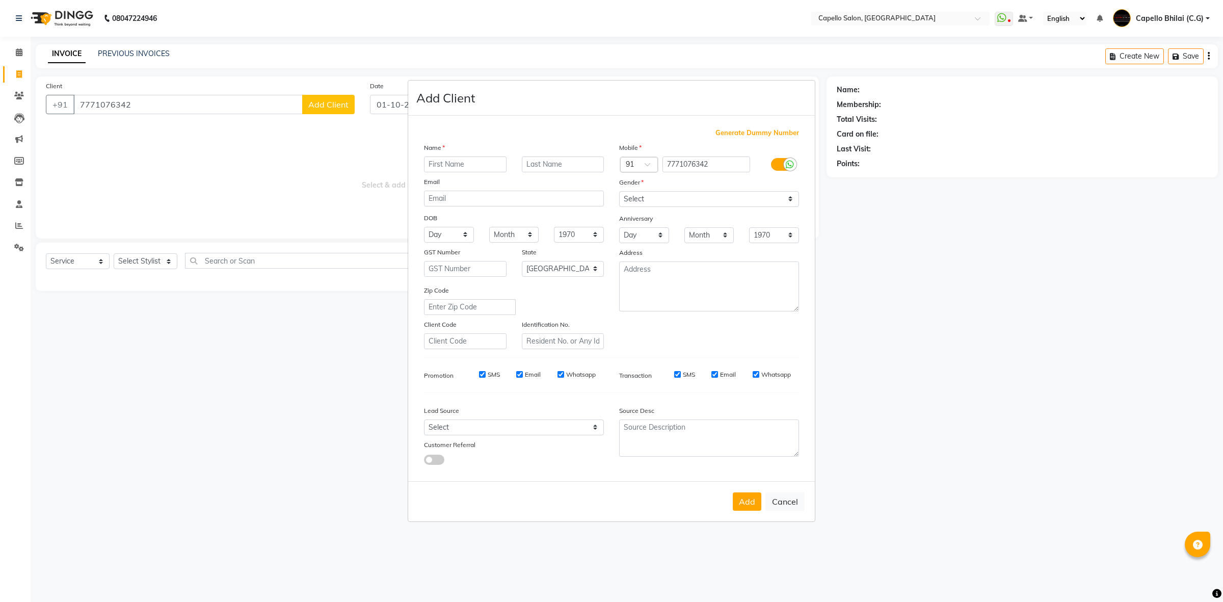
click at [465, 163] on input "text" at bounding box center [465, 164] width 83 height 16
type input "[PERSON_NAME]"
click at [663, 207] on select "Select [DEMOGRAPHIC_DATA] [DEMOGRAPHIC_DATA] Other Prefer Not To Say" at bounding box center [709, 199] width 180 height 16
select select "[DEMOGRAPHIC_DATA]"
click at [619, 192] on select "Select [DEMOGRAPHIC_DATA] [DEMOGRAPHIC_DATA] Other Prefer Not To Say" at bounding box center [709, 199] width 180 height 16
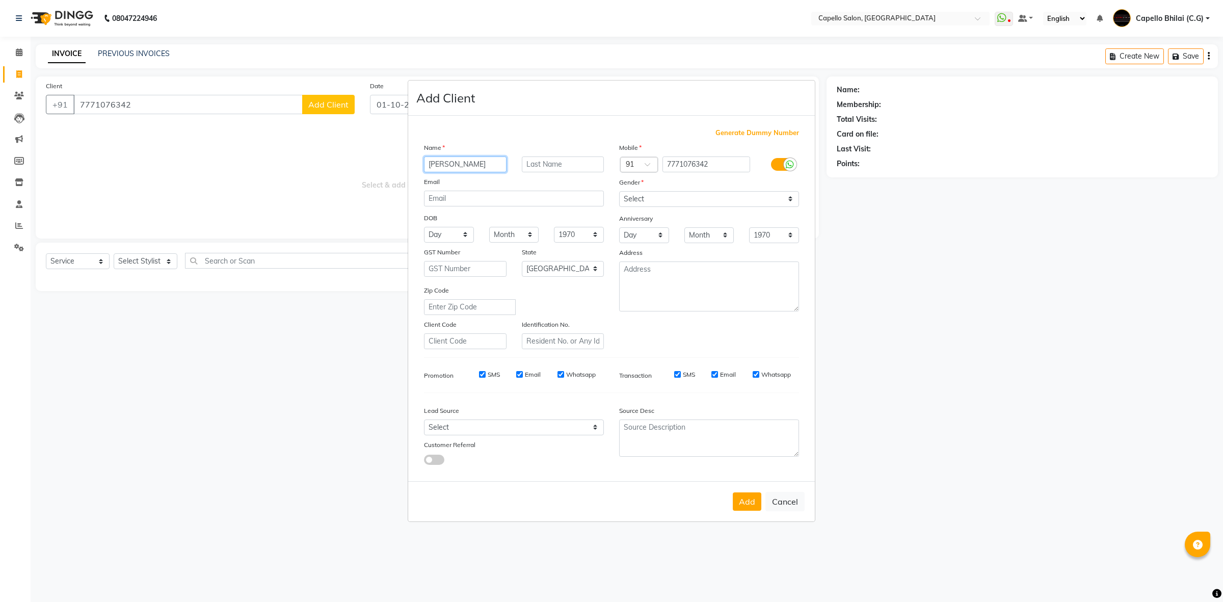
click at [465, 159] on input "[PERSON_NAME]" at bounding box center [465, 164] width 83 height 16
type input "Joaoona"
click at [757, 502] on button "Add" at bounding box center [747, 501] width 29 height 18
select select
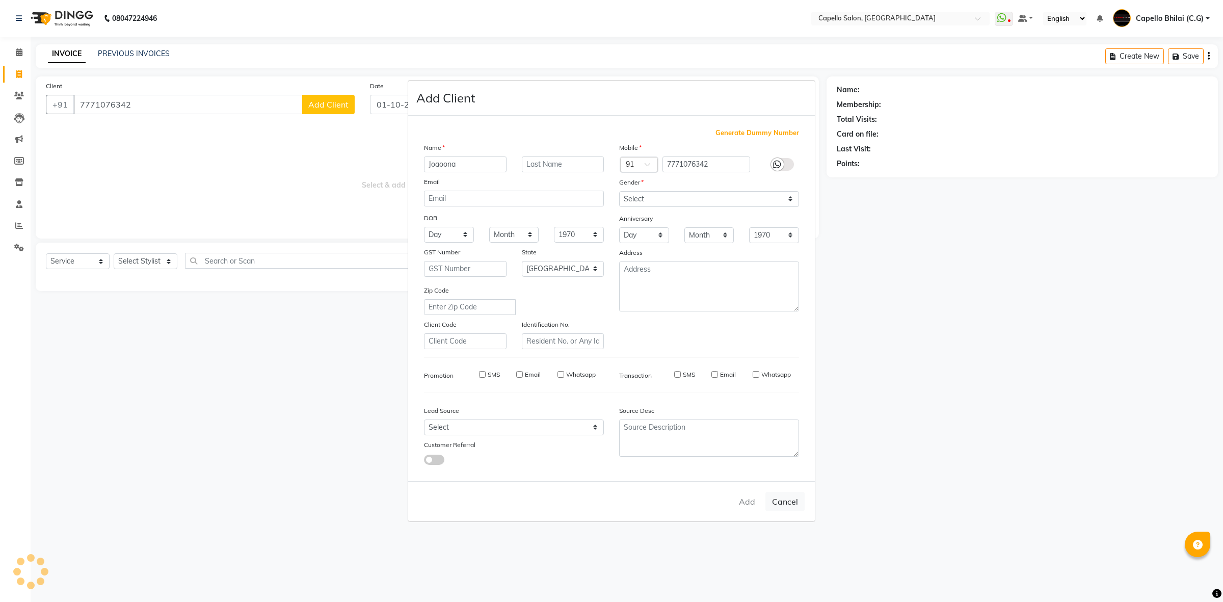
select select
select select "null"
select select
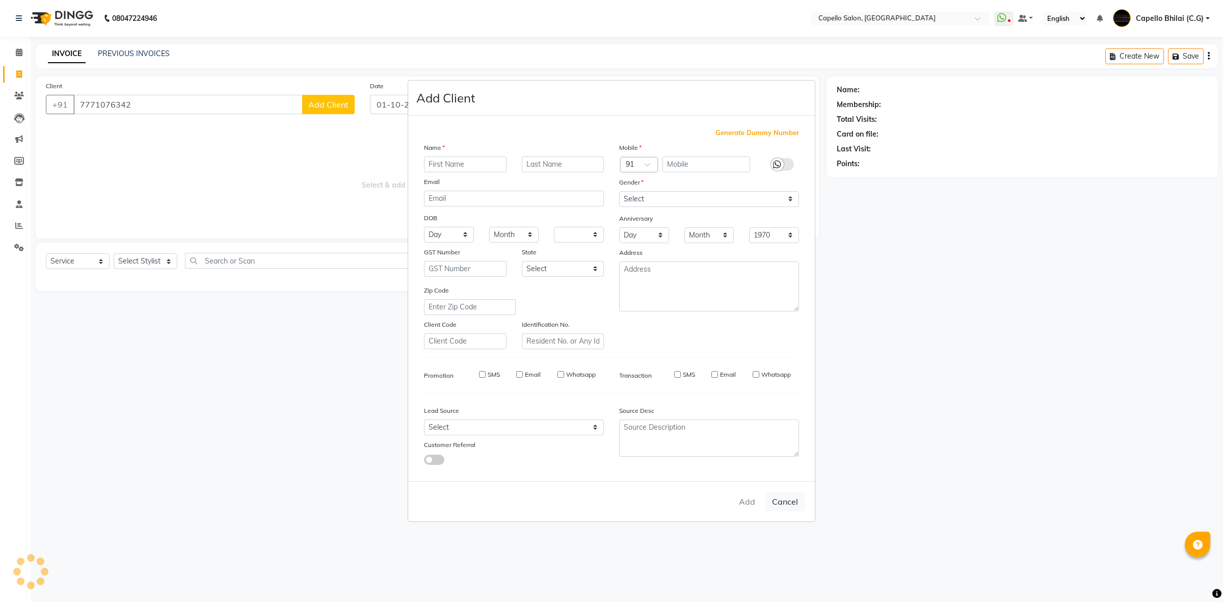
select select
checkbox input "false"
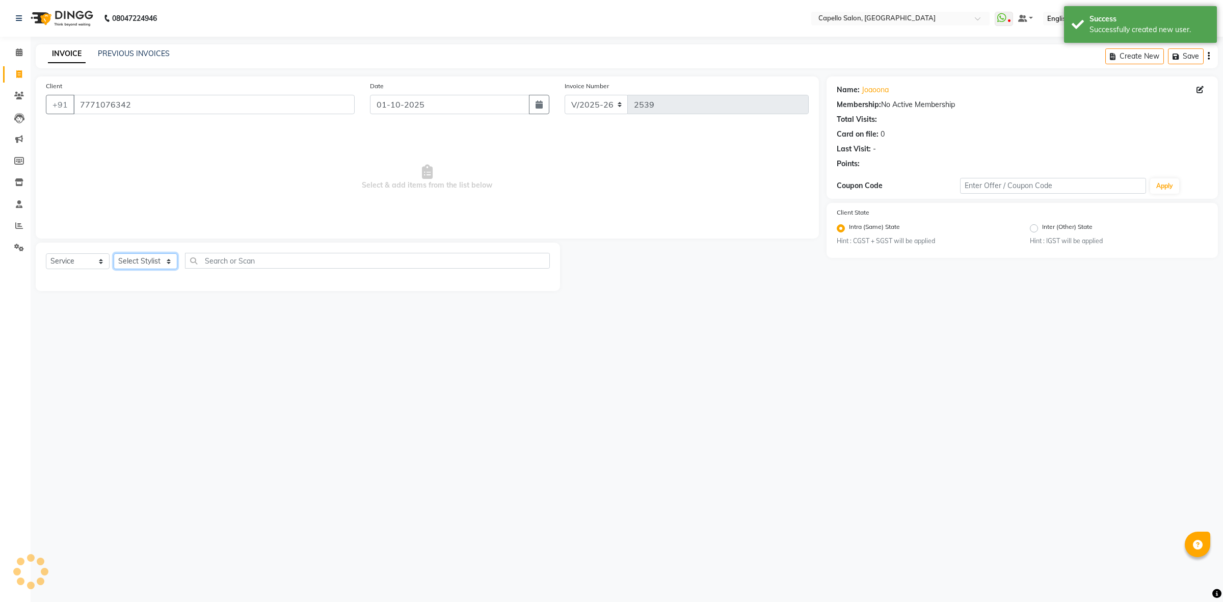
click at [126, 255] on select "Select Stylist ADMIN [PERSON_NAME] [PERSON_NAME] [PERSON_NAME] Bhilai (C.G) [PE…" at bounding box center [146, 261] width 64 height 16
select select "21871"
click at [114, 253] on select "Select Stylist ADMIN [PERSON_NAME] [PERSON_NAME] [PERSON_NAME] Bhilai (C.G) [PE…" at bounding box center [146, 261] width 64 height 16
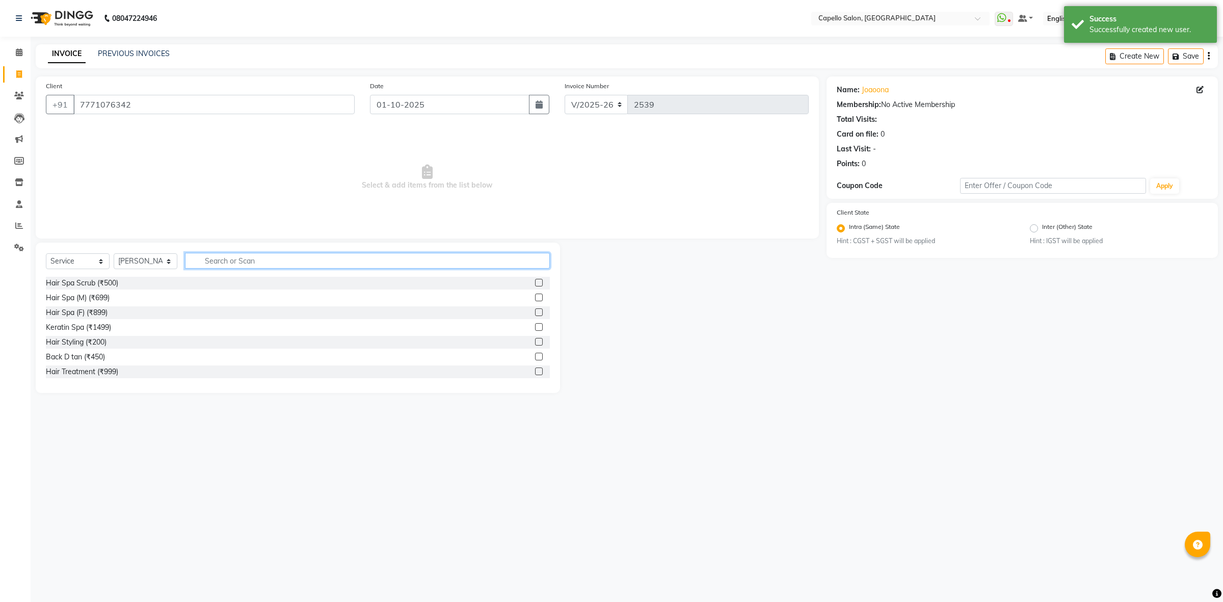
click at [238, 257] on input "text" at bounding box center [367, 261] width 365 height 16
type input "adv"
click at [88, 342] on div "Advance Cut (₹499)" at bounding box center [78, 342] width 65 height 11
checkbox input "false"
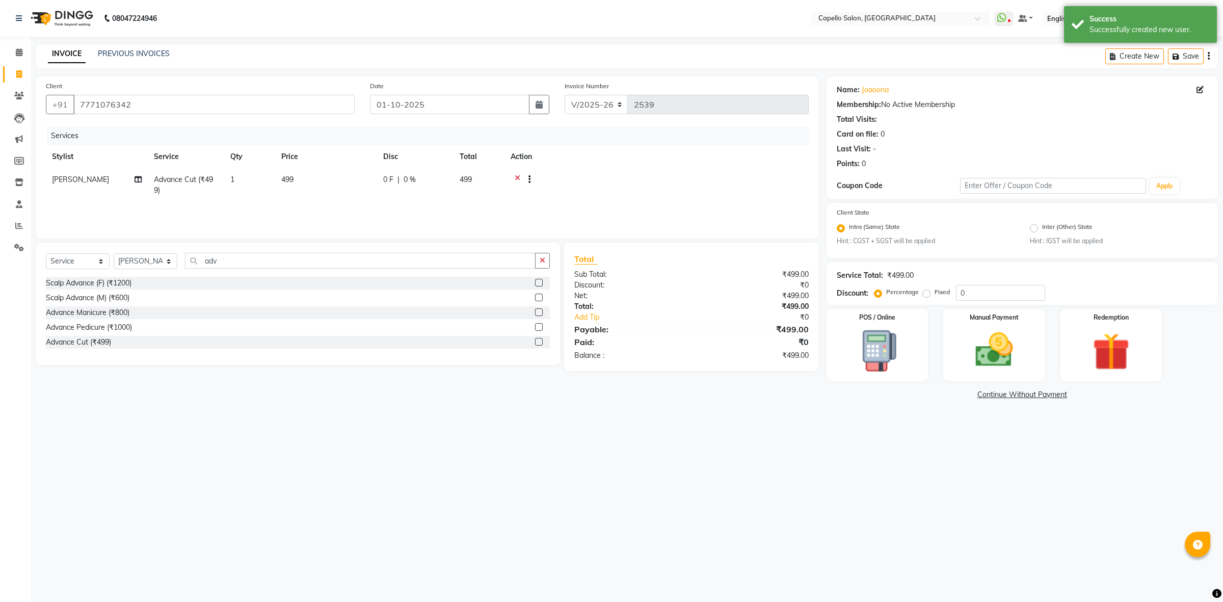
click at [319, 176] on td "499" at bounding box center [326, 185] width 102 height 34
select select "21871"
click at [279, 184] on input "1" at bounding box center [297, 182] width 39 height 16
drag, startPoint x: 365, startPoint y: 179, endPoint x: 217, endPoint y: 210, distance: 151.0
click at [298, 195] on td "499" at bounding box center [326, 185] width 102 height 34
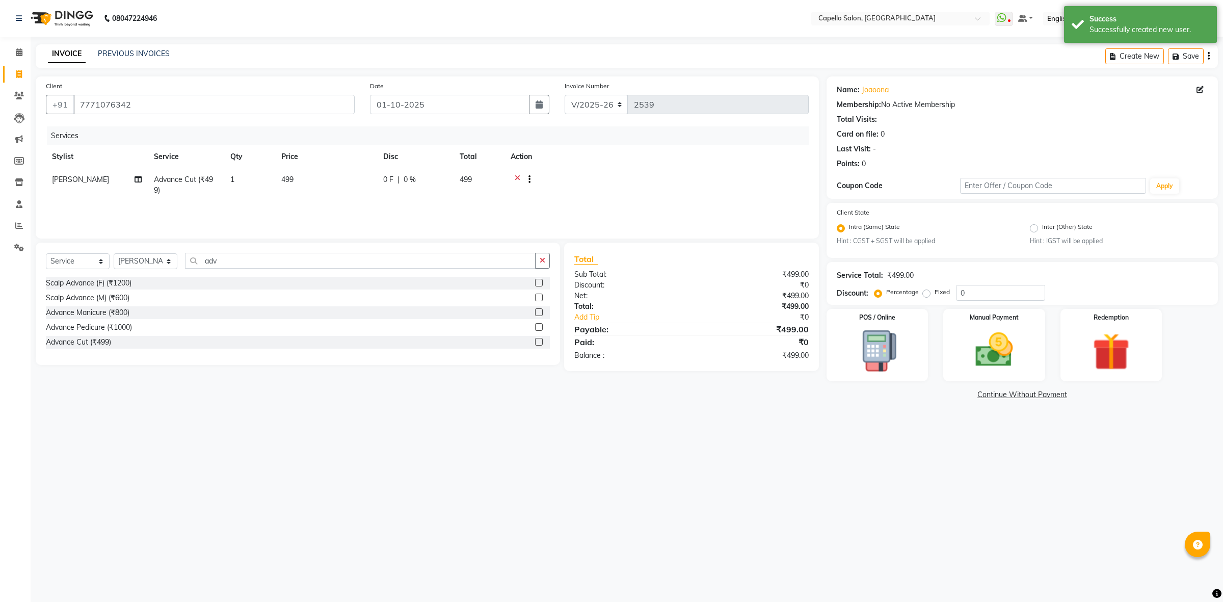
select select "21871"
drag, startPoint x: 362, startPoint y: 175, endPoint x: 311, endPoint y: 187, distance: 51.9
click at [311, 187] on tr "ADMIN [PERSON_NAME] [PERSON_NAME] [PERSON_NAME] Bhilai (C.G) [PERSON_NAME] [PER…" at bounding box center [427, 187] width 763 height 39
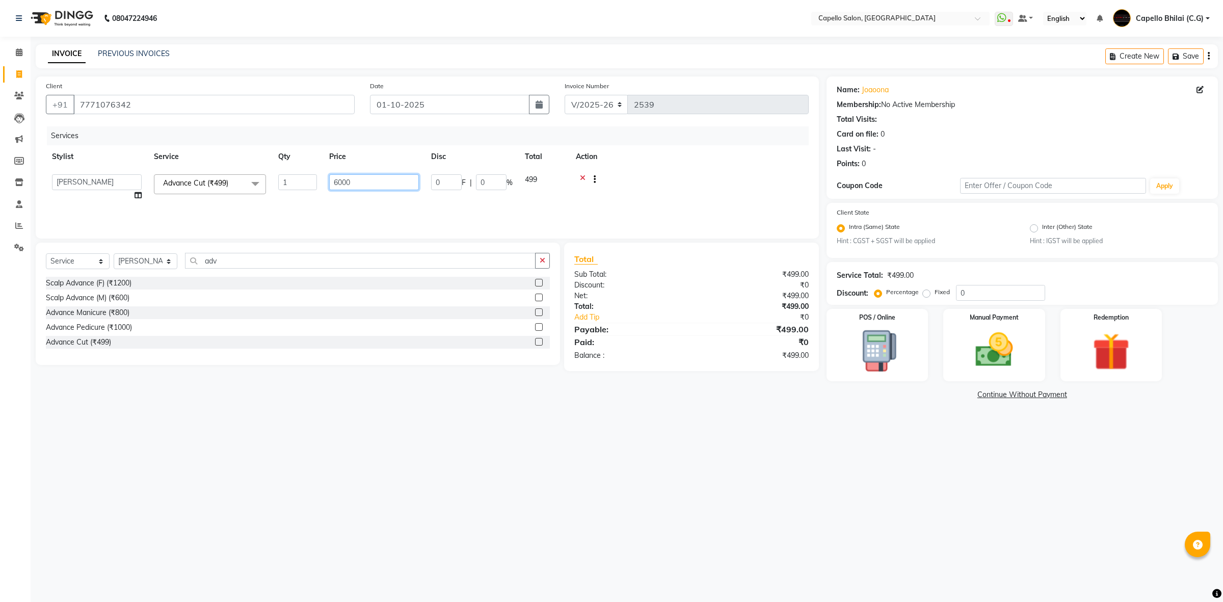
type input "600"
drag, startPoint x: 1018, startPoint y: 503, endPoint x: 1015, endPoint y: 470, distance: 32.8
click at [1018, 501] on div "08047224946 Select Location × Capello Salon, Bhilai WhatsApp Status ✕ Status: D…" at bounding box center [611, 301] width 1223 height 602
click at [1020, 334] on img at bounding box center [994, 350] width 63 height 45
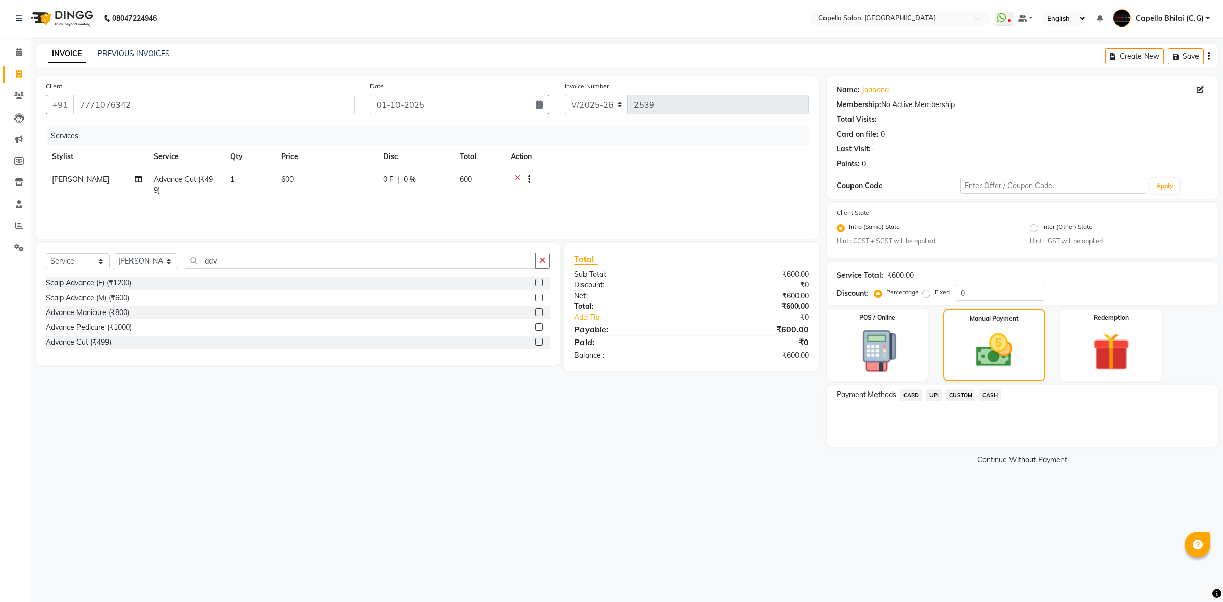
click at [942, 392] on div "CUSTOM" at bounding box center [959, 396] width 34 height 14
click at [934, 398] on span "UPI" at bounding box center [934, 395] width 16 height 12
click at [1025, 456] on div "Payment Methods CARD UPI CUSTOM CASH Amount: 600 Note: Add Payment" at bounding box center [1022, 423] width 391 height 76
click at [1026, 446] on button "Add Payment" at bounding box center [1086, 449] width 243 height 16
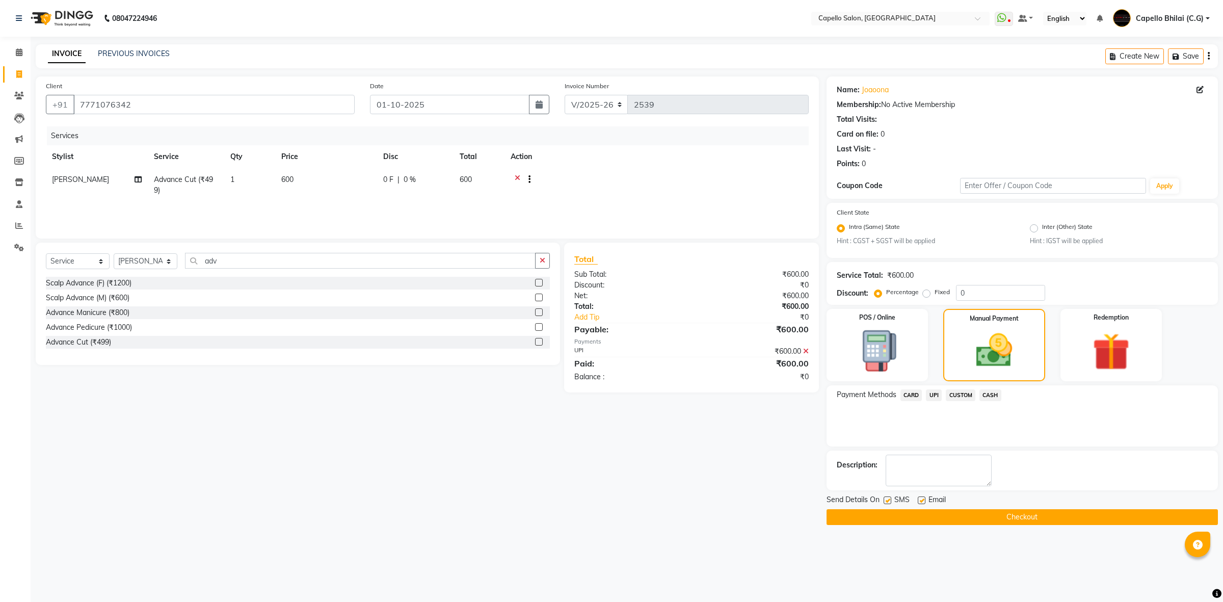
click at [1003, 520] on button "Checkout" at bounding box center [1022, 517] width 391 height 16
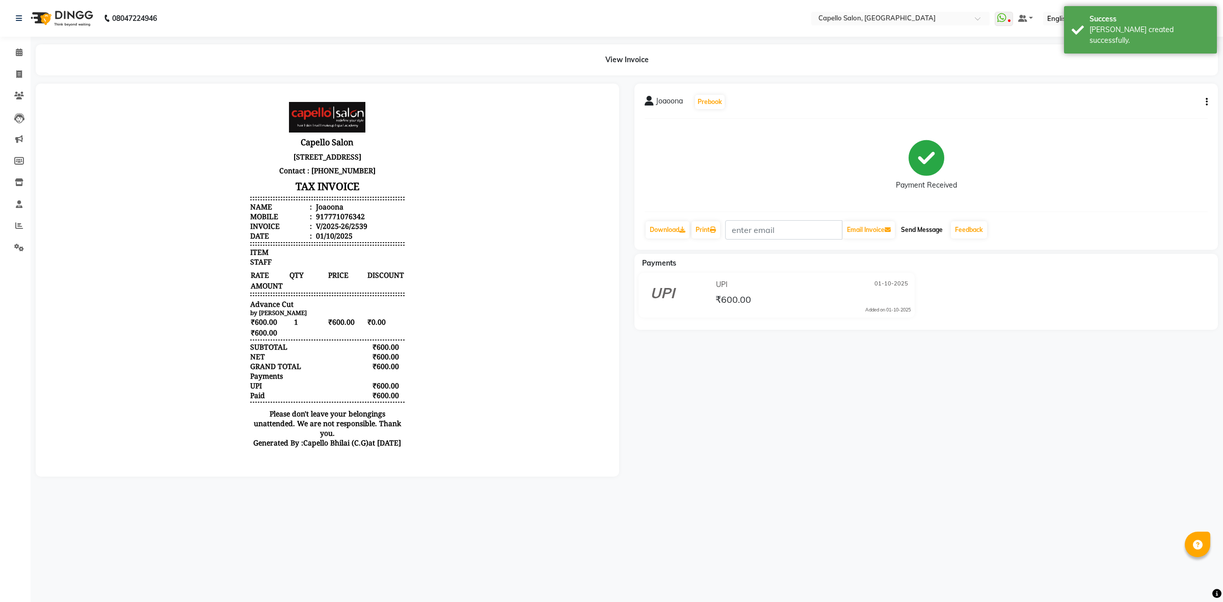
click at [944, 233] on button "Send Message" at bounding box center [922, 229] width 50 height 17
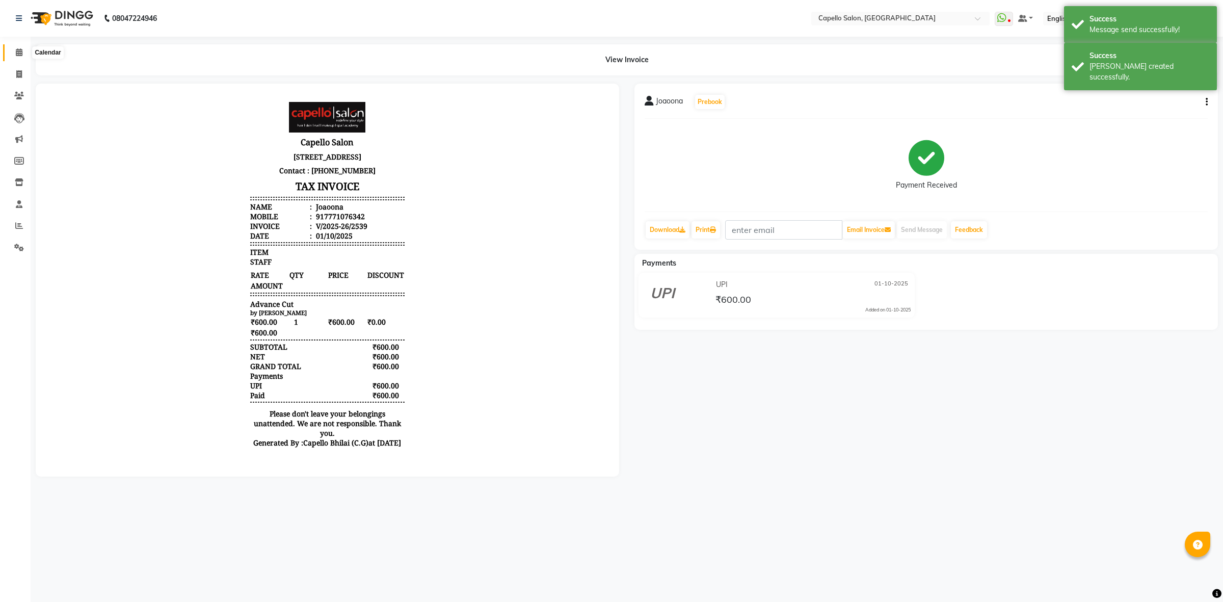
click at [23, 51] on span at bounding box center [19, 53] width 18 height 12
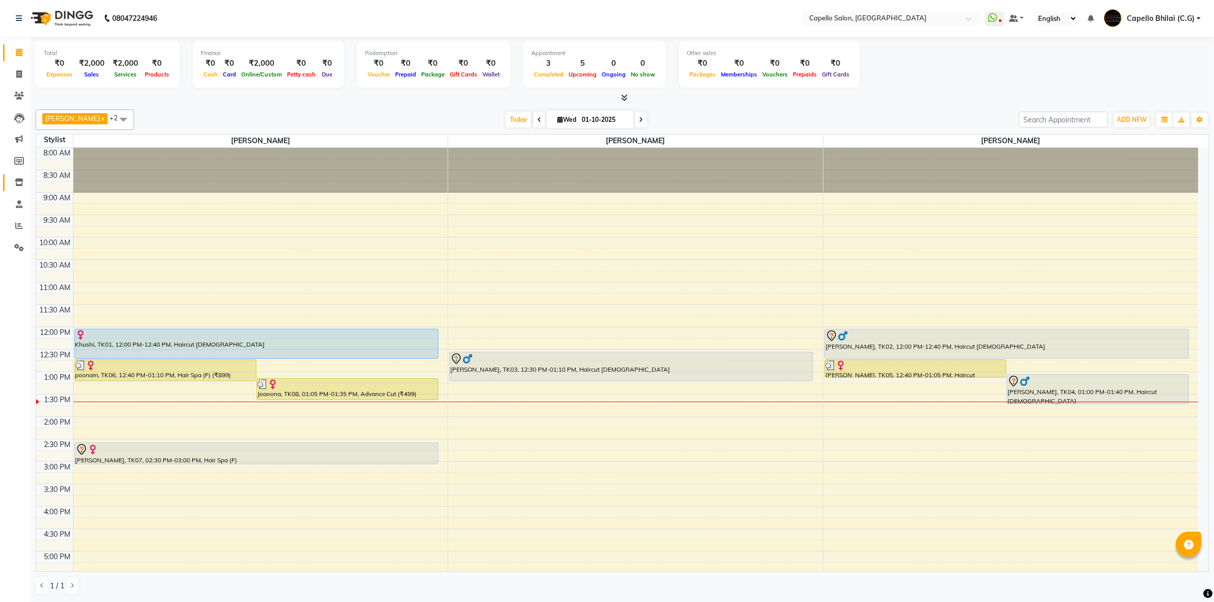
click at [17, 189] on link "Inventory" at bounding box center [15, 182] width 24 height 17
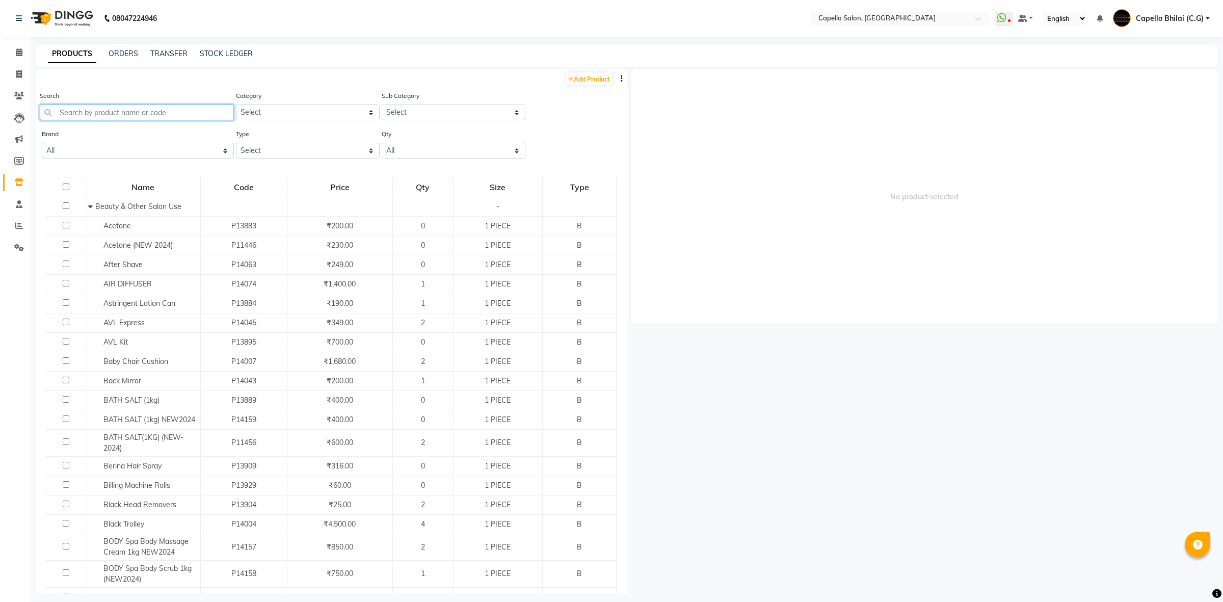
click at [121, 104] on input "text" at bounding box center [137, 112] width 194 height 16
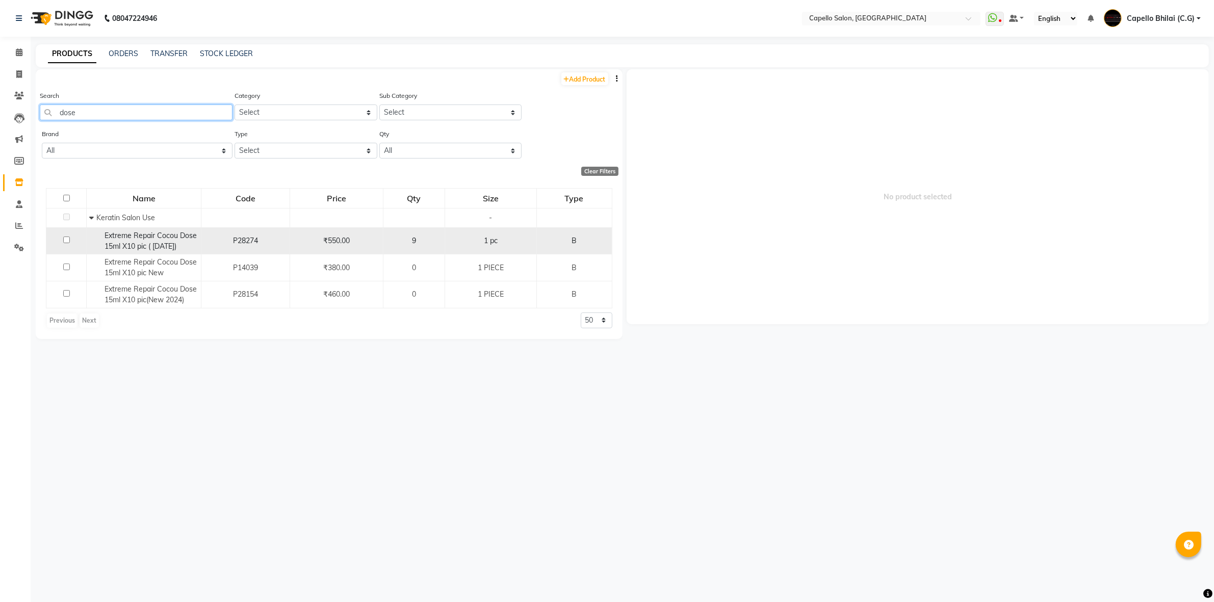
type input "dose"
click at [65, 239] on input "checkbox" at bounding box center [66, 239] width 7 height 7
checkbox input "true"
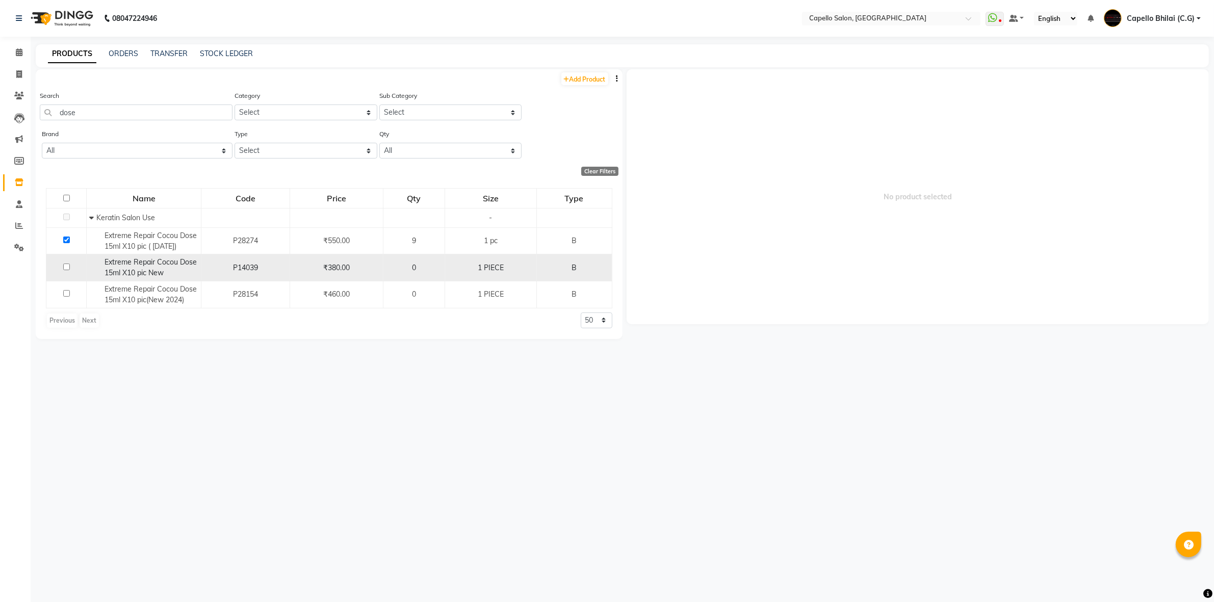
select select
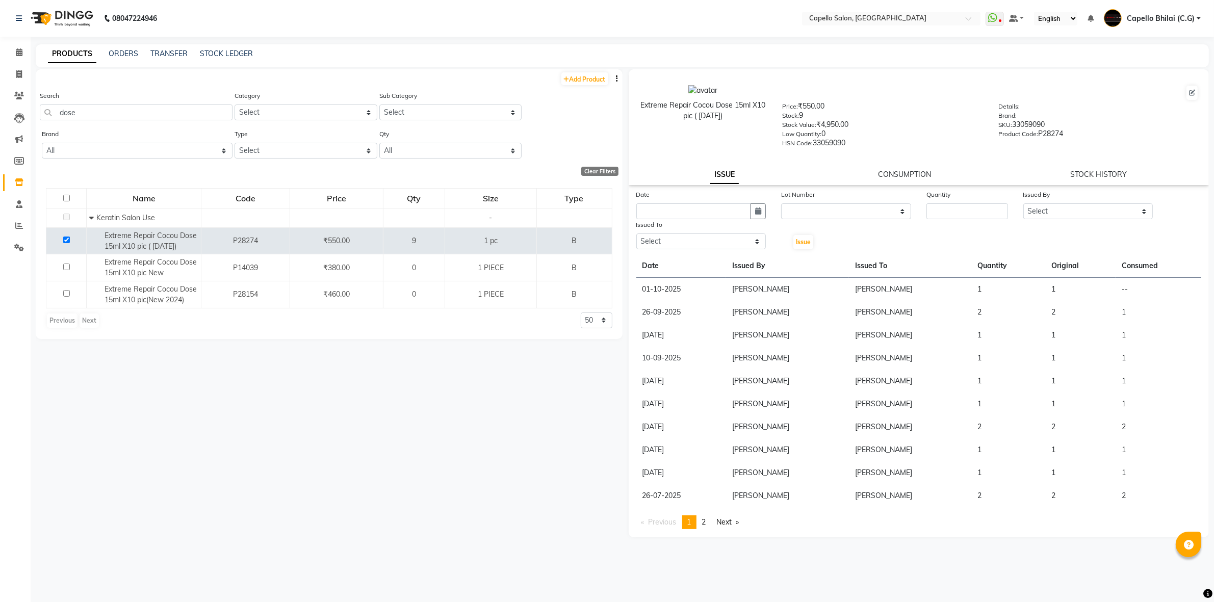
scroll to position [6, 0]
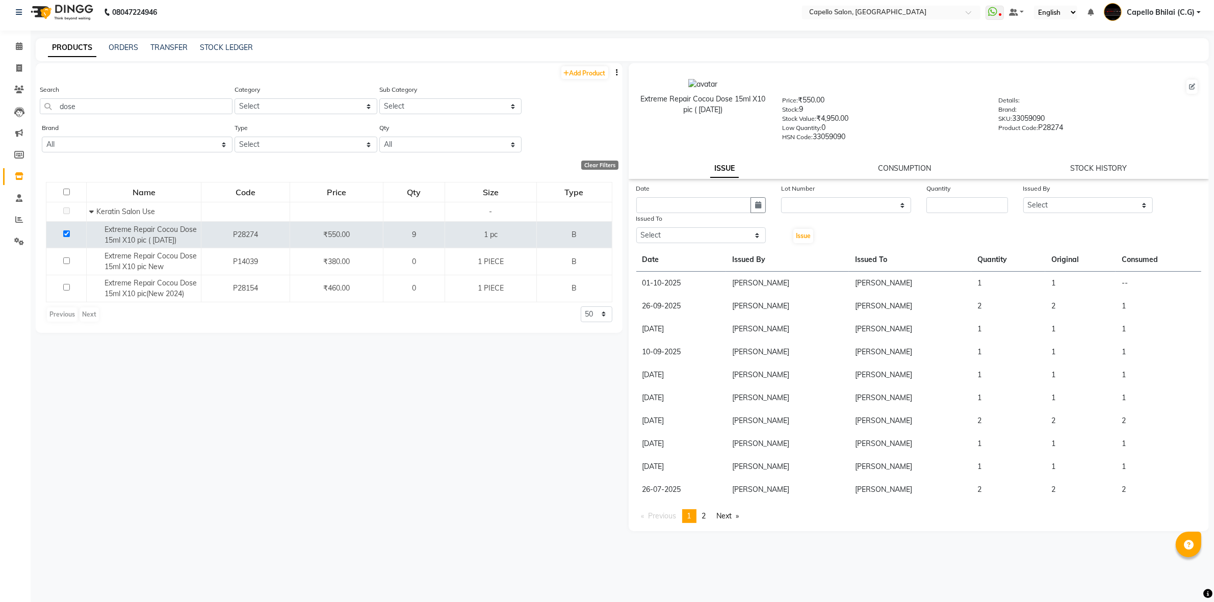
drag, startPoint x: 654, startPoint y: 325, endPoint x: 707, endPoint y: 321, distance: 53.2
click at [707, 321] on td "[DATE]" at bounding box center [681, 329] width 90 height 23
drag, startPoint x: 658, startPoint y: 304, endPoint x: 681, endPoint y: 301, distance: 23.6
click at [681, 302] on td "26-09-2025" at bounding box center [681, 306] width 90 height 23
drag, startPoint x: 662, startPoint y: 281, endPoint x: 683, endPoint y: 281, distance: 21.9
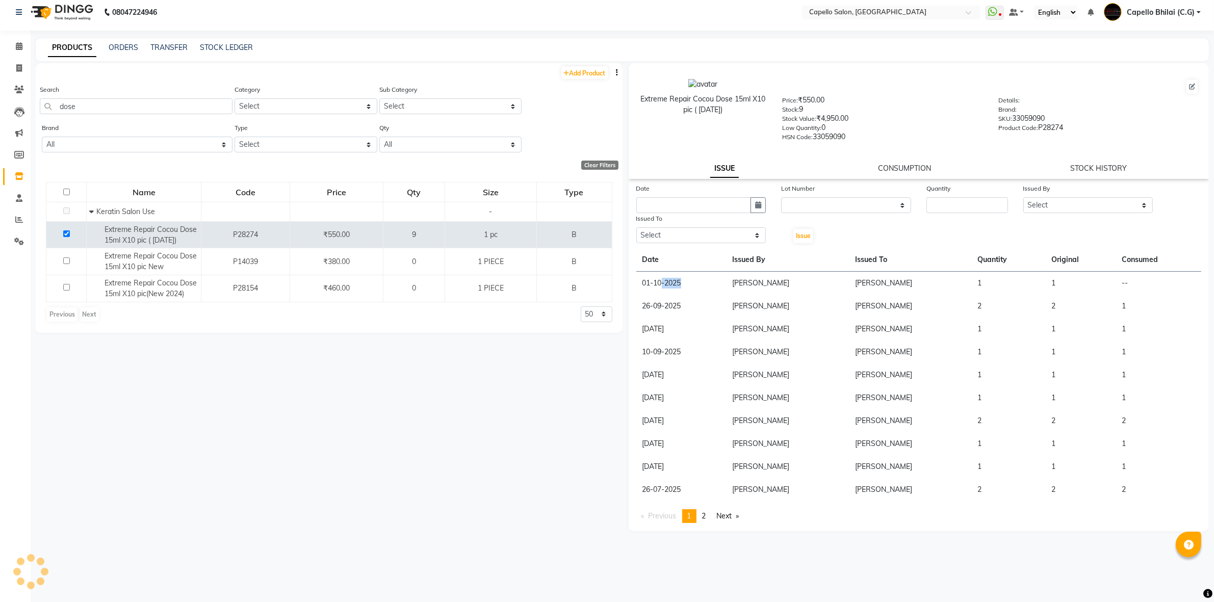
click at [683, 281] on td "01-10-2025" at bounding box center [681, 283] width 90 height 23
drag, startPoint x: 676, startPoint y: 327, endPoint x: 697, endPoint y: 320, distance: 22.7
click at [697, 320] on td "[DATE]" at bounding box center [681, 329] width 90 height 23
click at [761, 288] on td "[PERSON_NAME]" at bounding box center [787, 283] width 122 height 23
drag, startPoint x: 733, startPoint y: 281, endPoint x: 795, endPoint y: 281, distance: 62.2
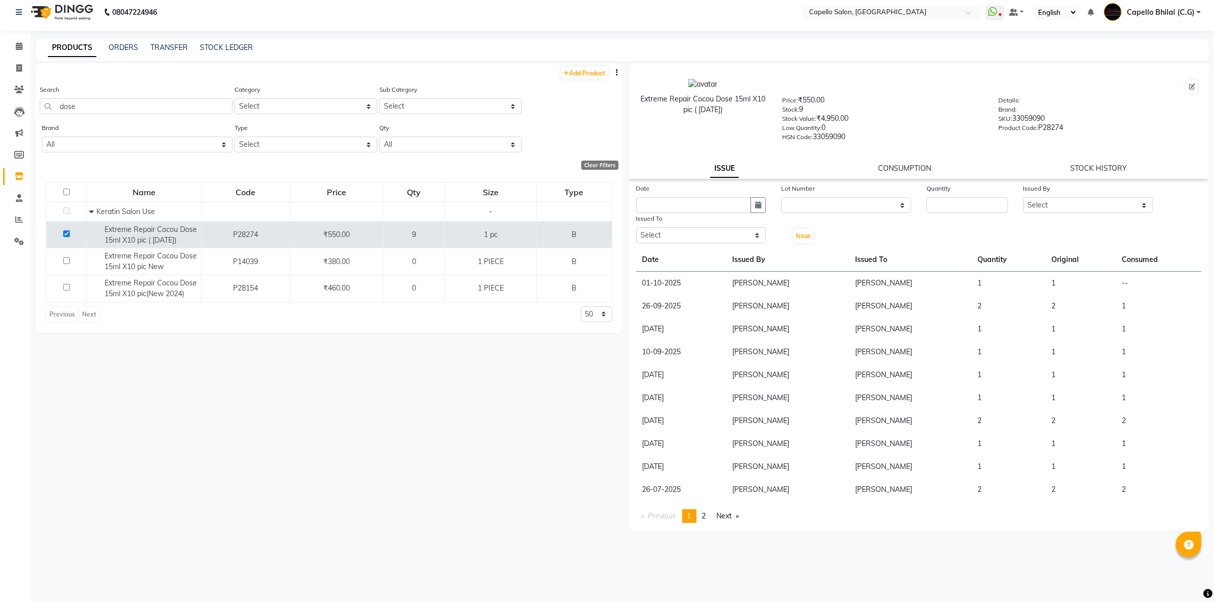
click at [795, 281] on td "[PERSON_NAME]" at bounding box center [787, 283] width 122 height 23
drag, startPoint x: 737, startPoint y: 302, endPoint x: 824, endPoint y: 304, distance: 86.7
click at [824, 304] on td "[PERSON_NAME]" at bounding box center [787, 306] width 122 height 23
drag, startPoint x: 648, startPoint y: 324, endPoint x: 697, endPoint y: 332, distance: 49.2
click at [697, 332] on td "[DATE]" at bounding box center [681, 329] width 90 height 23
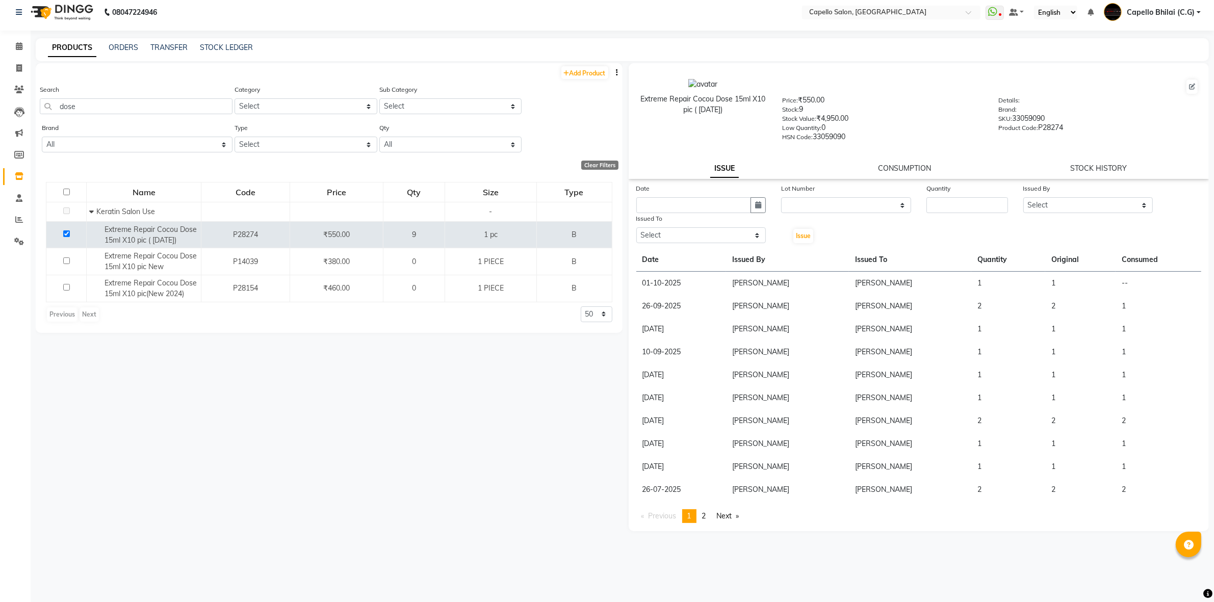
drag, startPoint x: 873, startPoint y: 323, endPoint x: 957, endPoint y: 329, distance: 83.8
click at [957, 329] on td "[PERSON_NAME]" at bounding box center [910, 329] width 122 height 23
drag, startPoint x: 647, startPoint y: 299, endPoint x: 821, endPoint y: 299, distance: 173.3
click at [821, 299] on tr "[DATE] [GEOGRAPHIC_DATA][PERSON_NAME] [GEOGRAPHIC_DATA][PERSON_NAME] 2 2 1" at bounding box center [918, 306] width 565 height 23
drag, startPoint x: 661, startPoint y: 276, endPoint x: 890, endPoint y: 272, distance: 229.4
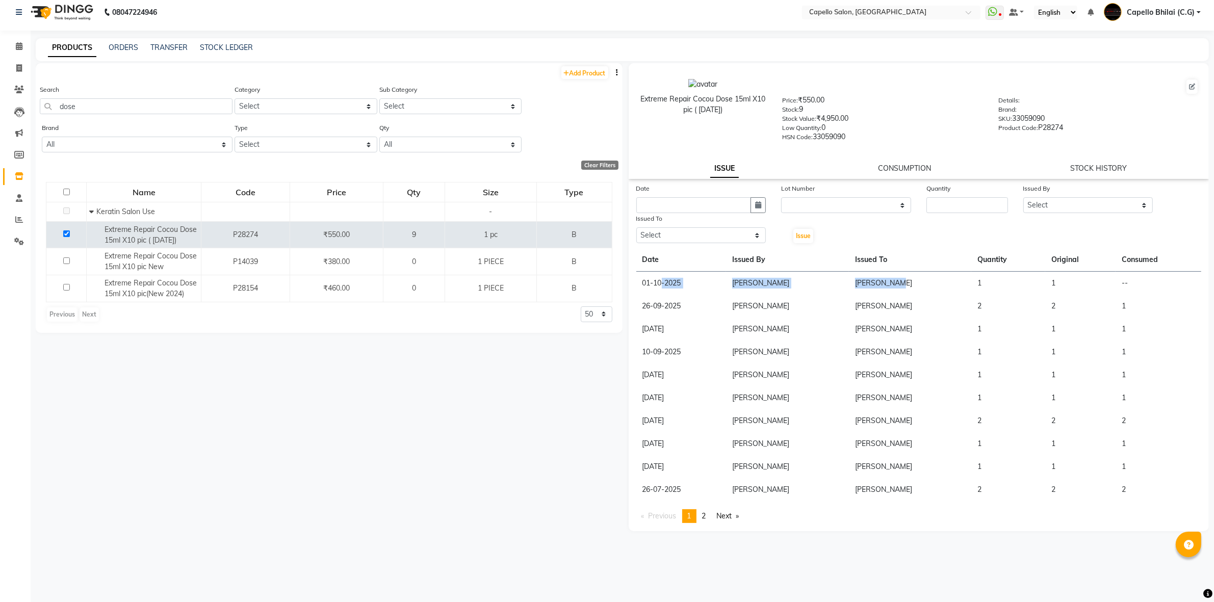
click at [890, 272] on tr "[DATE] [GEOGRAPHIC_DATA][PERSON_NAME][GEOGRAPHIC_DATA] [GEOGRAPHIC_DATA][PERSON…" at bounding box center [918, 283] width 565 height 23
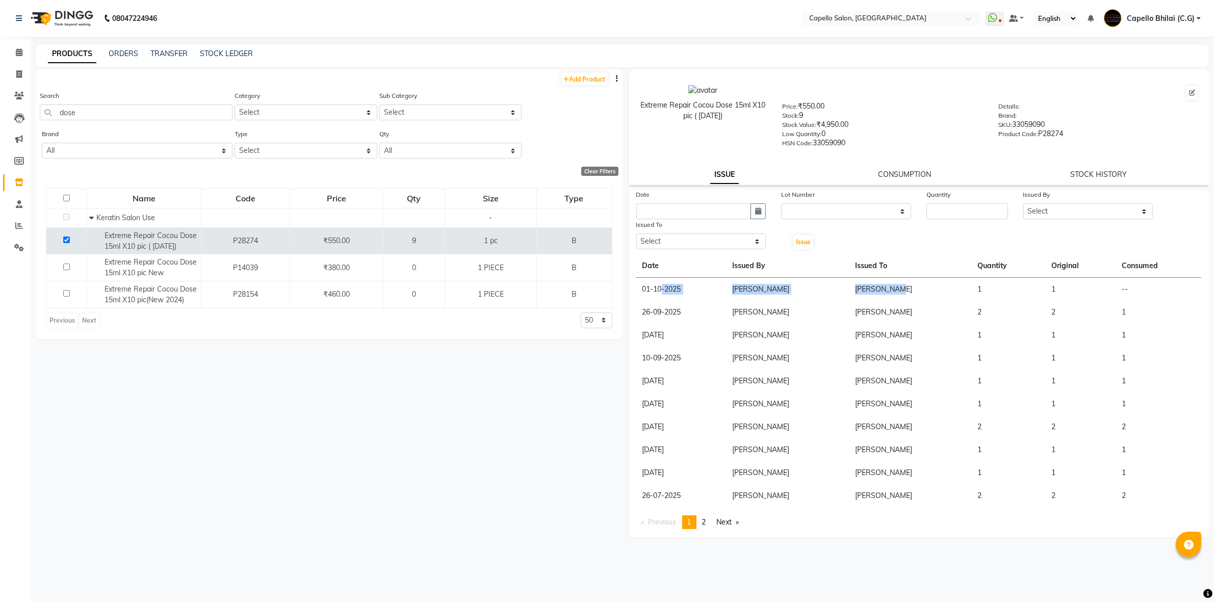
click at [661, 291] on td "01-10-2025" at bounding box center [681, 289] width 90 height 23
click at [14, 54] on span at bounding box center [19, 53] width 18 height 12
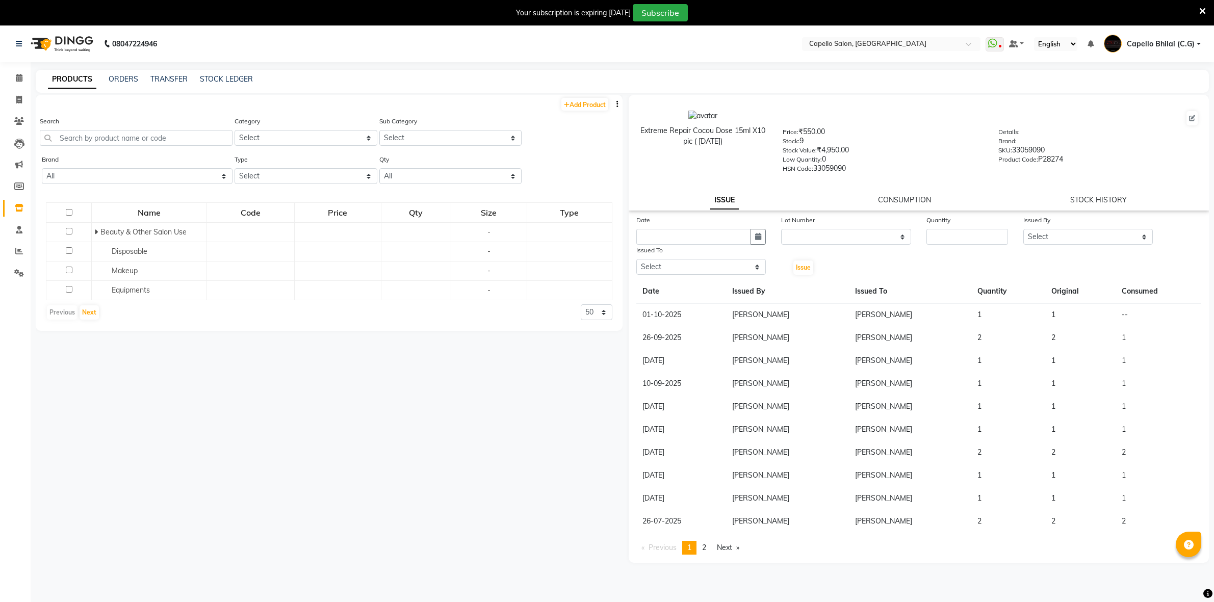
select select
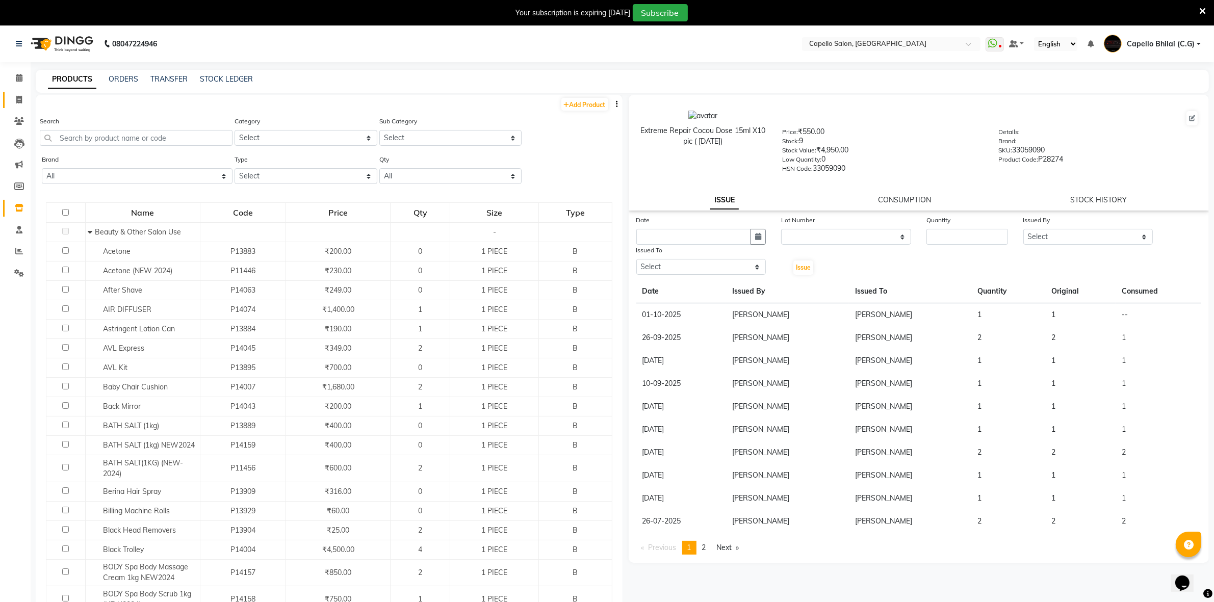
click at [18, 98] on icon at bounding box center [19, 100] width 6 height 8
select select "service"
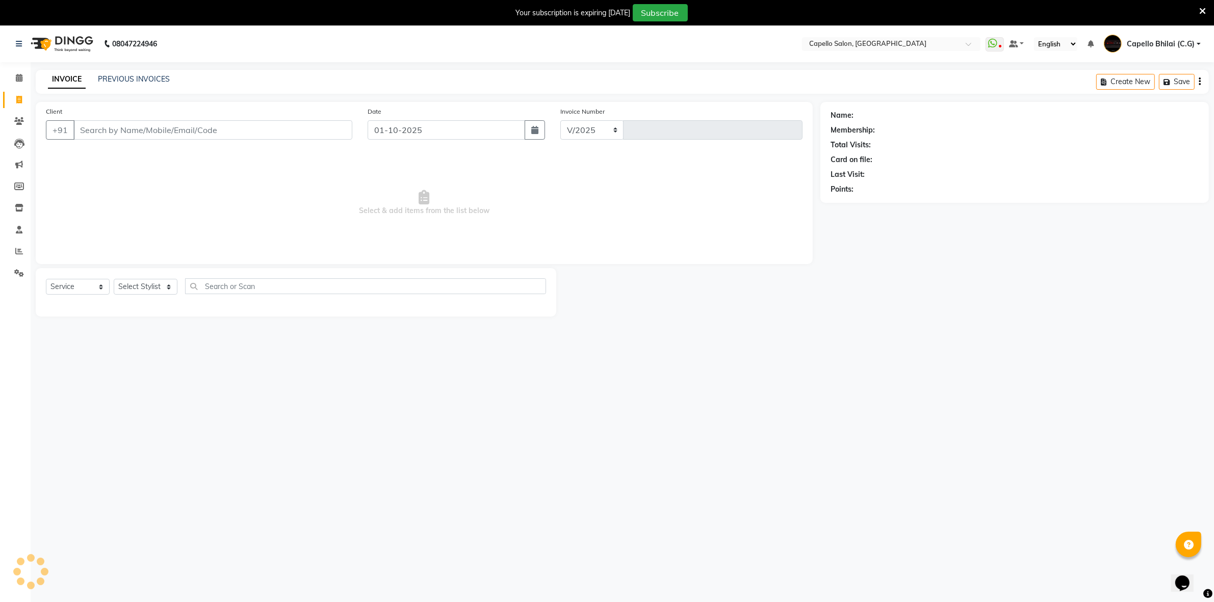
select select "809"
type input "2540"
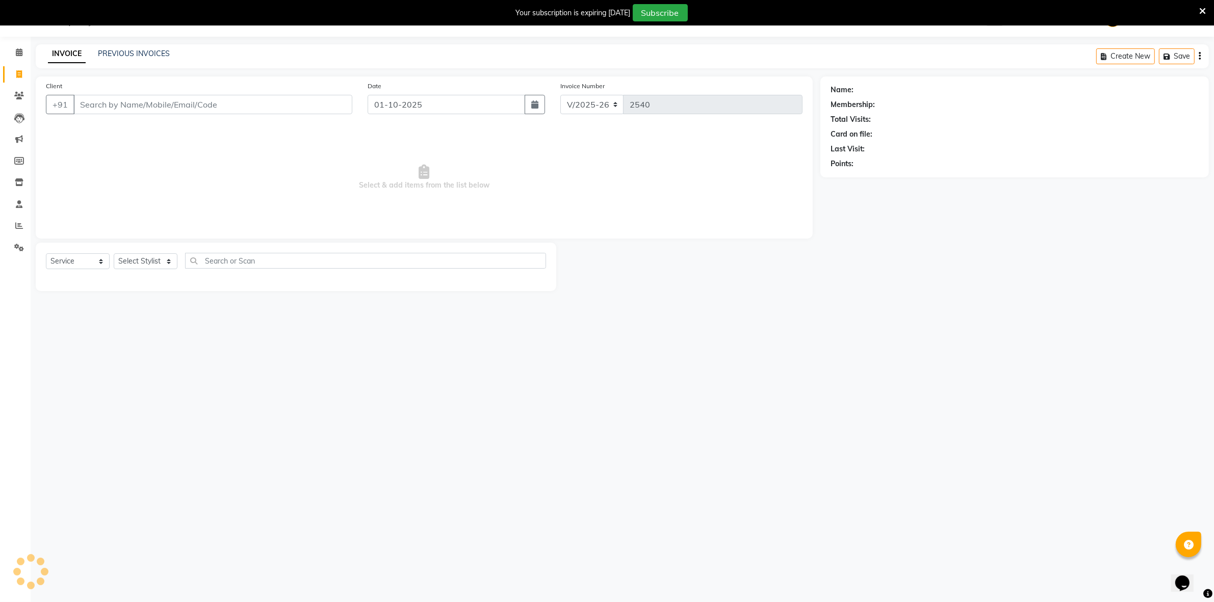
click at [135, 104] on input "Client" at bounding box center [212, 104] width 279 height 19
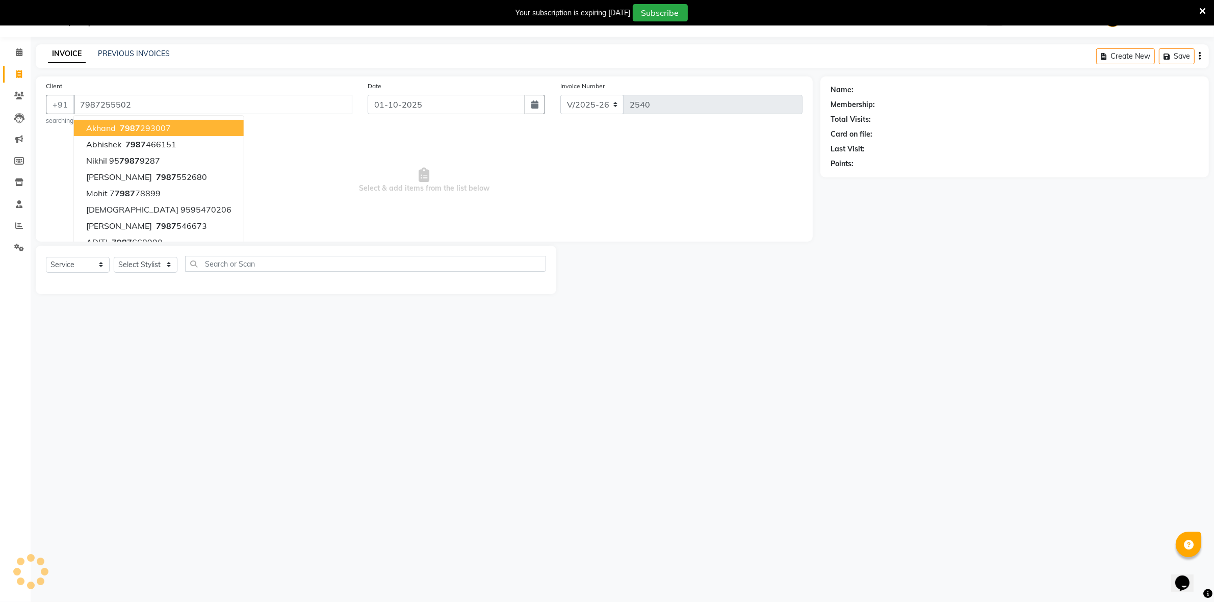
type input "7987255502"
select select "1: Object"
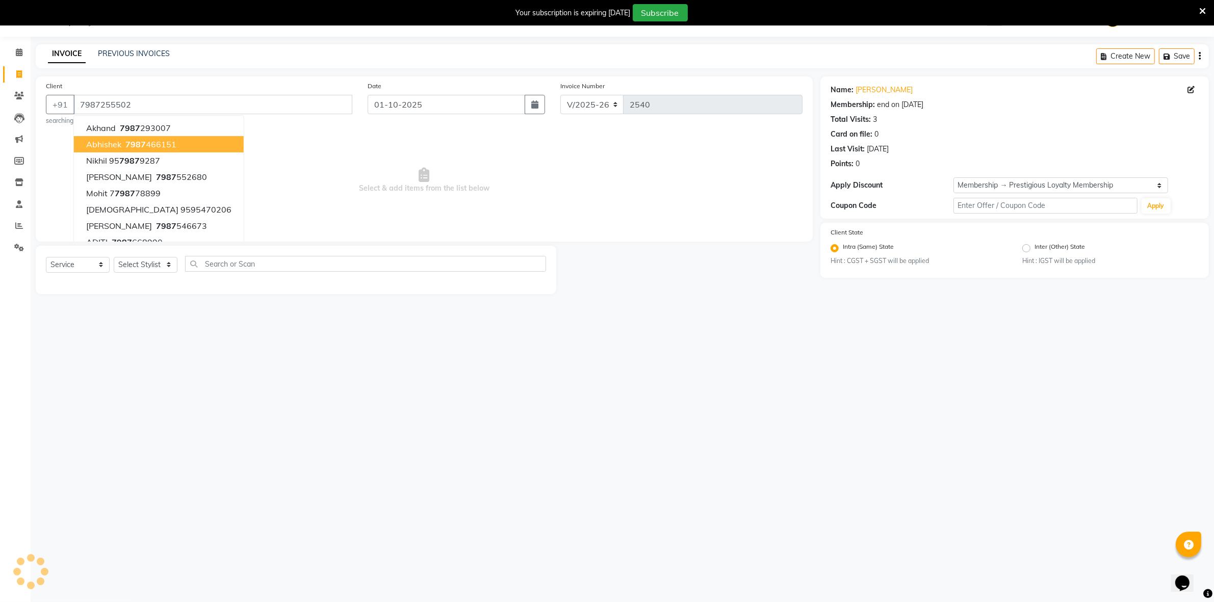
click at [318, 189] on span "Select & add items from the list below" at bounding box center [424, 180] width 756 height 102
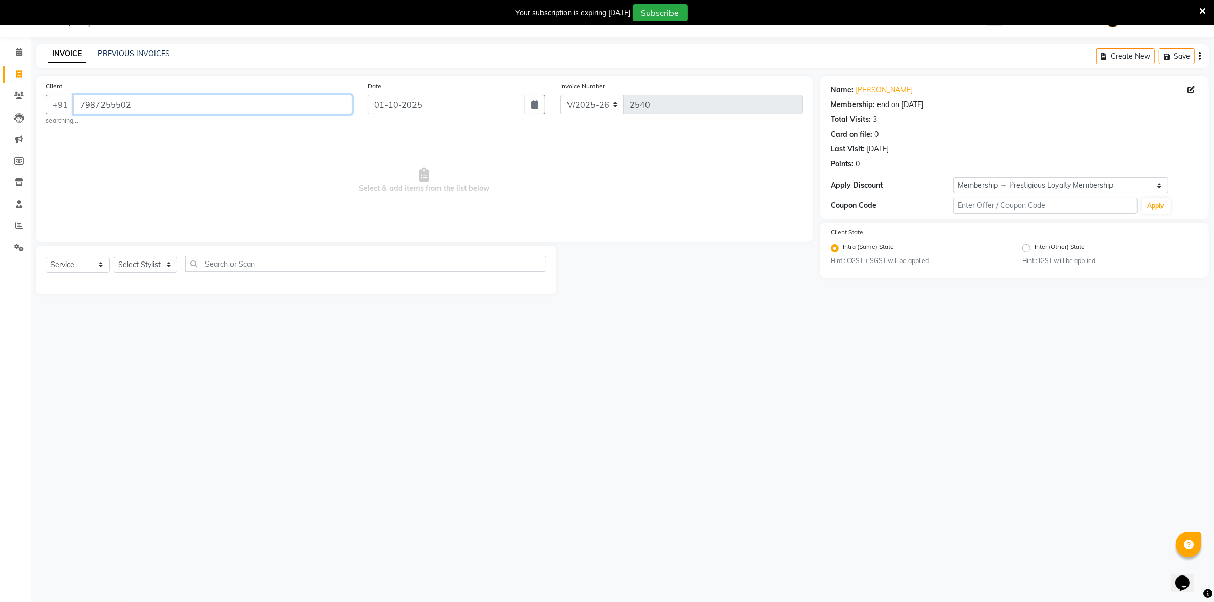
click at [140, 104] on input "7987255502" at bounding box center [212, 104] width 279 height 19
click at [128, 172] on span "Select & add items from the list below" at bounding box center [424, 180] width 756 height 102
click at [135, 266] on select "Select Stylist ADMIN [PERSON_NAME] [PERSON_NAME] [PERSON_NAME] Bhilai (C.G) [PE…" at bounding box center [146, 265] width 64 height 16
select select "21871"
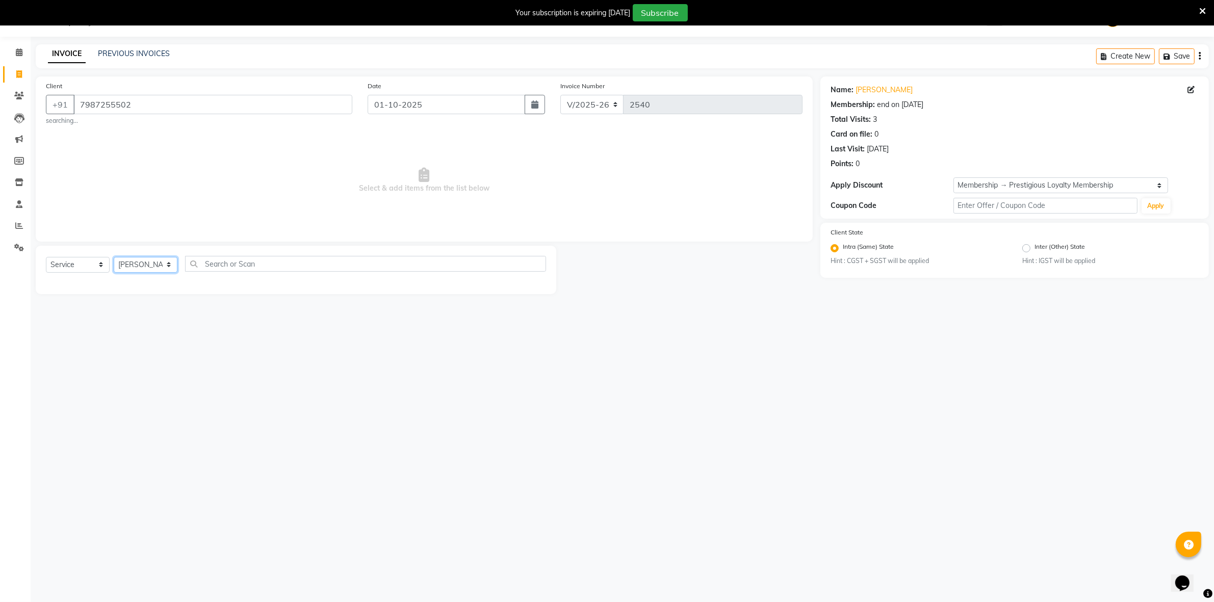
click at [114, 257] on select "Select Stylist ADMIN [PERSON_NAME] [PERSON_NAME] [PERSON_NAME] Bhilai (C.G) [PE…" at bounding box center [146, 265] width 64 height 16
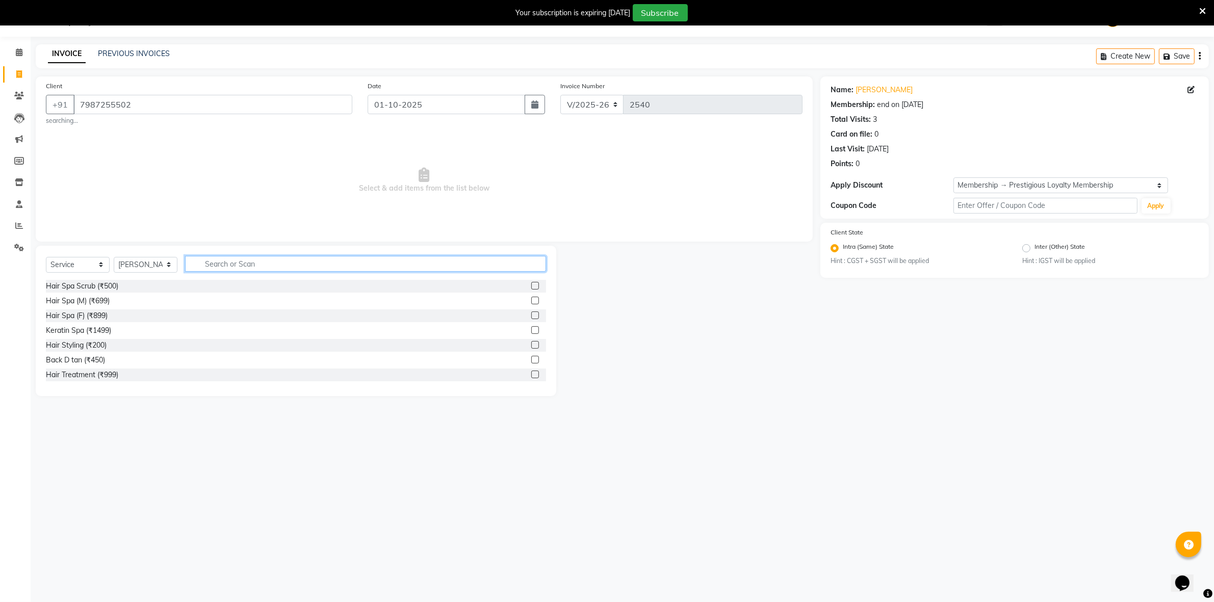
click at [242, 260] on input "text" at bounding box center [365, 264] width 361 height 16
click at [1201, 16] on div at bounding box center [1202, 12] width 7 height 17
click at [1204, 8] on icon at bounding box center [1202, 11] width 7 height 9
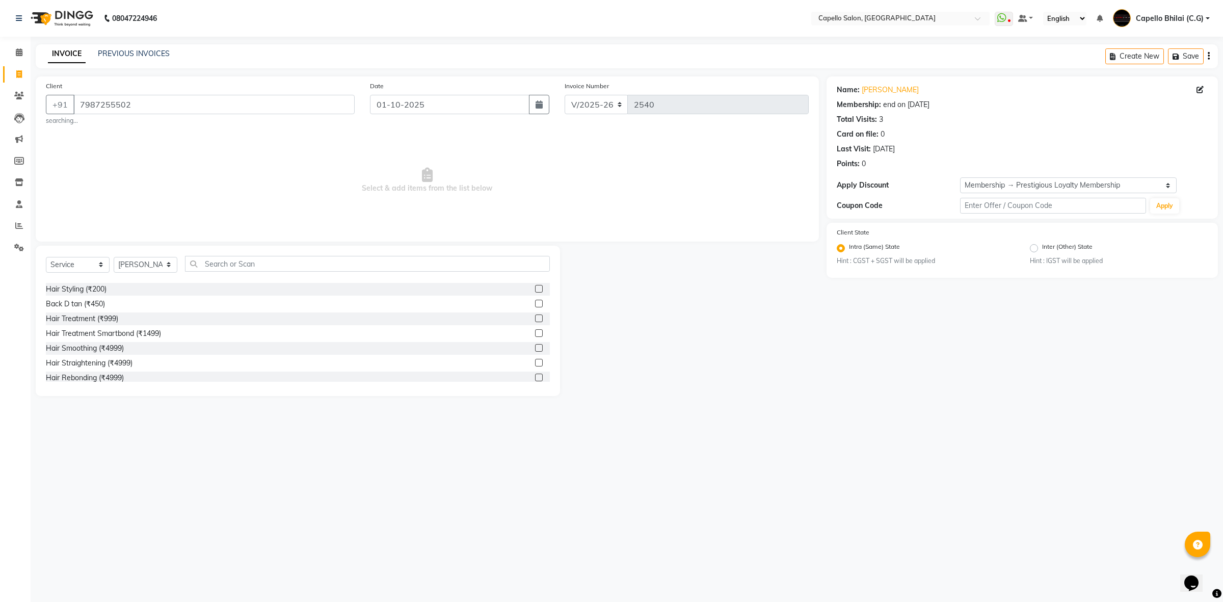
scroll to position [0, 0]
click at [240, 253] on div "Select Service Product Membership Package Voucher Prepaid Gift Card Select Styl…" at bounding box center [298, 321] width 524 height 150
click at [239, 261] on input "text" at bounding box center [367, 264] width 365 height 16
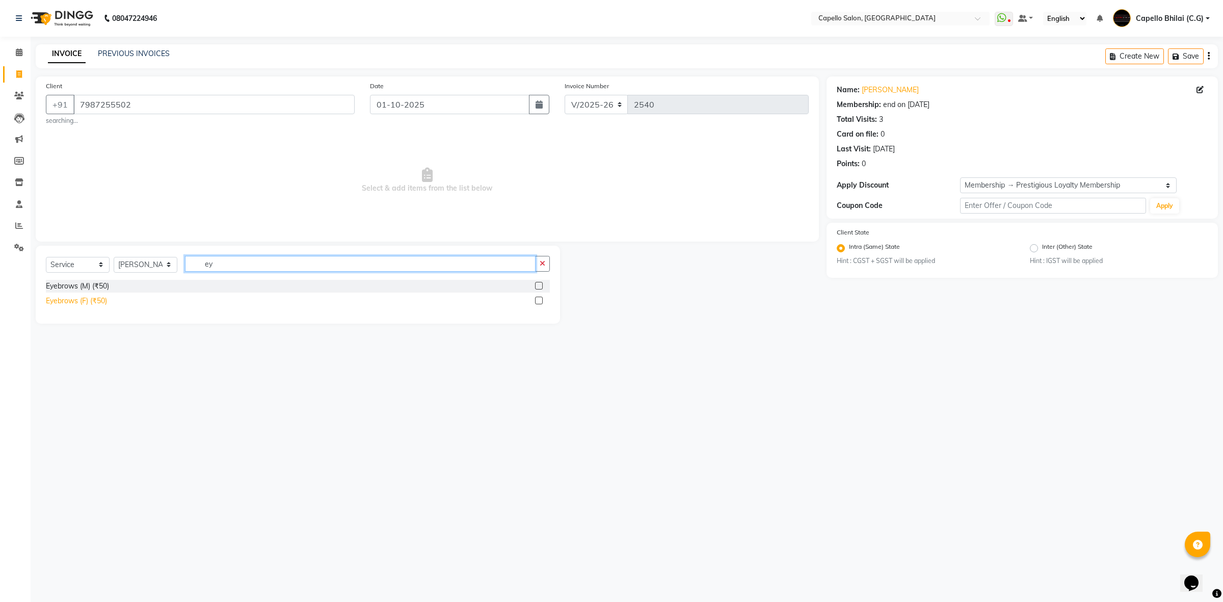
type input "ey"
click at [72, 304] on div "Eyebrows (F) (₹50)" at bounding box center [76, 301] width 61 height 11
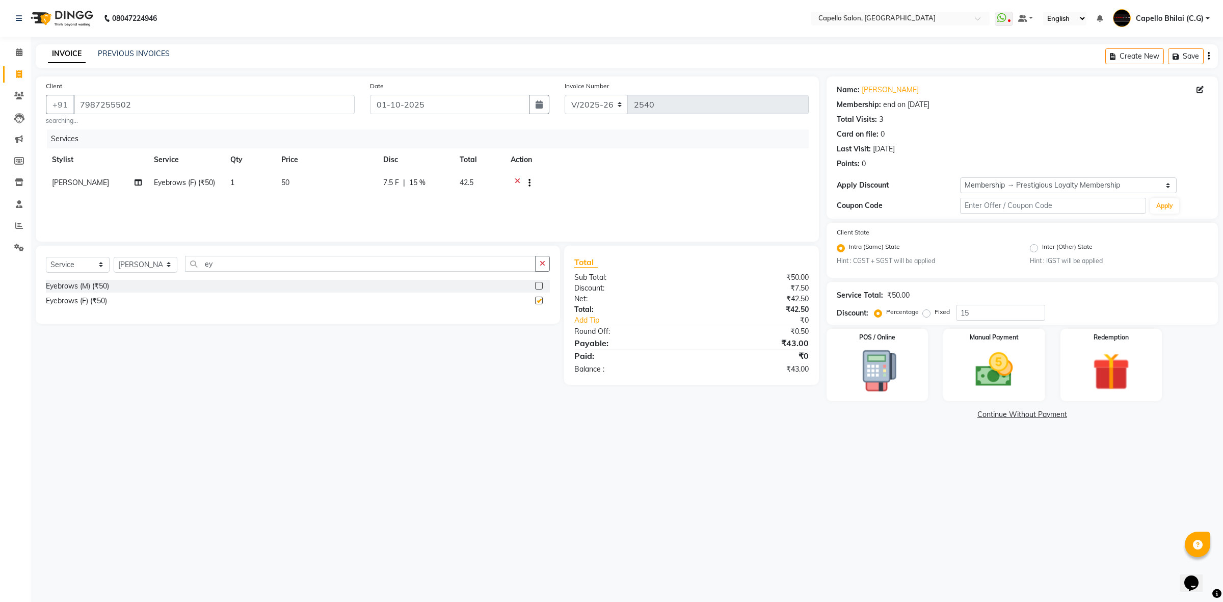
checkbox input "false"
click at [974, 370] on img at bounding box center [994, 370] width 63 height 45
click at [449, 179] on td "7.5 F | 15 %" at bounding box center [415, 183] width 76 height 25
select select "21871"
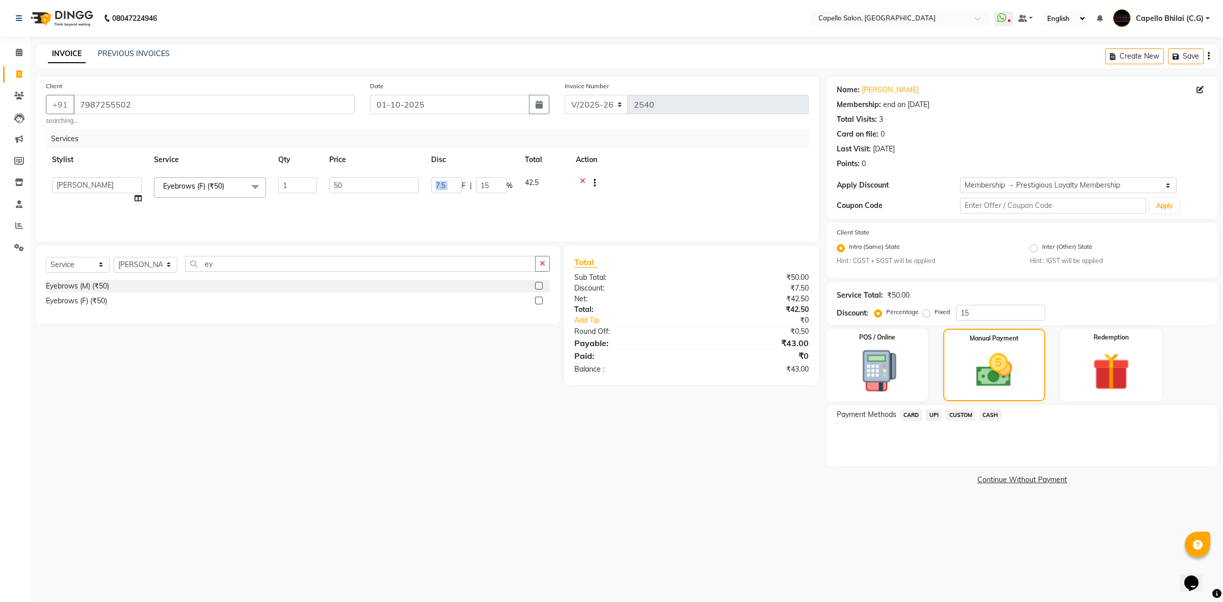
click at [452, 185] on div "7.5 F | 15 %" at bounding box center [472, 185] width 82 height 16
drag, startPoint x: 452, startPoint y: 185, endPoint x: 418, endPoint y: 183, distance: 33.7
click at [418, 183] on tr "ADMIN [PERSON_NAME] [PERSON_NAME] [PERSON_NAME] Bhilai (C.G) [PERSON_NAME] [PER…" at bounding box center [427, 190] width 763 height 39
type input "0"
click at [883, 553] on div "08047224946 Select Location × Capello Salon, Bhilai WhatsApp Status ✕ Status: D…" at bounding box center [611, 301] width 1223 height 602
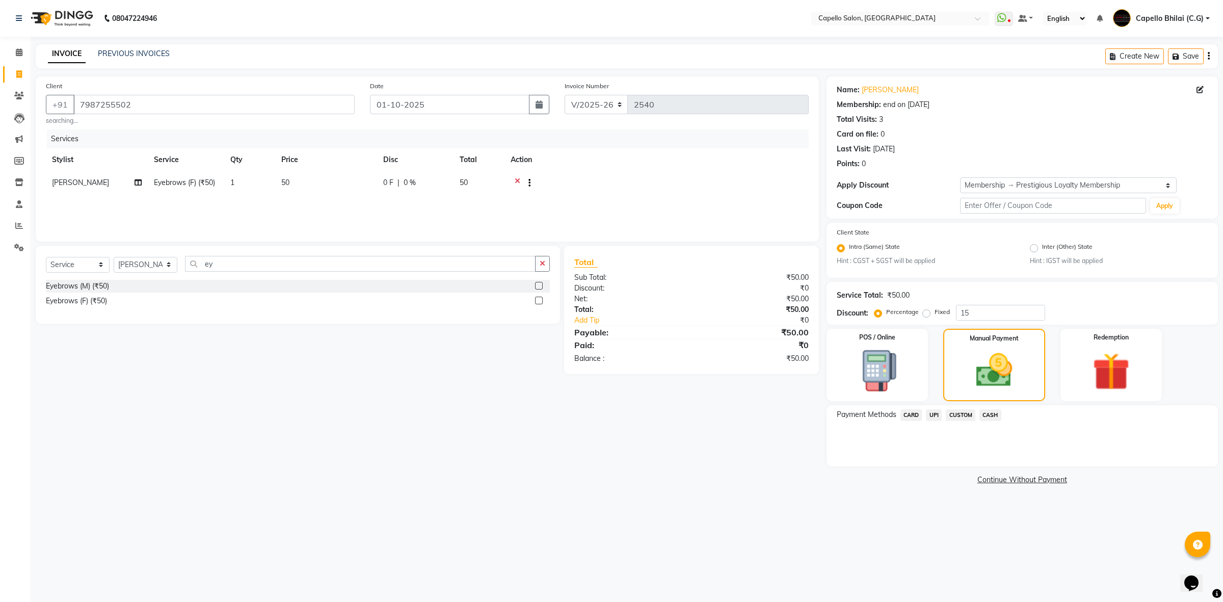
click at [992, 416] on span "CASH" at bounding box center [991, 415] width 22 height 12
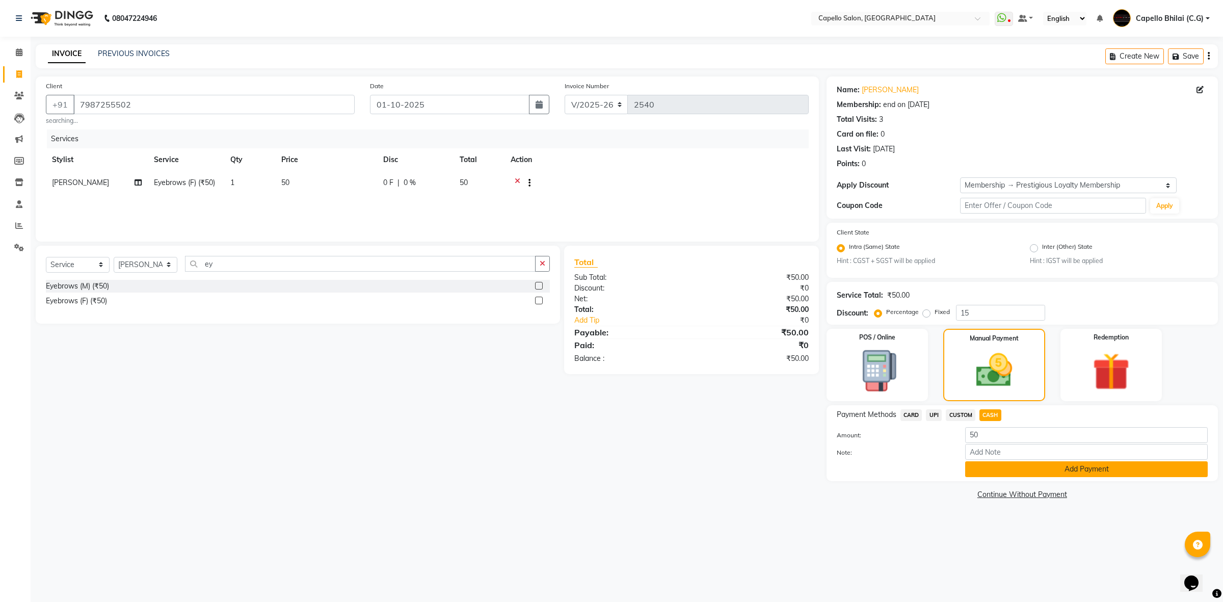
click at [989, 464] on button "Add Payment" at bounding box center [1086, 469] width 243 height 16
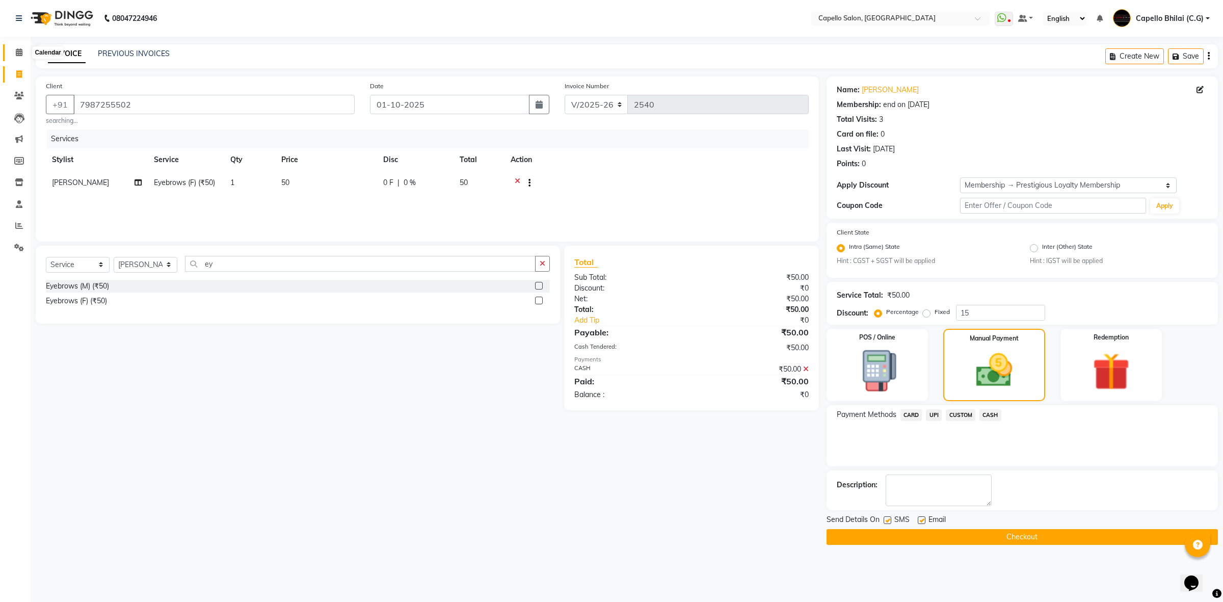
click at [16, 50] on icon at bounding box center [19, 52] width 7 height 8
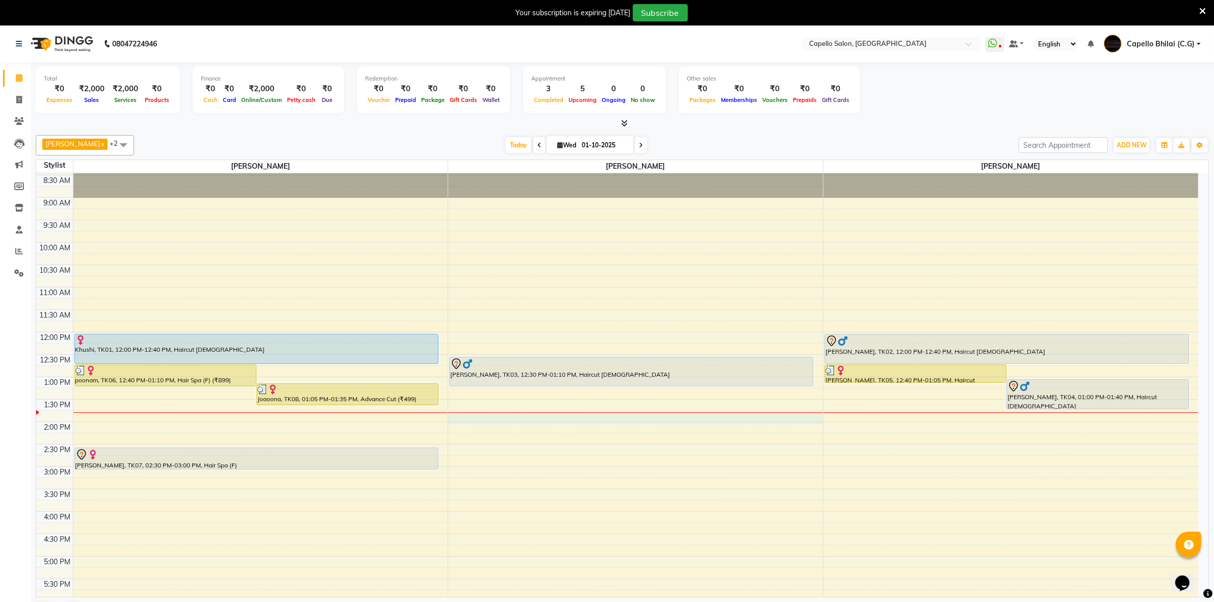
click at [585, 416] on div "8:00 AM 8:30 AM 9:00 AM 9:30 AM 10:00 AM 10:30 AM 11:00 AM 11:30 AM 12:00 PM 12…" at bounding box center [617, 466] width 1162 height 627
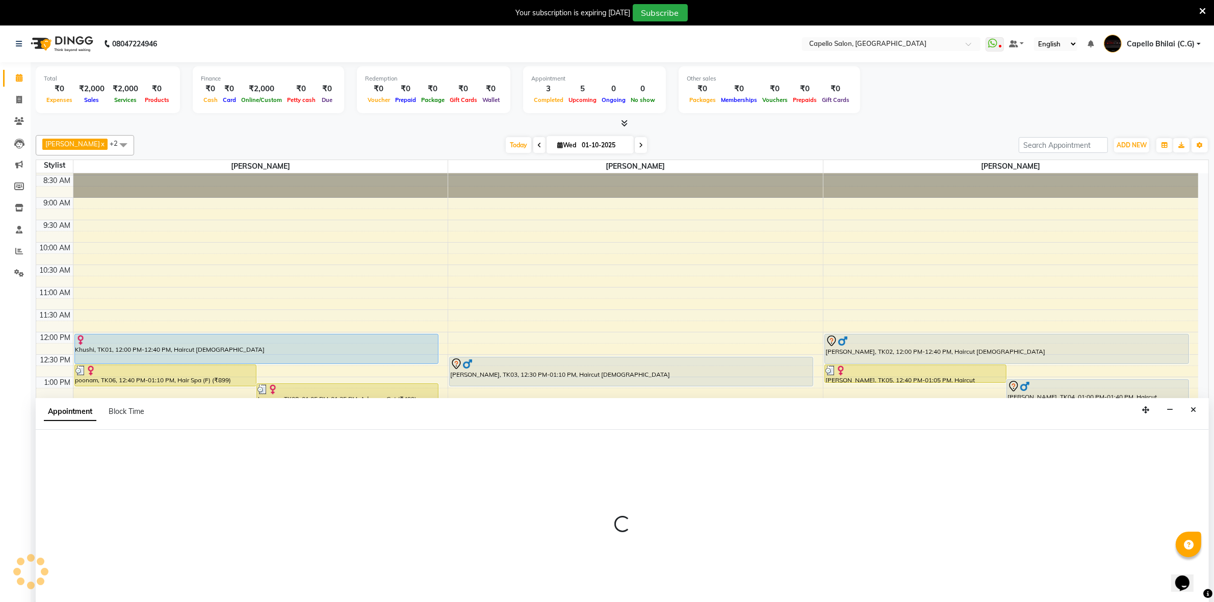
scroll to position [26, 0]
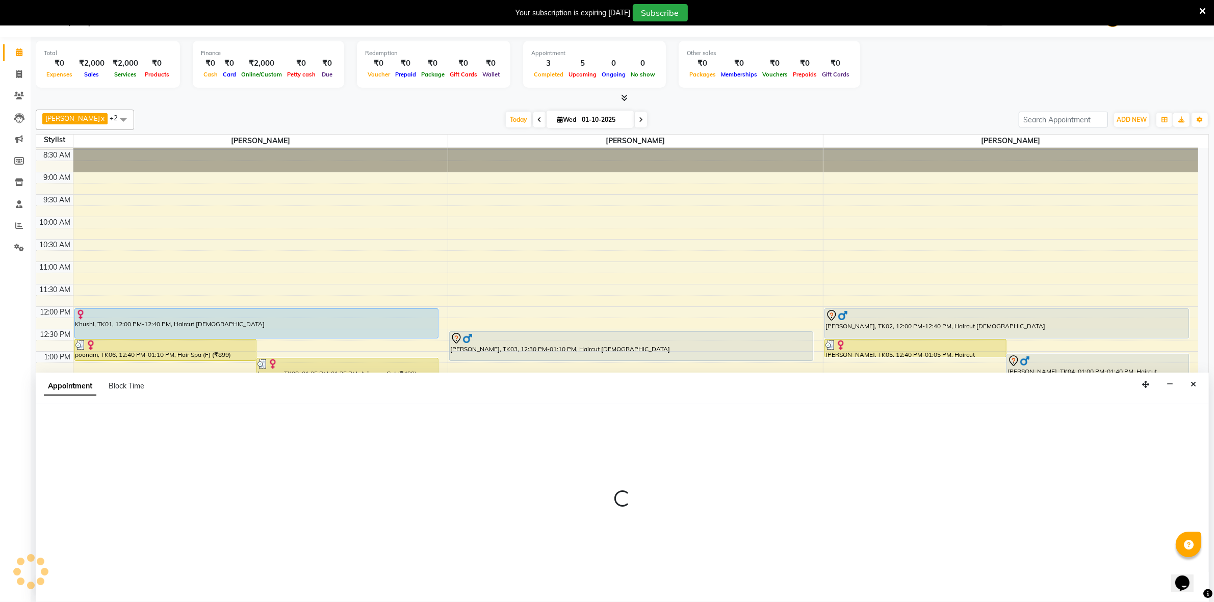
select select "17882"
select select "tentative"
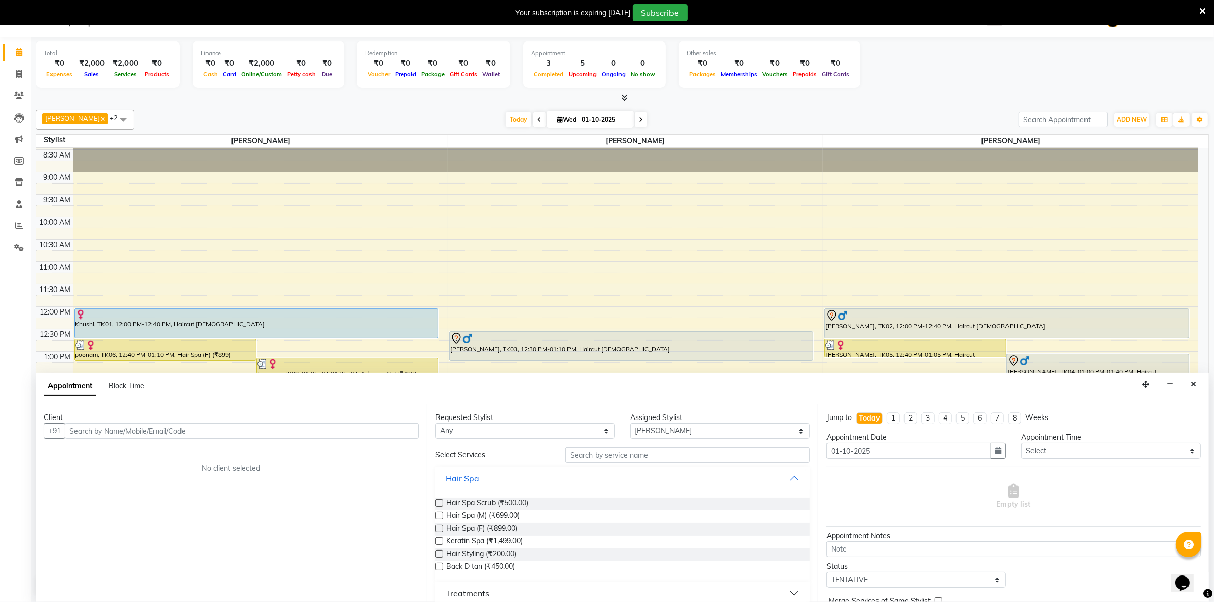
click at [139, 432] on input "text" at bounding box center [242, 431] width 354 height 16
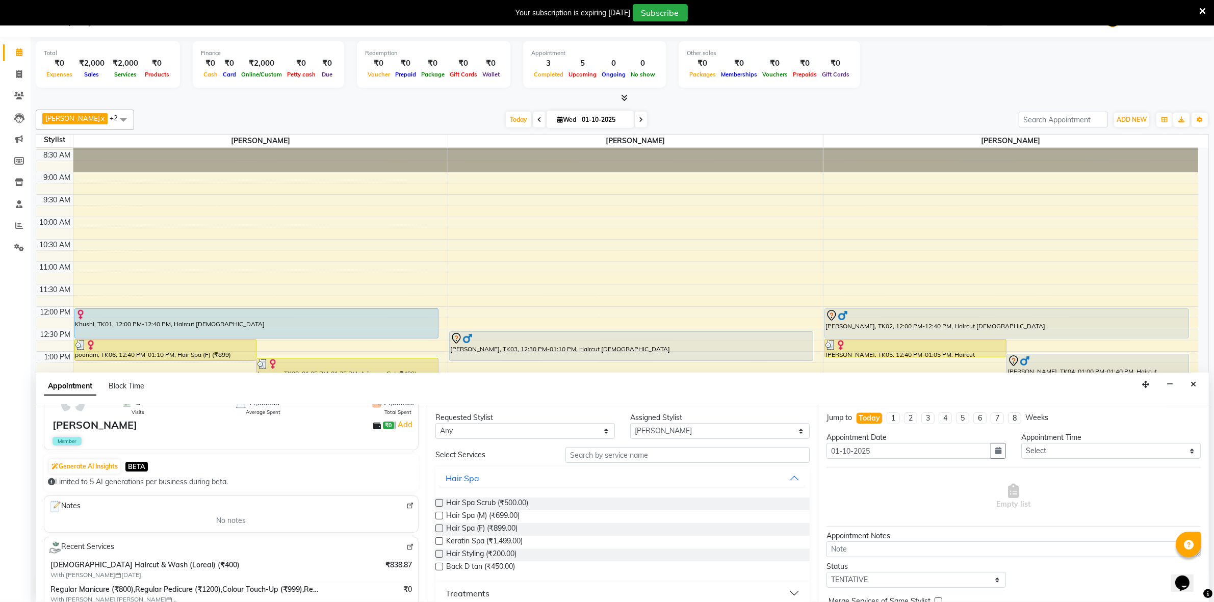
scroll to position [127, 0]
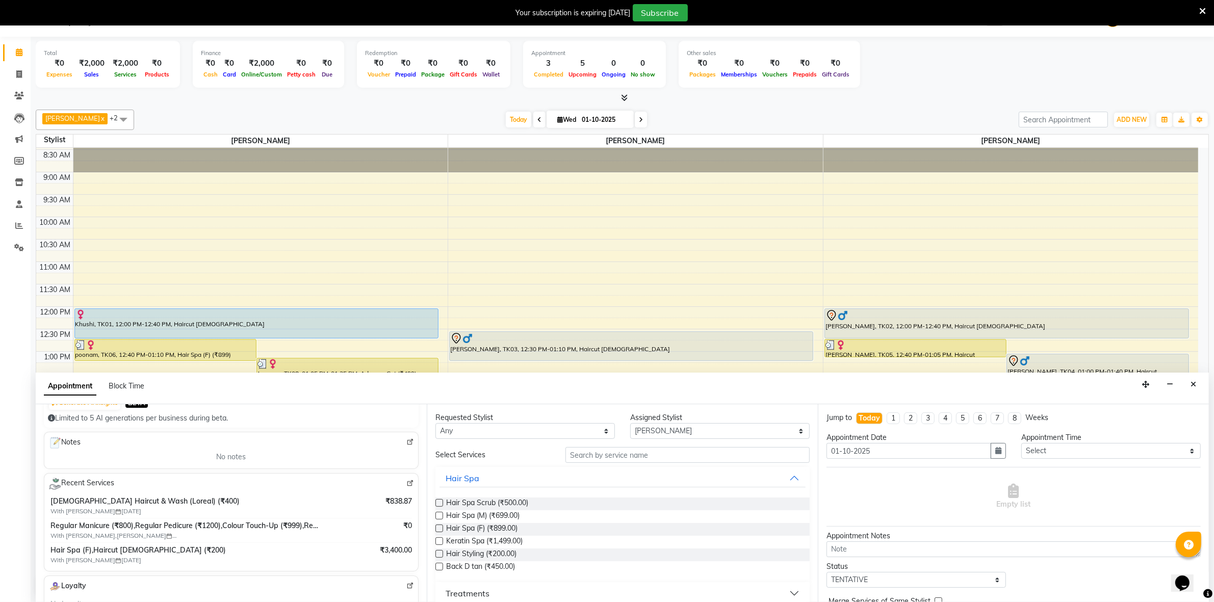
type input "7987255502"
click at [406, 483] on img at bounding box center [410, 484] width 8 height 8
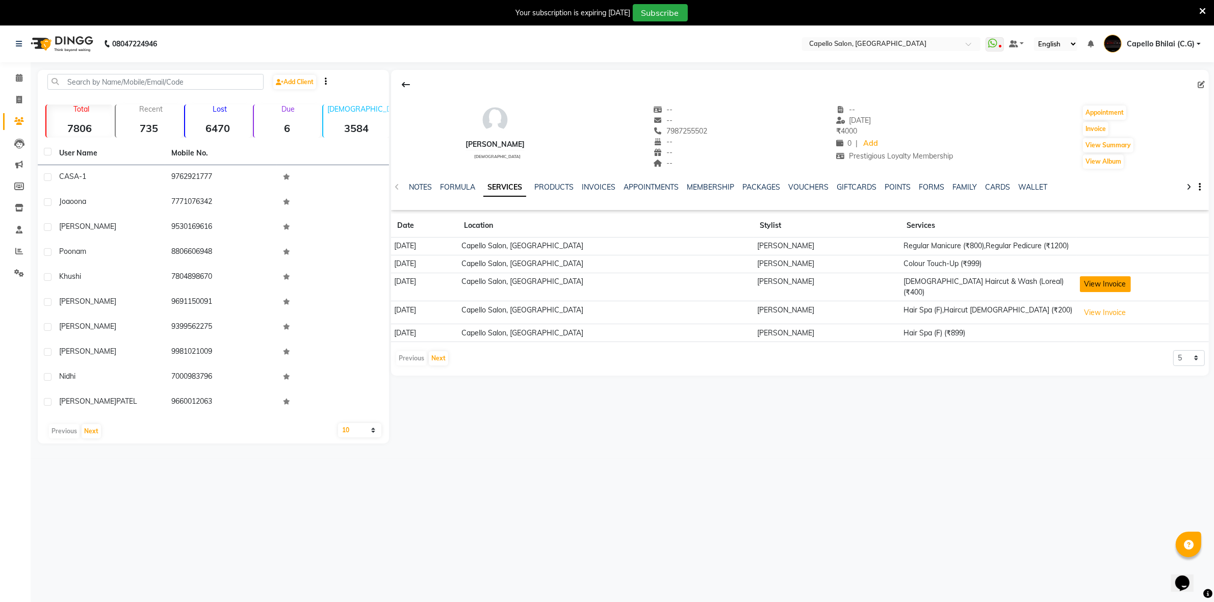
click at [1096, 278] on button "View Invoice" at bounding box center [1104, 284] width 51 height 16
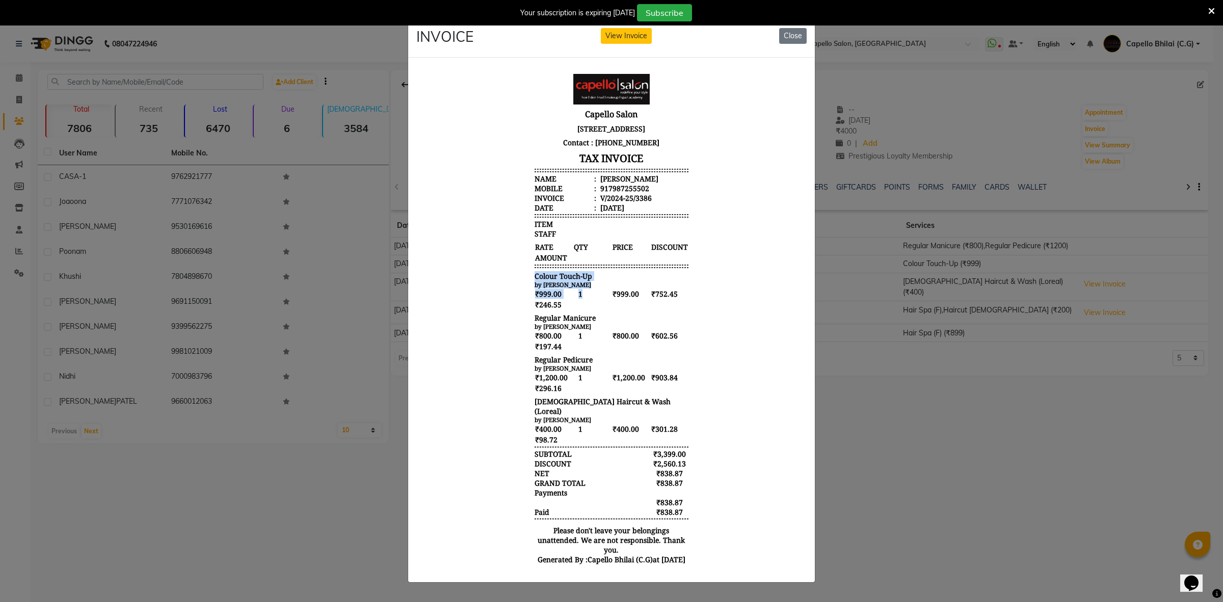
drag, startPoint x: 520, startPoint y: 271, endPoint x: 585, endPoint y: 295, distance: 68.4
click at [580, 298] on div "Capello Salon [STREET_ADDRESS] Contact : [PHONE_NUMBER] TAX INVOICE Name : [PER…" at bounding box center [612, 322] width 162 height 505
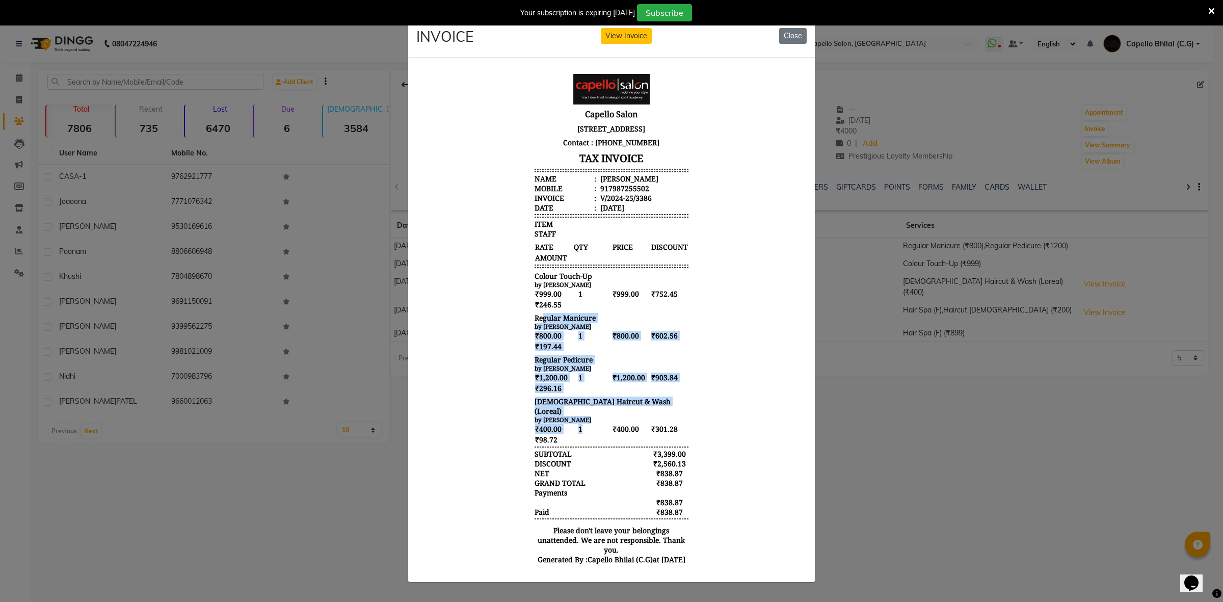
drag, startPoint x: 532, startPoint y: 318, endPoint x: 597, endPoint y: 416, distance: 118.5
click at [597, 416] on div "Capello Salon [STREET_ADDRESS] Contact : [PHONE_NUMBER] TAX INVOICE Name : [PER…" at bounding box center [612, 322] width 162 height 505
click at [805, 34] on button "Close" at bounding box center [793, 36] width 28 height 16
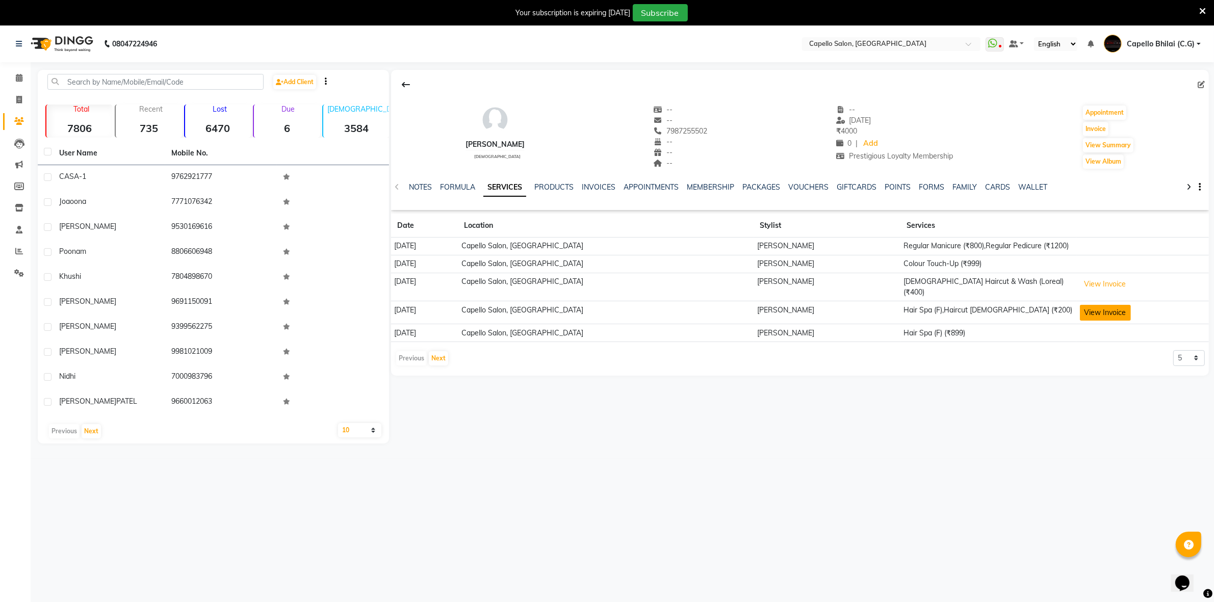
click at [1088, 305] on button "View Invoice" at bounding box center [1104, 313] width 51 height 16
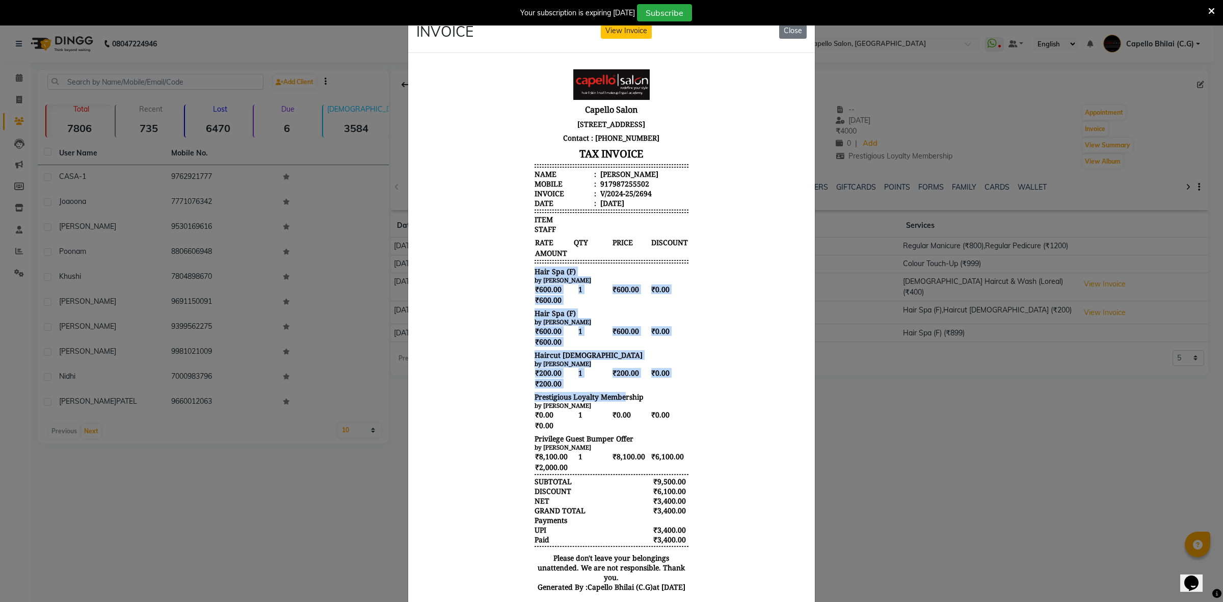
drag, startPoint x: 521, startPoint y: 269, endPoint x: 615, endPoint y: 397, distance: 158.6
click at [615, 397] on div "Capello Salon Plot no F 32/33 1st Floor, Surya Mall, Bhilai Contact : 901129977…" at bounding box center [612, 333] width 162 height 537
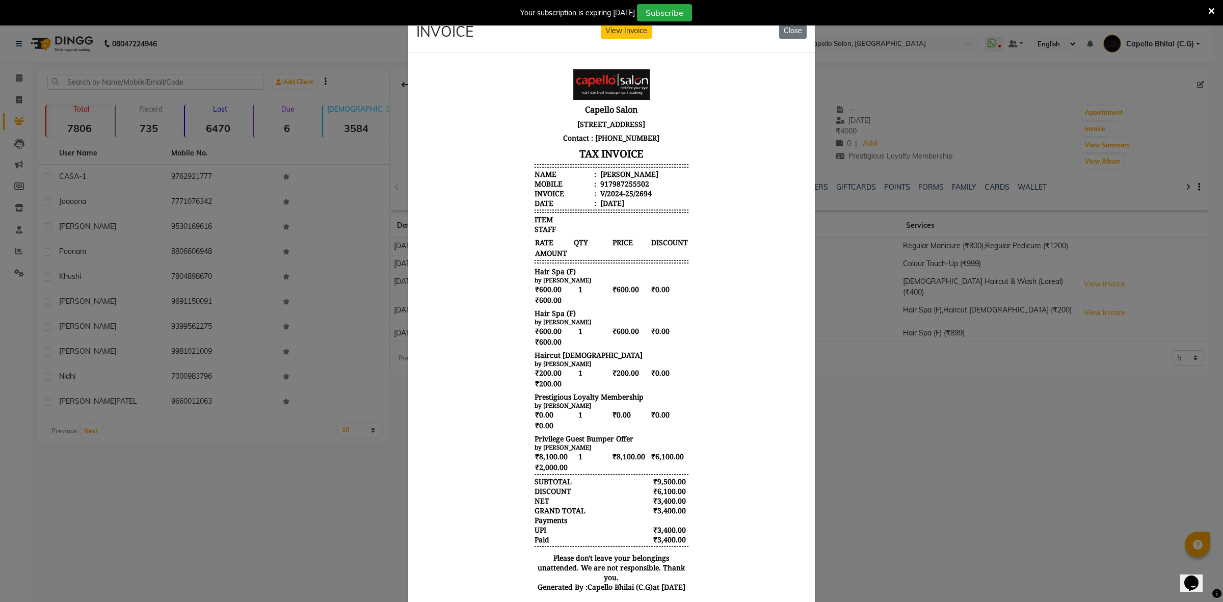
click at [652, 408] on div "by YOGENDRA SEN" at bounding box center [612, 405] width 154 height 8
drag, startPoint x: 523, startPoint y: 435, endPoint x: 591, endPoint y: 472, distance: 77.3
click at [591, 472] on div "Capello Salon Plot no F 32/33 1st Floor, Surya Mall, Bhilai Contact : 901129977…" at bounding box center [612, 333] width 162 height 537
click at [484, 273] on body "Capello Salon Plot no F 32/33 1st Floor, Surya Mall, Bhilai Contact : 901129977…" at bounding box center [611, 333] width 382 height 537
drag, startPoint x: 518, startPoint y: 168, endPoint x: 625, endPoint y: 210, distance: 115.4
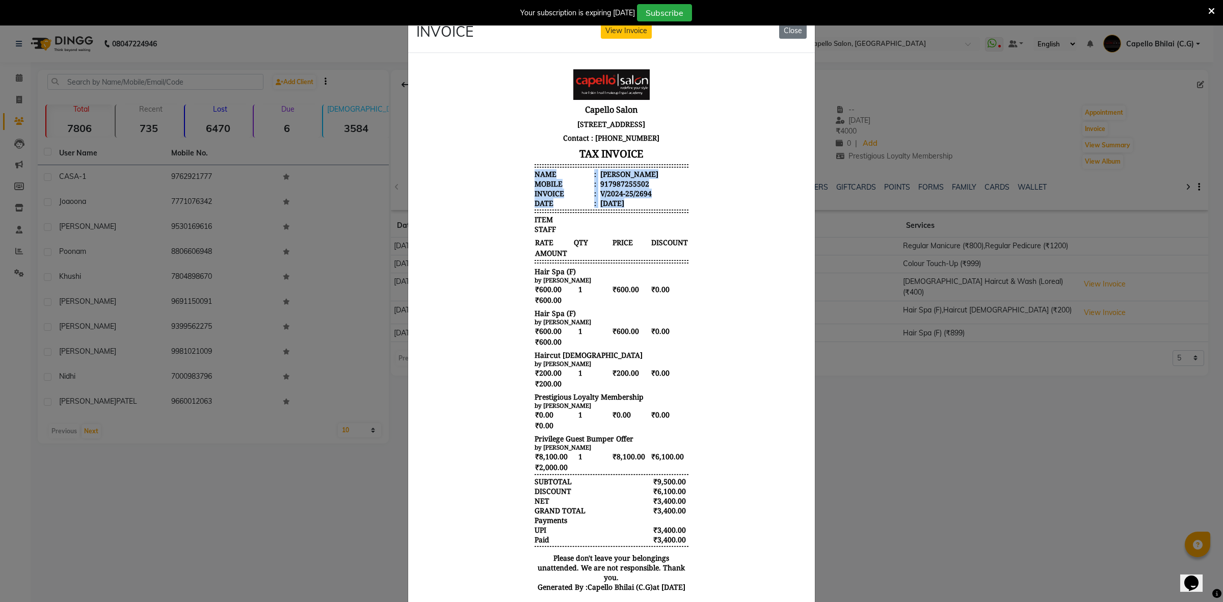
click at [625, 210] on body "Capello Salon Plot no F 32/33 1st Floor, Surya Mall, Bhilai Contact : 901129977…" at bounding box center [611, 333] width 382 height 537
click at [450, 408] on body "Capello Salon Plot no F 32/33 1st Floor, Surya Mall, Bhilai Contact : 901129977…" at bounding box center [611, 333] width 382 height 537
drag, startPoint x: 512, startPoint y: 400, endPoint x: 565, endPoint y: 416, distance: 55.9
click at [565, 416] on body "Capello Salon Plot no F 32/33 1st Floor, Surya Mall, Bhilai Contact : 901129977…" at bounding box center [611, 333] width 382 height 537
drag, startPoint x: 517, startPoint y: 439, endPoint x: 597, endPoint y: 467, distance: 85.0
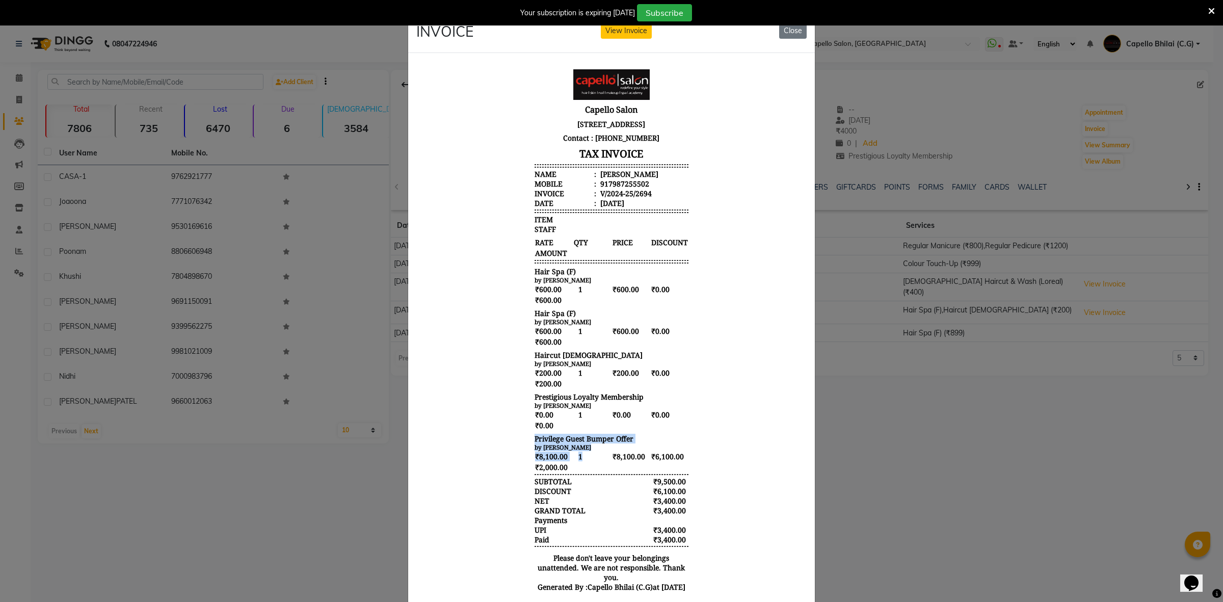
click at [597, 467] on body "Capello Salon Plot no F 32/33 1st Floor, Surya Mall, Bhilai Contact : 901129977…" at bounding box center [611, 333] width 382 height 537
drag, startPoint x: 518, startPoint y: 269, endPoint x: 578, endPoint y: 357, distance: 106.7
click at [578, 357] on body "Capello Salon Plot no F 32/33 1st Floor, Surya Mall, Bhilai Contact : 901129977…" at bounding box center [611, 333] width 382 height 537
click at [597, 488] on div "DISCOUNT ₹6,100.00" at bounding box center [612, 491] width 154 height 10
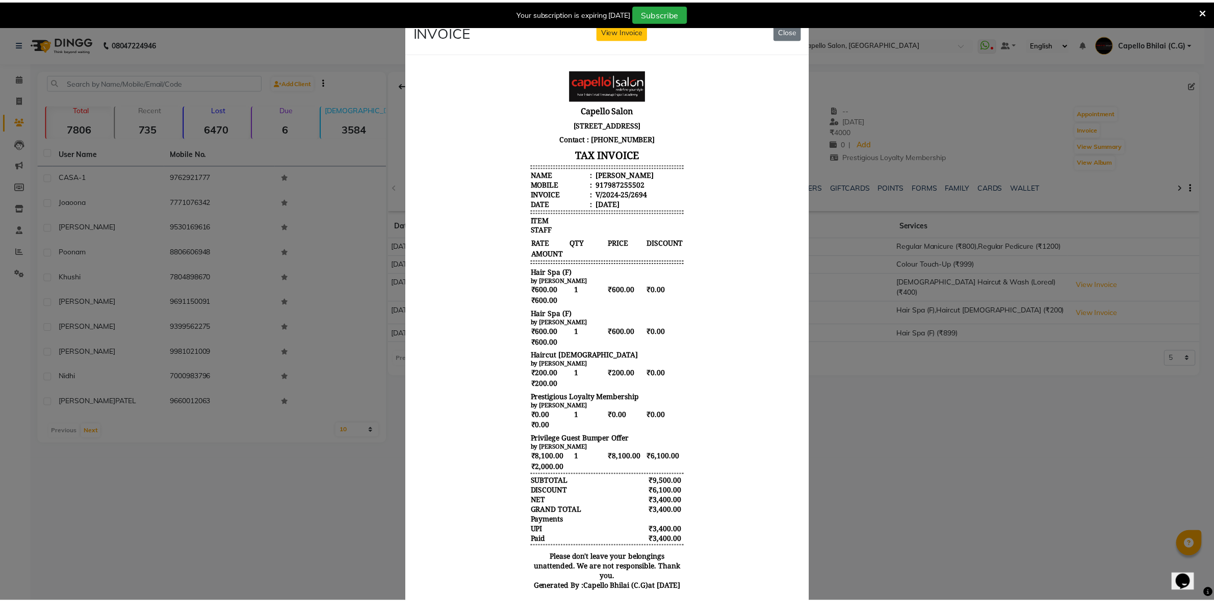
scroll to position [0, 0]
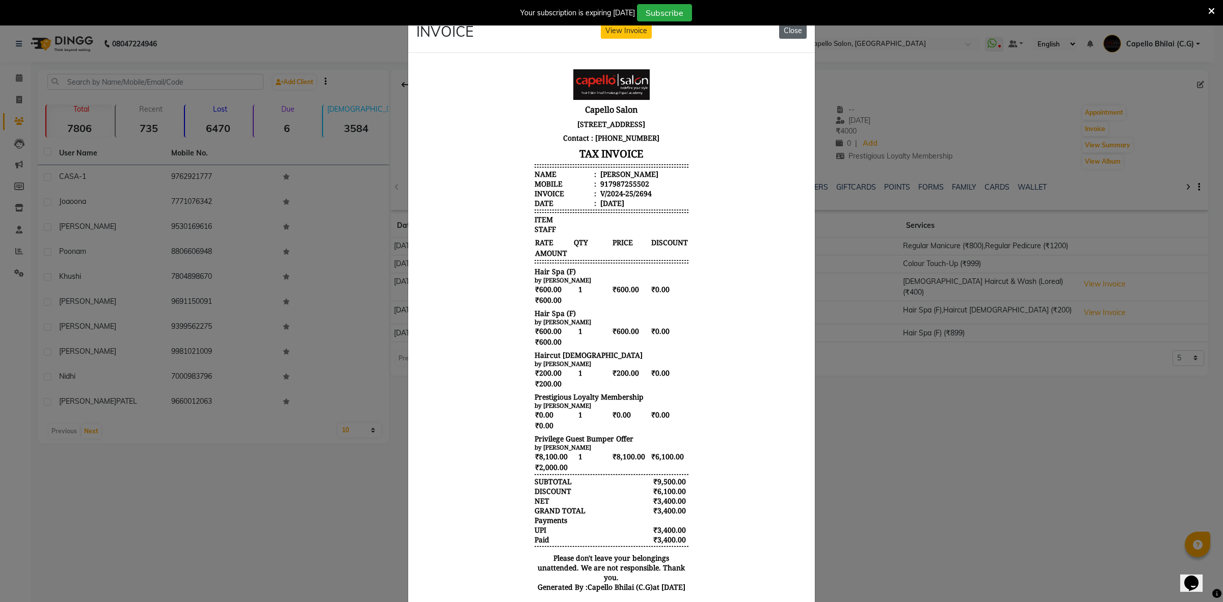
click at [784, 27] on button "Close" at bounding box center [793, 31] width 28 height 16
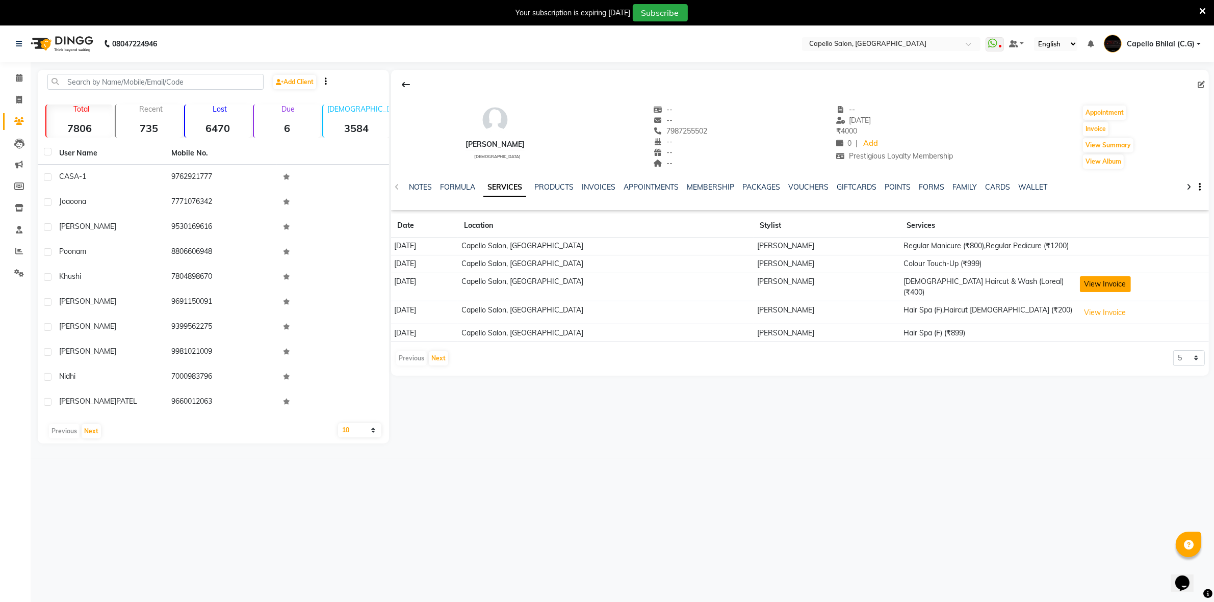
click at [1091, 281] on button "View Invoice" at bounding box center [1104, 284] width 51 height 16
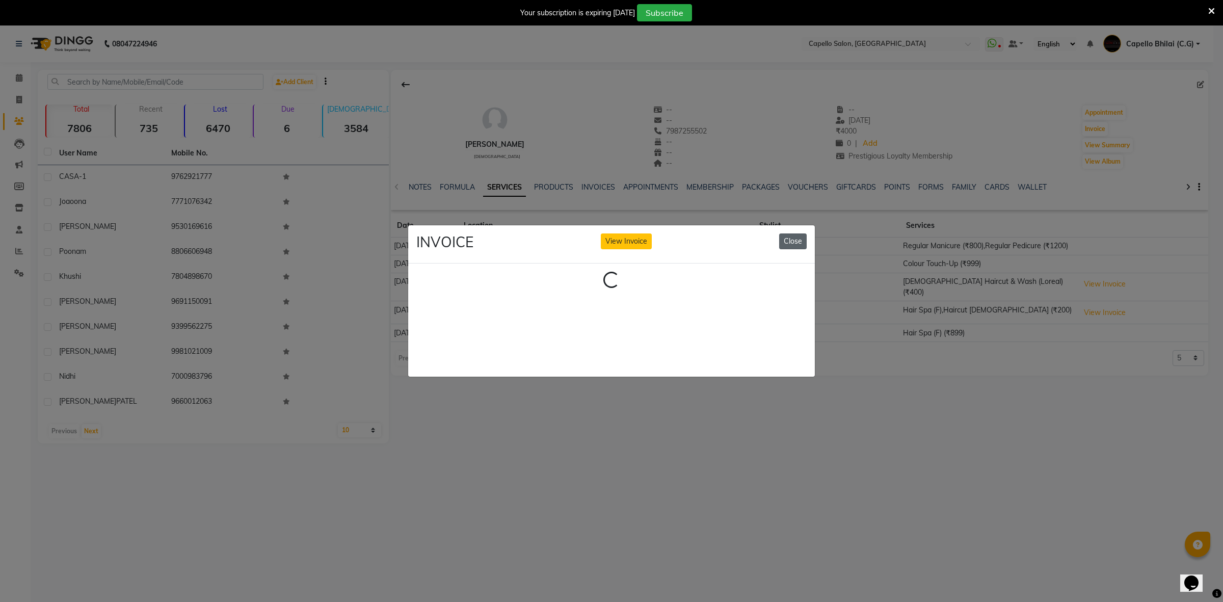
click at [797, 238] on button "Close" at bounding box center [793, 241] width 28 height 16
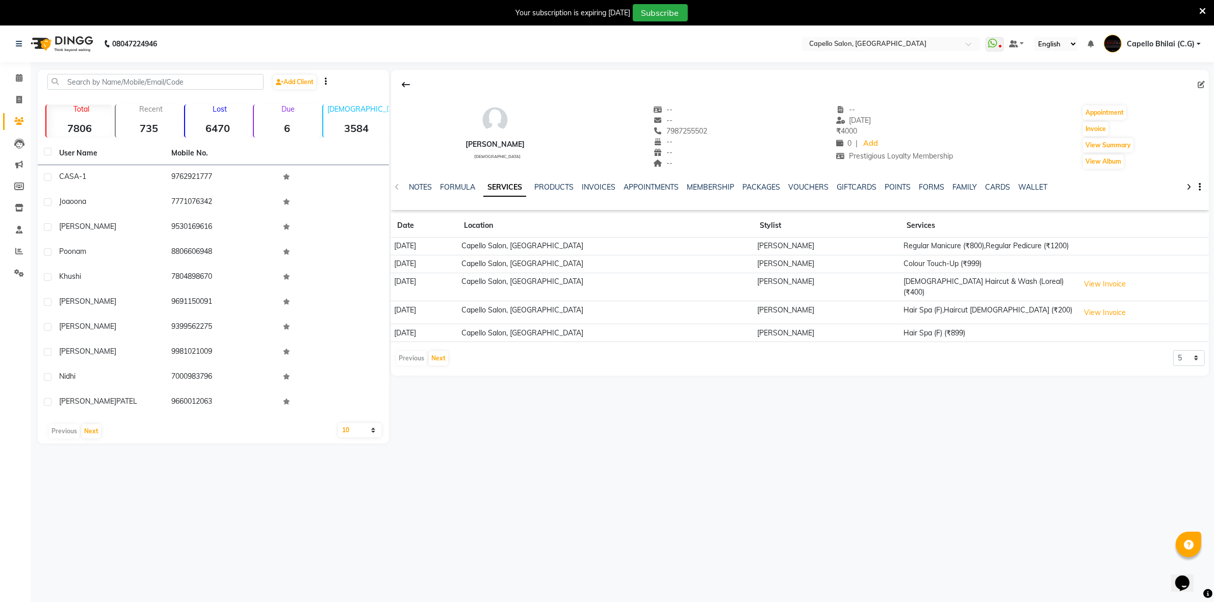
click at [1203, 8] on icon at bounding box center [1202, 11] width 7 height 9
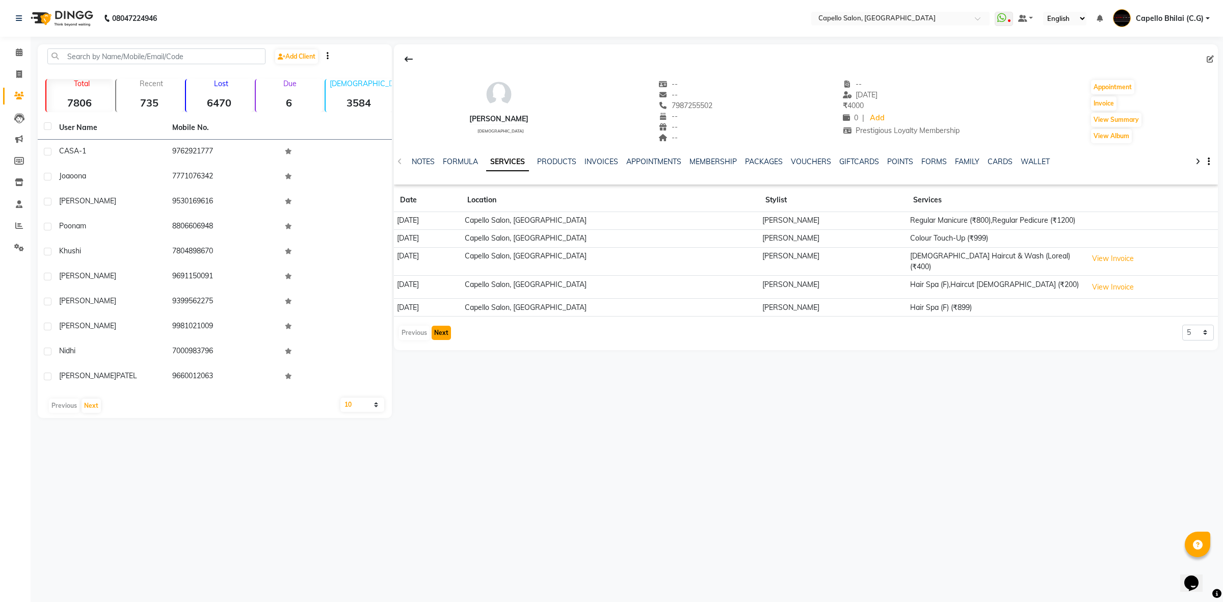
click at [438, 326] on button "Next" at bounding box center [441, 333] width 19 height 14
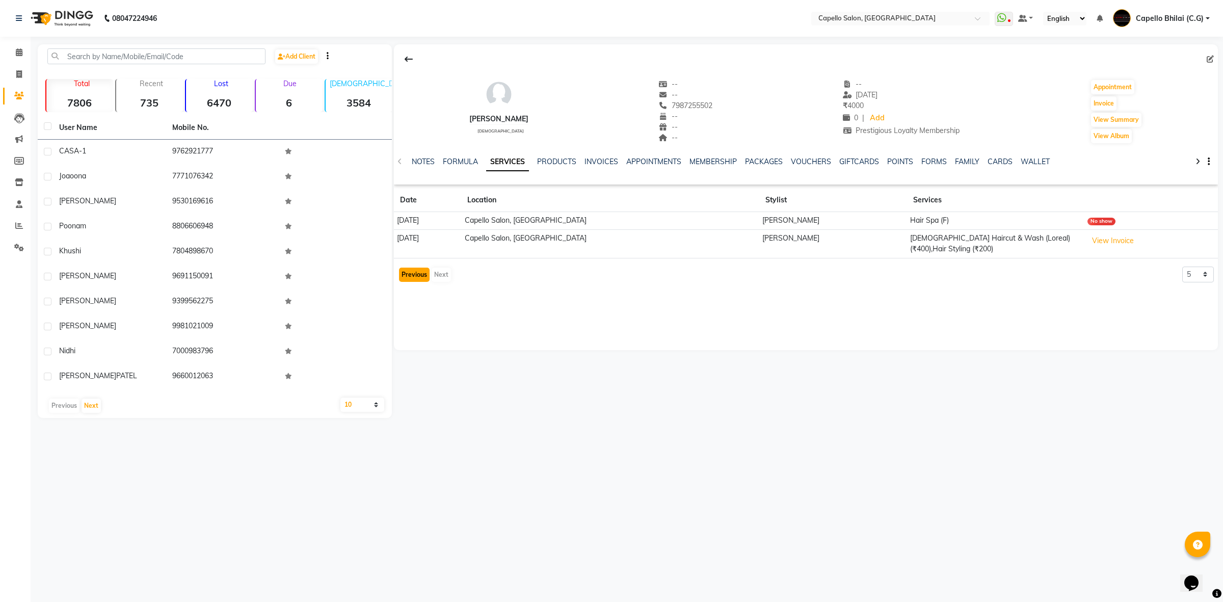
click at [408, 268] on button "Previous" at bounding box center [414, 275] width 31 height 14
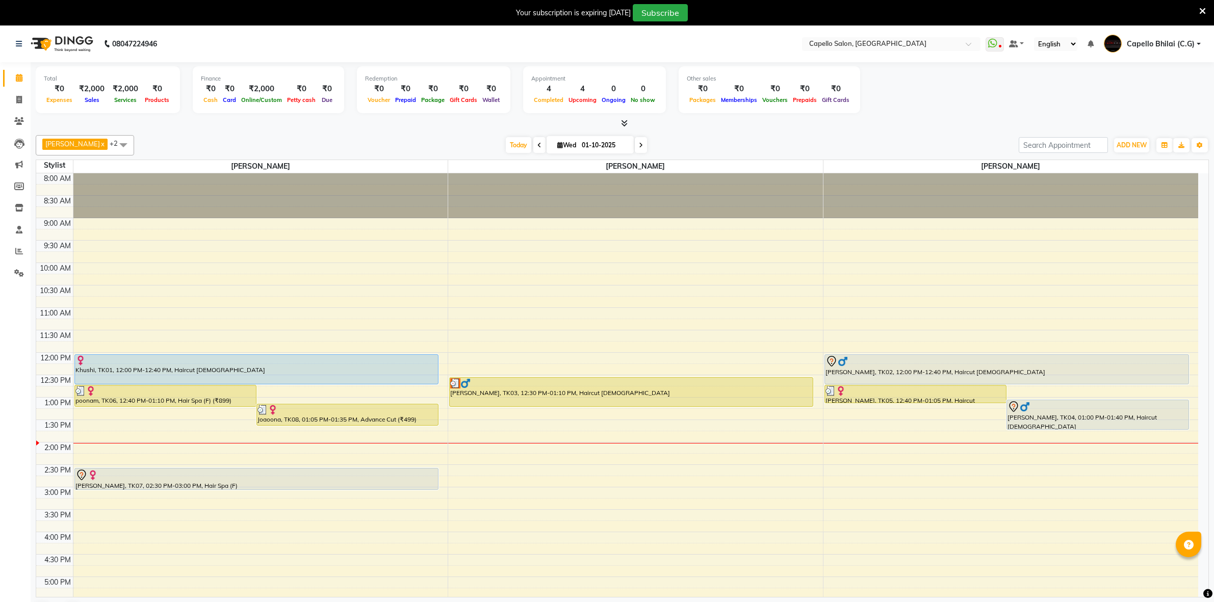
click at [1202, 15] on span at bounding box center [1202, 10] width 7 height 11
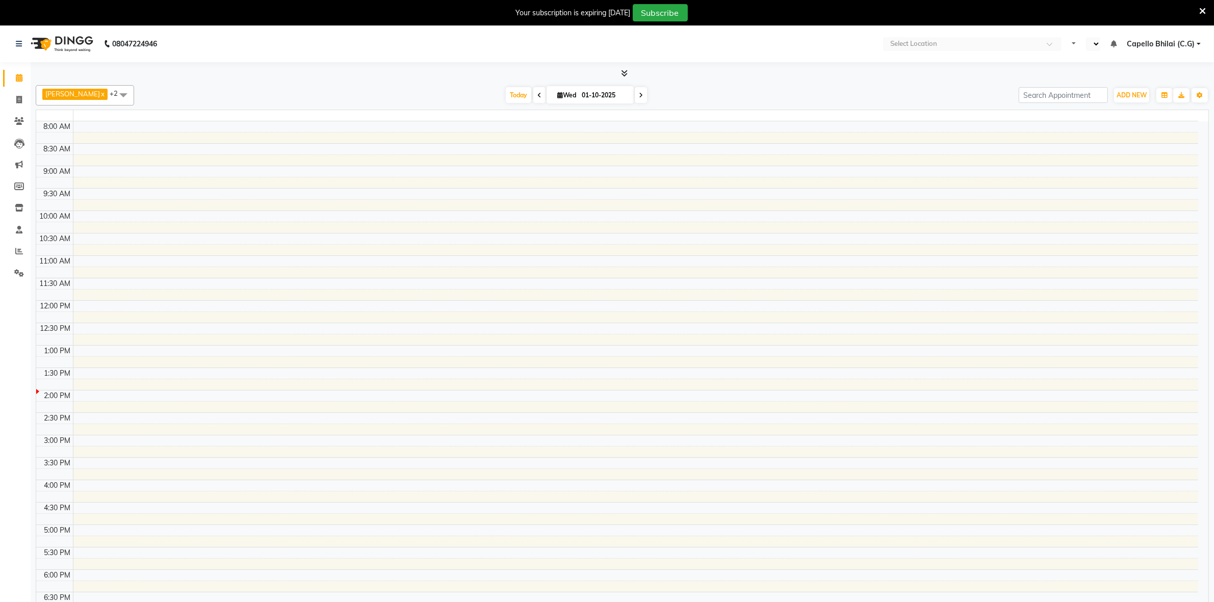
select select "en"
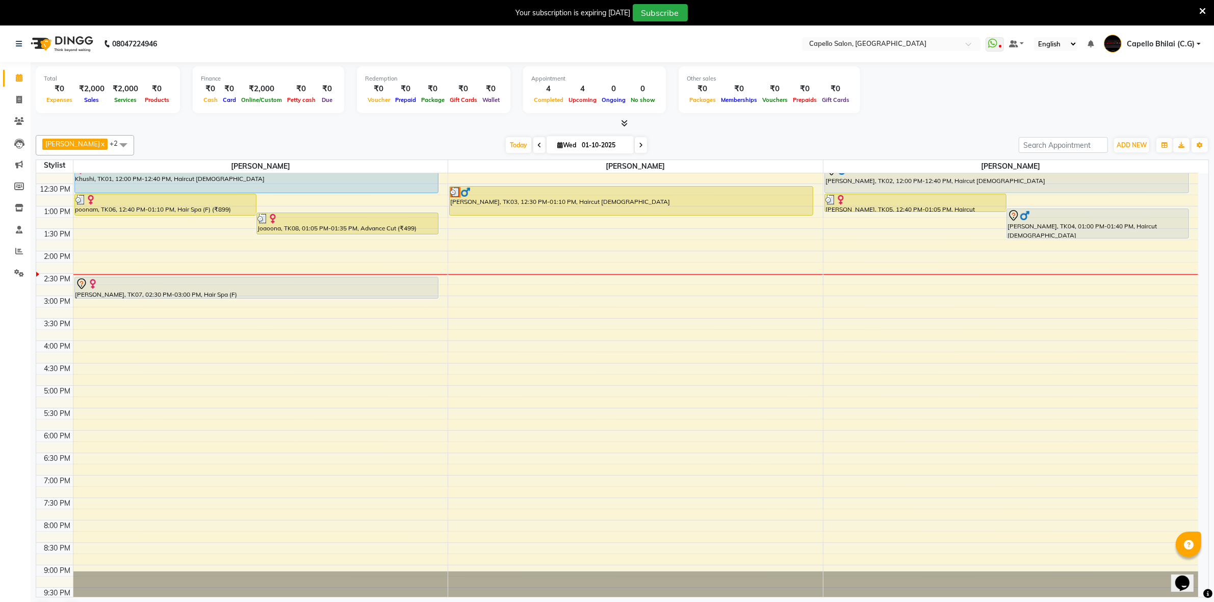
scroll to position [127, 0]
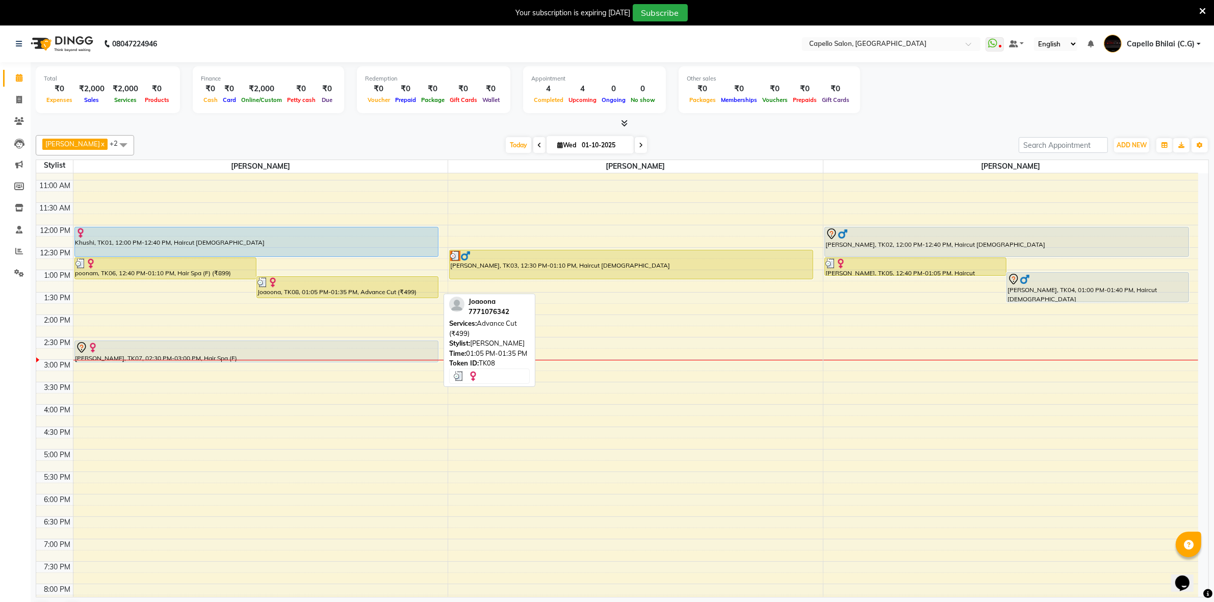
click at [330, 289] on div "Joaoona, TK08, 01:05 PM-01:35 PM, Advance Cut (₹499)" at bounding box center [347, 287] width 181 height 21
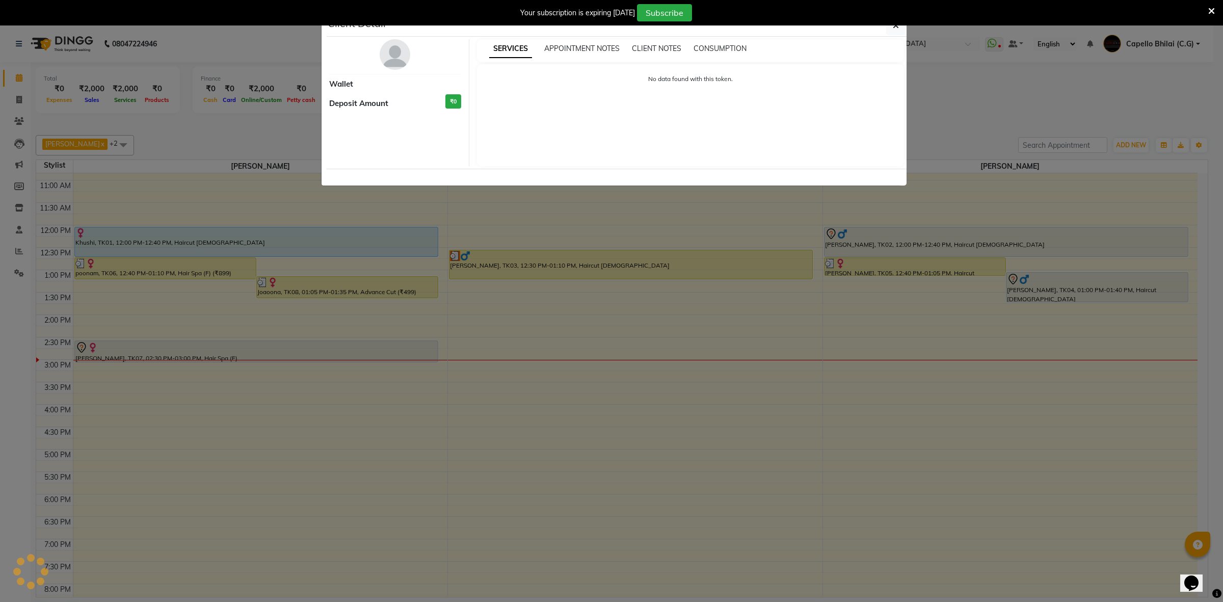
select select "3"
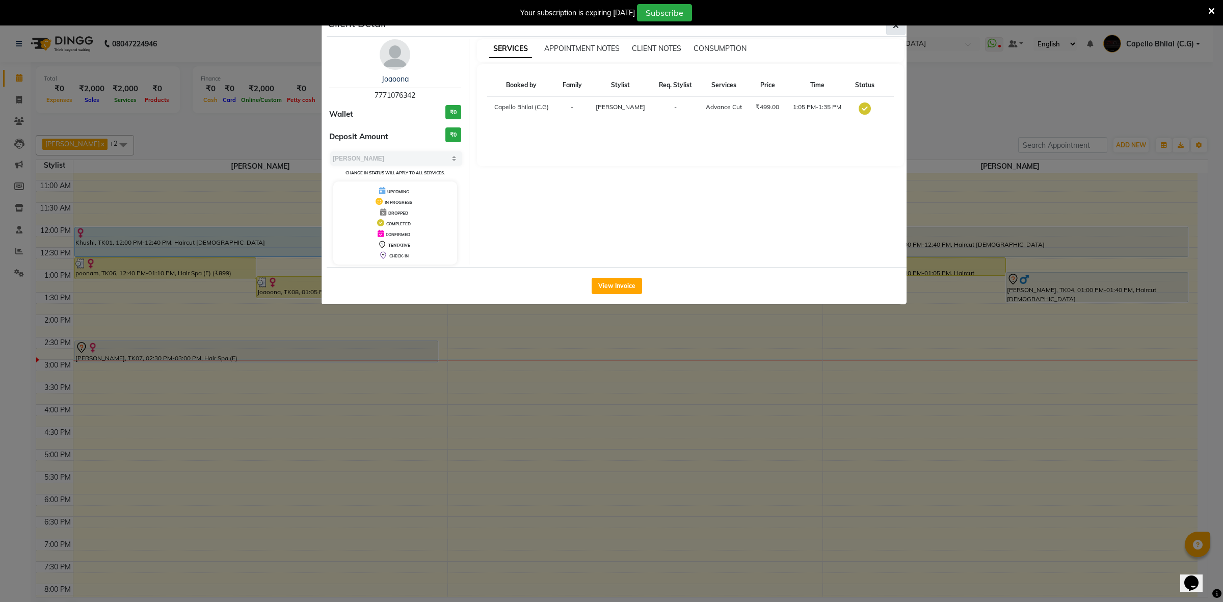
click at [893, 33] on button "button" at bounding box center [895, 25] width 19 height 19
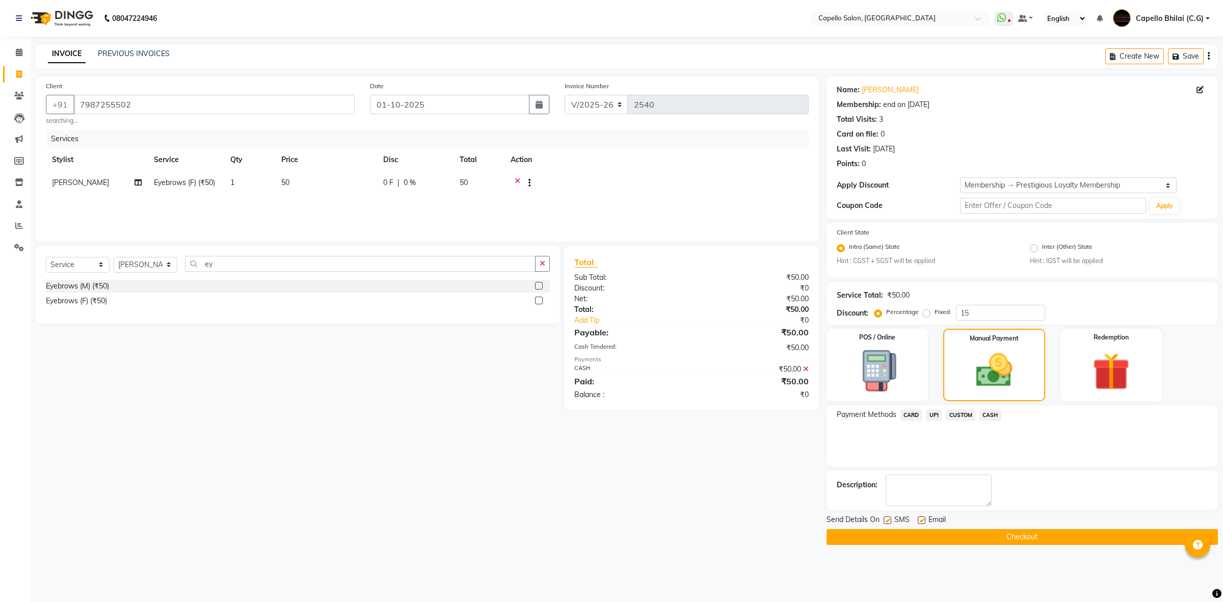
select select "809"
select select "service"
select select "21871"
select select "1: Object"
click at [19, 51] on icon at bounding box center [19, 52] width 7 height 8
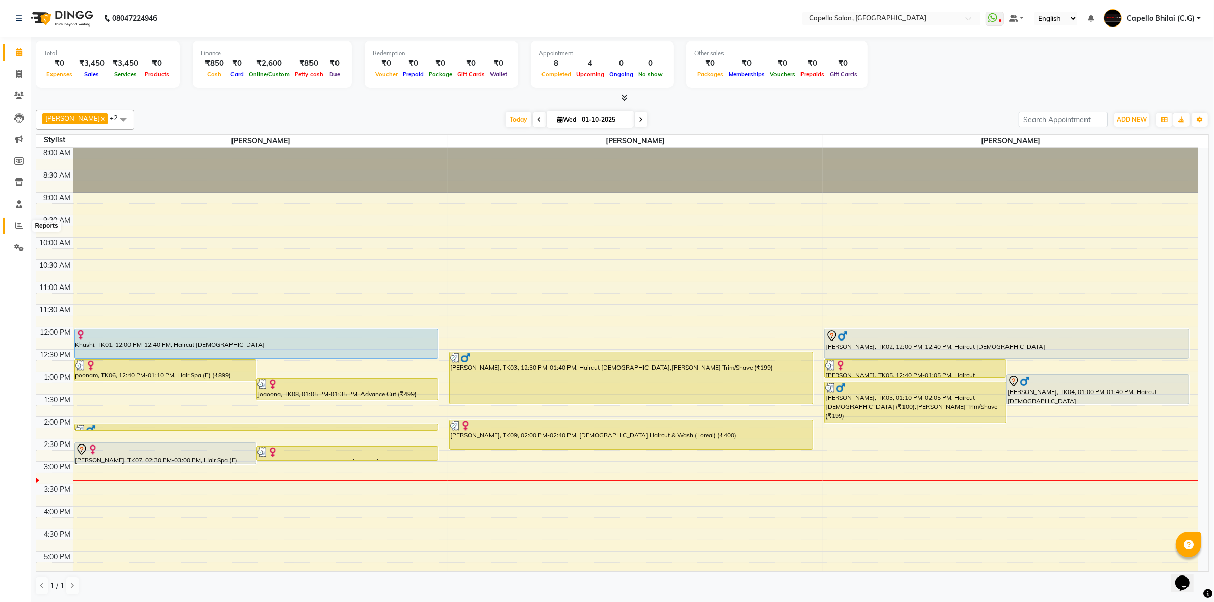
click at [19, 223] on icon at bounding box center [19, 226] width 8 height 8
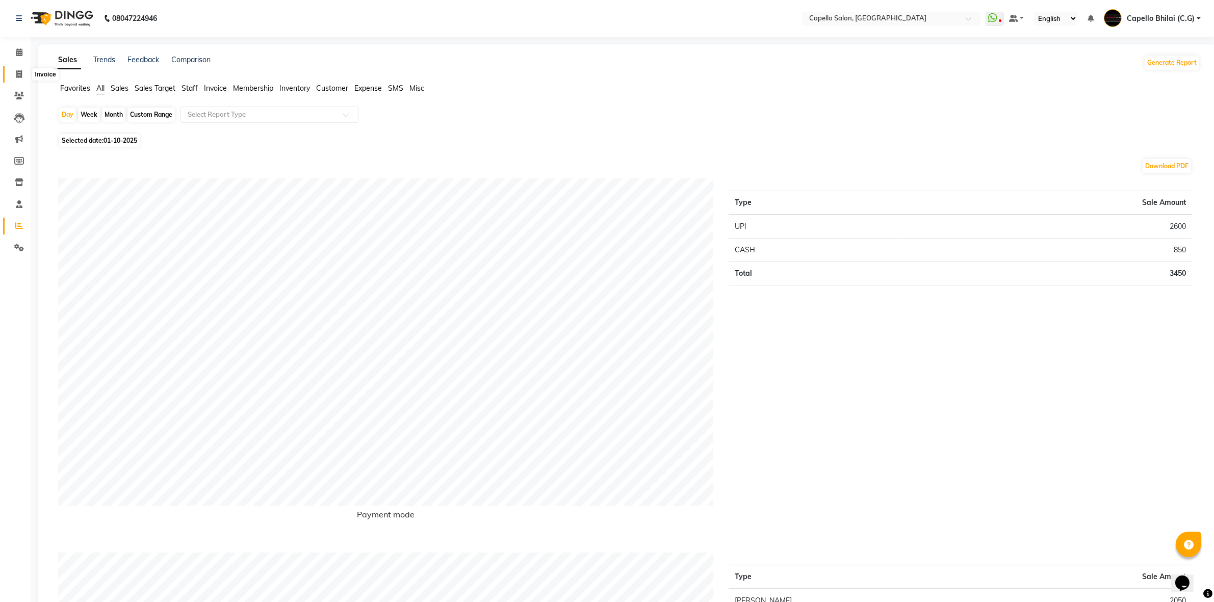
click at [19, 73] on icon at bounding box center [19, 74] width 6 height 8
select select "service"
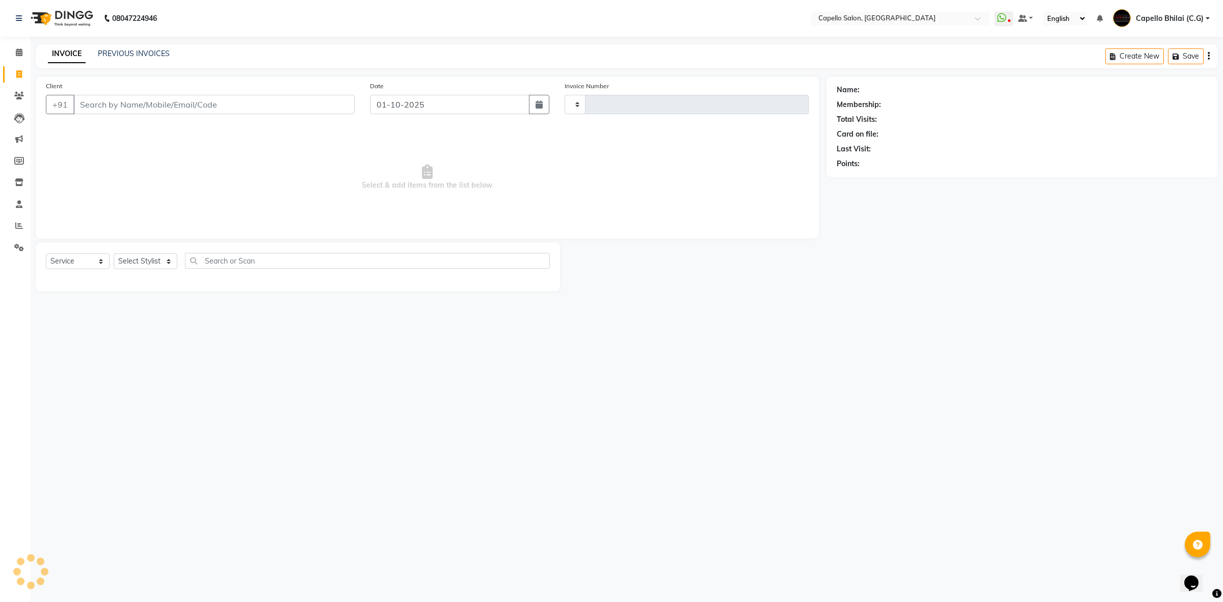
type input "2543"
select select "809"
click at [21, 52] on icon at bounding box center [19, 52] width 7 height 8
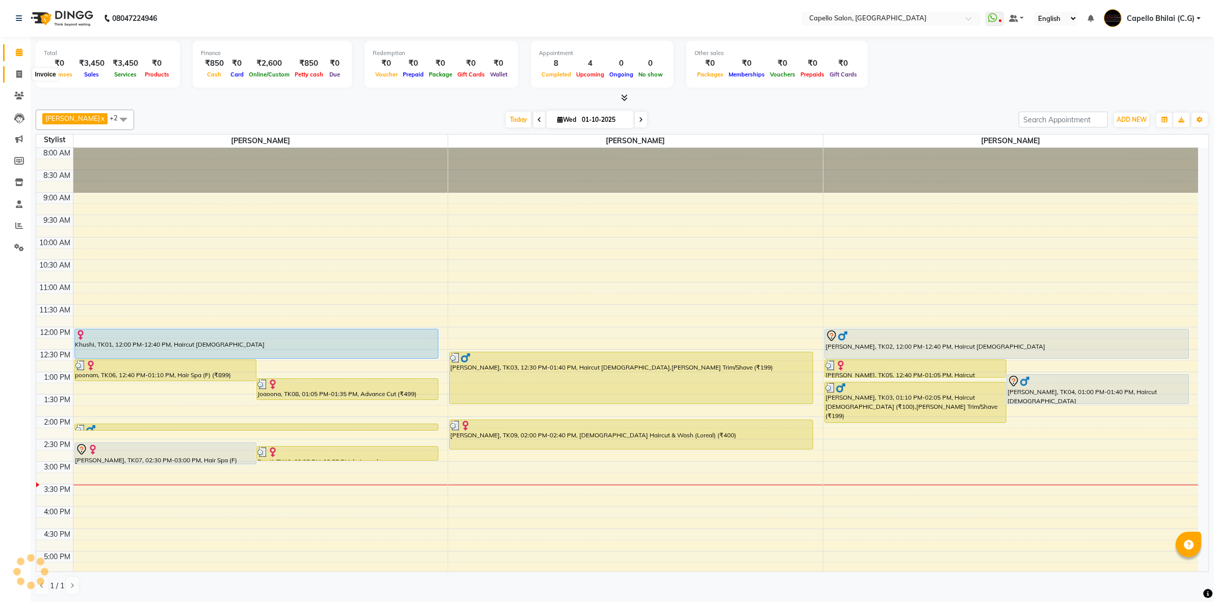
click at [18, 75] on icon at bounding box center [19, 74] width 6 height 8
click at [18, 70] on span at bounding box center [19, 75] width 18 height 12
select select "service"
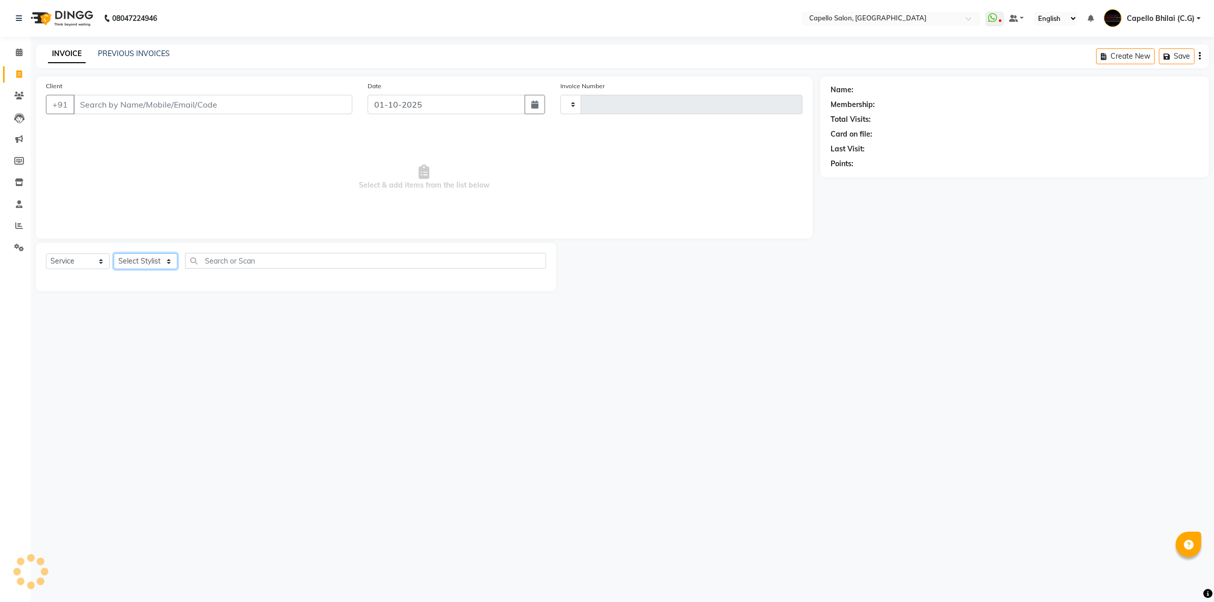
click at [148, 268] on select "Select Stylist" at bounding box center [146, 261] width 64 height 16
click at [150, 257] on select "Select Stylist" at bounding box center [146, 261] width 64 height 16
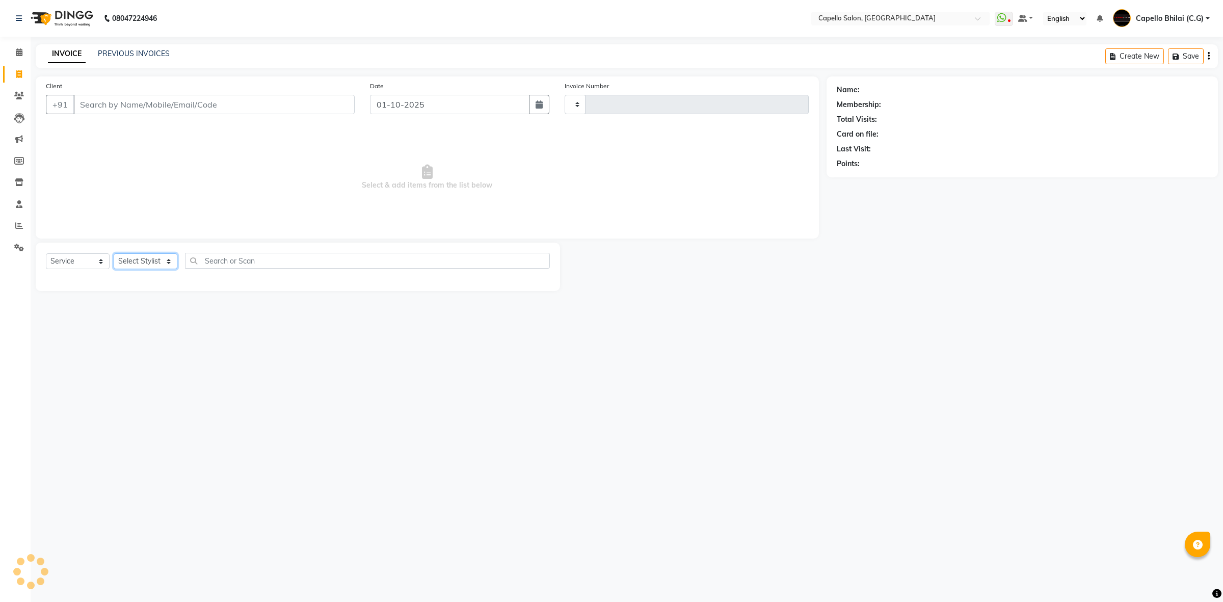
type input "2543"
select select "809"
click at [148, 265] on select "Select Stylist" at bounding box center [146, 261] width 64 height 16
select select "60545"
click at [114, 253] on select "Select Stylist ADMIN Anjali Tandia Ashish Kadwe Capello Bhilai (C.G) Nazma Shei…" at bounding box center [146, 261] width 64 height 16
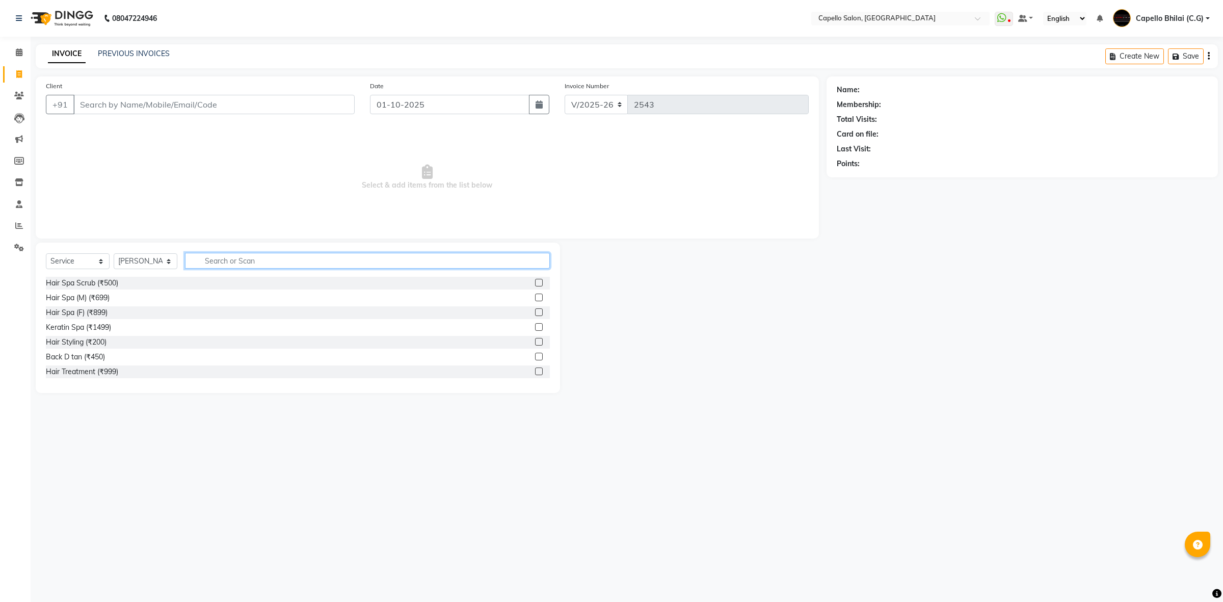
click at [232, 261] on input "text" at bounding box center [367, 261] width 365 height 16
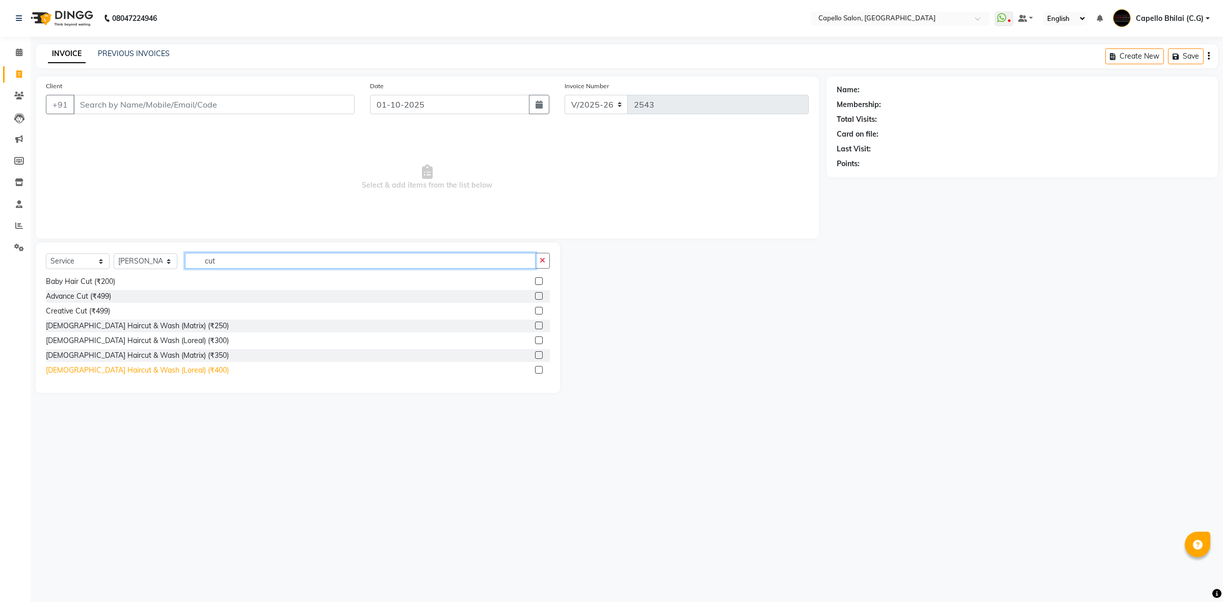
type input "cut"
click at [111, 371] on div "Female Haircut & Wash (Loreal) (₹400)" at bounding box center [137, 370] width 183 height 11
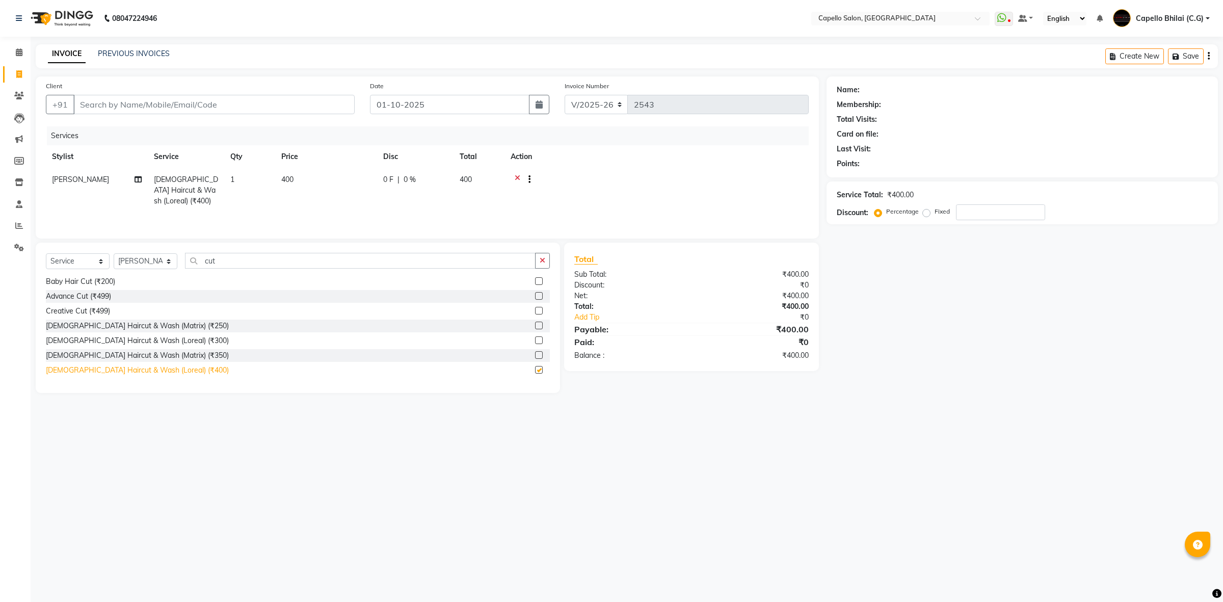
checkbox input "false"
click at [139, 261] on select "Select Stylist ADMIN [PERSON_NAME] [PERSON_NAME] [PERSON_NAME] Bhilai (C.G) [PE…" at bounding box center [146, 261] width 64 height 16
select select "21871"
click at [114, 255] on select "Select Stylist ADMIN [PERSON_NAME] [PERSON_NAME] [PERSON_NAME] Bhilai (C.G) [PE…" at bounding box center [146, 261] width 64 height 16
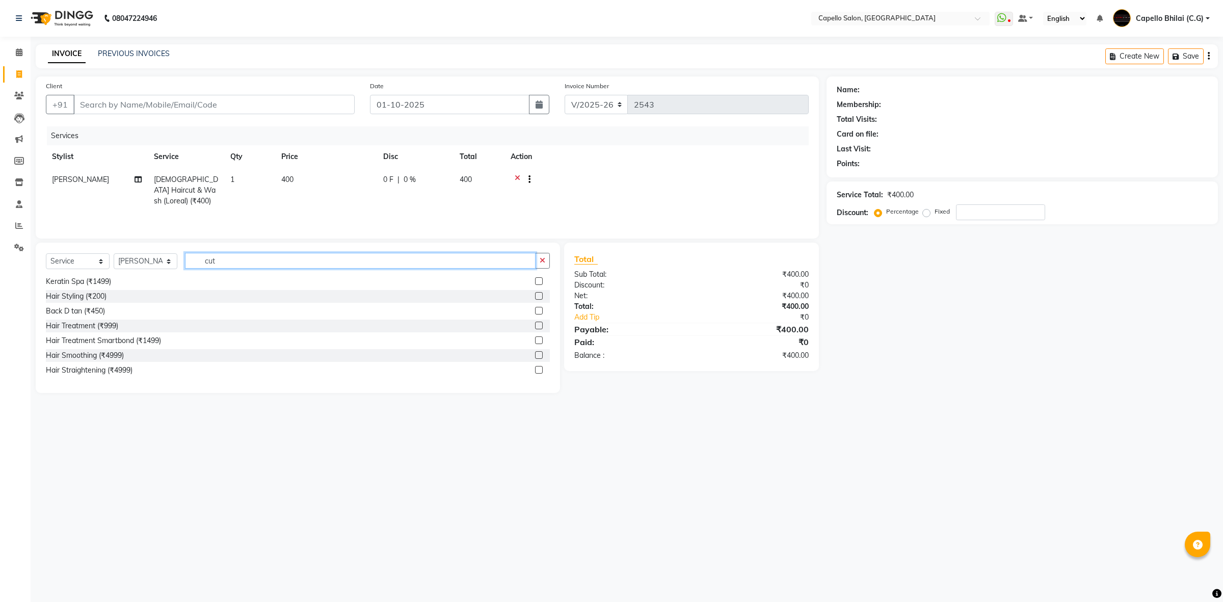
click at [228, 262] on input "cut" at bounding box center [360, 261] width 351 height 16
click at [229, 262] on input "cut" at bounding box center [360, 261] width 351 height 16
type input "c"
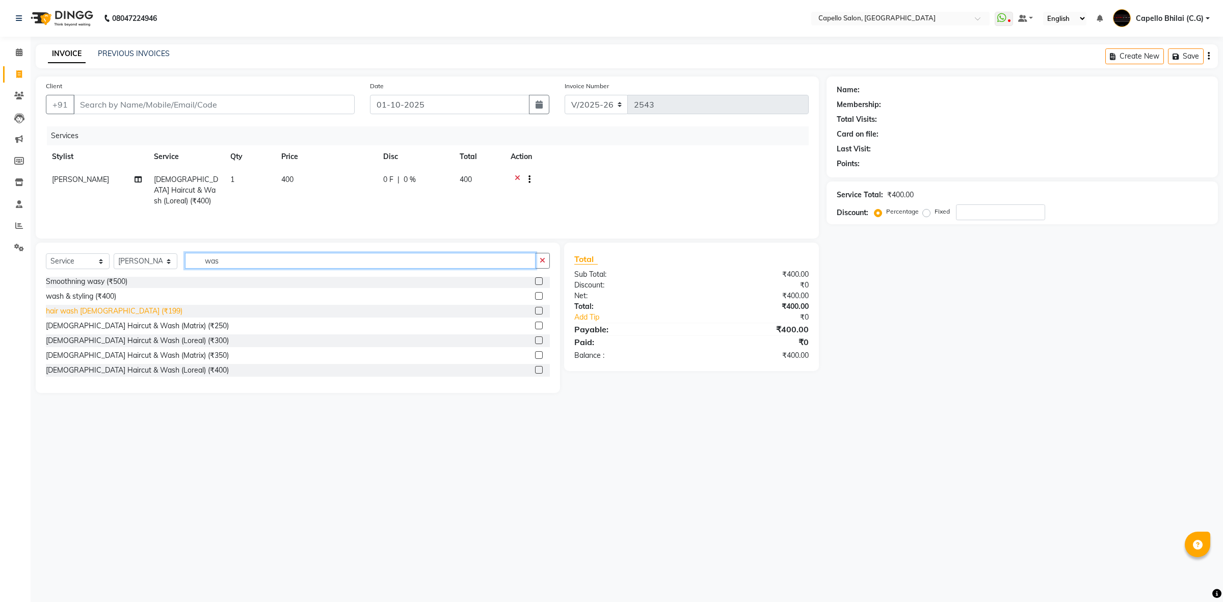
type input "was"
click at [108, 307] on div "hair wash [DEMOGRAPHIC_DATA] (₹199)" at bounding box center [114, 311] width 137 height 11
checkbox input "false"
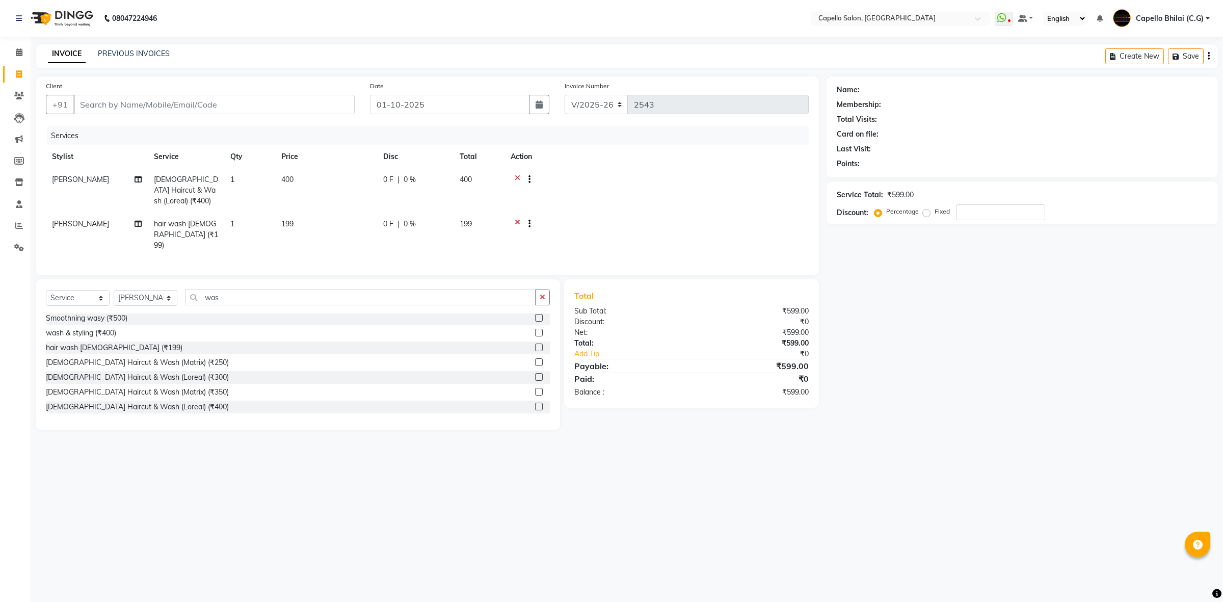
click at [311, 226] on td "199" at bounding box center [326, 235] width 102 height 44
select select "21871"
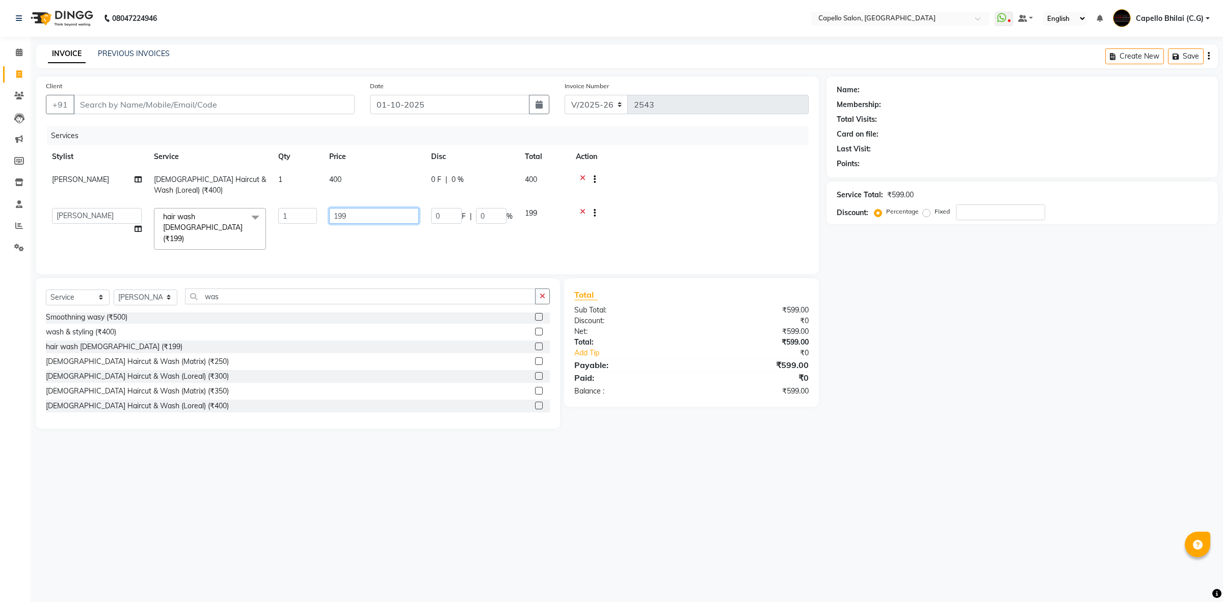
click at [350, 215] on input "199" at bounding box center [374, 216] width 90 height 16
type input "1"
type input "200"
click at [111, 107] on input "Client" at bounding box center [213, 104] width 281 height 19
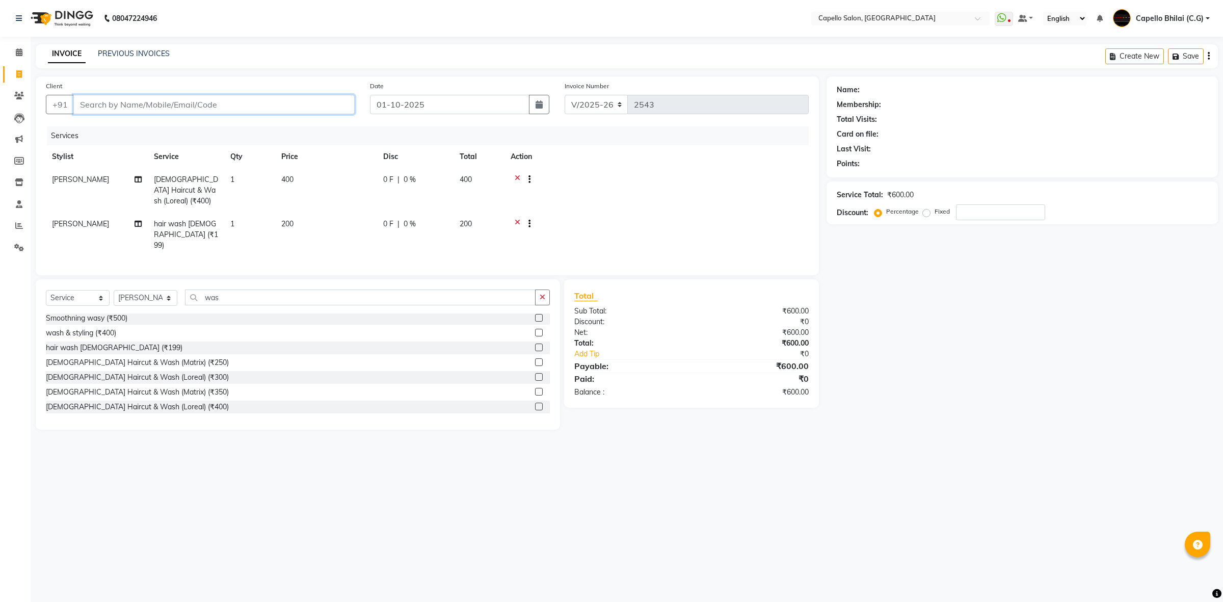
type input "9"
type input "0"
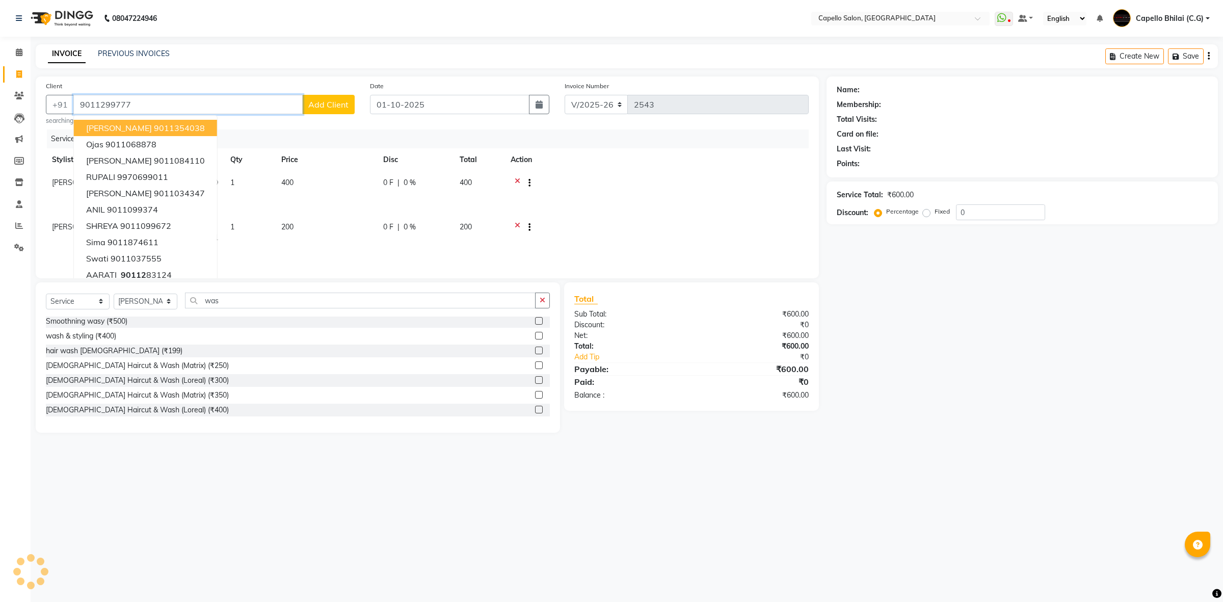
type input "9011299777"
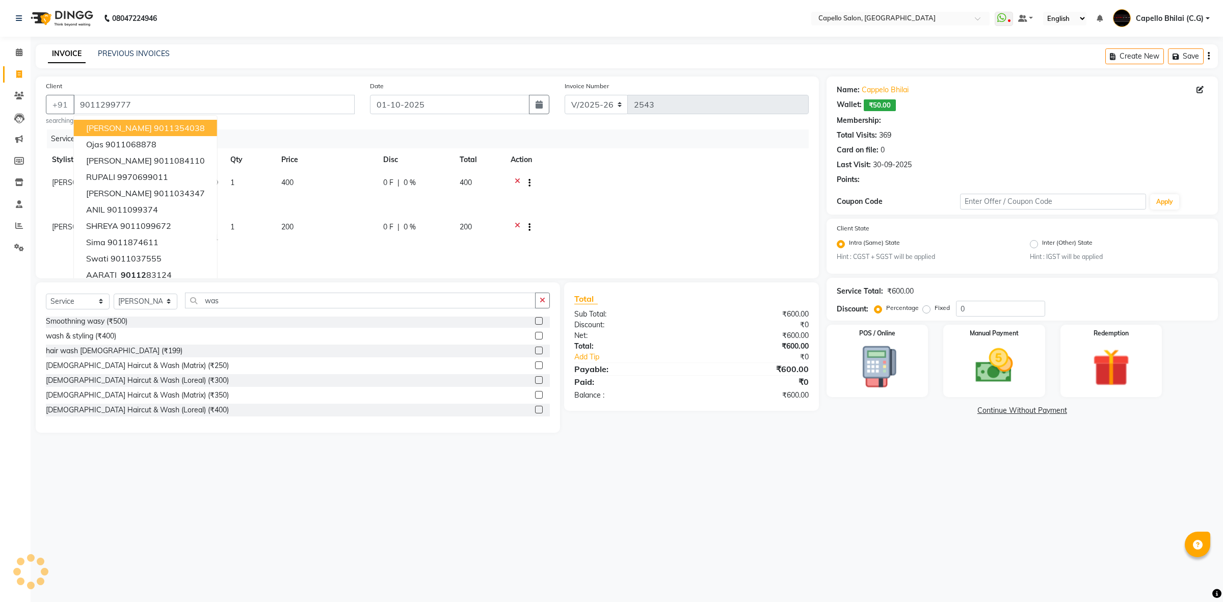
select select "1: Object"
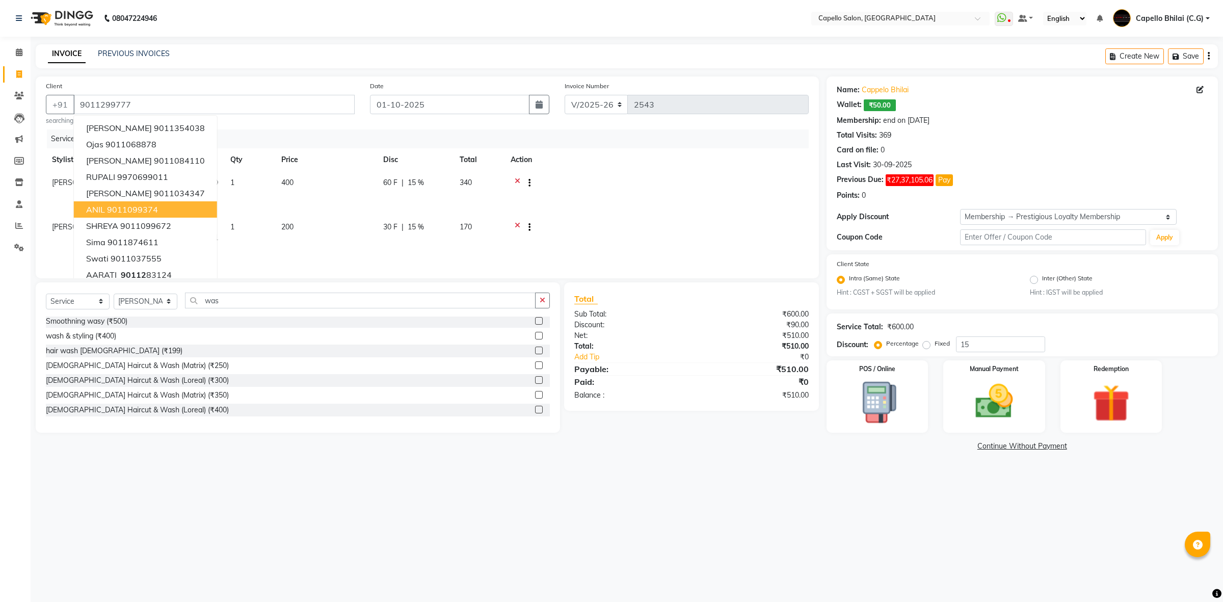
click at [590, 212] on td at bounding box center [657, 193] width 304 height 44
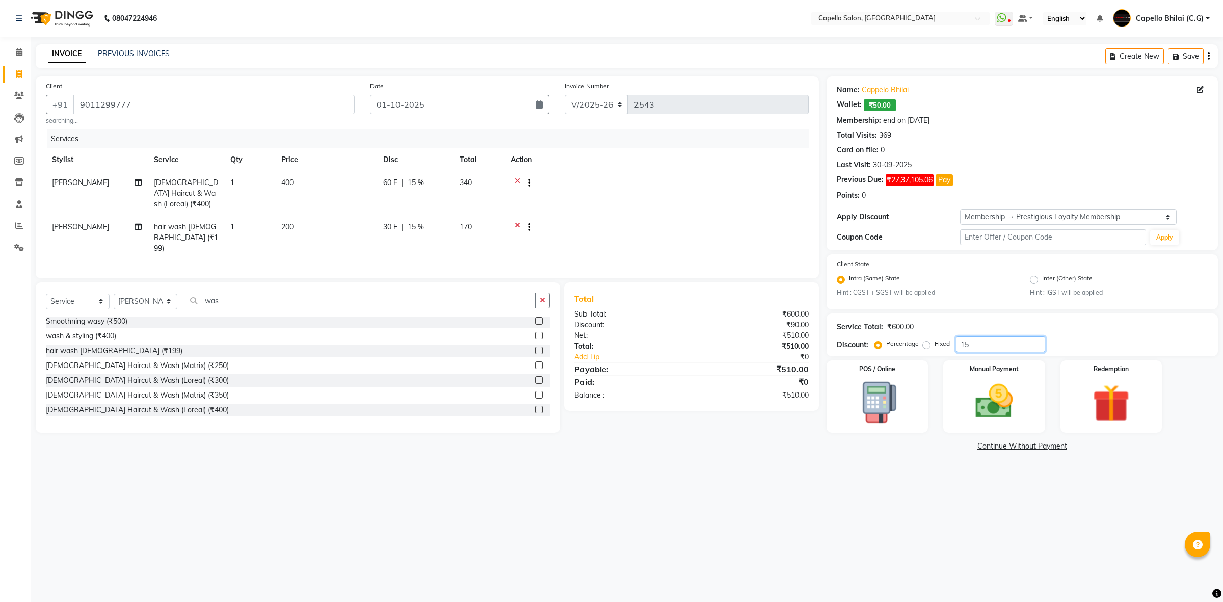
click at [969, 342] on input "15" at bounding box center [1000, 344] width 89 height 16
type input "1"
click at [600, 194] on td at bounding box center [657, 193] width 304 height 44
click at [1005, 396] on img at bounding box center [994, 401] width 63 height 45
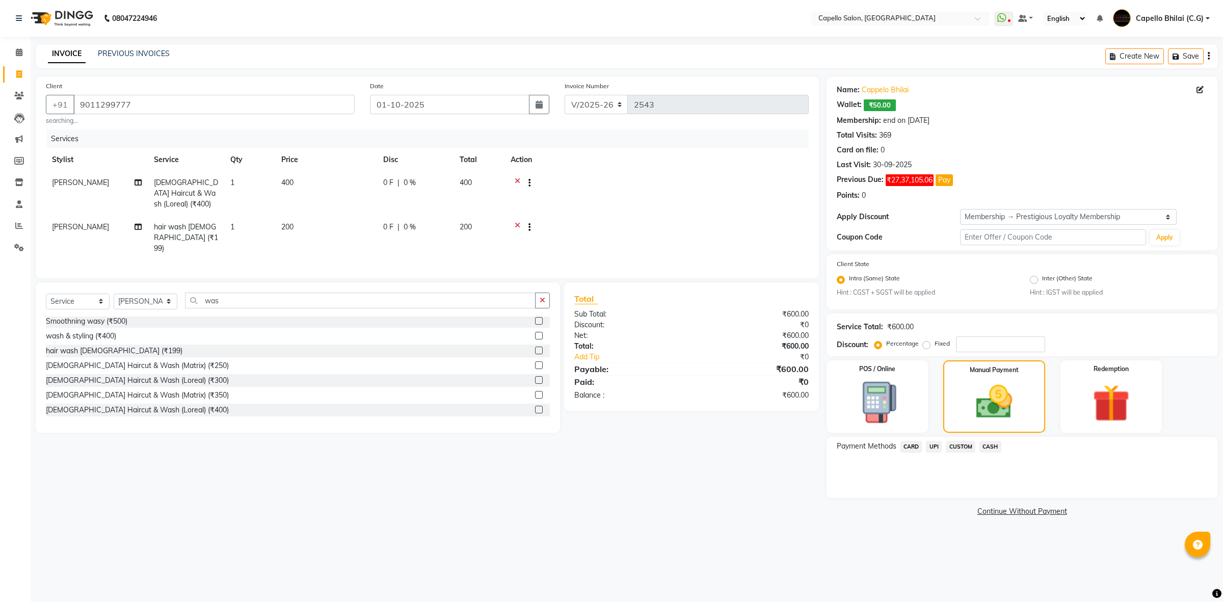
click at [990, 447] on span "CASH" at bounding box center [991, 447] width 22 height 12
click at [1038, 497] on button "Add Payment" at bounding box center [1086, 501] width 243 height 16
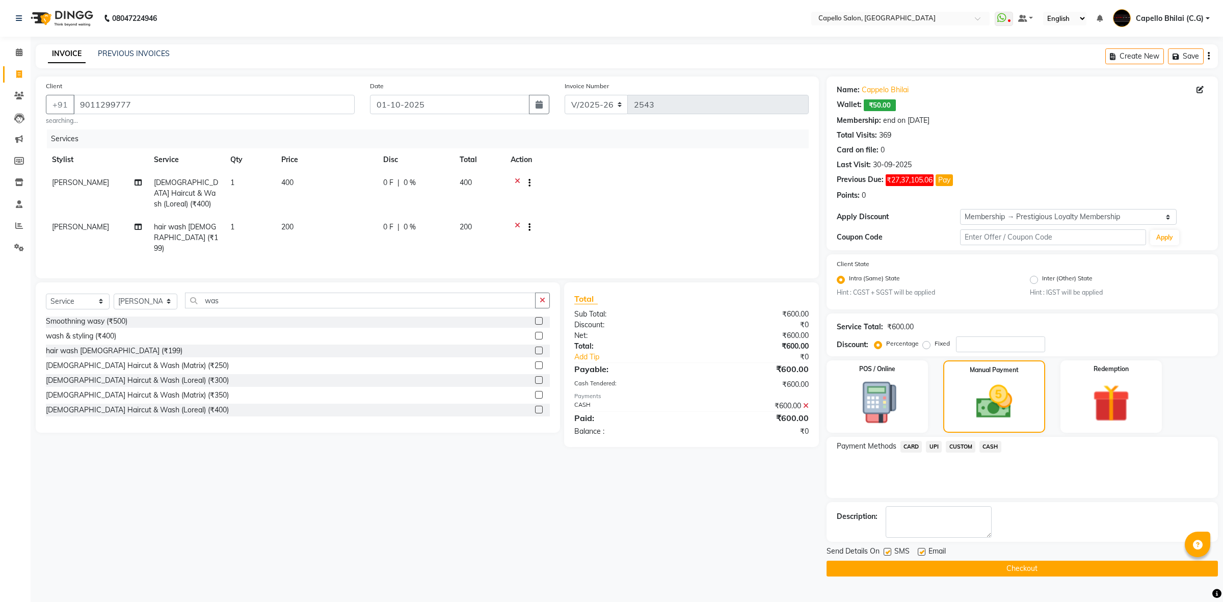
click at [1027, 569] on button "Checkout" at bounding box center [1022, 569] width 391 height 16
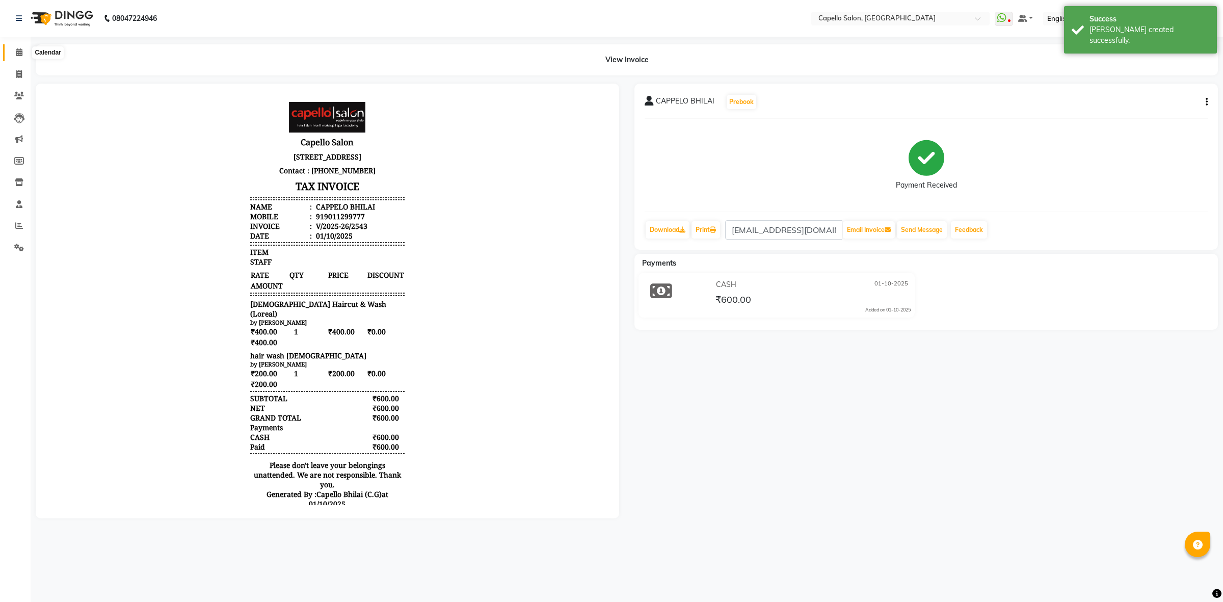
click at [21, 52] on icon at bounding box center [19, 52] width 7 height 8
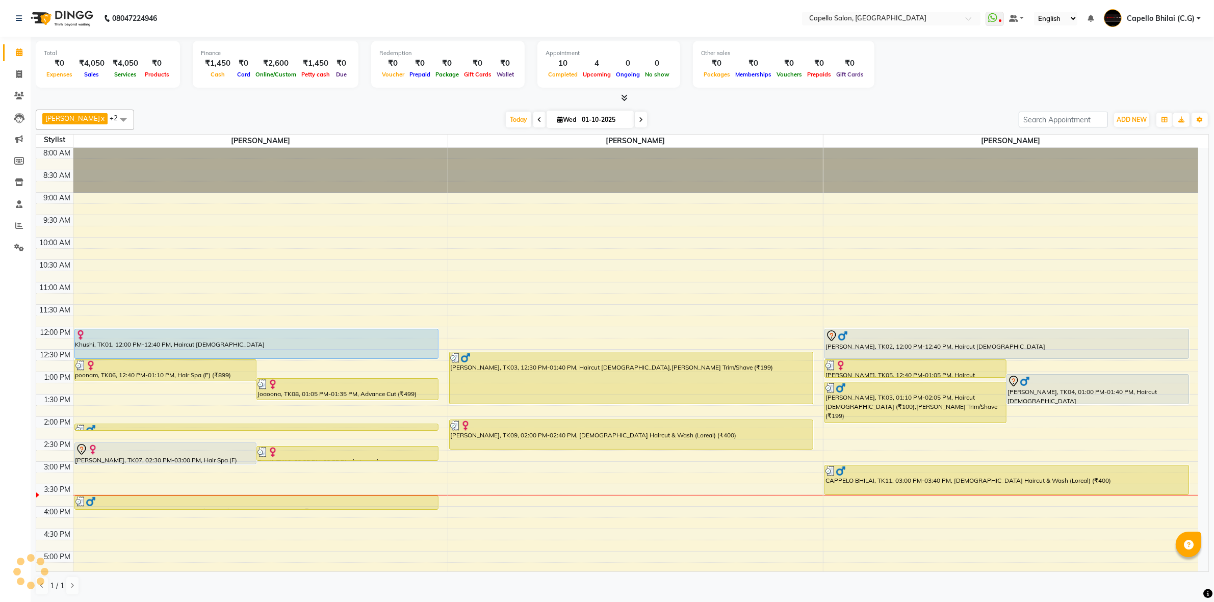
scroll to position [192, 0]
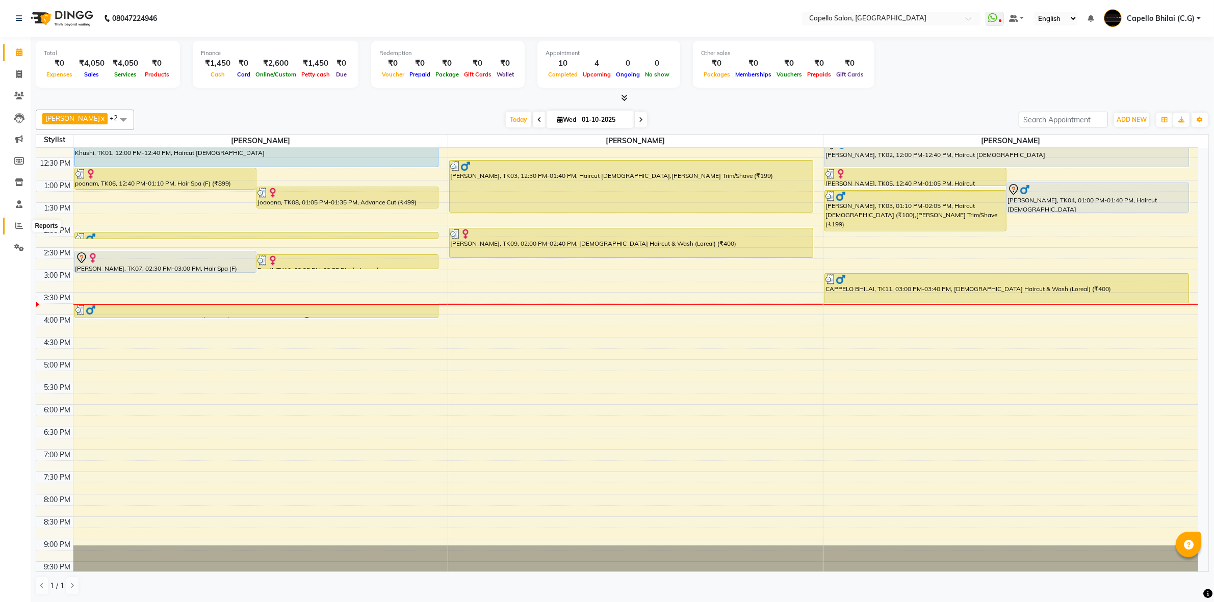
click at [18, 224] on icon at bounding box center [19, 226] width 8 height 8
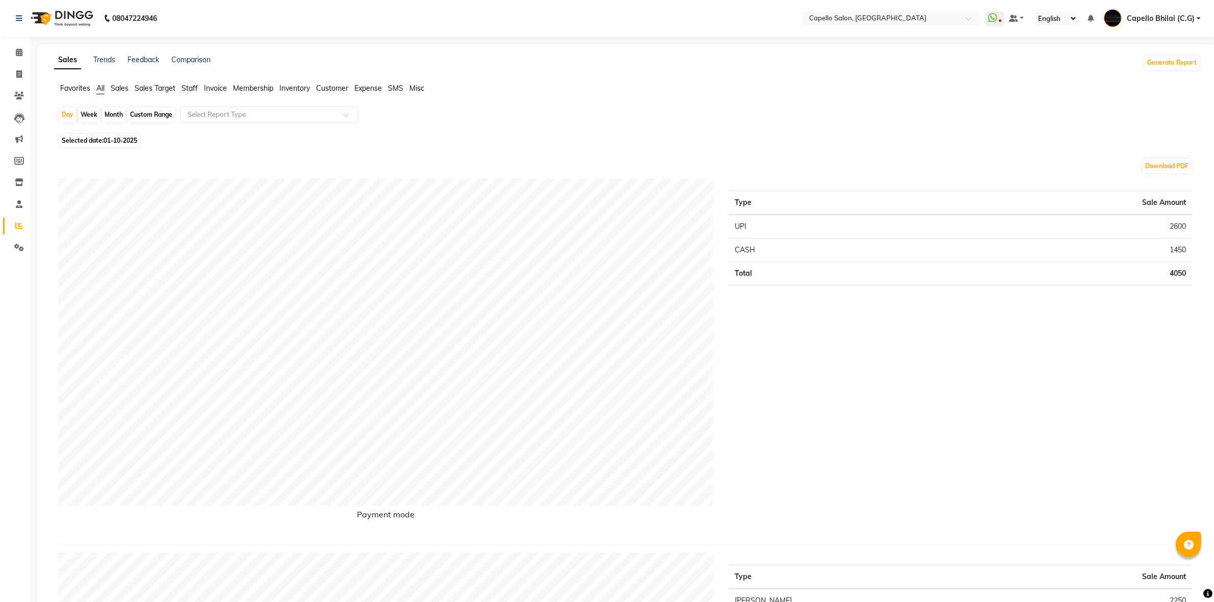
click at [115, 115] on div "Month" at bounding box center [113, 115] width 23 height 14
select select "10"
select select "2025"
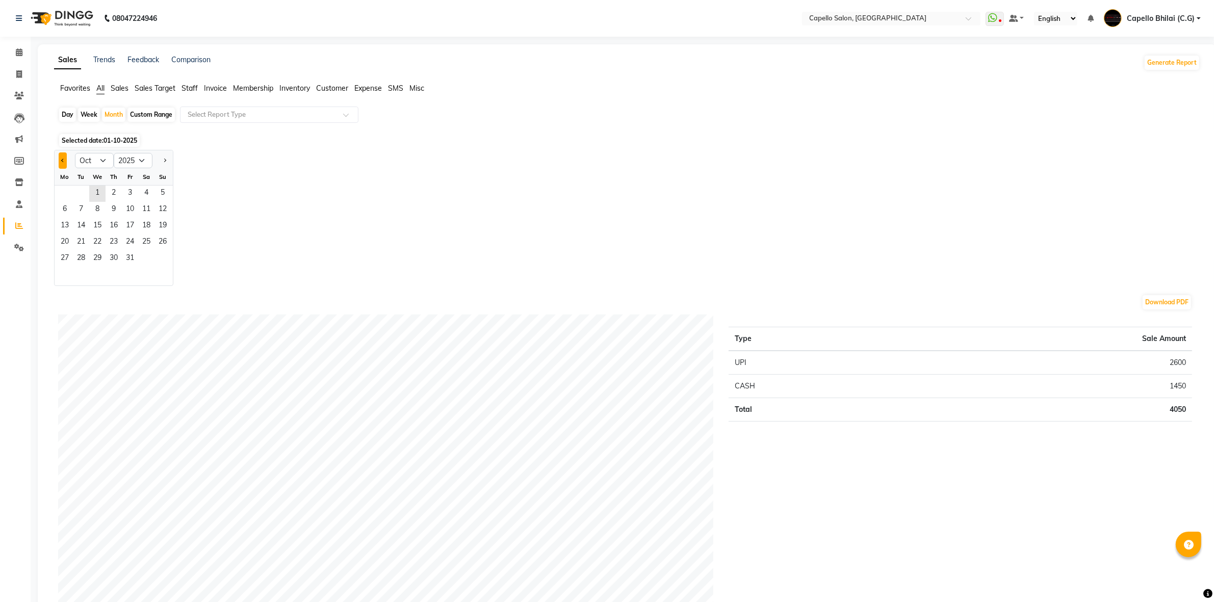
click at [65, 159] on button "Previous month" at bounding box center [63, 160] width 8 height 16
select select "9"
click at [67, 190] on span "1" at bounding box center [65, 194] width 16 height 16
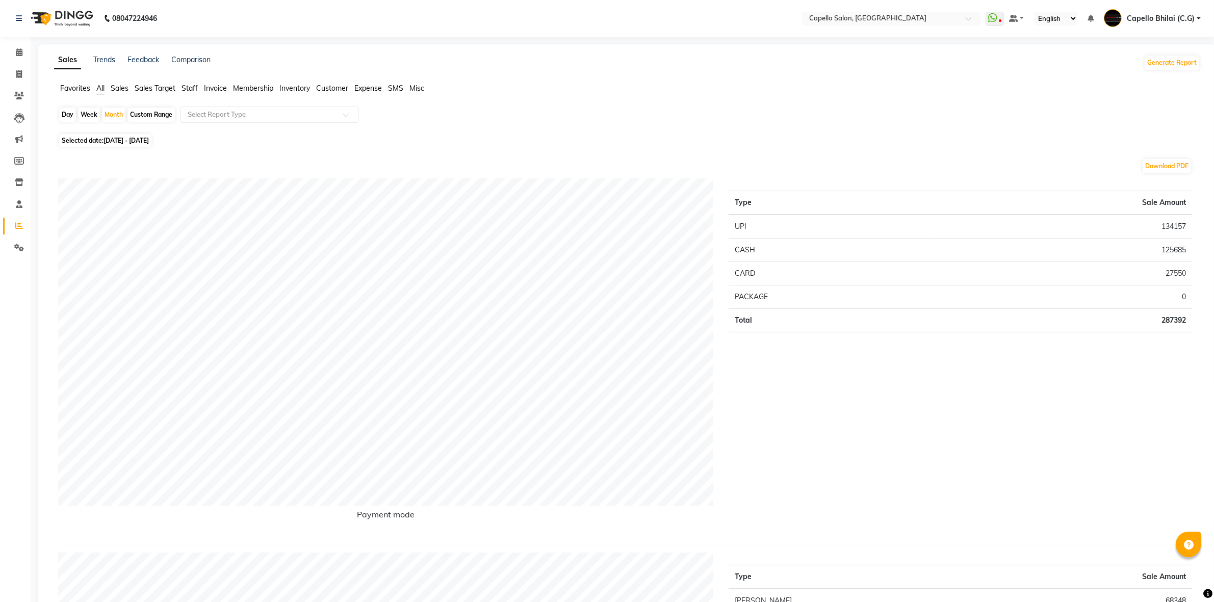
click at [183, 84] on span "Staff" at bounding box center [189, 88] width 16 height 9
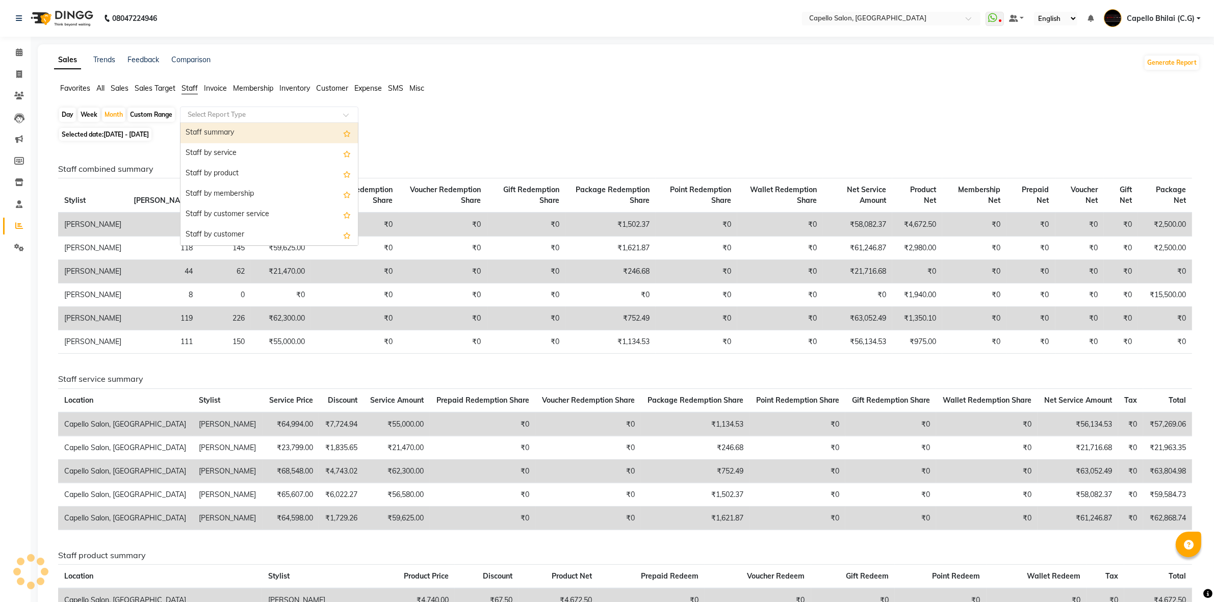
click at [221, 118] on input "text" at bounding box center [259, 115] width 147 height 10
click at [220, 138] on div "Staff summary" at bounding box center [268, 133] width 177 height 20
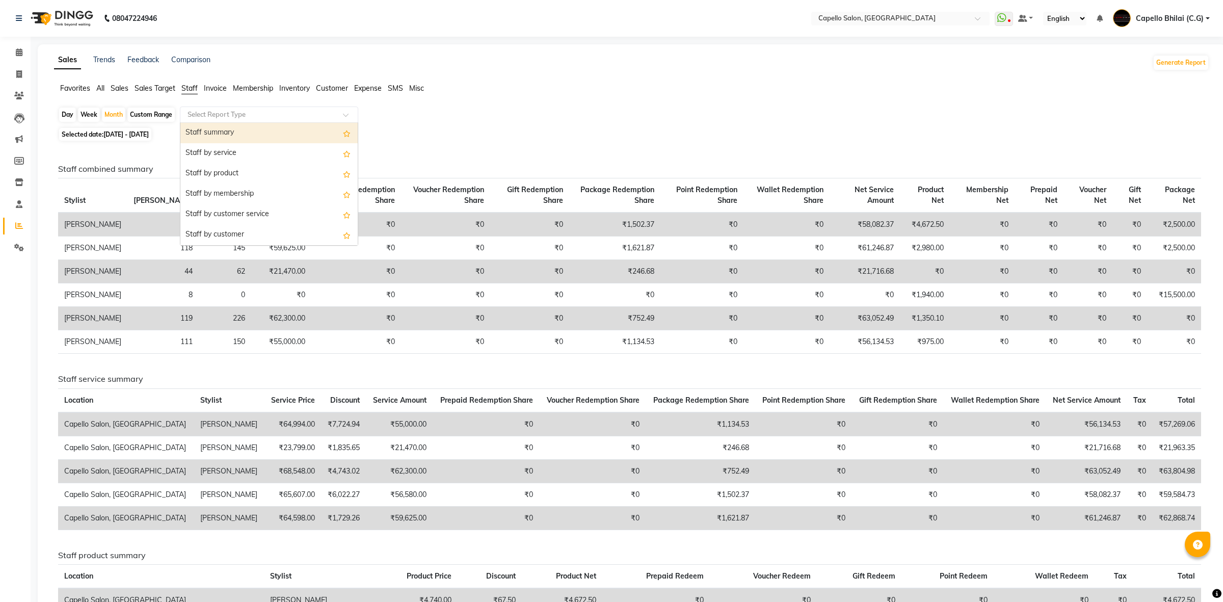
select select "full_report"
select select "csv"
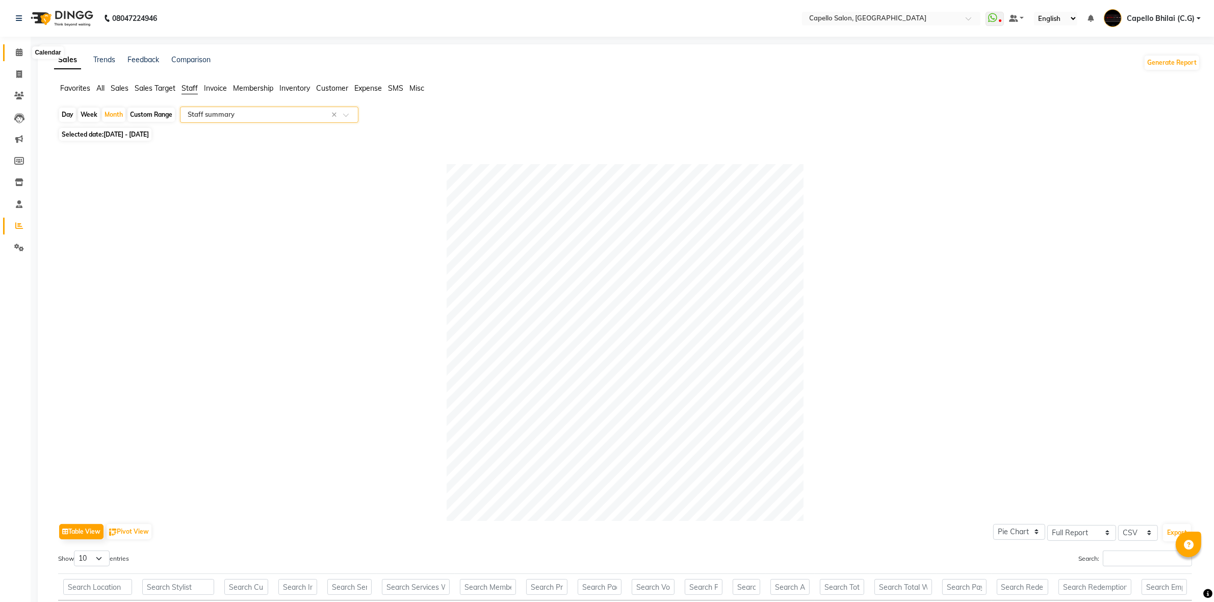
click at [23, 51] on span at bounding box center [19, 53] width 18 height 12
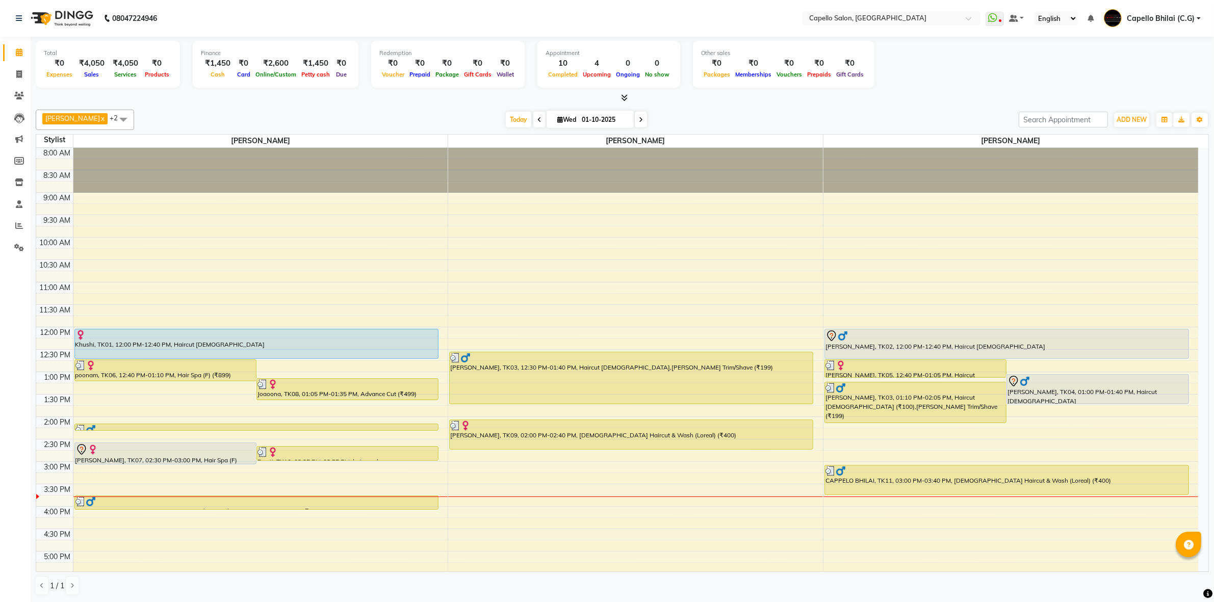
scroll to position [127, 0]
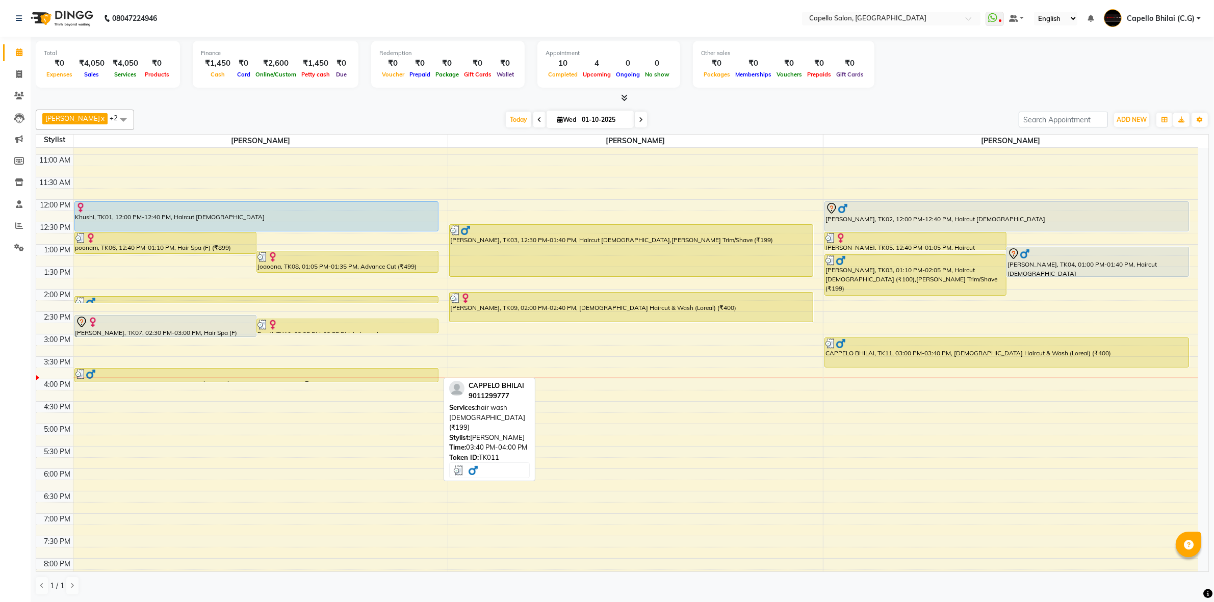
click at [288, 373] on div at bounding box center [256, 374] width 362 height 10
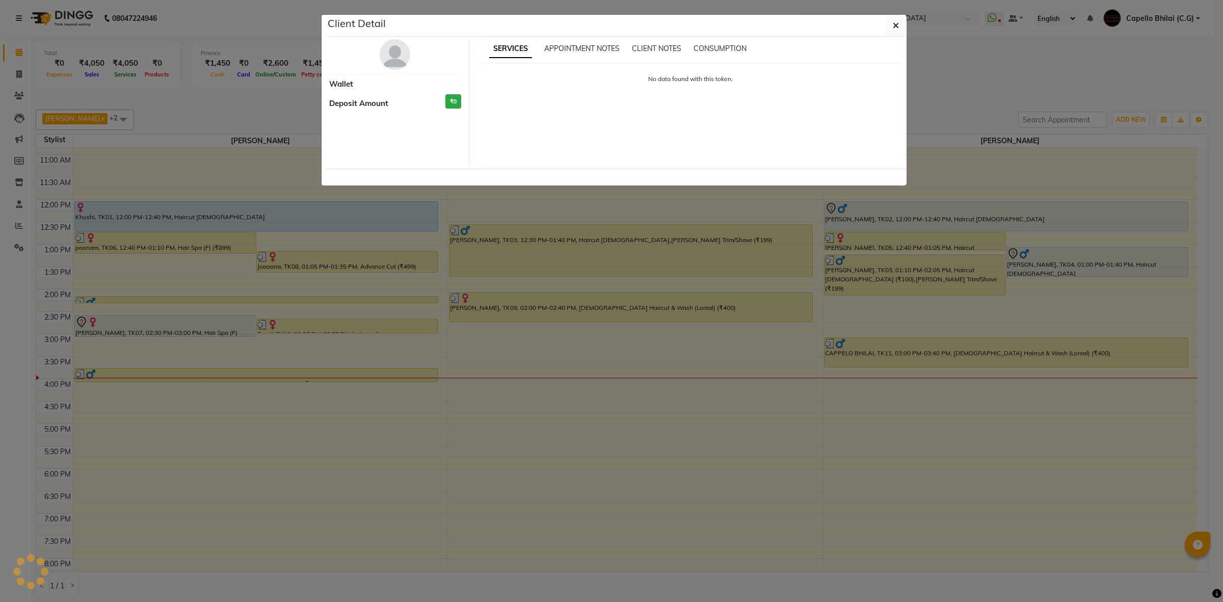
select select "3"
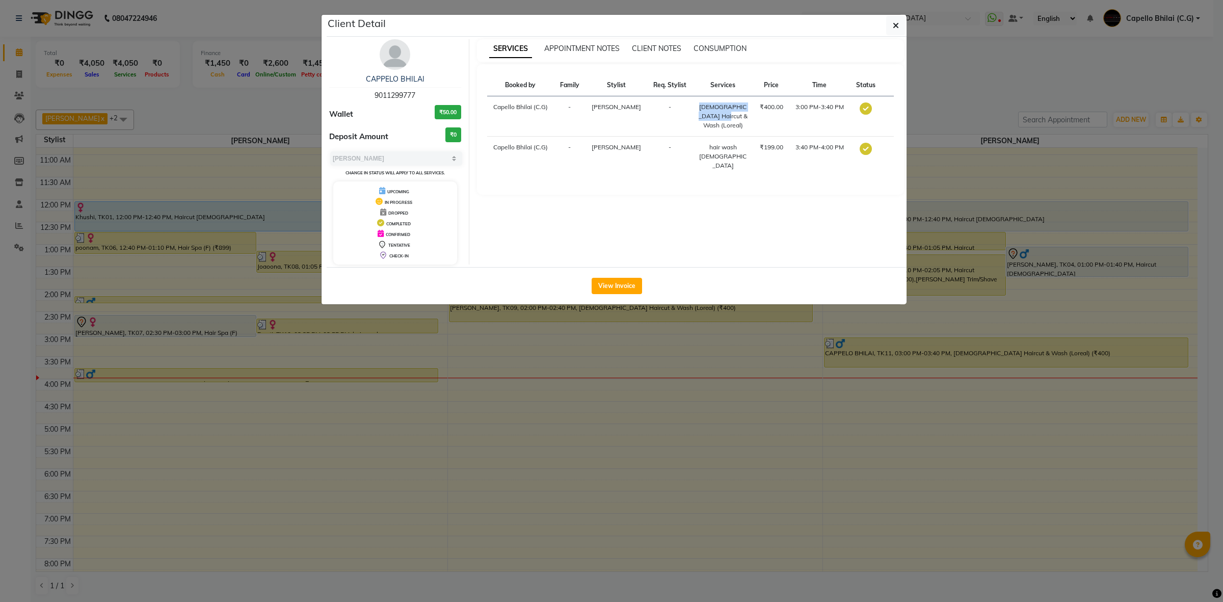
drag, startPoint x: 696, startPoint y: 111, endPoint x: 749, endPoint y: 129, distance: 55.9
click at [749, 129] on tr "Capello Bhilai (C.G) - Nitish Sen - Female Haircut & Wash (Loreal) ₹400.00 3:00…" at bounding box center [690, 116] width 407 height 40
drag, startPoint x: 715, startPoint y: 156, endPoint x: 729, endPoint y: 166, distance: 16.8
click at [729, 166] on div "hair wash female" at bounding box center [723, 157] width 49 height 28
click at [754, 164] on td "hair wash female" at bounding box center [723, 157] width 61 height 40
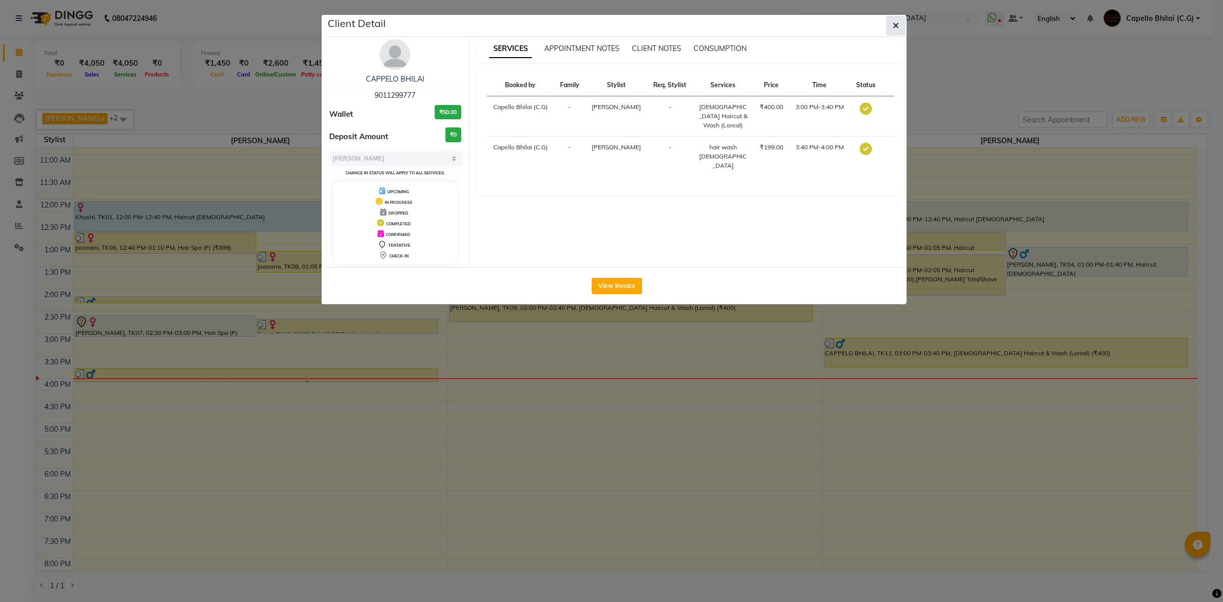
click at [897, 28] on icon "button" at bounding box center [896, 25] width 6 height 8
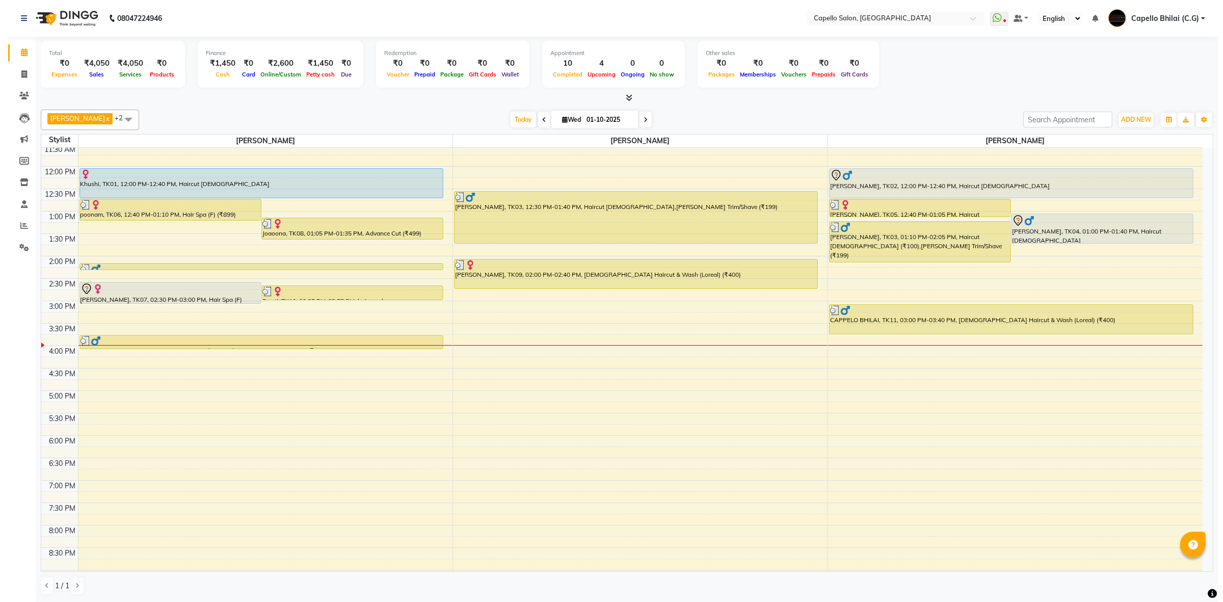
scroll to position [84, 0]
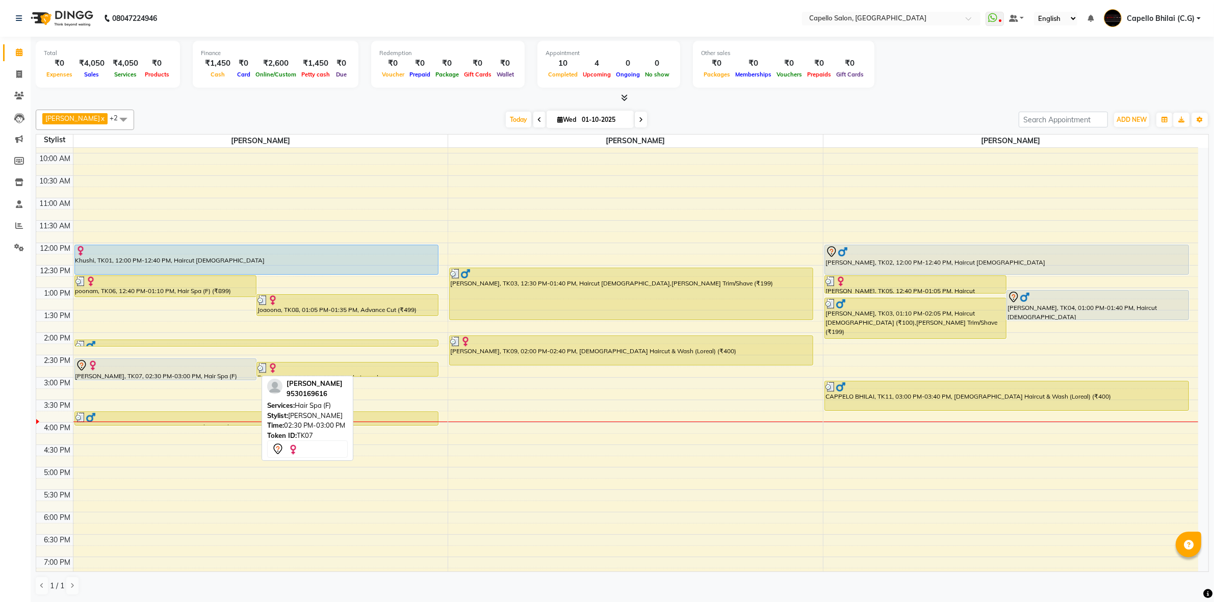
click at [133, 363] on div at bounding box center [165, 365] width 180 height 12
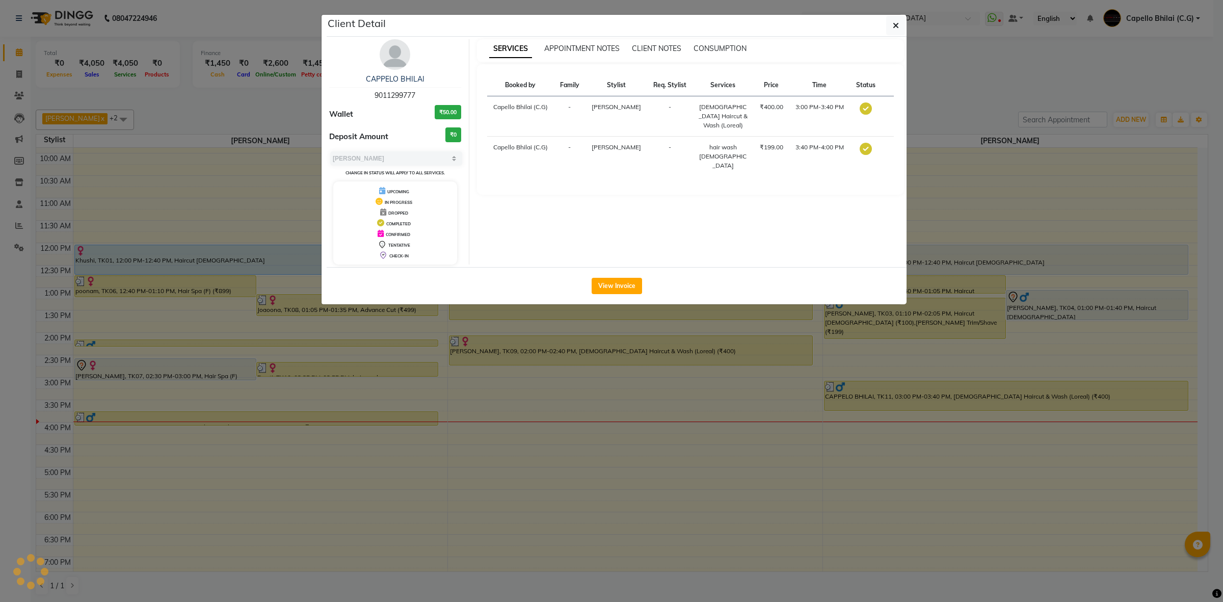
select select "7"
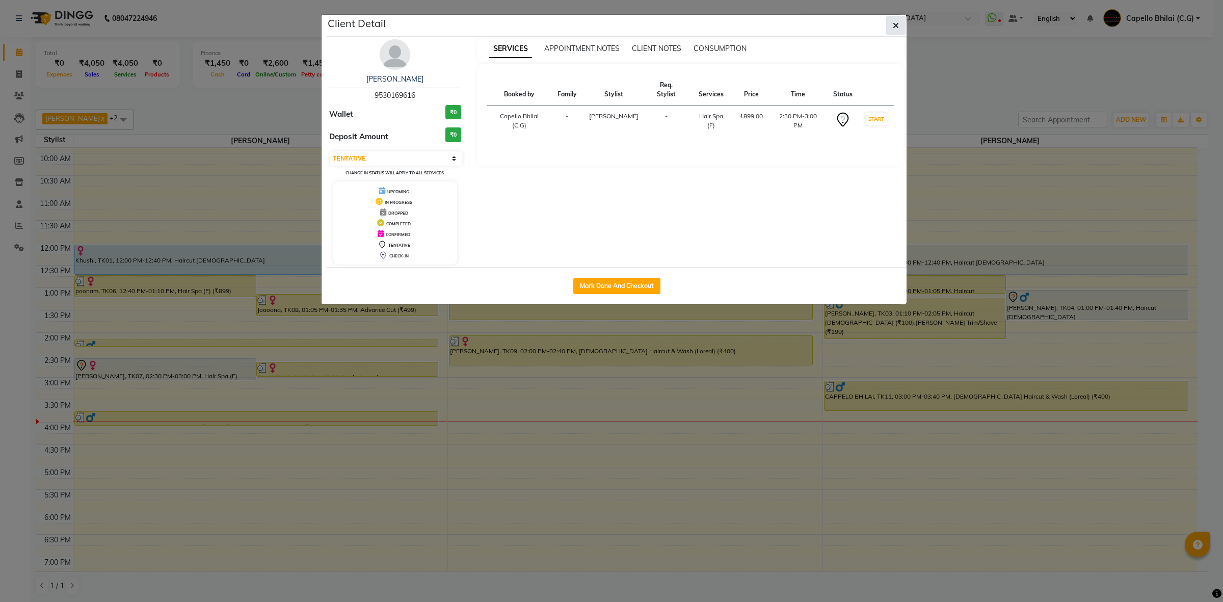
click at [889, 28] on button "button" at bounding box center [895, 25] width 19 height 19
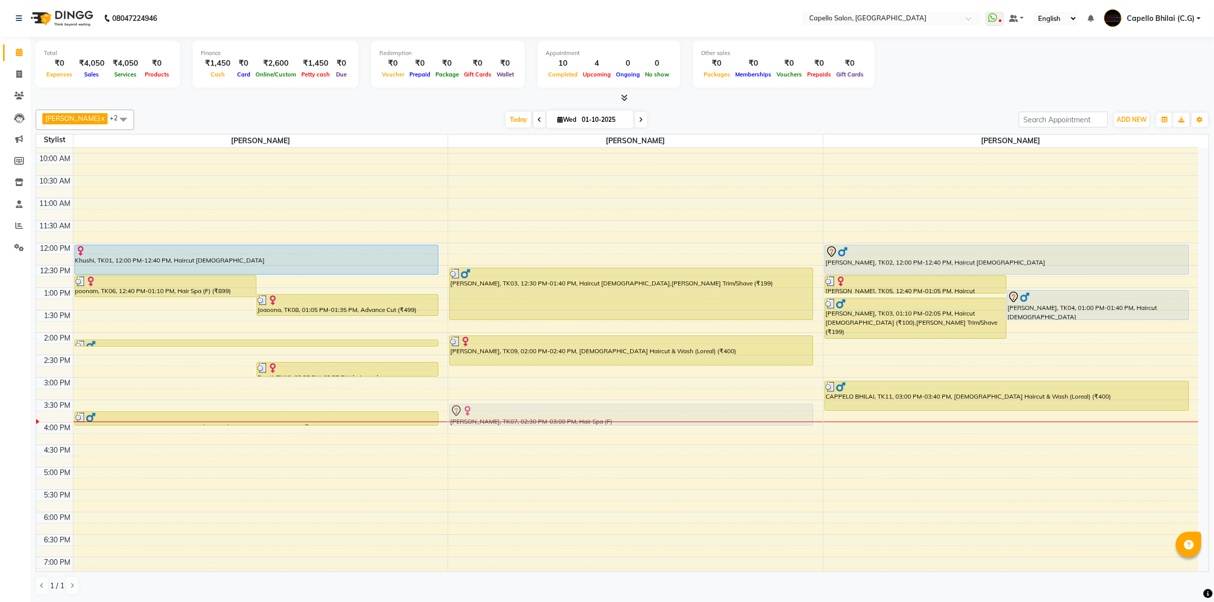
drag, startPoint x: 165, startPoint y: 371, endPoint x: 648, endPoint y: 413, distance: 485.0
click at [648, 413] on tr "poonam, TK06, 12:40 PM-01:10 PM, Hair Spa (F) (₹899) Joaoona, TK08, 01:05 PM-01…" at bounding box center [617, 377] width 1162 height 627
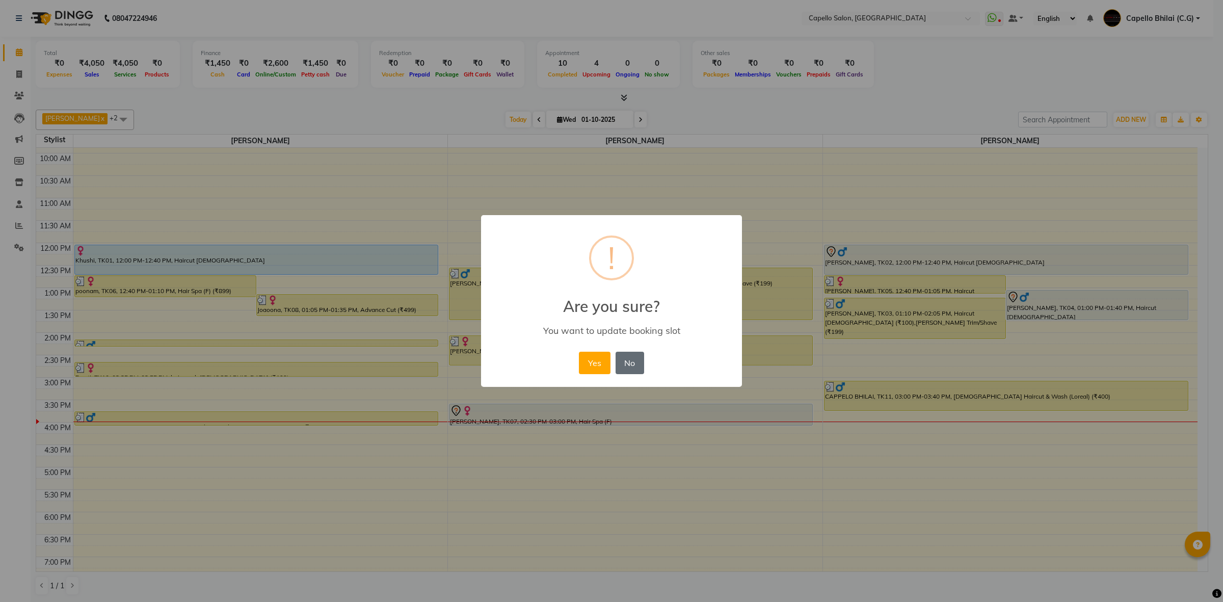
click at [616, 353] on button "No" at bounding box center [630, 363] width 29 height 22
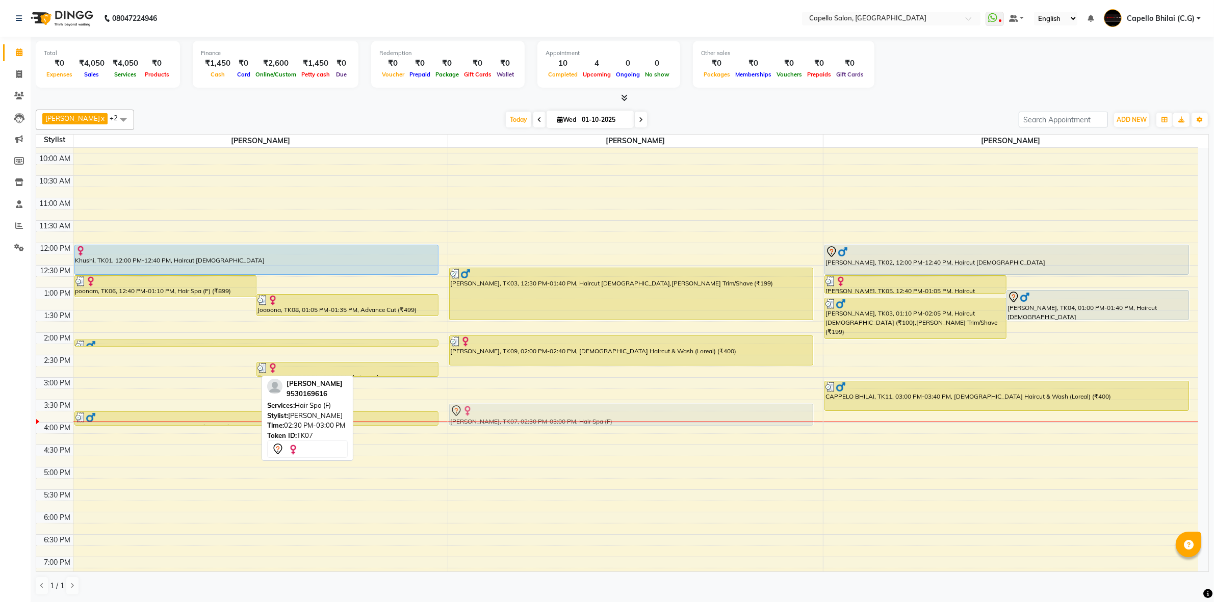
drag, startPoint x: 205, startPoint y: 372, endPoint x: 565, endPoint y: 416, distance: 362.5
click at [565, 416] on tr "poonam, TK06, 12:40 PM-01:10 PM, Hair Spa (F) (₹899) Joaoona, TK08, 01:05 PM-01…" at bounding box center [617, 377] width 1162 height 627
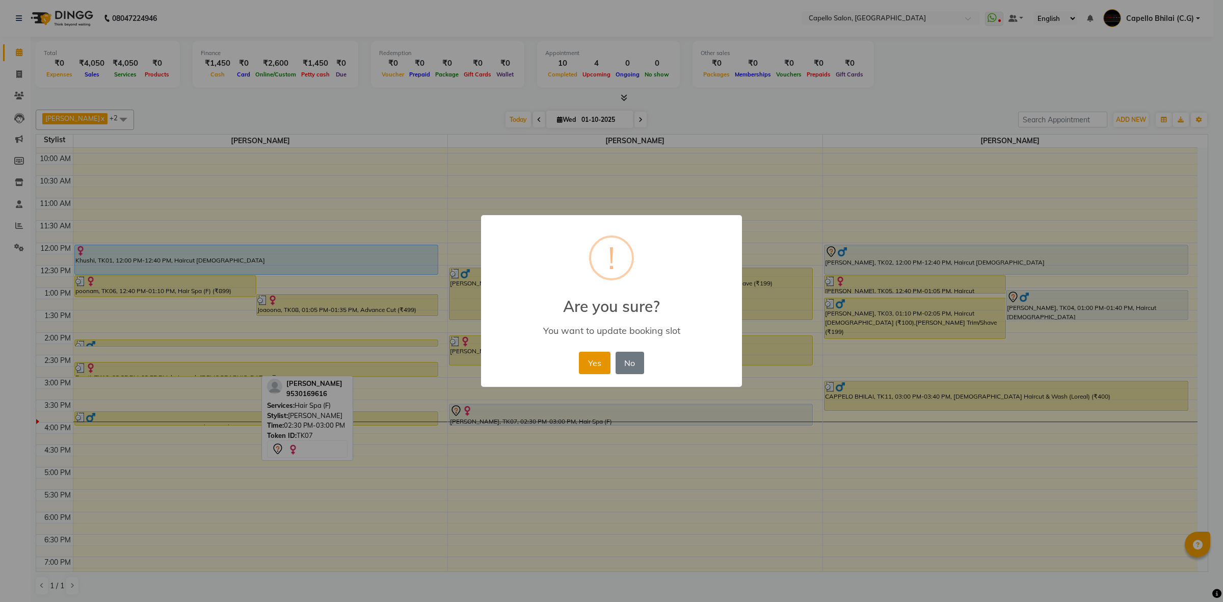
click at [599, 364] on button "Yes" at bounding box center [594, 363] width 31 height 22
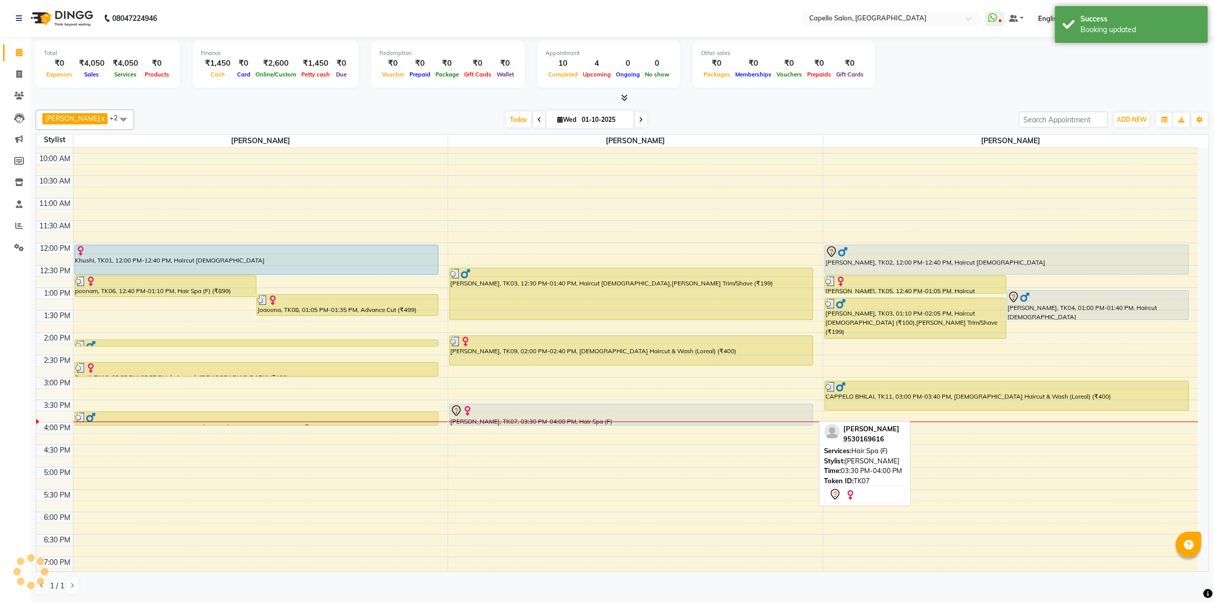
click at [590, 418] on div "[PERSON_NAME], TK07, 03:30 PM-04:00 PM, Hair Spa (F)" at bounding box center [631, 414] width 363 height 21
select select "7"
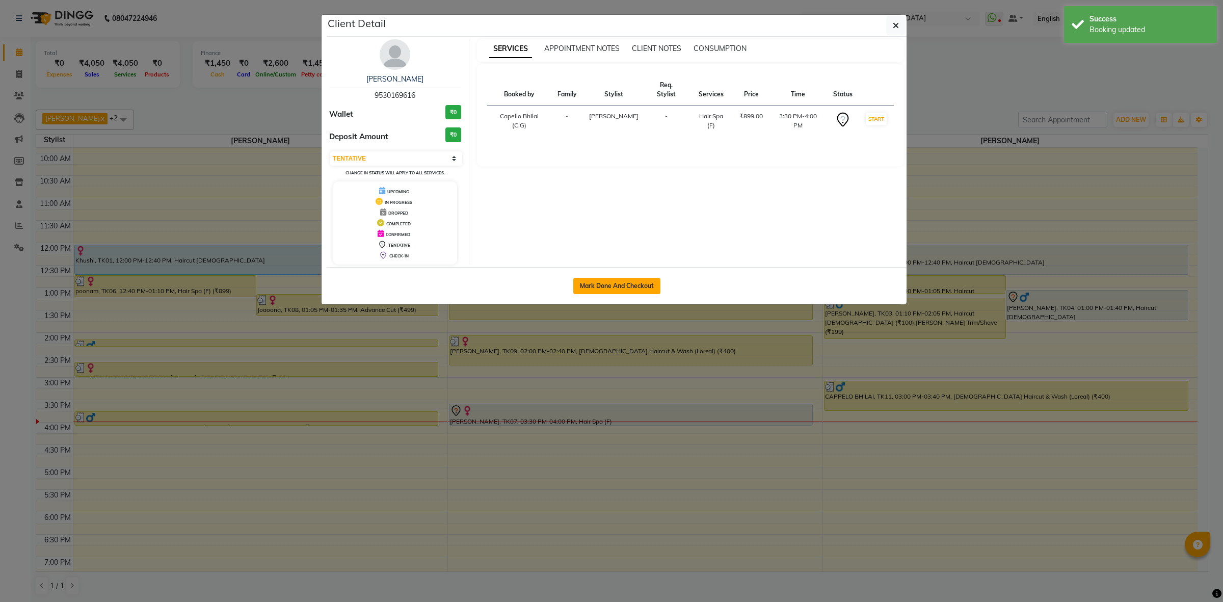
click at [640, 288] on button "Mark Done And Checkout" at bounding box center [616, 286] width 87 height 16
select select "service"
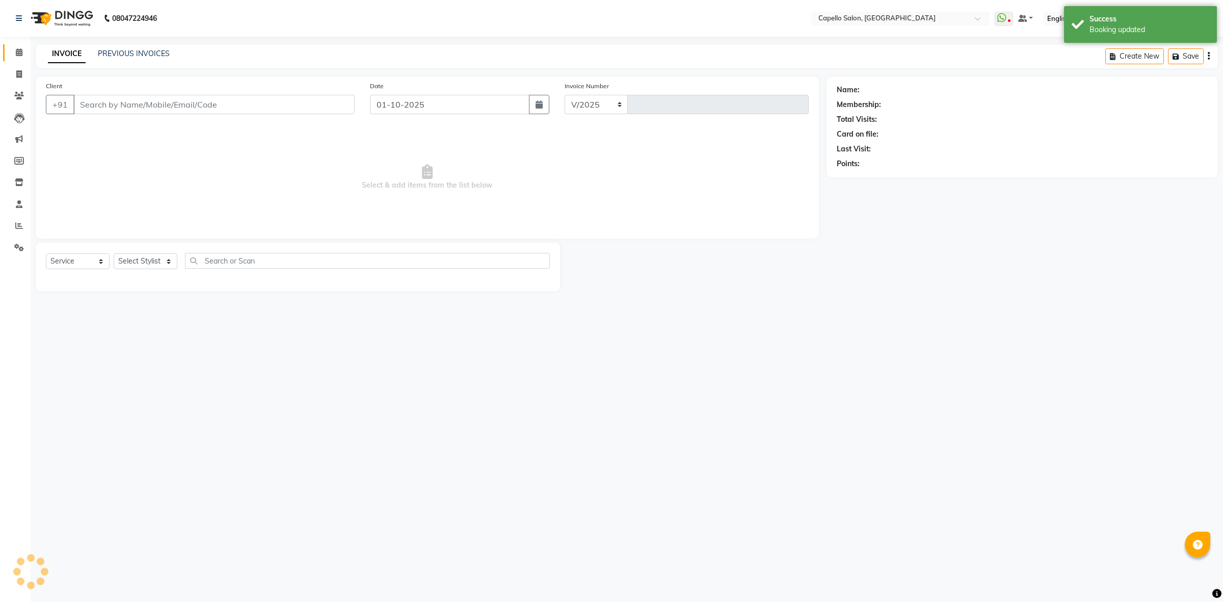
select select "809"
type input "2544"
type input "9530169616"
select select "17882"
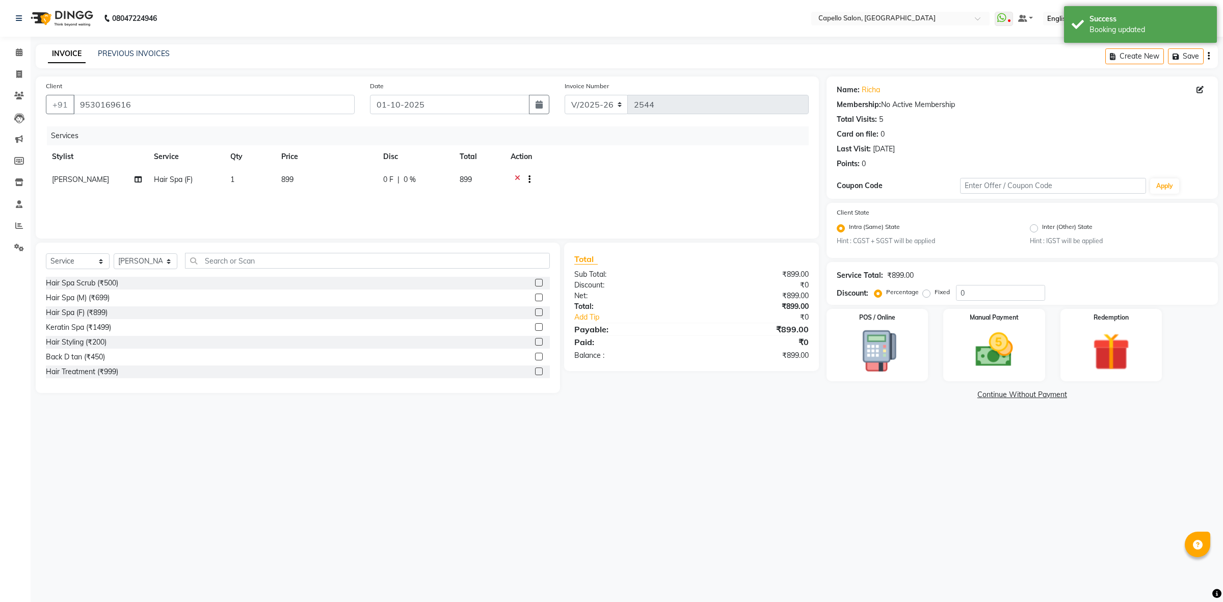
click at [301, 179] on td "899" at bounding box center [326, 180] width 102 height 25
select select "17882"
drag, startPoint x: 358, startPoint y: 174, endPoint x: 323, endPoint y: 184, distance: 37.1
click at [323, 184] on td "899" at bounding box center [374, 187] width 102 height 39
type input "1300"
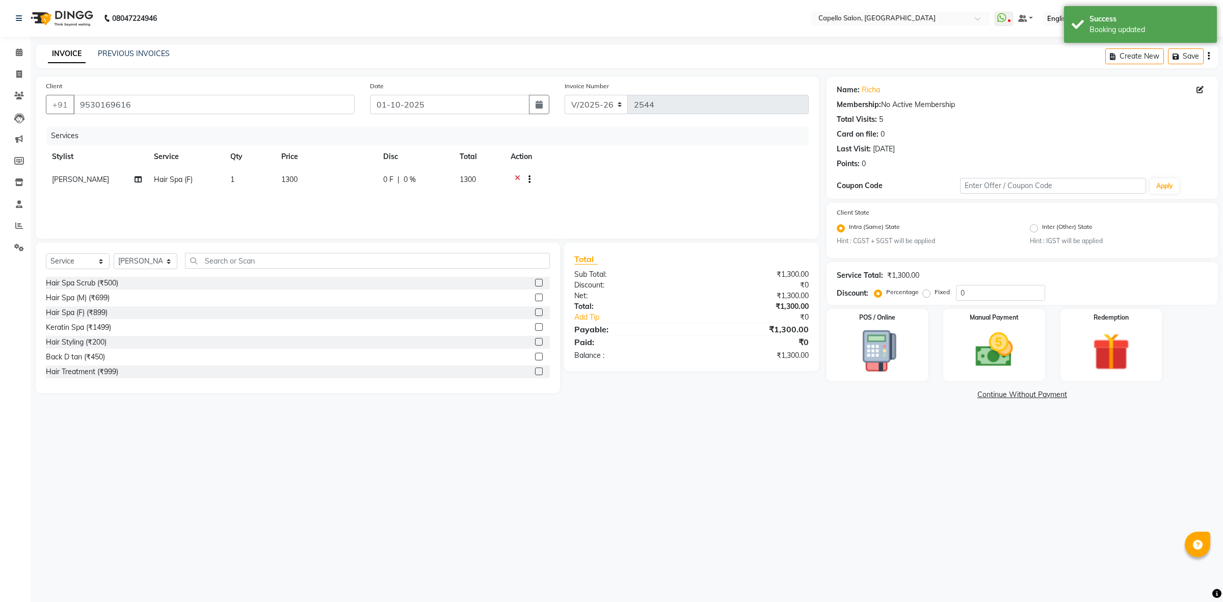
click at [597, 447] on div "08047224946 Select Location × Capello Salon, Bhilai WhatsApp Status ✕ Status: D…" at bounding box center [611, 301] width 1223 height 602
click at [174, 258] on select "Select Stylist ADMIN Anjali Tandia Ashish Kadwe Capello Bhilai (C.G) Nazma Shei…" at bounding box center [146, 261] width 64 height 16
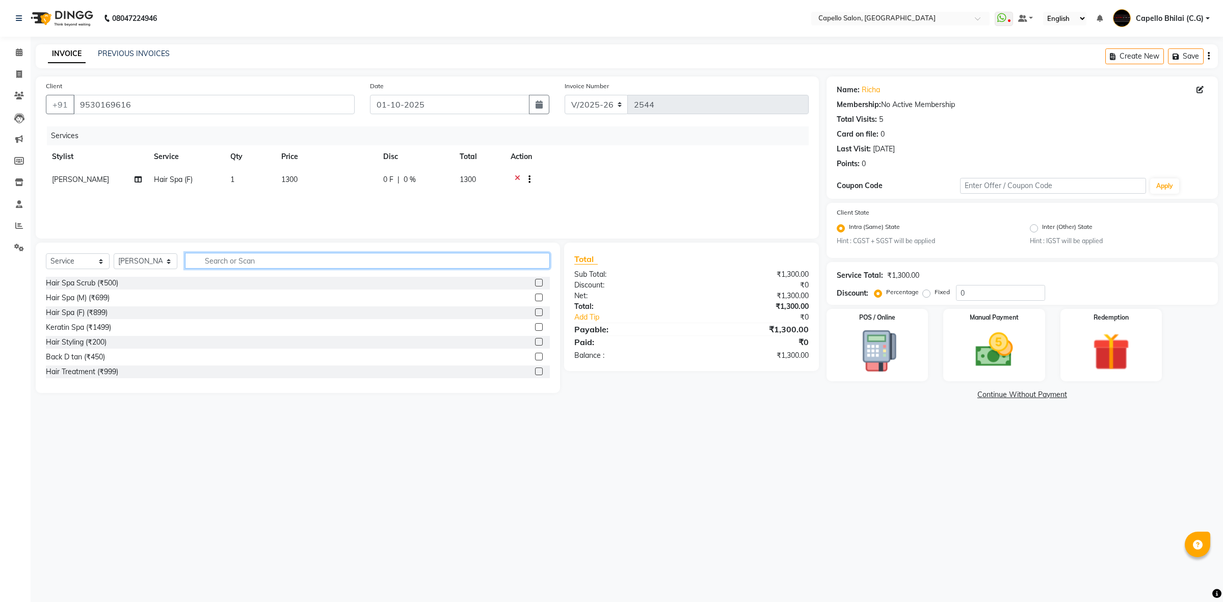
click at [251, 261] on input "text" at bounding box center [367, 261] width 365 height 16
click at [322, 176] on td "1300" at bounding box center [326, 180] width 102 height 25
select select "17882"
drag, startPoint x: 370, startPoint y: 176, endPoint x: 285, endPoint y: 181, distance: 84.8
click at [291, 184] on tr "ADMIN Anjali Tandia Ashish Kadwe Capello Bhilai (C.G) Nazma Sheikh Nitish Sen P…" at bounding box center [427, 187] width 763 height 39
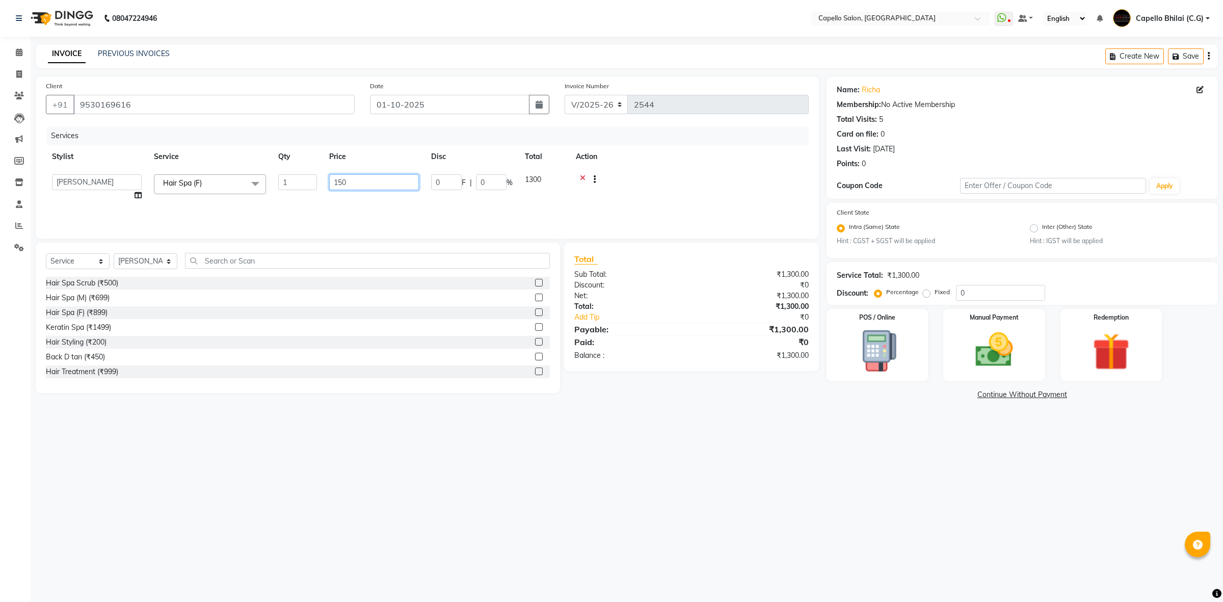
type input "1500"
click at [187, 468] on div "08047224946 Select Location × Capello Salon, Bhilai WhatsApp Status ✕ Status: D…" at bounding box center [611, 301] width 1223 height 602
drag, startPoint x: 149, startPoint y: 260, endPoint x: 149, endPoint y: 268, distance: 7.6
click at [149, 260] on select "Select Stylist ADMIN Anjali Tandia Ashish Kadwe Capello Bhilai (C.G) Nazma Shei…" at bounding box center [146, 261] width 64 height 16
select select "60545"
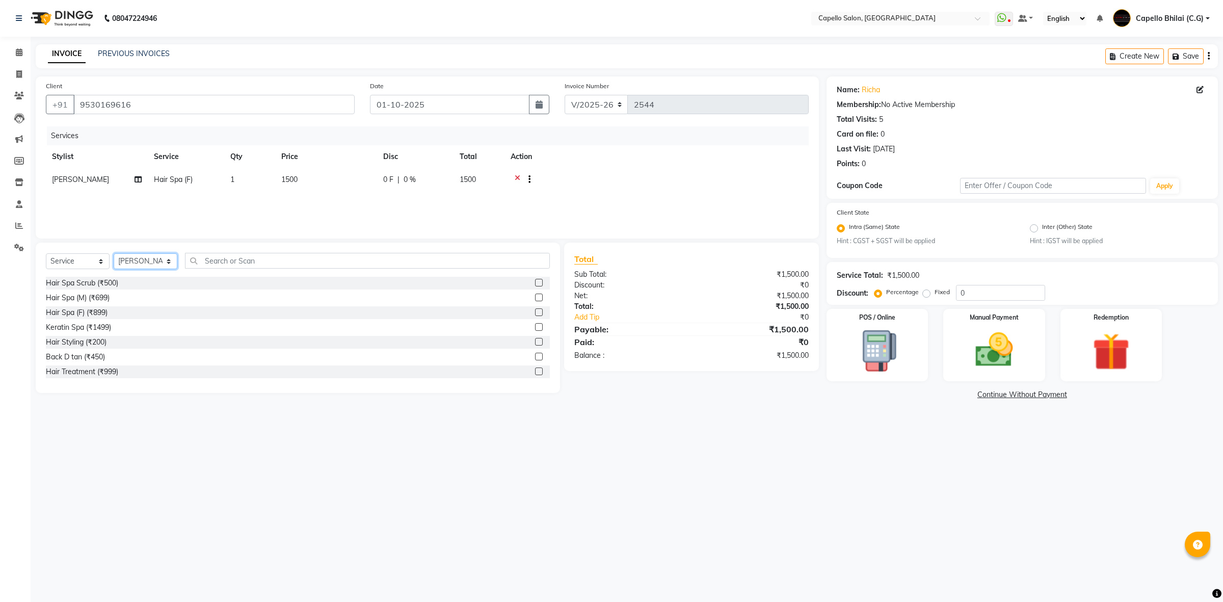
click at [114, 253] on select "Select Stylist ADMIN Anjali Tandia Ashish Kadwe Capello Bhilai (C.G) Nazma Shei…" at bounding box center [146, 261] width 64 height 16
click at [242, 256] on input "text" at bounding box center [367, 261] width 365 height 16
type input "cut"
click at [90, 314] on div "Haircut female (₹200)" at bounding box center [110, 312] width 128 height 11
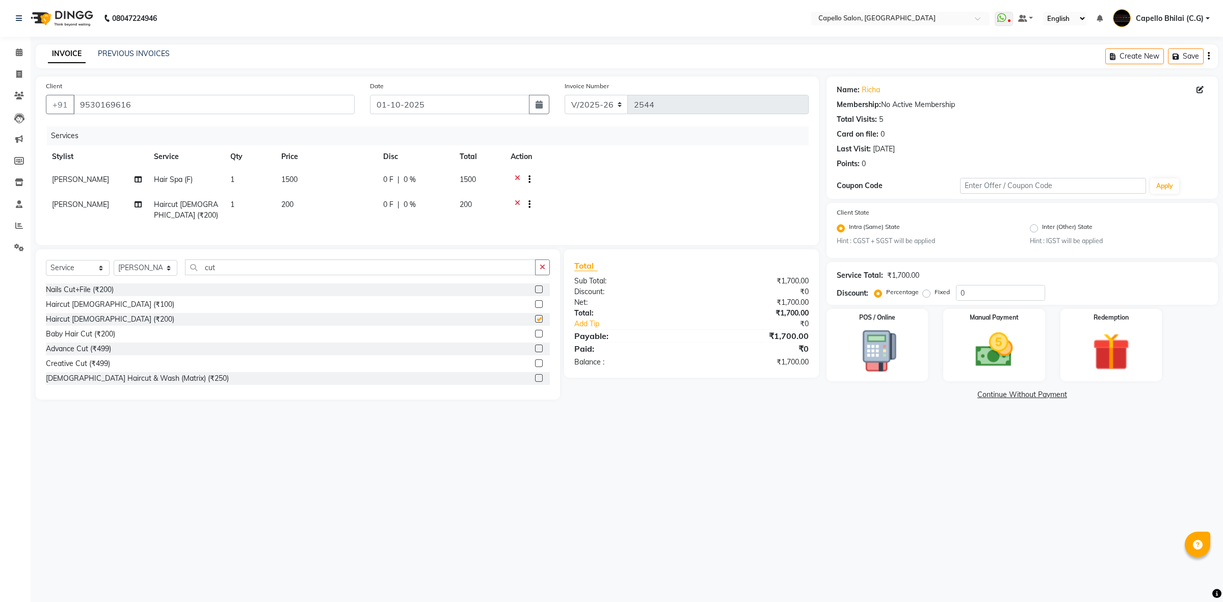
checkbox input "false"
click at [190, 101] on input "9530169616" at bounding box center [213, 104] width 281 height 19
drag, startPoint x: 408, startPoint y: 470, endPoint x: 402, endPoint y: 466, distance: 7.5
click at [408, 470] on div "08047224946 Select Location × Capello Salon, Bhilai WhatsApp Status ✕ Status: D…" at bounding box center [611, 301] width 1223 height 602
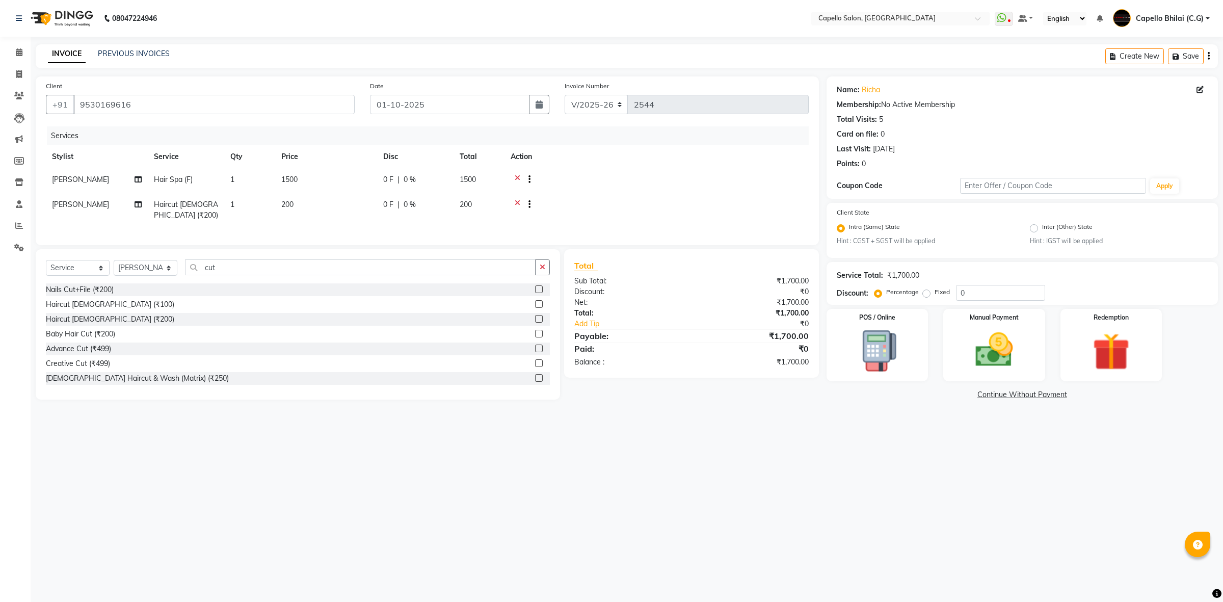
click at [319, 181] on td "1500" at bounding box center [326, 180] width 102 height 25
select select "17882"
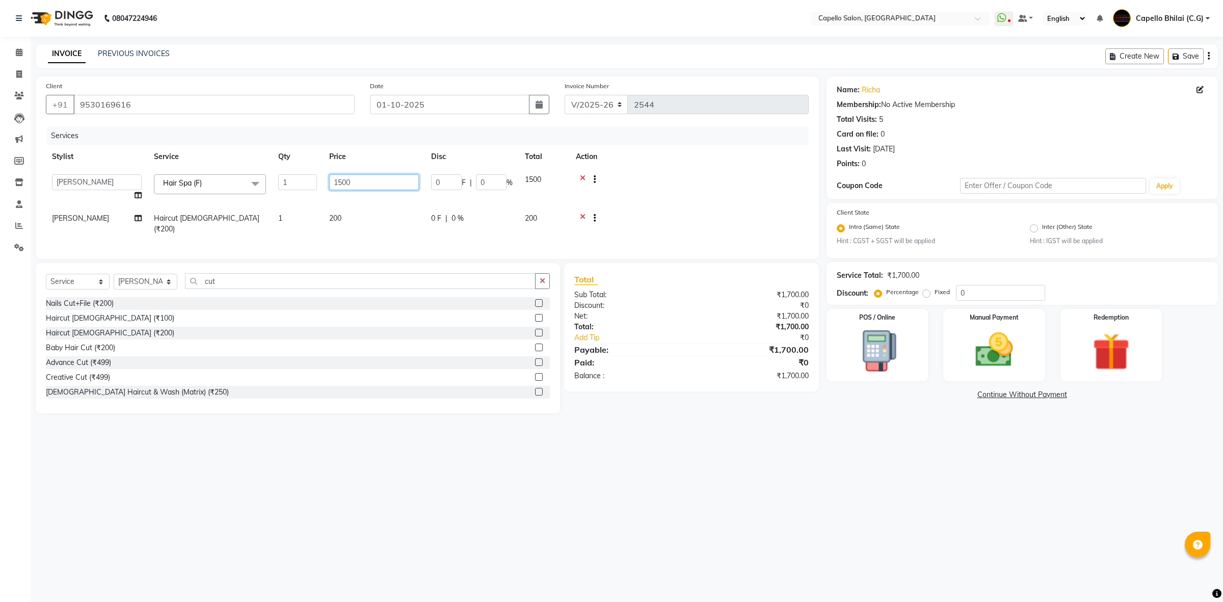
click at [342, 182] on input "1500" at bounding box center [374, 182] width 90 height 16
type input "1400"
click at [616, 419] on main "INVOICE PREVIOUS INVOICES Create New Save Client +91 9530169616 Date 01-10-2025…" at bounding box center [627, 236] width 1193 height 384
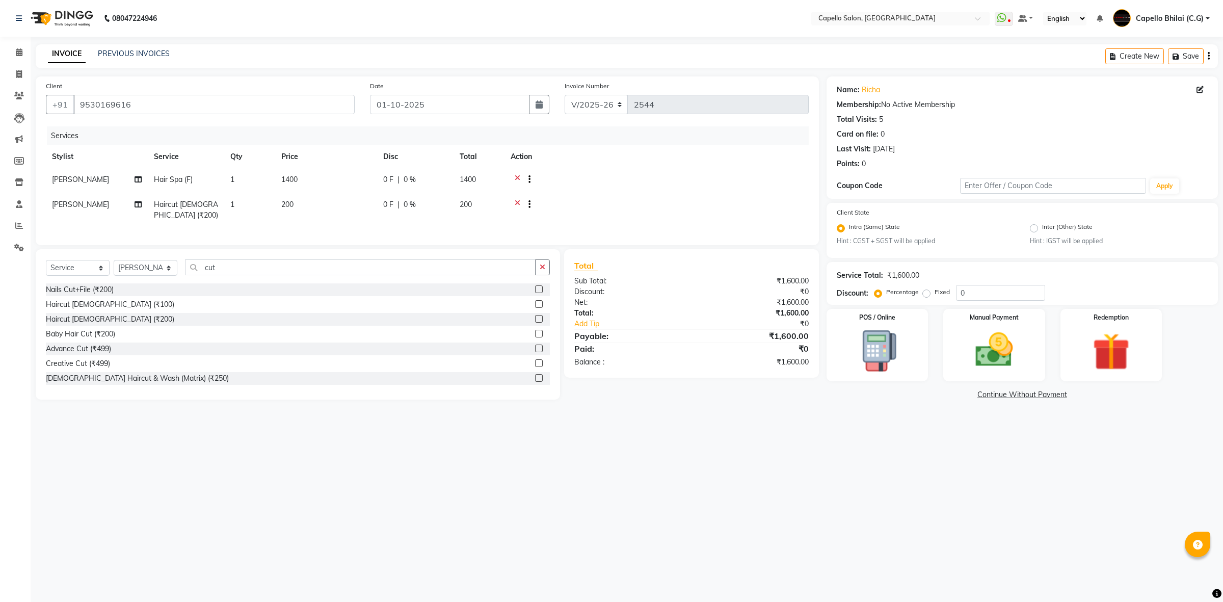
click at [296, 176] on span "1400" at bounding box center [289, 179] width 16 height 9
select select "17882"
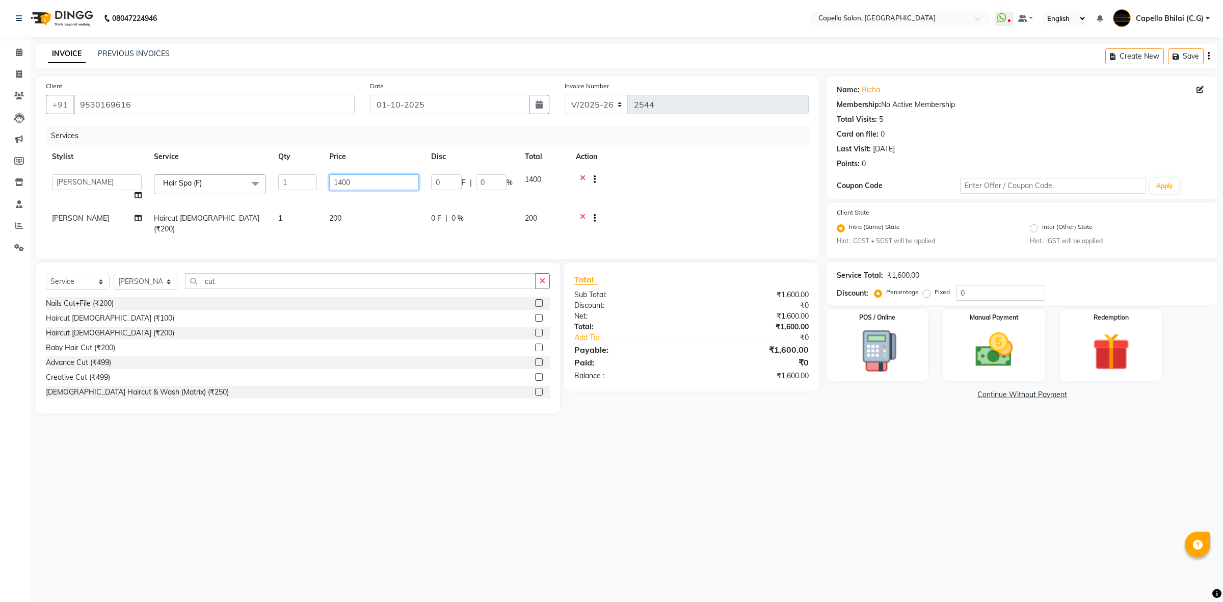
drag, startPoint x: 330, startPoint y: 179, endPoint x: 320, endPoint y: 180, distance: 10.2
click at [323, 180] on td "1400" at bounding box center [374, 187] width 102 height 39
type input "1500"
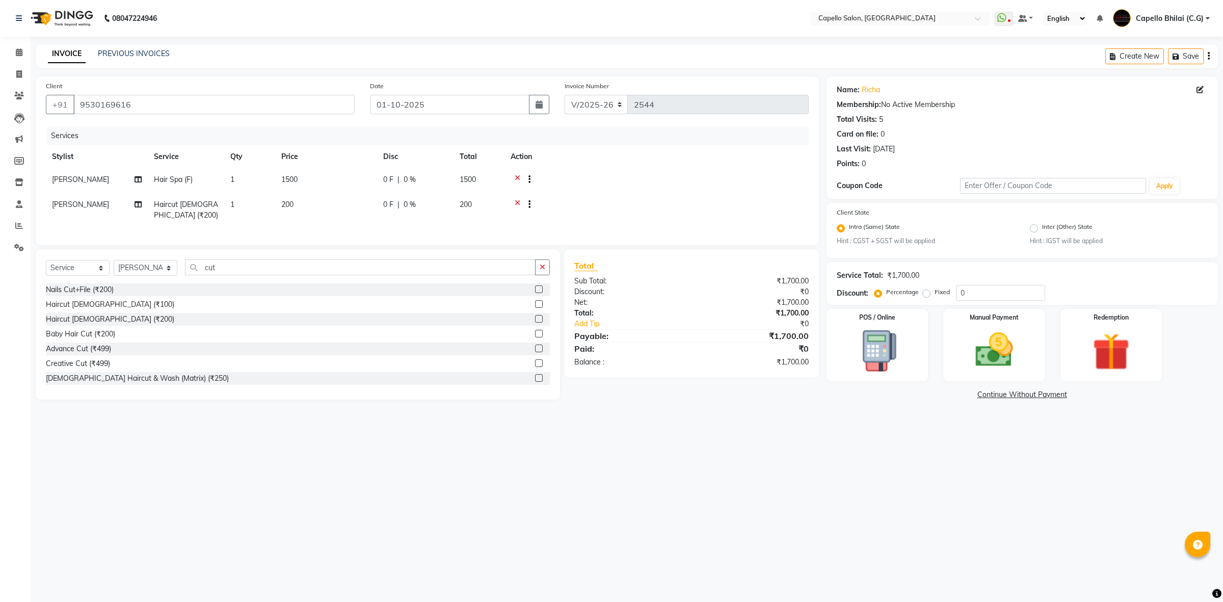
click at [647, 430] on div "08047224946 Select Location × Capello Salon, Bhilai WhatsApp Status ✕ Status: D…" at bounding box center [611, 301] width 1223 height 602
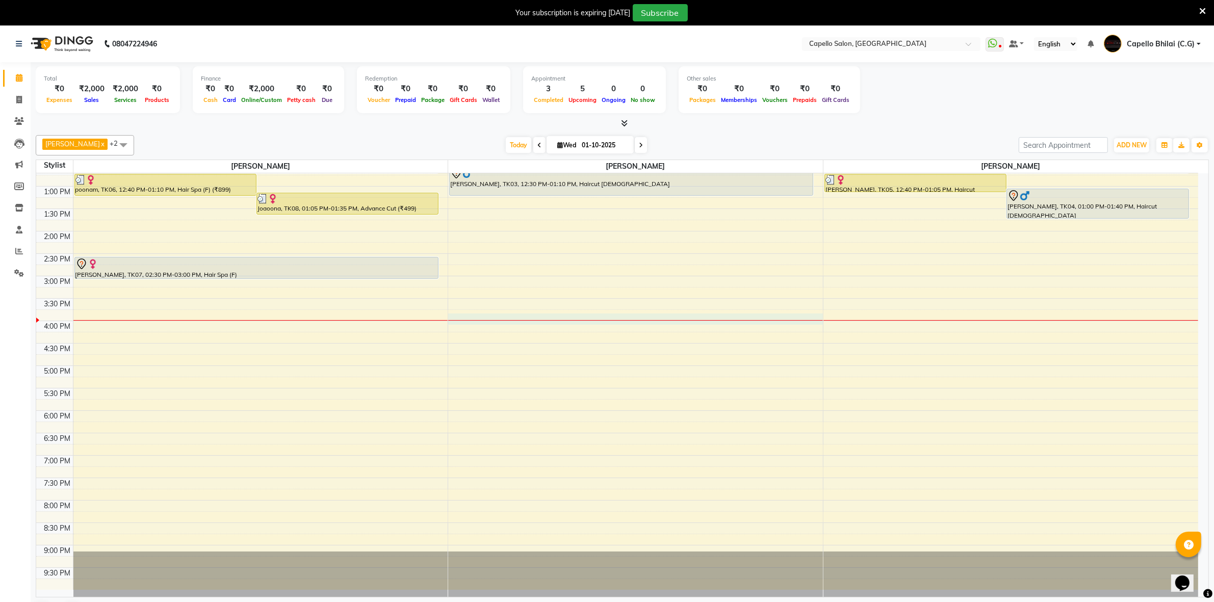
click at [520, 321] on div "8:00 AM 8:30 AM 9:00 AM 9:30 AM 10:00 AM 10:30 AM 11:00 AM 11:30 AM 12:00 PM 12…" at bounding box center [617, 275] width 1162 height 627
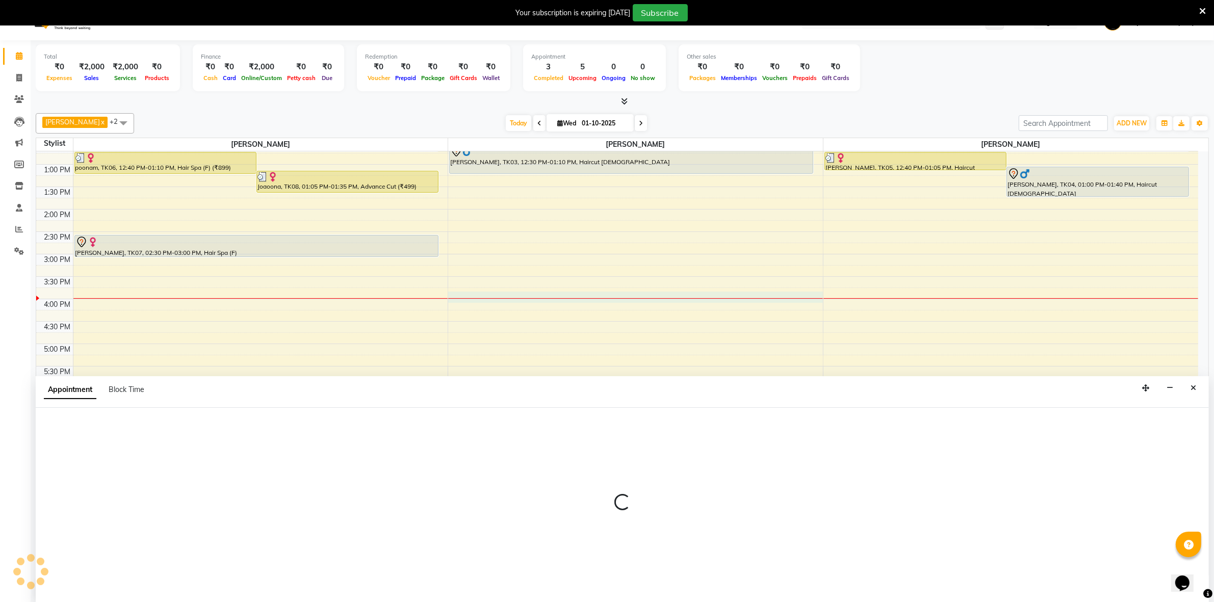
scroll to position [26, 0]
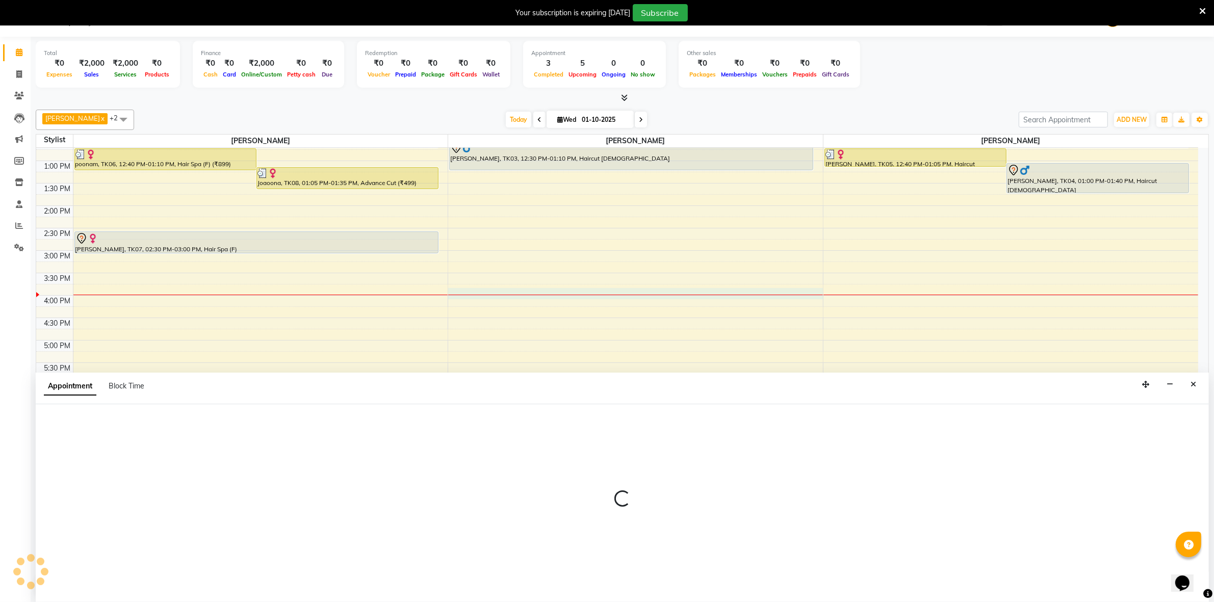
select select "17882"
select select "tentative"
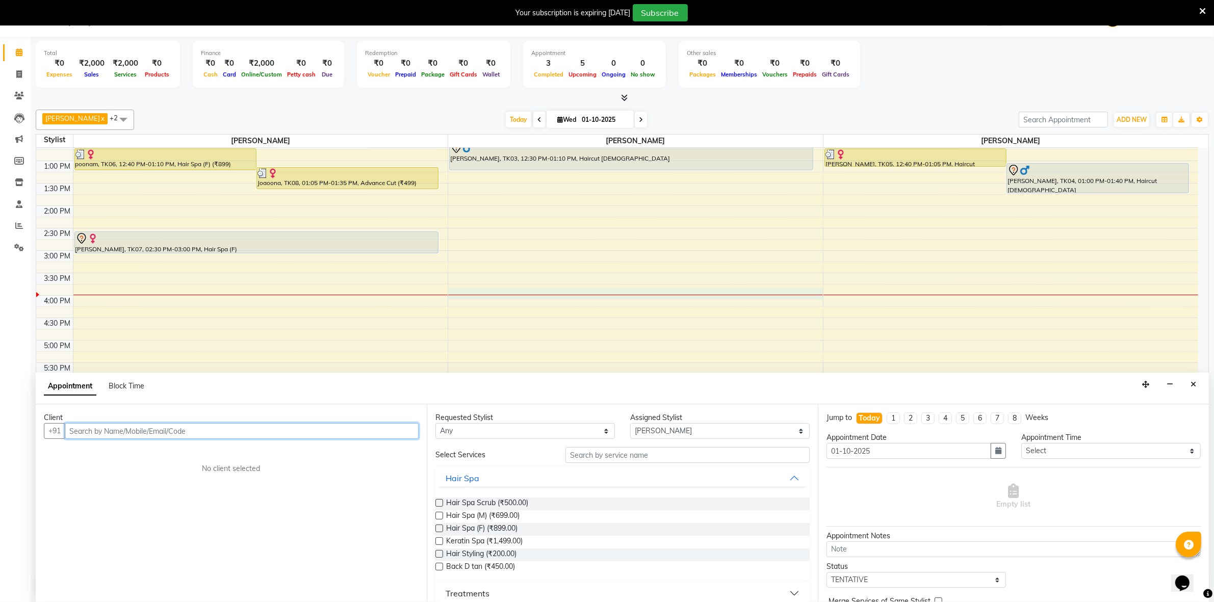
click at [245, 426] on input "text" at bounding box center [242, 431] width 354 height 16
paste input "9530169616"
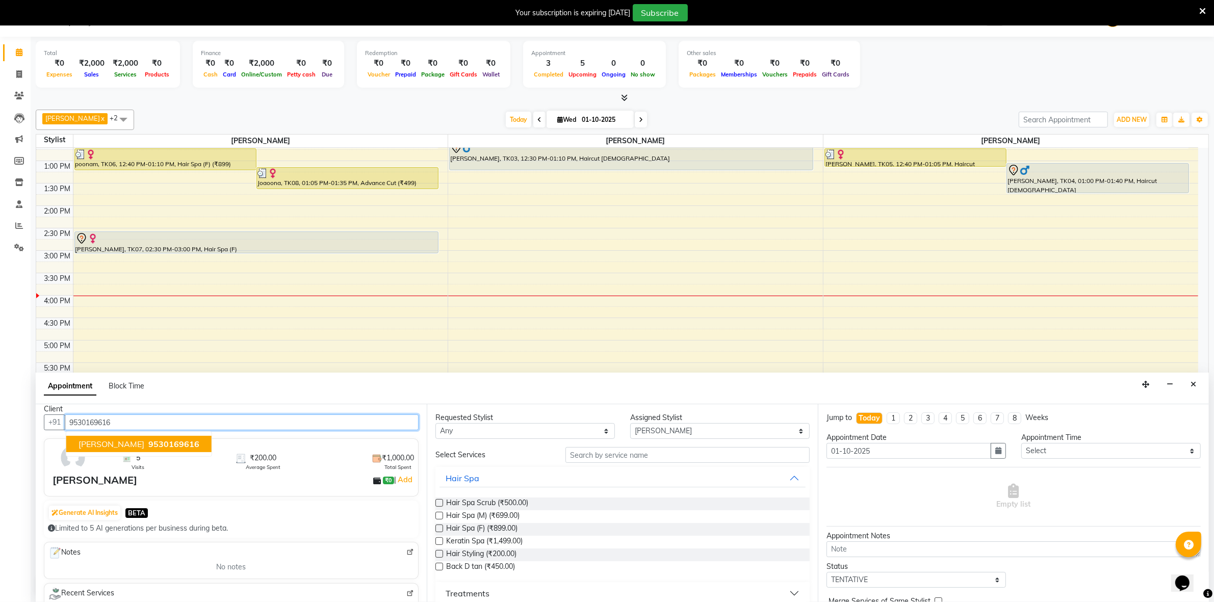
scroll to position [0, 0]
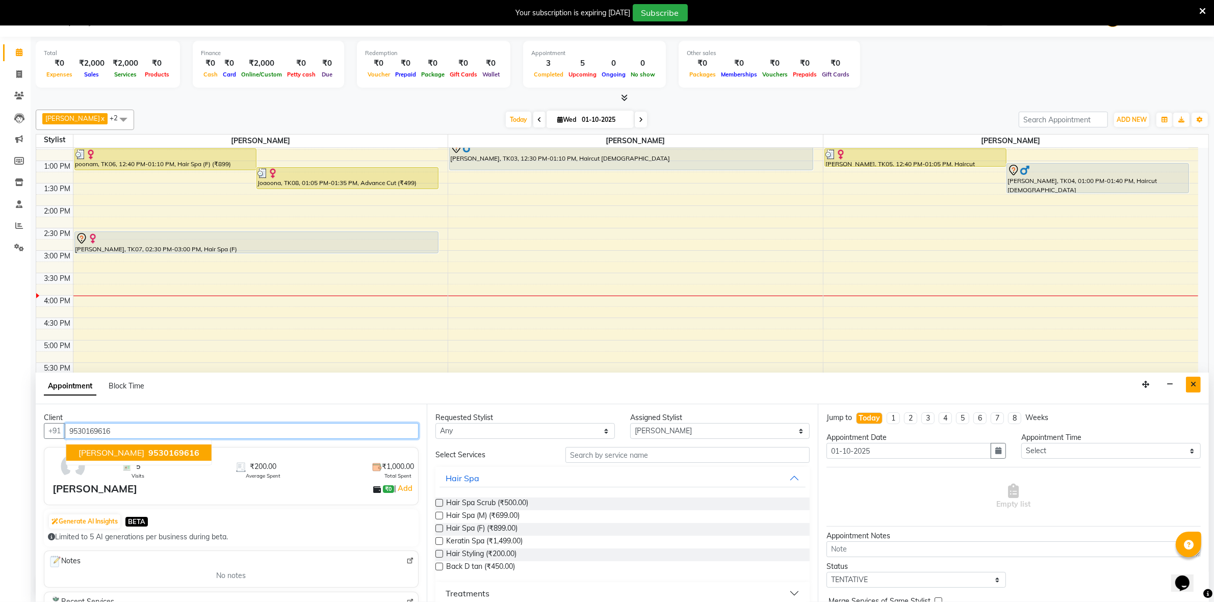
type input "9530169616"
click at [1190, 389] on button "Close" at bounding box center [1192, 385] width 15 height 16
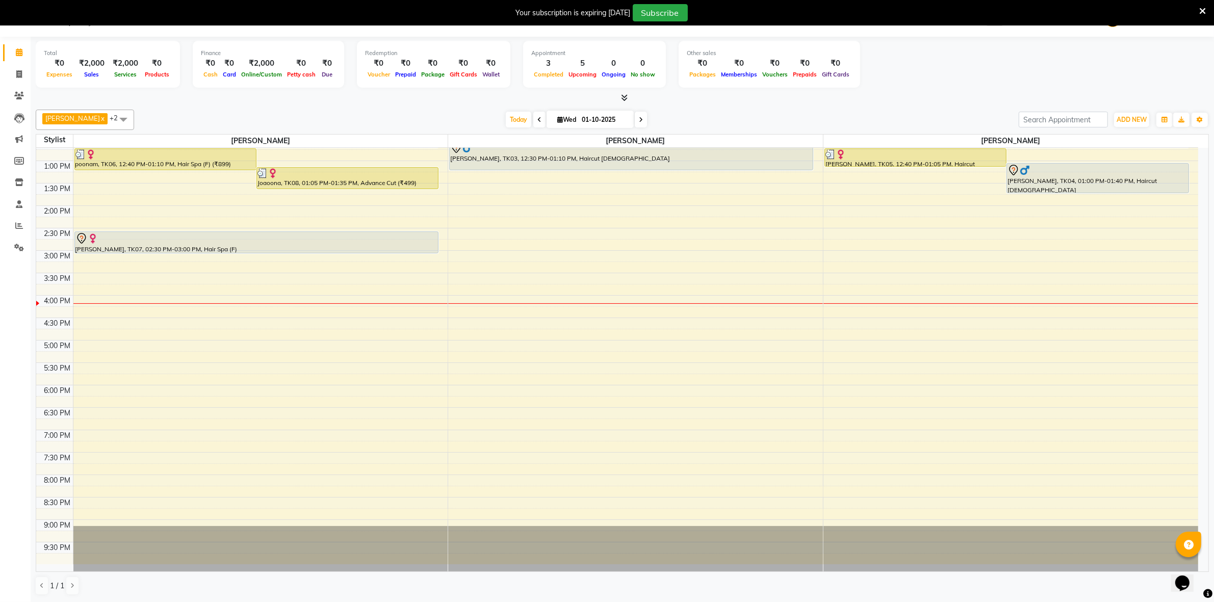
click at [1201, 11] on icon at bounding box center [1202, 11] width 7 height 9
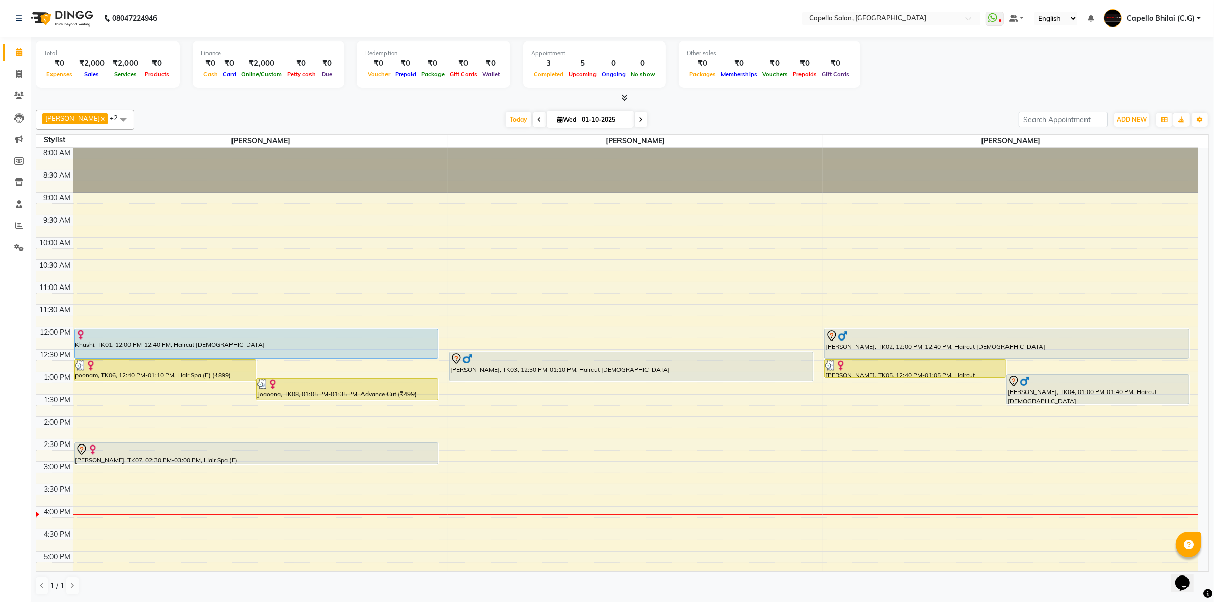
click at [623, 98] on icon at bounding box center [624, 98] width 7 height 8
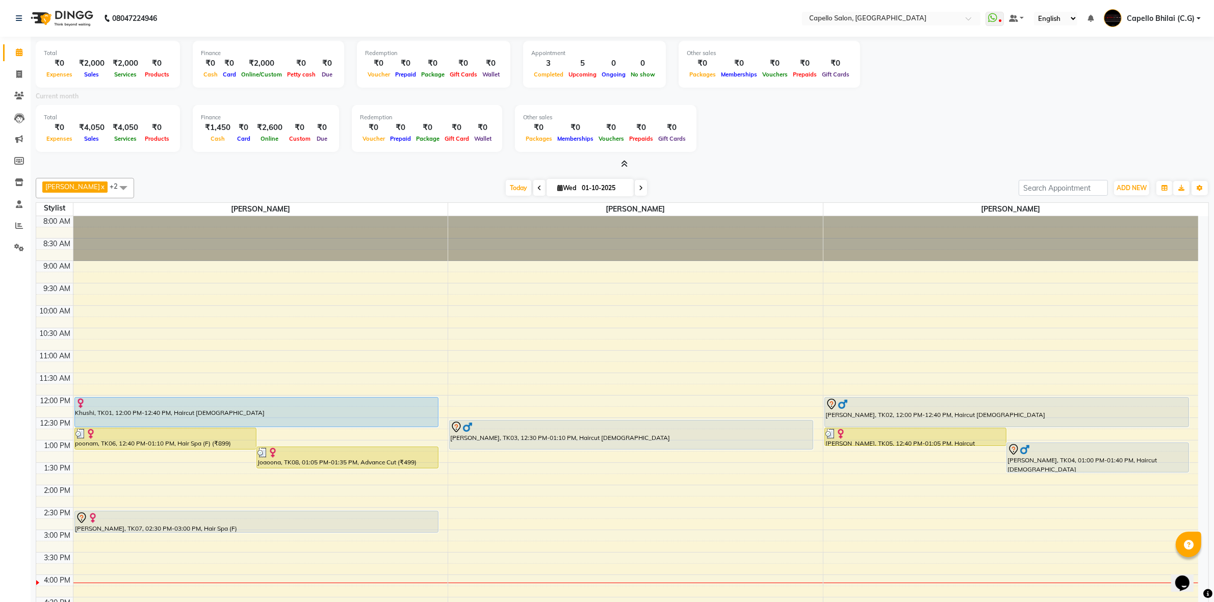
click at [622, 164] on icon at bounding box center [624, 164] width 7 height 8
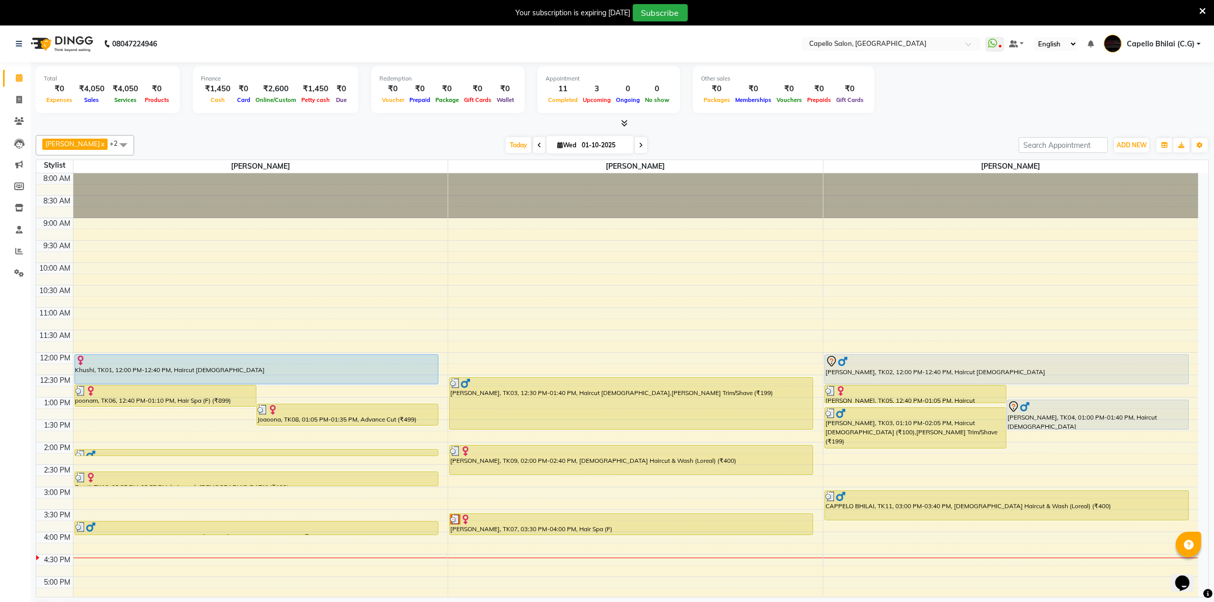
click at [1202, 12] on icon at bounding box center [1202, 11] width 7 height 9
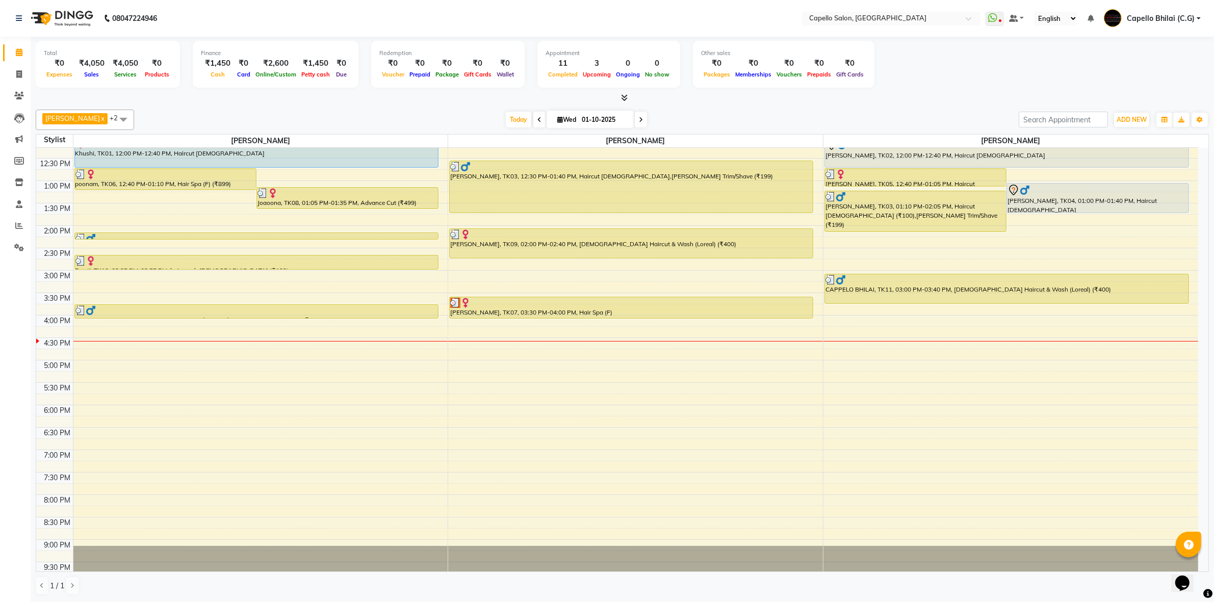
scroll to position [127, 0]
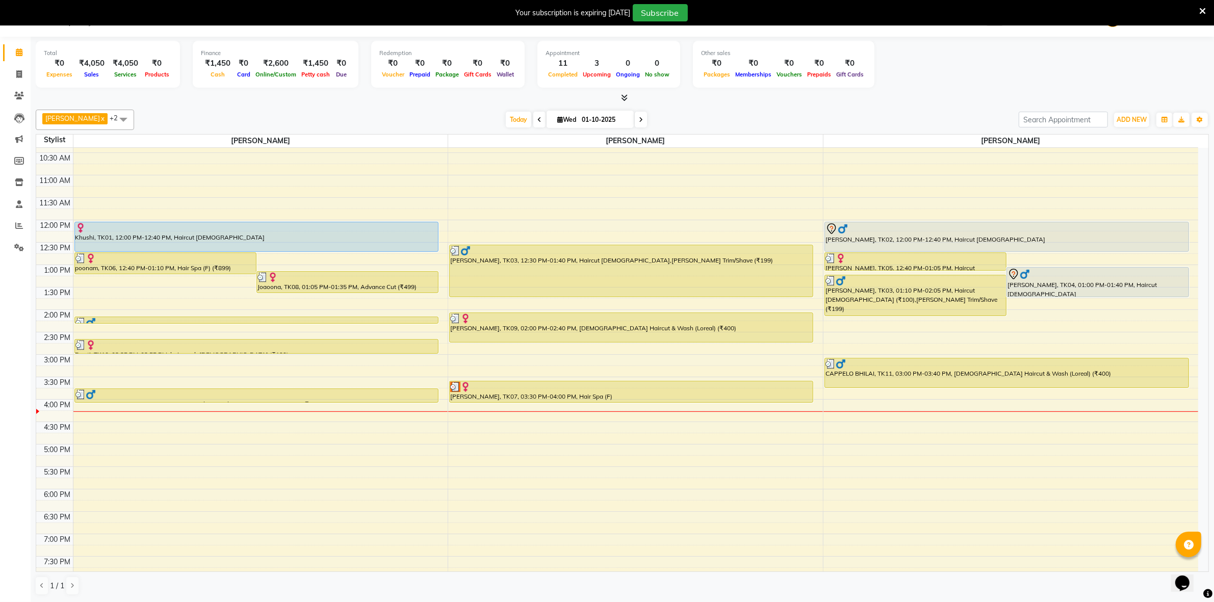
scroll to position [212, 0]
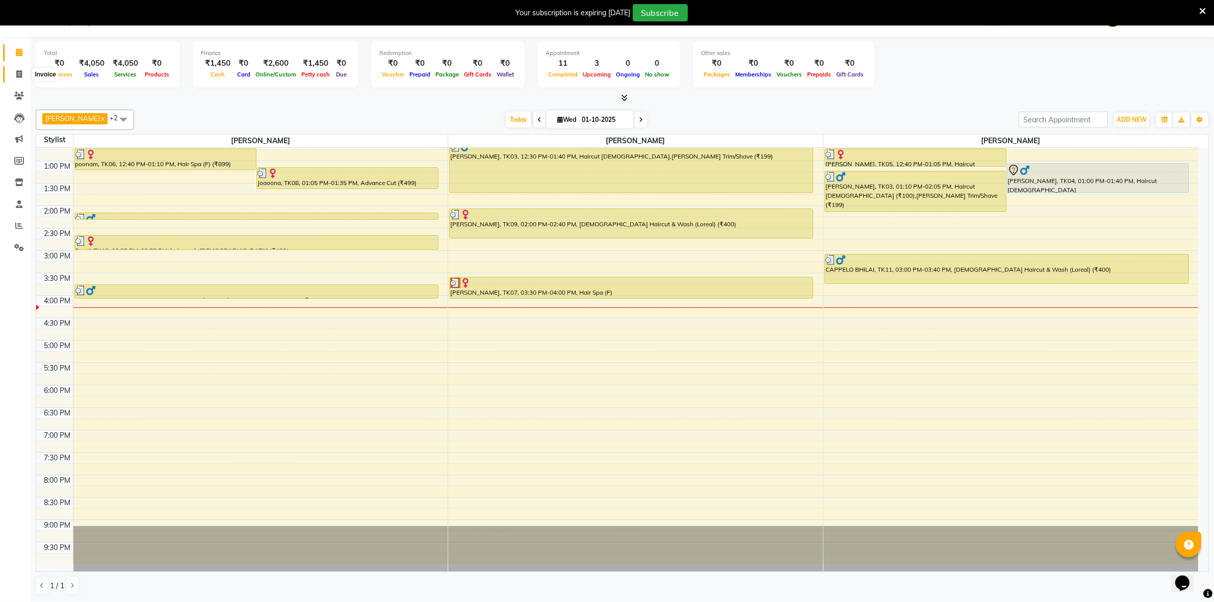
click at [19, 70] on icon at bounding box center [19, 74] width 6 height 8
select select "service"
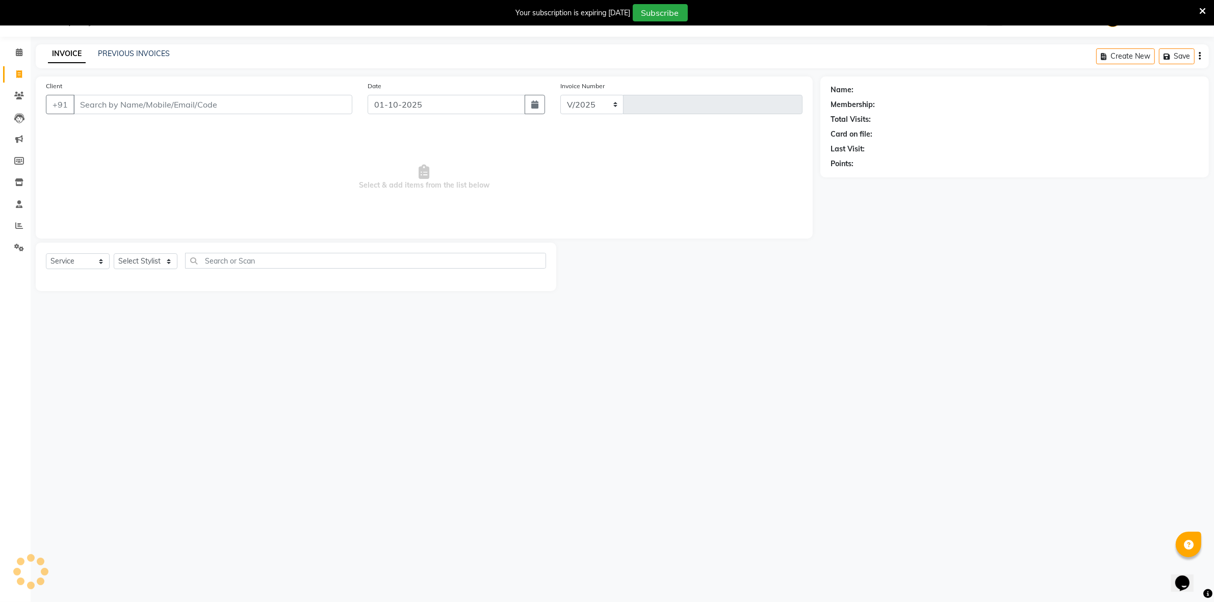
select select "809"
type input "2544"
click at [199, 104] on input "Client" at bounding box center [212, 104] width 279 height 19
type input "9111902111"
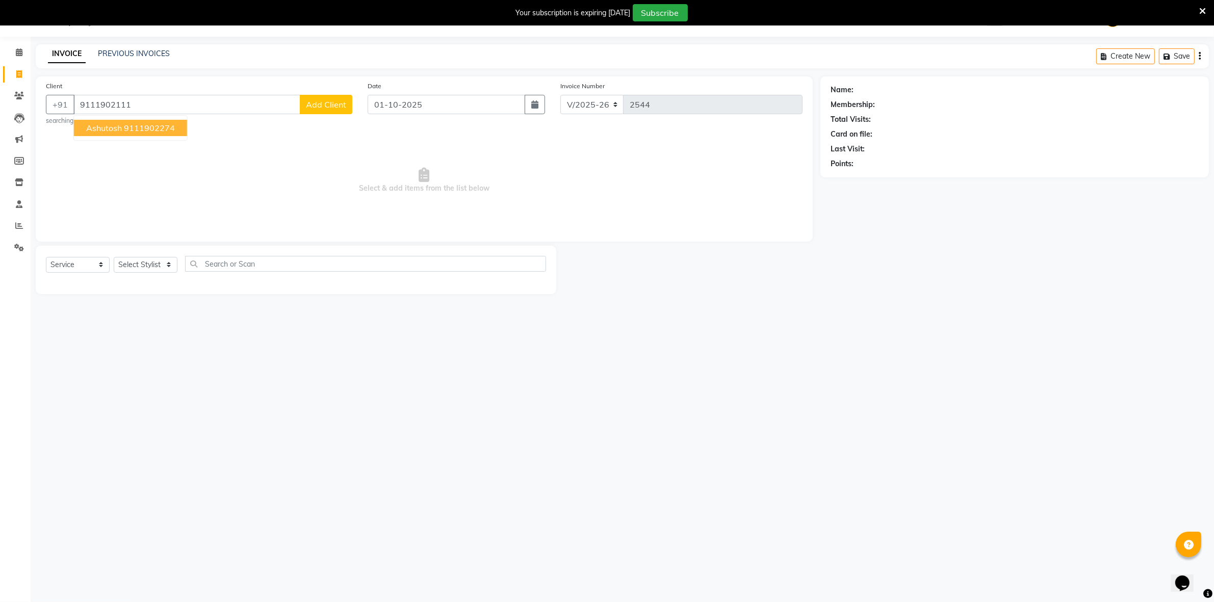
click at [315, 103] on span "Add Client" at bounding box center [326, 104] width 40 height 10
select select "7"
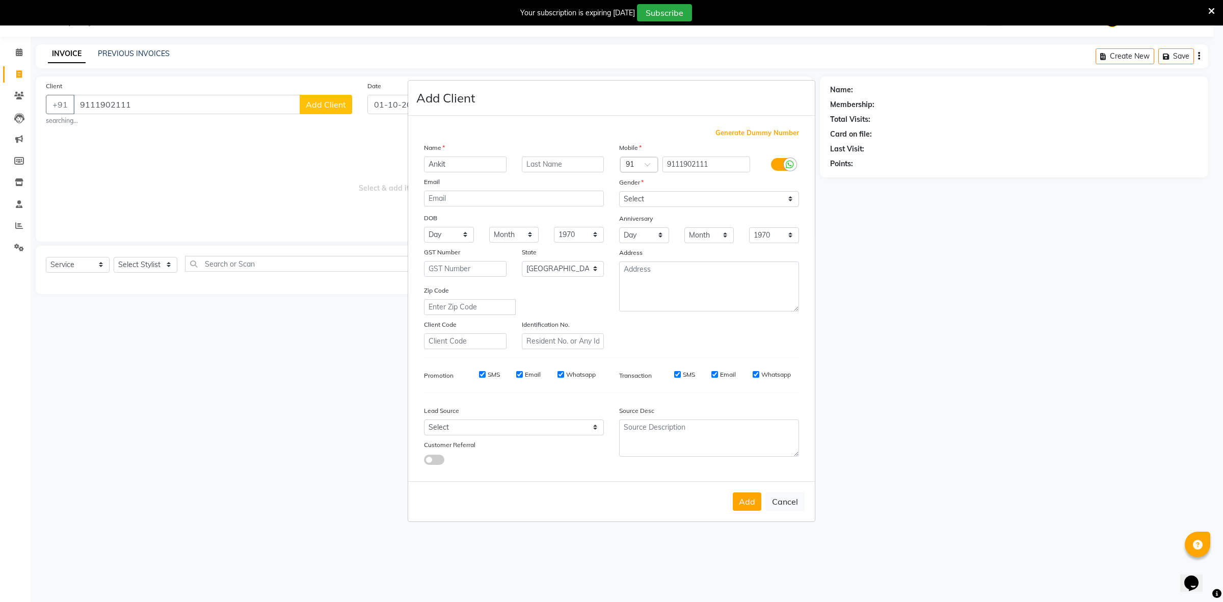
type input "Ankit"
click at [548, 168] on input "text" at bounding box center [563, 164] width 83 height 16
type input "Jain"
click at [684, 205] on select "Select Male Female Other Prefer Not To Say" at bounding box center [709, 199] width 180 height 16
select select "male"
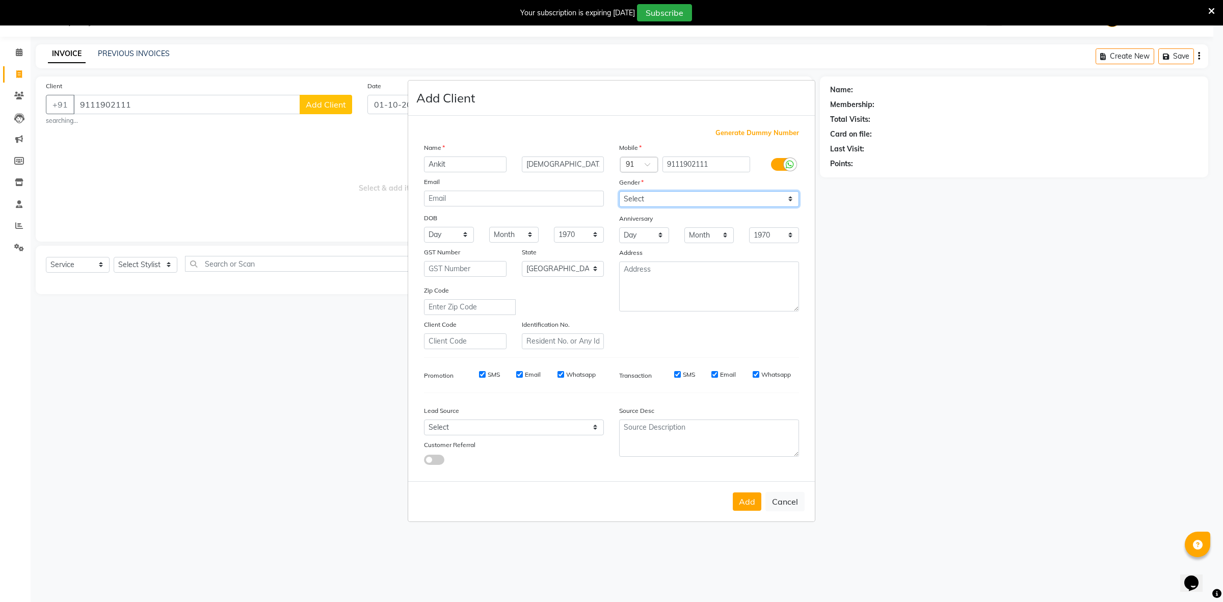
click at [619, 192] on select "Select Male Female Other Prefer Not To Say" at bounding box center [709, 199] width 180 height 16
click at [742, 501] on button "Add" at bounding box center [747, 501] width 29 height 18
select select
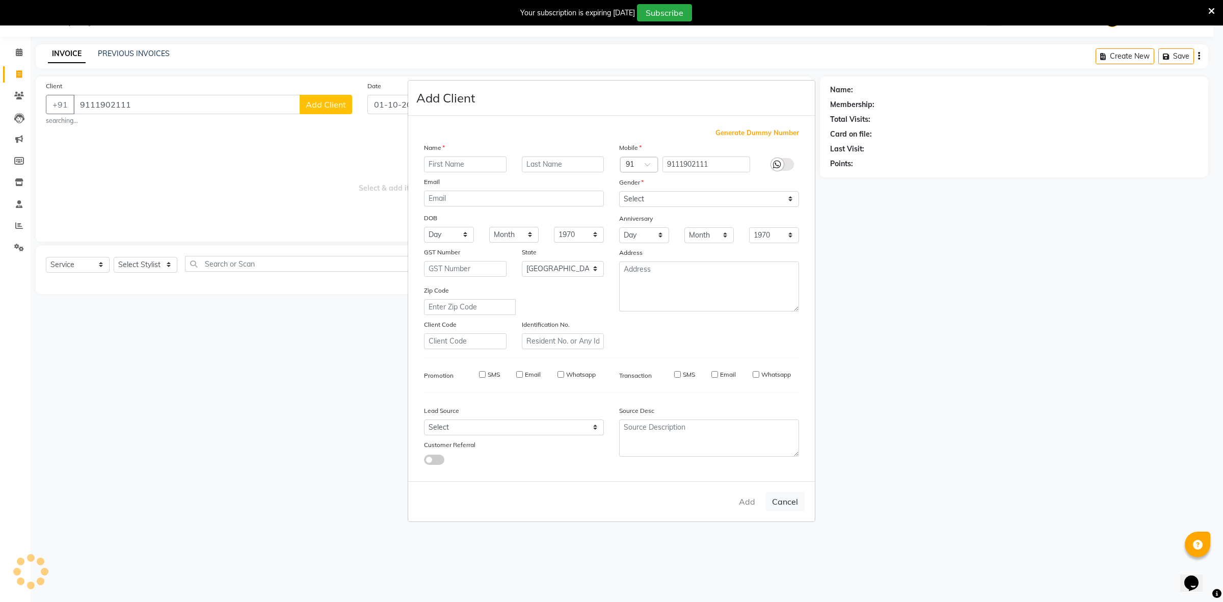
select select "null"
select select
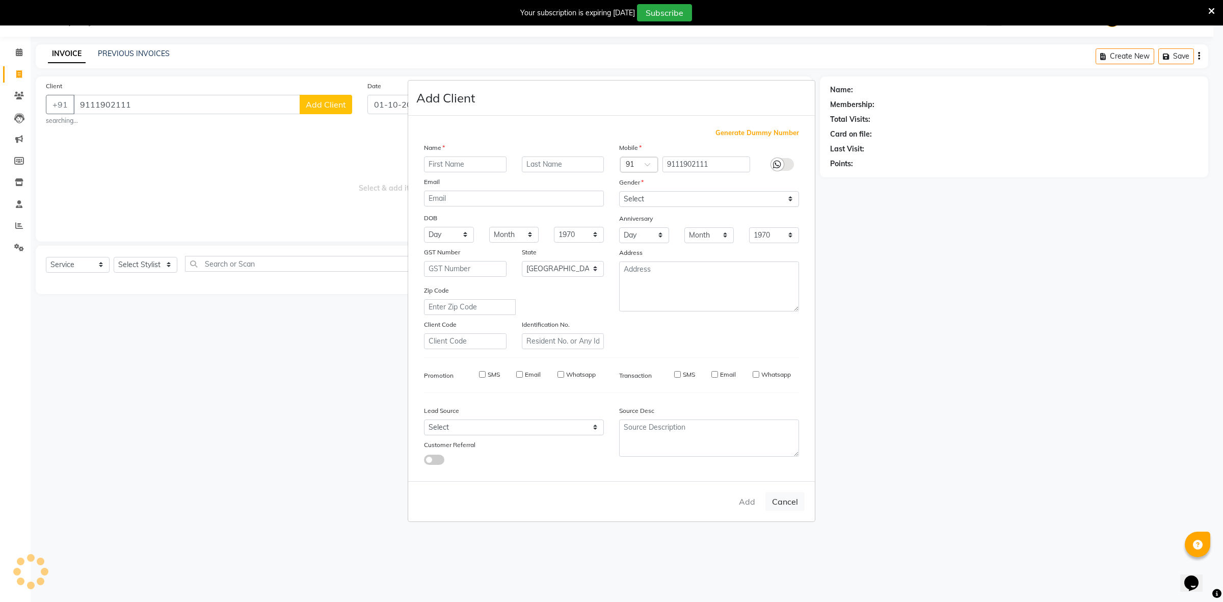
checkbox input "false"
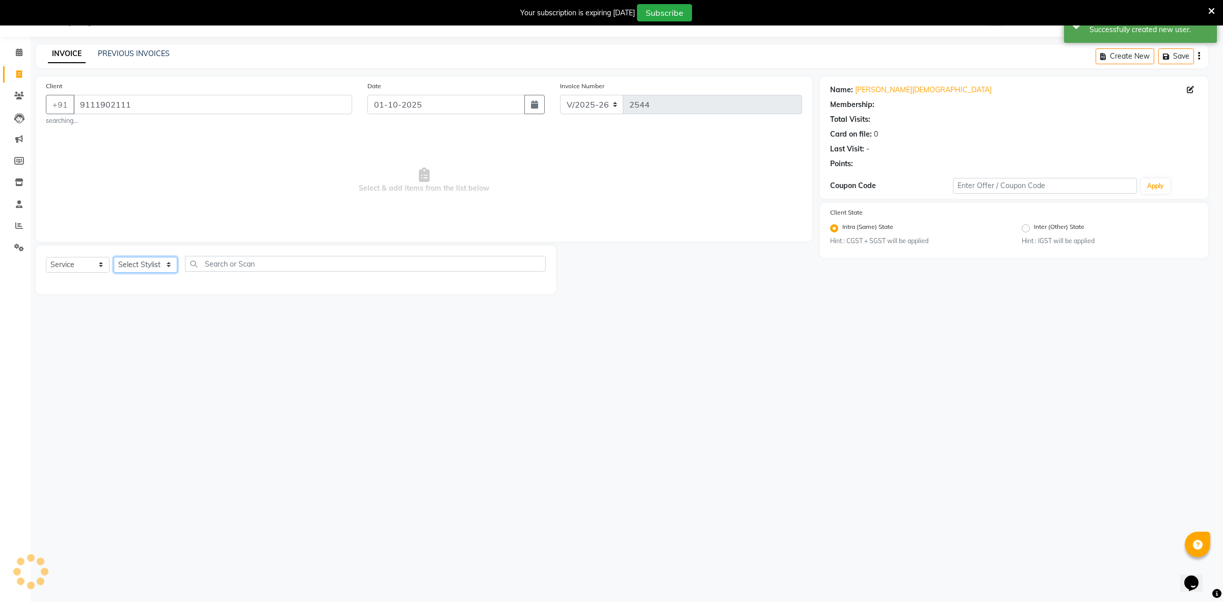
click at [137, 266] on select "Select Stylist ADMIN Anjali Tandia Ashish Kadwe Capello Bhilai (C.G) Nazma Shei…" at bounding box center [146, 265] width 64 height 16
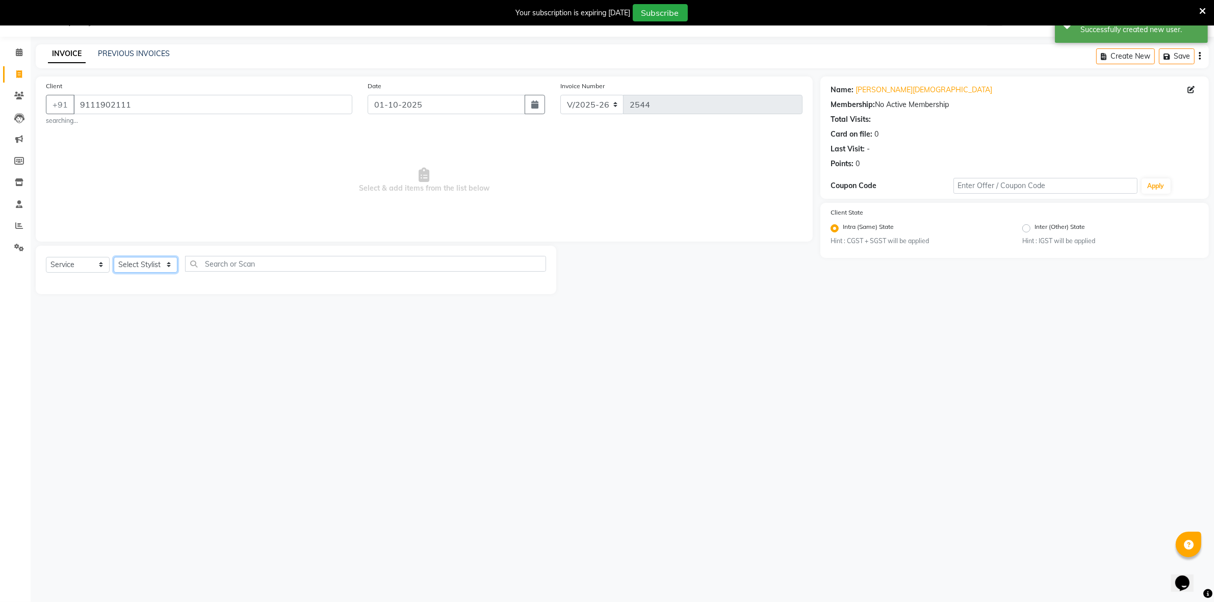
select select "60545"
click at [114, 257] on select "Select Stylist ADMIN Anjali Tandia Ashish Kadwe Capello Bhilai (C.G) Nazma Shei…" at bounding box center [146, 265] width 64 height 16
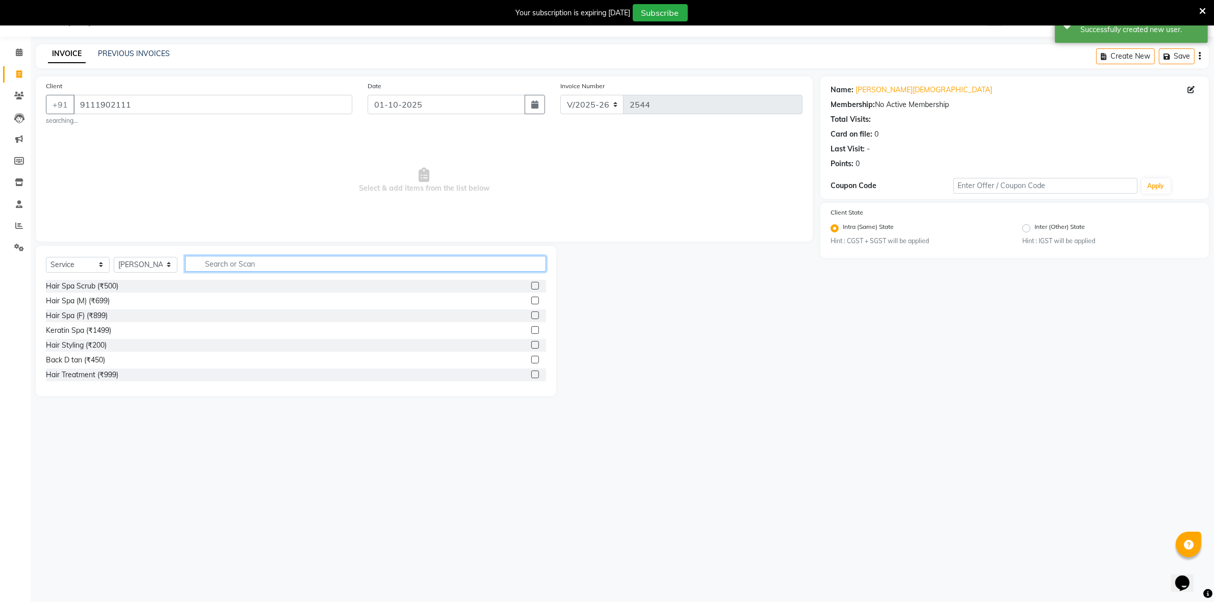
click at [258, 260] on input "text" at bounding box center [365, 264] width 361 height 16
type input "bea"
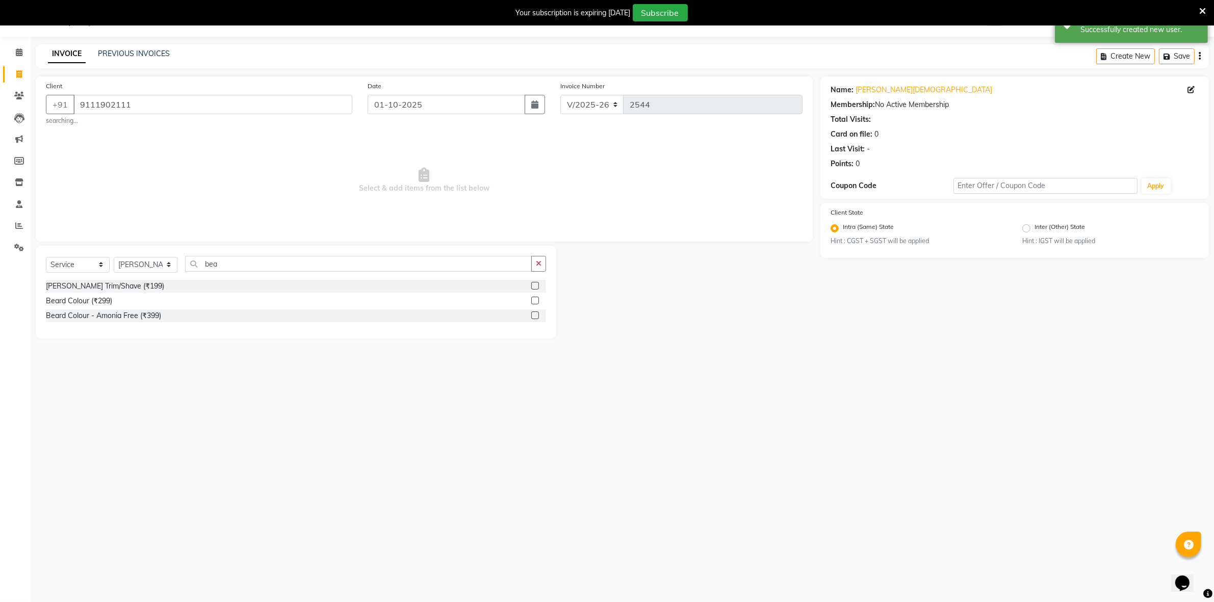
click at [88, 277] on div "Select Service Product Membership Package Voucher Prepaid Gift Card Select Styl…" at bounding box center [296, 268] width 500 height 24
click at [88, 288] on div "Beard Trim/Shave (₹199)" at bounding box center [105, 286] width 118 height 11
checkbox input "false"
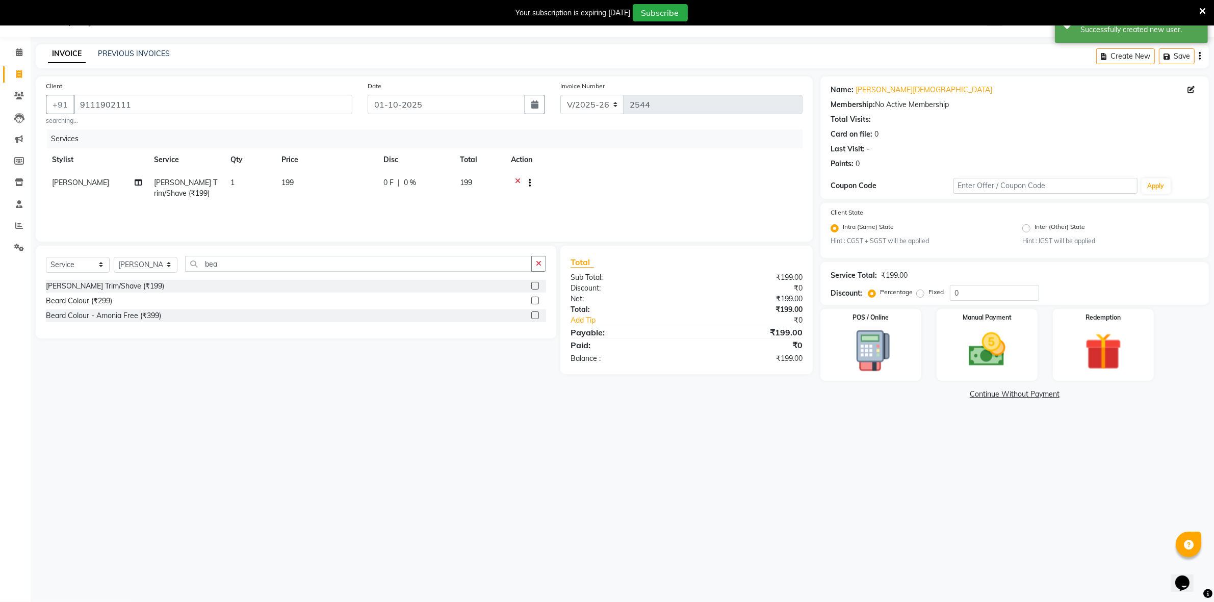
click at [283, 182] on span "199" at bounding box center [287, 182] width 12 height 9
select select "60545"
drag, startPoint x: 396, startPoint y: 187, endPoint x: 284, endPoint y: 198, distance: 111.6
click at [284, 198] on tr "ADMIN Anjali Tandia Ashish Kadwe Capello Bhilai (C.G) Nazma Sheikh Nitish Sen P…" at bounding box center [424, 192] width 756 height 43
type input "200"
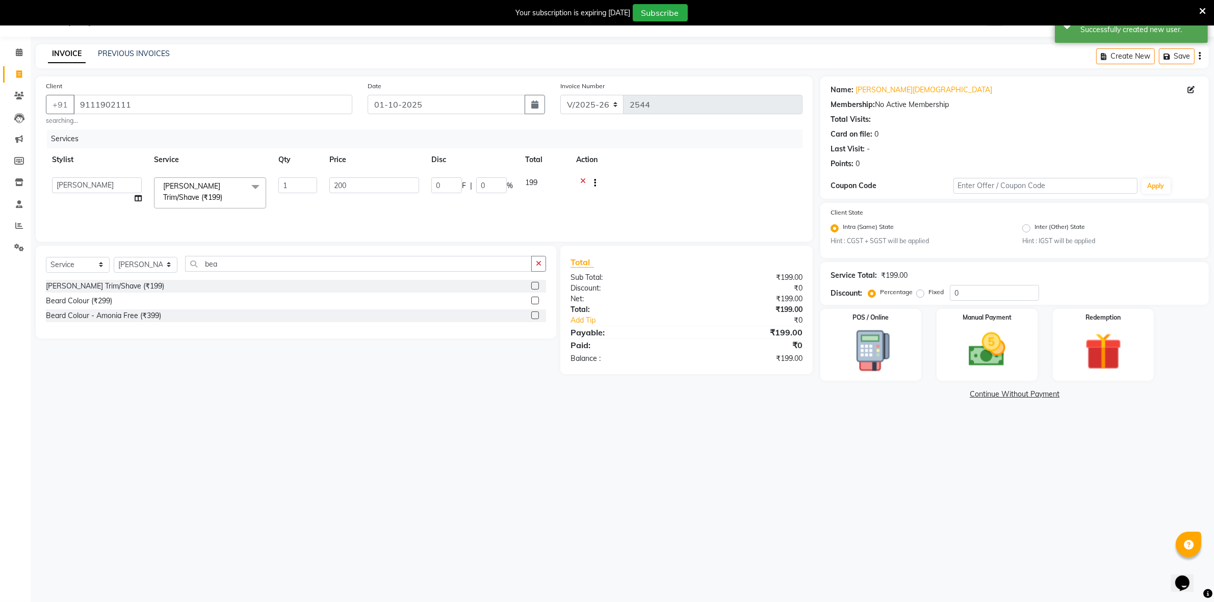
click at [834, 506] on div "08047224946 Select Location × Capello Salon, Bhilai WhatsApp Status ✕ Status: D…" at bounding box center [607, 301] width 1214 height 602
click at [995, 366] on img at bounding box center [986, 350] width 63 height 44
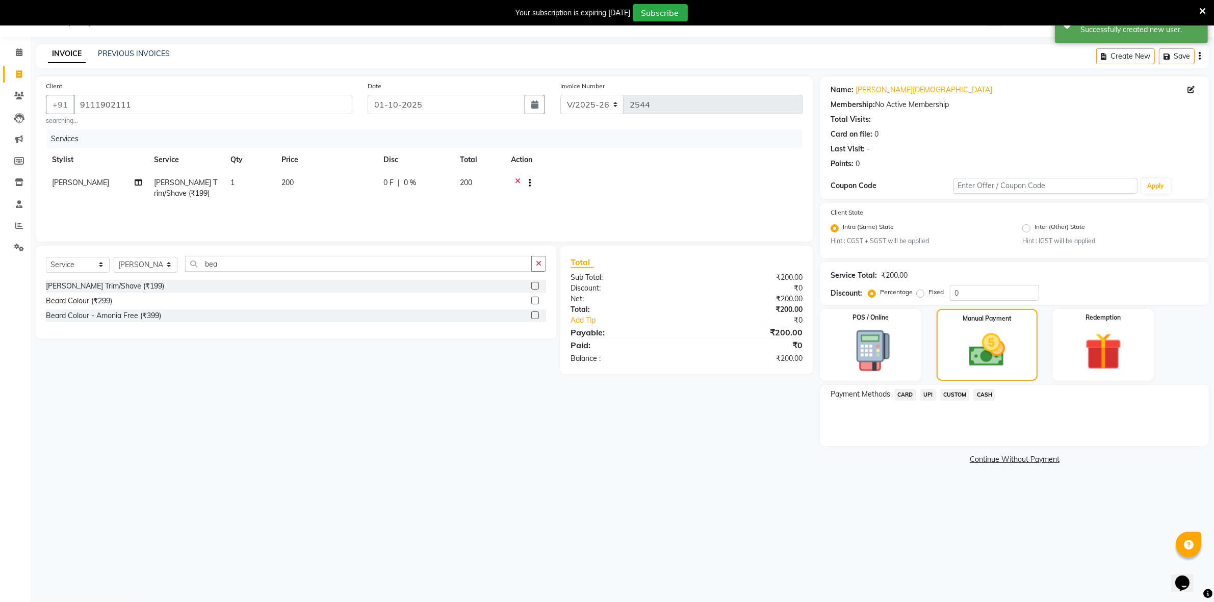
click at [977, 395] on span "CASH" at bounding box center [984, 395] width 22 height 12
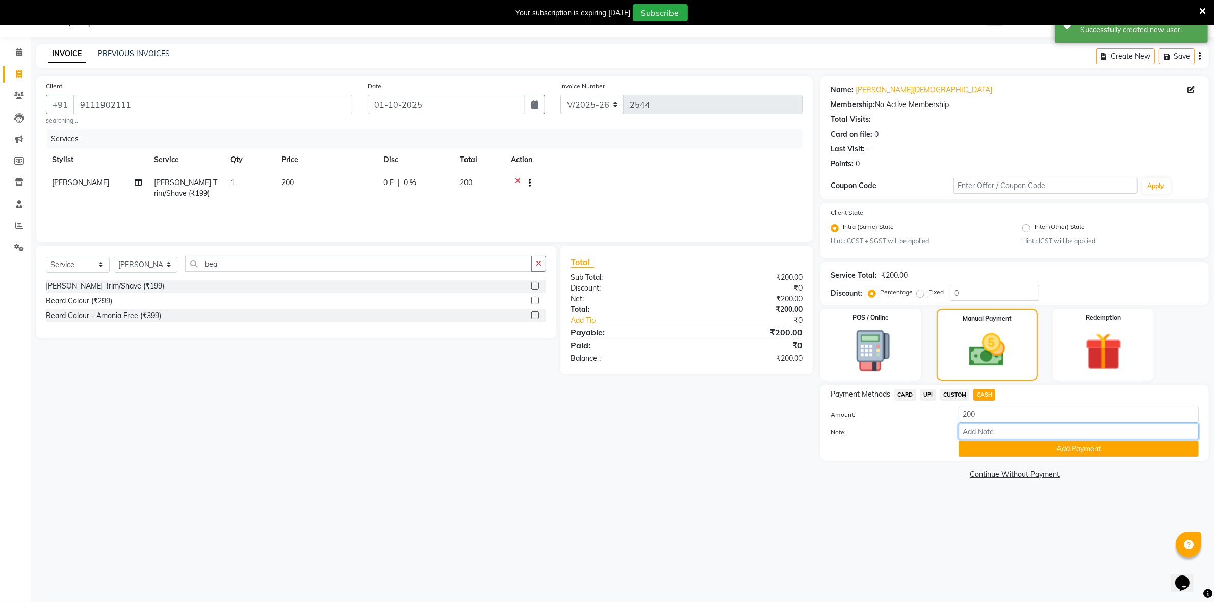
click at [984, 436] on input "Note:" at bounding box center [1078, 432] width 240 height 16
click at [985, 453] on button "Add Payment" at bounding box center [1078, 449] width 240 height 16
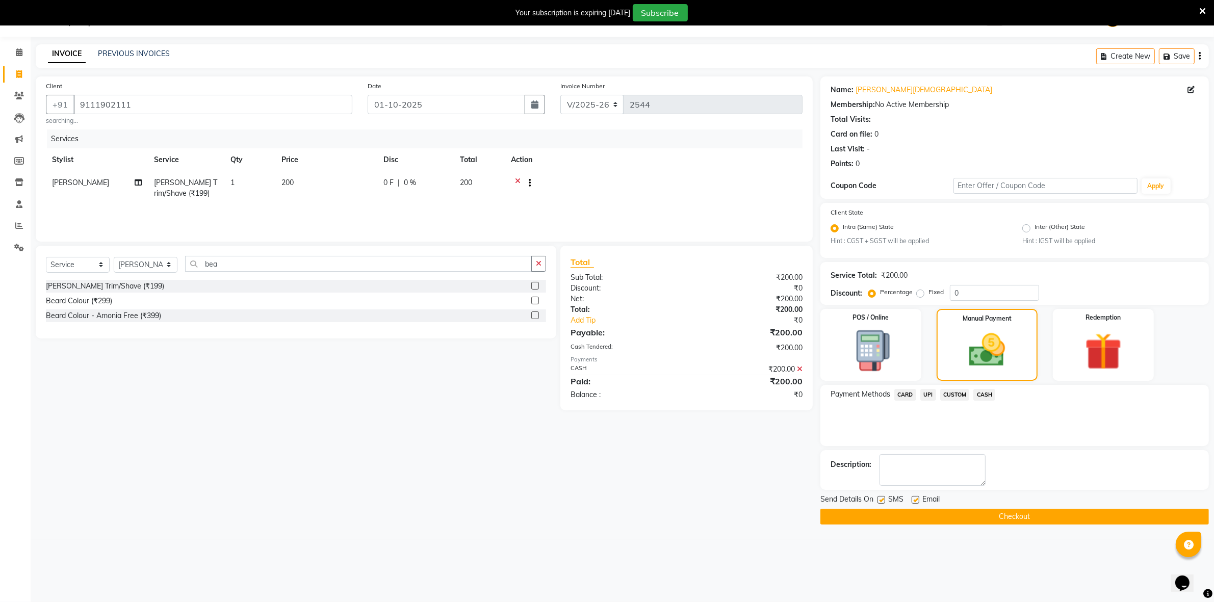
click at [938, 517] on button "Checkout" at bounding box center [1014, 517] width 388 height 16
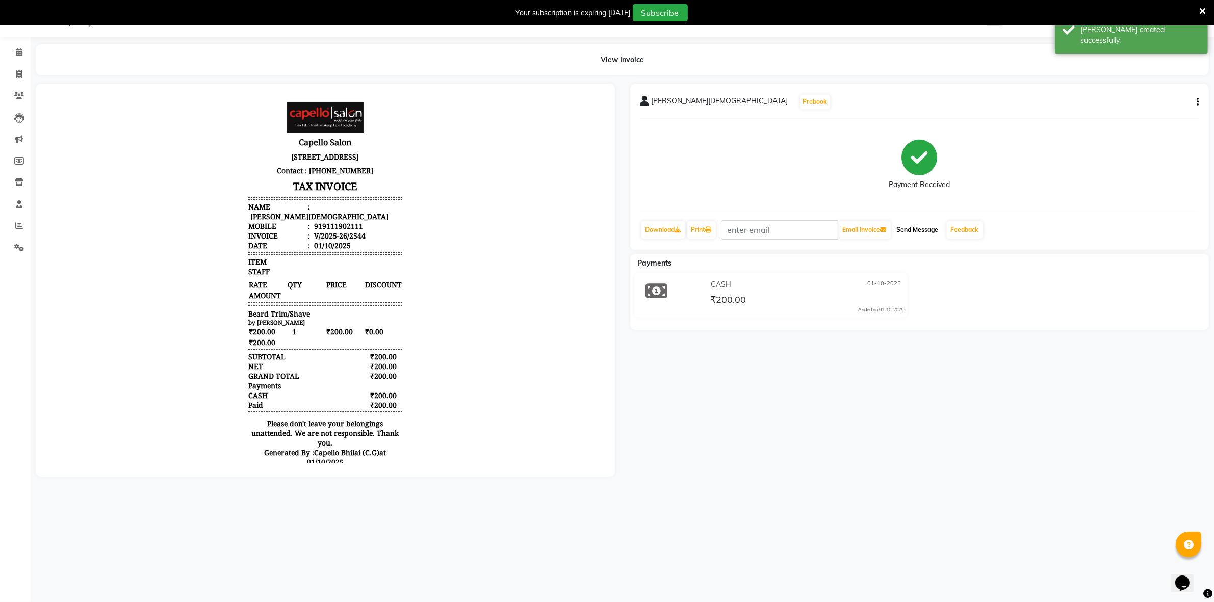
click at [924, 233] on button "Send Message" at bounding box center [917, 229] width 50 height 17
click at [11, 47] on span at bounding box center [19, 53] width 18 height 12
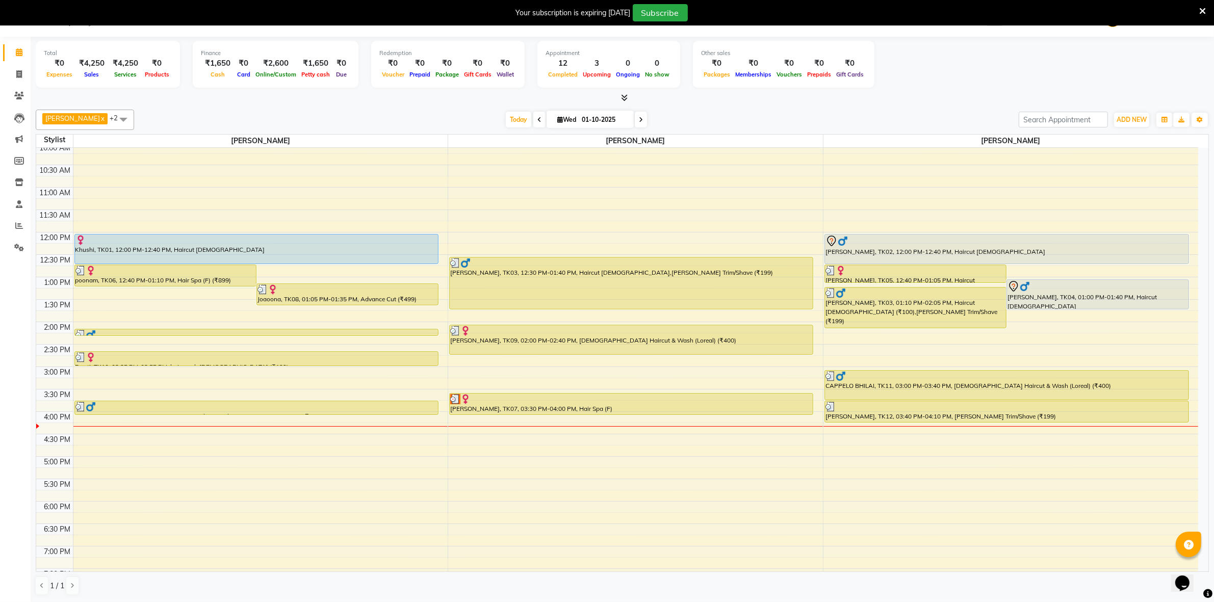
scroll to position [84, 0]
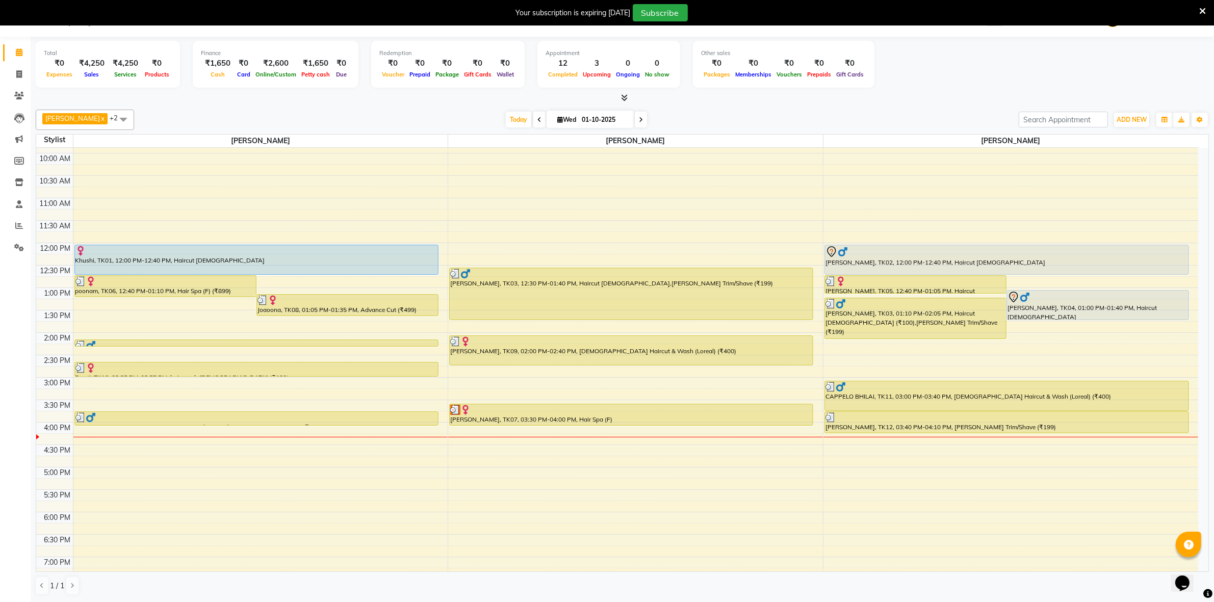
click at [525, 472] on td at bounding box center [635, 472] width 1125 height 11
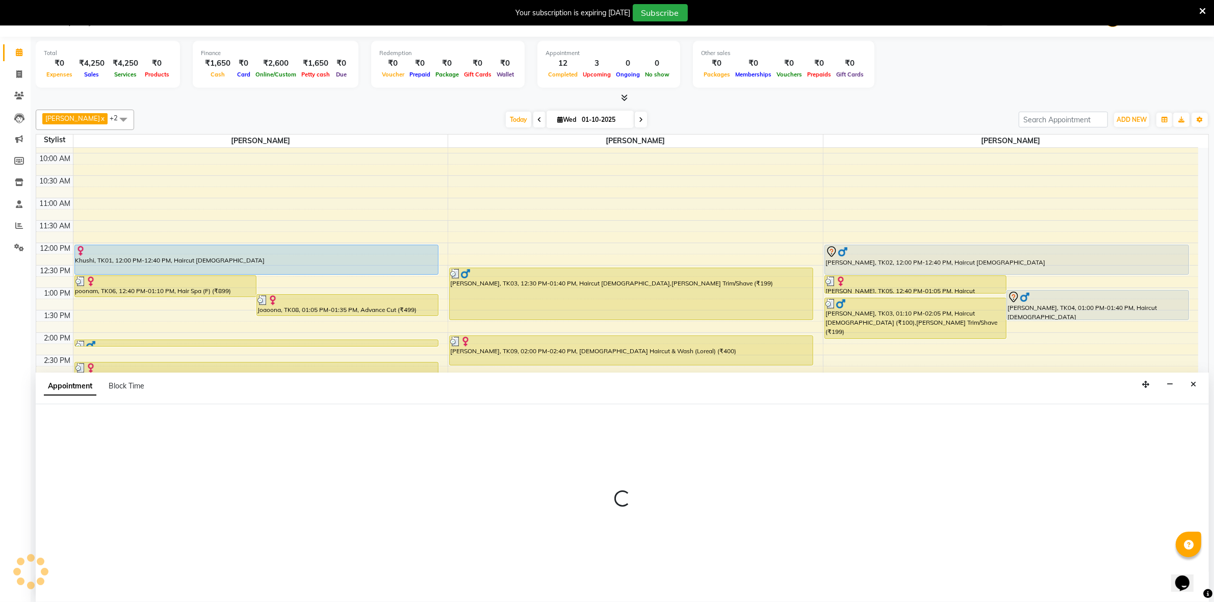
scroll to position [26, 0]
select select "17882"
select select "tentative"
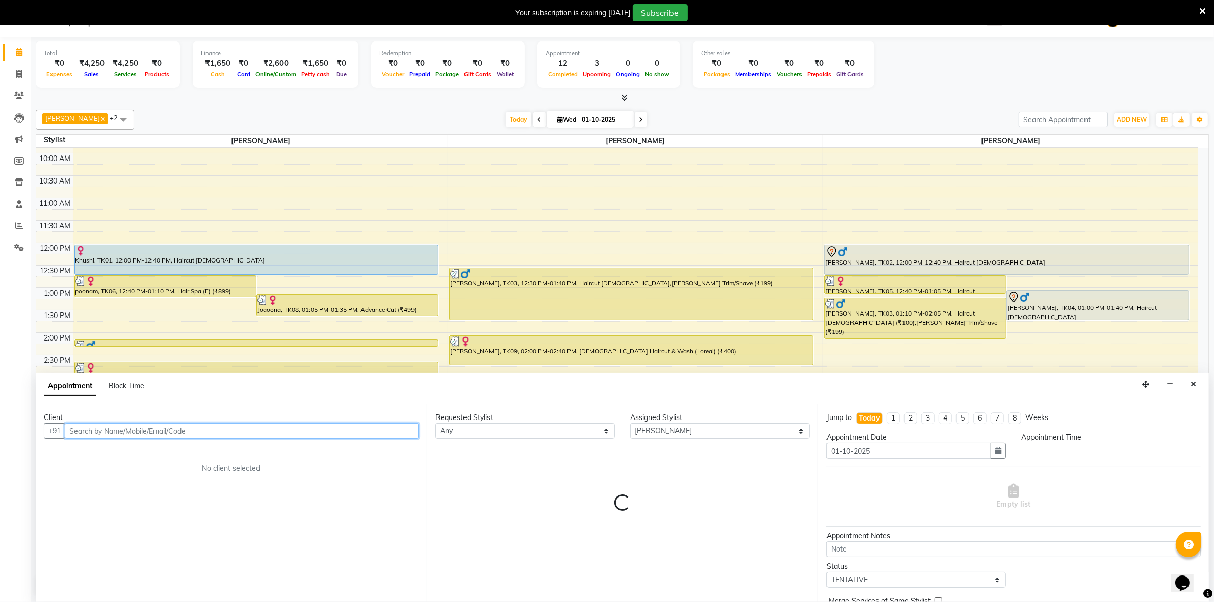
click at [157, 426] on input "text" at bounding box center [242, 431] width 354 height 16
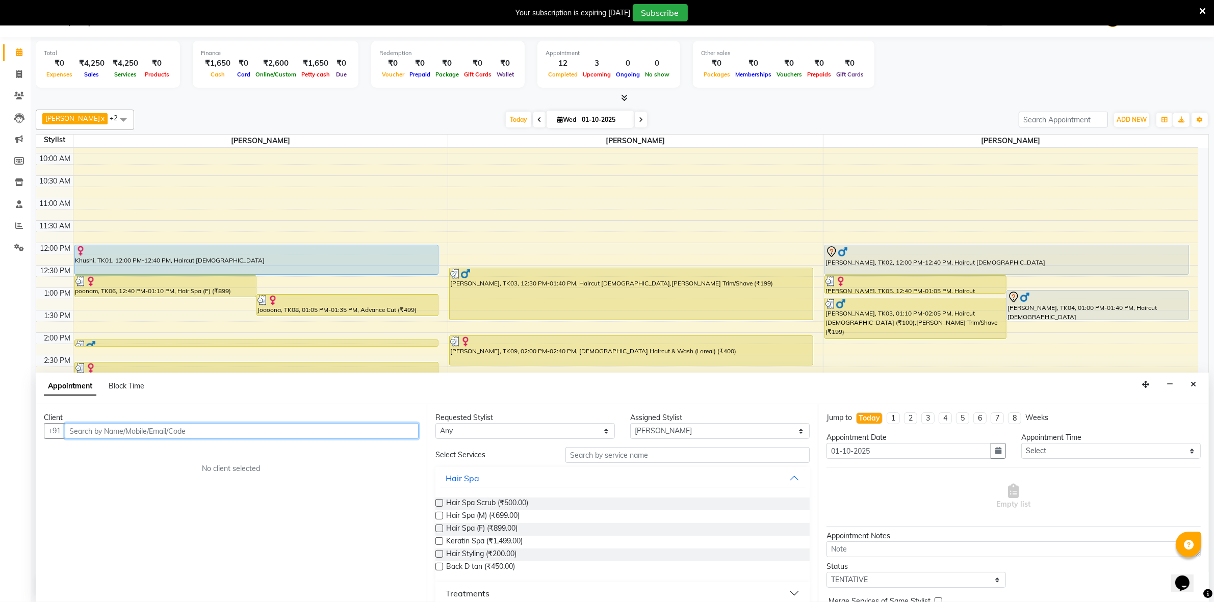
click at [158, 432] on input "text" at bounding box center [242, 431] width 354 height 16
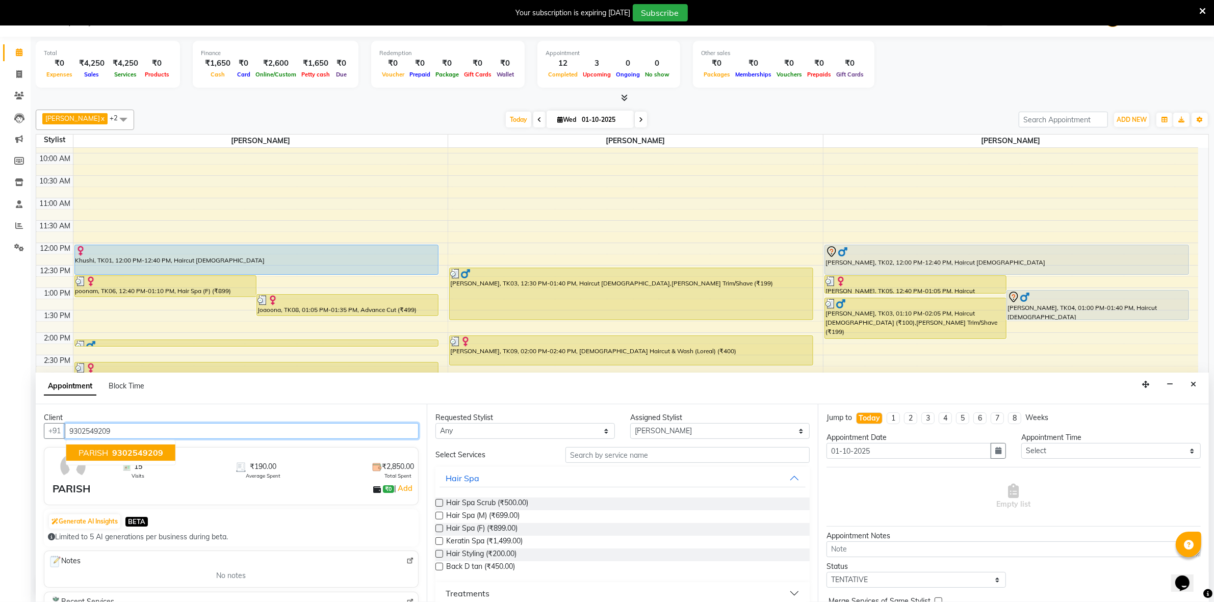
type input "9302549209"
click at [582, 459] on input "text" at bounding box center [687, 455] width 244 height 16
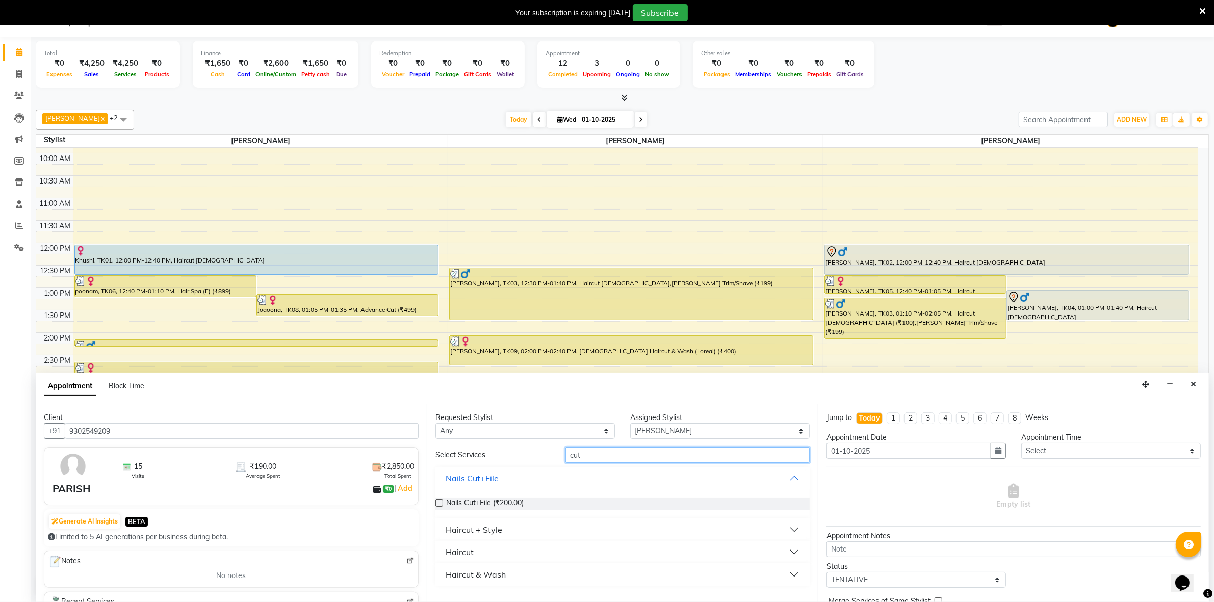
type input "cut"
click at [469, 534] on div "Haircut + Style" at bounding box center [473, 529] width 57 height 12
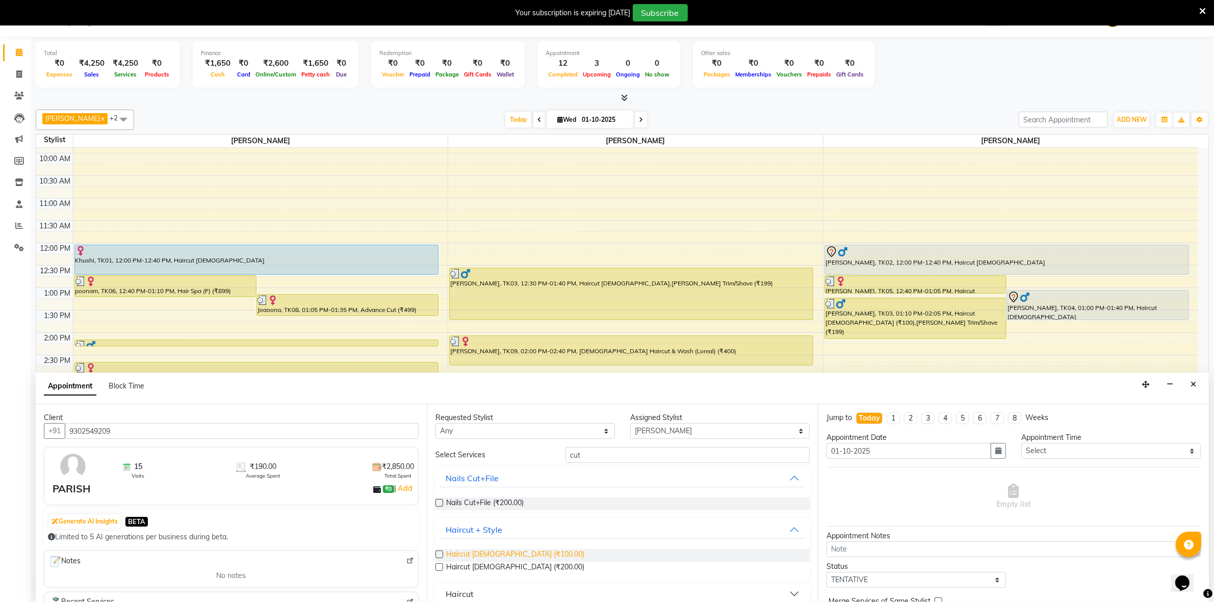
click at [485, 549] on span "Haircut male (₹100.00)" at bounding box center [515, 555] width 138 height 13
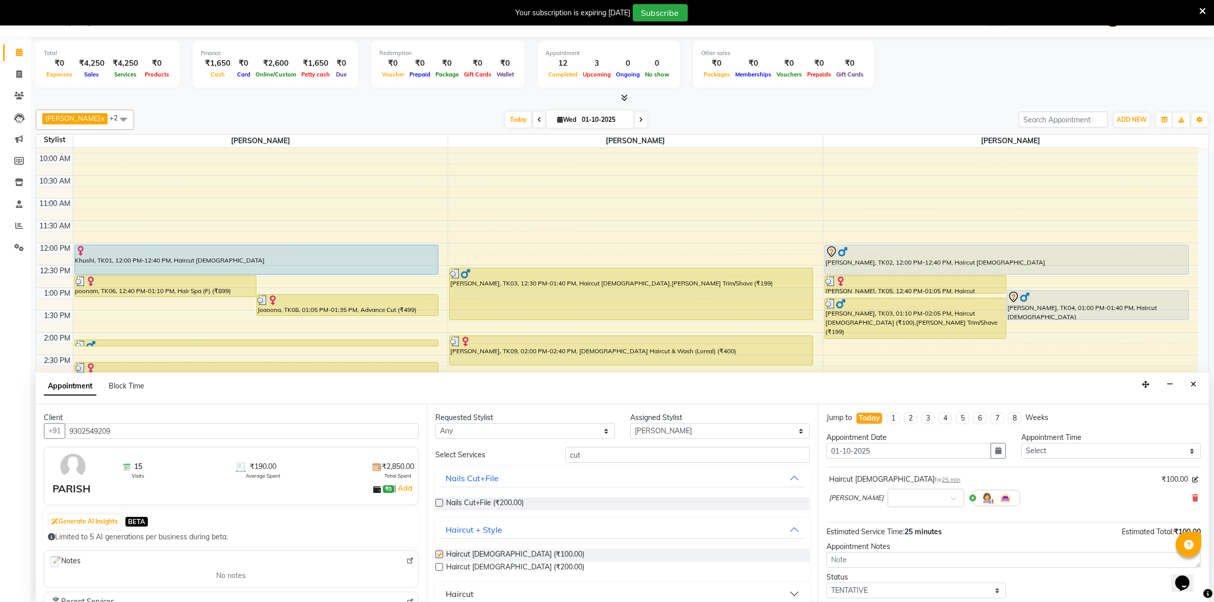
checkbox input "false"
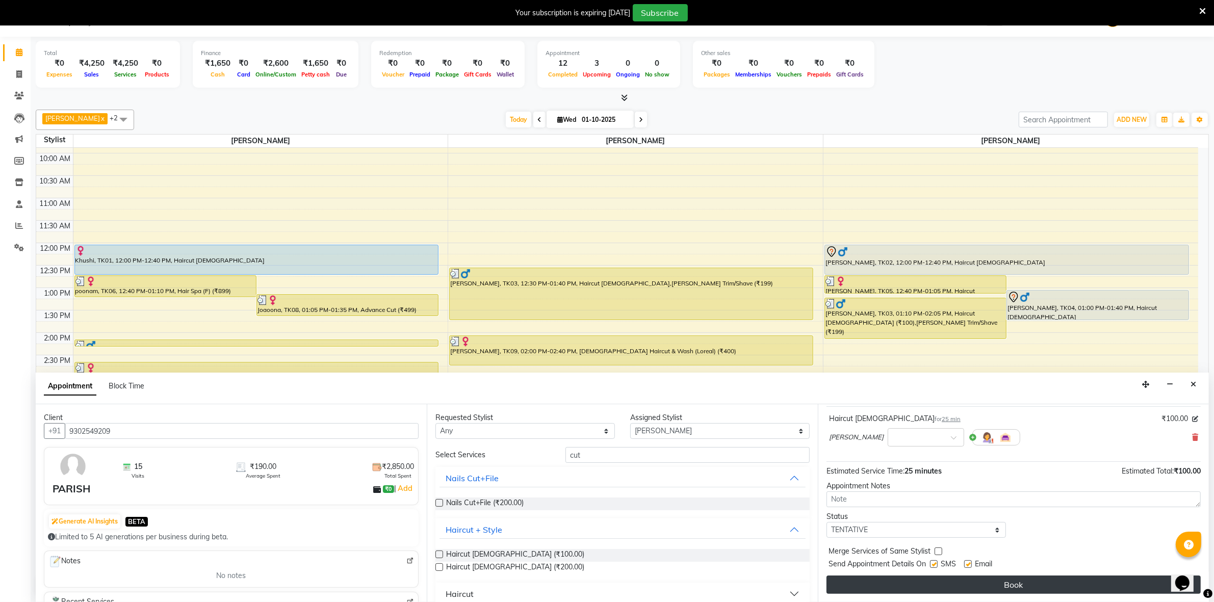
click at [981, 577] on button "Book" at bounding box center [1013, 584] width 374 height 18
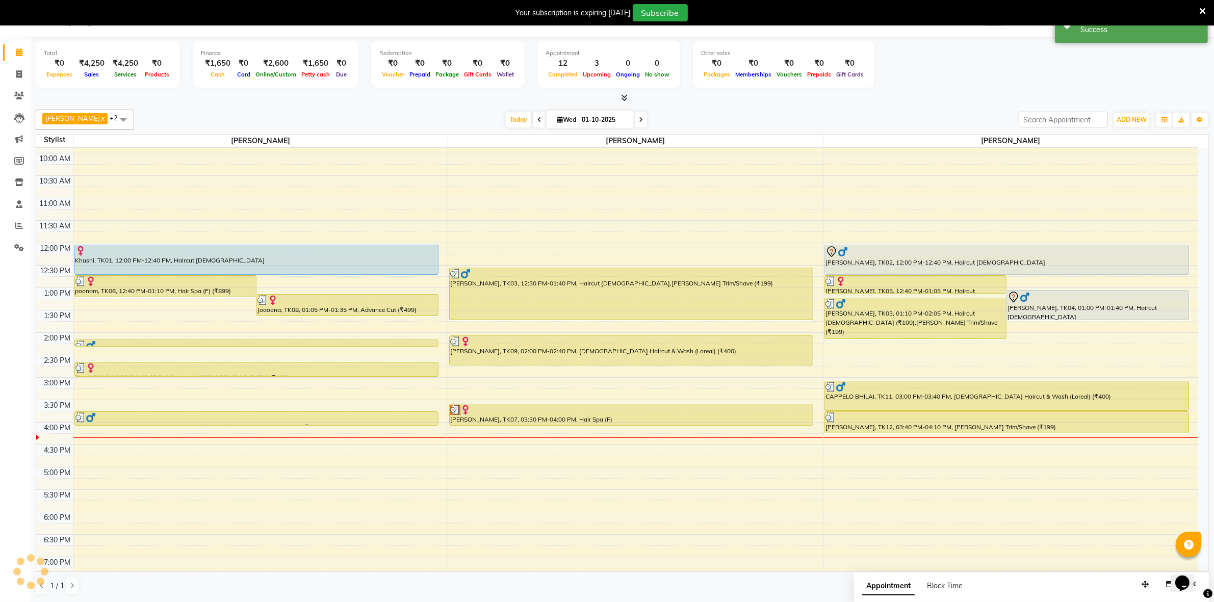
scroll to position [0, 0]
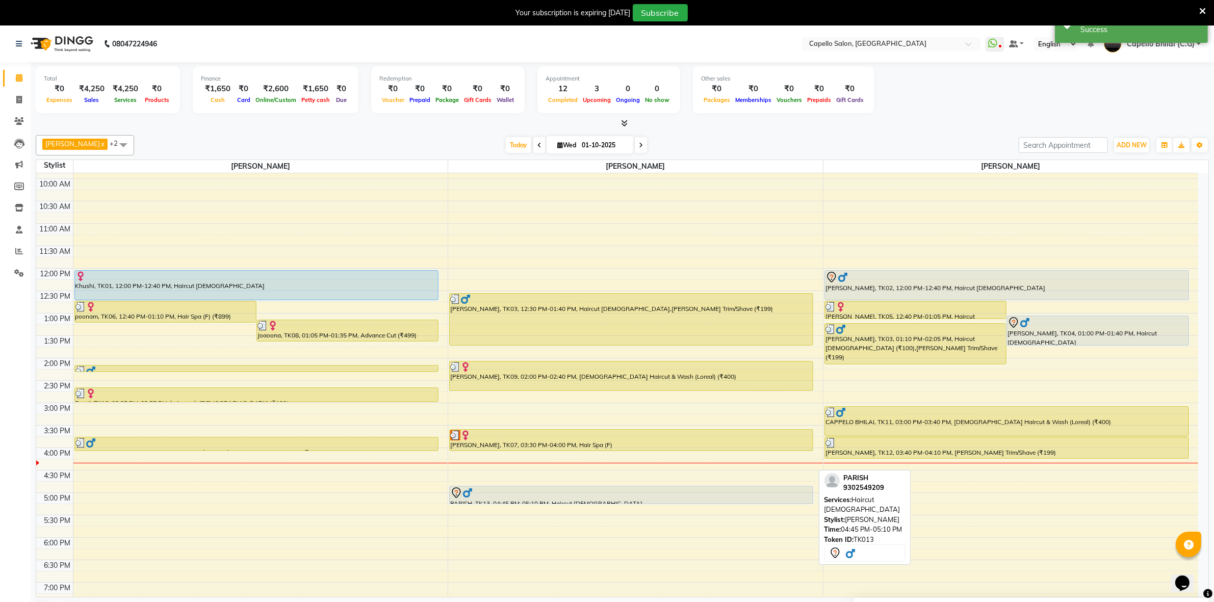
drag, startPoint x: 569, startPoint y: 504, endPoint x: 571, endPoint y: 520, distance: 16.4
click at [571, 520] on div "8:00 AM 8:30 AM 9:00 AM 9:30 AM 10:00 AM 10:30 AM 11:00 AM 11:30 AM 12:00 PM 12…" at bounding box center [617, 402] width 1162 height 627
